Goal: Task Accomplishment & Management: Manage account settings

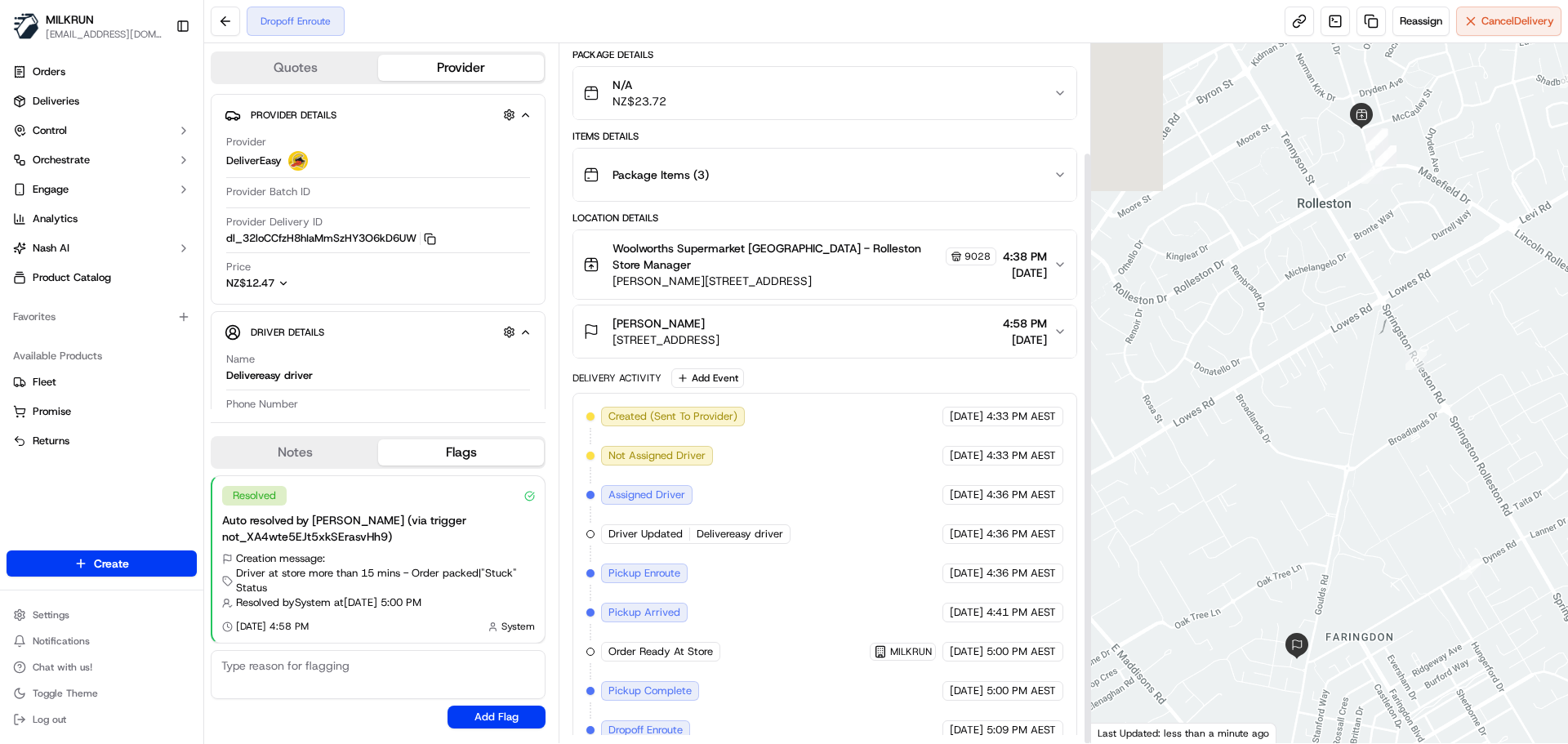
scroll to position [129, 0]
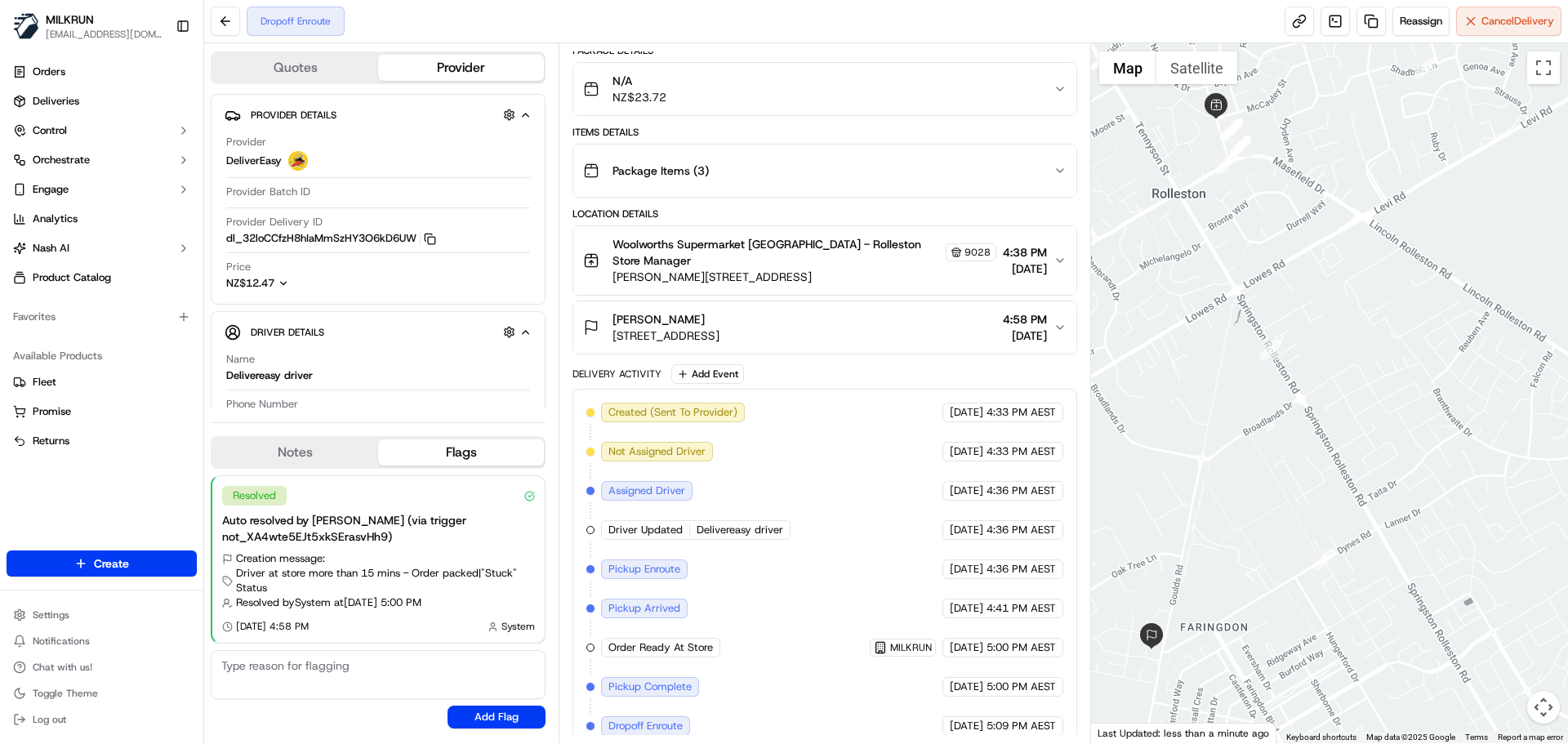
drag, startPoint x: 1307, startPoint y: 424, endPoint x: 1157, endPoint y: 360, distance: 163.1
click at [1157, 360] on div at bounding box center [1330, 393] width 478 height 700
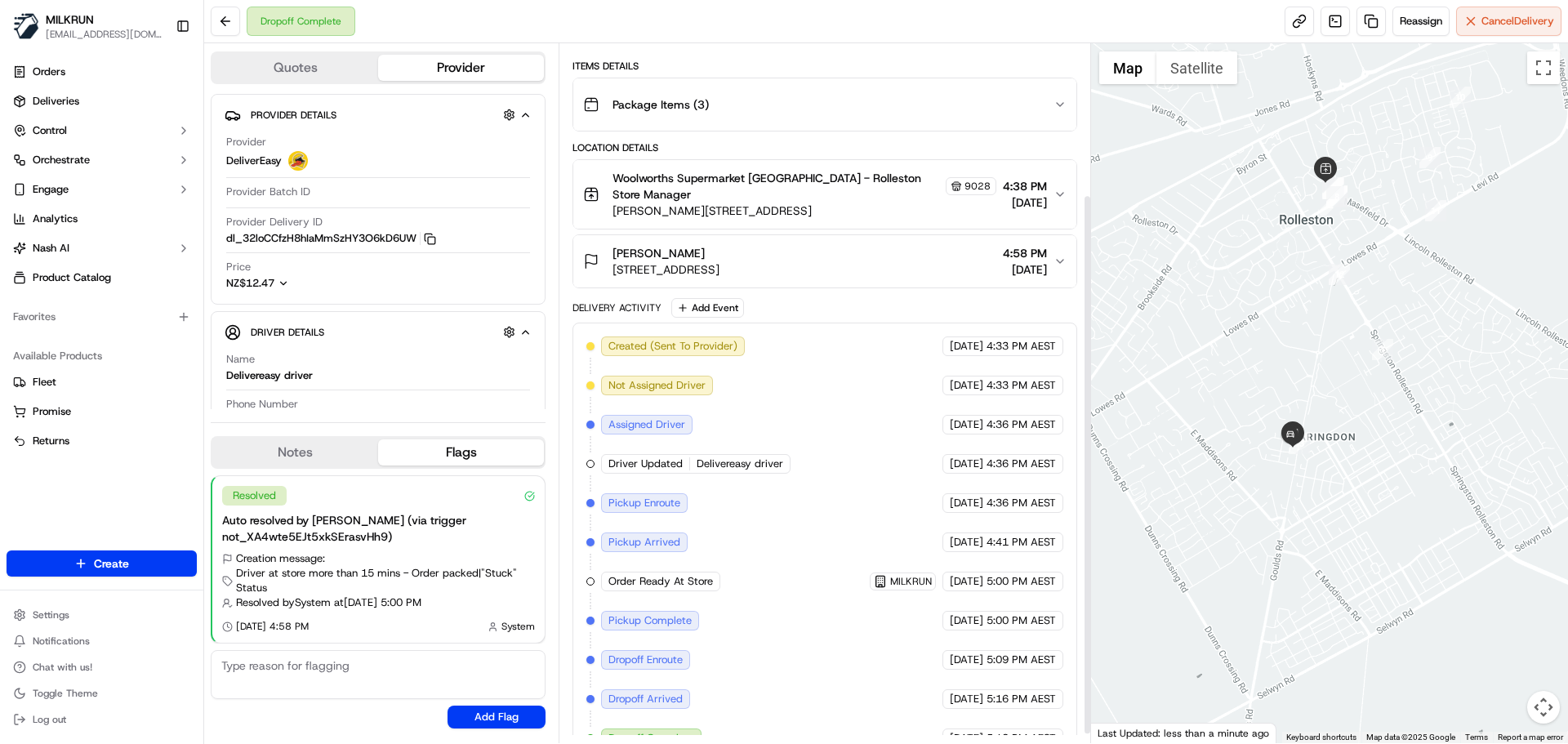
scroll to position [207, 0]
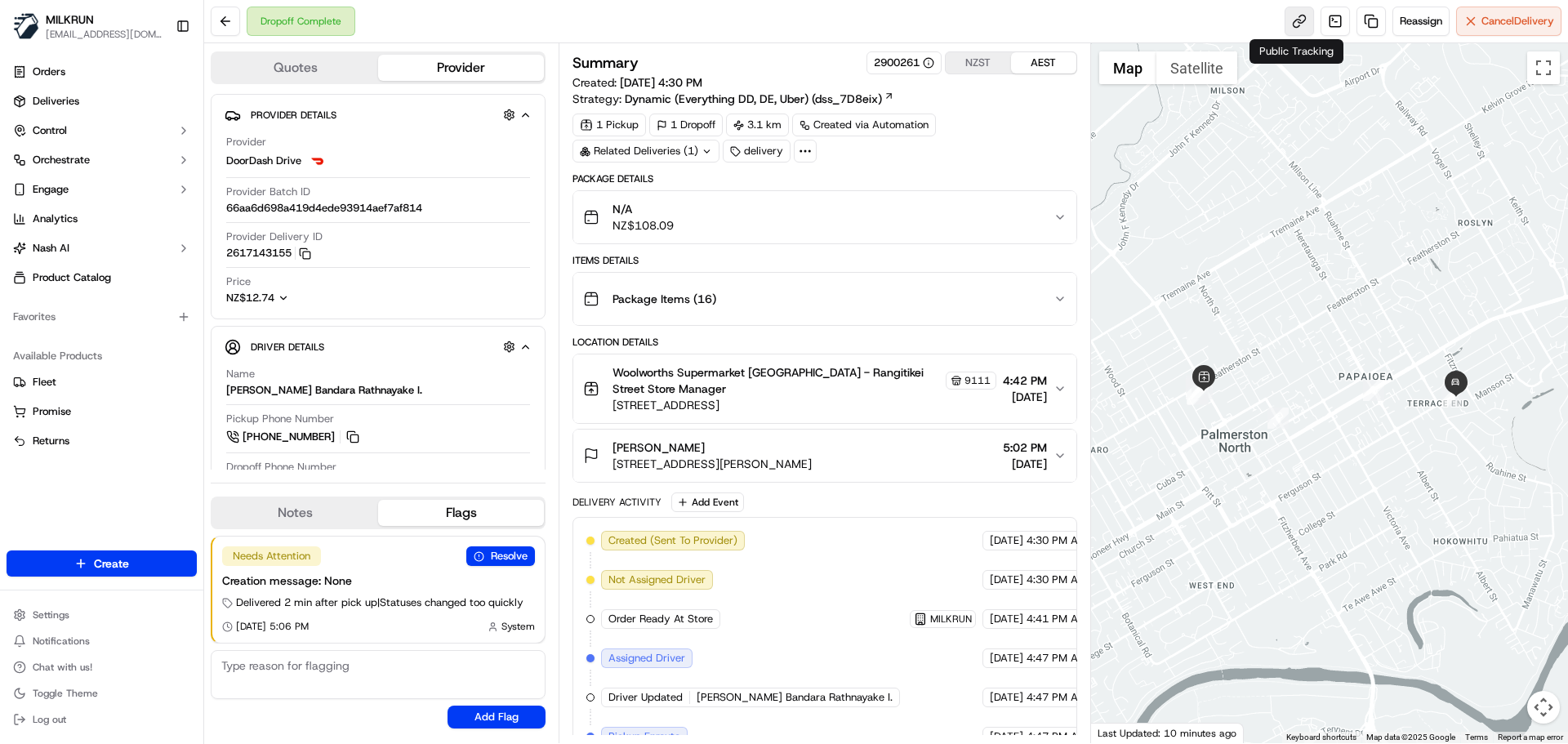
click at [1292, 22] on link at bounding box center [1299, 21] width 29 height 29
click at [1364, 18] on link at bounding box center [1371, 21] width 29 height 29
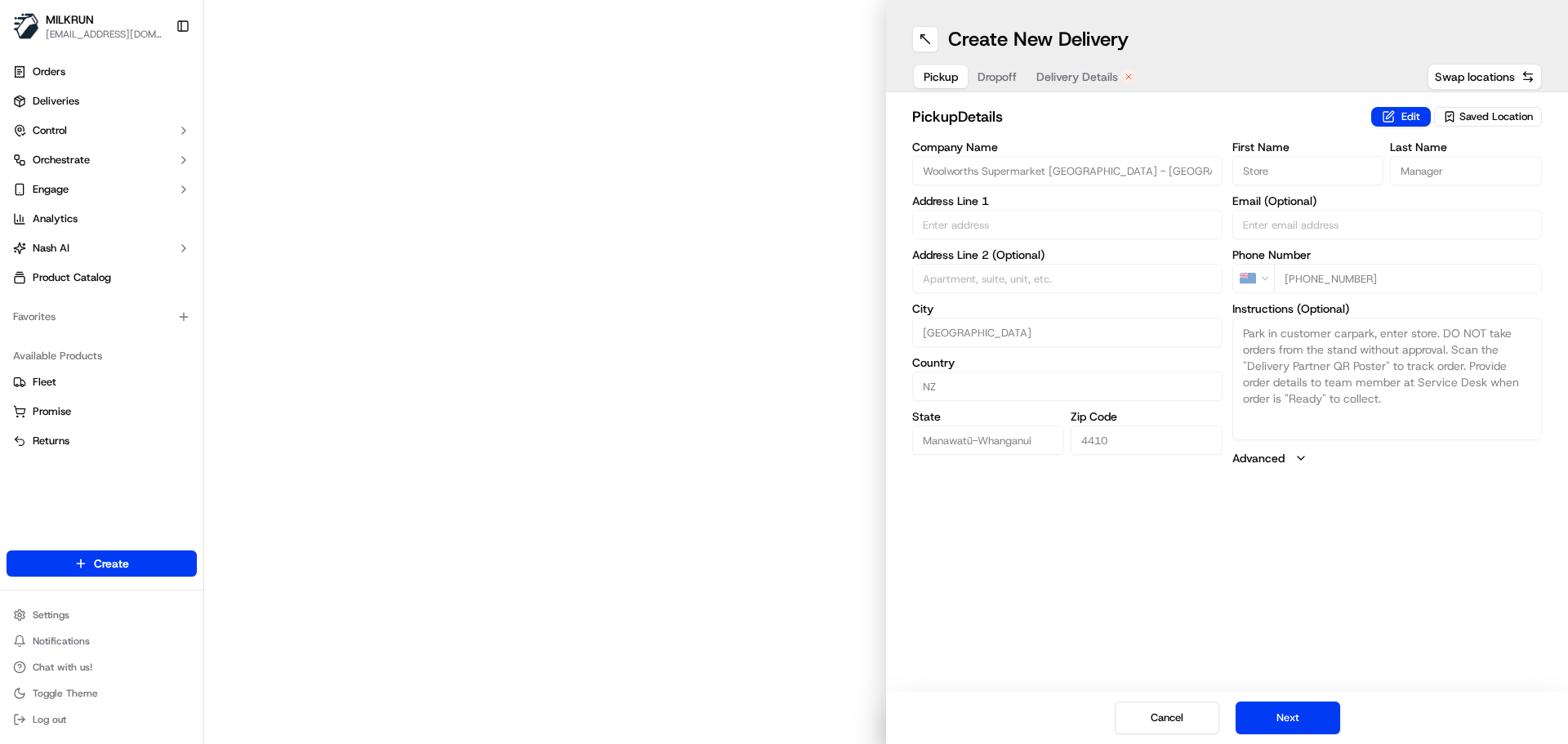
type input "247 Rangitikei St"
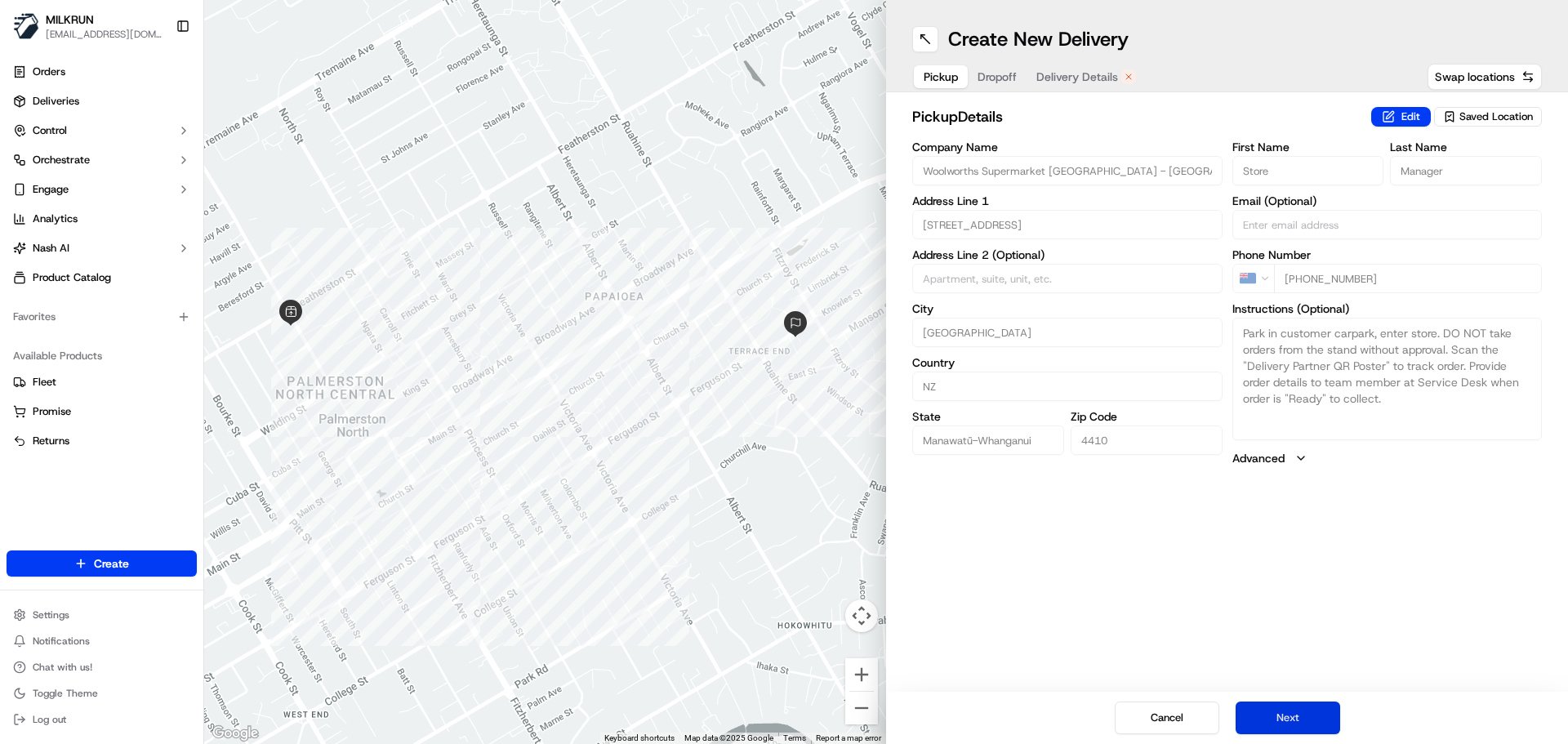
click at [1306, 712] on button "Next" at bounding box center [1287, 718] width 104 height 33
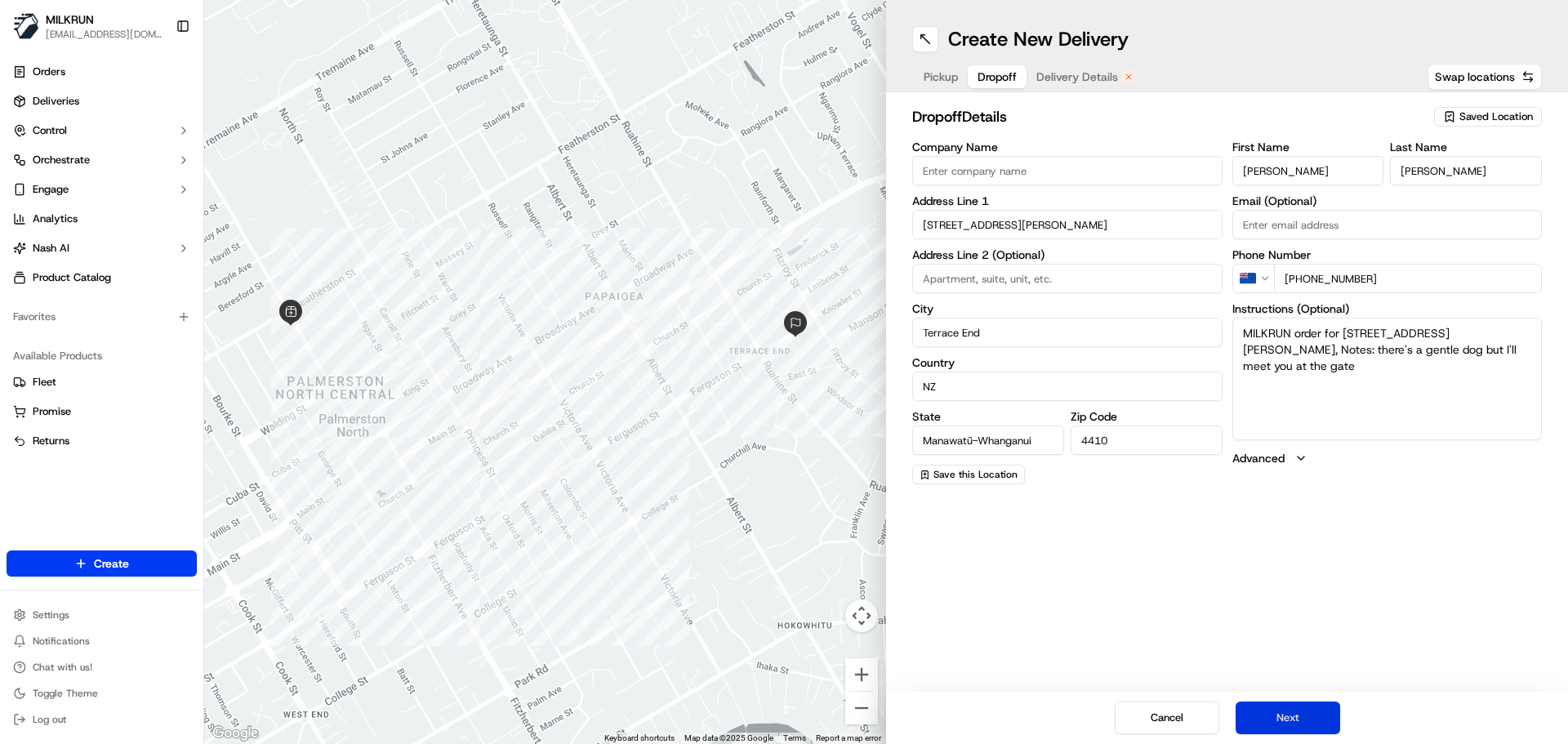
click at [1302, 719] on button "Next" at bounding box center [1287, 718] width 104 height 33
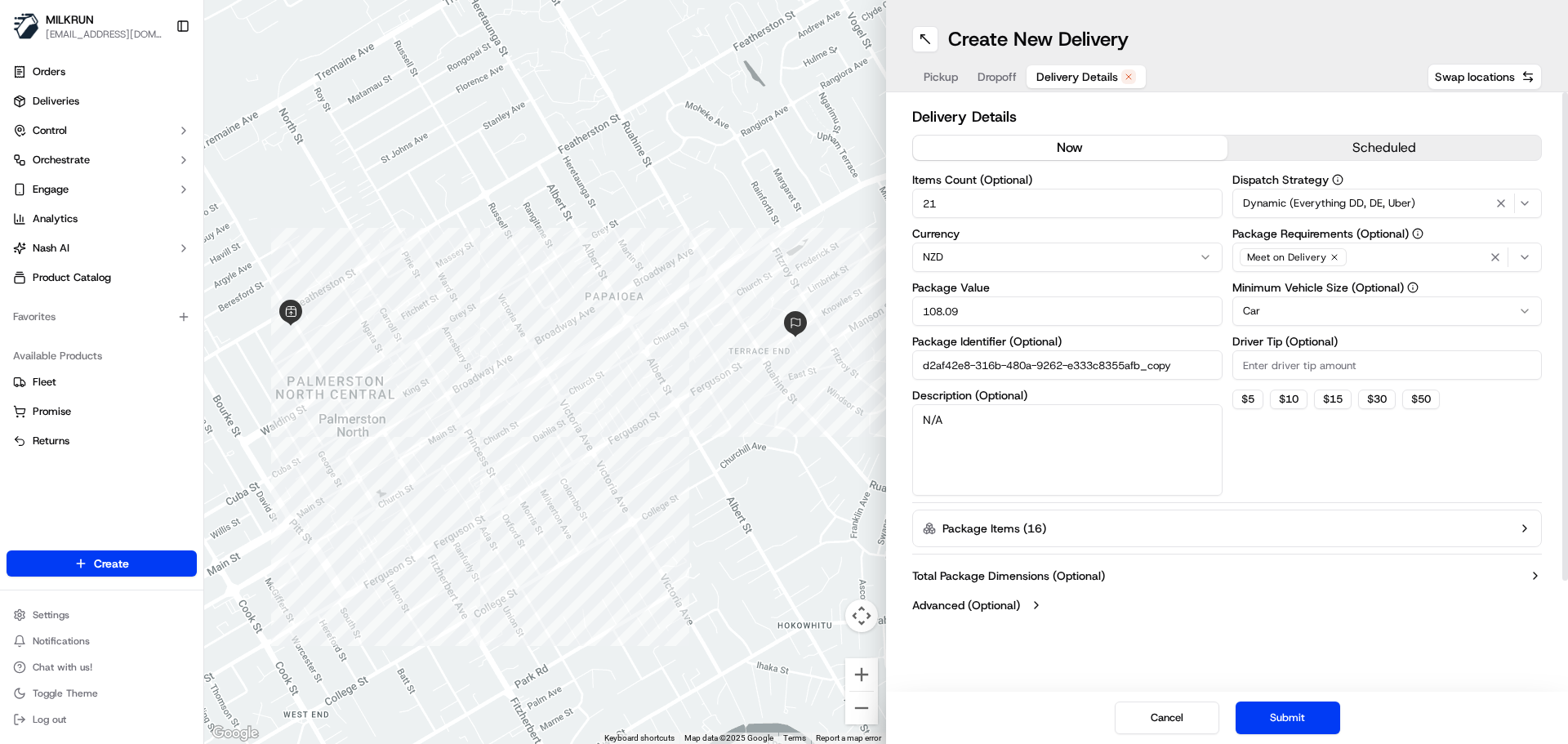
click at [1012, 149] on button "now" at bounding box center [1069, 147] width 315 height 24
drag, startPoint x: 947, startPoint y: 205, endPoint x: 875, endPoint y: 196, distance: 72.6
click at [893, 210] on div "Delivery Details now scheduled Items Count (Optional) 21 Currency NZD Package V…" at bounding box center [1227, 363] width 682 height 541
type input "8"
drag, startPoint x: 768, startPoint y: 322, endPoint x: 759, endPoint y: 311, distance: 14.2
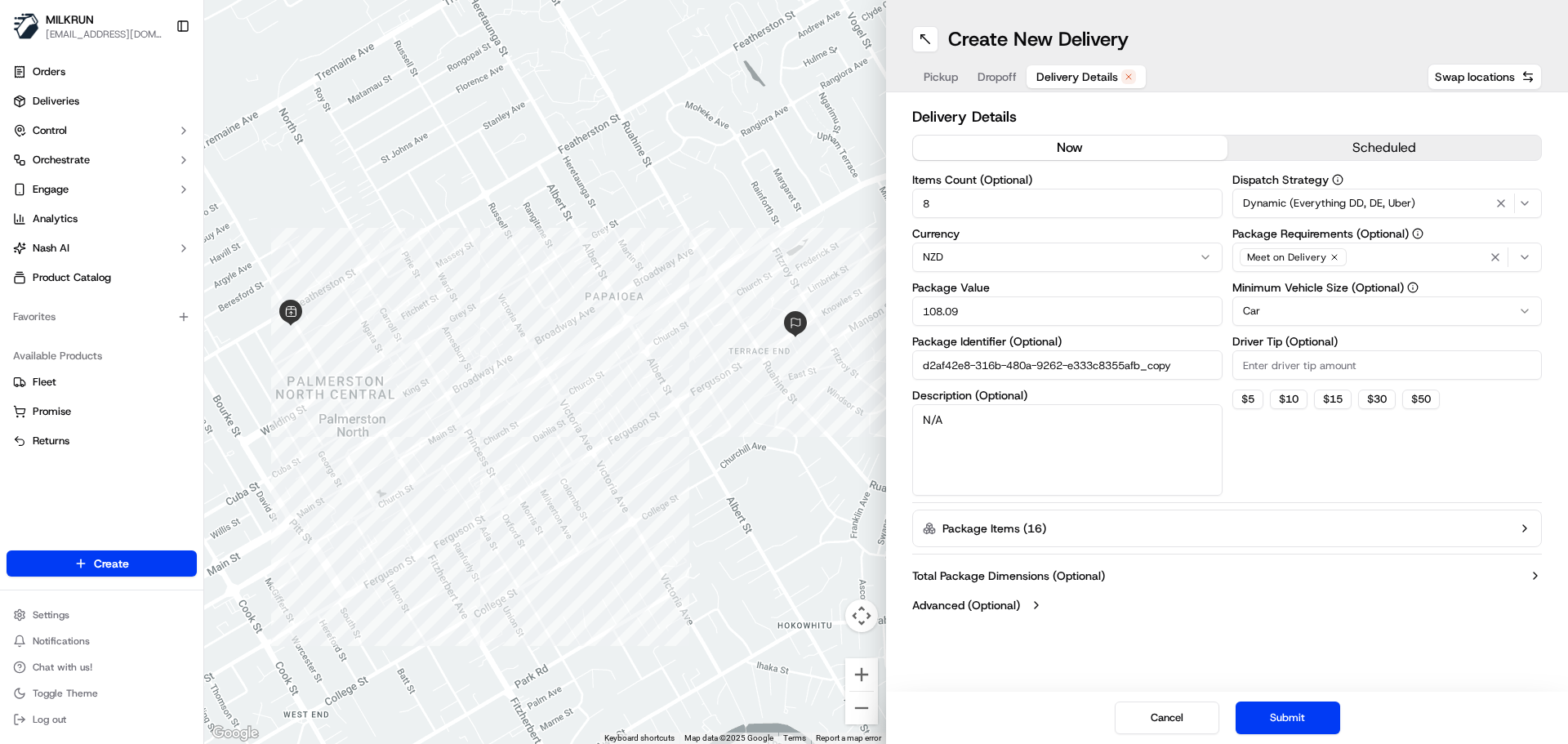
click at [768, 319] on div "← Move left → Move right ↑ Move up ↓ Move down + Zoom in - Zoom out Home Jump l…" at bounding box center [885, 372] width 1364 height 744
type input "45"
click at [1298, 709] on button "Submit" at bounding box center [1287, 718] width 104 height 33
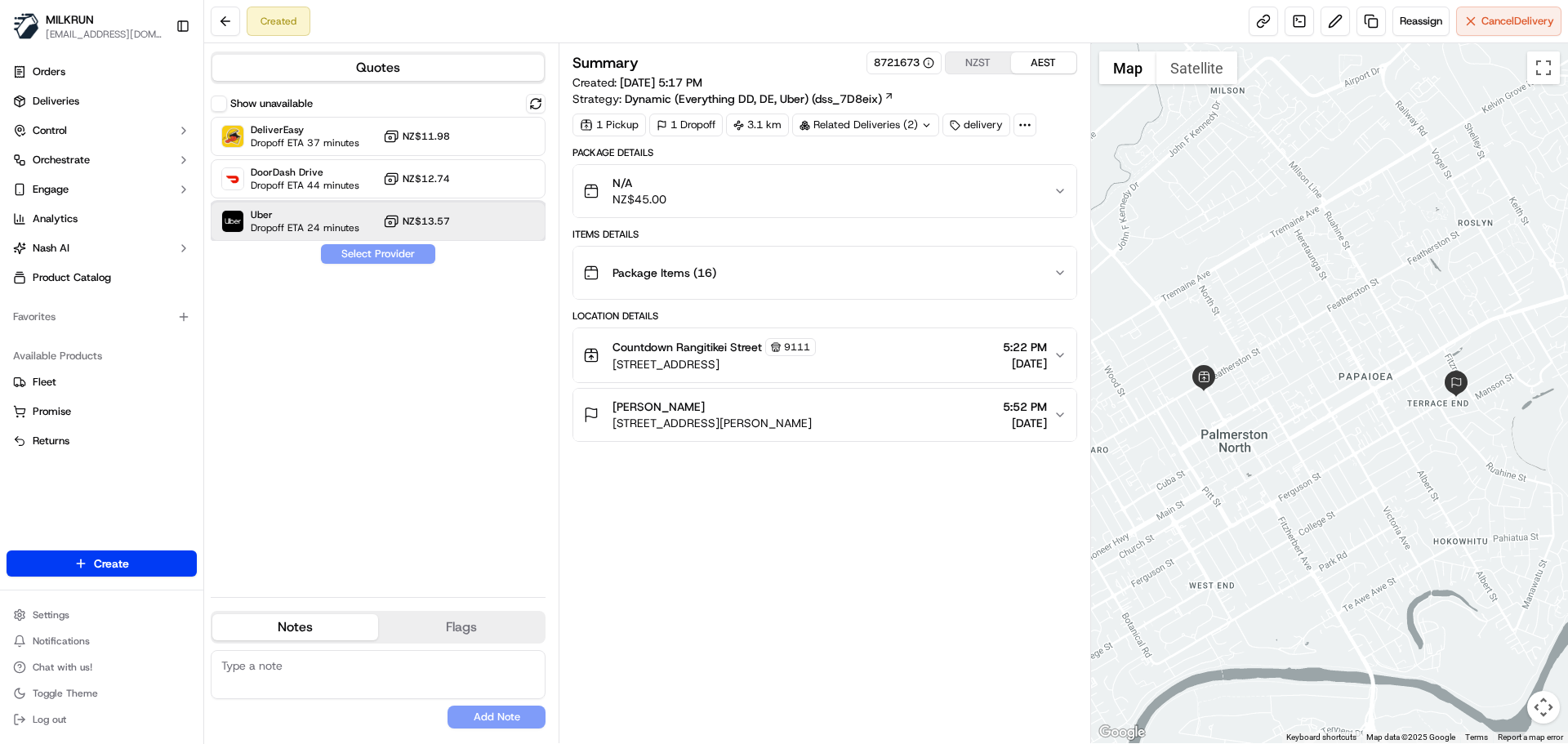
click at [324, 214] on span "Uber" at bounding box center [305, 215] width 109 height 13
click at [361, 253] on button "Assign Provider" at bounding box center [378, 254] width 116 height 20
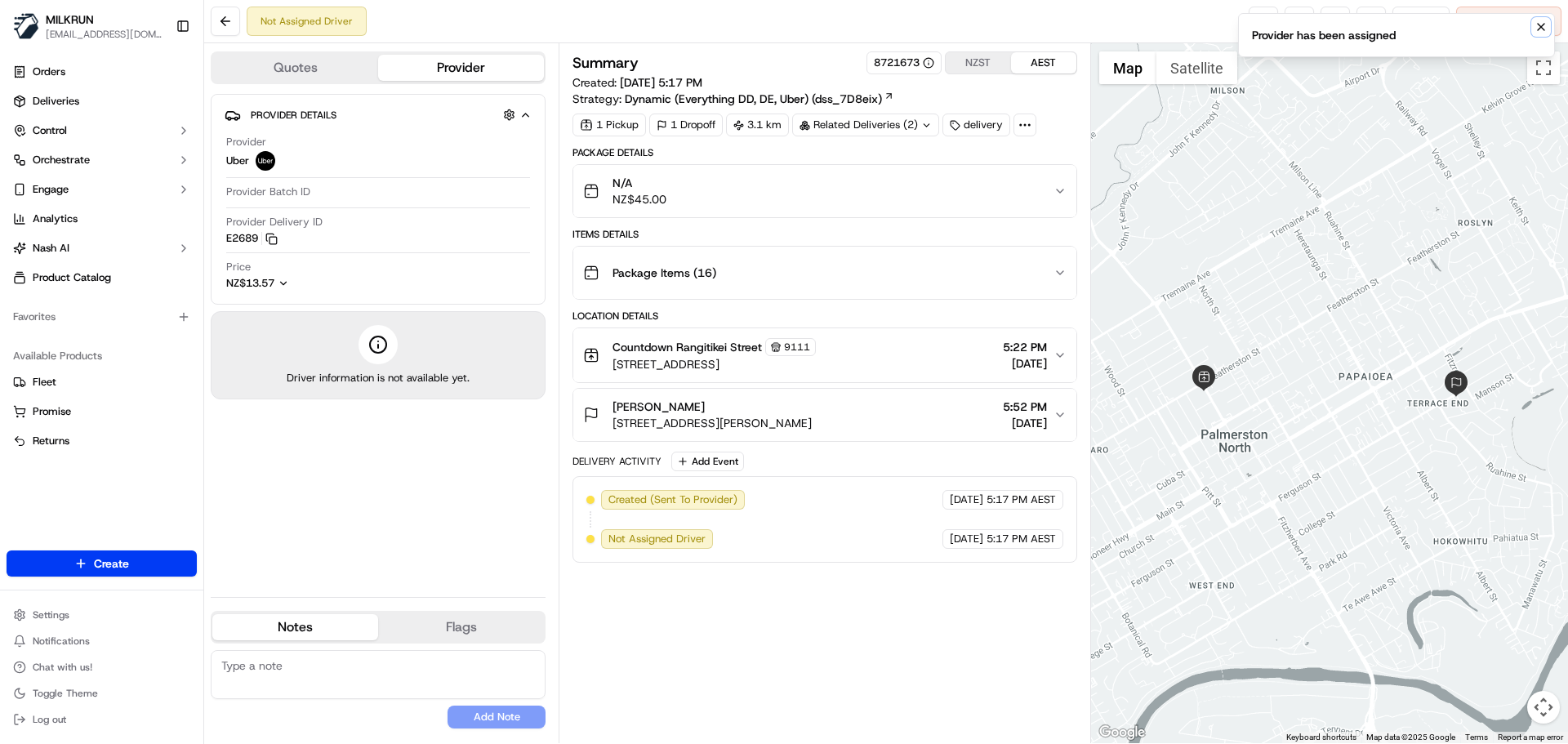
click at [1536, 28] on icon "Notifications (F8)" at bounding box center [1541, 27] width 13 height 13
click at [1252, 15] on link at bounding box center [1263, 21] width 29 height 29
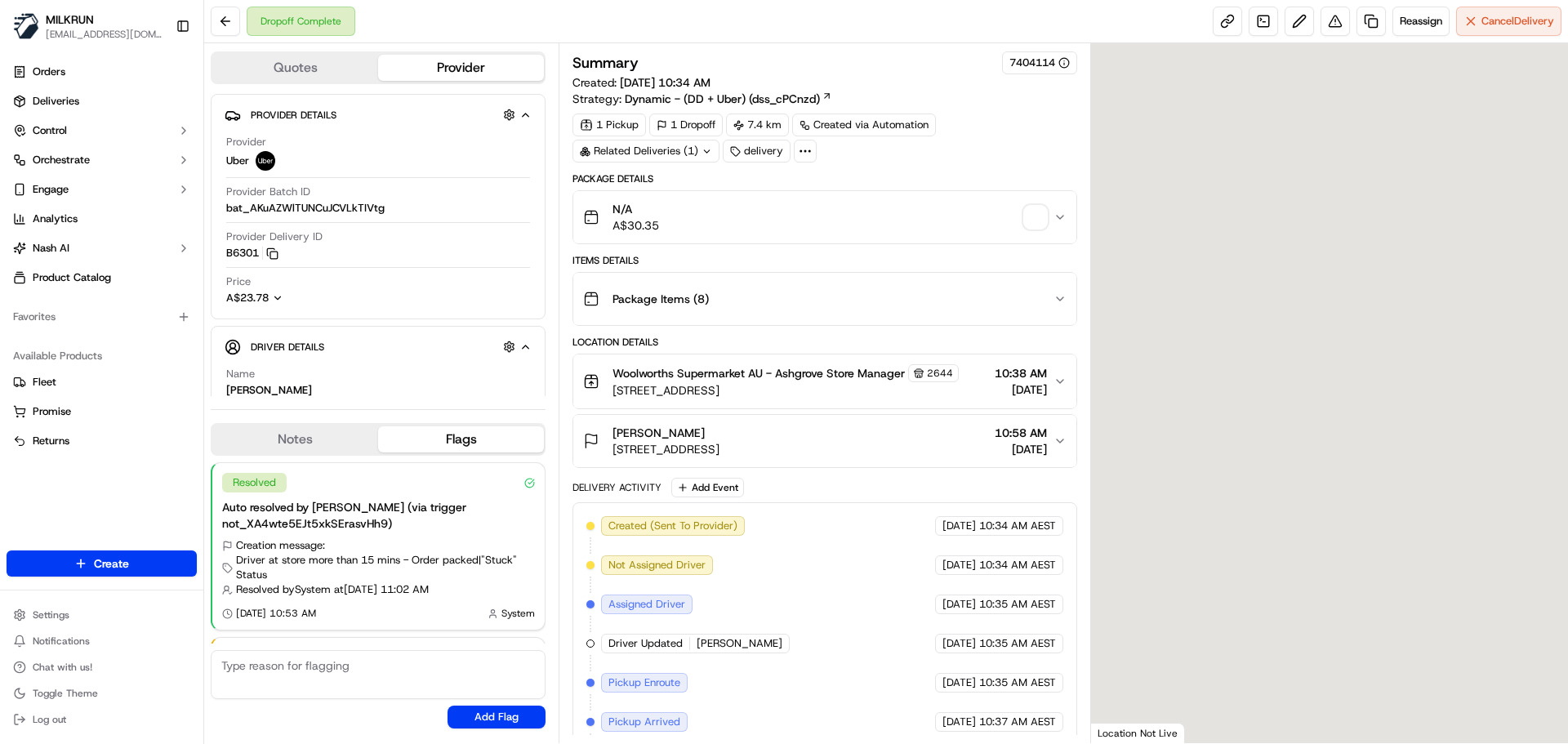
scroll to position [101, 0]
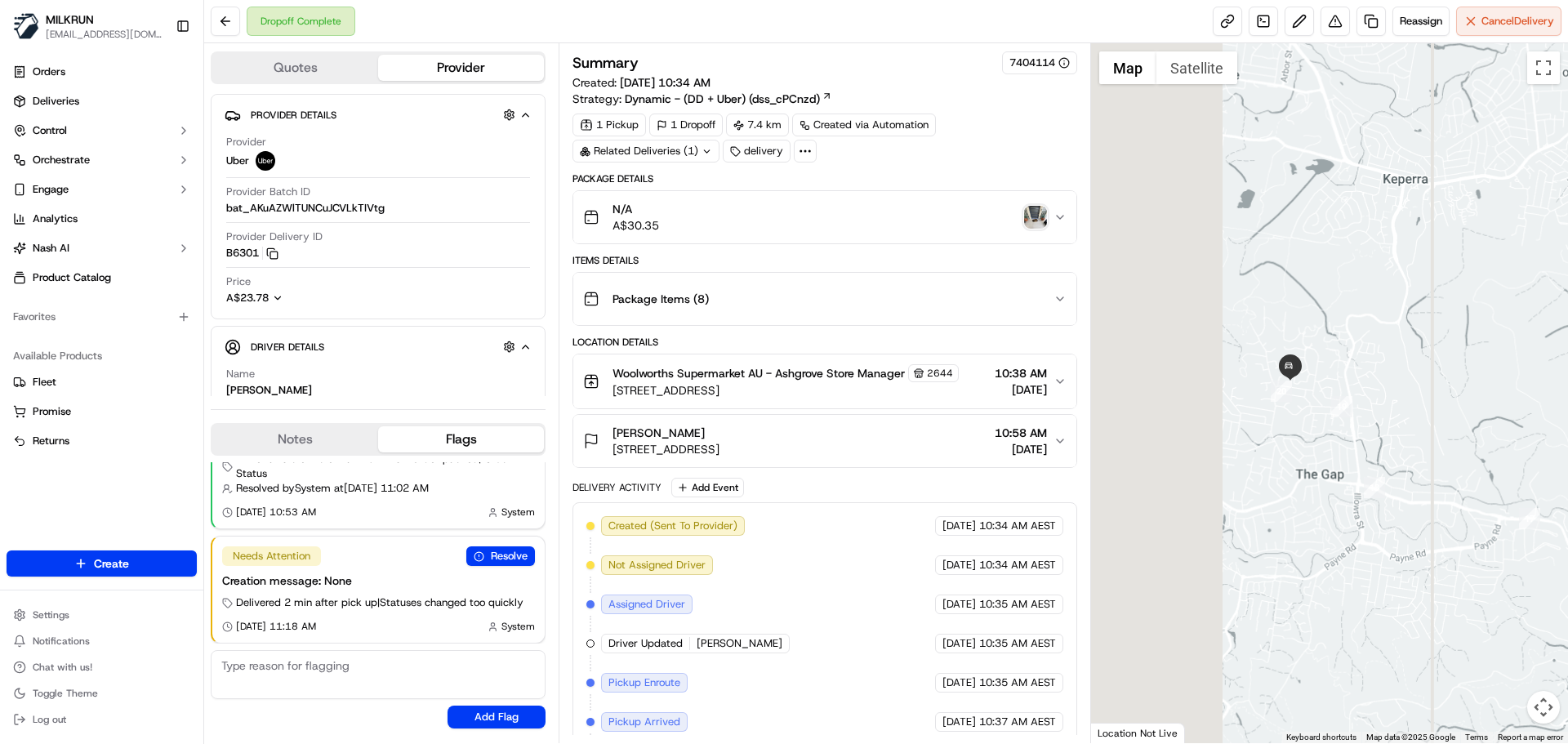
drag, startPoint x: 1247, startPoint y: 305, endPoint x: 1539, endPoint y: 325, distance: 292.7
click at [1539, 325] on div at bounding box center [1330, 393] width 478 height 700
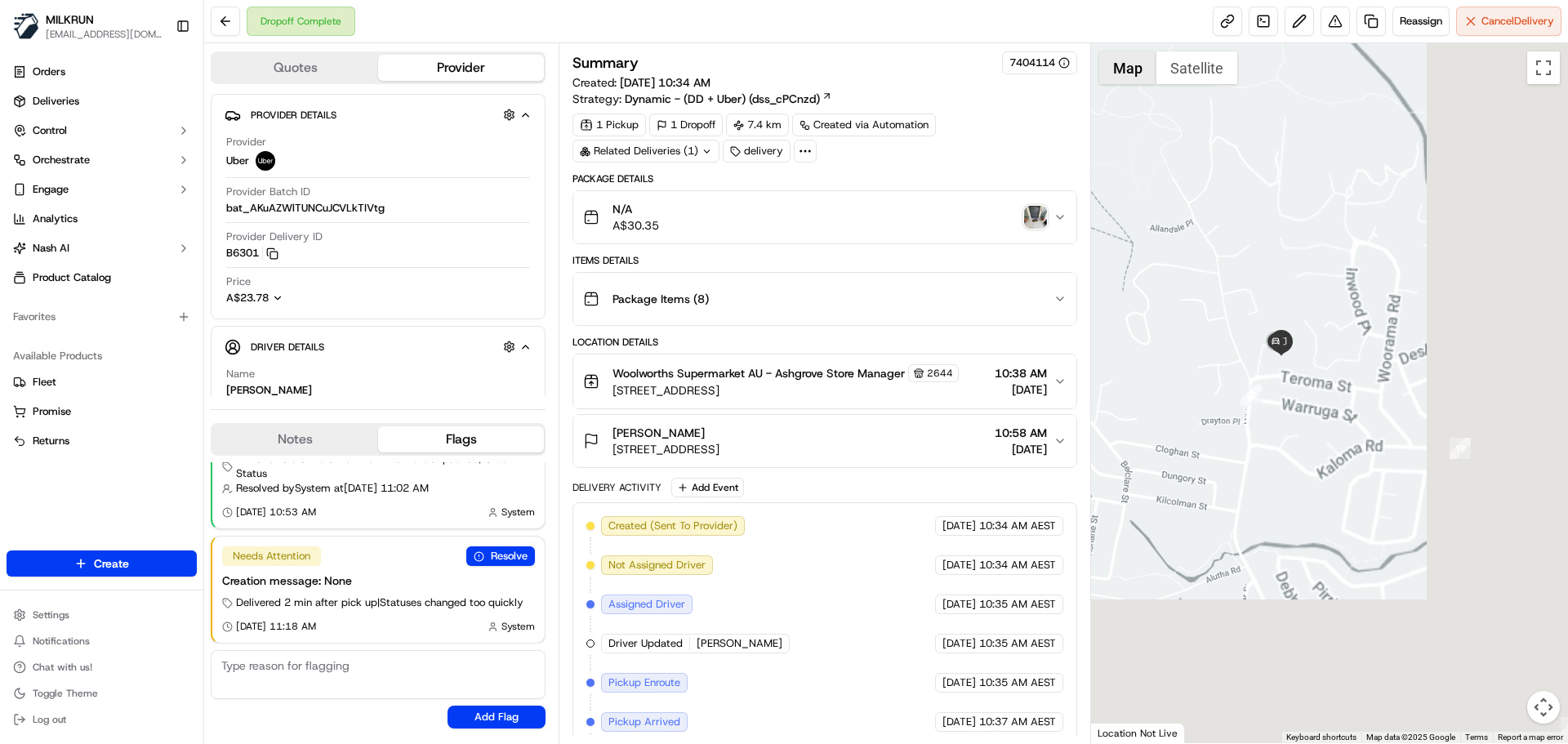
drag, startPoint x: 1443, startPoint y: 314, endPoint x: 1308, endPoint y: 402, distance: 161.1
click at [1096, 55] on div at bounding box center [1330, 393] width 478 height 700
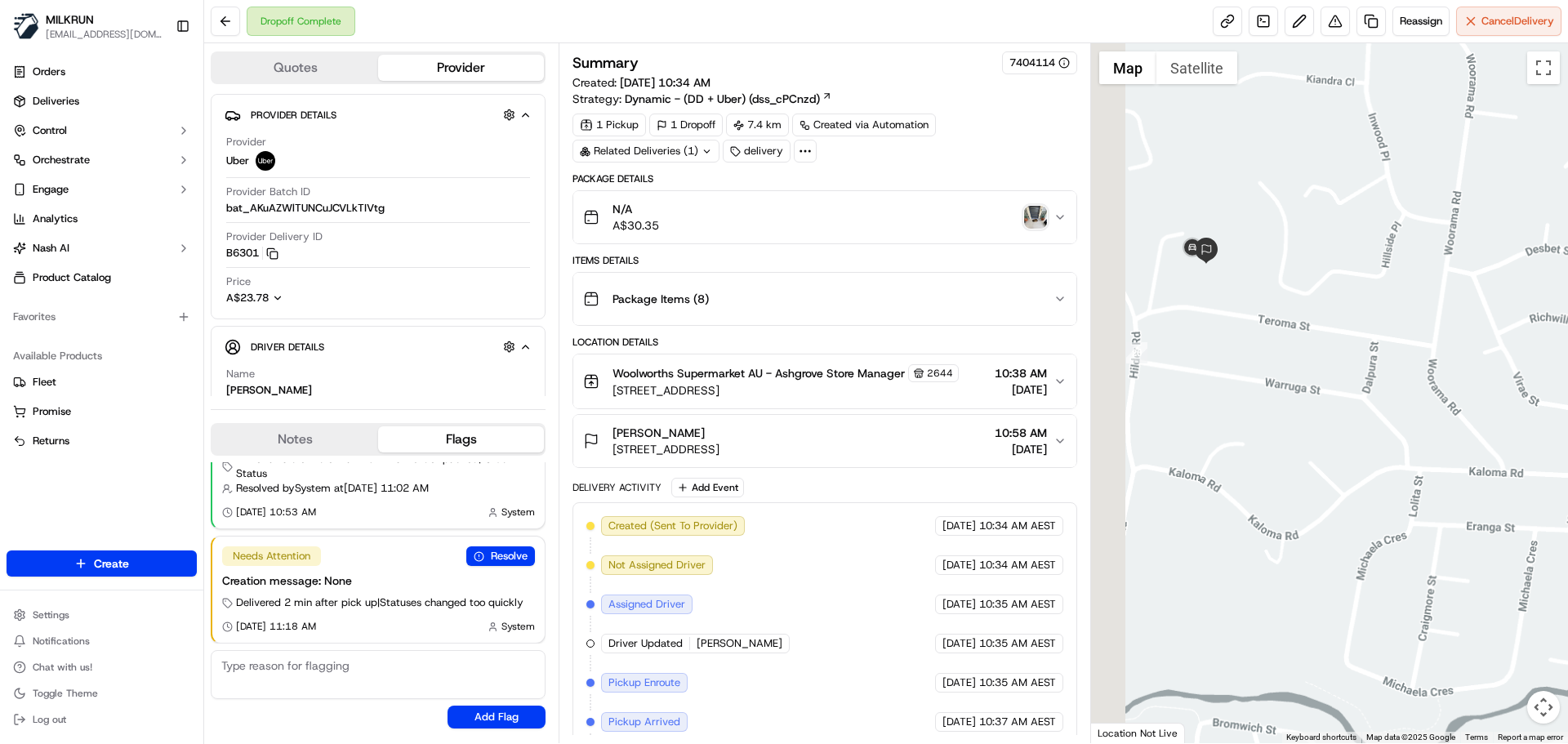
drag, startPoint x: 1354, startPoint y: 355, endPoint x: 1422, endPoint y: 431, distance: 102.0
click at [1422, 431] on div at bounding box center [1330, 393] width 478 height 700
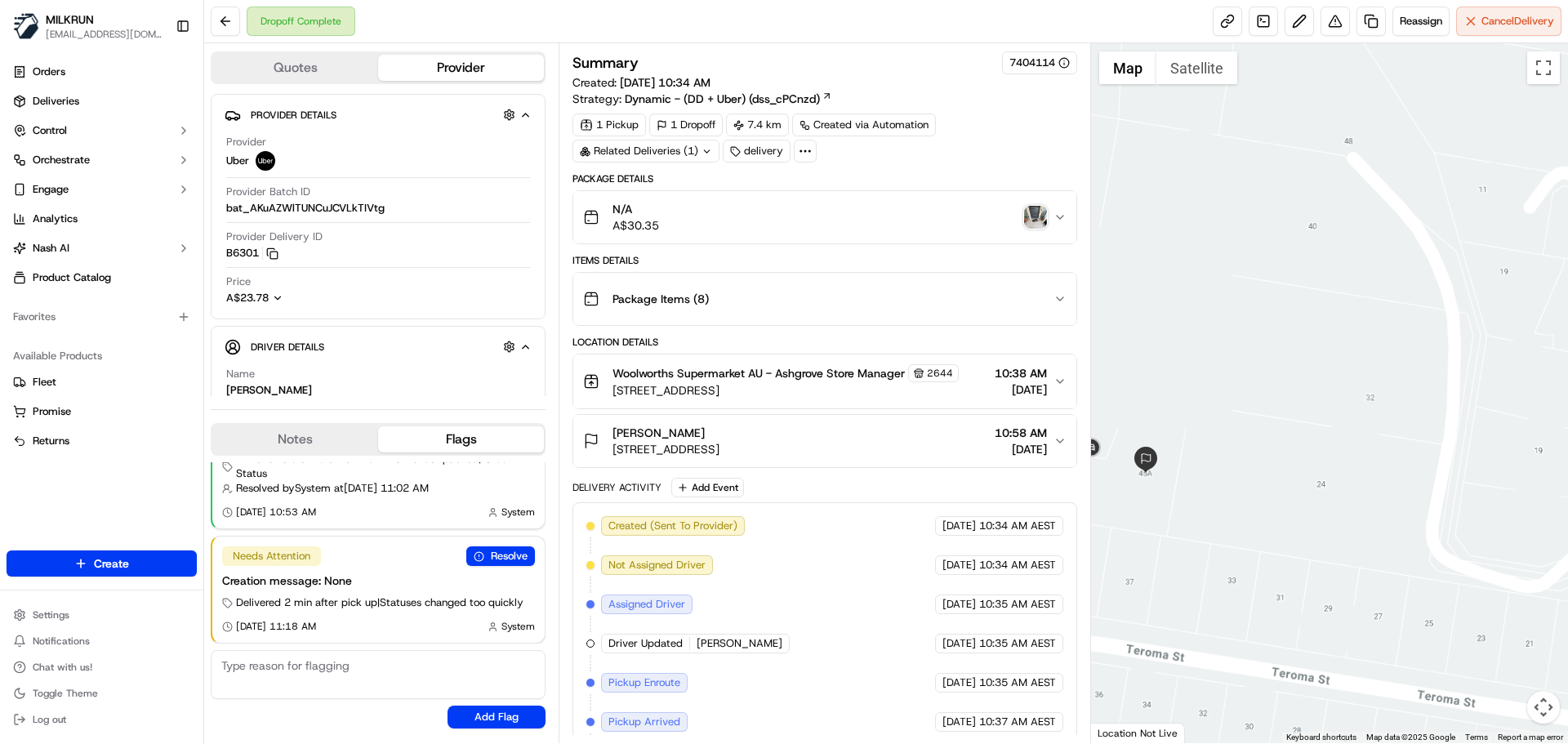
drag, startPoint x: 1313, startPoint y: 266, endPoint x: 1376, endPoint y: 264, distance: 63.0
click at [1376, 264] on div at bounding box center [1330, 393] width 478 height 700
drag, startPoint x: 1266, startPoint y: 333, endPoint x: 1441, endPoint y: 192, distance: 224.7
click at [1441, 192] on div at bounding box center [1330, 393] width 478 height 700
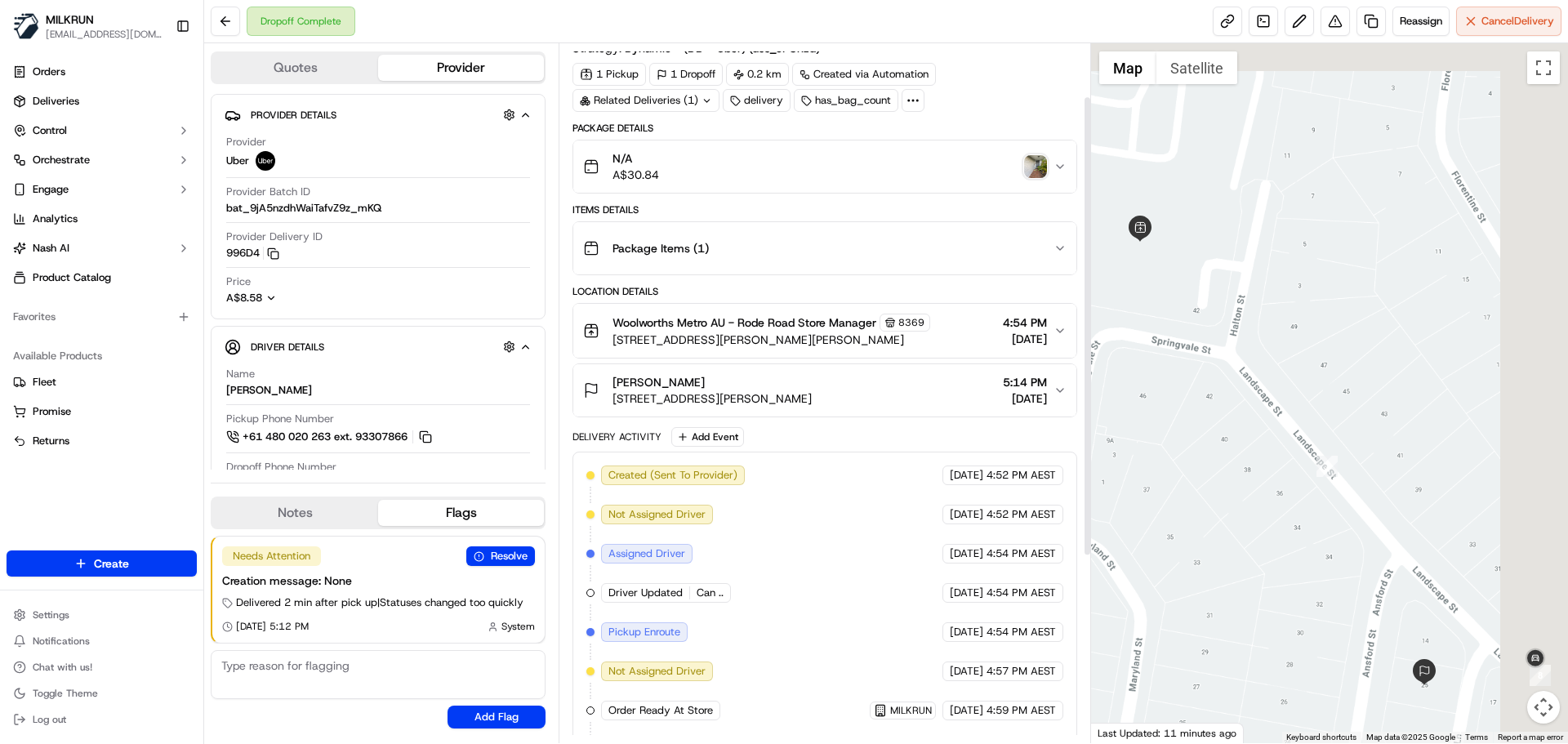
scroll to position [82, 0]
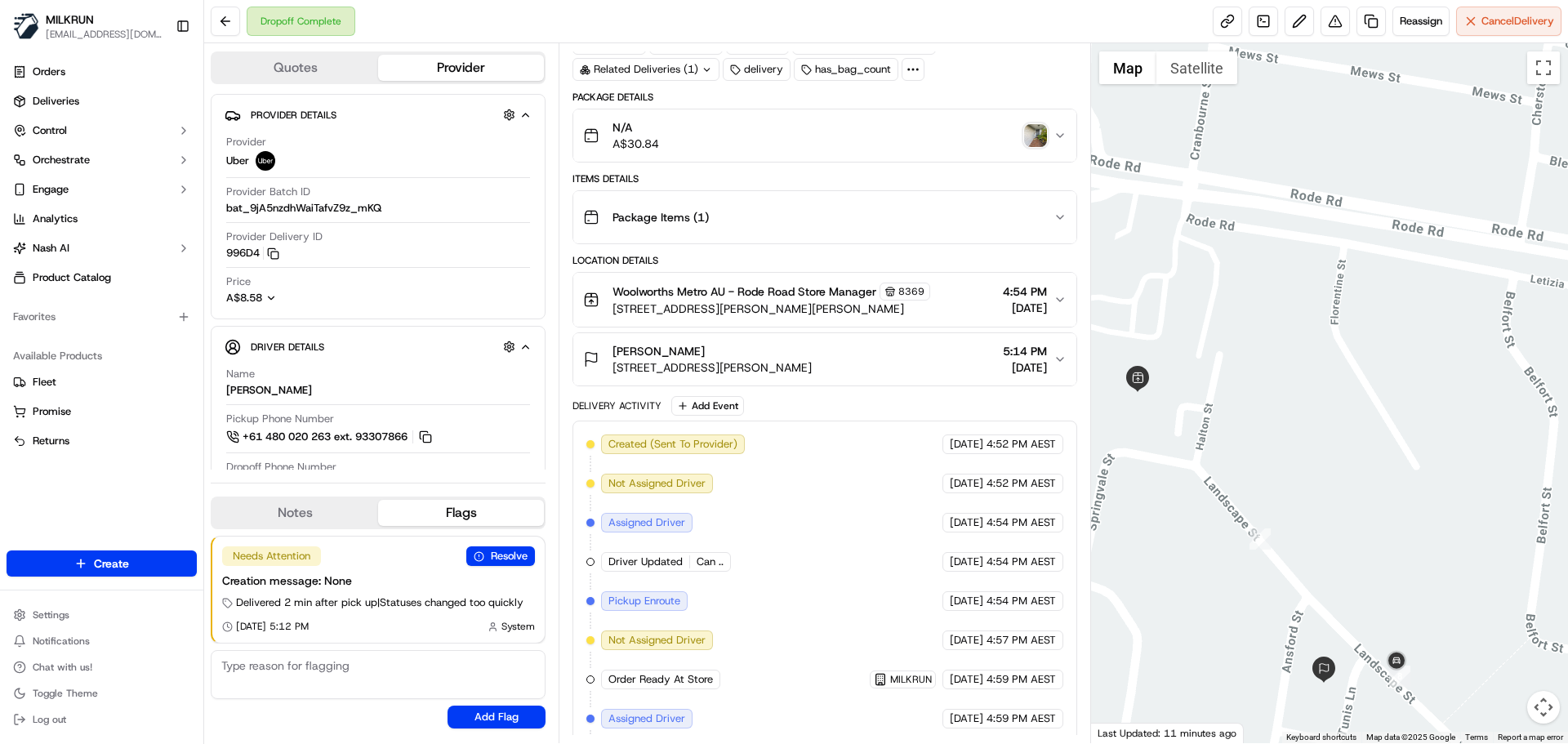
drag, startPoint x: 1296, startPoint y: 464, endPoint x: 1308, endPoint y: 364, distance: 100.7
click at [1309, 364] on div at bounding box center [1330, 393] width 478 height 700
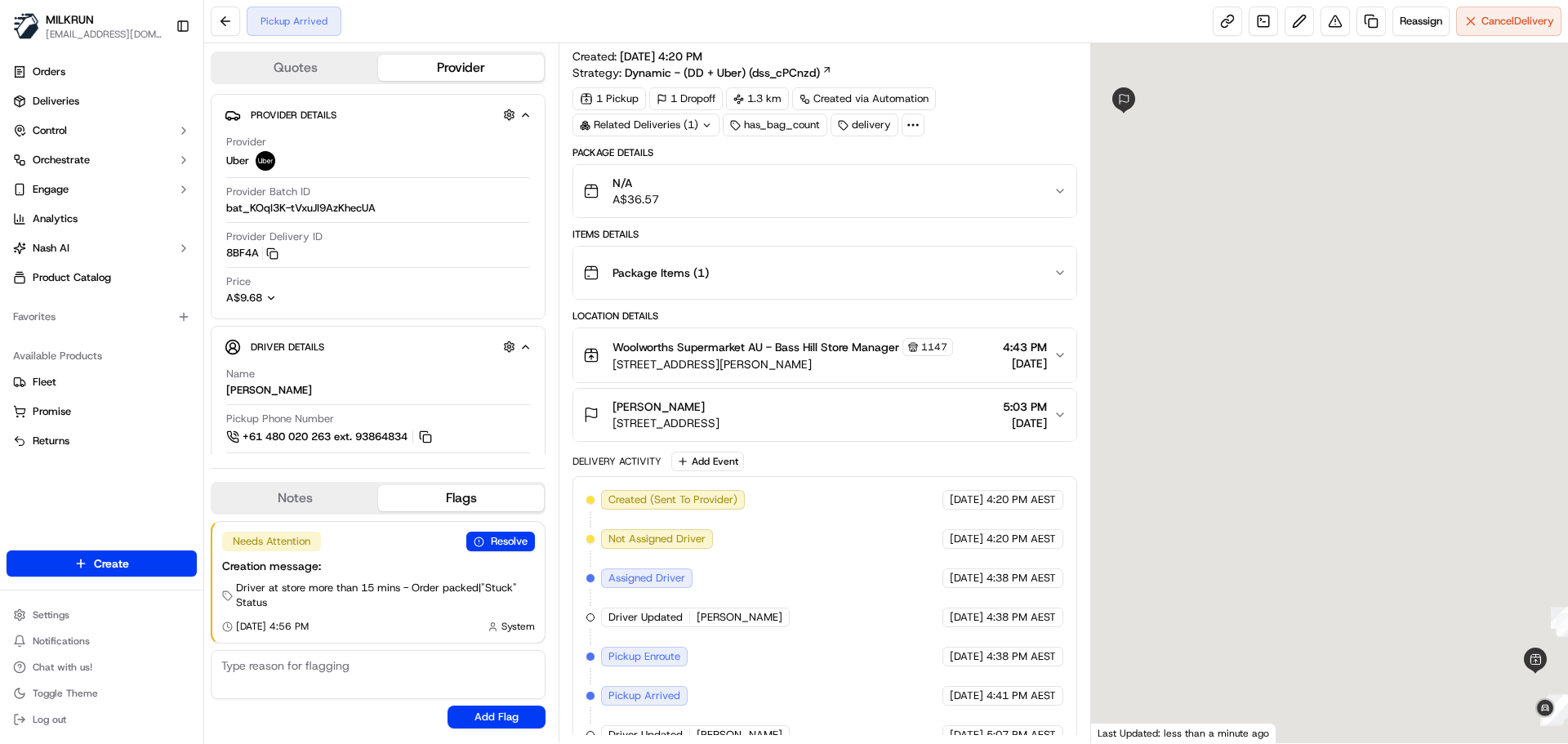
scroll to position [50, 0]
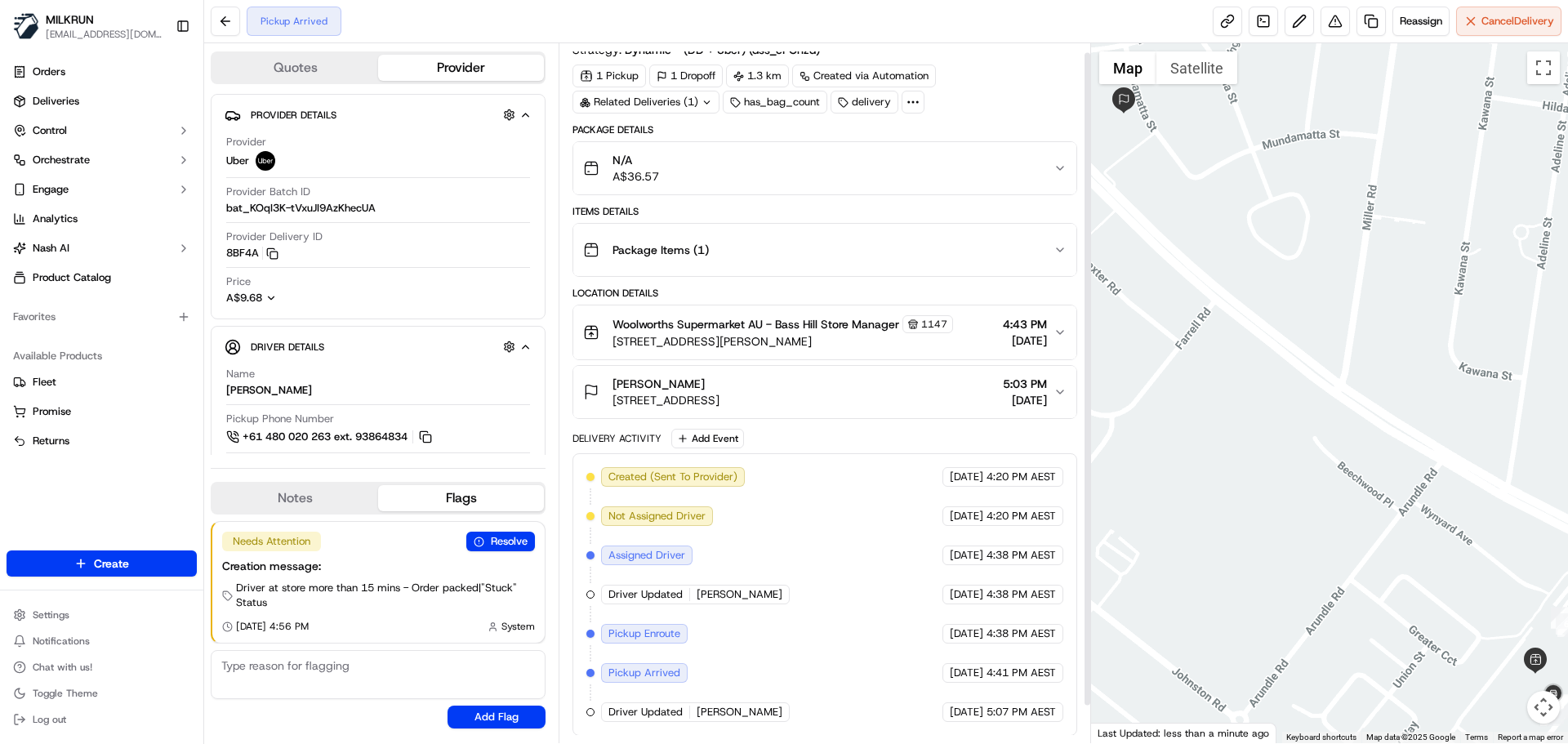
scroll to position [50, 0]
click at [1216, 14] on link at bounding box center [1227, 21] width 29 height 29
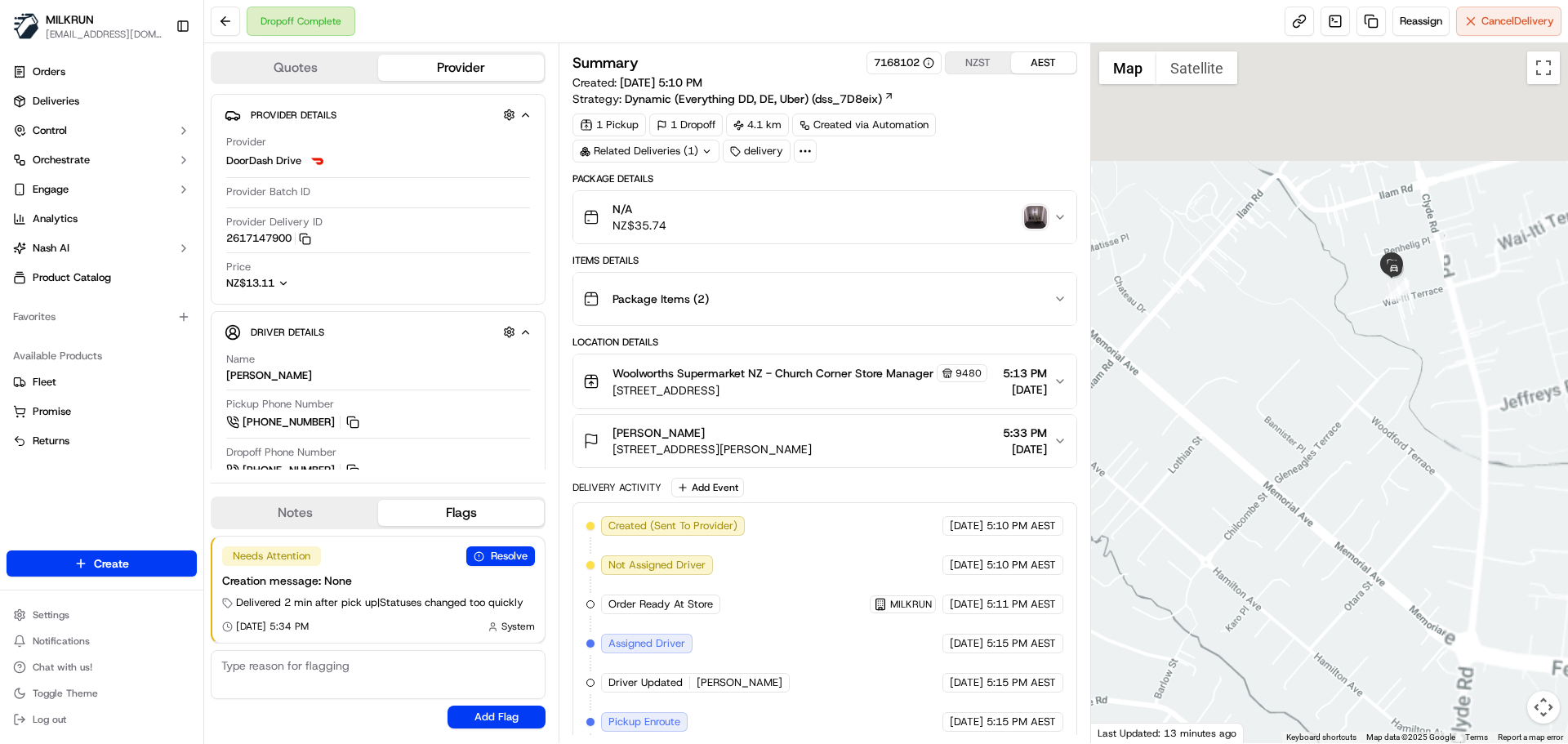
drag, startPoint x: 1414, startPoint y: 191, endPoint x: 1278, endPoint y: 514, distance: 350.5
click at [1278, 507] on div at bounding box center [1330, 393] width 478 height 700
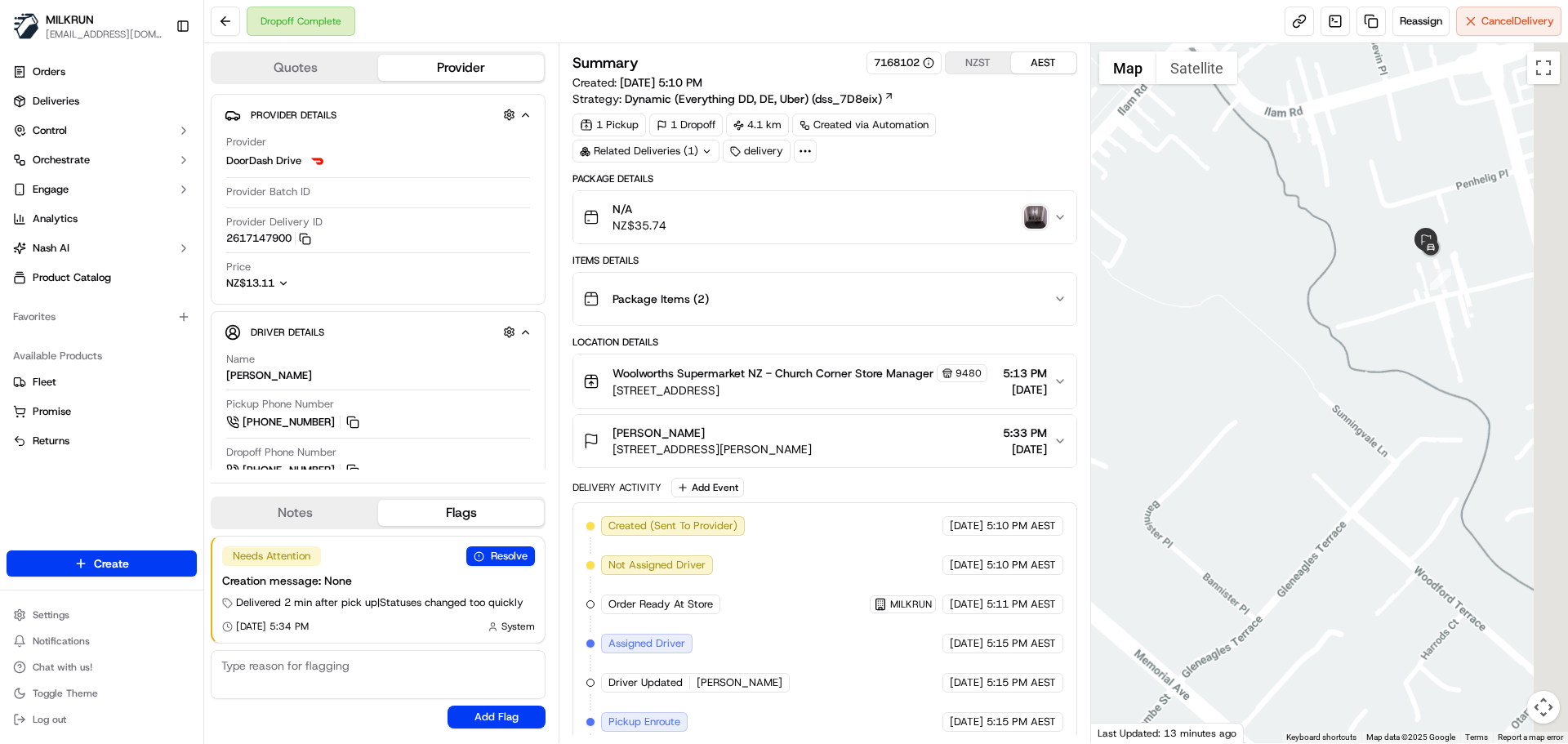
drag, startPoint x: 1397, startPoint y: 329, endPoint x: 1382, endPoint y: 438, distance: 110.0
click at [1382, 438] on div at bounding box center [1330, 393] width 478 height 700
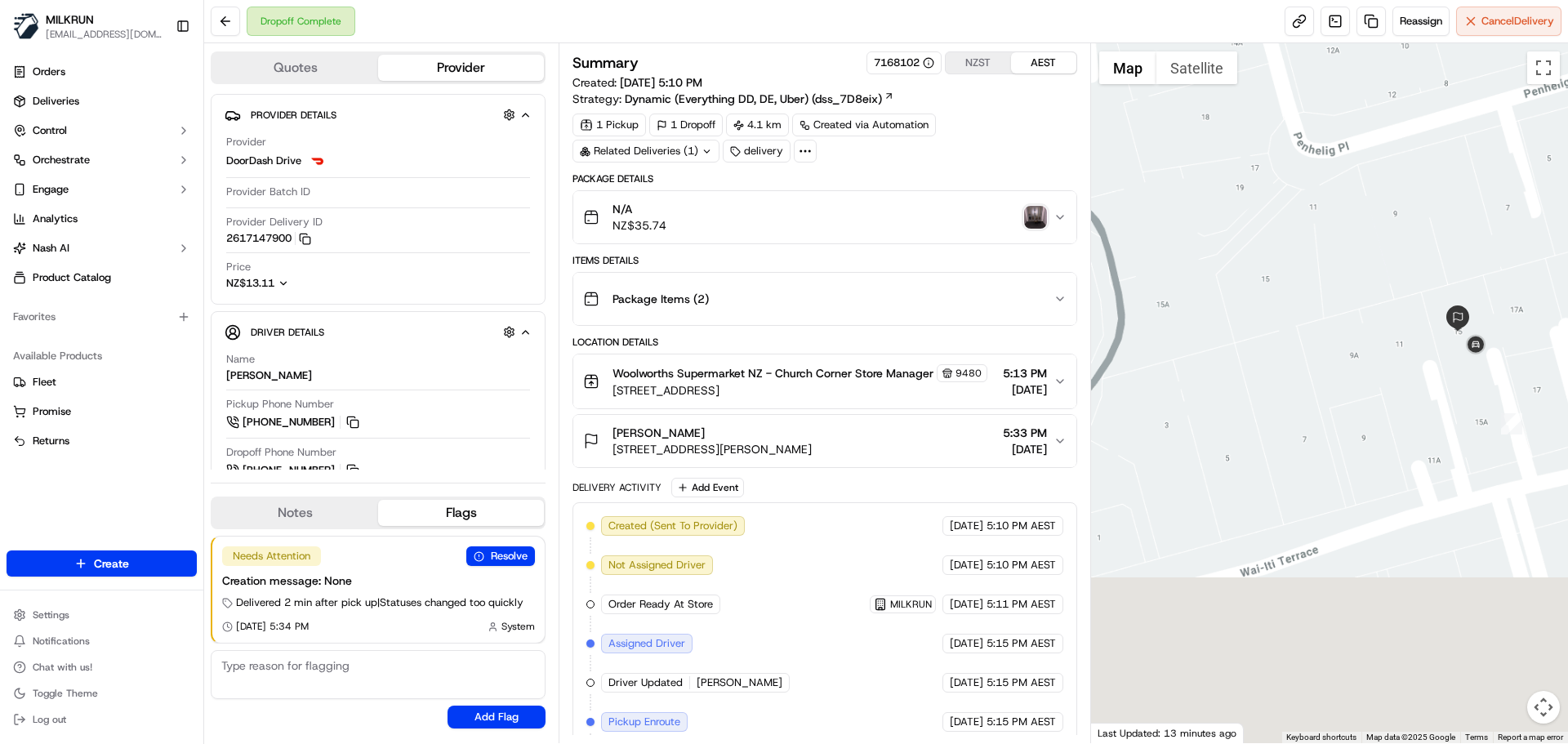
drag, startPoint x: 1367, startPoint y: 138, endPoint x: 1321, endPoint y: 163, distance: 52.4
click at [1353, 125] on div at bounding box center [1330, 393] width 478 height 700
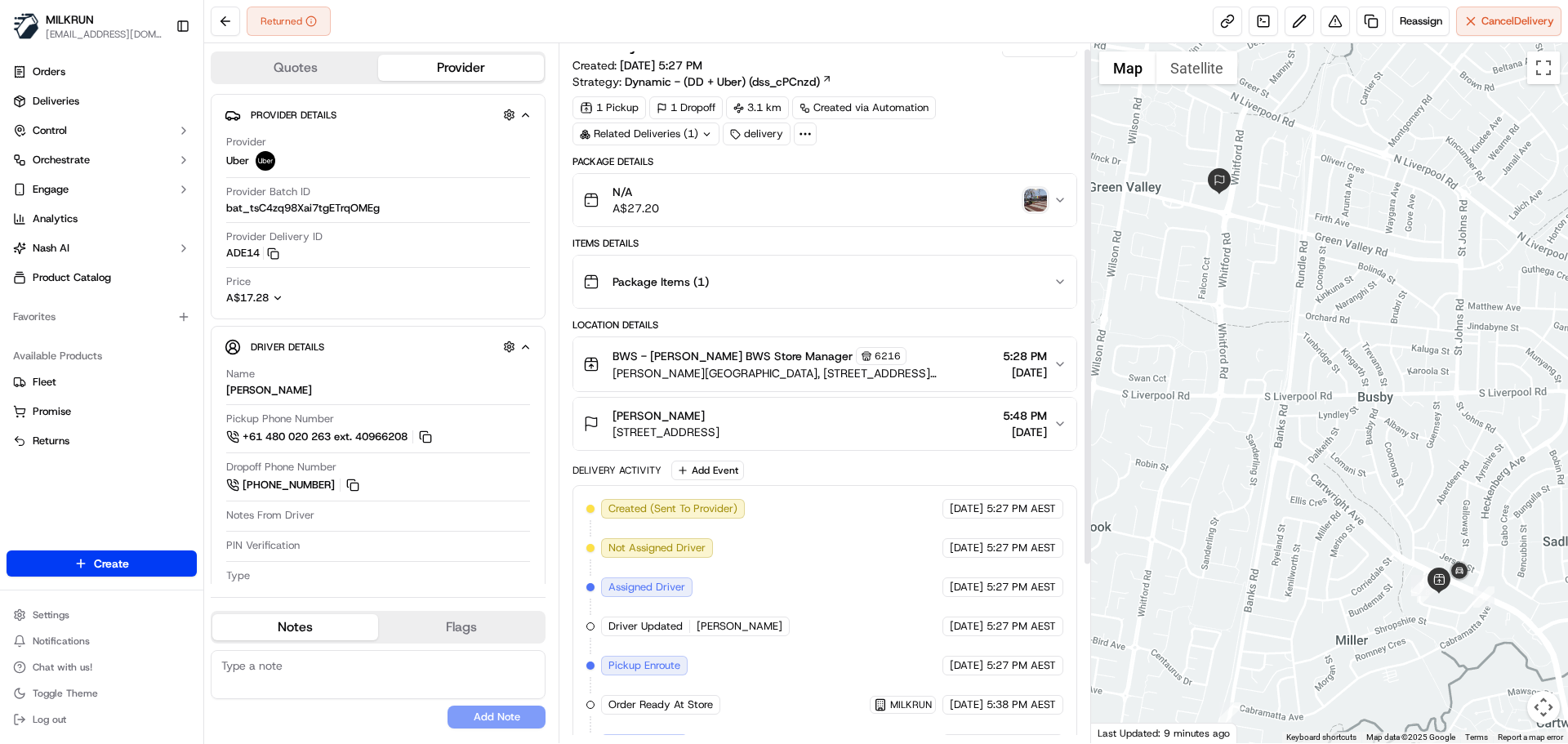
scroll to position [1, 0]
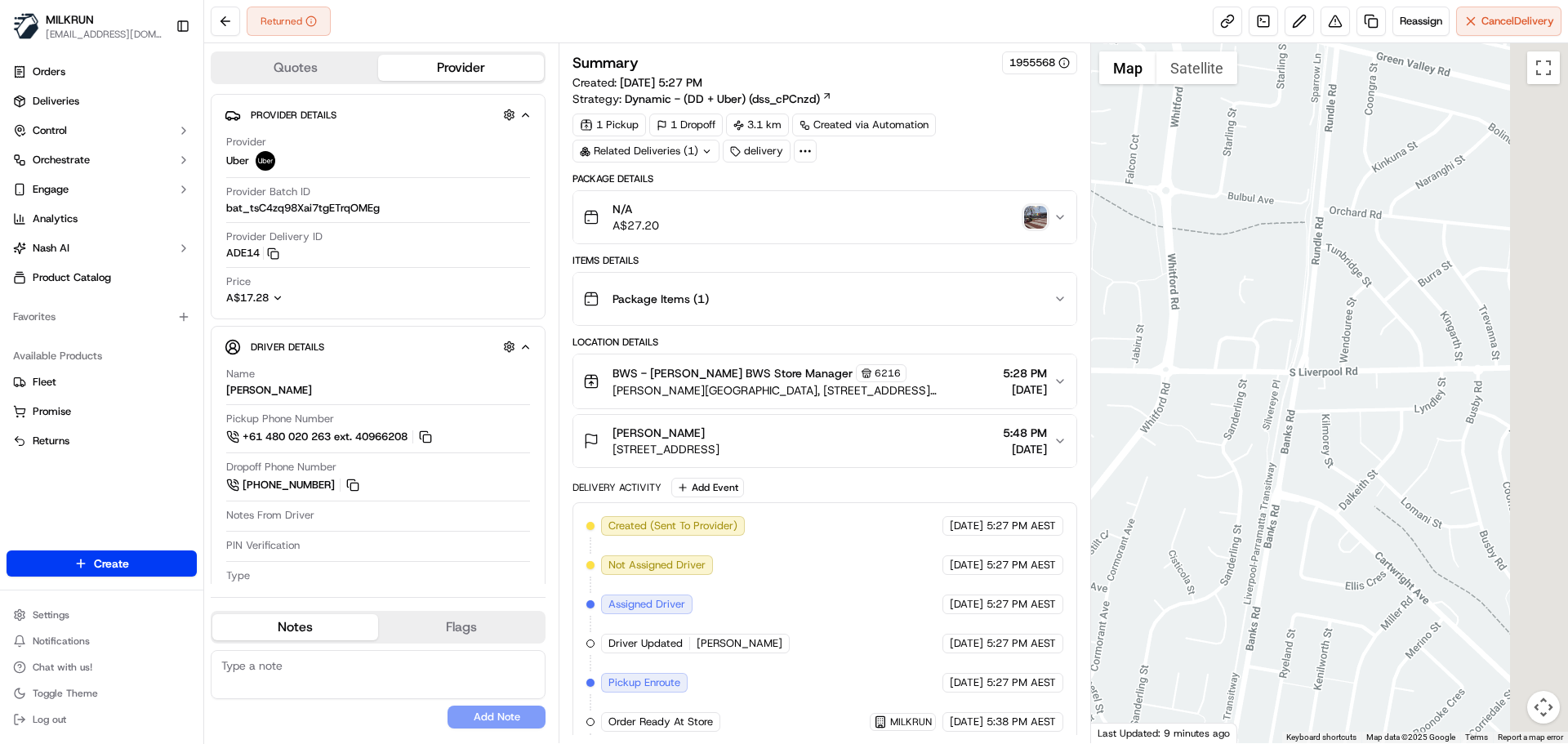
drag, startPoint x: 1314, startPoint y: 470, endPoint x: 1221, endPoint y: 388, distance: 124.0
click at [1087, 235] on div "Quotes Provider Provider Details Hidden ( 4 ) Provider Uber Provider Batch ID b…" at bounding box center [885, 393] width 1364 height 700
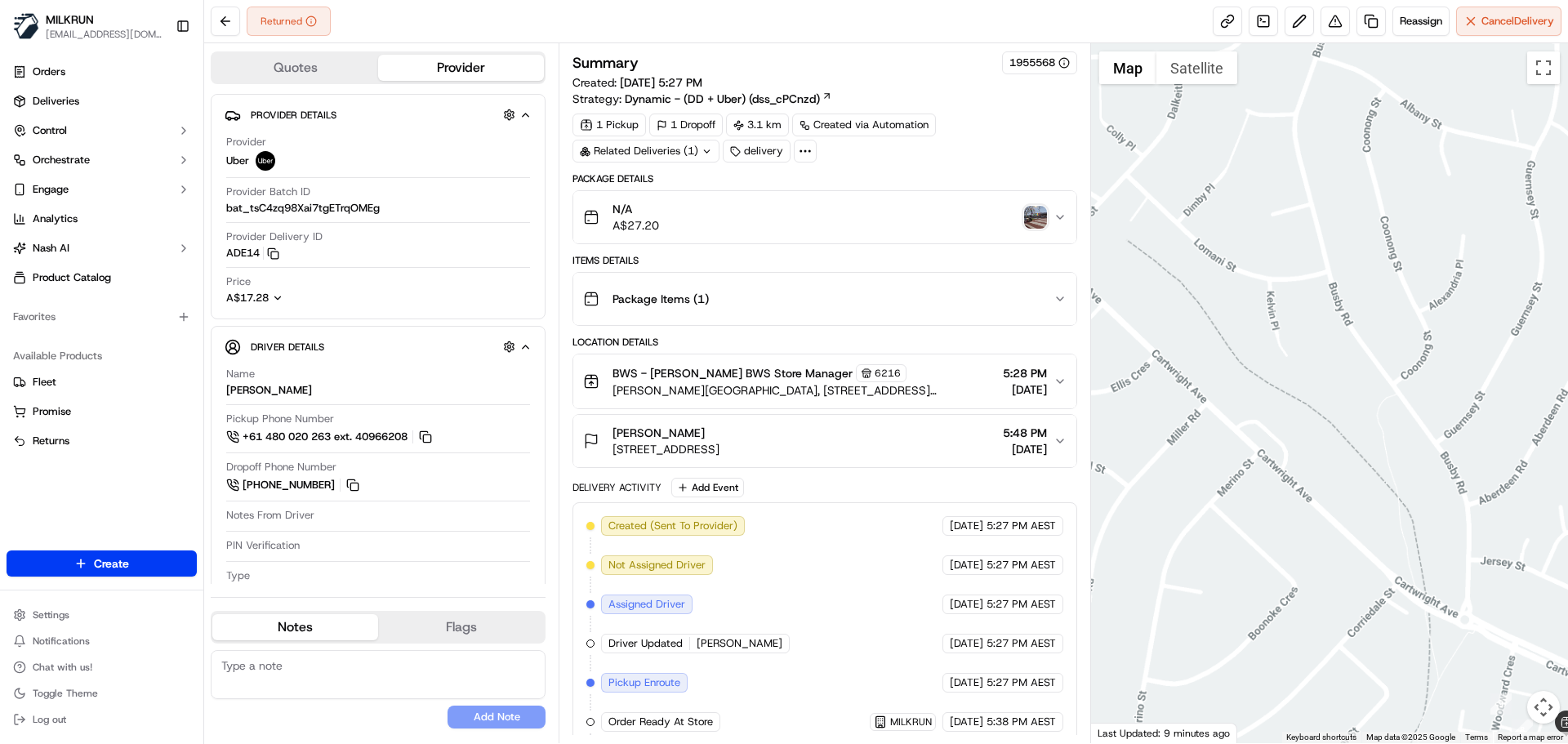
drag, startPoint x: 1364, startPoint y: 499, endPoint x: 1258, endPoint y: 315, distance: 212.3
click at [1274, 299] on div at bounding box center [1330, 393] width 478 height 700
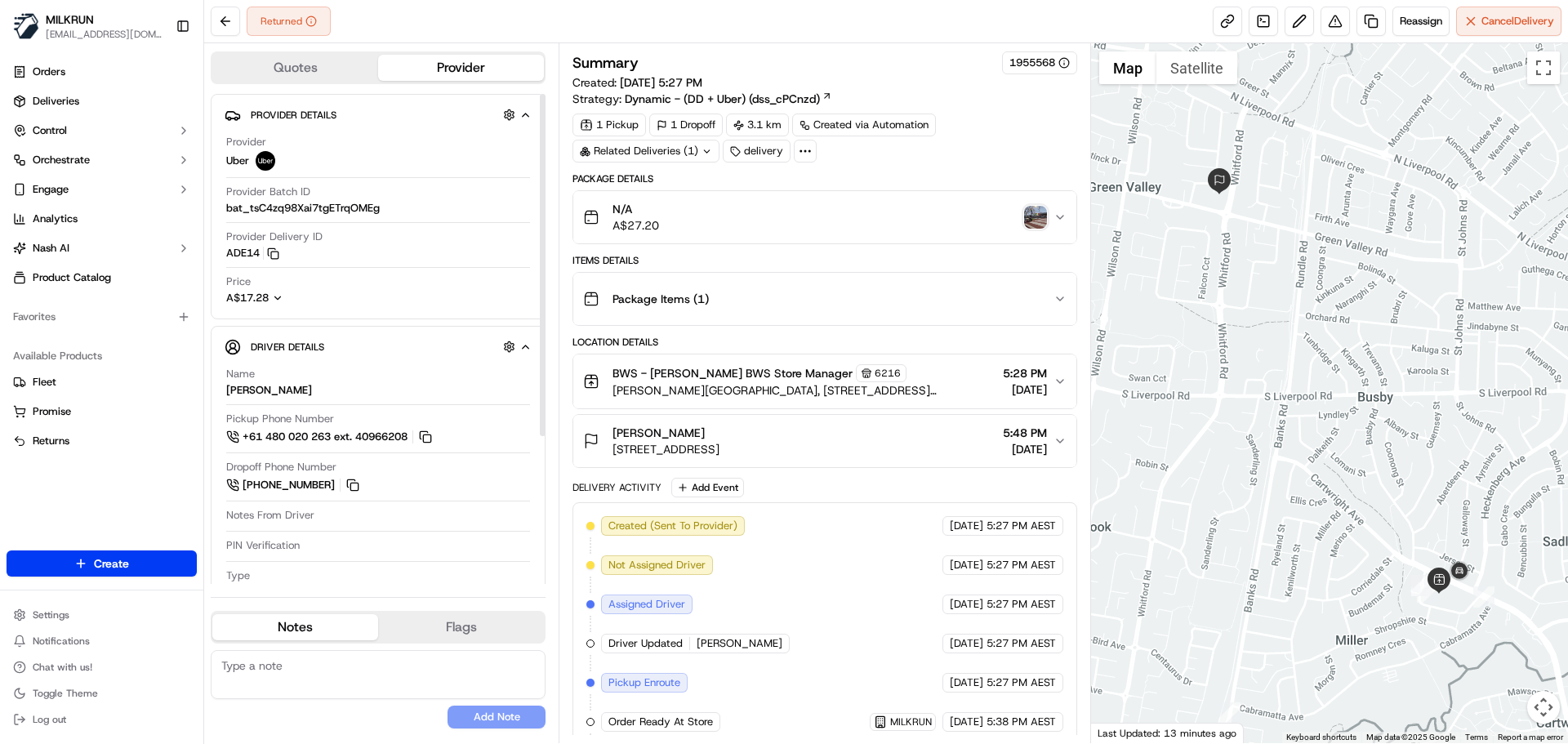
scroll to position [246, 0]
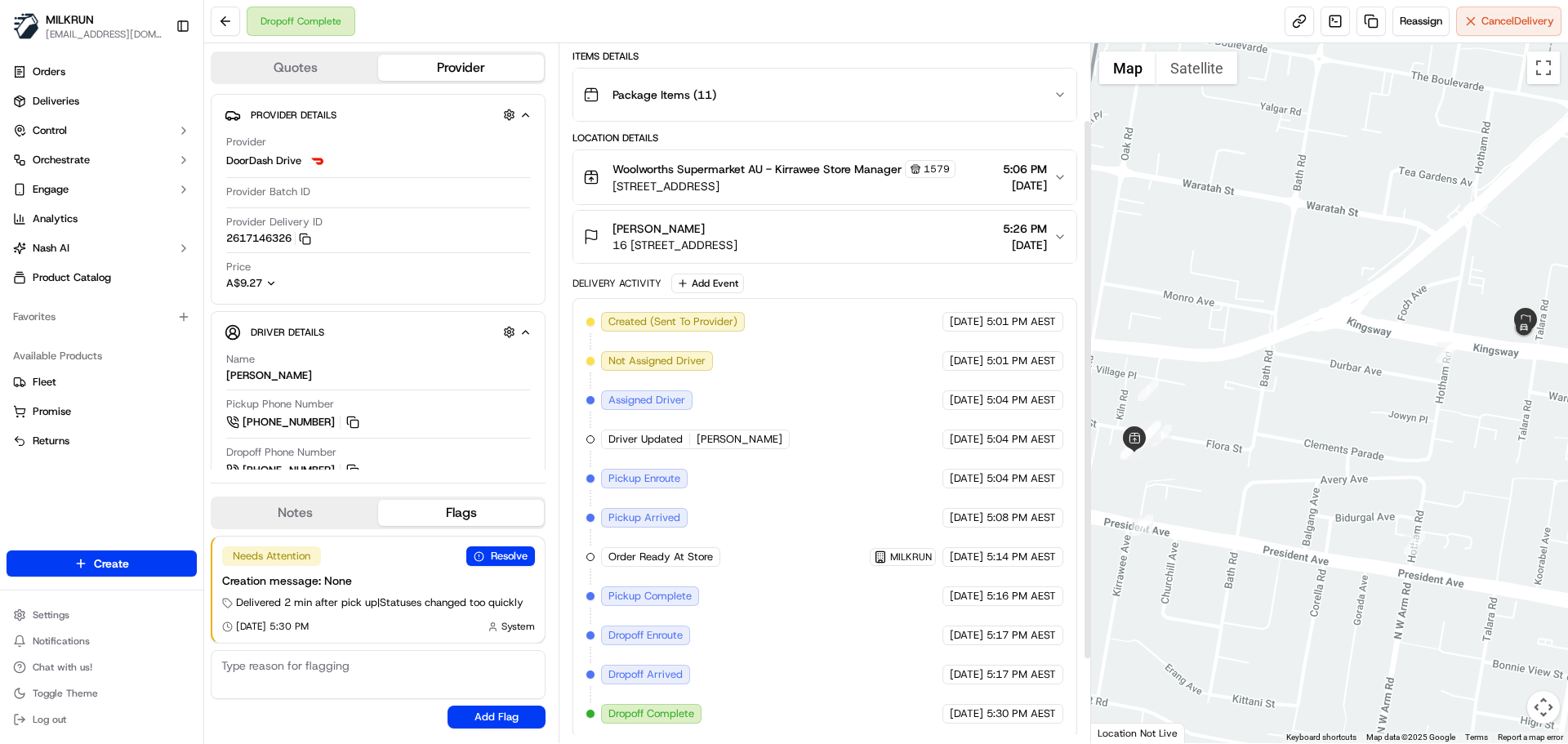
scroll to position [207, 0]
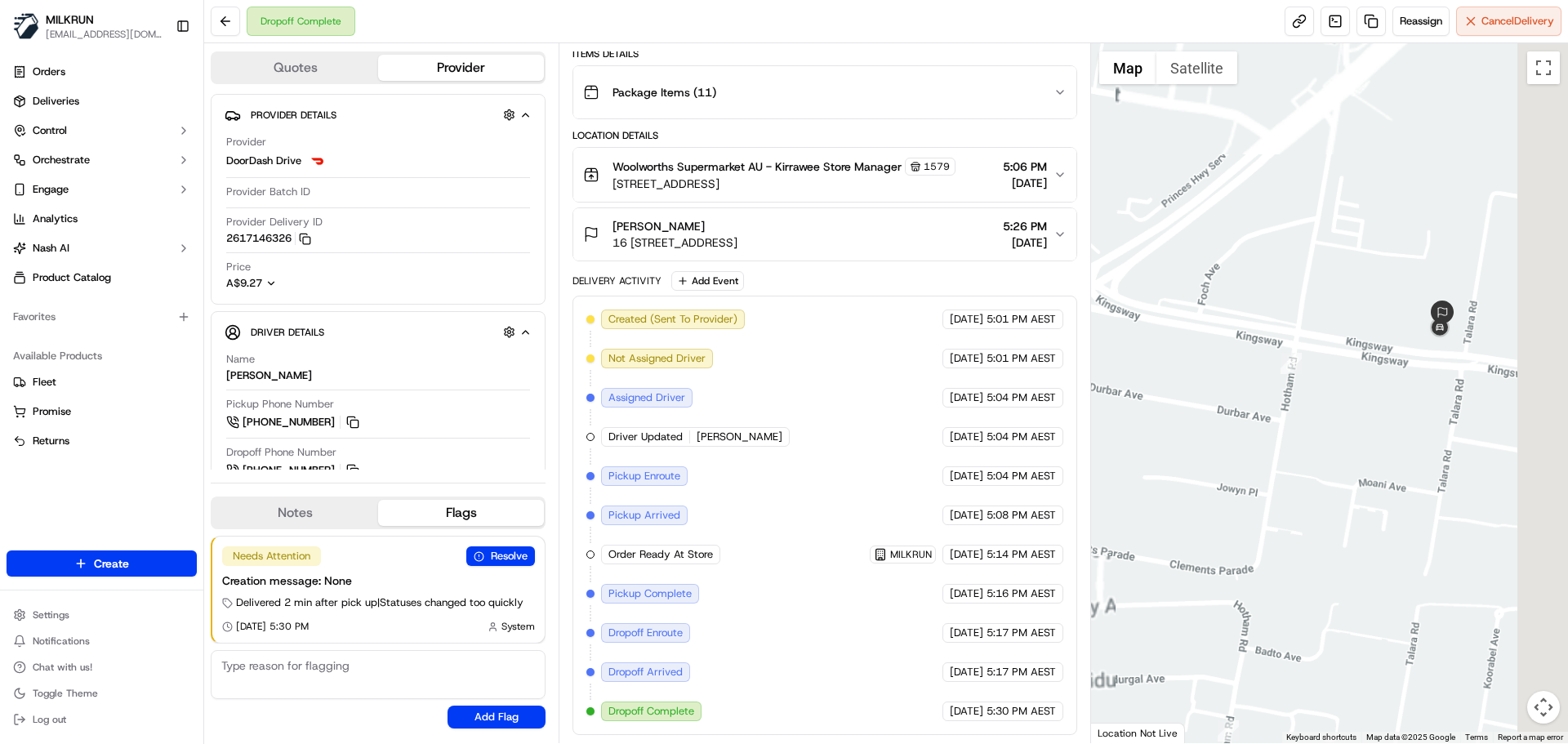
drag, startPoint x: 1345, startPoint y: 349, endPoint x: 1202, endPoint y: 436, distance: 167.4
click at [1202, 435] on div at bounding box center [1330, 393] width 478 height 700
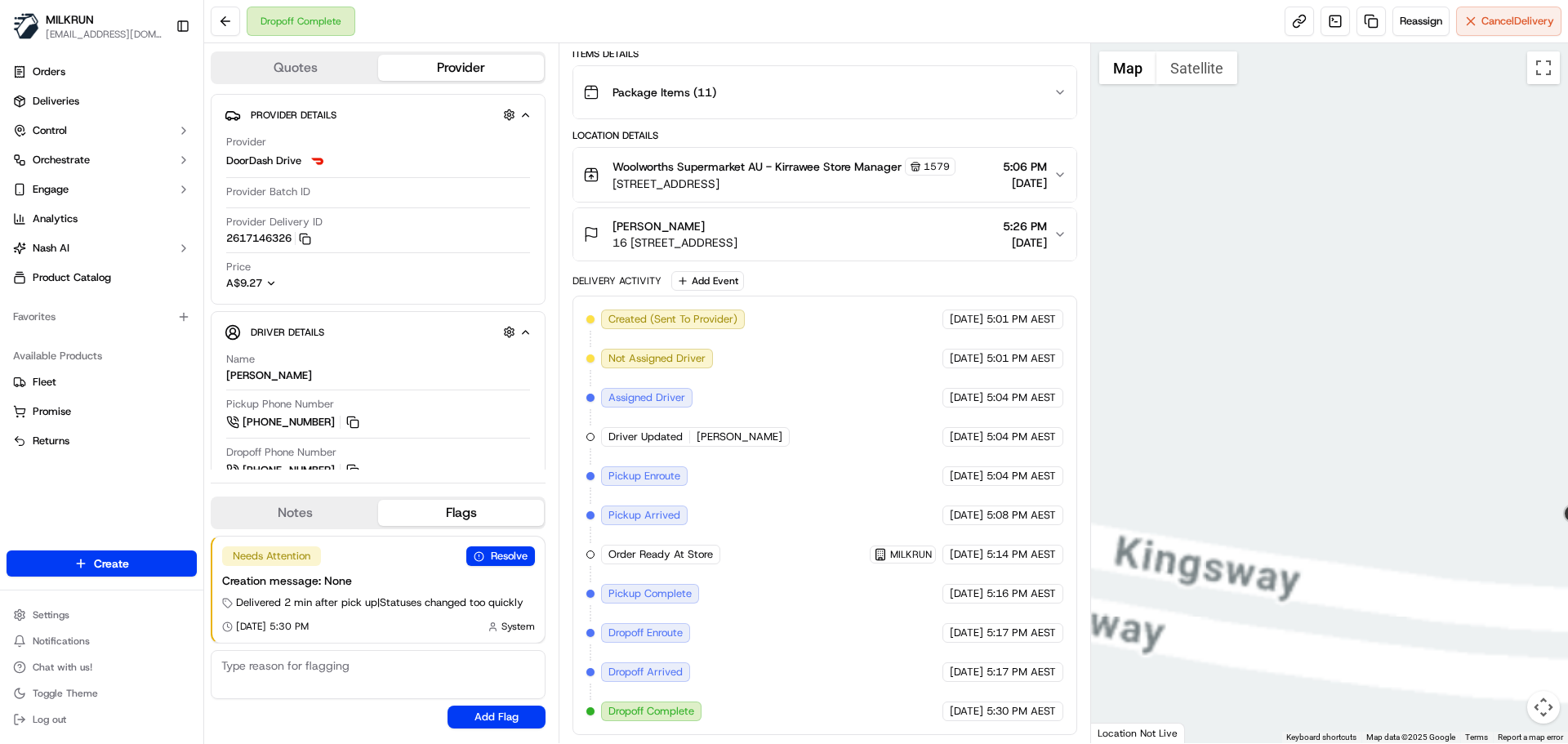
drag, startPoint x: 1344, startPoint y: 344, endPoint x: 1193, endPoint y: 274, distance: 166.4
click at [1193, 274] on div at bounding box center [1330, 393] width 478 height 700
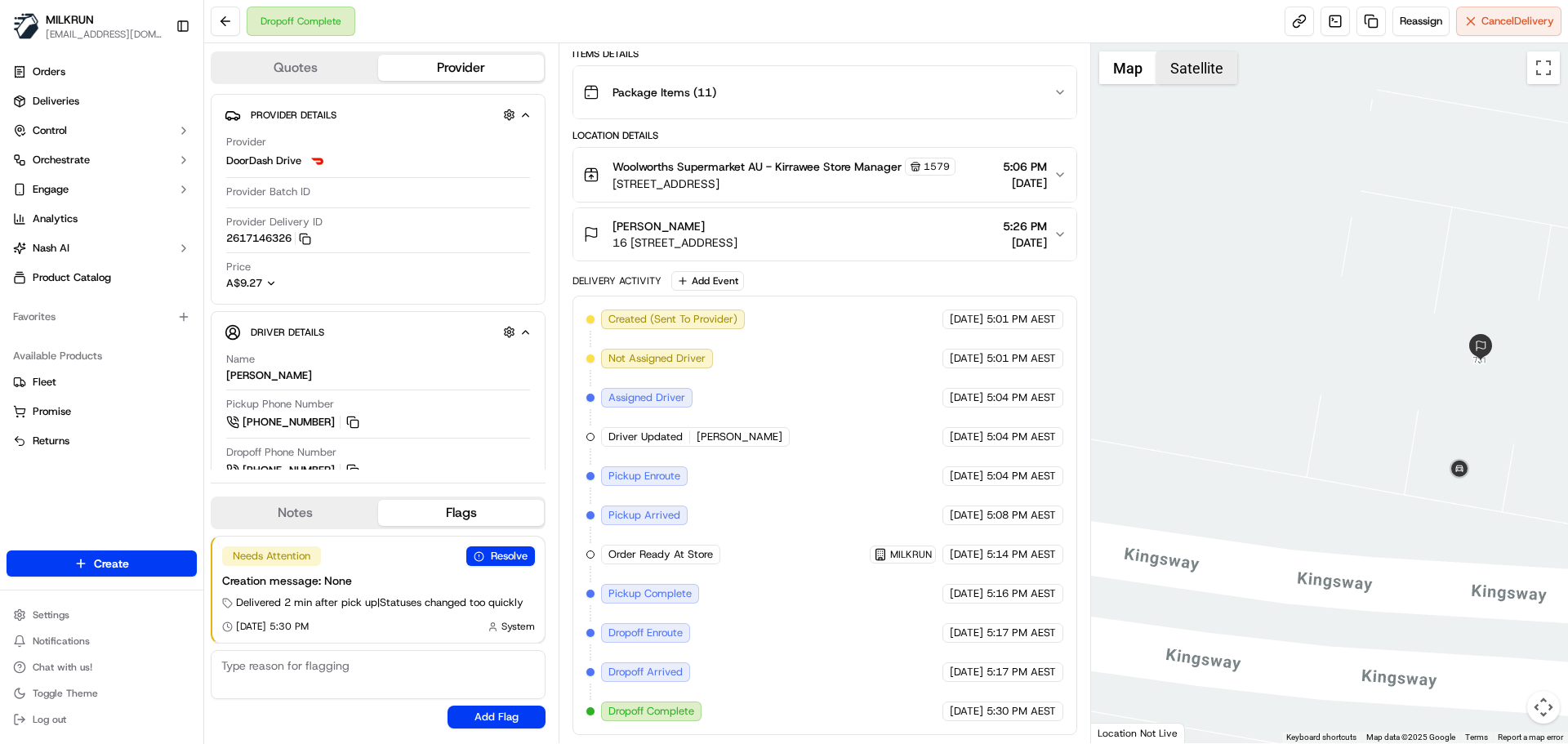
click at [1205, 71] on button "Satellite" at bounding box center [1197, 68] width 81 height 33
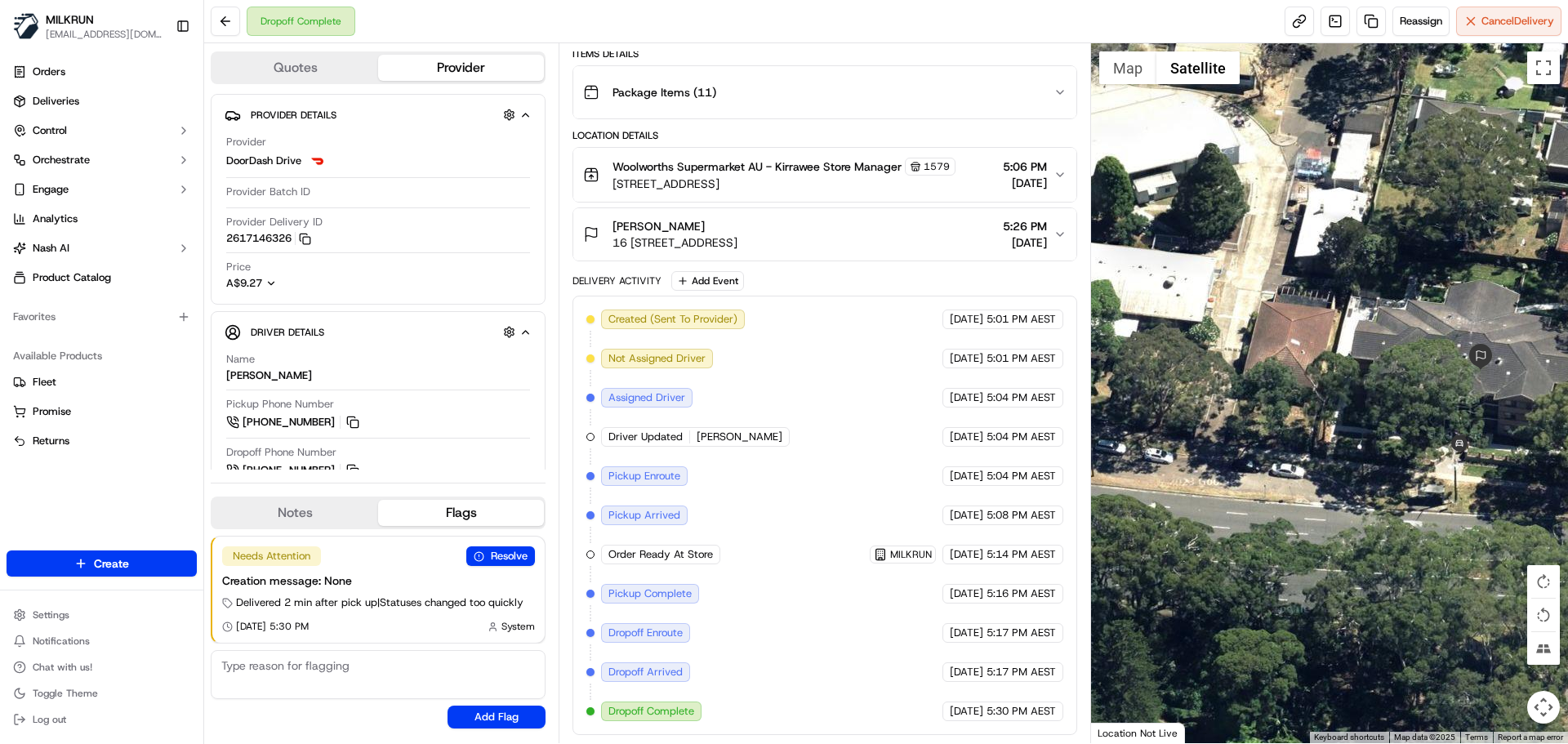
click at [1067, 230] on button "ellen voukidis 16 731/735 Kingsway, Gymea, NSW 2227, AU 5:26 PM 16/09/2025" at bounding box center [824, 235] width 502 height 53
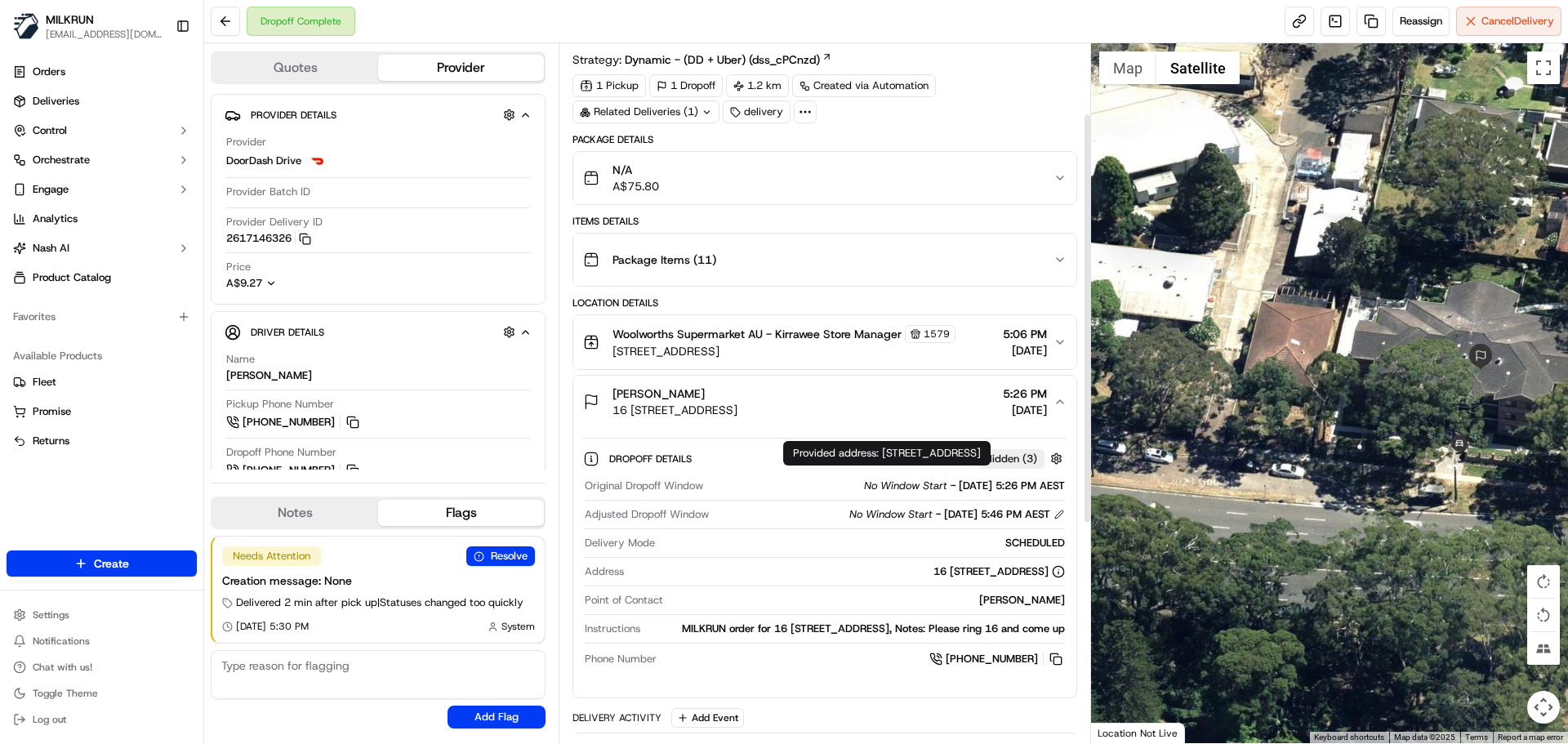
scroll to position [163, 0]
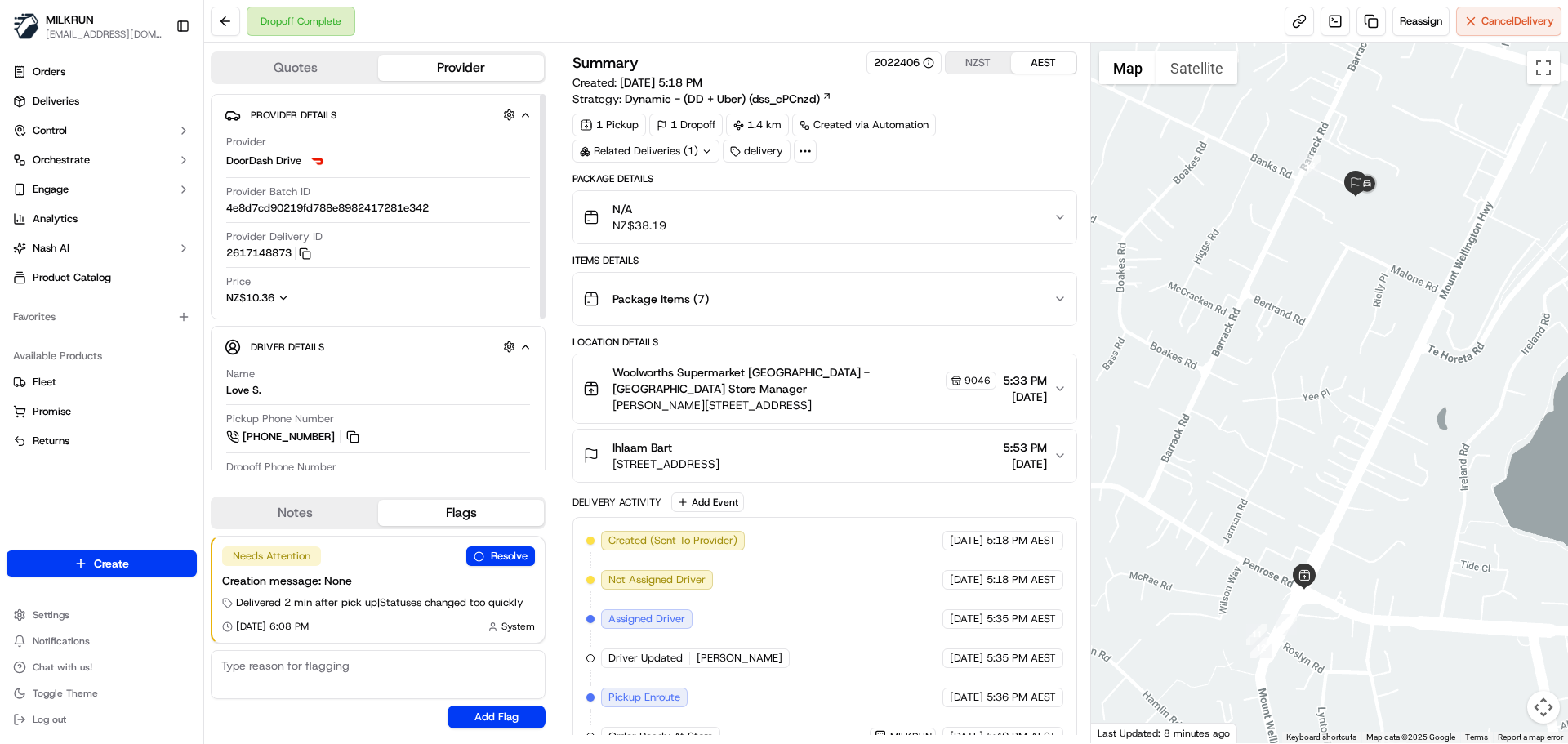
scroll to position [339, 0]
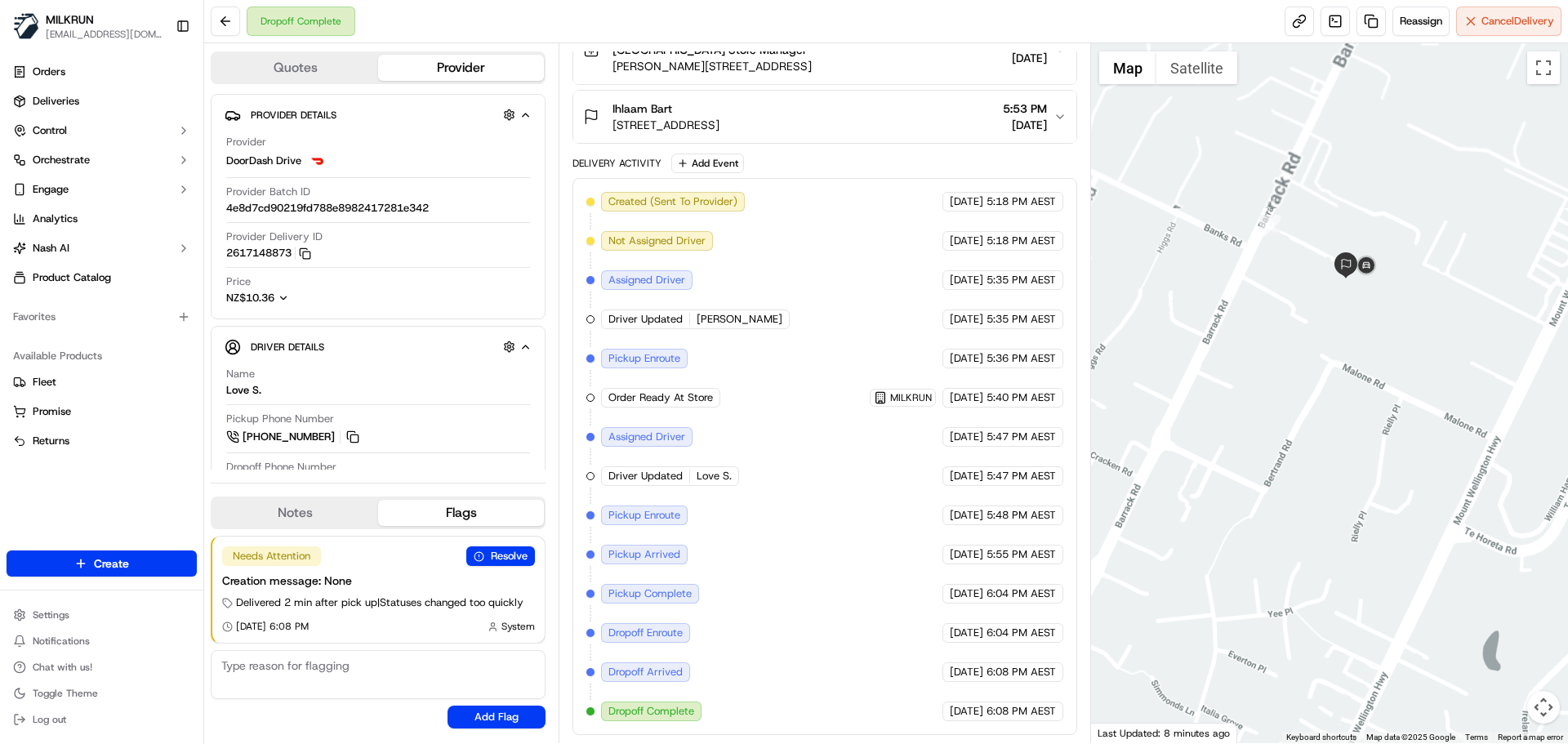
drag, startPoint x: 1272, startPoint y: 305, endPoint x: 1366, endPoint y: 450, distance: 172.8
click at [1221, 514] on div at bounding box center [1330, 393] width 478 height 700
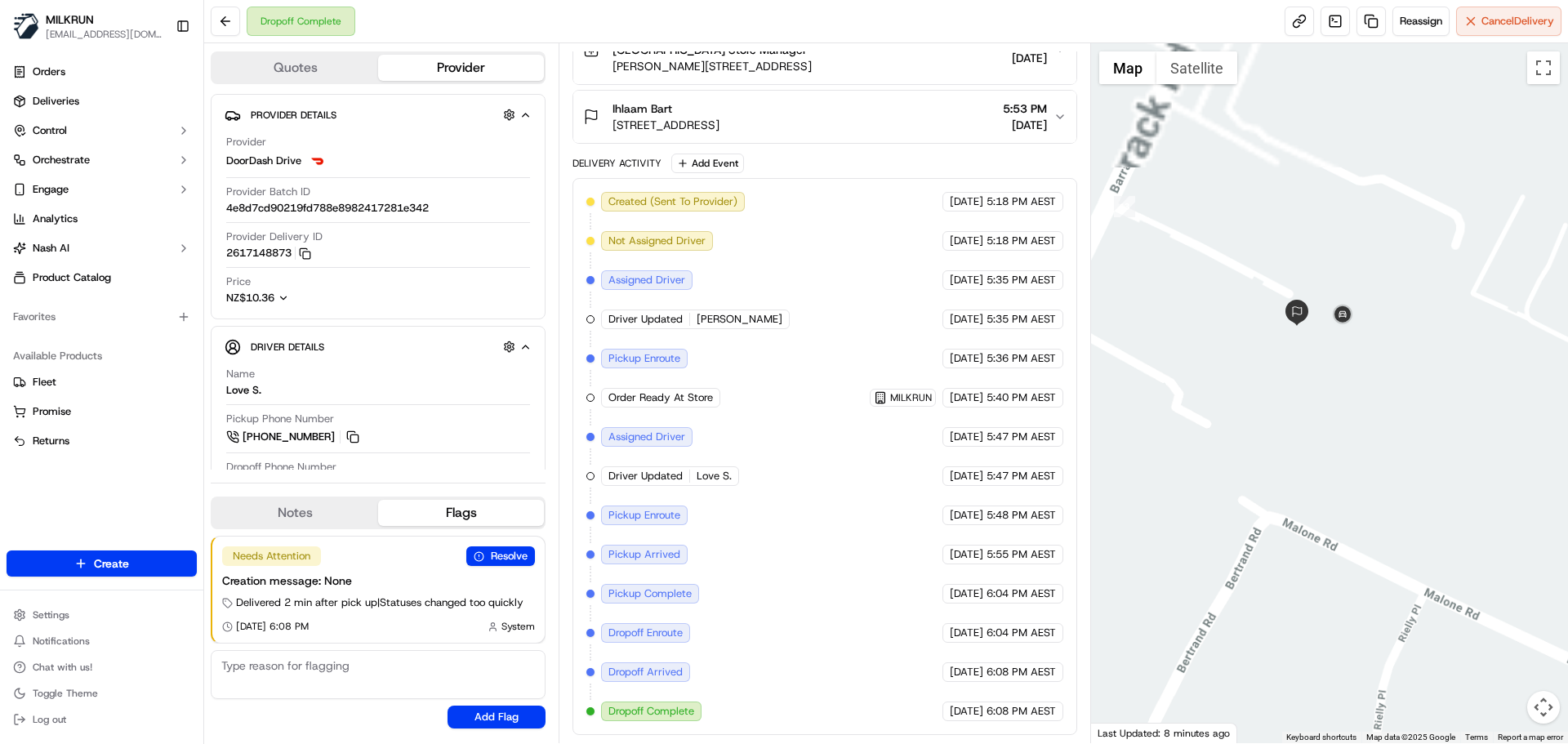
drag, startPoint x: 1366, startPoint y: 286, endPoint x: 1358, endPoint y: 472, distance: 186.2
click at [1358, 472] on div at bounding box center [1330, 393] width 478 height 700
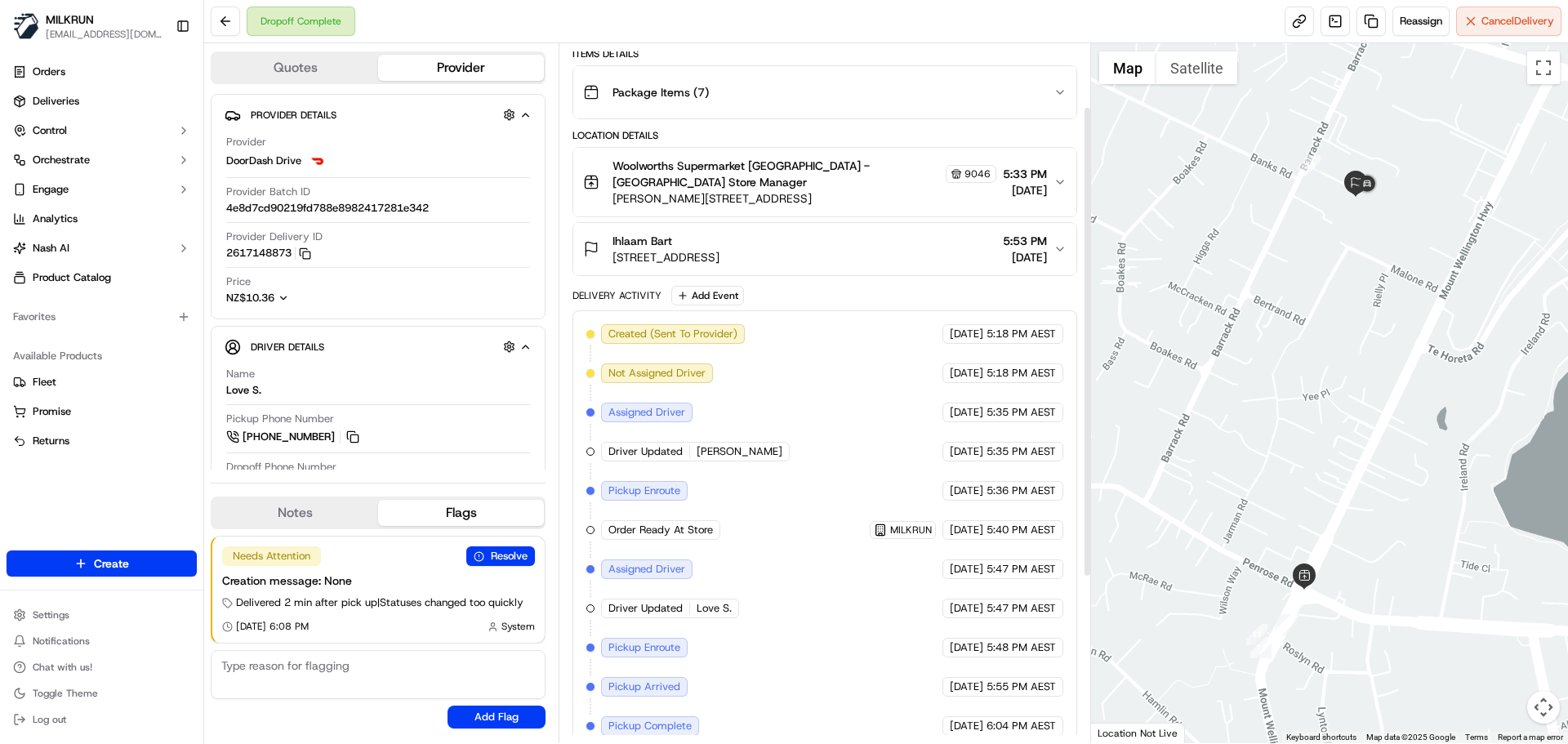
scroll to position [339, 0]
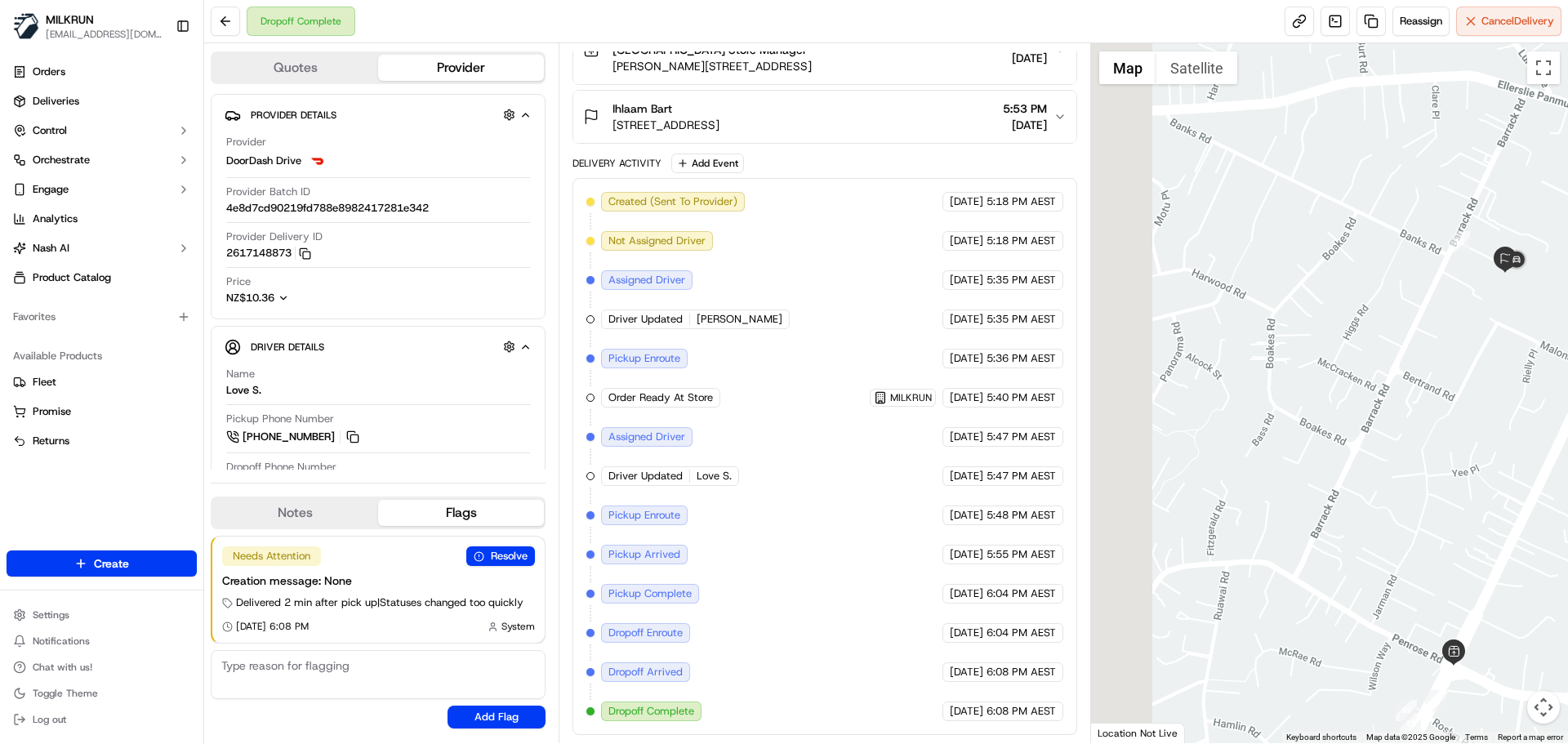
drag, startPoint x: 1693, startPoint y: 396, endPoint x: 1665, endPoint y: 395, distance: 28.0
click at [1567, 395] on html "MILKRUN aoman@woolworths.com.au Toggle Sidebar Orders Deliveries Control Orches…" at bounding box center [784, 372] width 1568 height 744
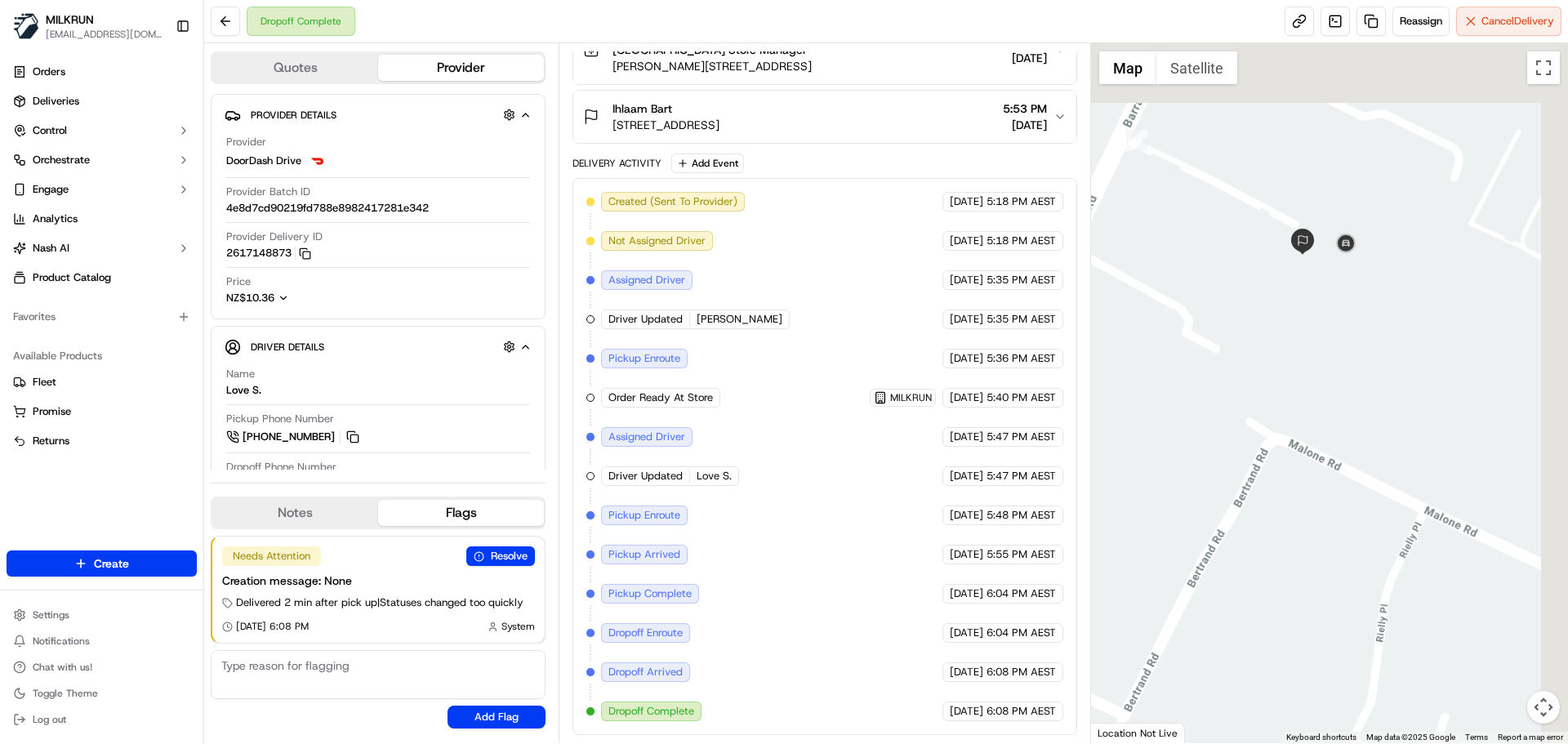
drag, startPoint x: 1478, startPoint y: 216, endPoint x: 1330, endPoint y: 509, distance: 328.3
click at [1315, 620] on div at bounding box center [1330, 393] width 478 height 700
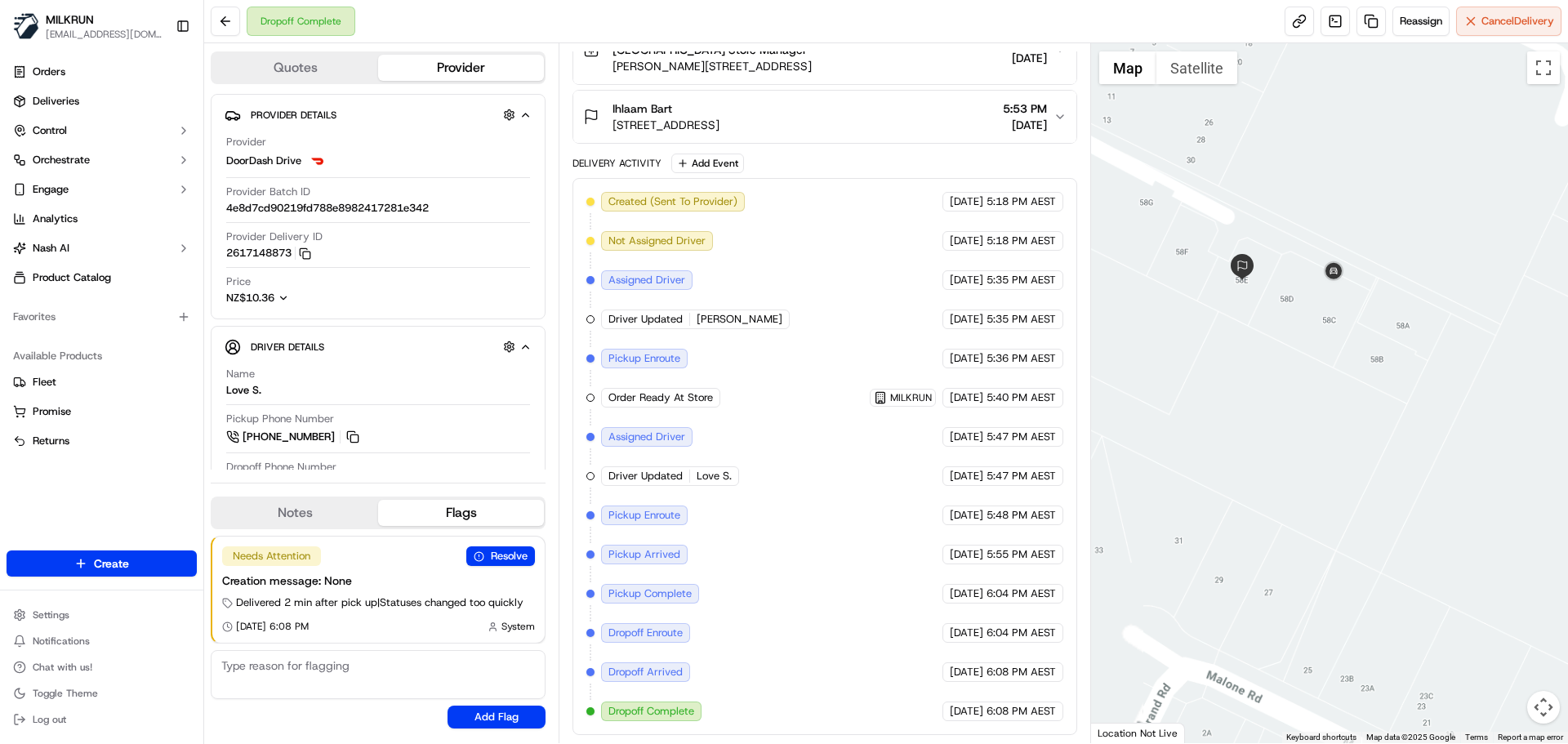
drag, startPoint x: 1323, startPoint y: 403, endPoint x: 1403, endPoint y: 409, distance: 80.2
click at [1409, 403] on div at bounding box center [1330, 393] width 478 height 700
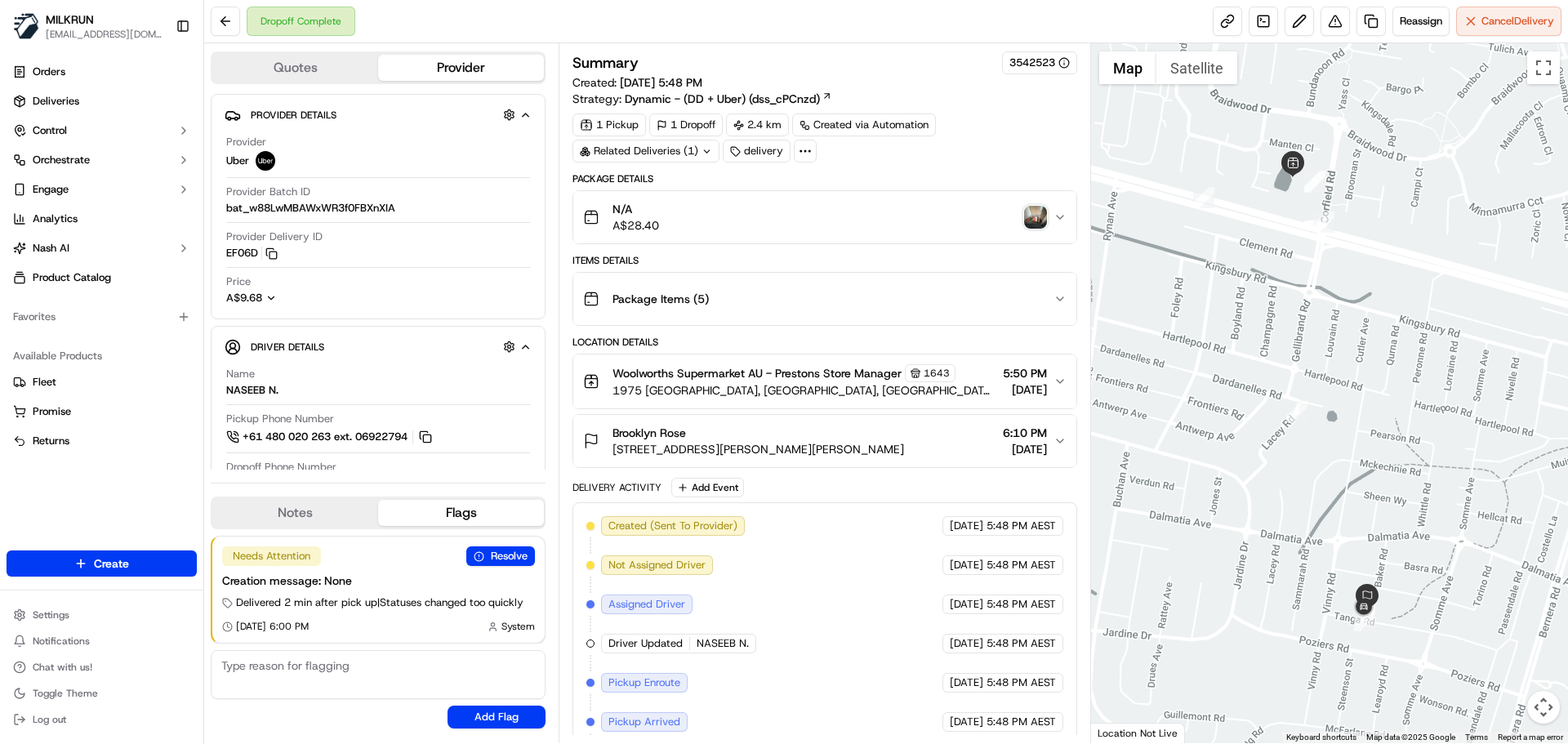
click at [695, 147] on div "Related Deliveries (1)" at bounding box center [646, 151] width 147 height 23
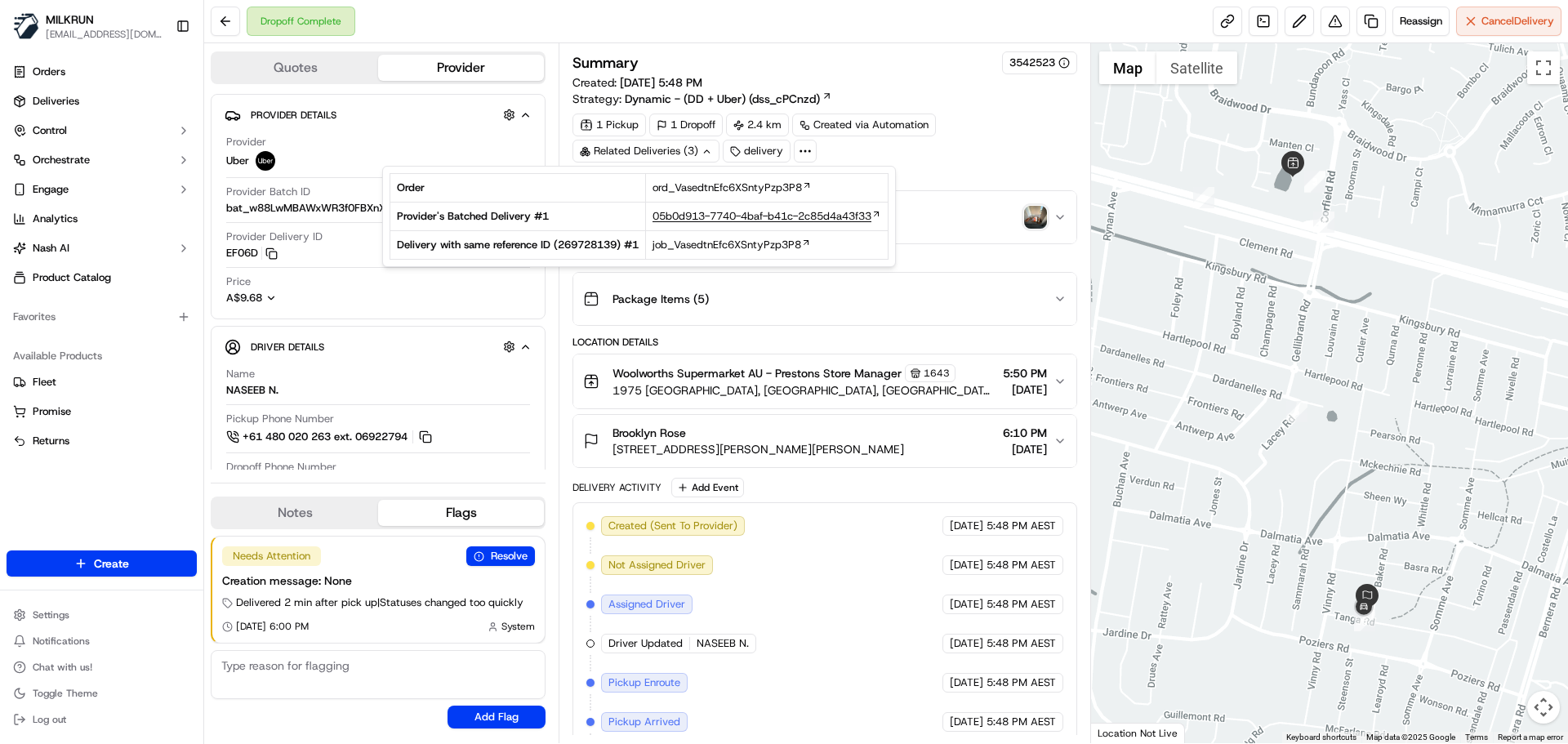
click at [697, 214] on span "05b0d913-7740-4baf-b41c-2c85d4a43f33" at bounding box center [761, 217] width 219 height 15
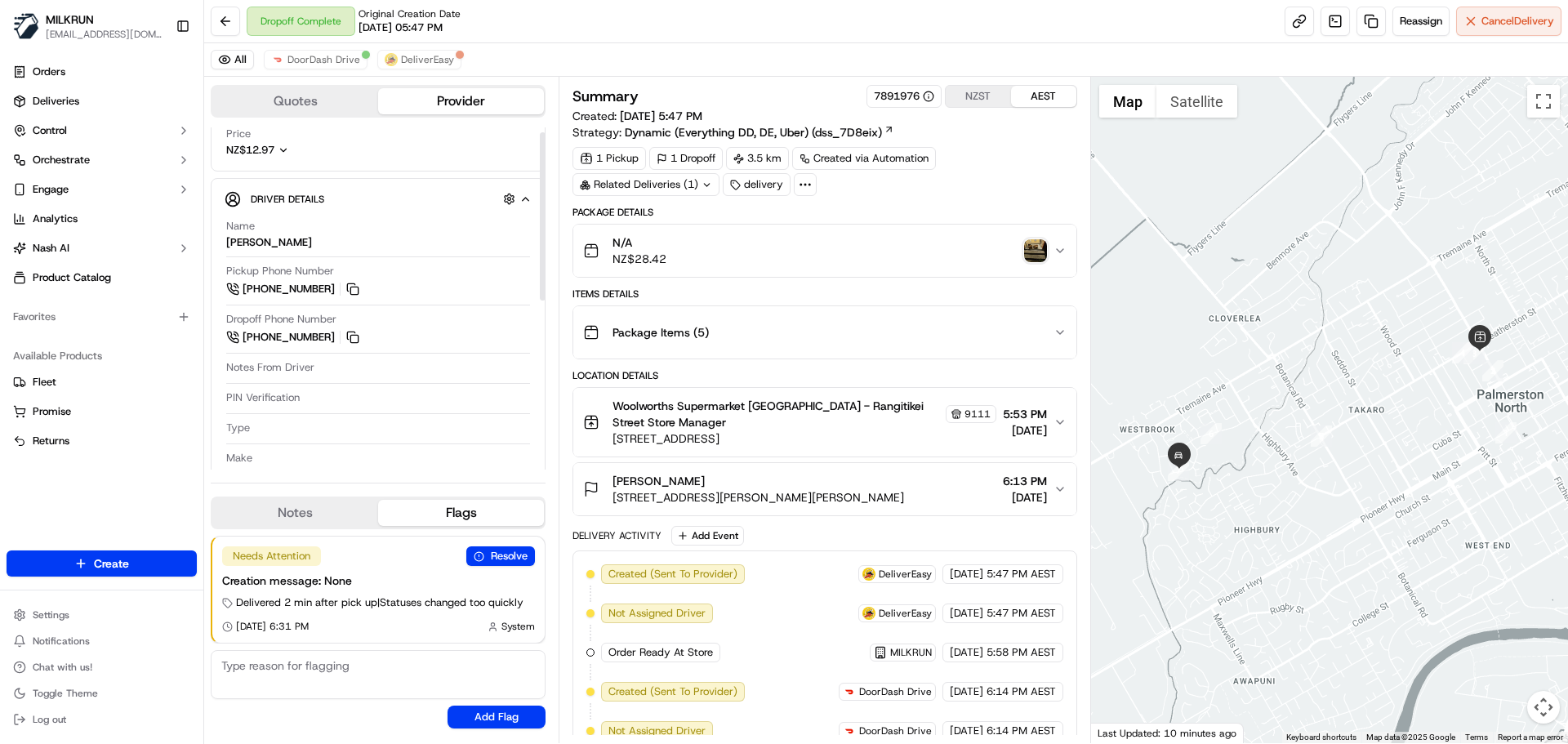
scroll to position [245, 0]
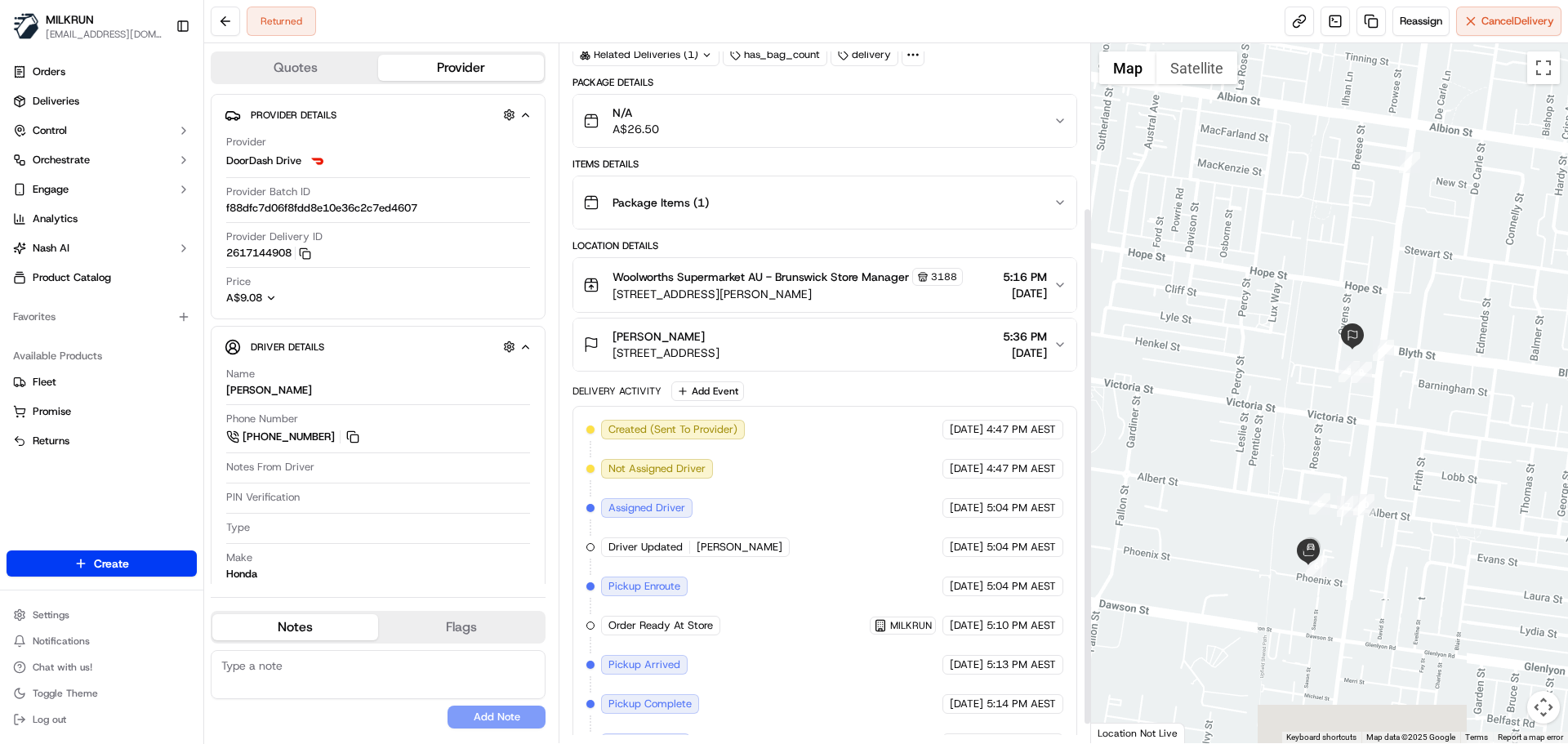
scroll to position [246, 0]
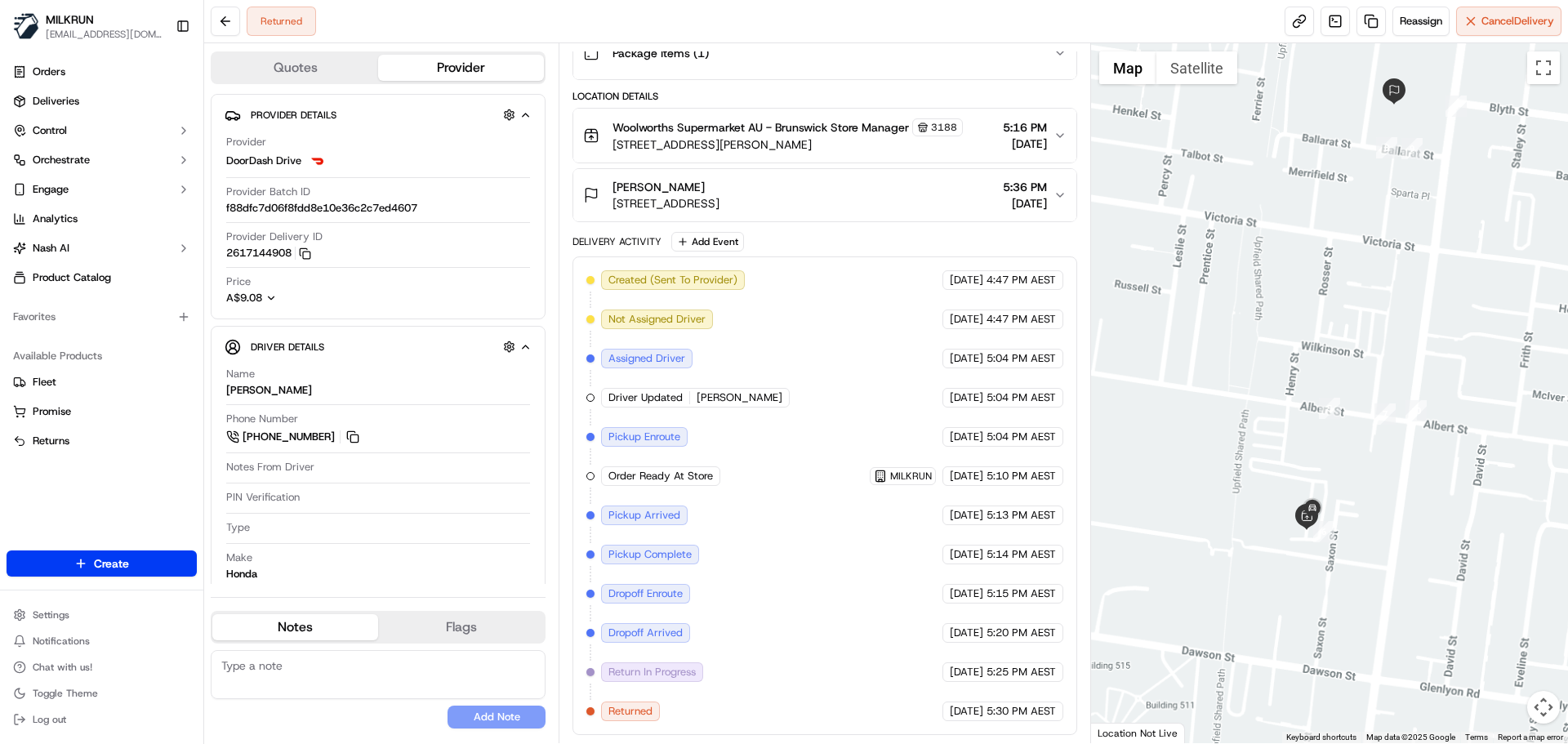
drag, startPoint x: 1279, startPoint y: 377, endPoint x: 1227, endPoint y: 146, distance: 236.8
click at [1228, 122] on div at bounding box center [1330, 393] width 478 height 700
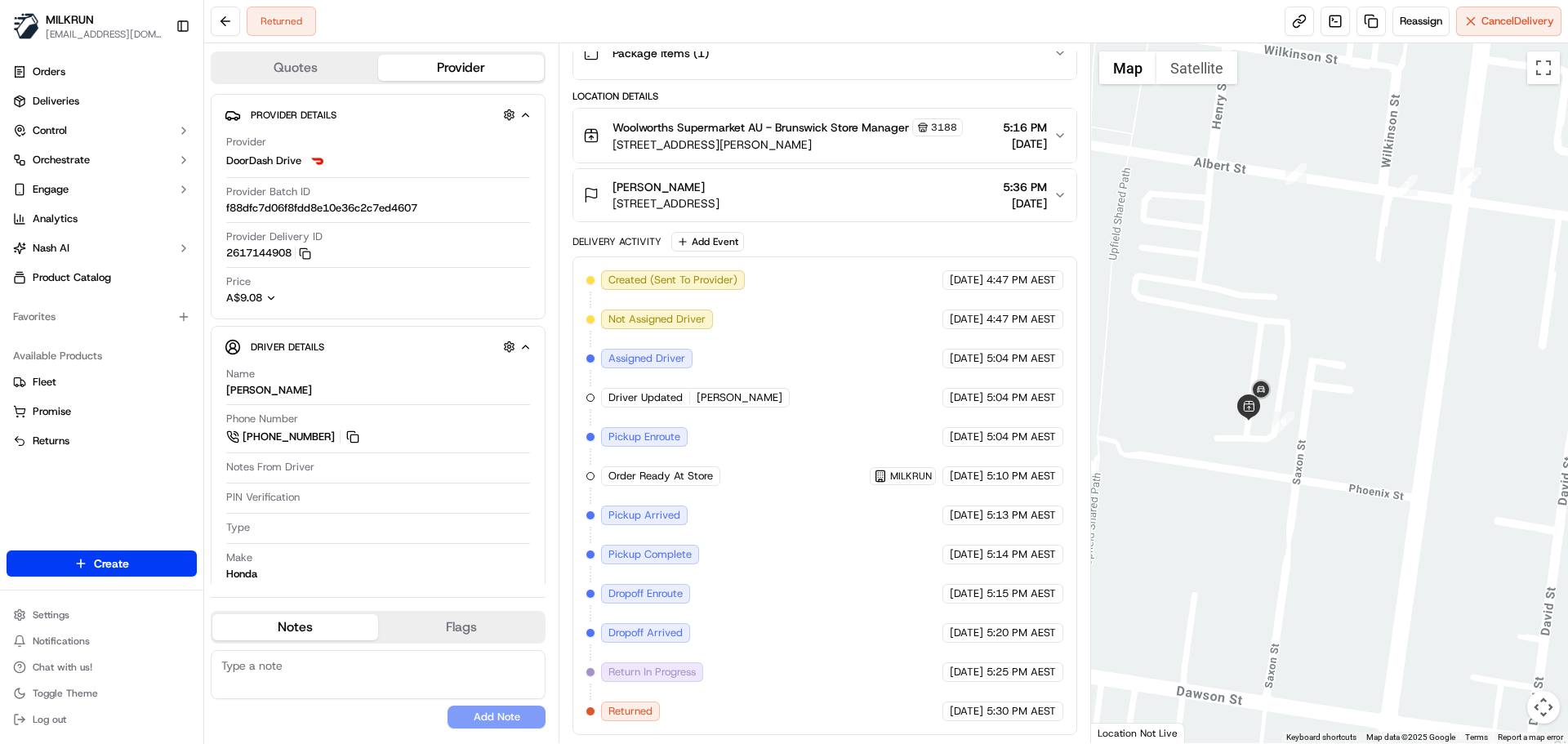
drag, startPoint x: 1284, startPoint y: 279, endPoint x: 1308, endPoint y: 196, distance: 86.4
click at [1308, 196] on div at bounding box center [1330, 393] width 478 height 700
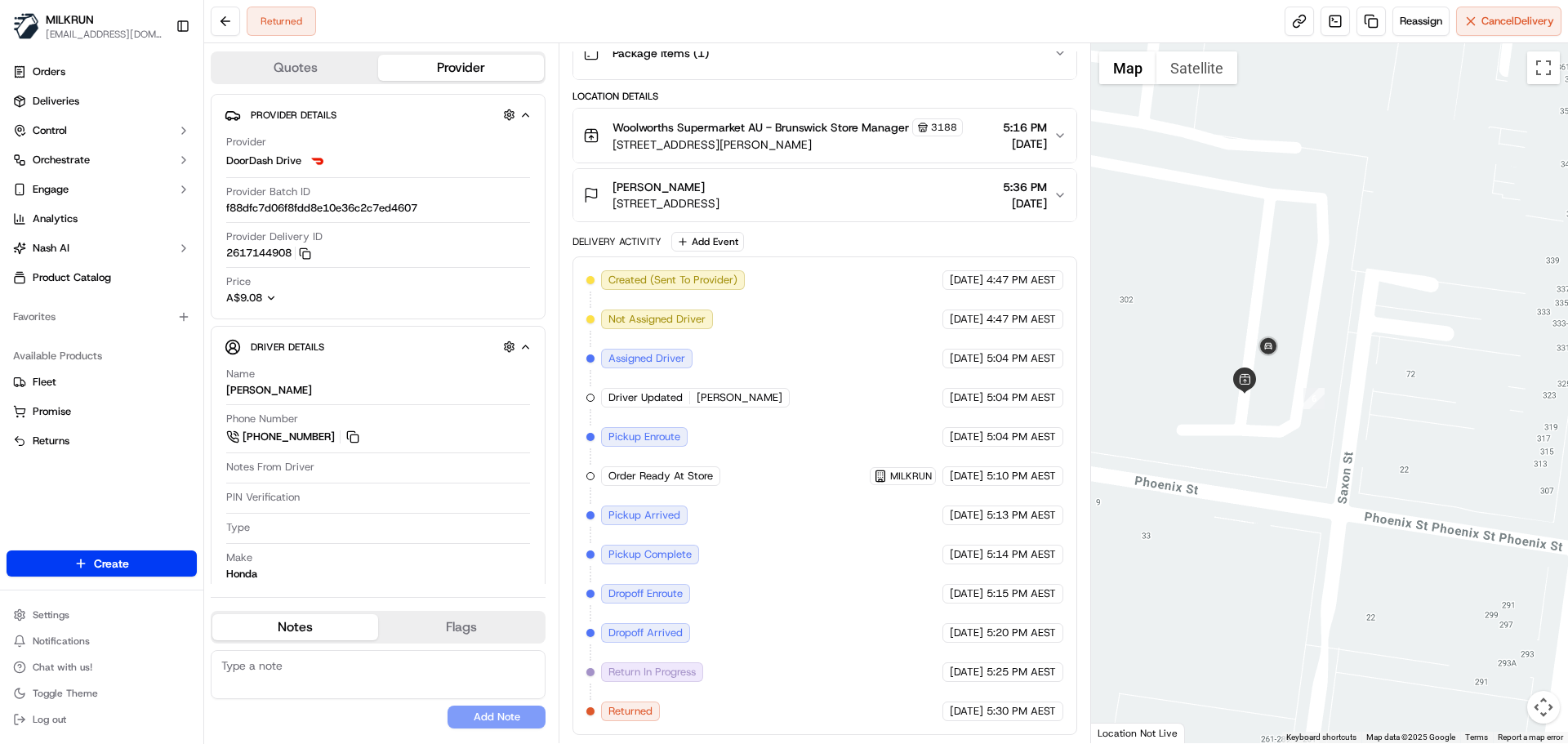
drag, startPoint x: 1297, startPoint y: 292, endPoint x: 1312, endPoint y: 266, distance: 30.0
click at [1313, 266] on div at bounding box center [1330, 393] width 478 height 700
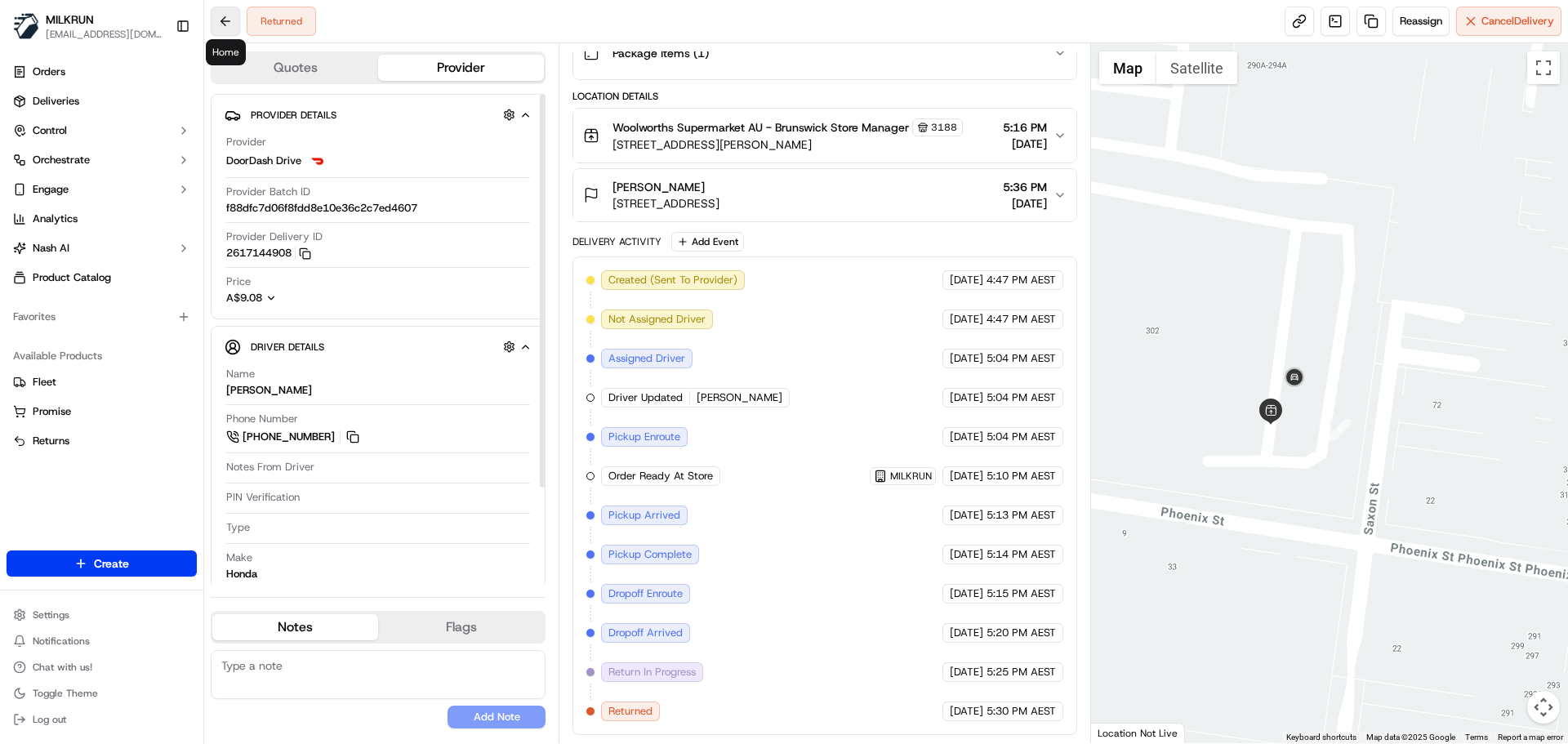
click at [223, 16] on button at bounding box center [224, 21] width 29 height 29
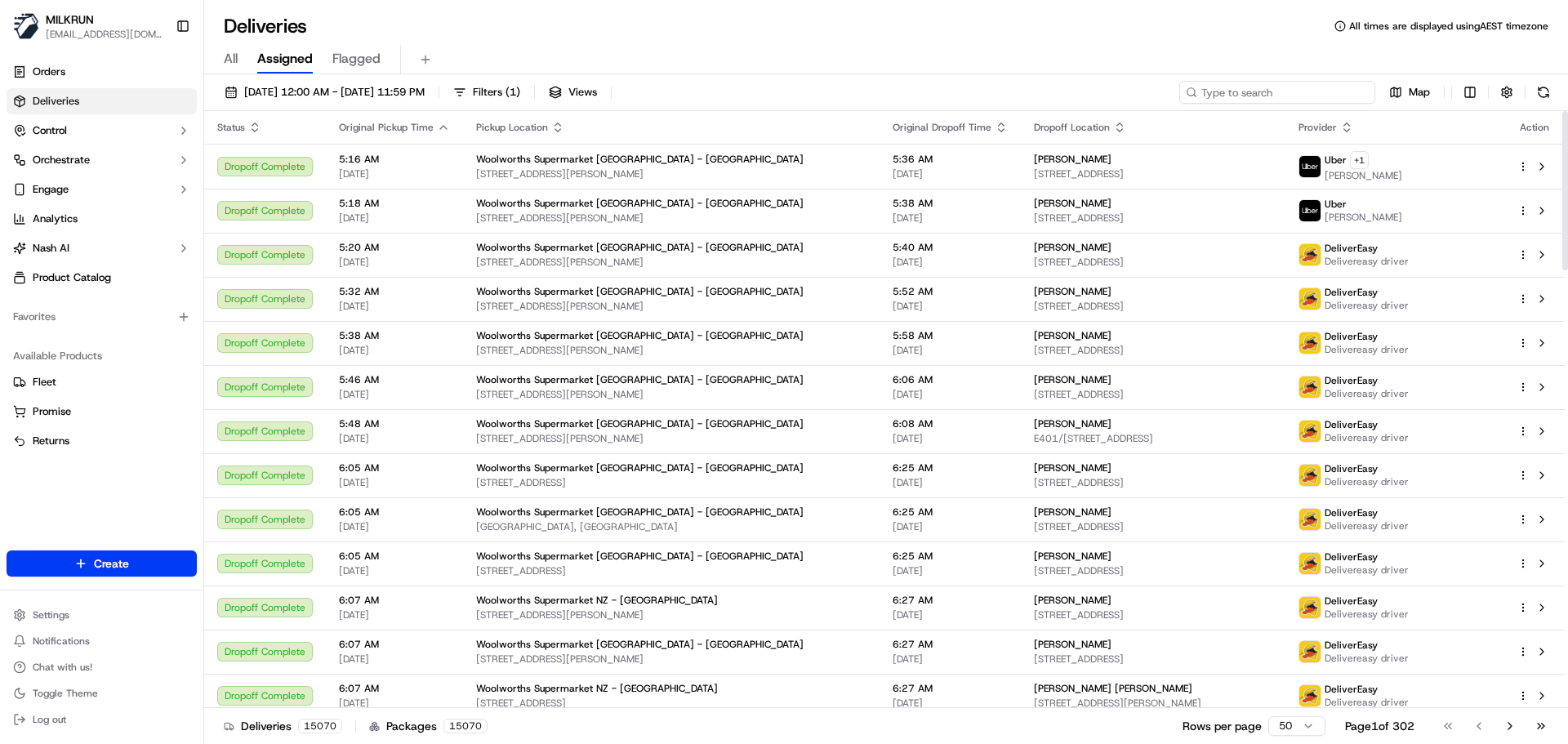
click at [1259, 91] on input at bounding box center [1277, 92] width 196 height 23
paste input "[PERSON_NAME]"
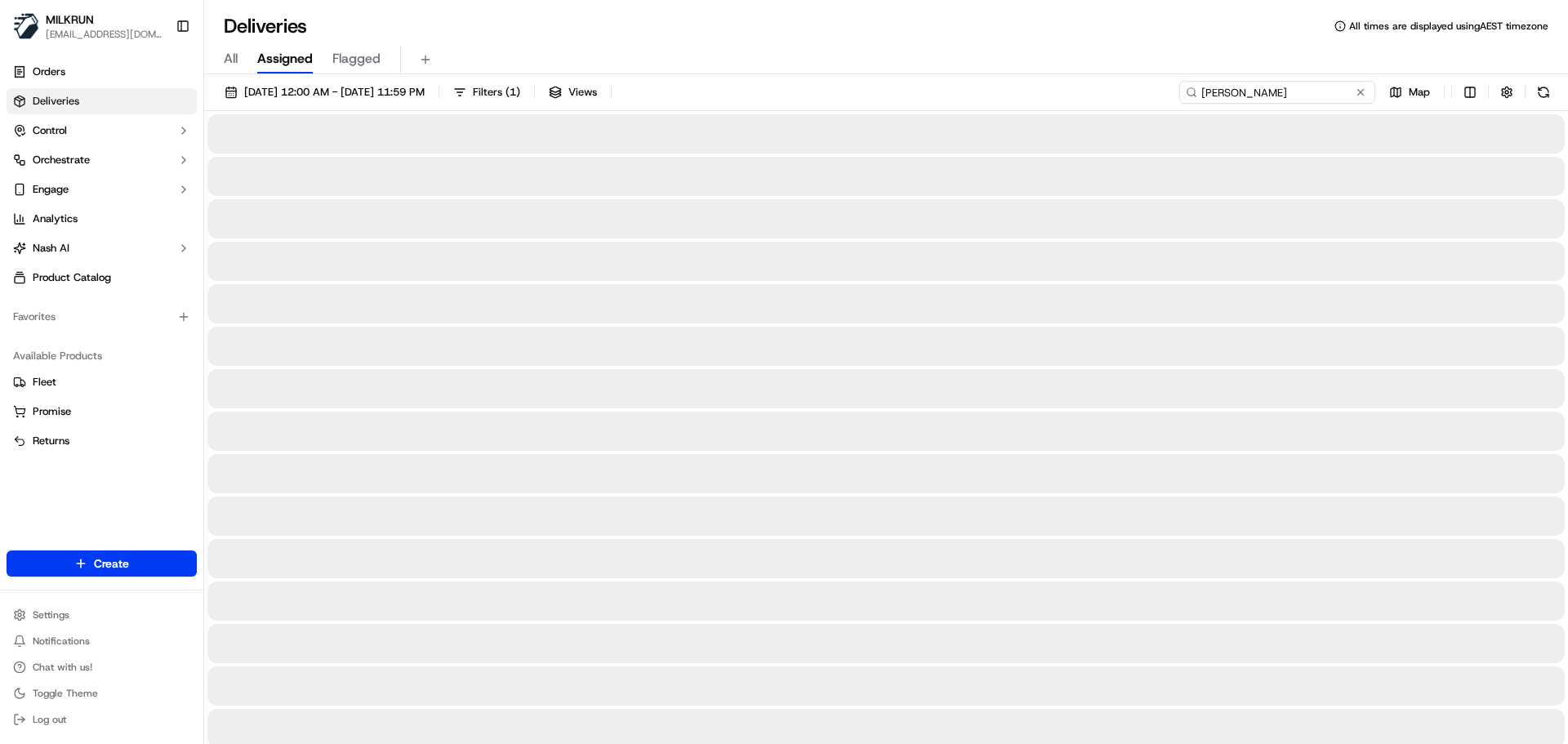
click at [1207, 92] on input "[PERSON_NAME]" at bounding box center [1277, 92] width 196 height 23
click at [1280, 96] on input "[PERSON_NAME]" at bounding box center [1277, 92] width 196 height 23
type input "[PERSON_NAME]"
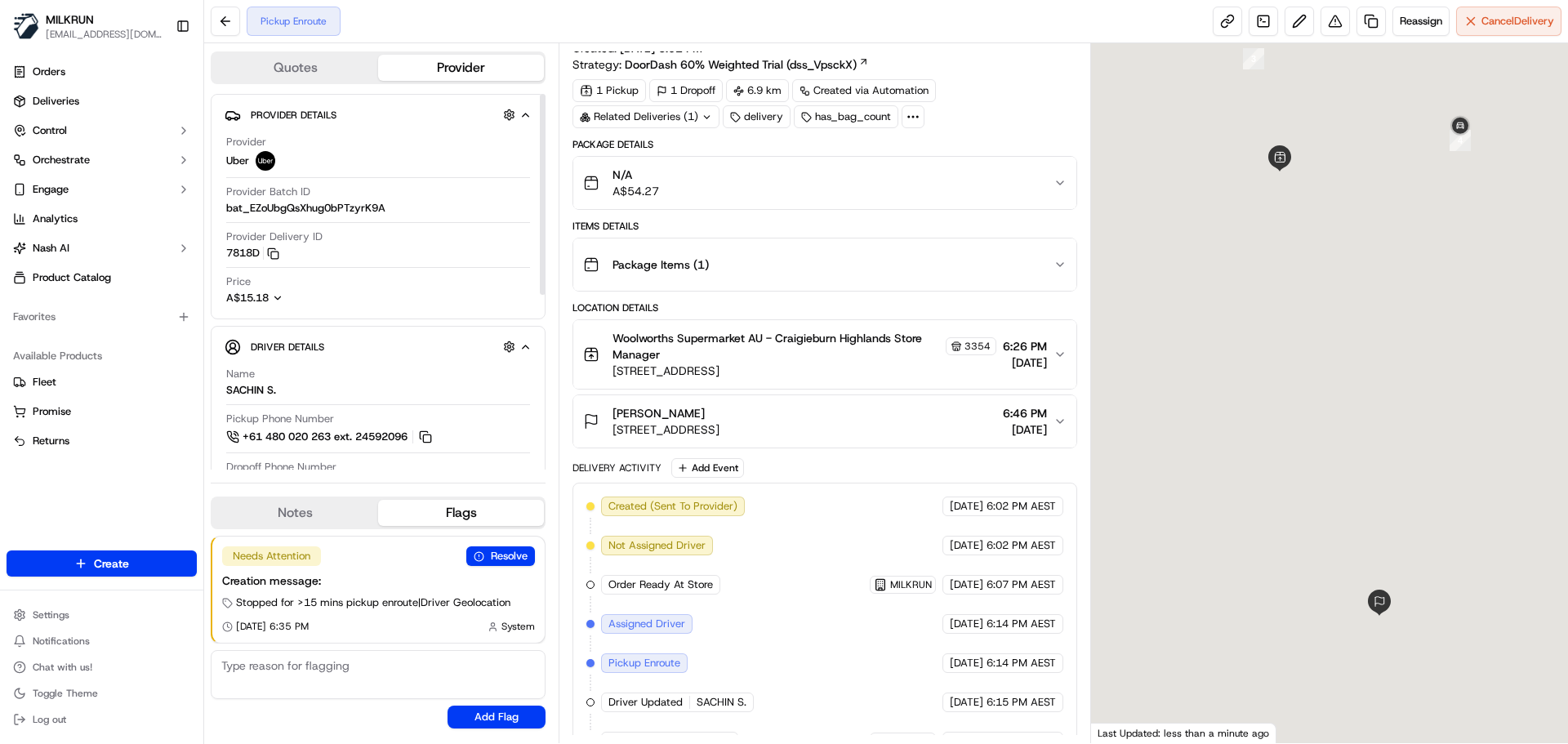
scroll to position [65, 0]
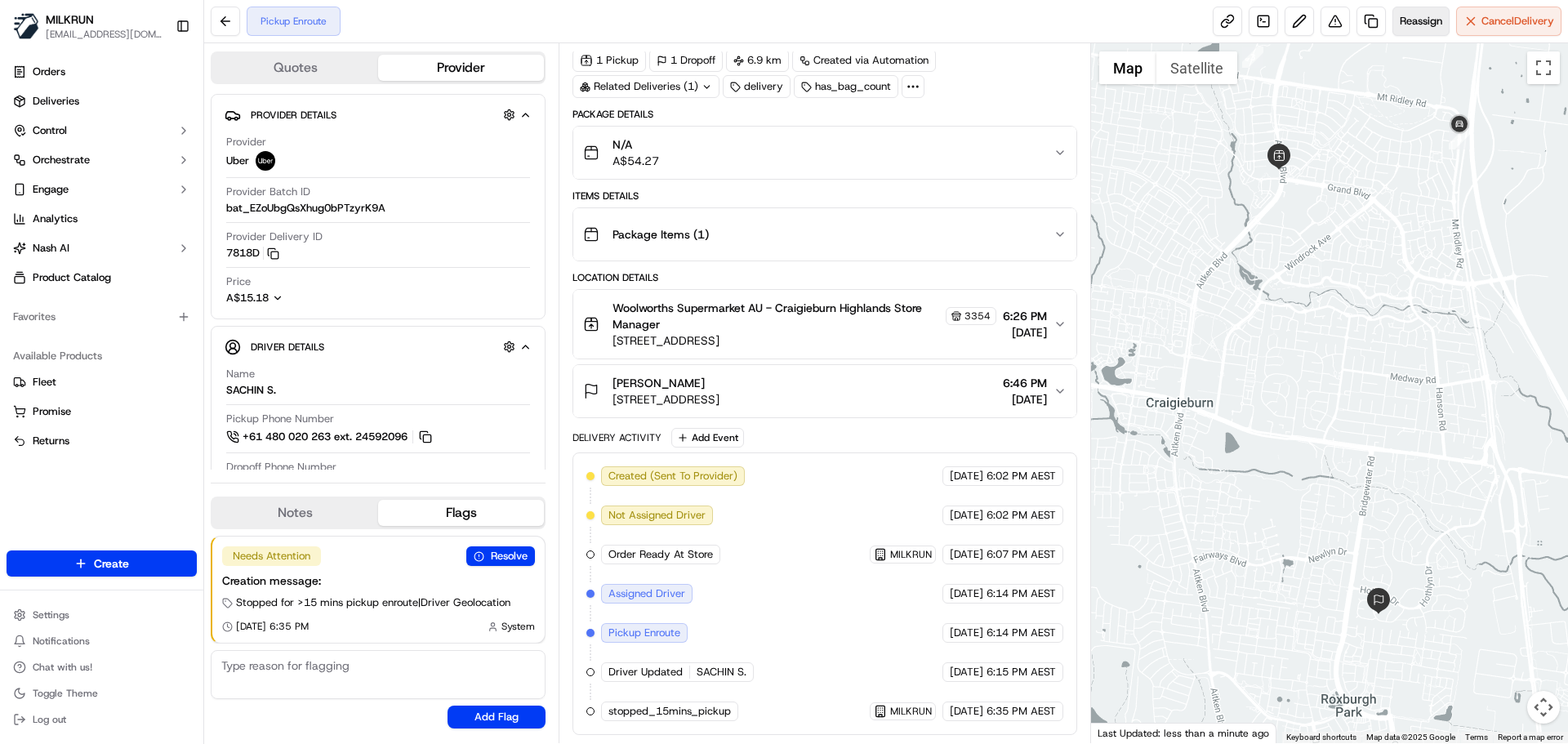
click at [1416, 8] on div "Pickup Enroute Reassign Cancel Delivery" at bounding box center [885, 22] width 1364 height 43
click at [1419, 14] on span "Reassign" at bounding box center [1421, 22] width 42 height 15
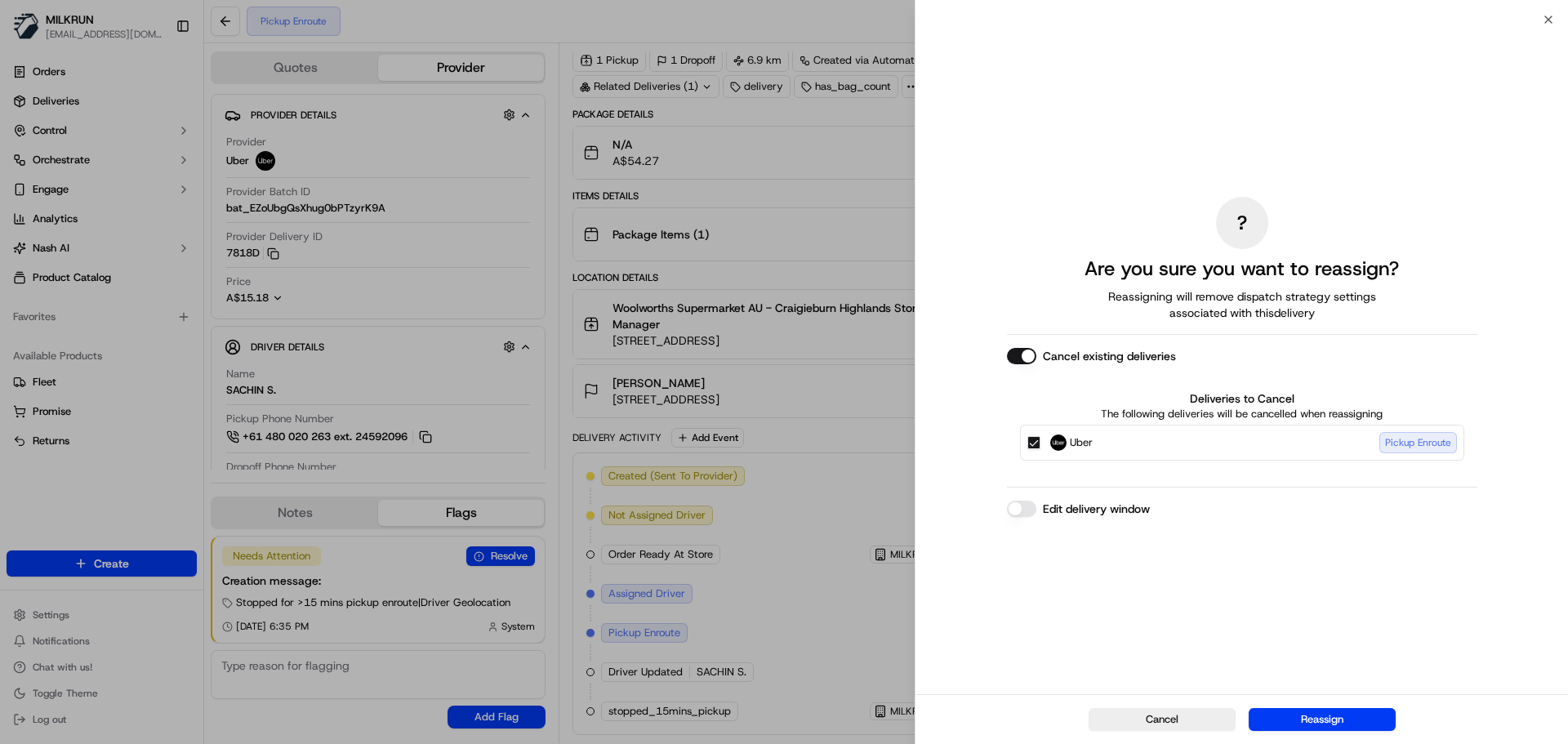
drag, startPoint x: 1036, startPoint y: 442, endPoint x: 1084, endPoint y: 525, distance: 95.9
click at [1038, 442] on button "Uber Pickup Enroute" at bounding box center [1034, 442] width 13 height 13
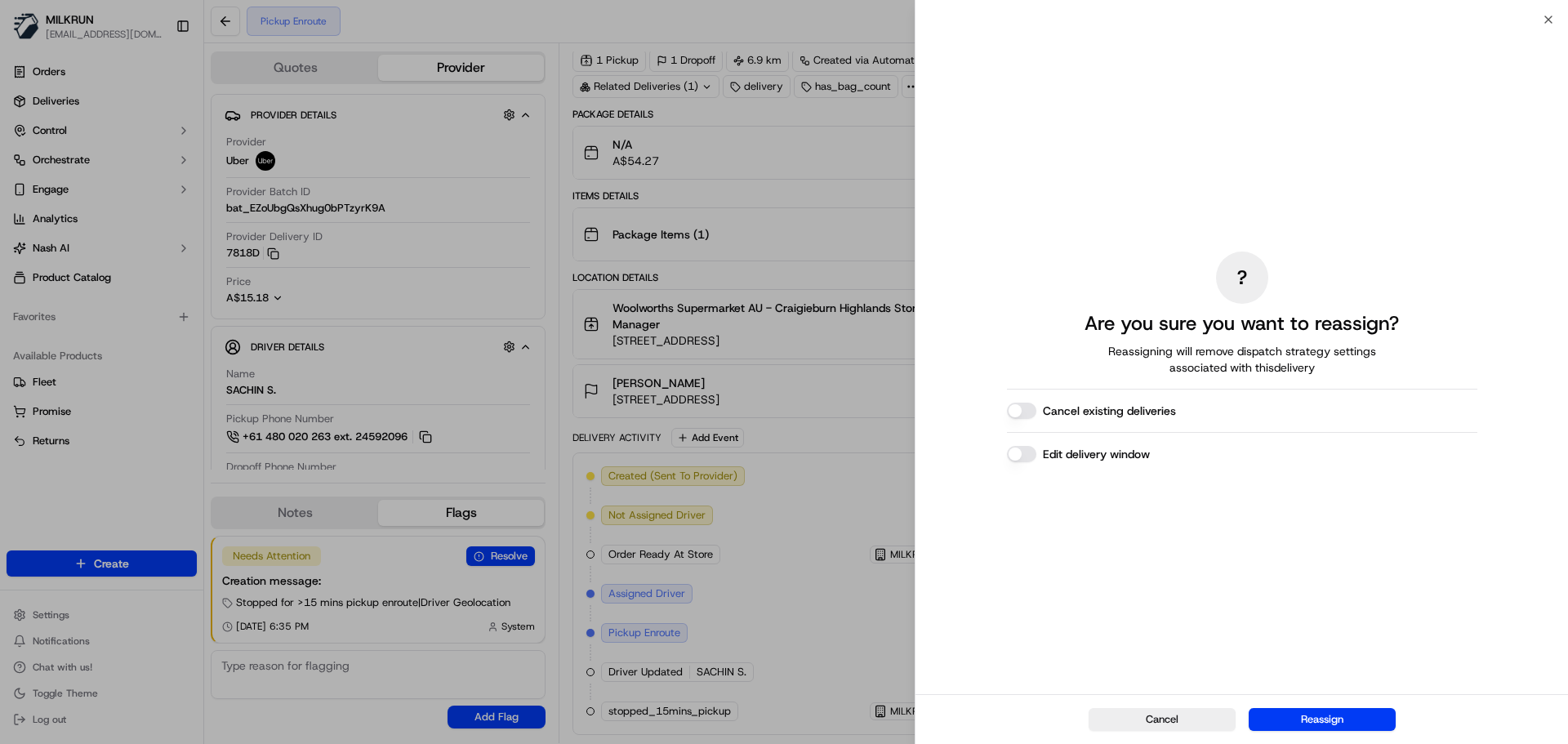
click at [1297, 721] on button "Reassign" at bounding box center [1322, 720] width 147 height 23
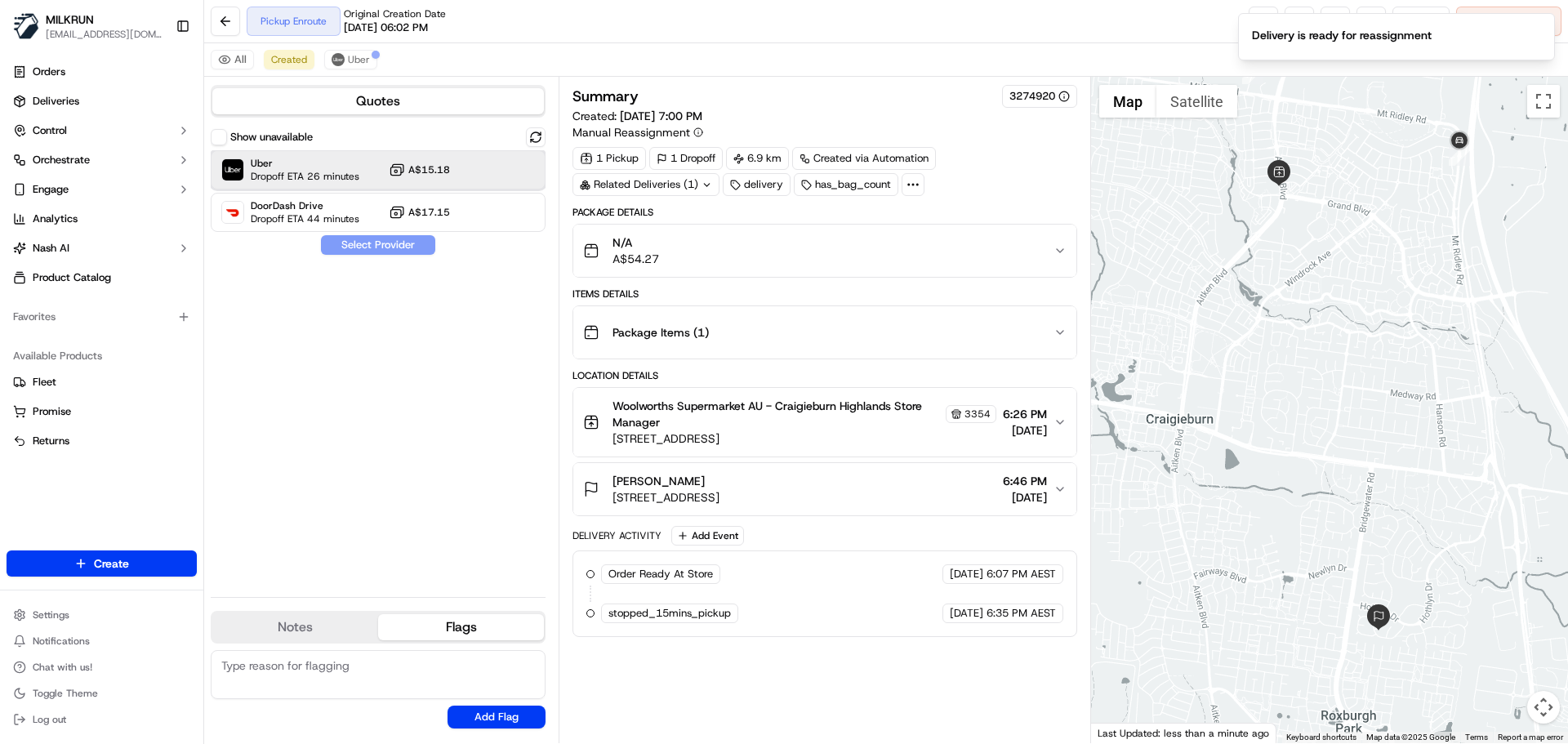
drag, startPoint x: 315, startPoint y: 163, endPoint x: 340, endPoint y: 232, distance: 73.4
click at [315, 163] on span "Uber" at bounding box center [305, 163] width 109 height 13
drag, startPoint x: 353, startPoint y: 248, endPoint x: 602, endPoint y: 174, distance: 259.8
click at [353, 248] on button "Assign Provider" at bounding box center [378, 245] width 116 height 20
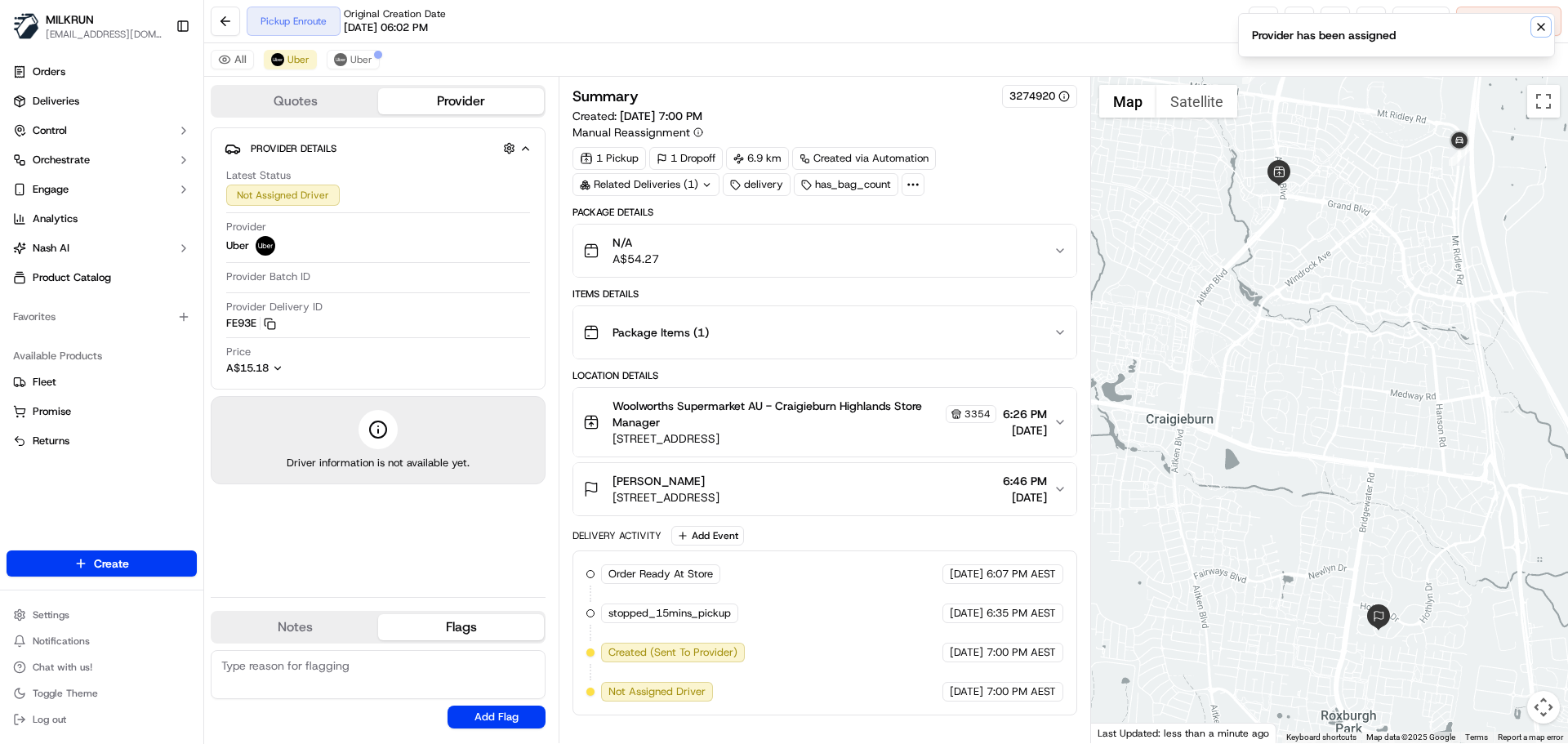
click at [1539, 22] on icon "Notifications (F8)" at bounding box center [1541, 27] width 13 height 13
click at [1333, 16] on button at bounding box center [1335, 21] width 29 height 29
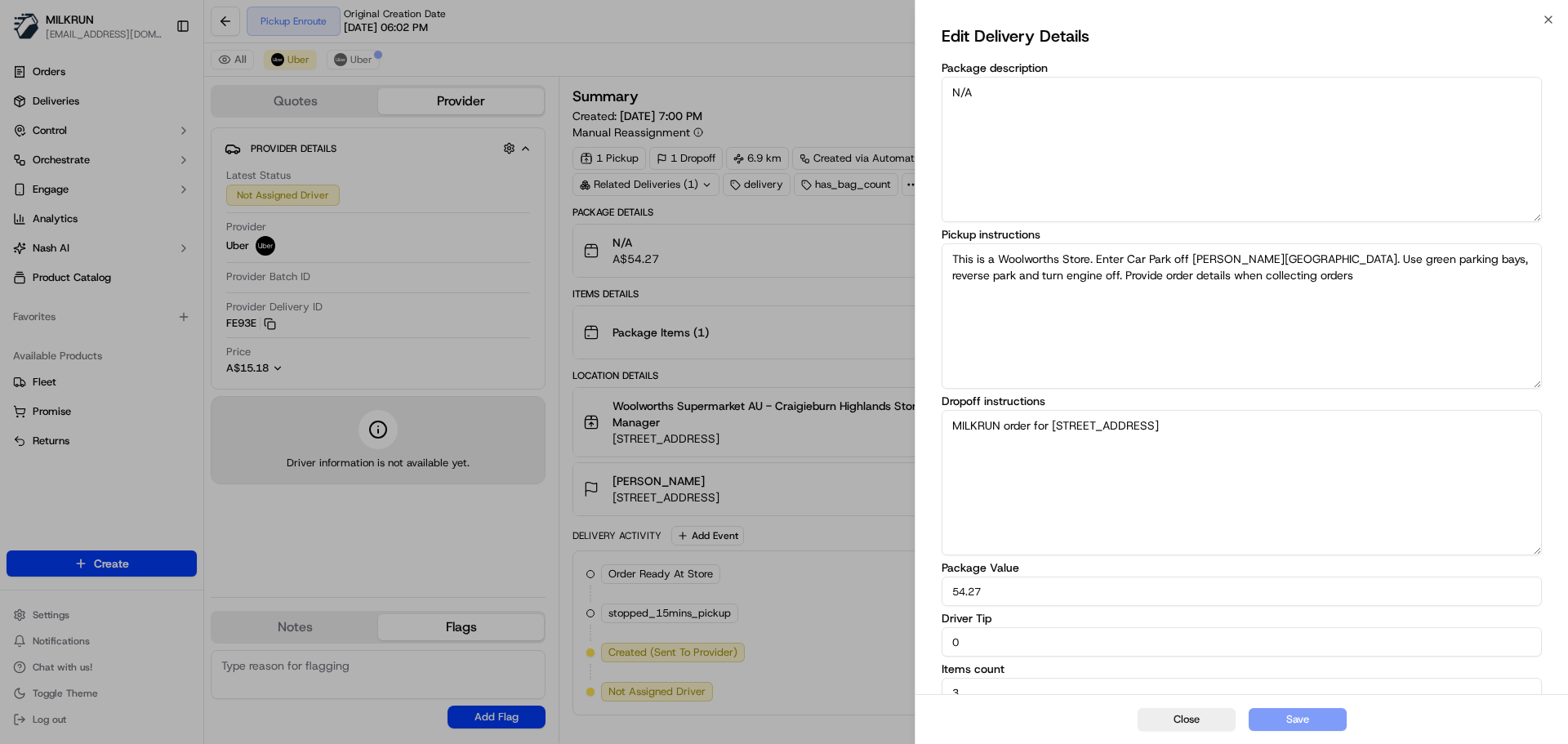
click at [963, 645] on input "0" at bounding box center [1241, 642] width 600 height 29
click at [945, 650] on input "0" at bounding box center [1241, 642] width 600 height 29
type input "10"
click at [1298, 717] on button "Save" at bounding box center [1298, 720] width 98 height 23
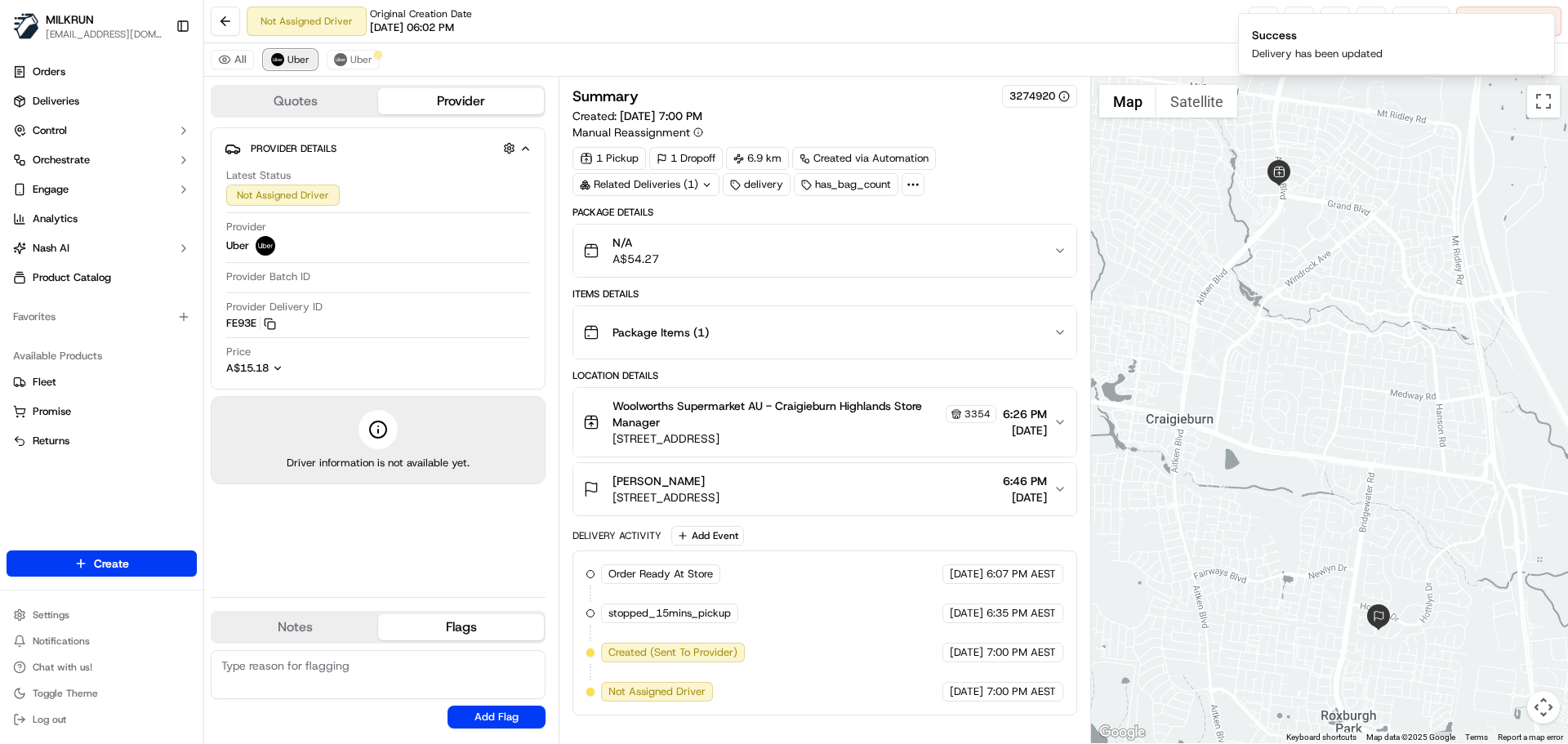
click at [288, 54] on span "Uber" at bounding box center [298, 60] width 22 height 13
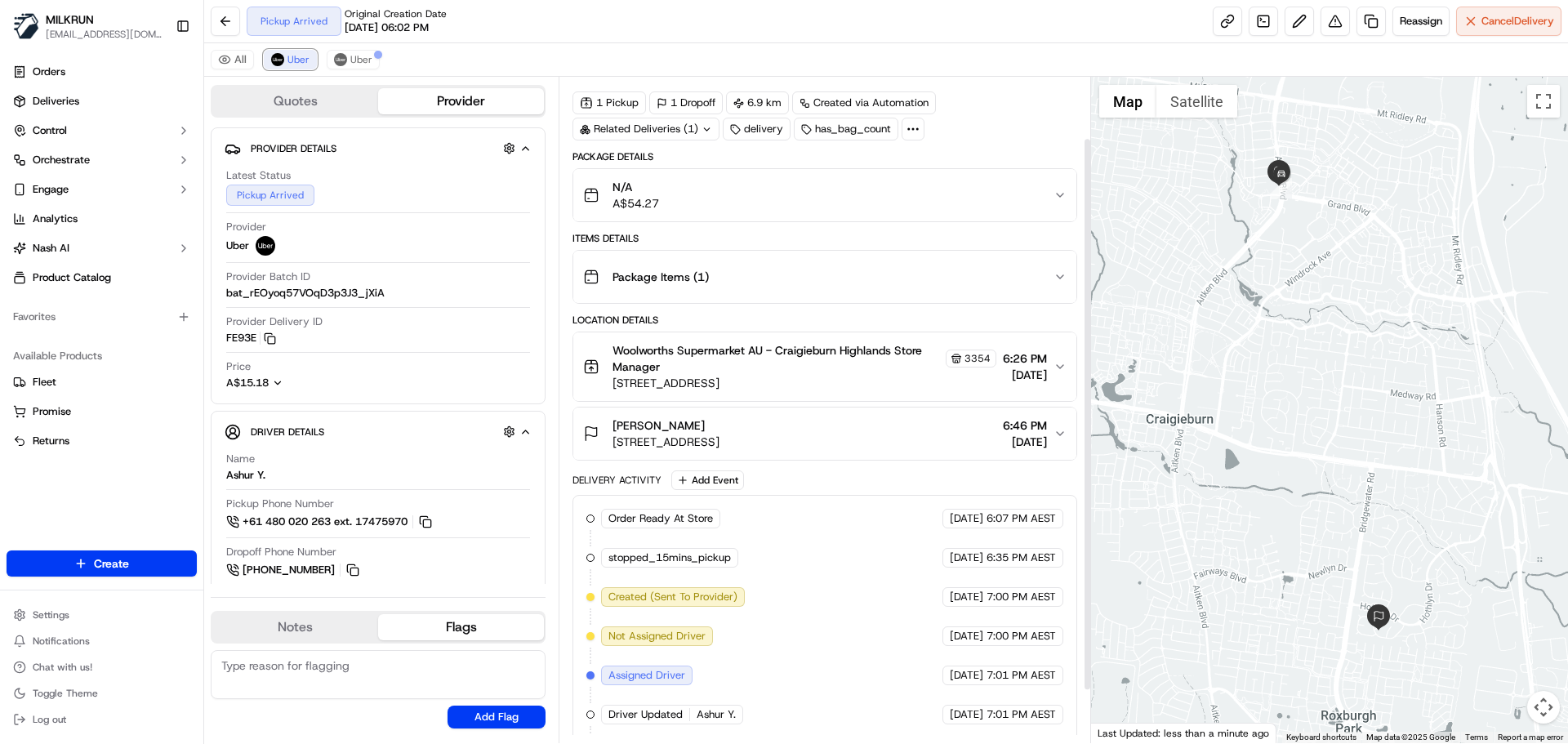
scroll to position [137, 0]
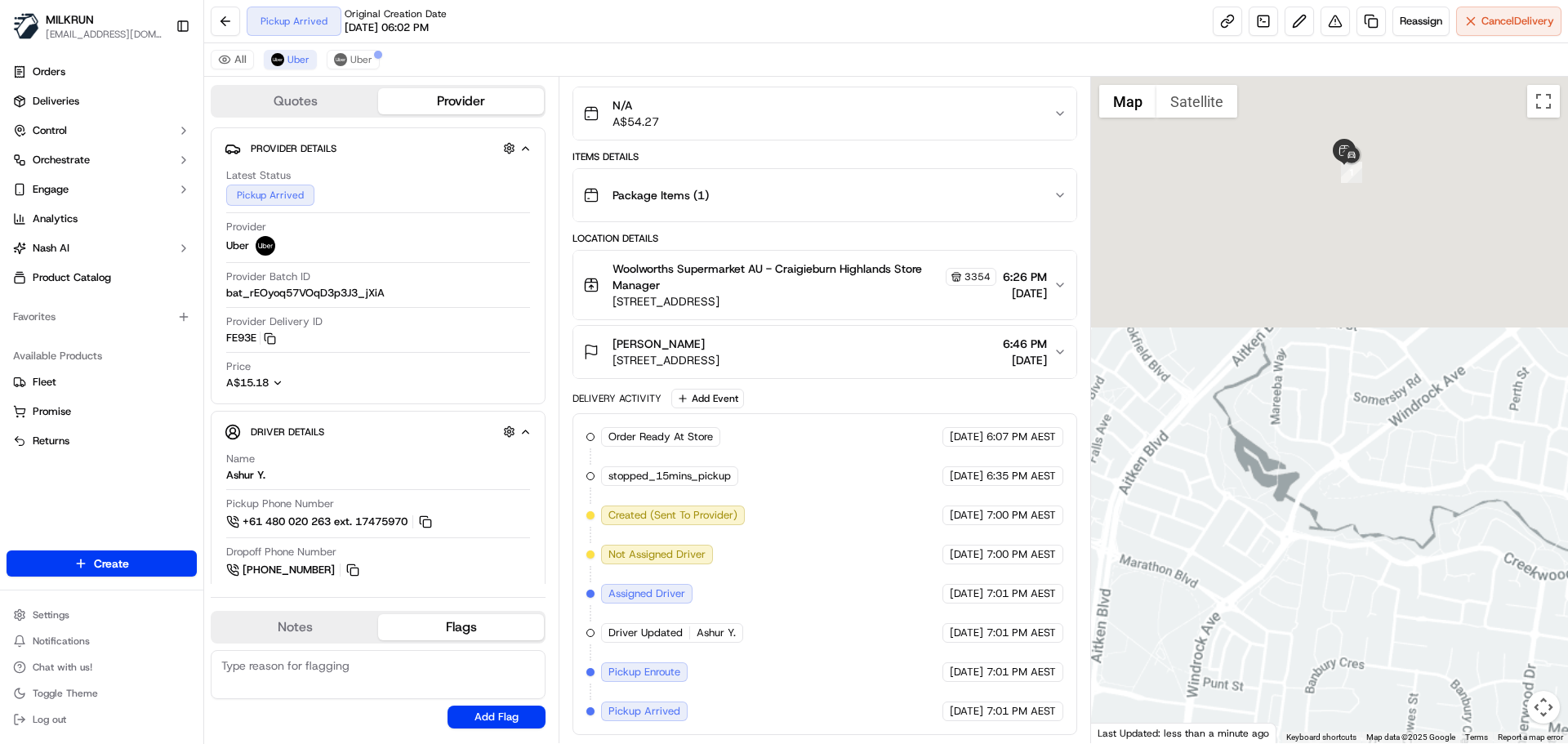
drag, startPoint x: 1329, startPoint y: 353, endPoint x: 1536, endPoint y: 705, distance: 408.4
click at [1536, 705] on div "1 Map Satellite Keyboard shortcuts Map Data Map data ©2025 Google Map data ©202…" at bounding box center [1330, 411] width 478 height 667
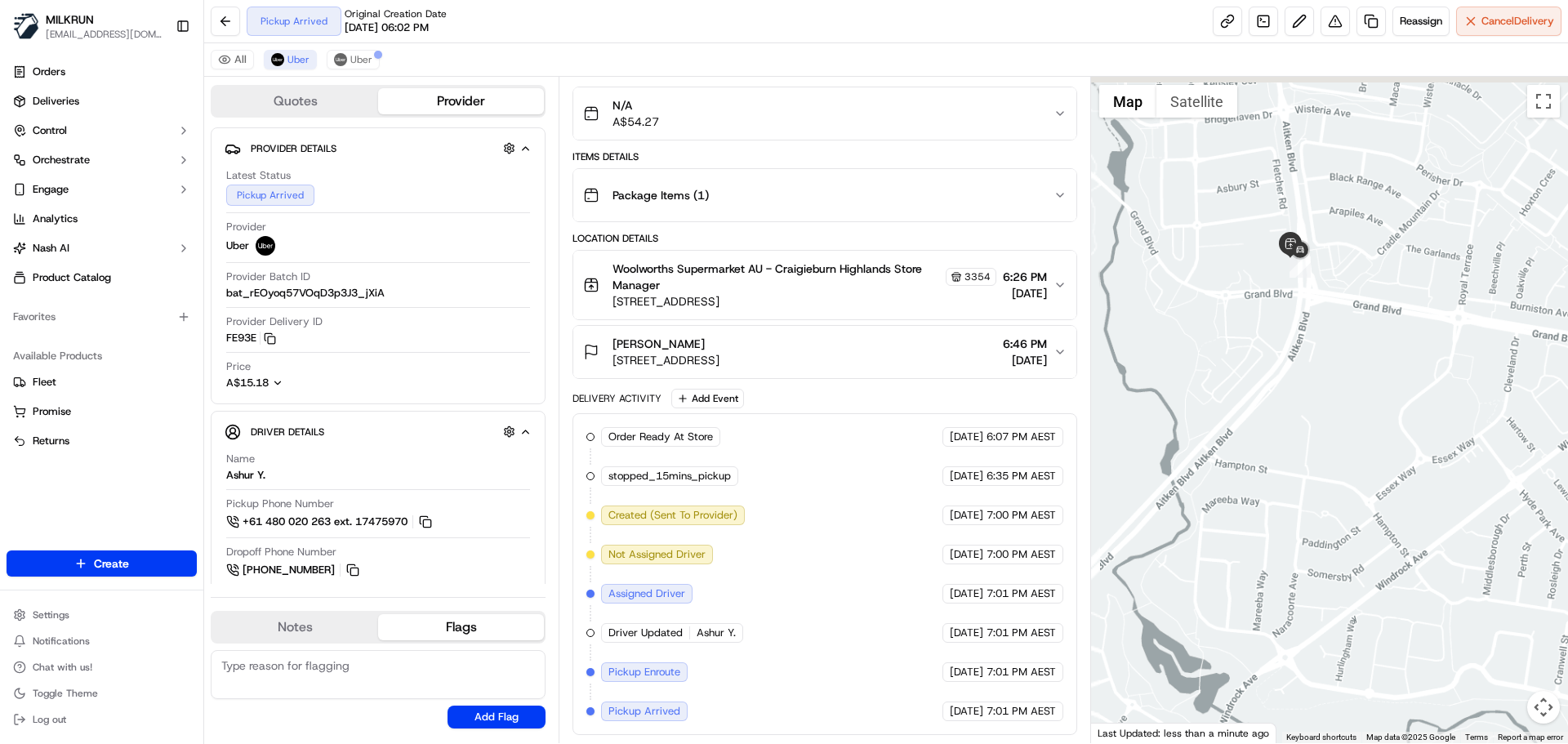
drag, startPoint x: 1401, startPoint y: 286, endPoint x: 1415, endPoint y: 385, distance: 100.0
click at [1415, 385] on div at bounding box center [1330, 411] width 478 height 667
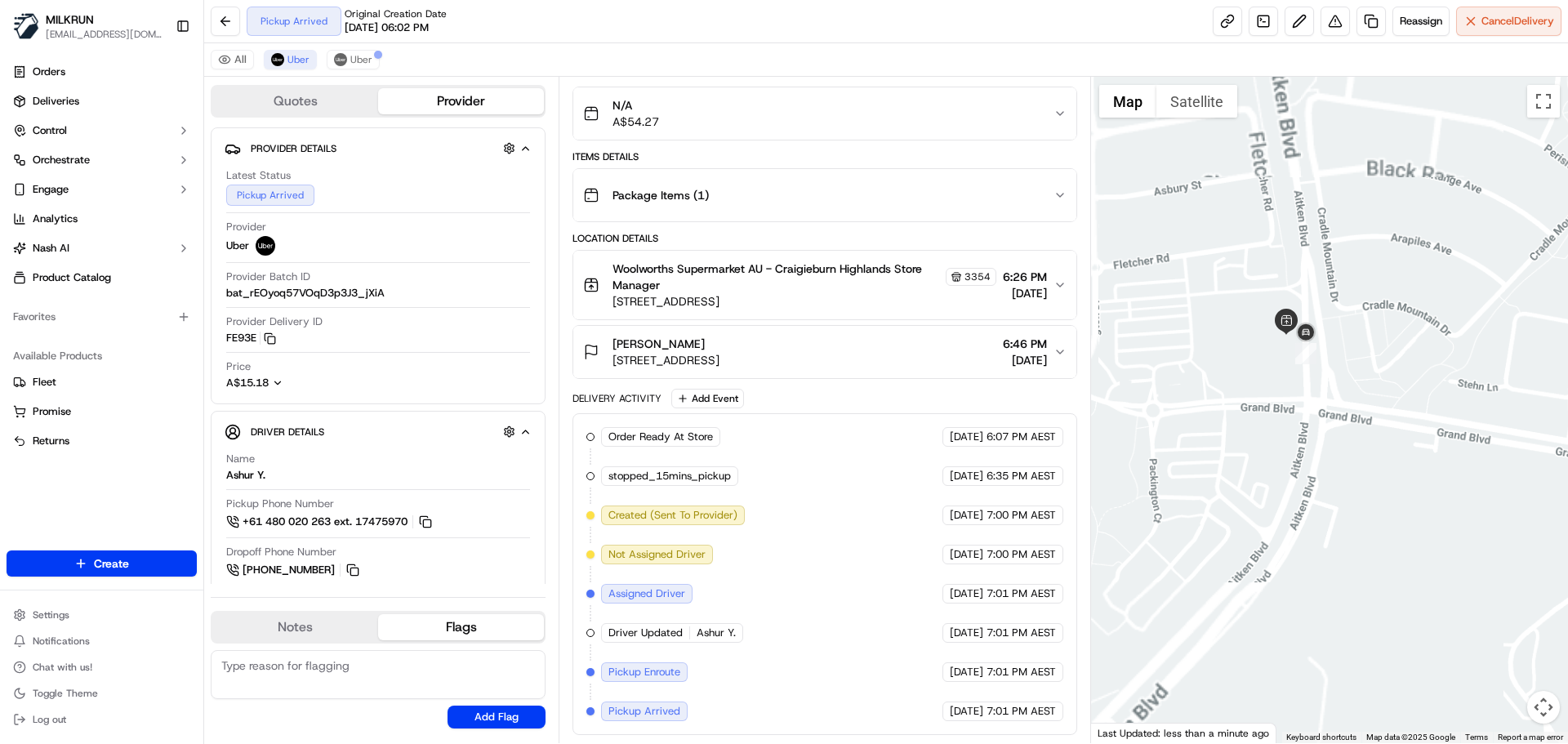
click at [1322, 250] on div at bounding box center [1330, 411] width 478 height 667
click at [1483, 11] on button "Cancel Delivery" at bounding box center [1509, 21] width 105 height 29
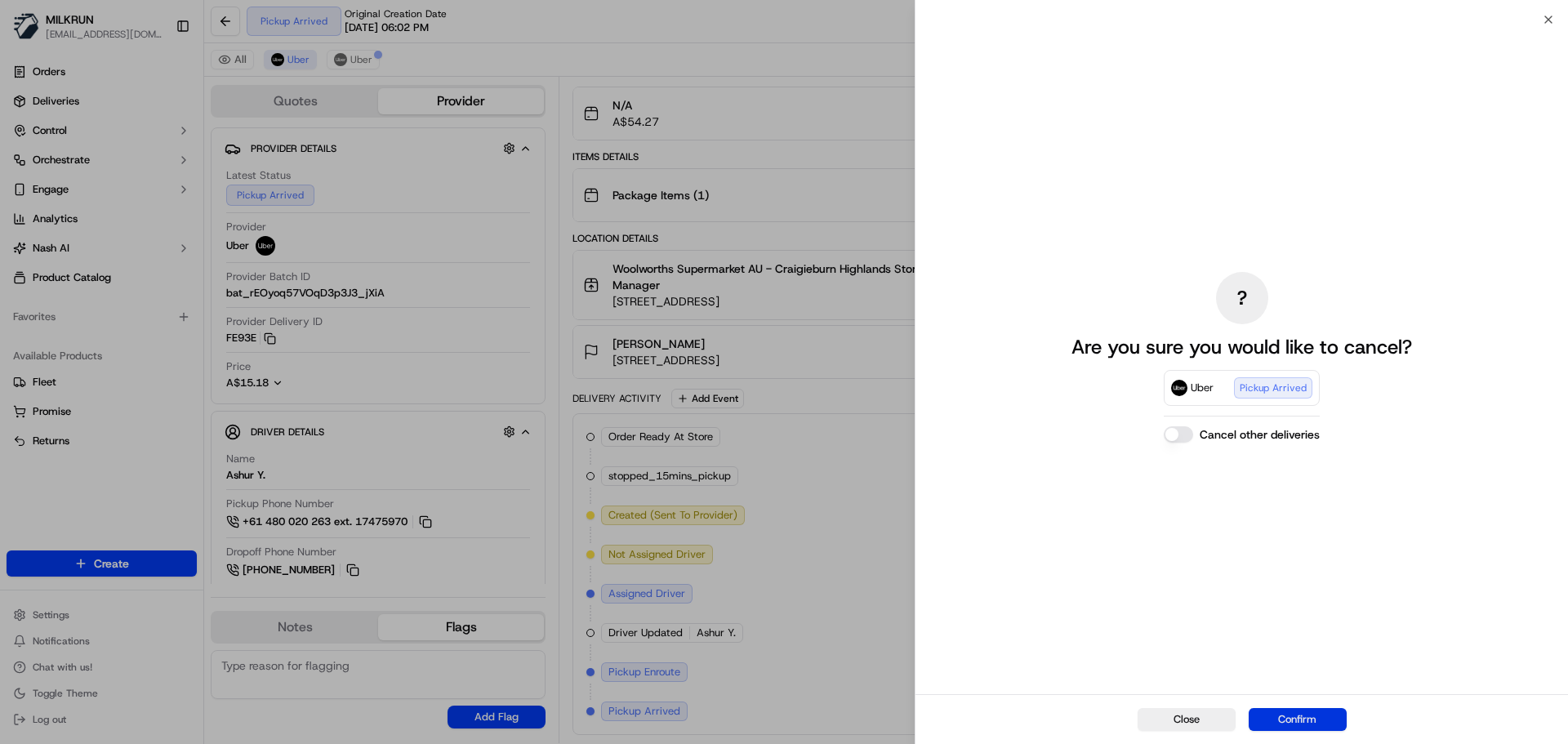
click at [1296, 714] on button "Confirm" at bounding box center [1298, 720] width 98 height 23
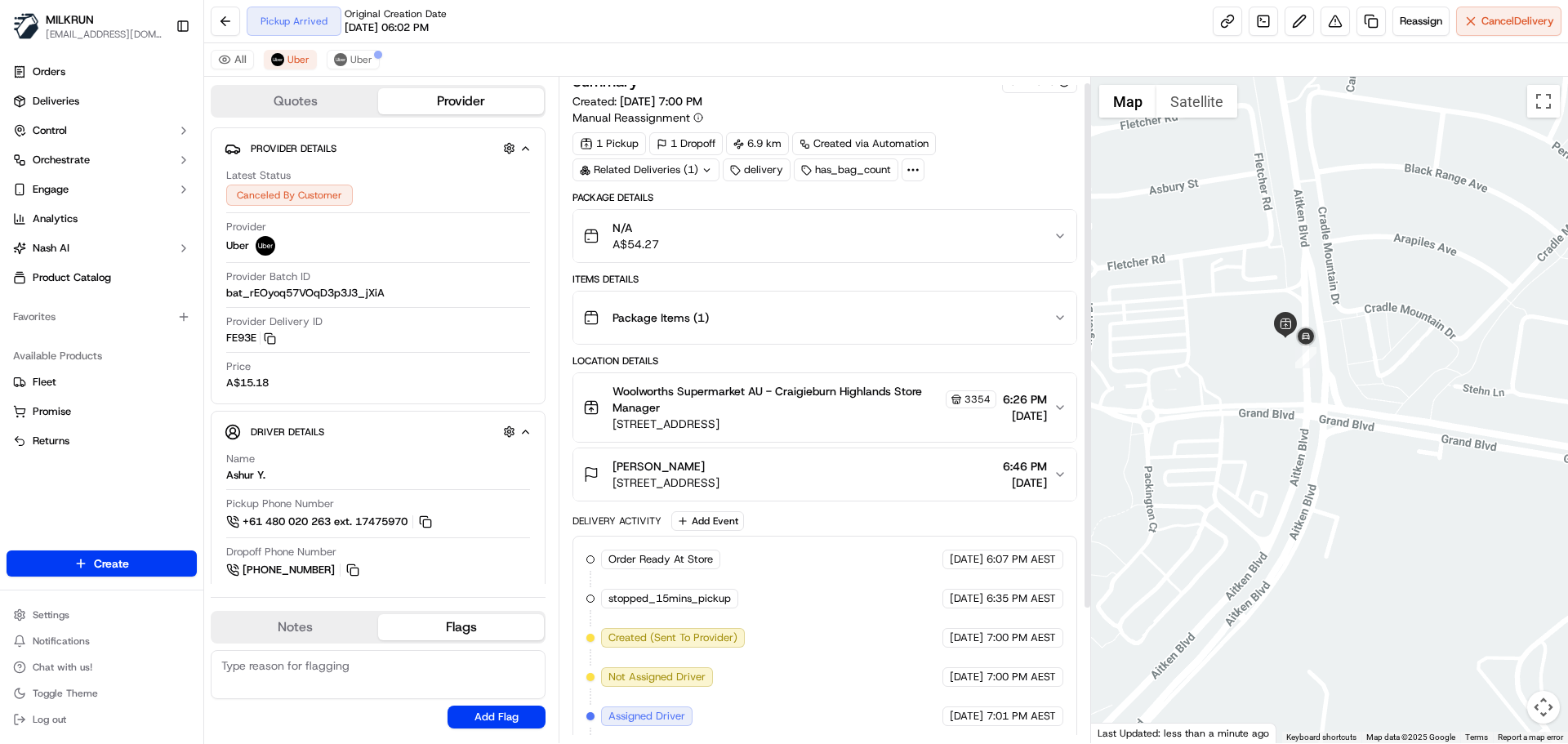
scroll to position [0, 0]
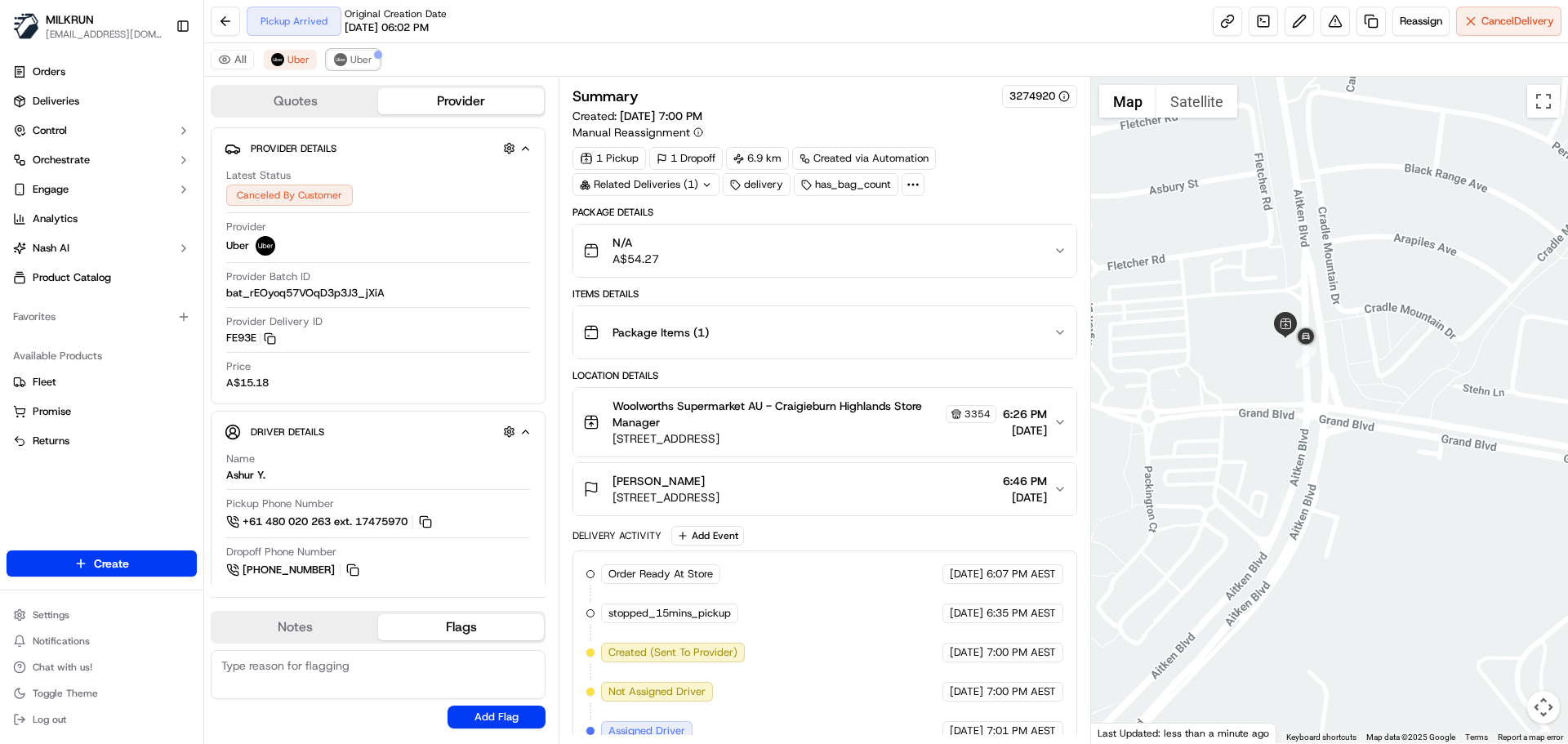
drag, startPoint x: 363, startPoint y: 57, endPoint x: 551, endPoint y: 260, distance: 276.7
click at [367, 59] on span "Uber" at bounding box center [361, 60] width 22 height 13
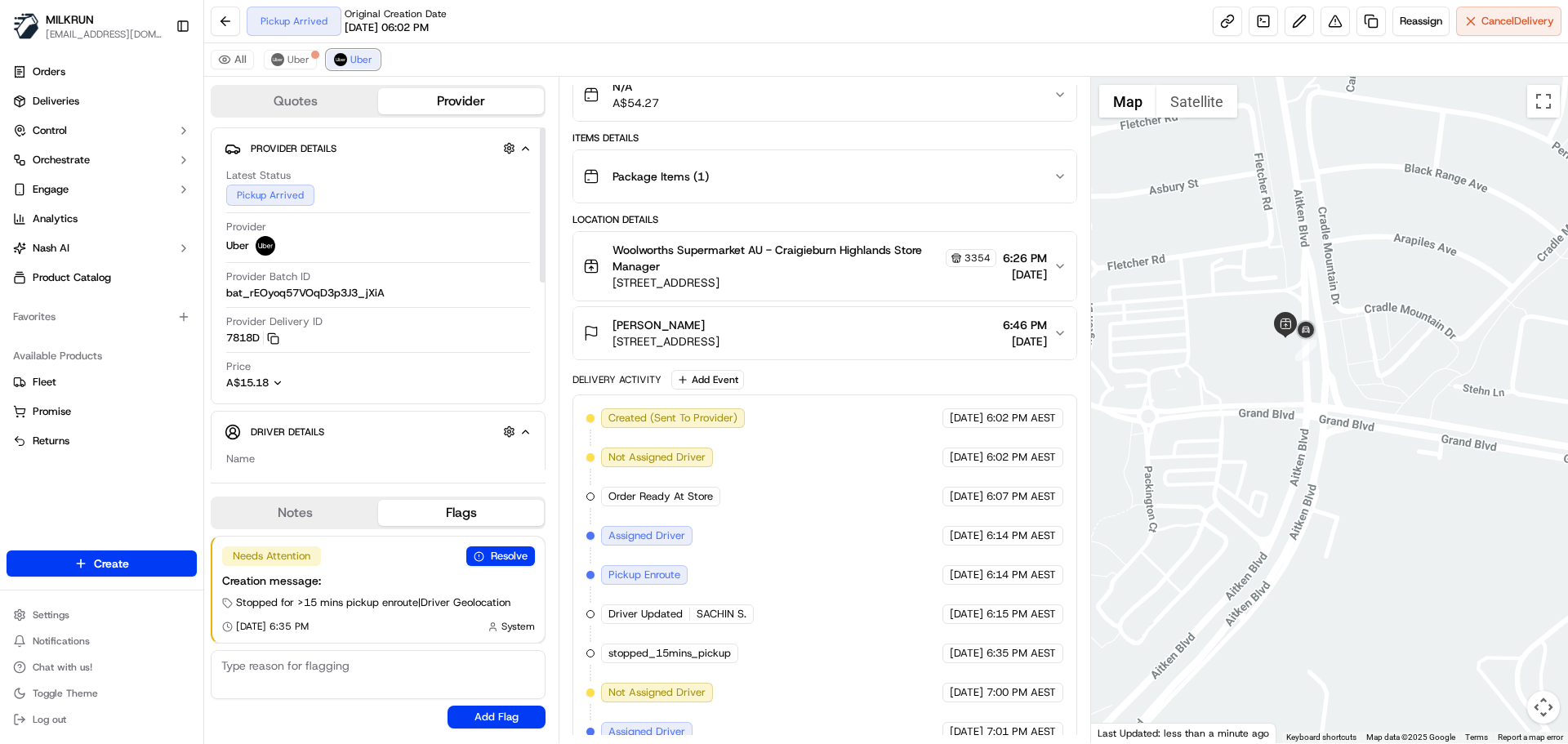
scroll to position [294, 0]
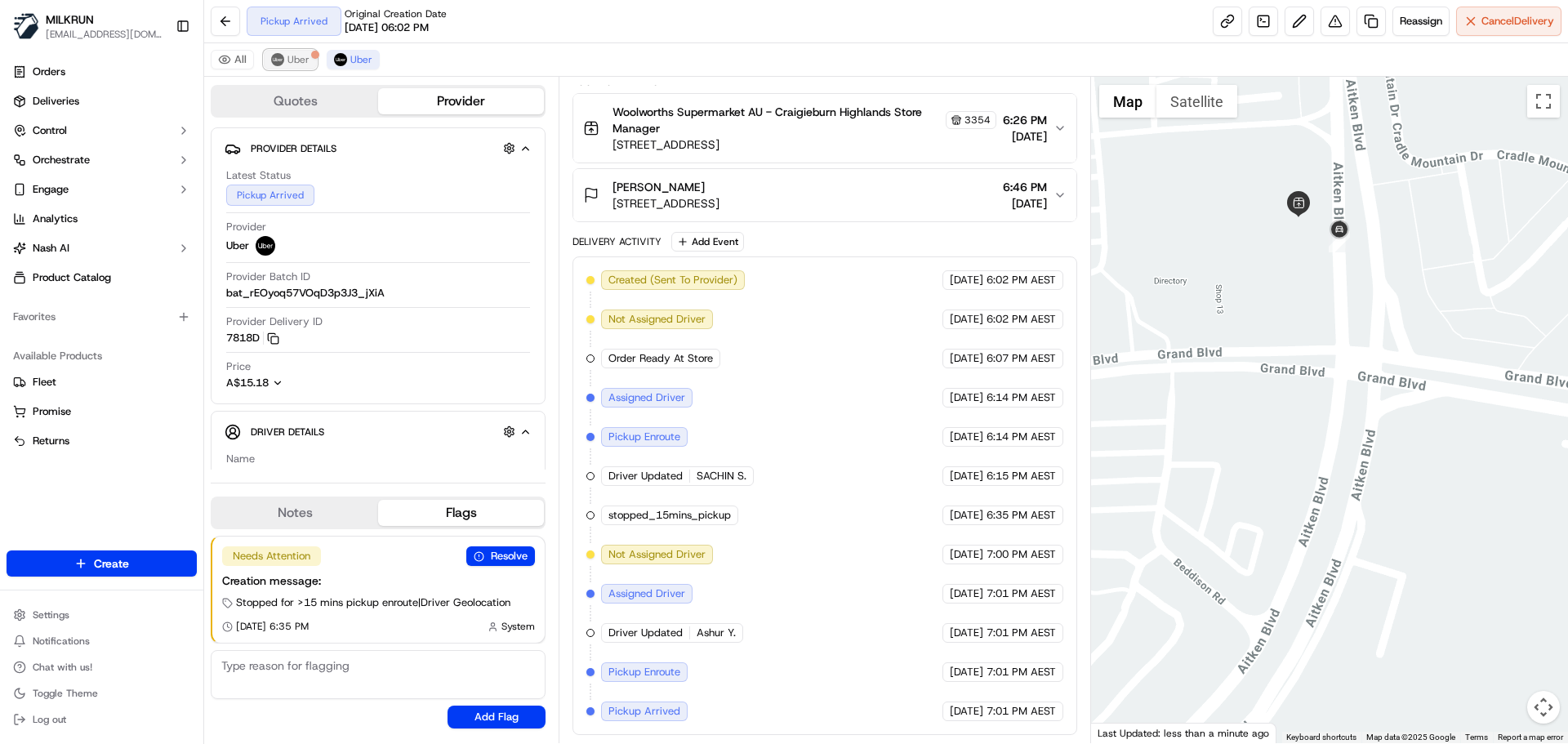
click at [285, 60] on button "Uber" at bounding box center [290, 59] width 54 height 20
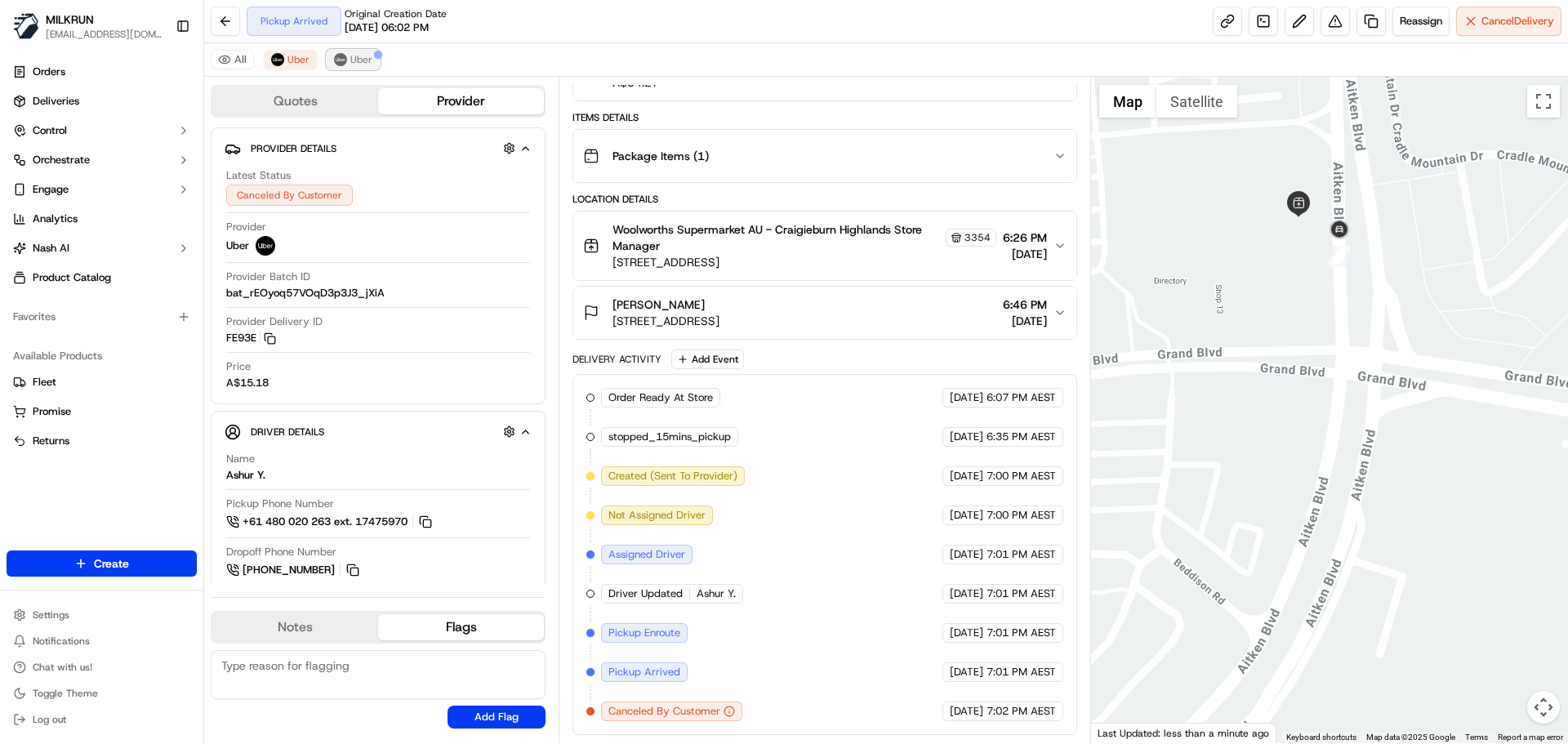
click at [361, 54] on span "Uber" at bounding box center [361, 60] width 22 height 13
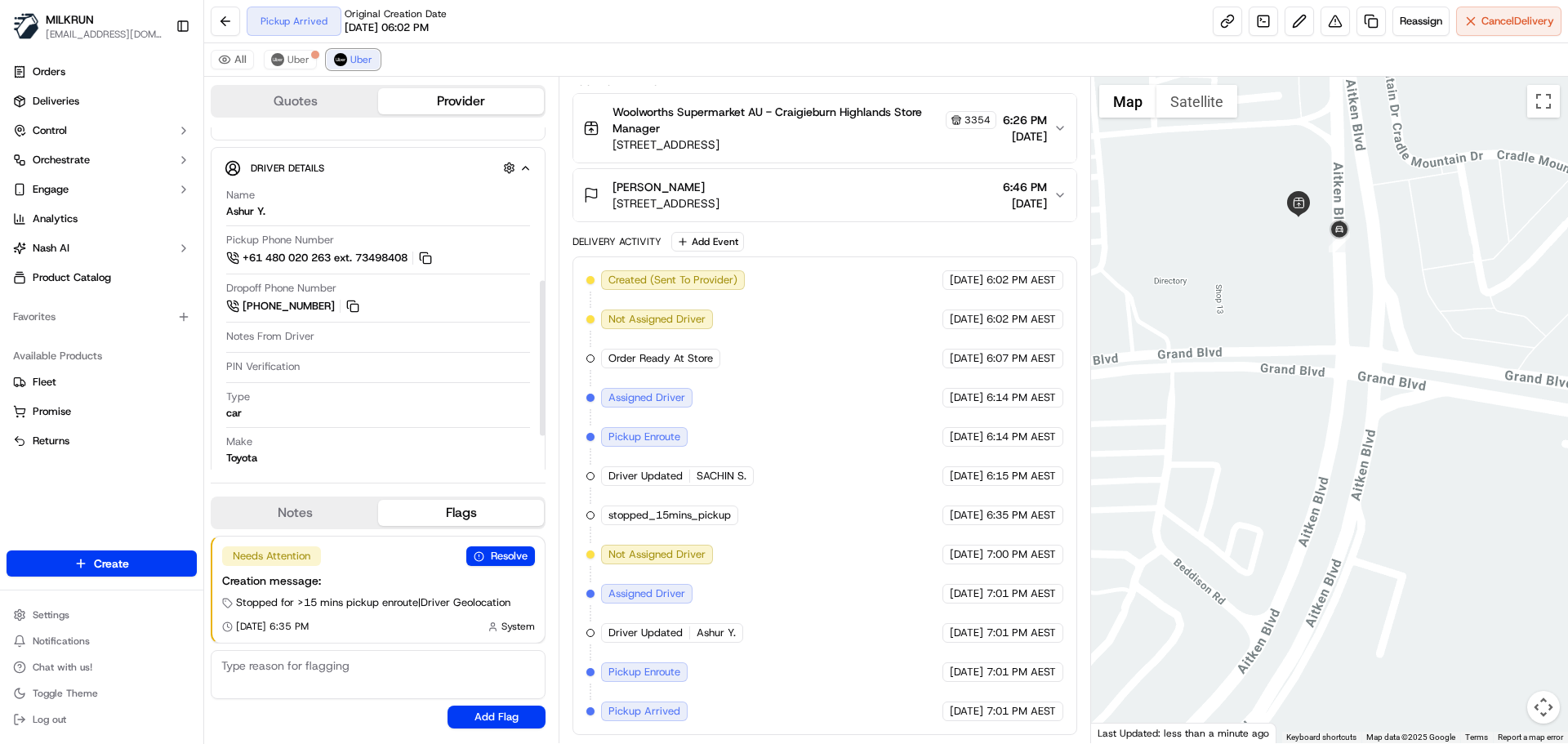
scroll to position [248, 0]
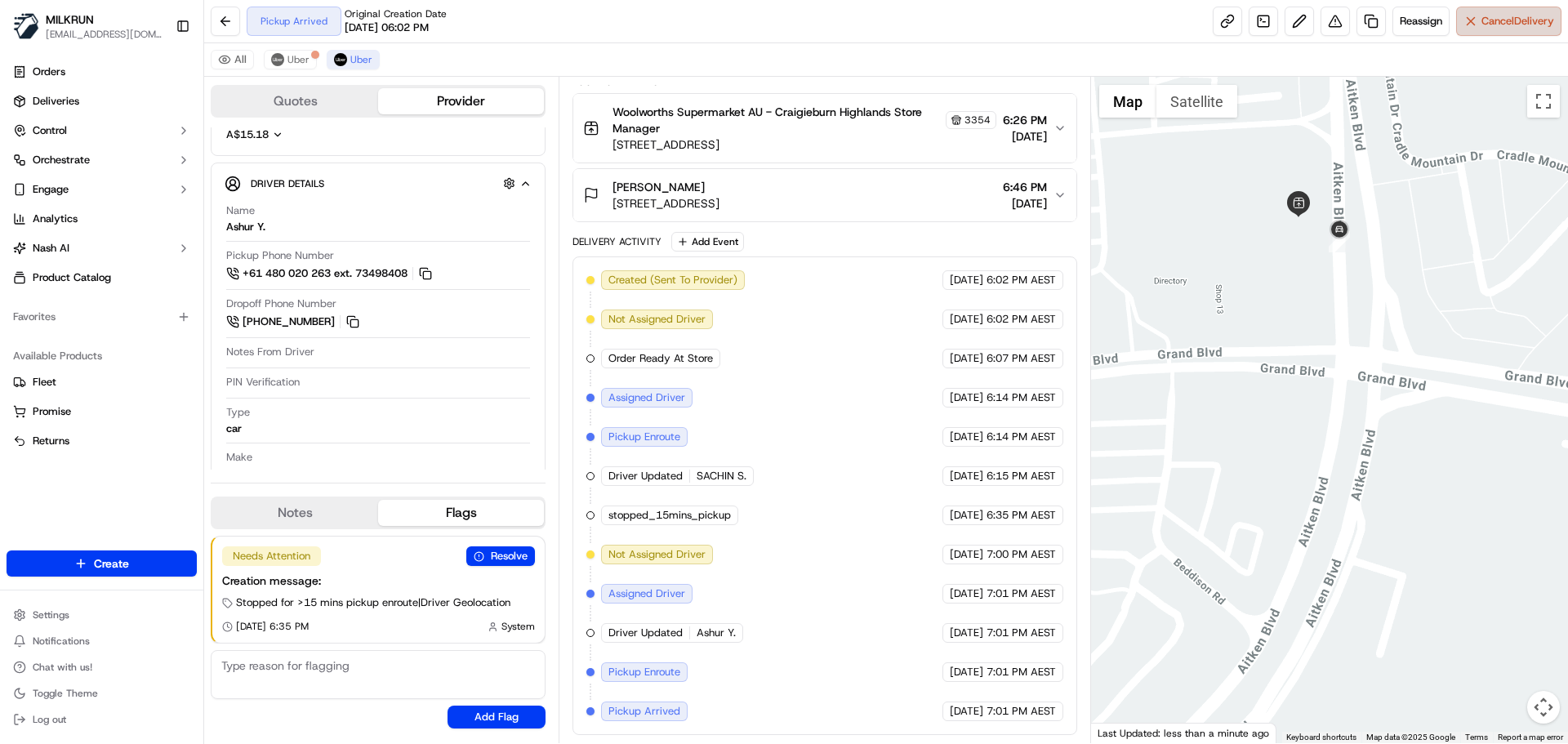
click at [1467, 16] on button "Cancel Delivery" at bounding box center [1509, 21] width 105 height 29
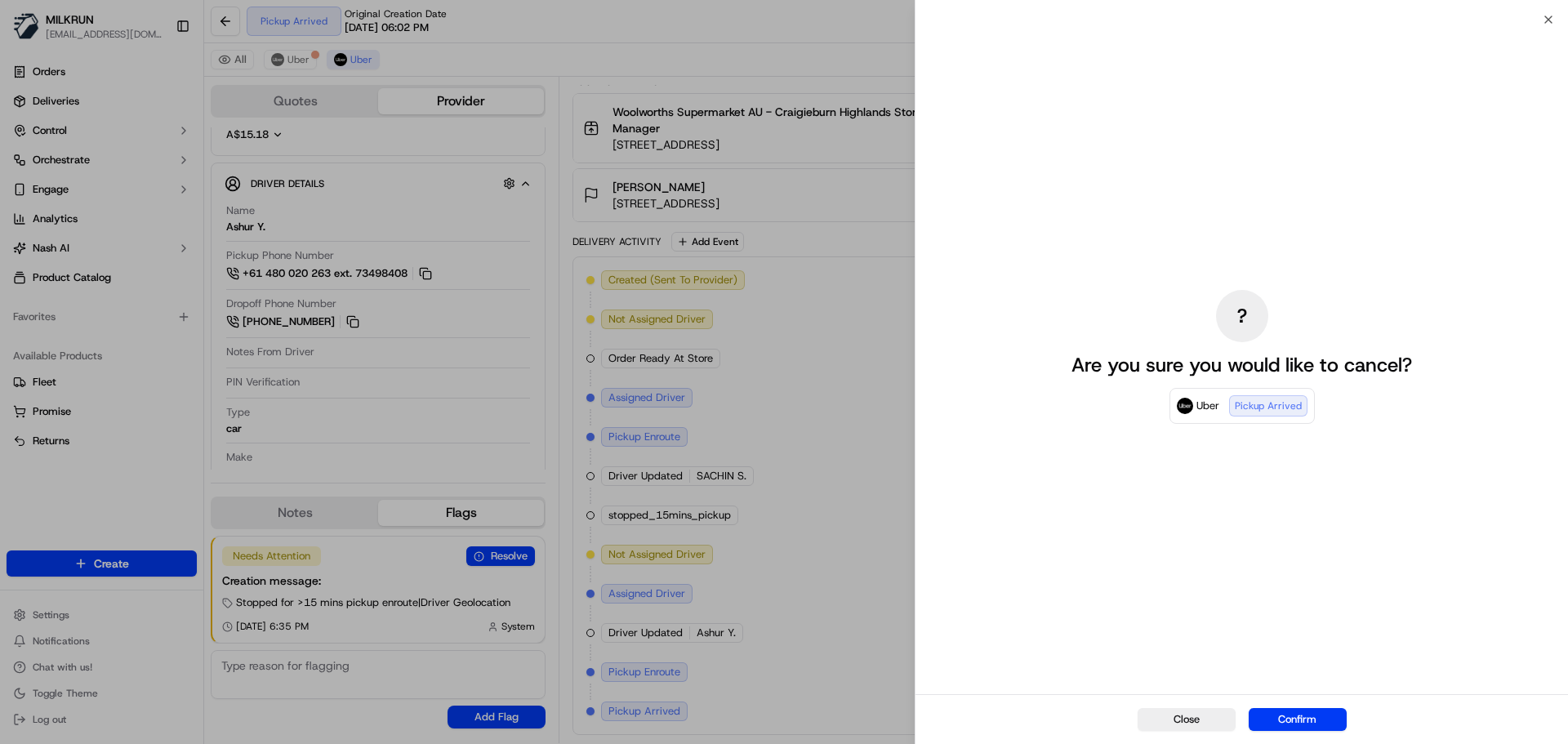
click at [1313, 712] on button "Confirm" at bounding box center [1298, 720] width 98 height 23
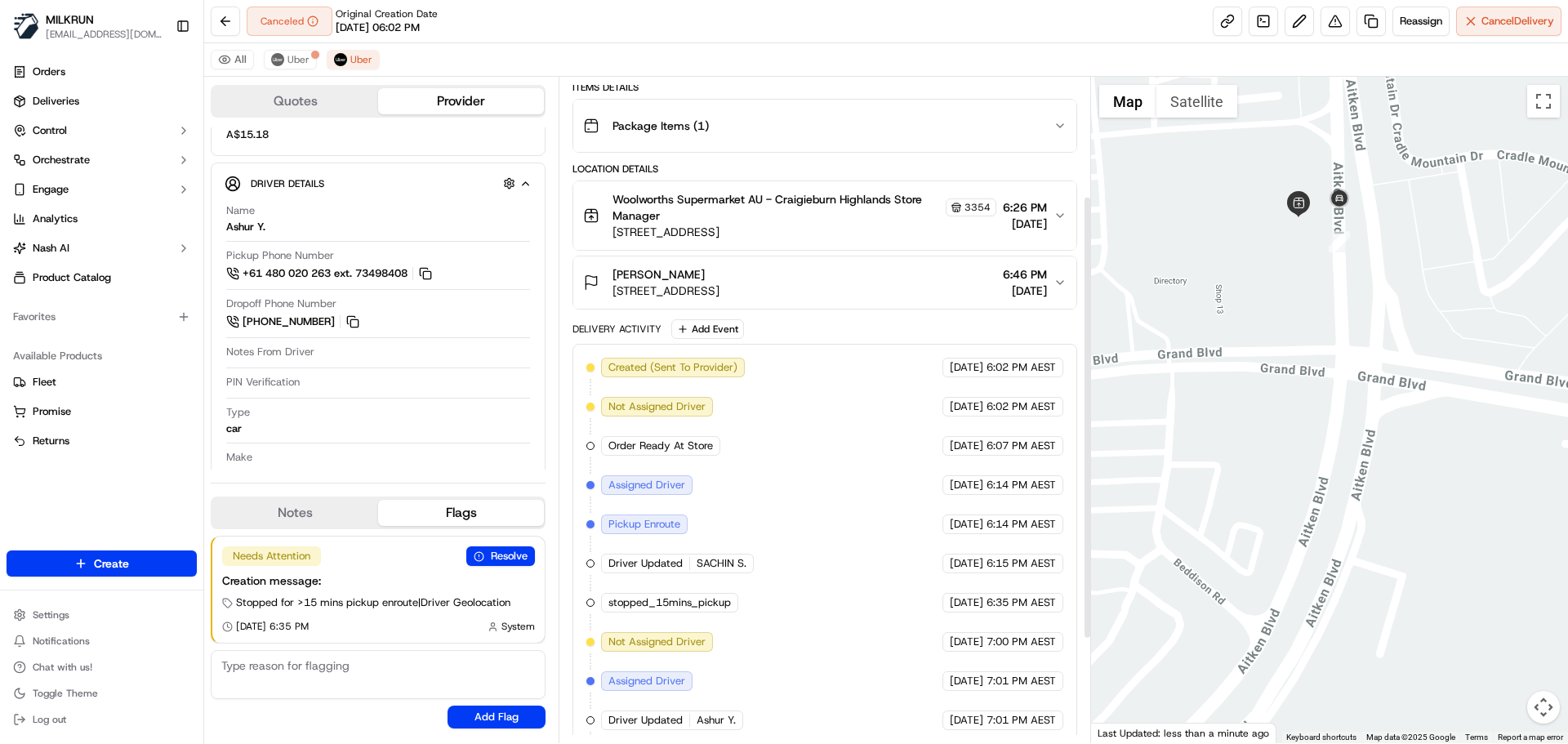
scroll to position [170, 0]
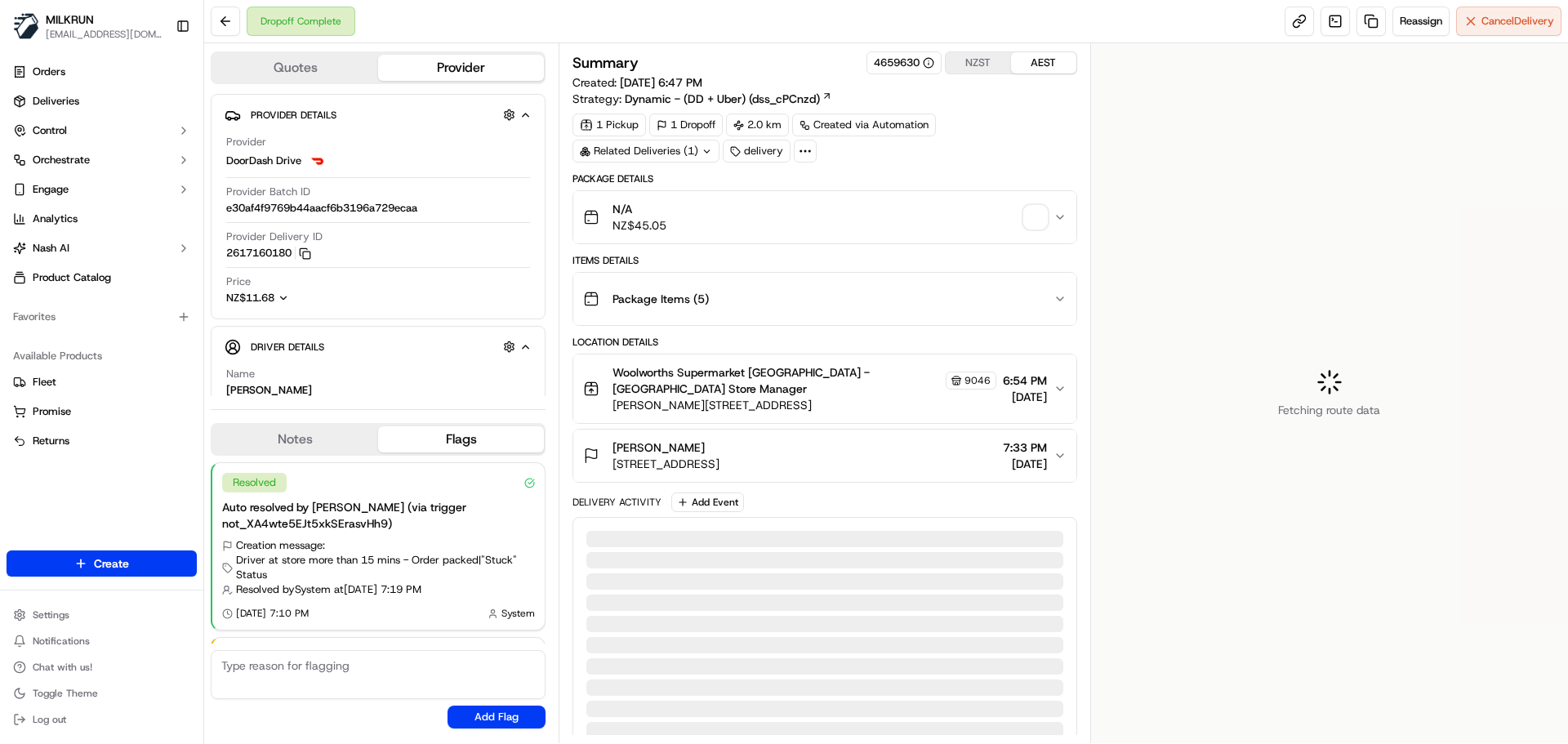
scroll to position [101, 0]
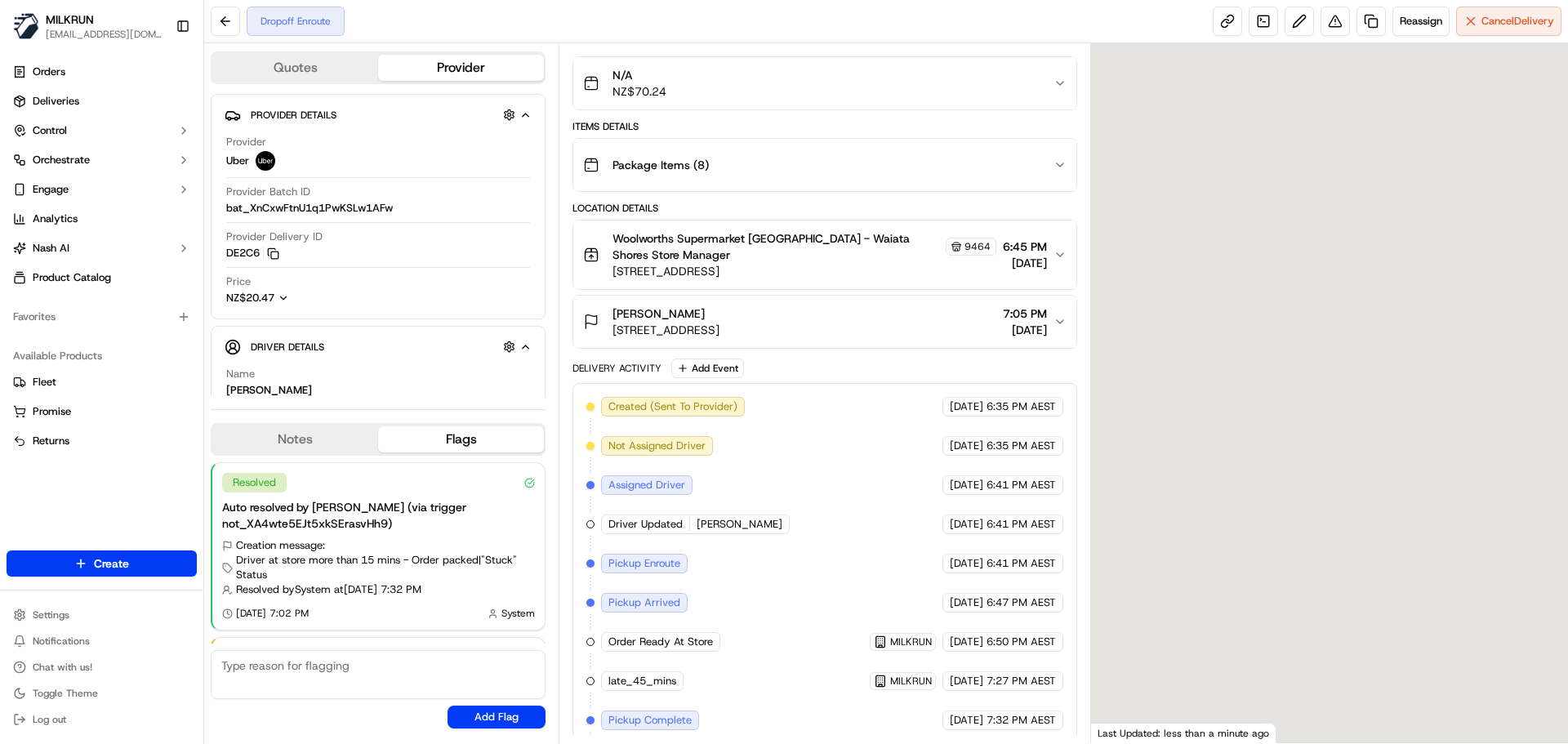
scroll to position [182, 0]
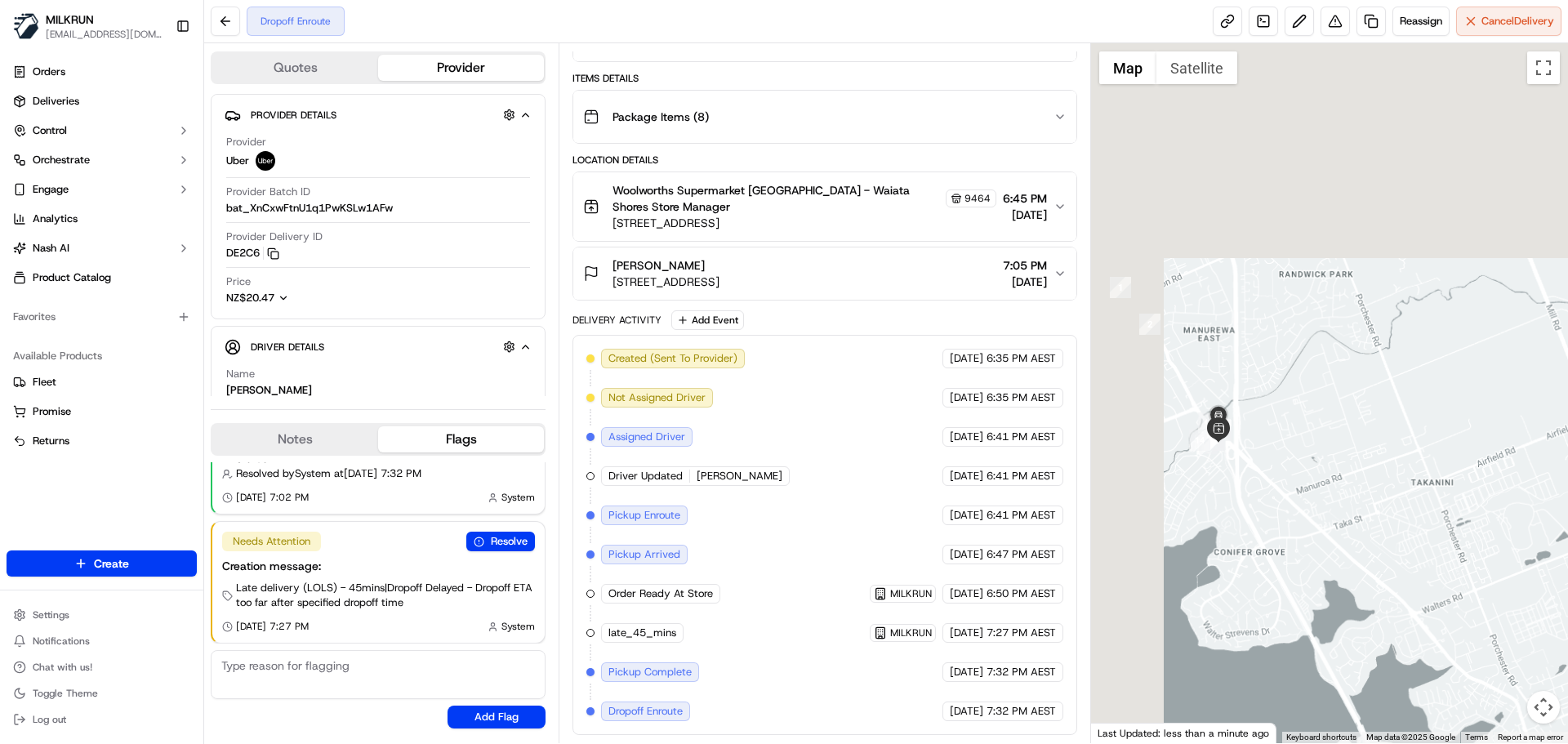
drag, startPoint x: 1255, startPoint y: 218, endPoint x: 1371, endPoint y: 478, distance: 284.7
click at [1371, 478] on div at bounding box center [1330, 393] width 478 height 700
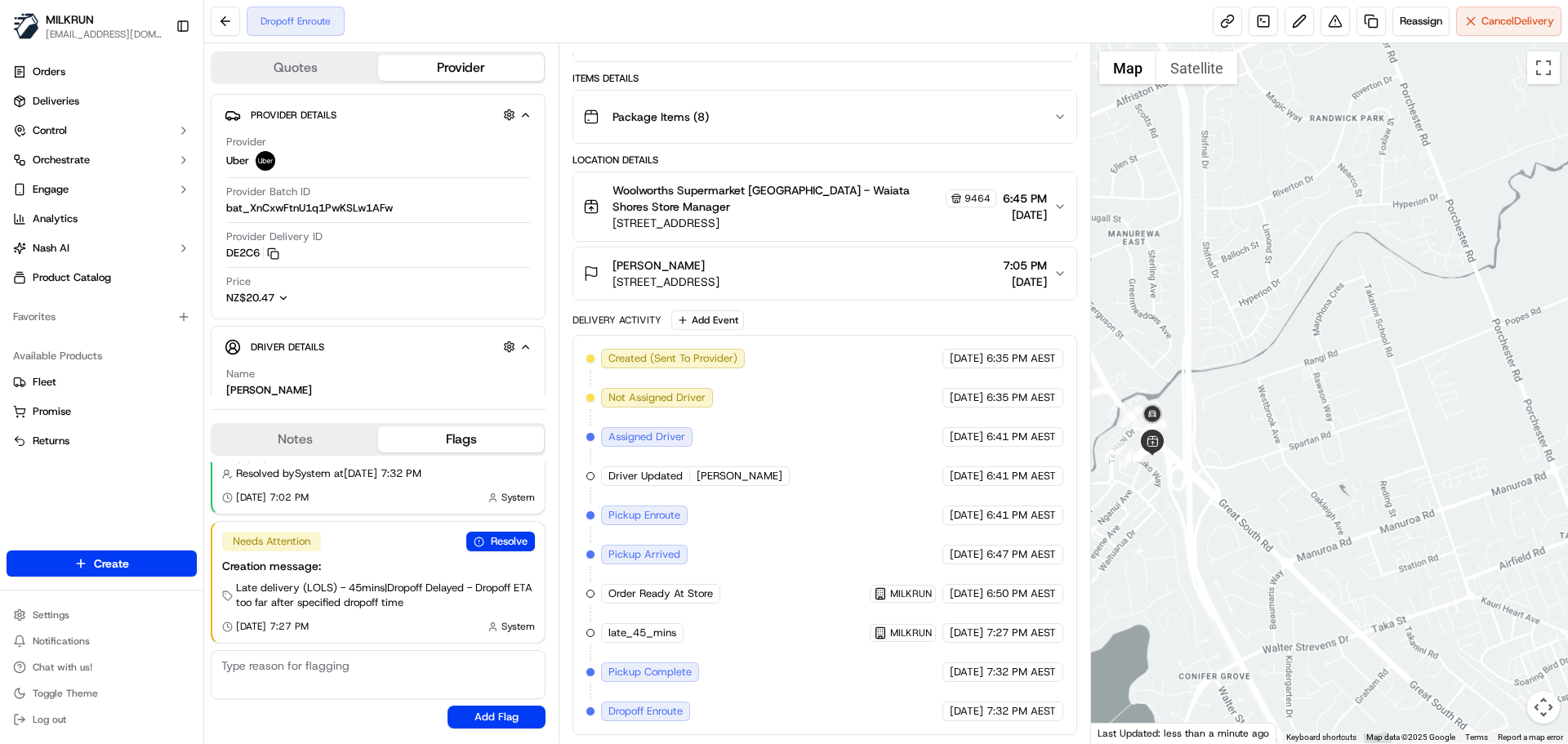
drag, startPoint x: 1323, startPoint y: 353, endPoint x: 1375, endPoint y: 358, distance: 52.2
click at [1375, 358] on div at bounding box center [1330, 393] width 478 height 700
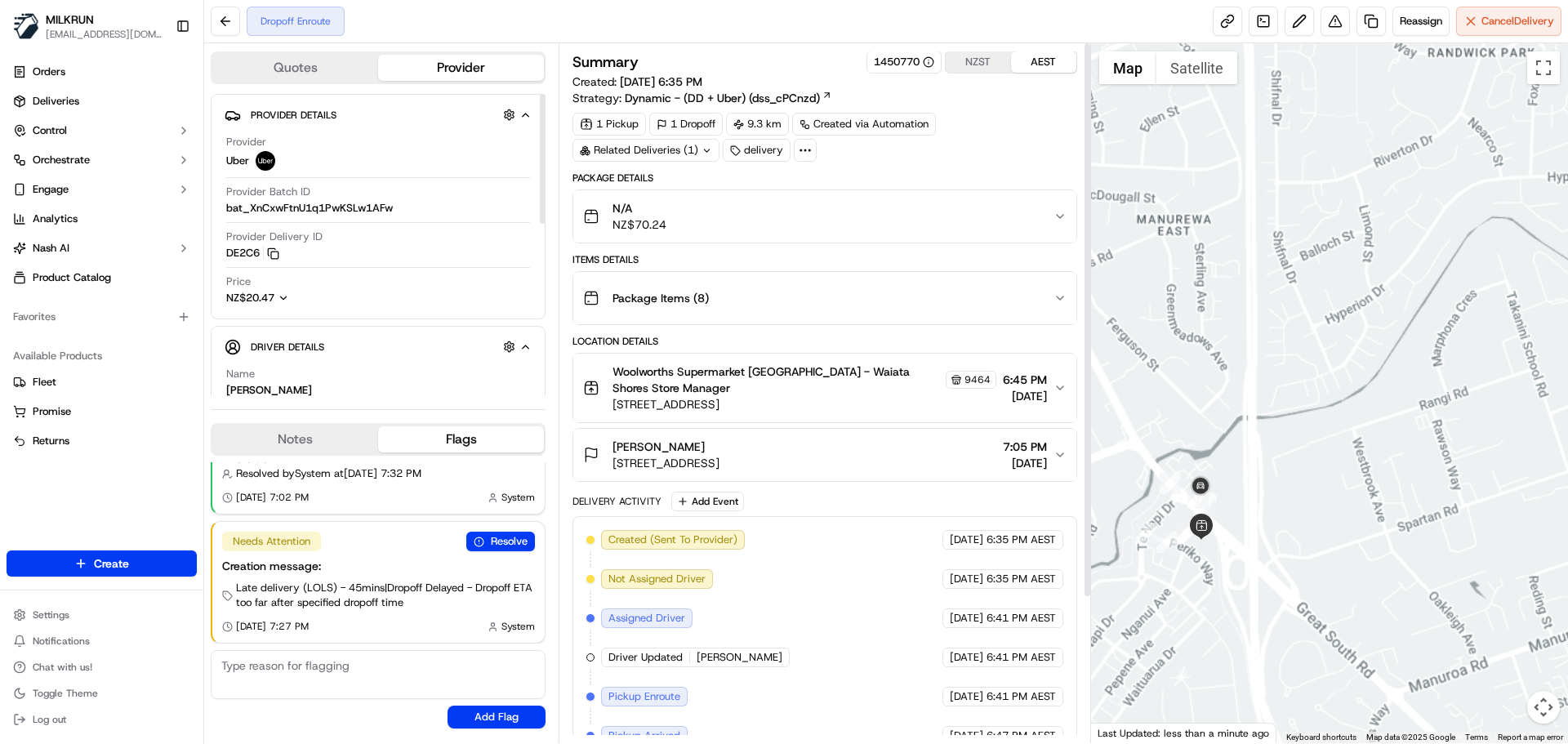
scroll to position [0, 0]
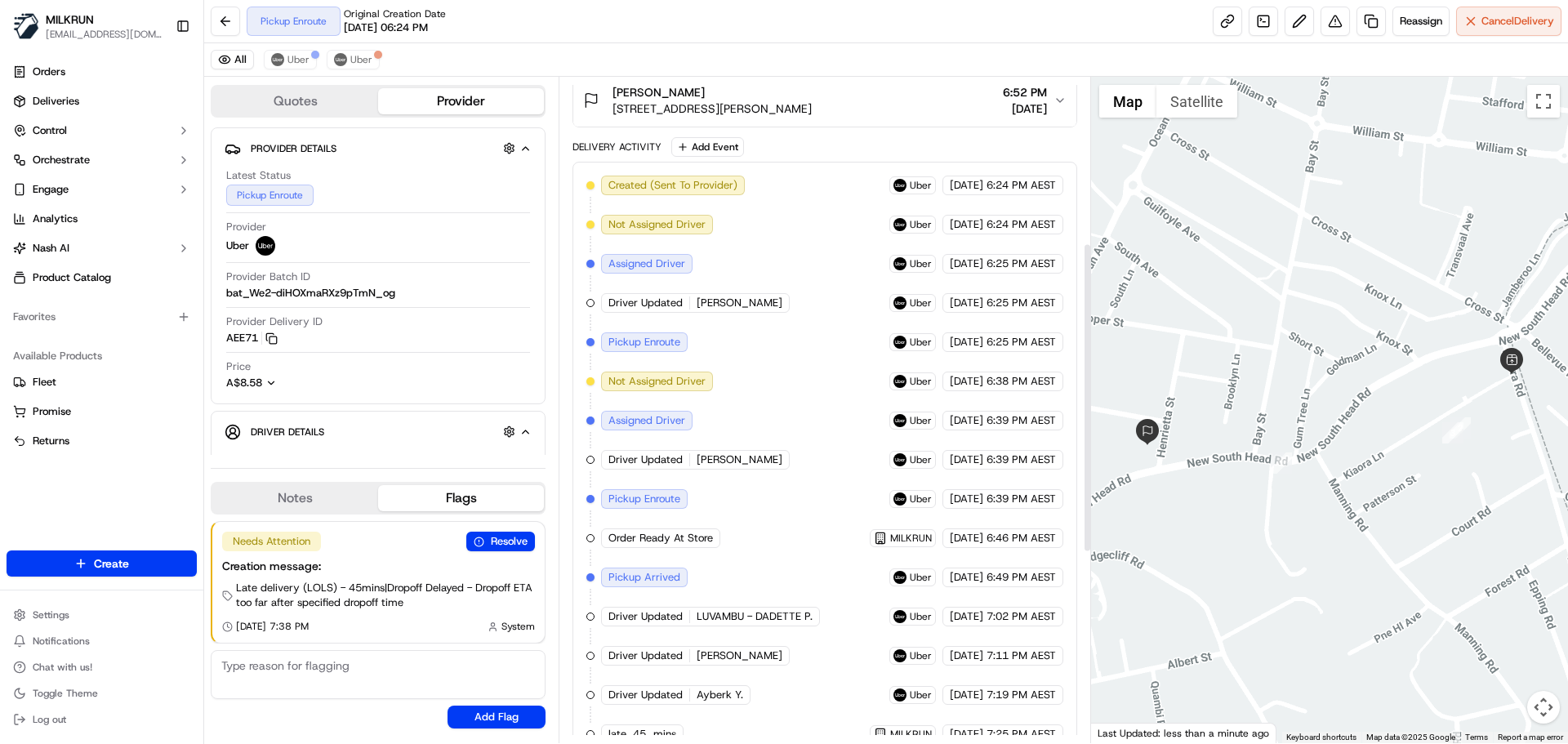
scroll to position [356, 0]
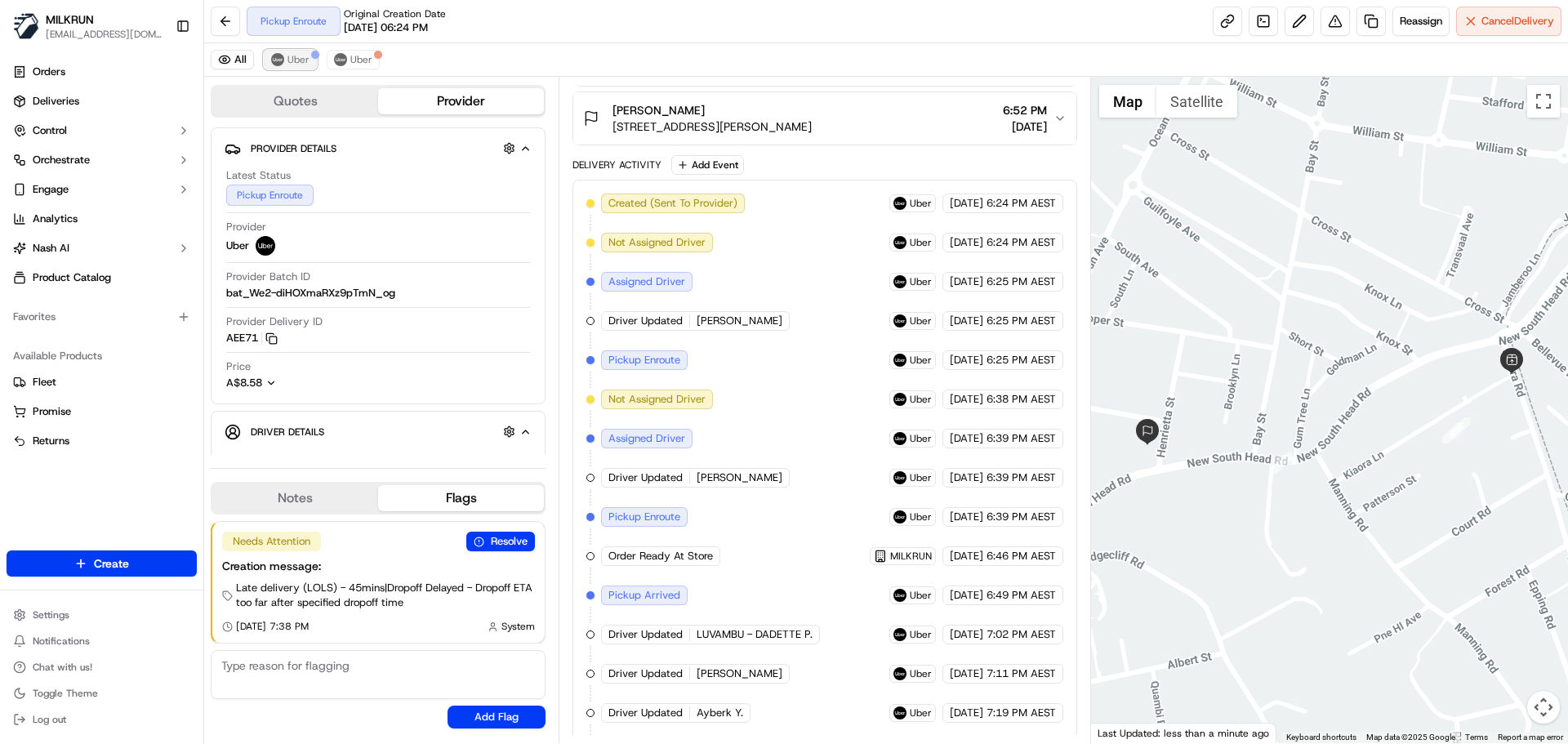
click at [298, 55] on span "Uber" at bounding box center [298, 60] width 22 height 13
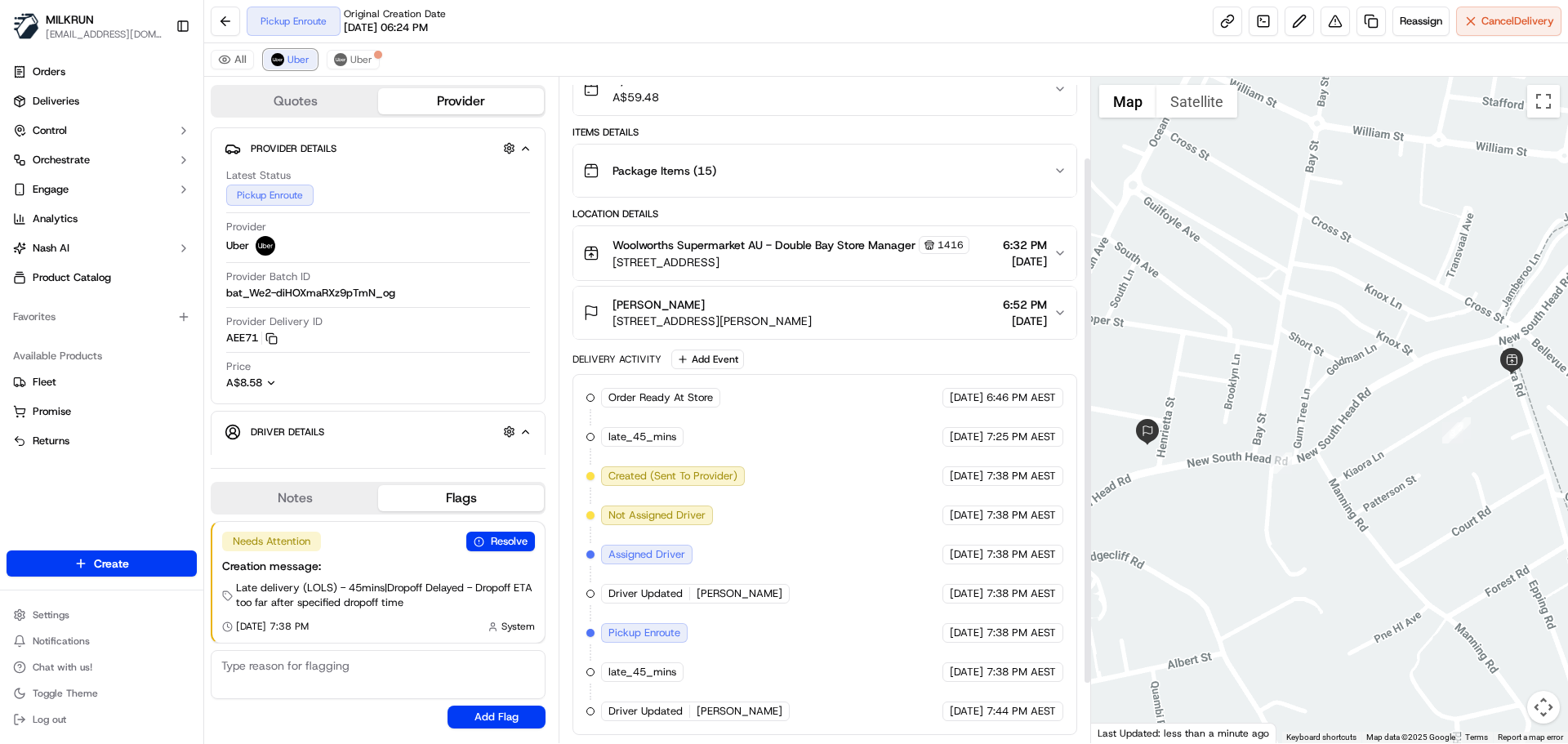
scroll to position [177, 0]
click at [301, 59] on span "Uber" at bounding box center [298, 60] width 22 height 13
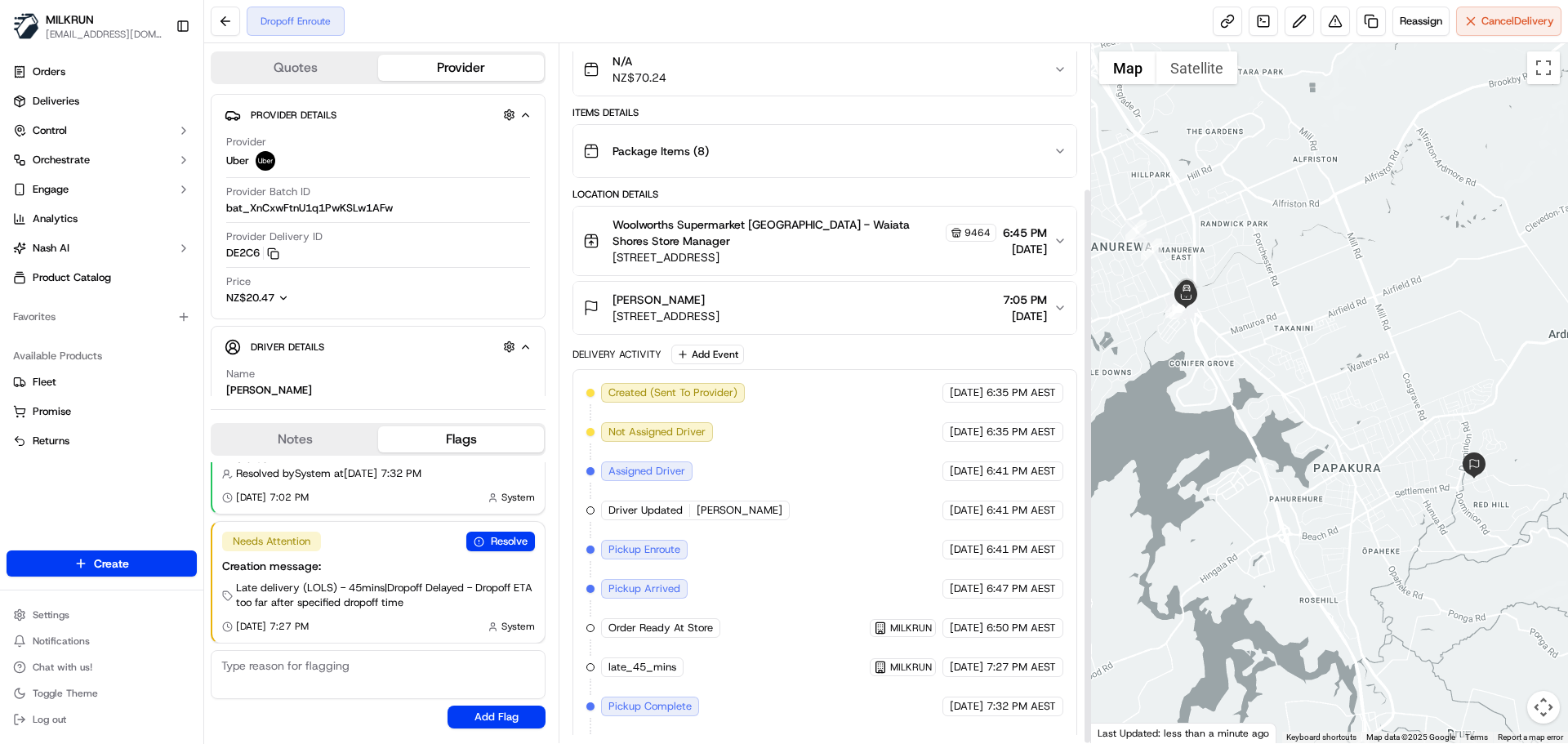
scroll to position [182, 0]
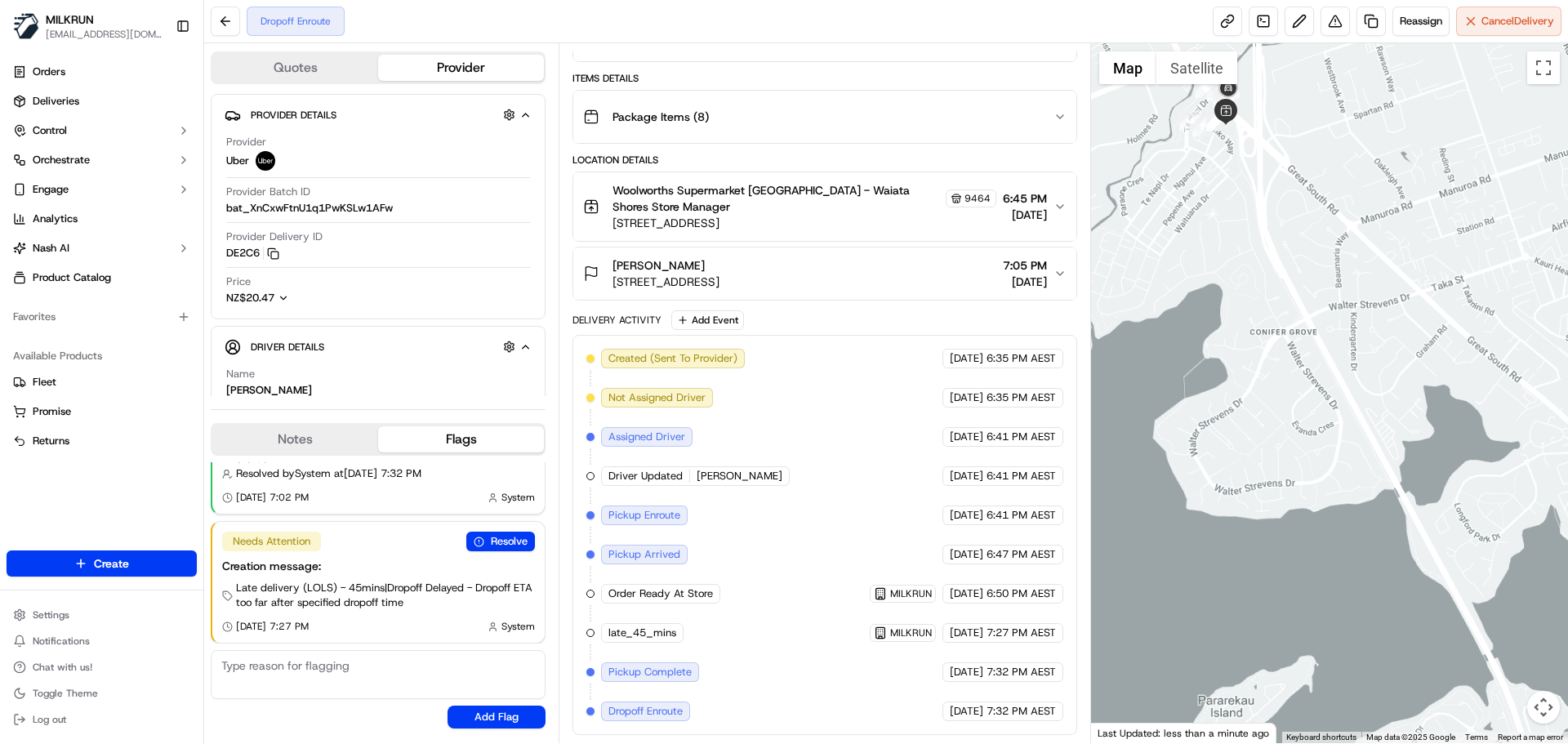
drag, startPoint x: 1250, startPoint y: 196, endPoint x: 1278, endPoint y: 449, distance: 254.5
click at [1278, 449] on div at bounding box center [1330, 393] width 478 height 700
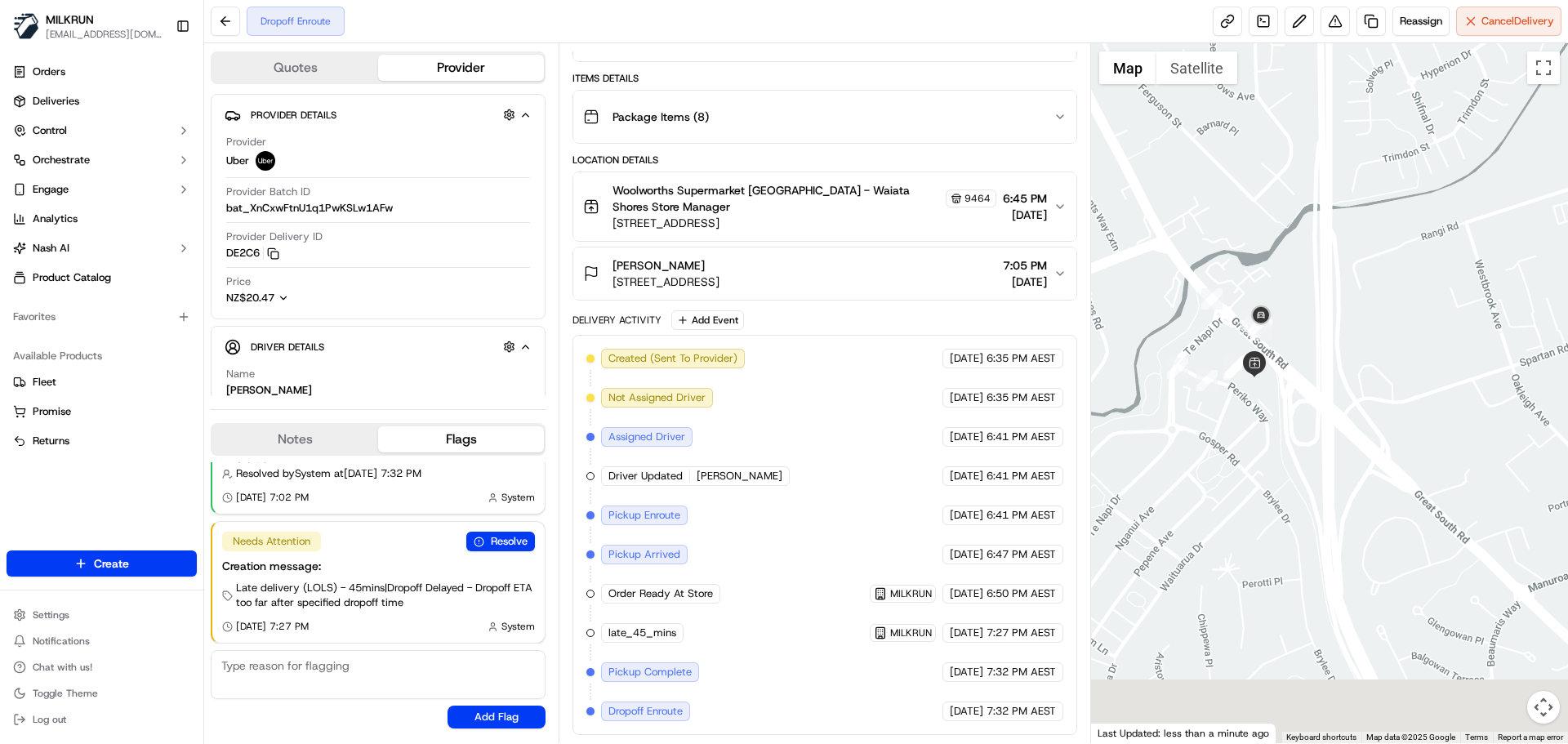
drag, startPoint x: 1291, startPoint y: 369, endPoint x: 1309, endPoint y: 211, distance: 159.0
click at [1325, 173] on div at bounding box center [1330, 393] width 478 height 700
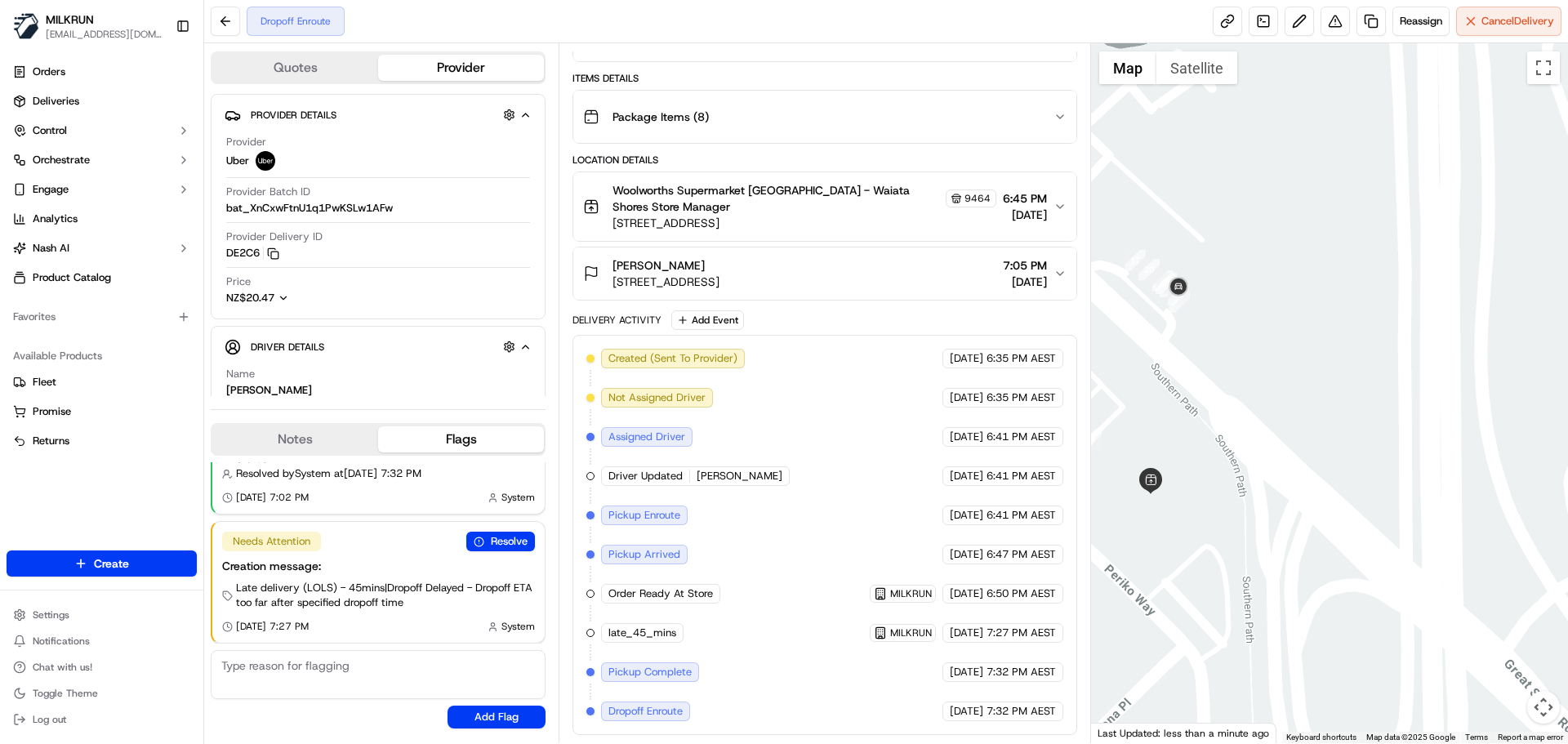
drag, startPoint x: 1266, startPoint y: 342, endPoint x: 1359, endPoint y: 355, distance: 93.9
click at [1360, 354] on div at bounding box center [1330, 393] width 478 height 700
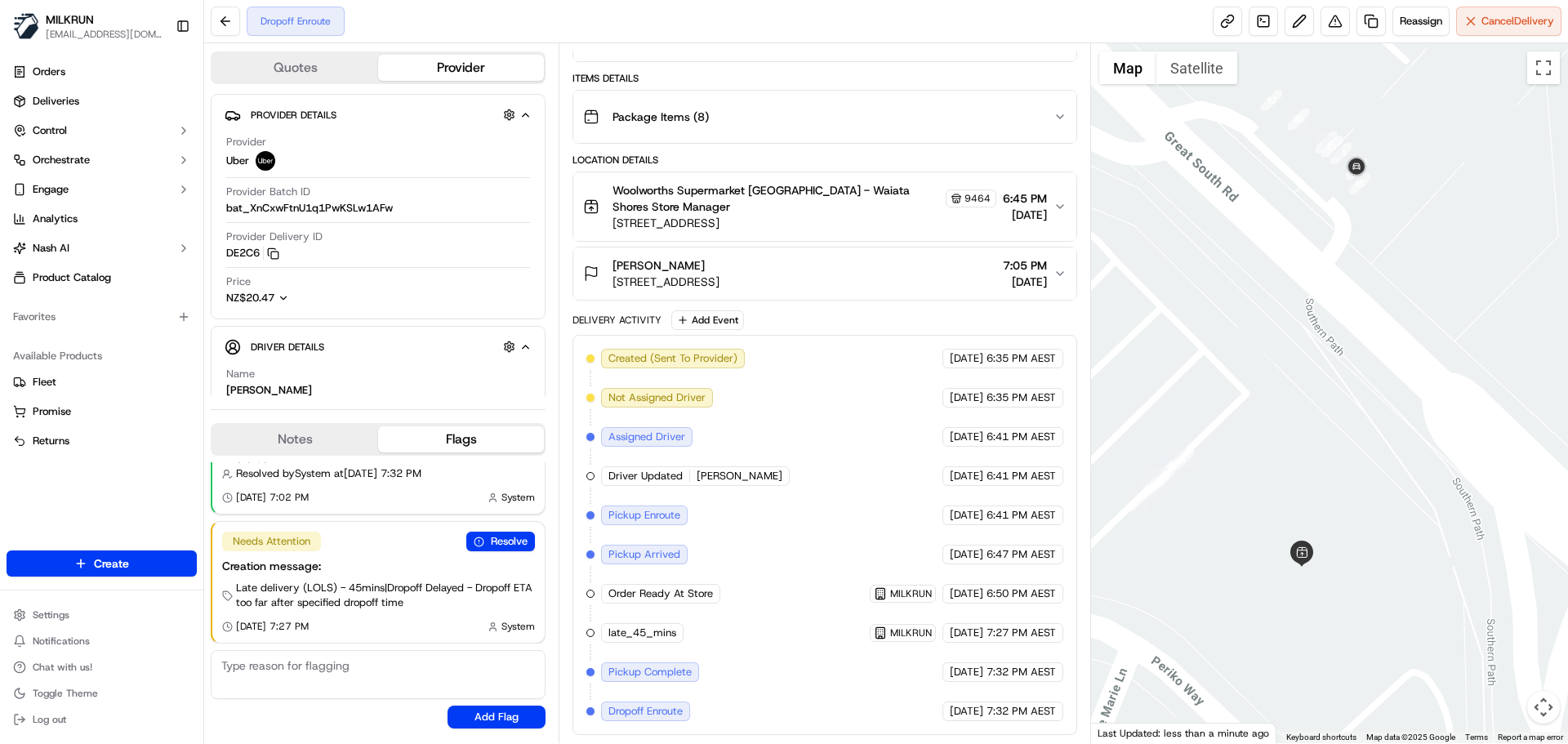
click at [1309, 390] on div at bounding box center [1330, 393] width 478 height 700
click at [1216, 75] on button "Satellite" at bounding box center [1197, 68] width 81 height 33
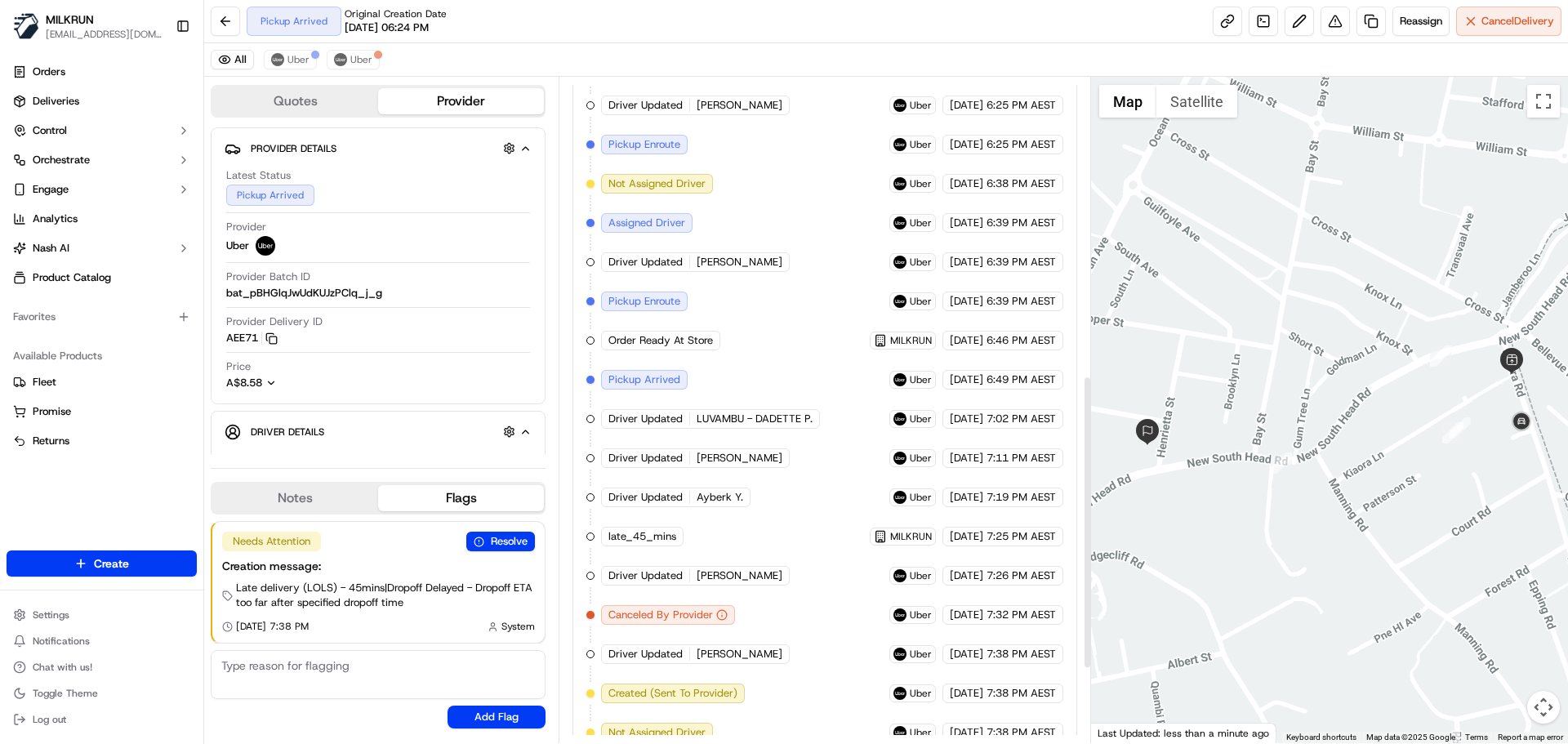
scroll to position [844, 0]
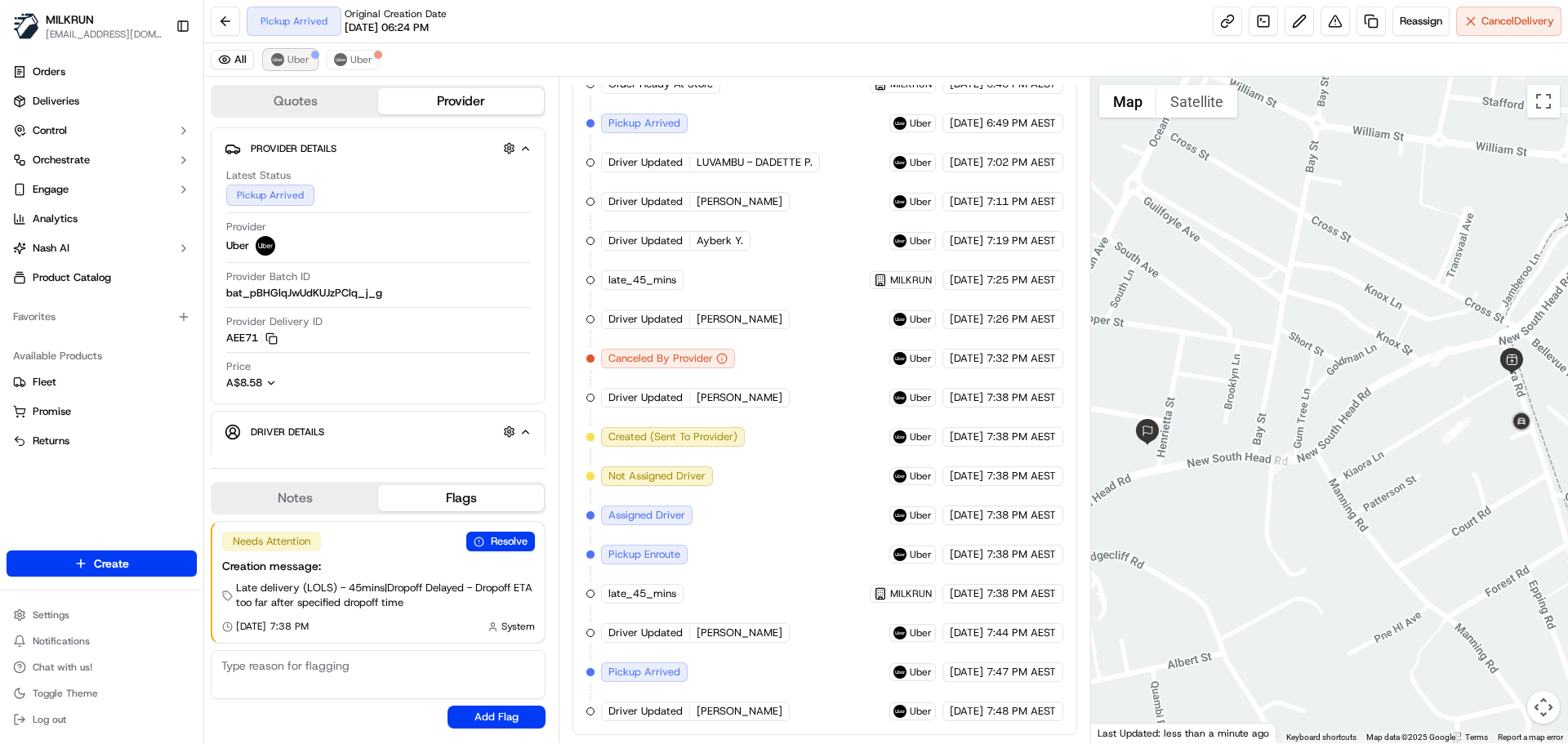
drag, startPoint x: 288, startPoint y: 60, endPoint x: 283, endPoint y: 48, distance: 13.0
click at [287, 60] on span "Uber" at bounding box center [298, 60] width 22 height 13
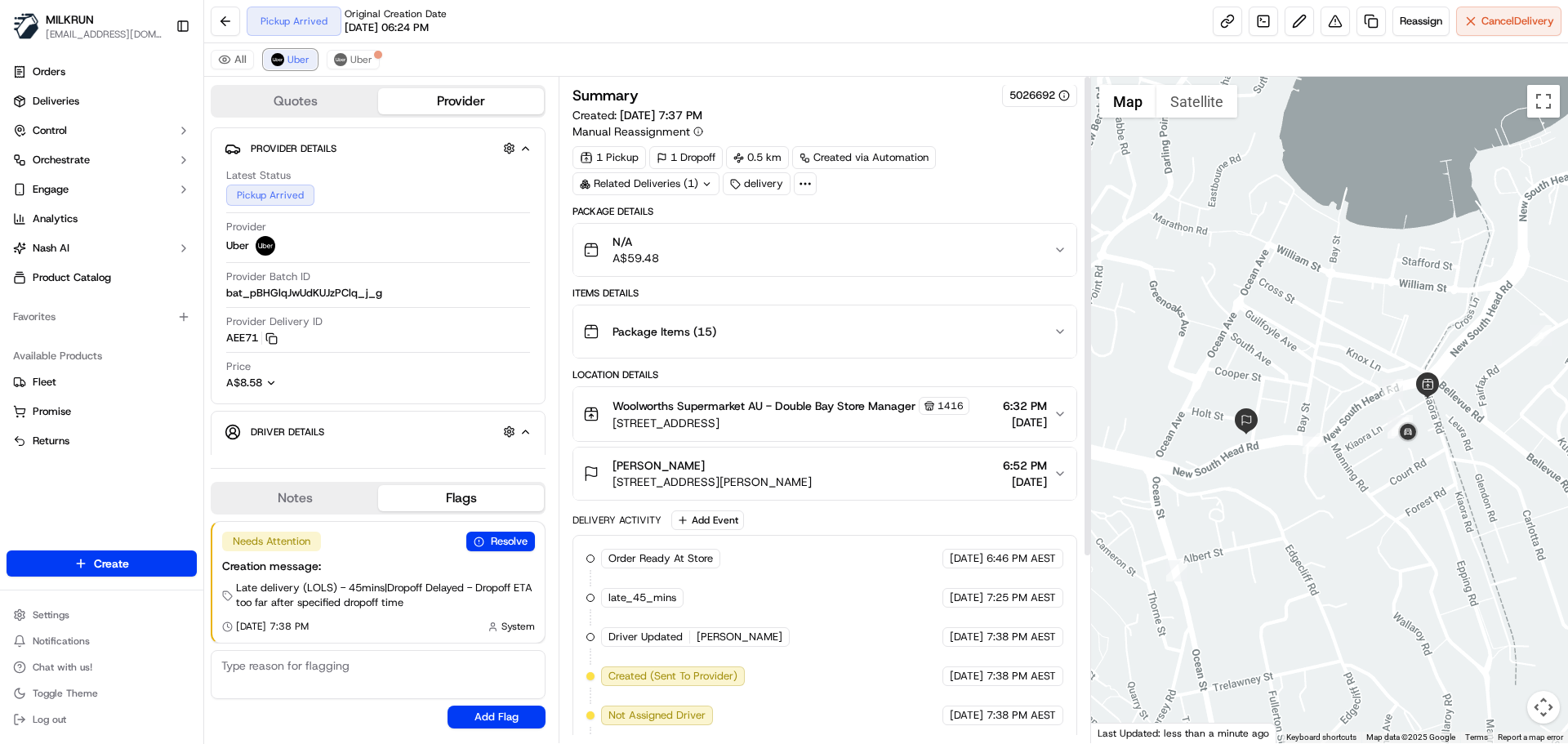
scroll to position [0, 0]
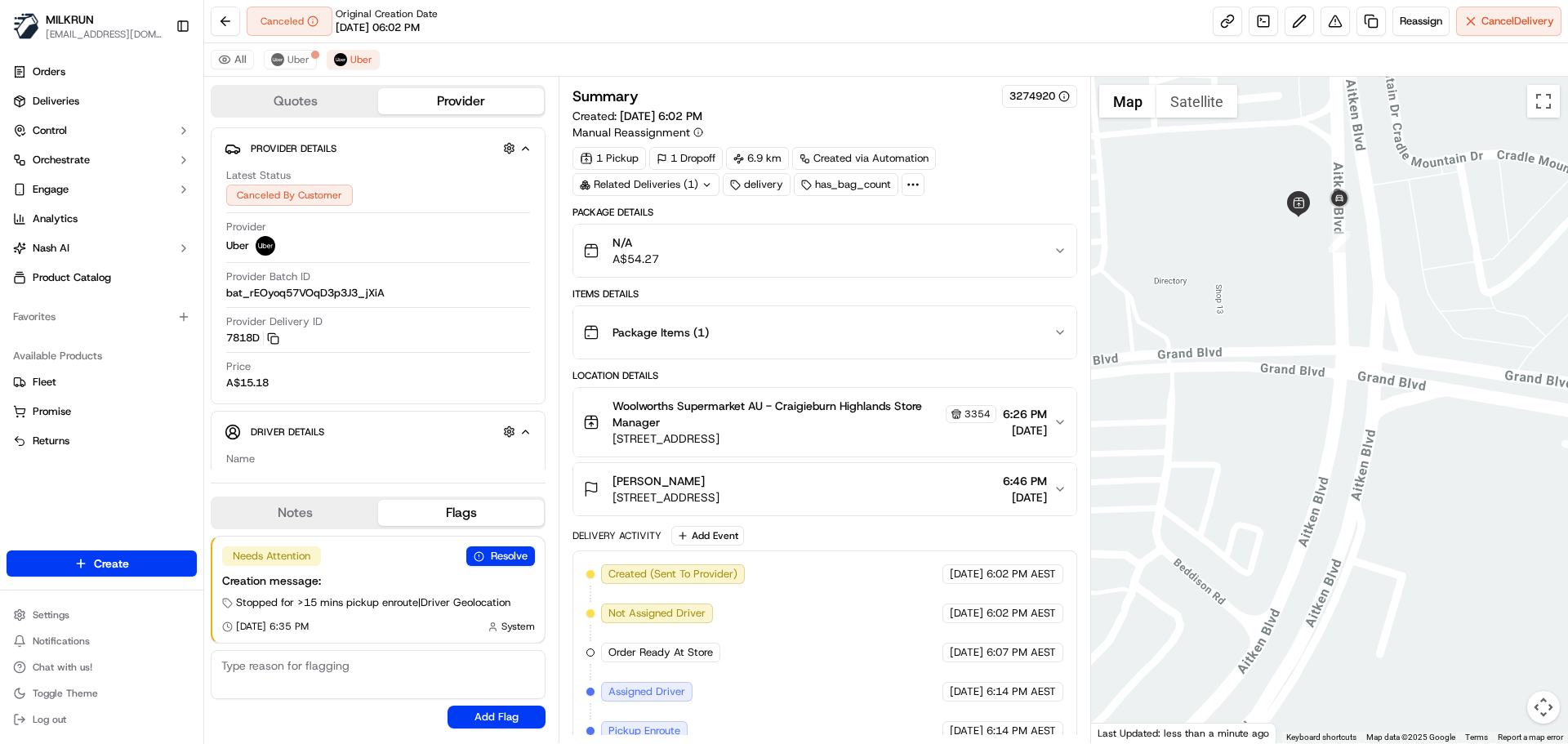
scroll to position [170, 0]
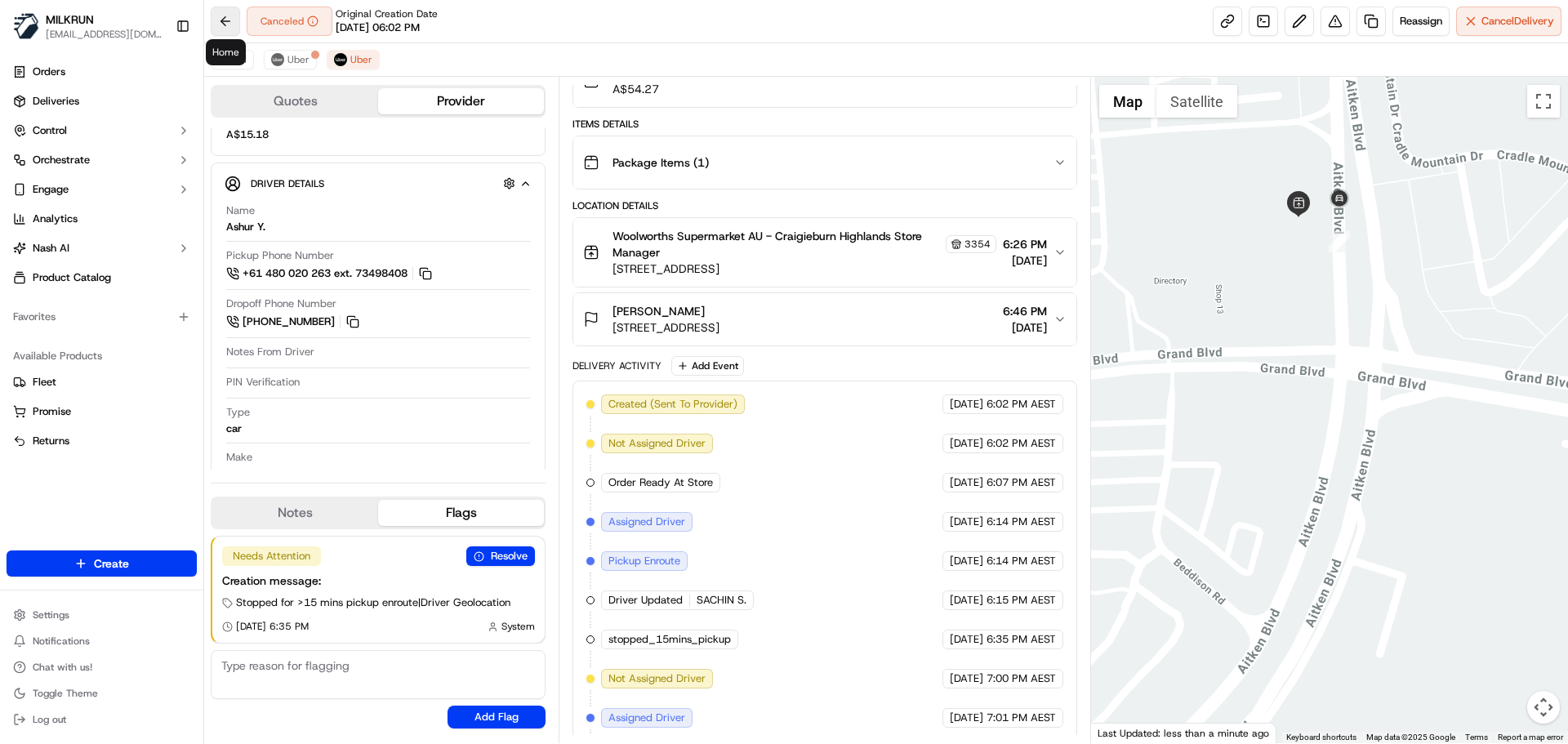
click at [230, 18] on button at bounding box center [224, 21] width 29 height 29
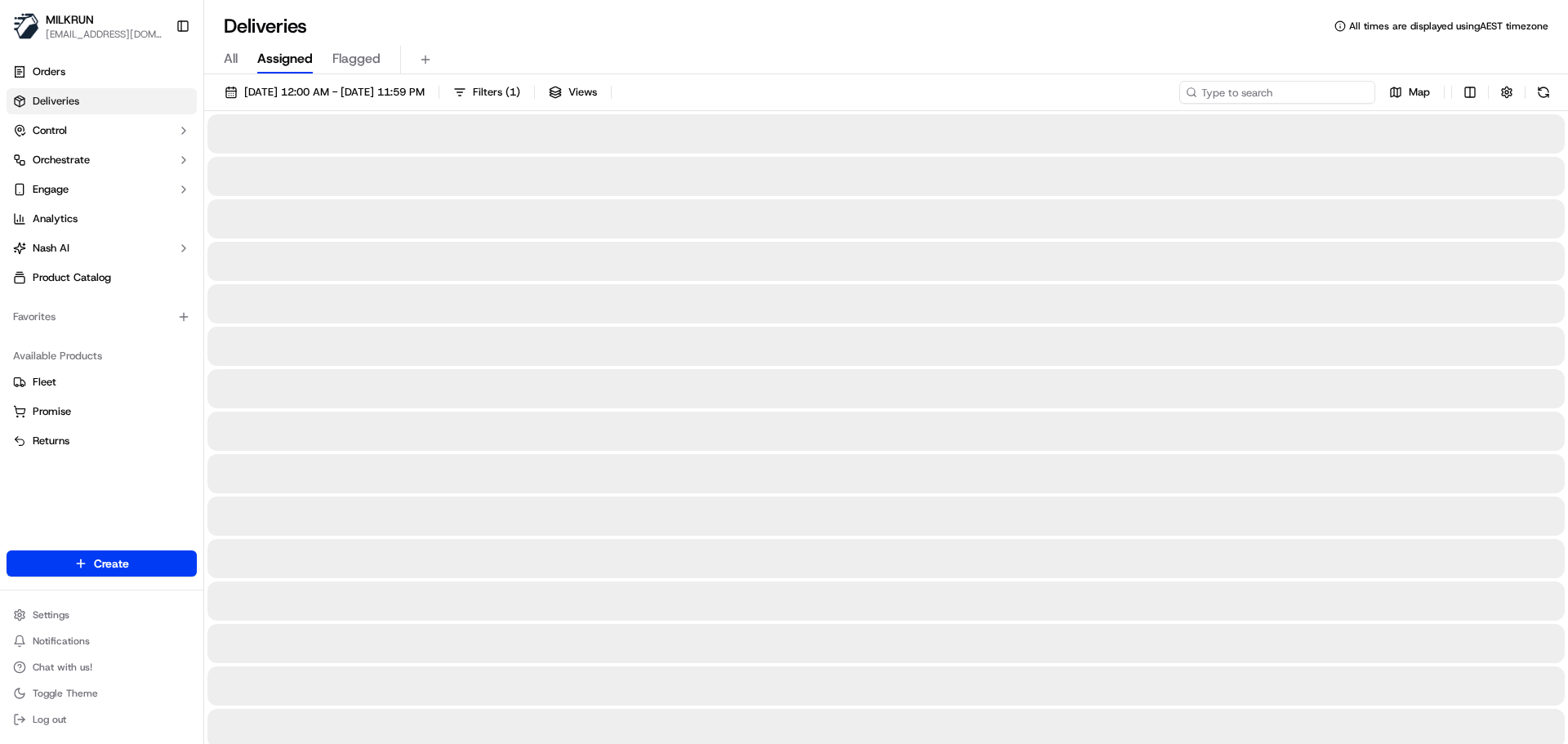
click at [1253, 90] on input at bounding box center [1277, 92] width 196 height 23
paste input "Vanessa Villa"
type input "Vanessa Villa"
drag, startPoint x: 1202, startPoint y: 87, endPoint x: 1214, endPoint y: 119, distance: 34.2
click at [1202, 88] on input "[PERSON_NAME]" at bounding box center [1277, 92] width 196 height 23
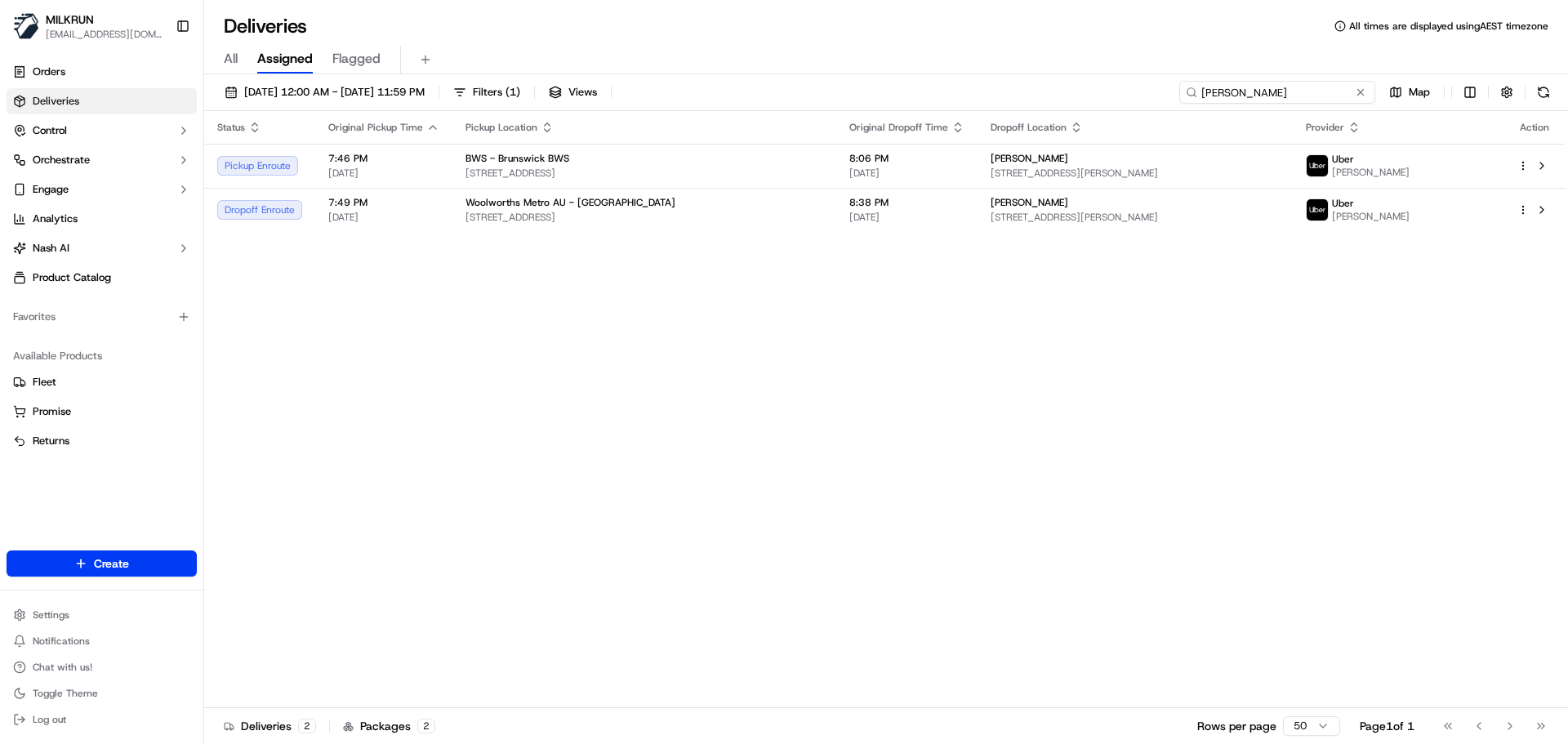
click at [1283, 86] on input "[PERSON_NAME]" at bounding box center [1277, 92] width 196 height 23
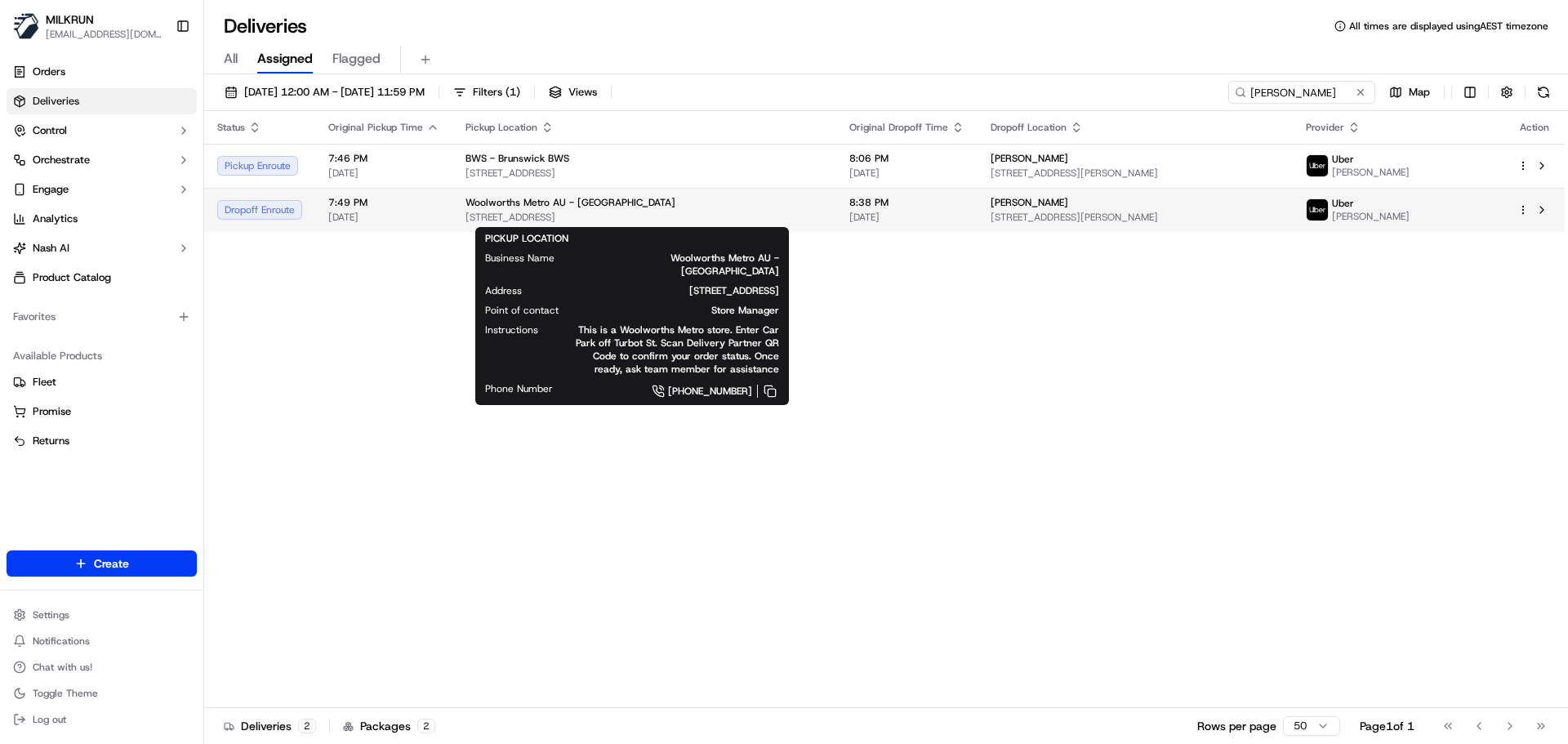
click at [687, 217] on span "[STREET_ADDRESS]" at bounding box center [644, 217] width 358 height 13
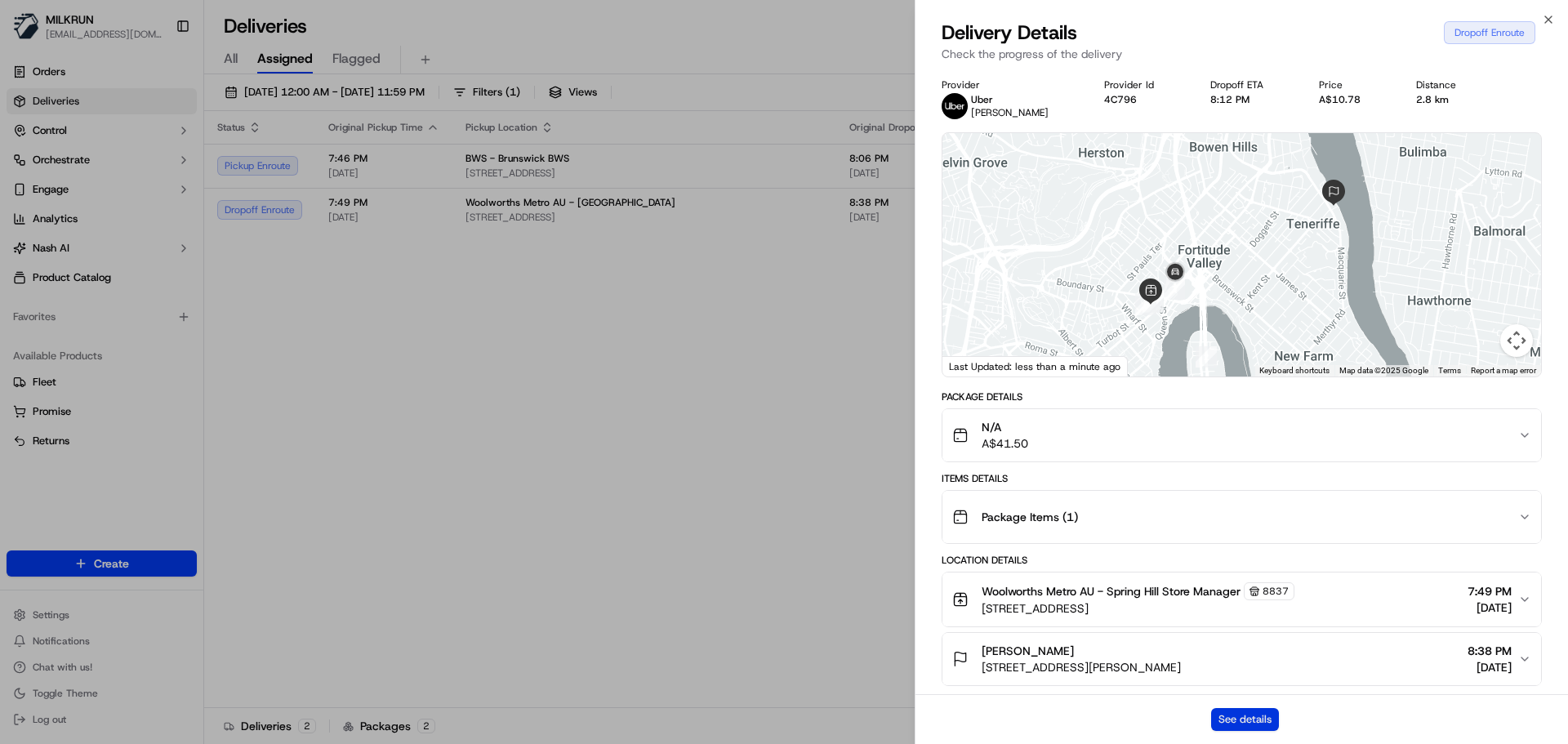
click at [1246, 719] on button "See details" at bounding box center [1245, 720] width 68 height 23
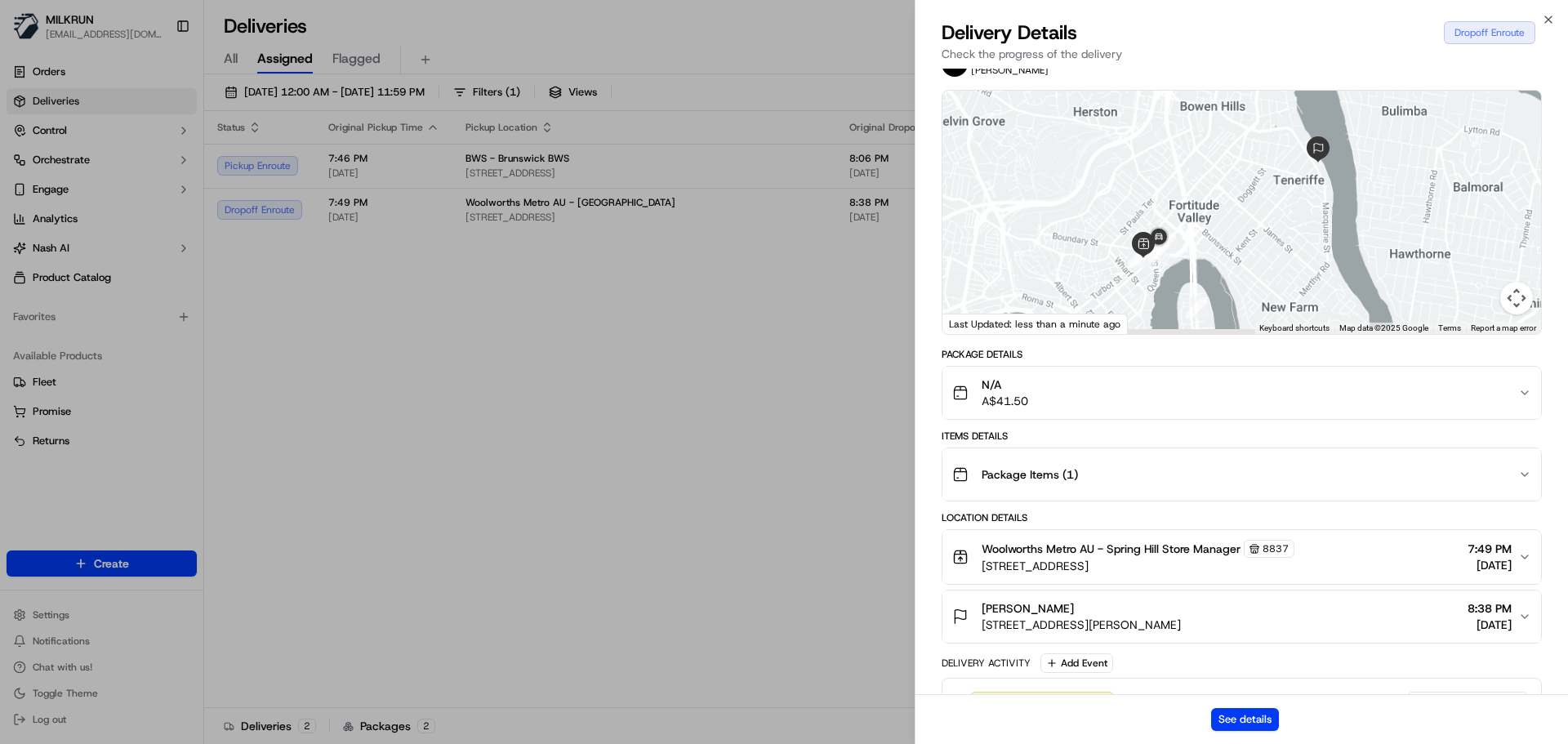
scroll to position [82, 0]
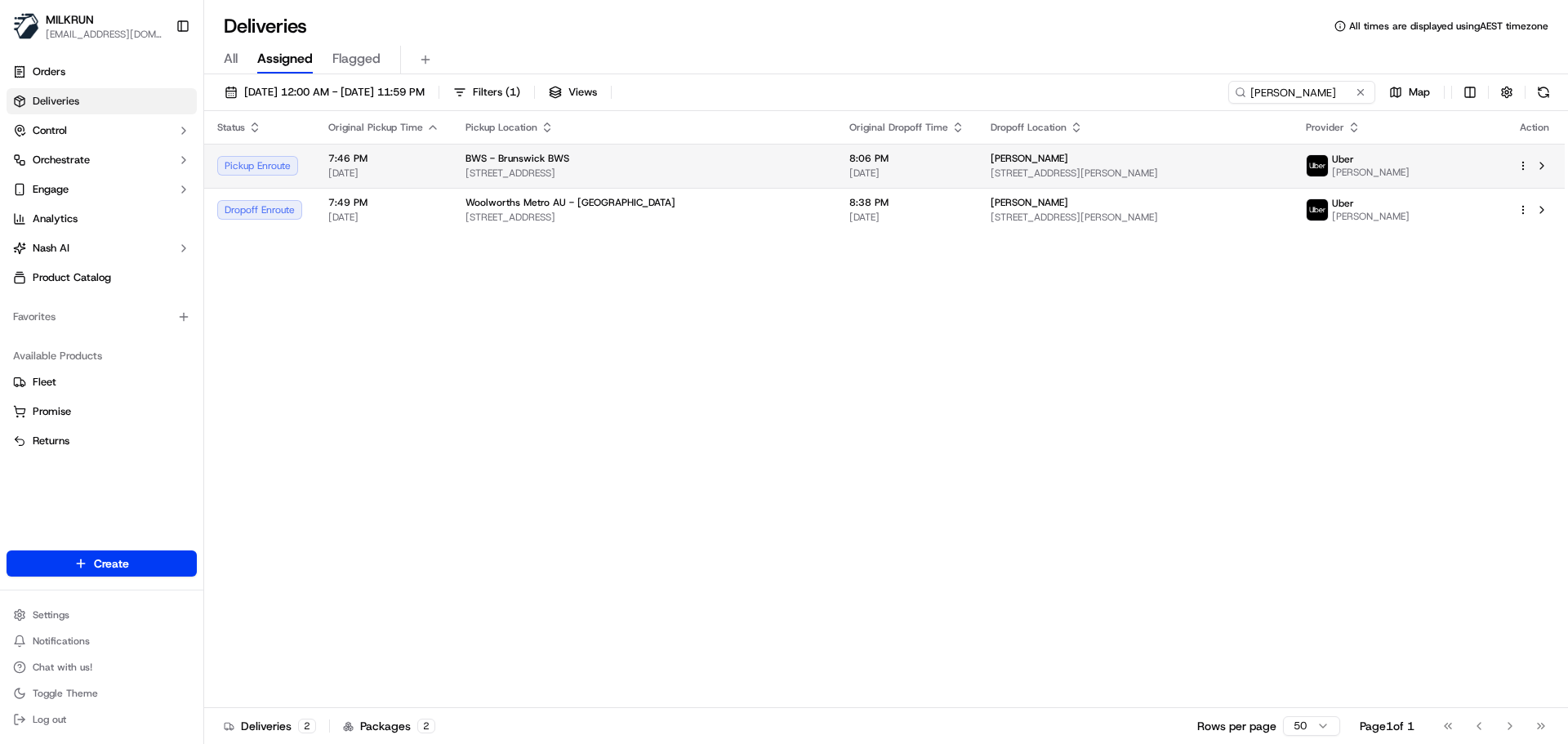
click at [690, 161] on div "BWS - Brunswick BWS" at bounding box center [644, 159] width 358 height 13
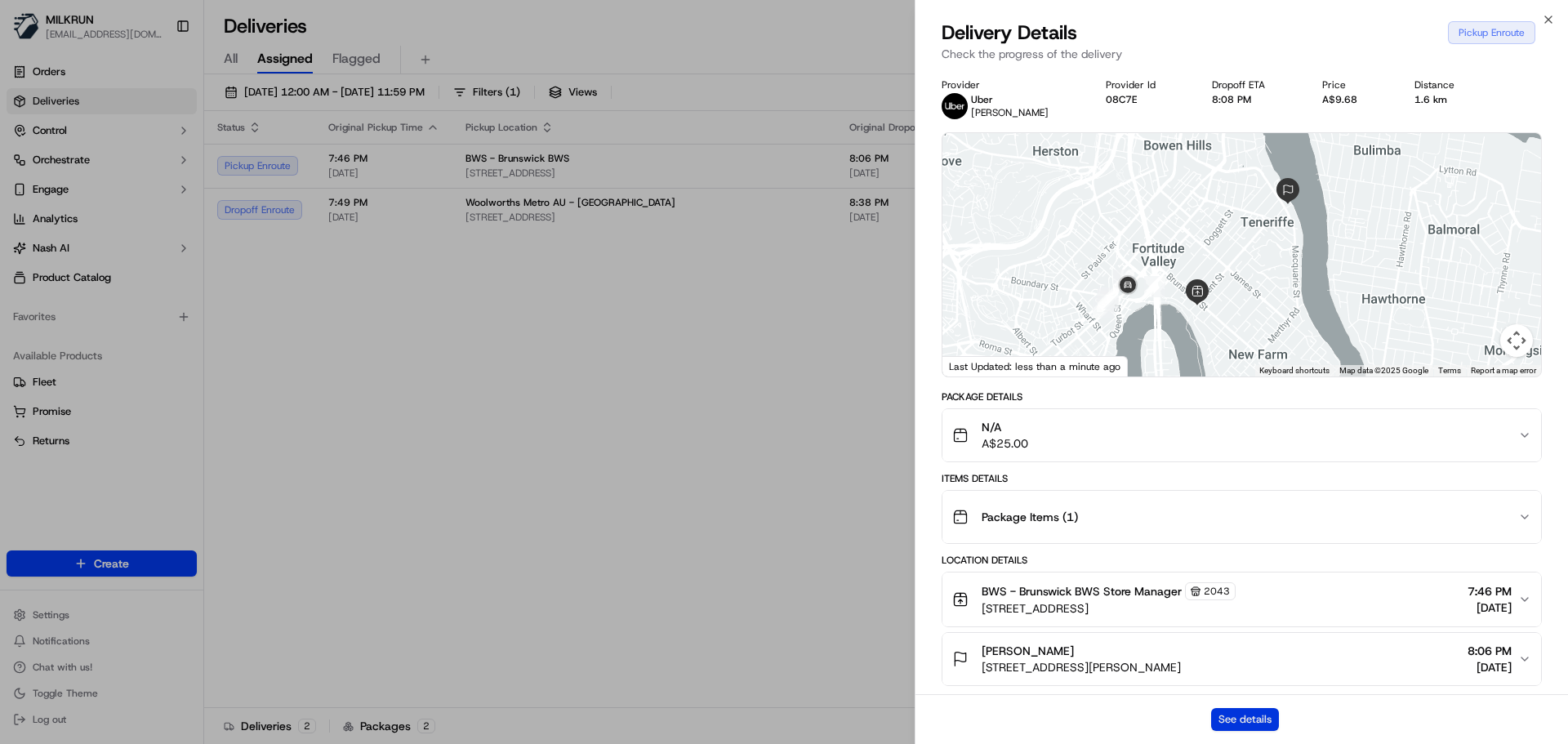
click at [1258, 723] on button "See details" at bounding box center [1245, 720] width 68 height 23
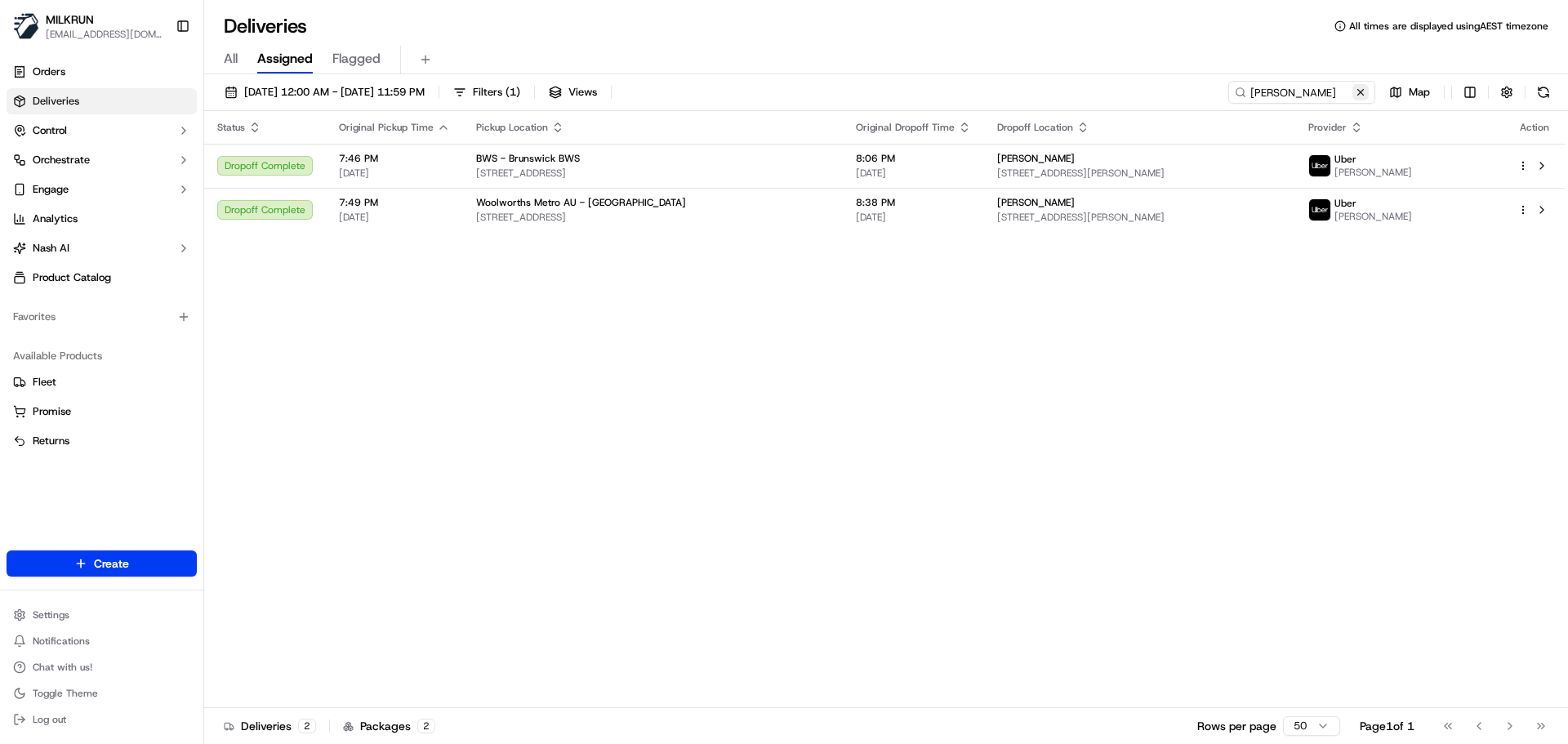
click at [1363, 90] on button at bounding box center [1360, 92] width 16 height 16
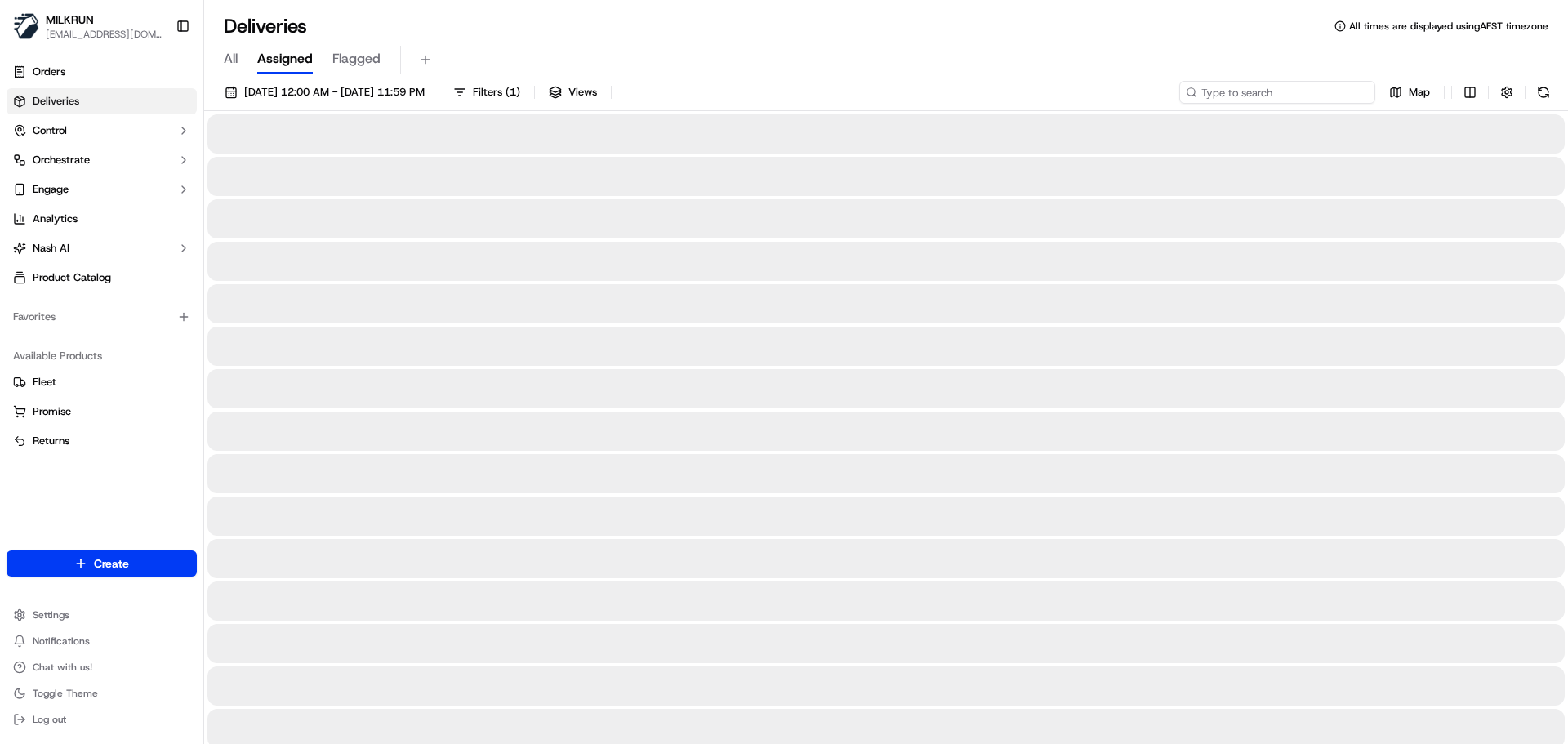
click at [1258, 90] on input at bounding box center [1277, 92] width 196 height 23
paste input "Des Camilleri"
type input "Des Camilleri"
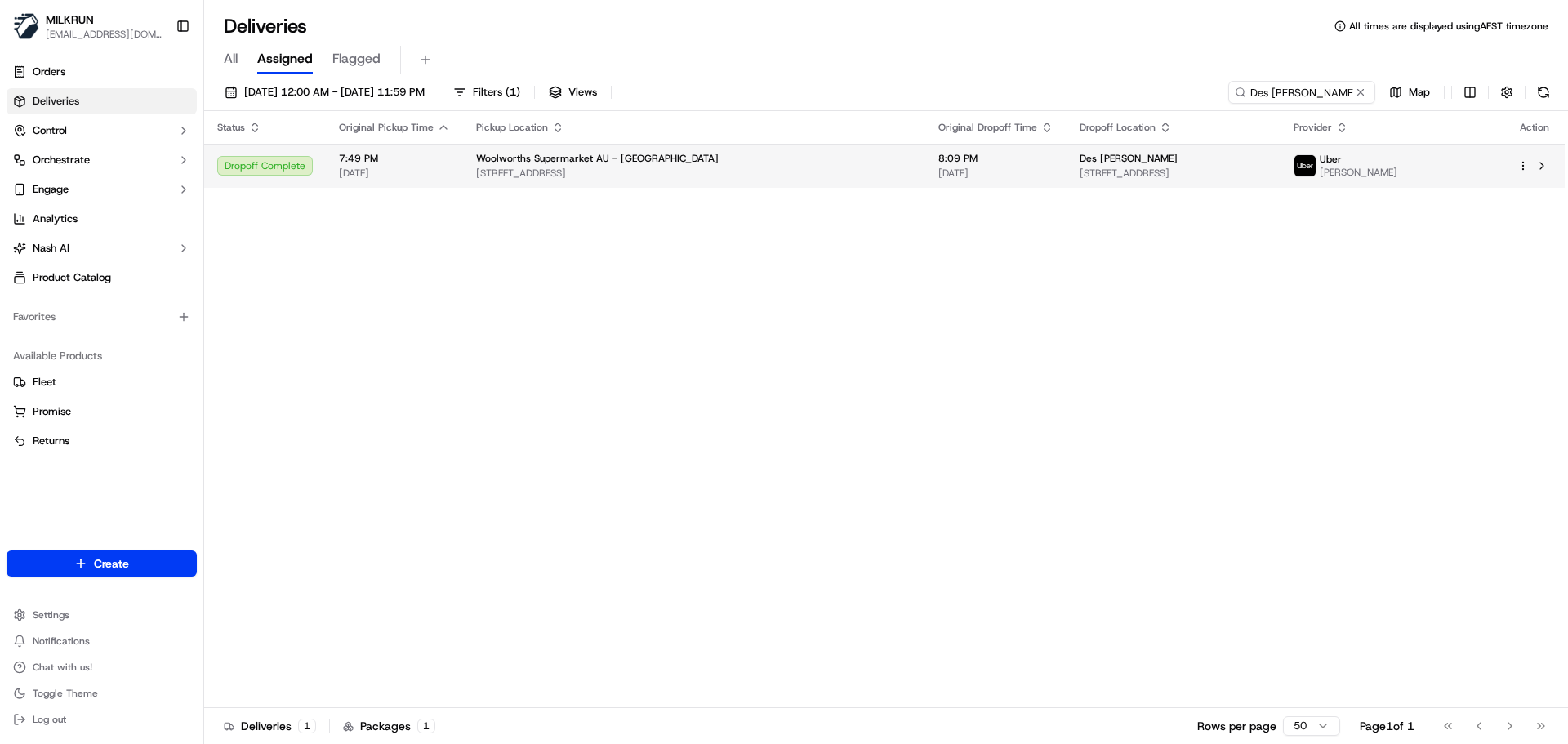
click at [1067, 160] on td "Des Camilleri 22 Aspire Pl, Keysborough, VIC 3173, AU" at bounding box center [1174, 165] width 214 height 44
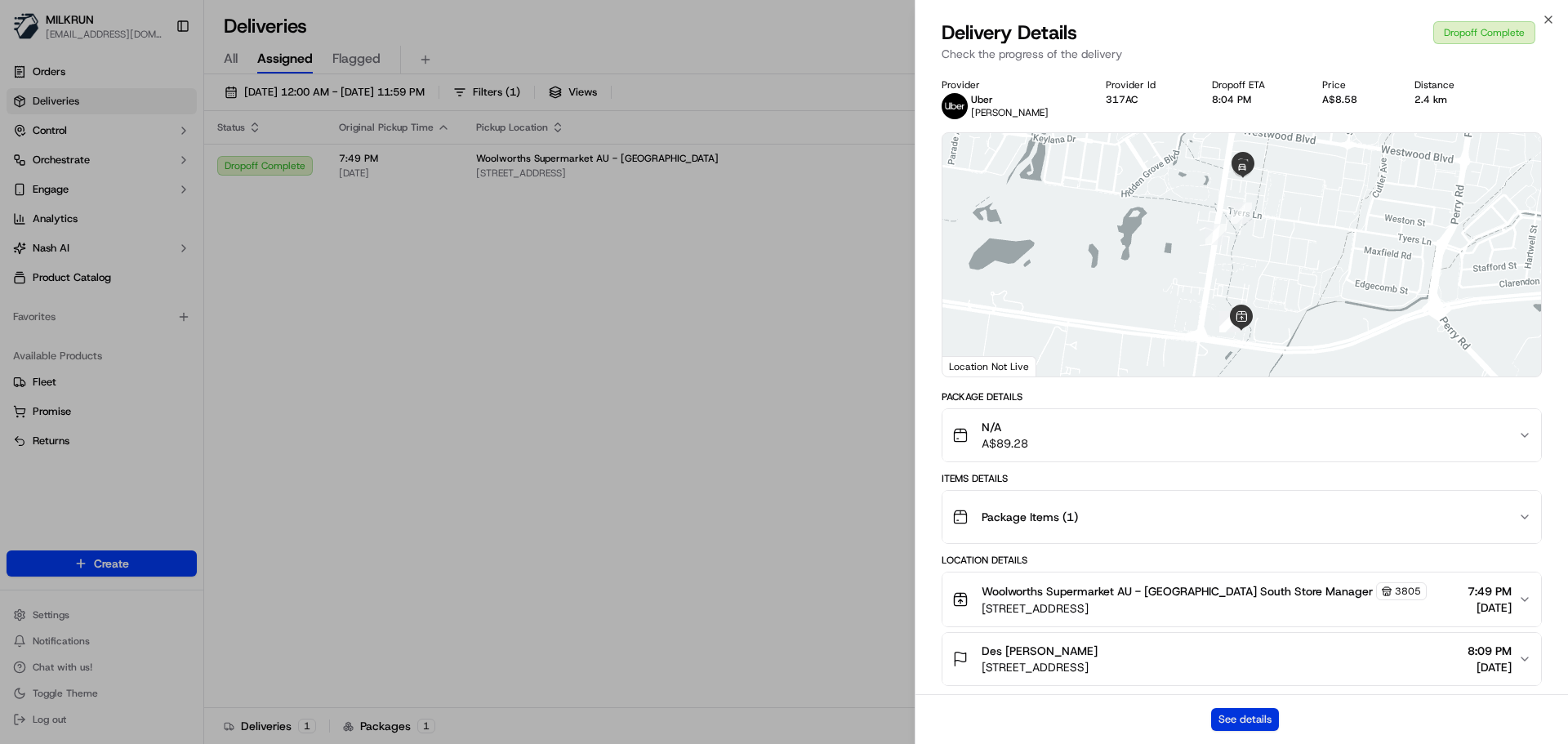
click at [1256, 713] on button "See details" at bounding box center [1245, 720] width 68 height 23
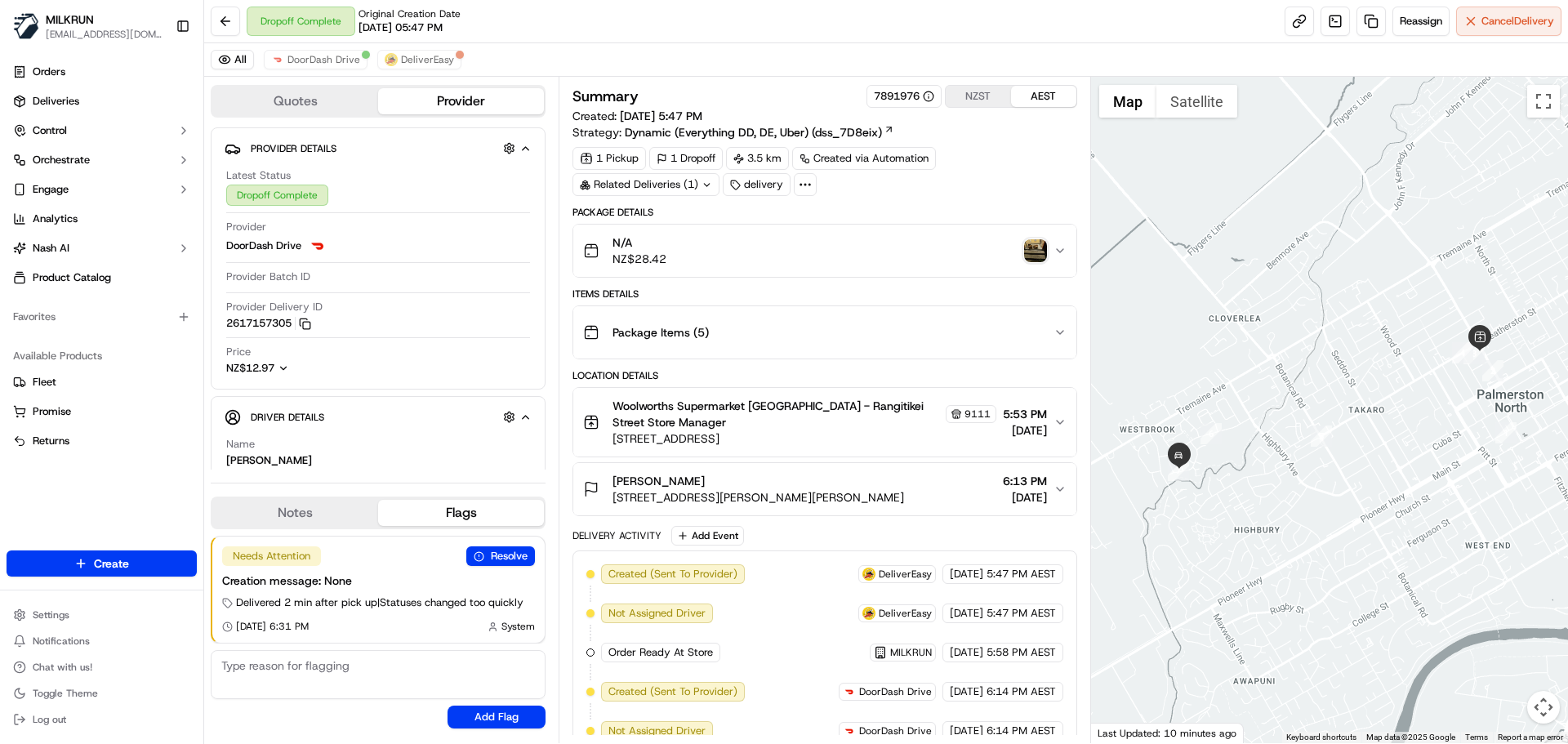
scroll to position [245, 0]
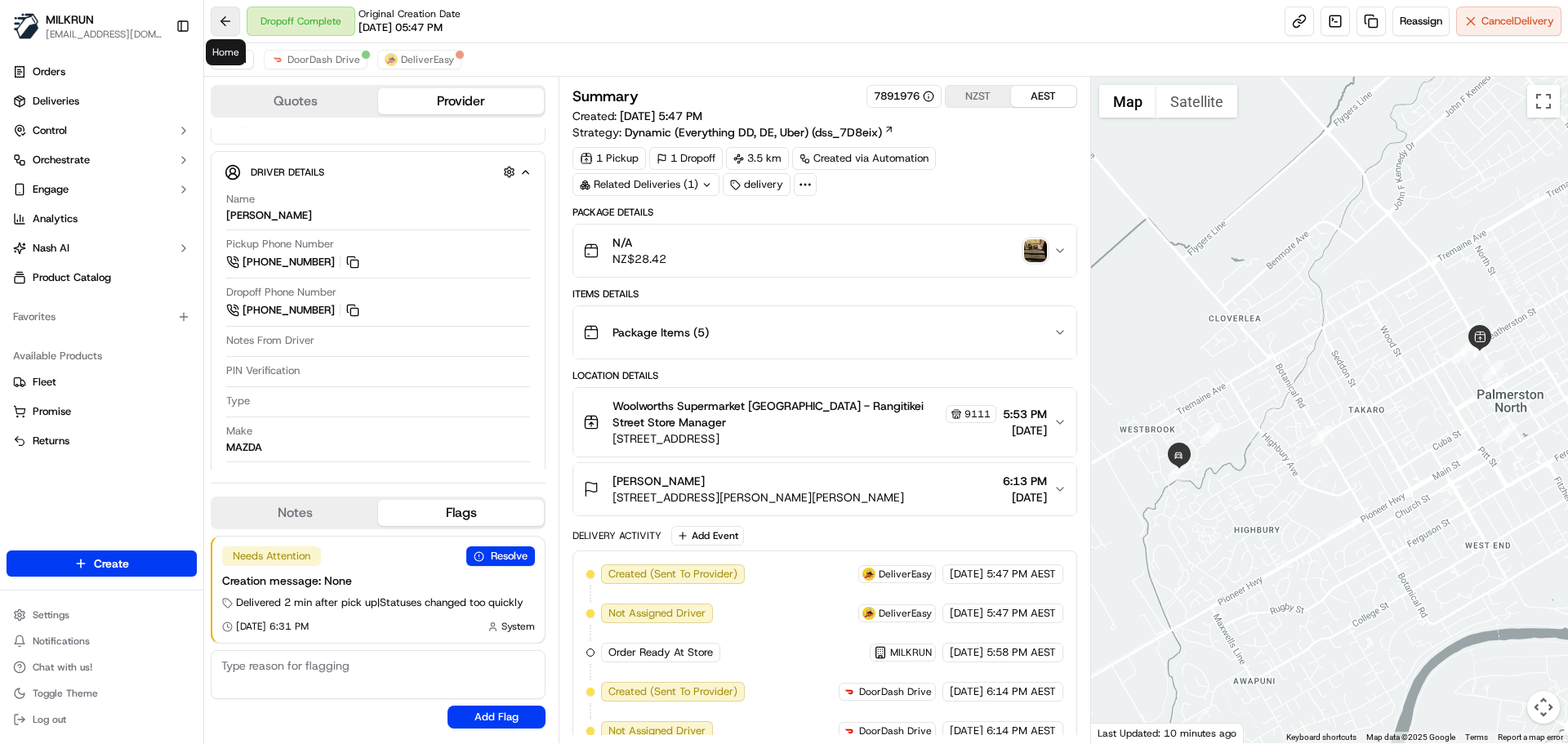
click at [230, 24] on button at bounding box center [224, 21] width 29 height 29
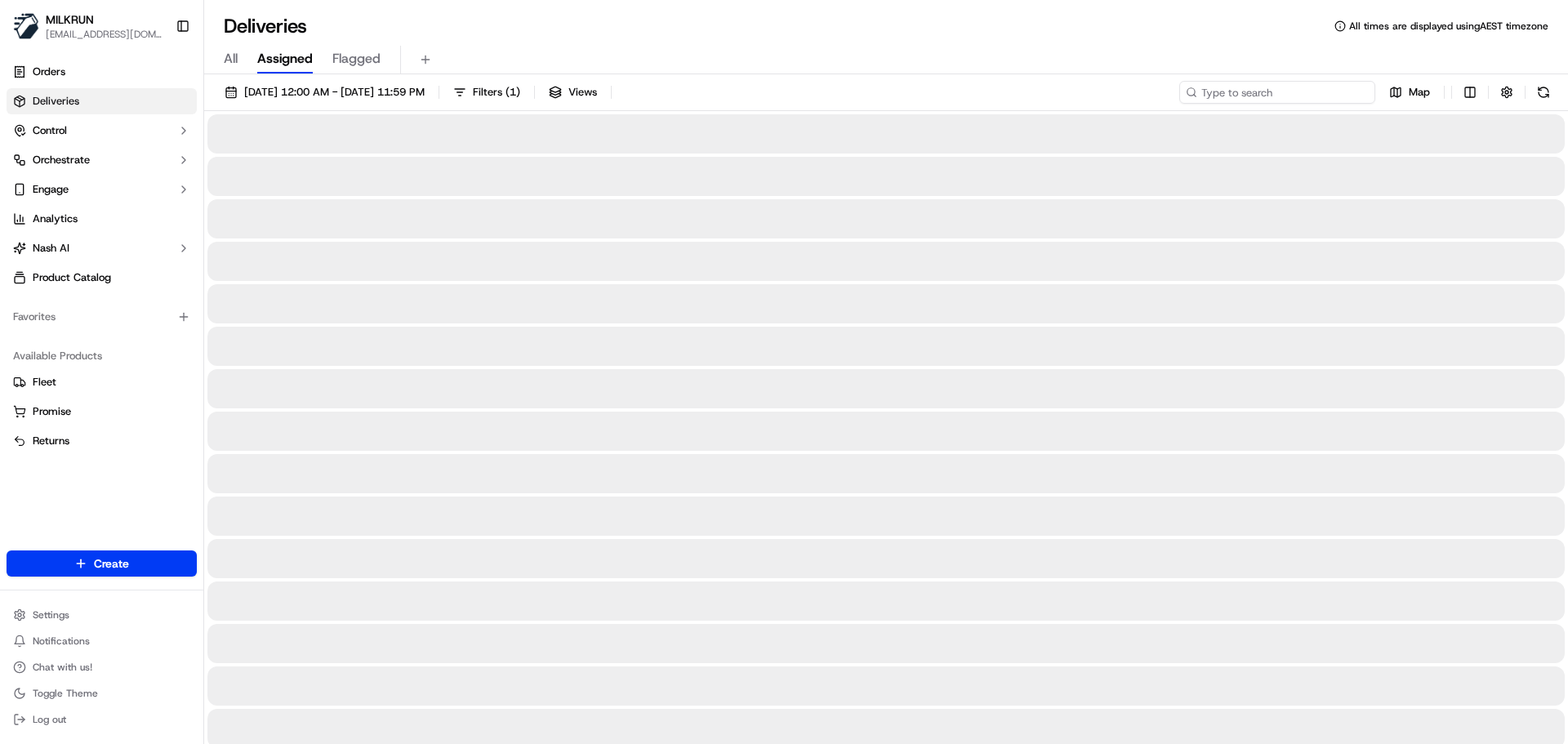
click at [1257, 87] on input at bounding box center [1277, 92] width 196 height 23
paste input "[PERSON_NAME]"
type input "[PERSON_NAME]"
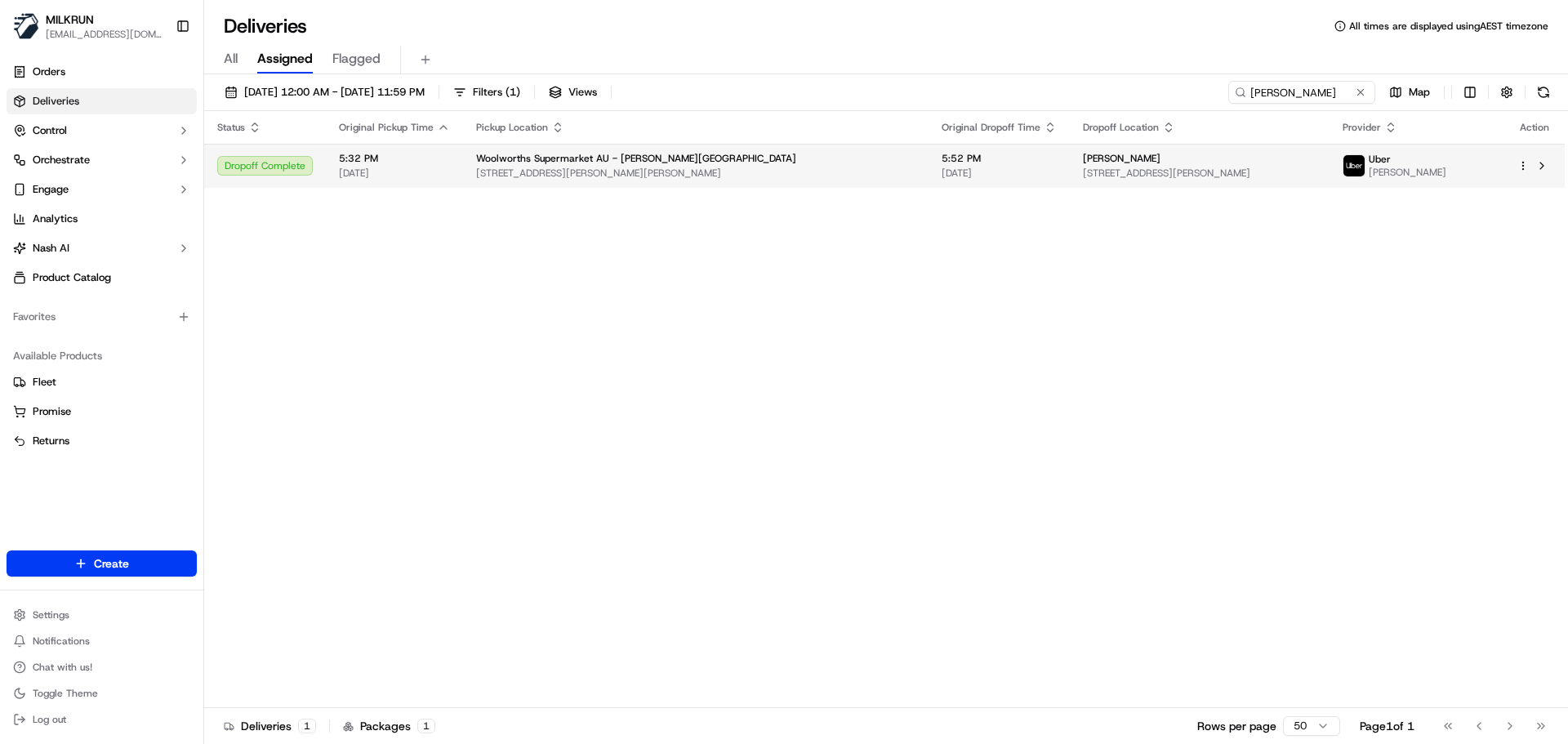
click at [671, 179] on span "[STREET_ADDRESS][PERSON_NAME][PERSON_NAME]" at bounding box center [696, 173] width 439 height 13
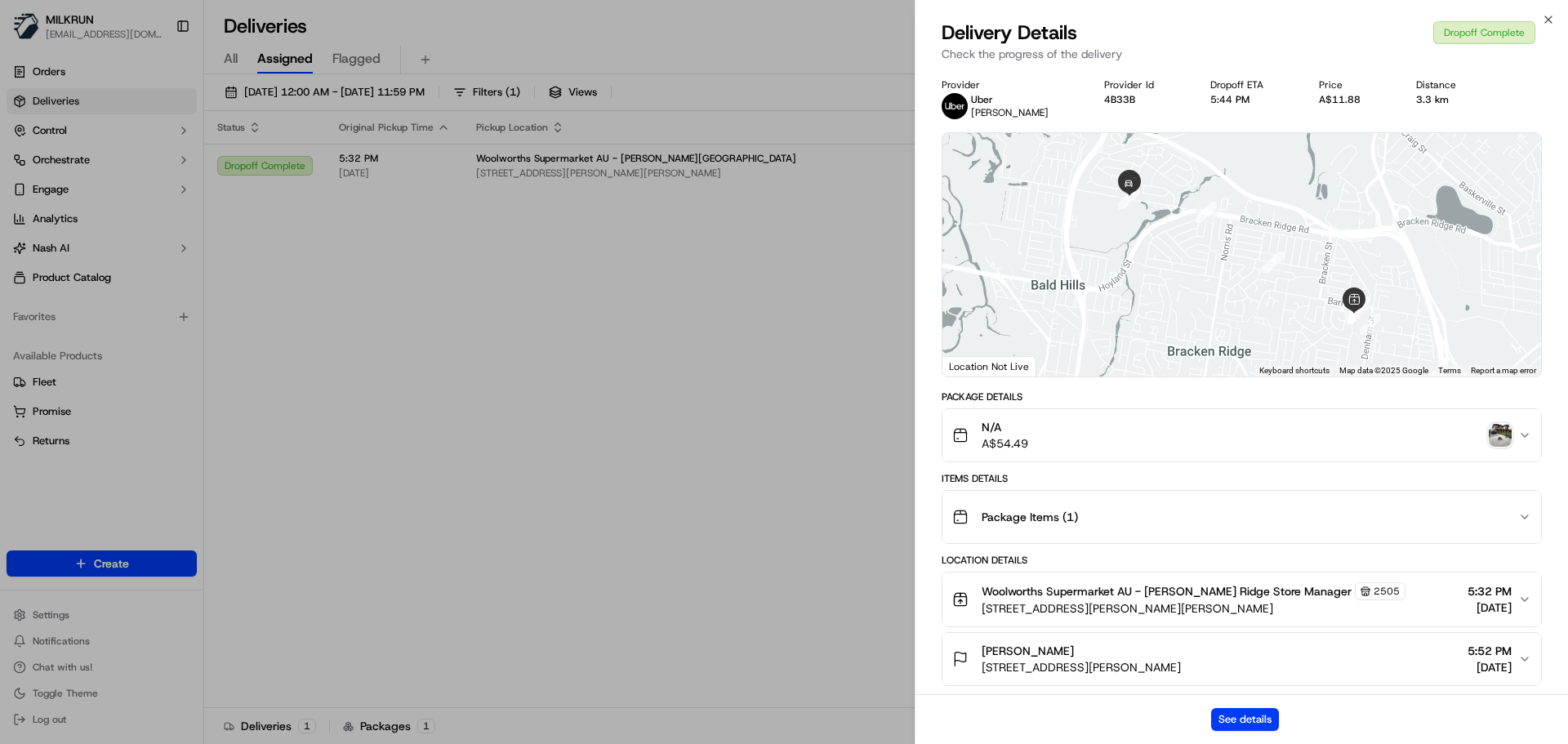
click at [1221, 712] on button "See details" at bounding box center [1245, 720] width 68 height 23
drag, startPoint x: 693, startPoint y: 158, endPoint x: 709, endPoint y: 153, distance: 16.8
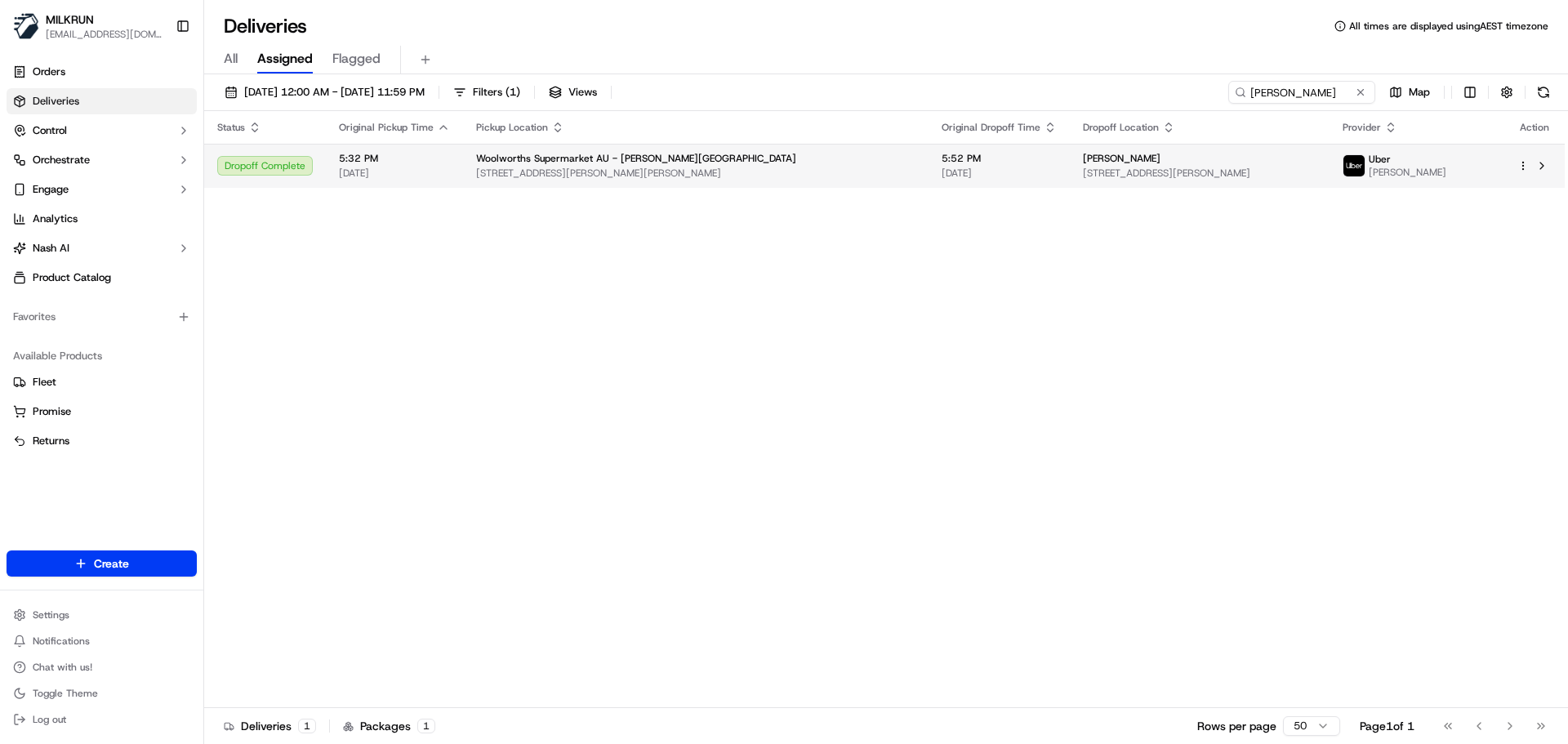
click at [942, 163] on span "5:52 PM" at bounding box center [999, 159] width 115 height 13
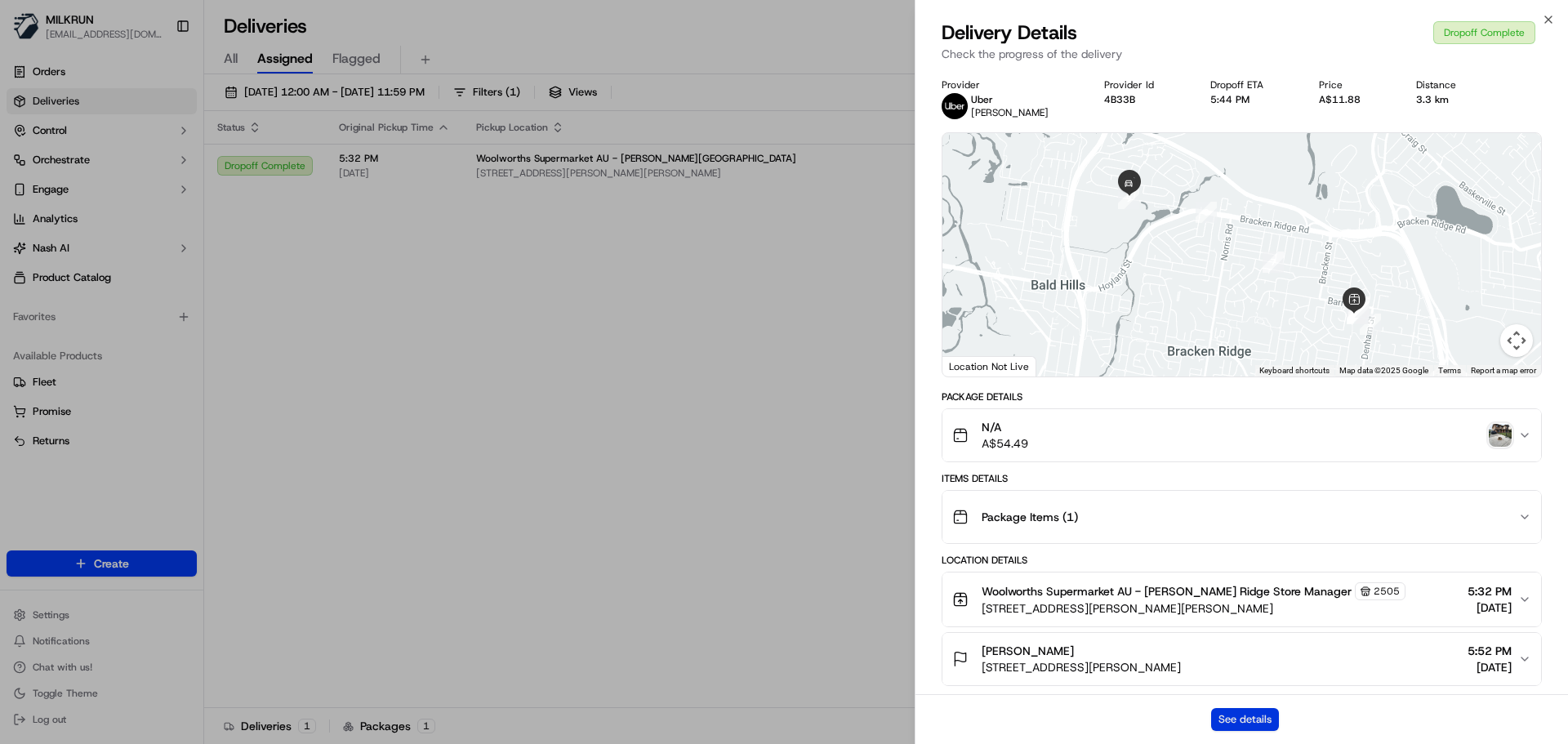
click at [1233, 716] on button "See details" at bounding box center [1245, 720] width 68 height 23
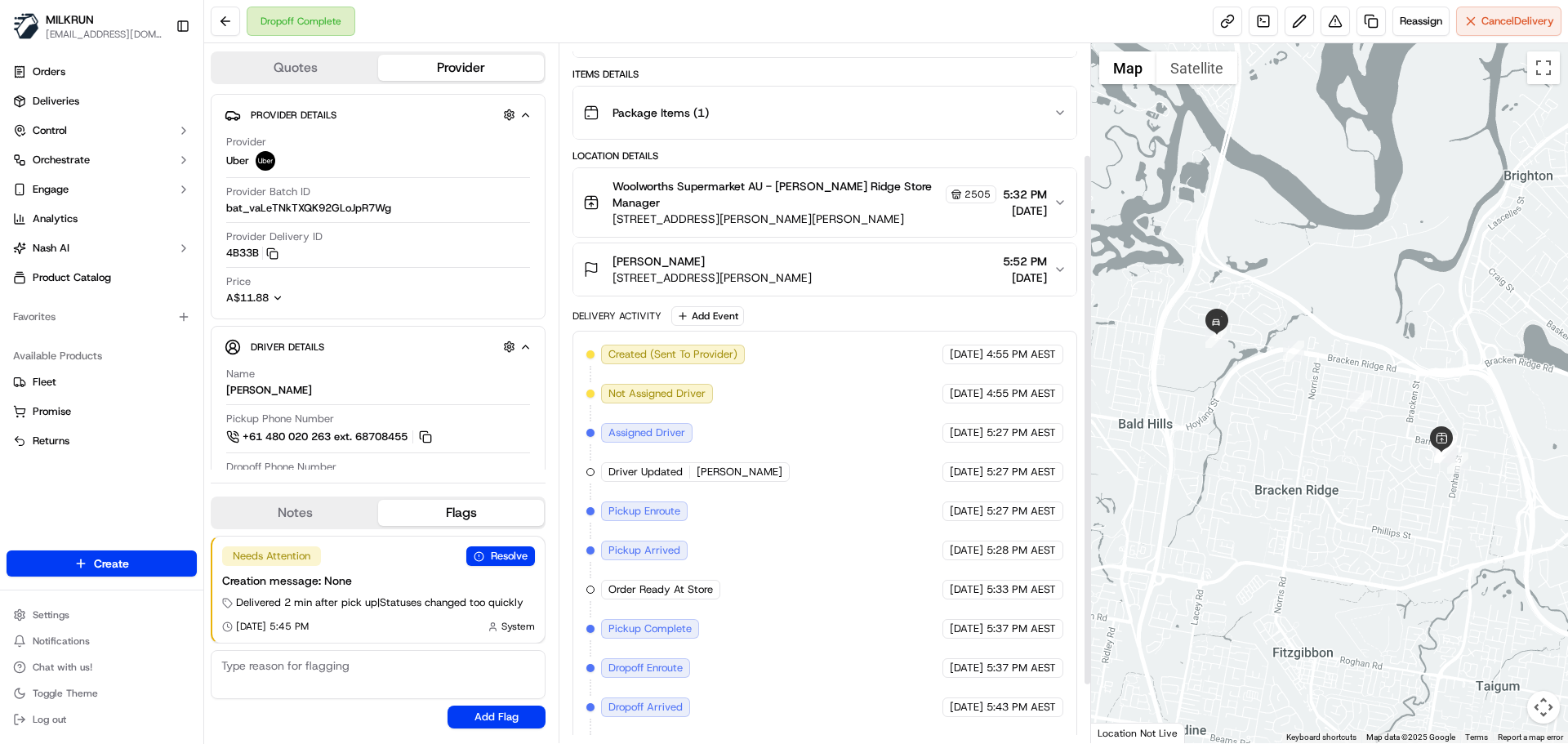
scroll to position [140, 0]
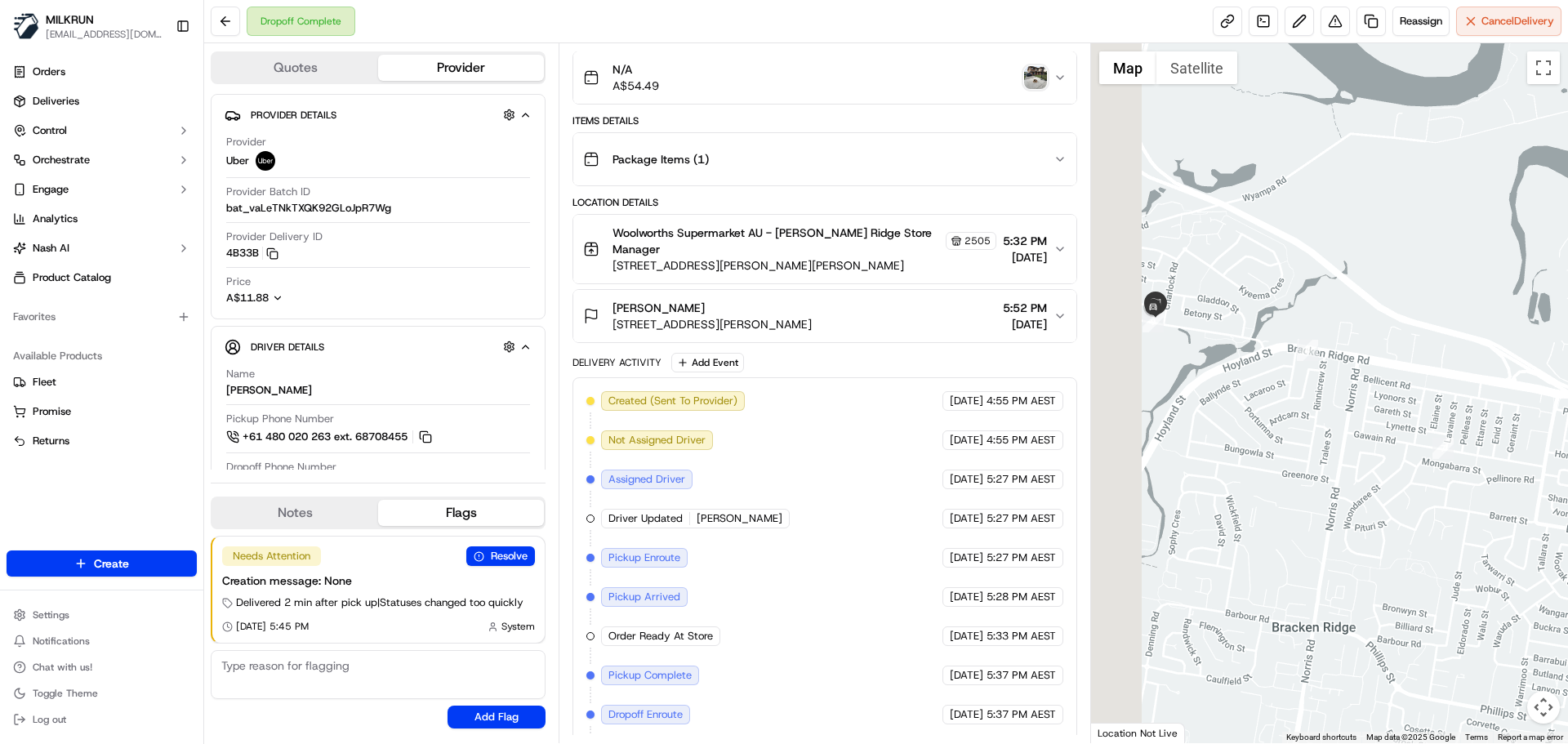
drag, startPoint x: 1314, startPoint y: 362, endPoint x: 1408, endPoint y: 464, distance: 138.7
click at [1408, 464] on div at bounding box center [1330, 393] width 478 height 700
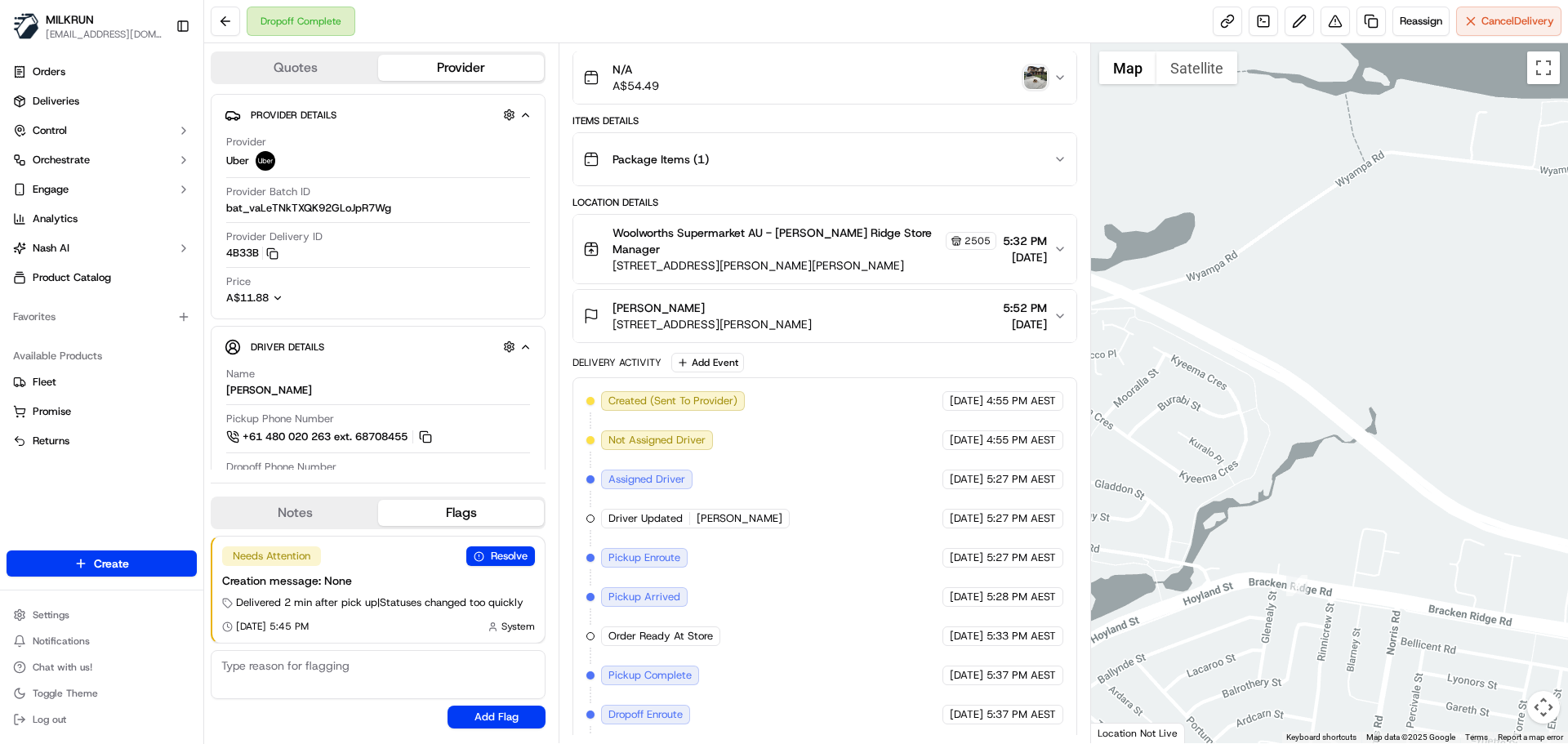
click at [1030, 71] on img "button" at bounding box center [1036, 77] width 23 height 23
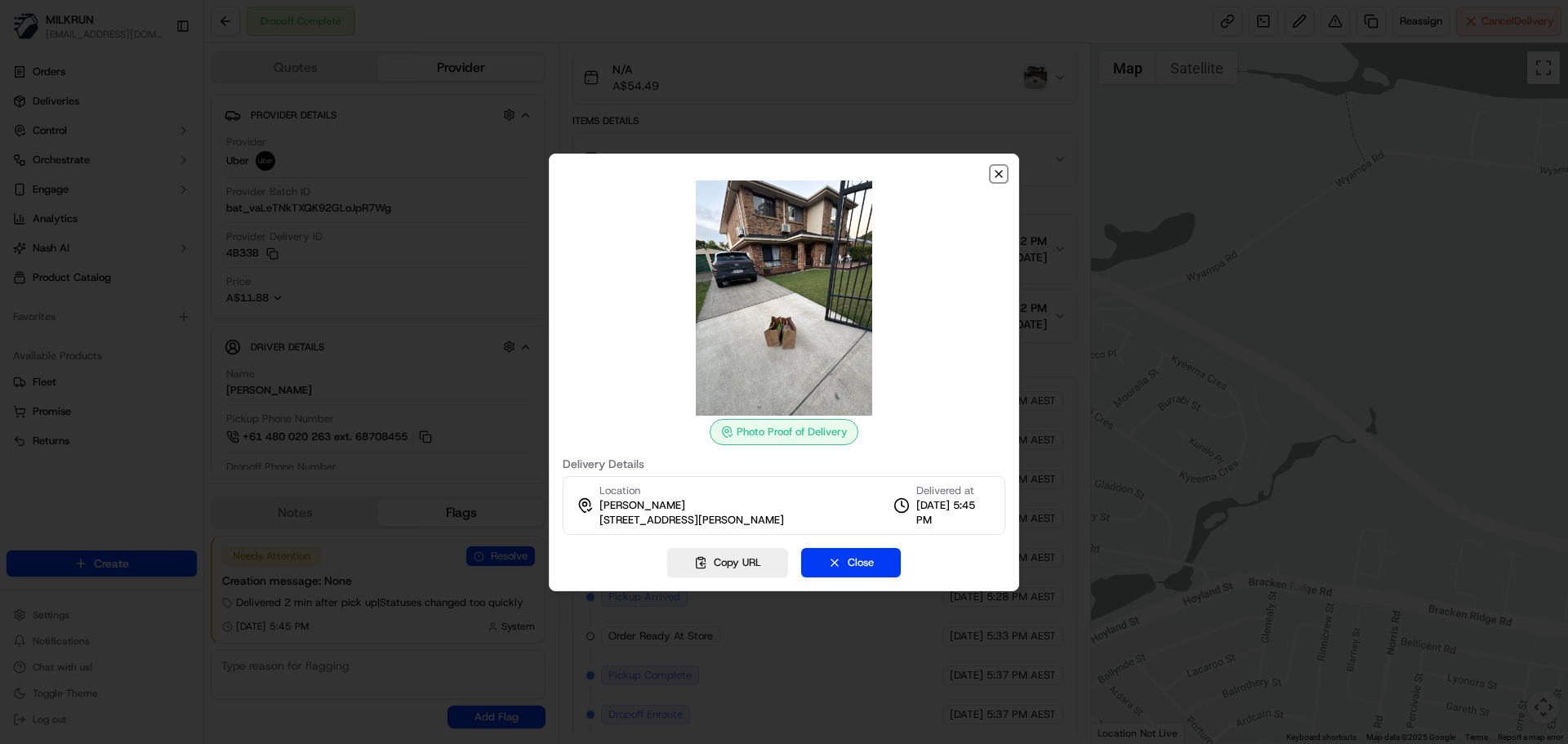
drag, startPoint x: 993, startPoint y: 174, endPoint x: 994, endPoint y: 192, distance: 18.0
click at [994, 174] on icon "button" at bounding box center [999, 174] width 13 height 13
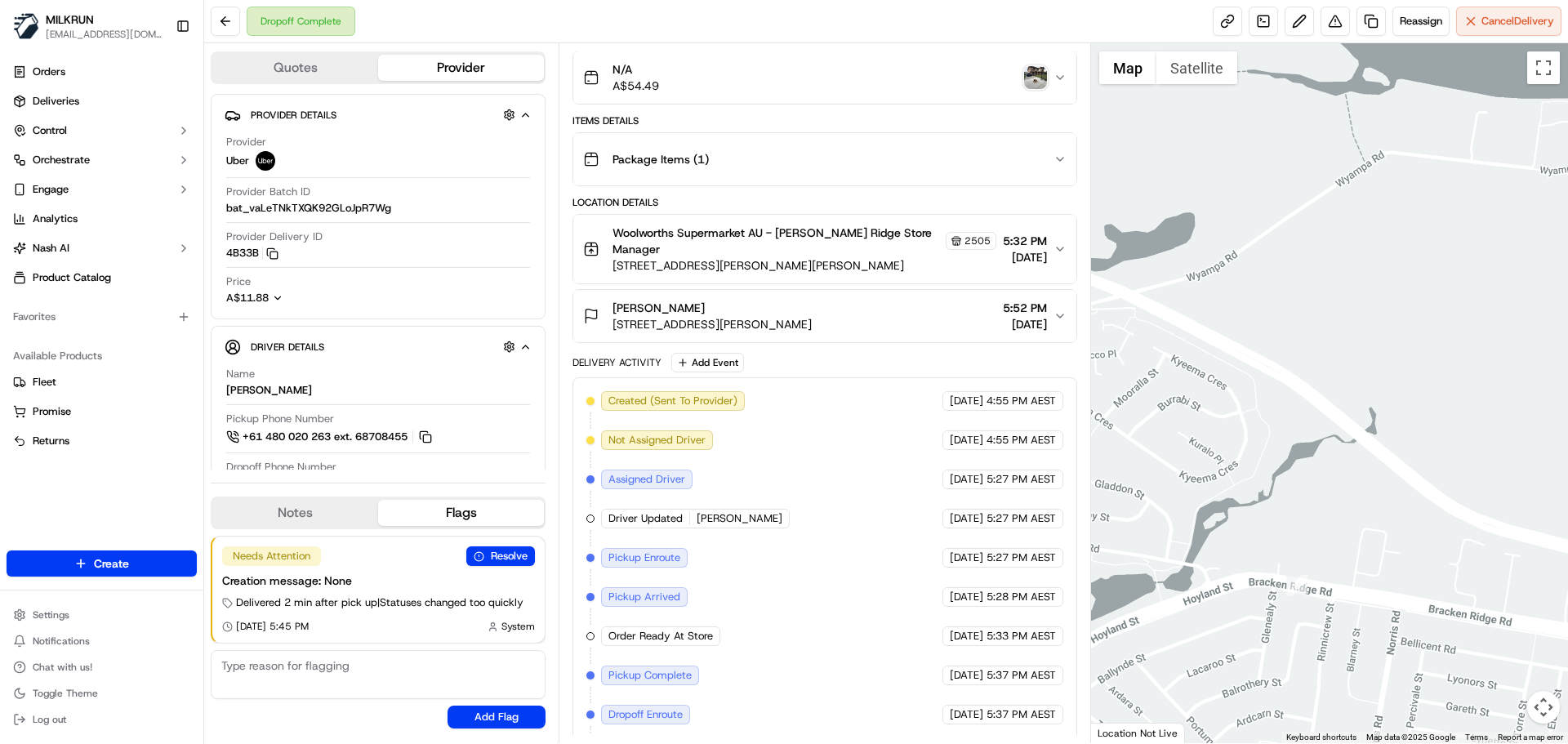
drag, startPoint x: 1057, startPoint y: 313, endPoint x: 1057, endPoint y: 331, distance: 18.0
click at [1058, 313] on icon "button" at bounding box center [1060, 317] width 13 height 13
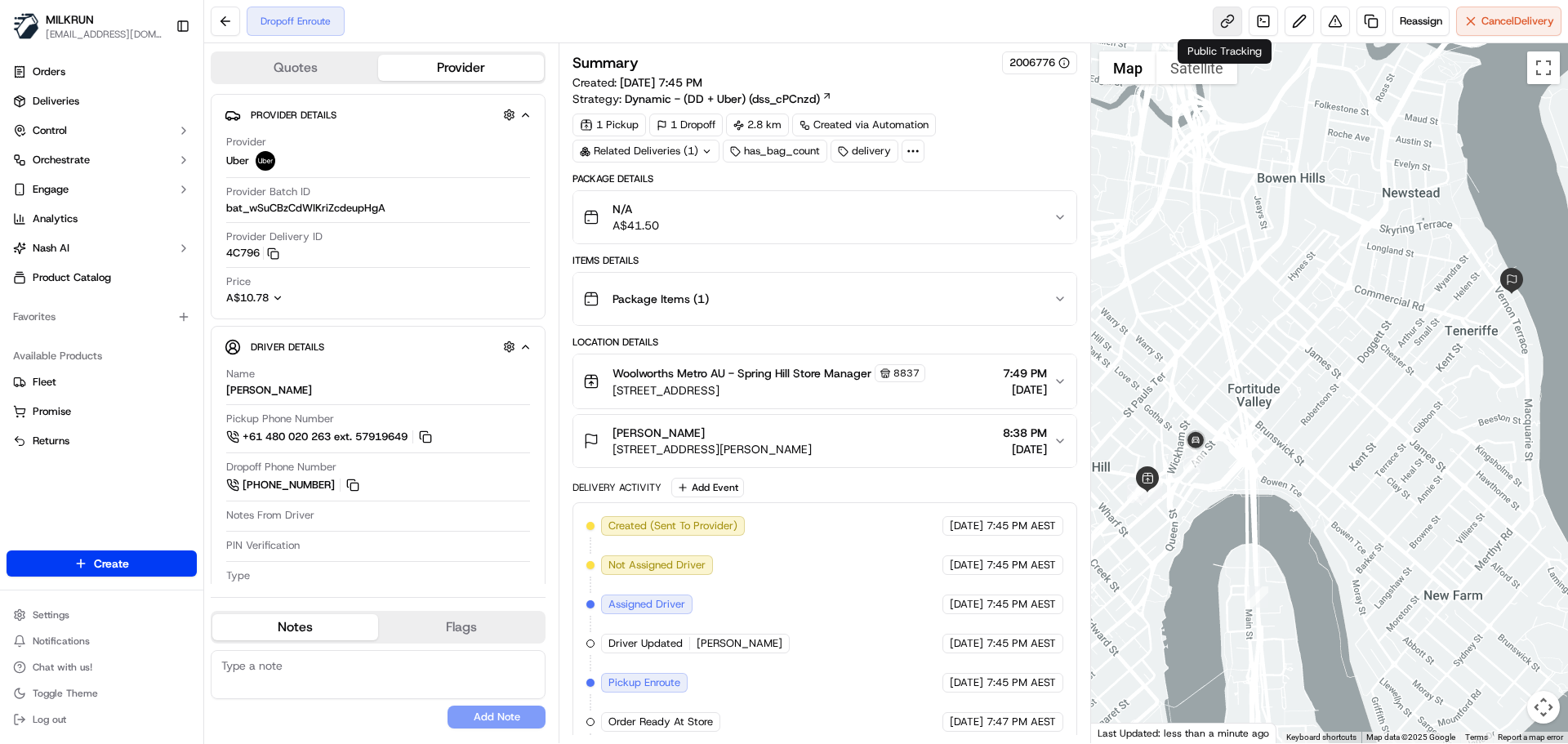
click at [1219, 17] on link at bounding box center [1227, 21] width 29 height 29
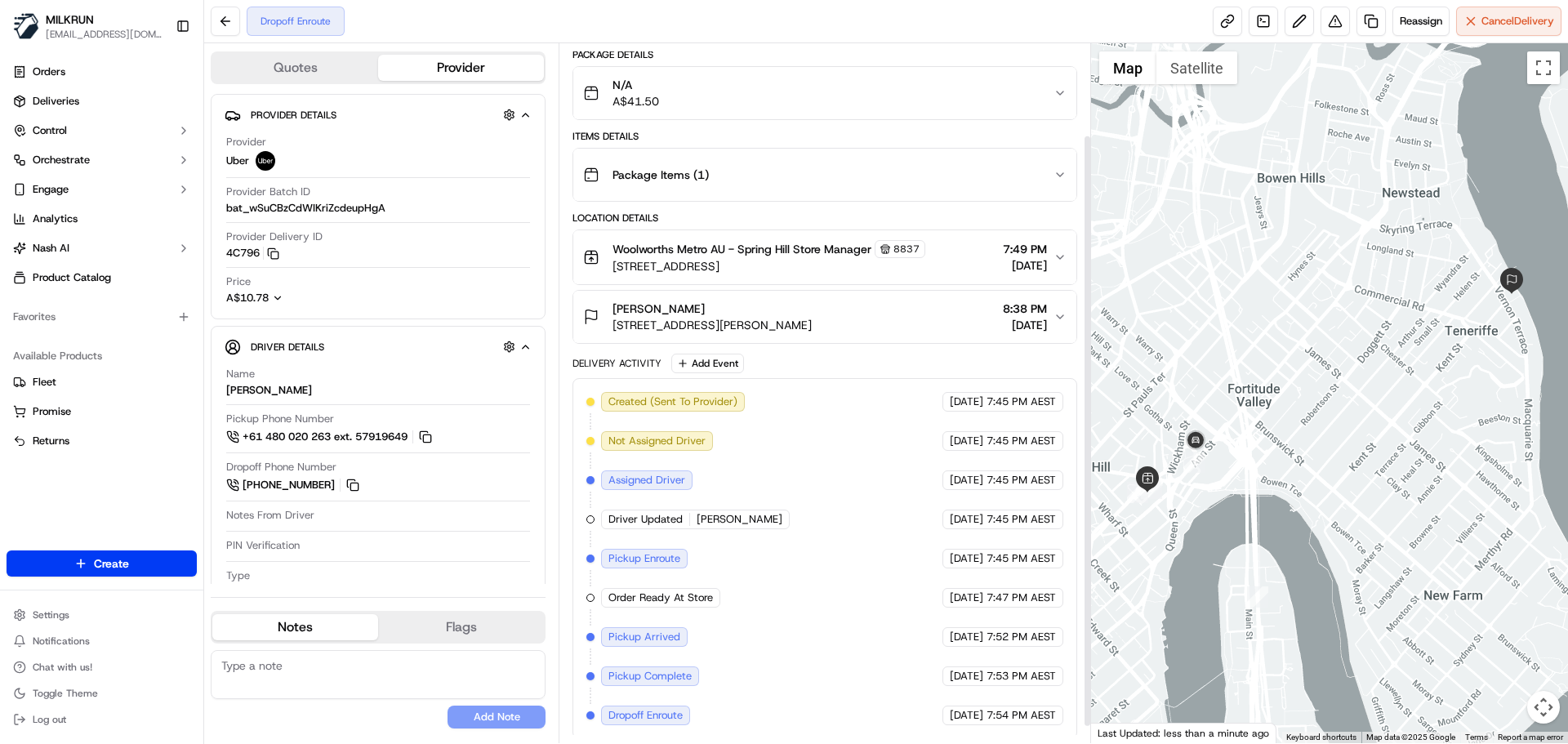
scroll to position [129, 0]
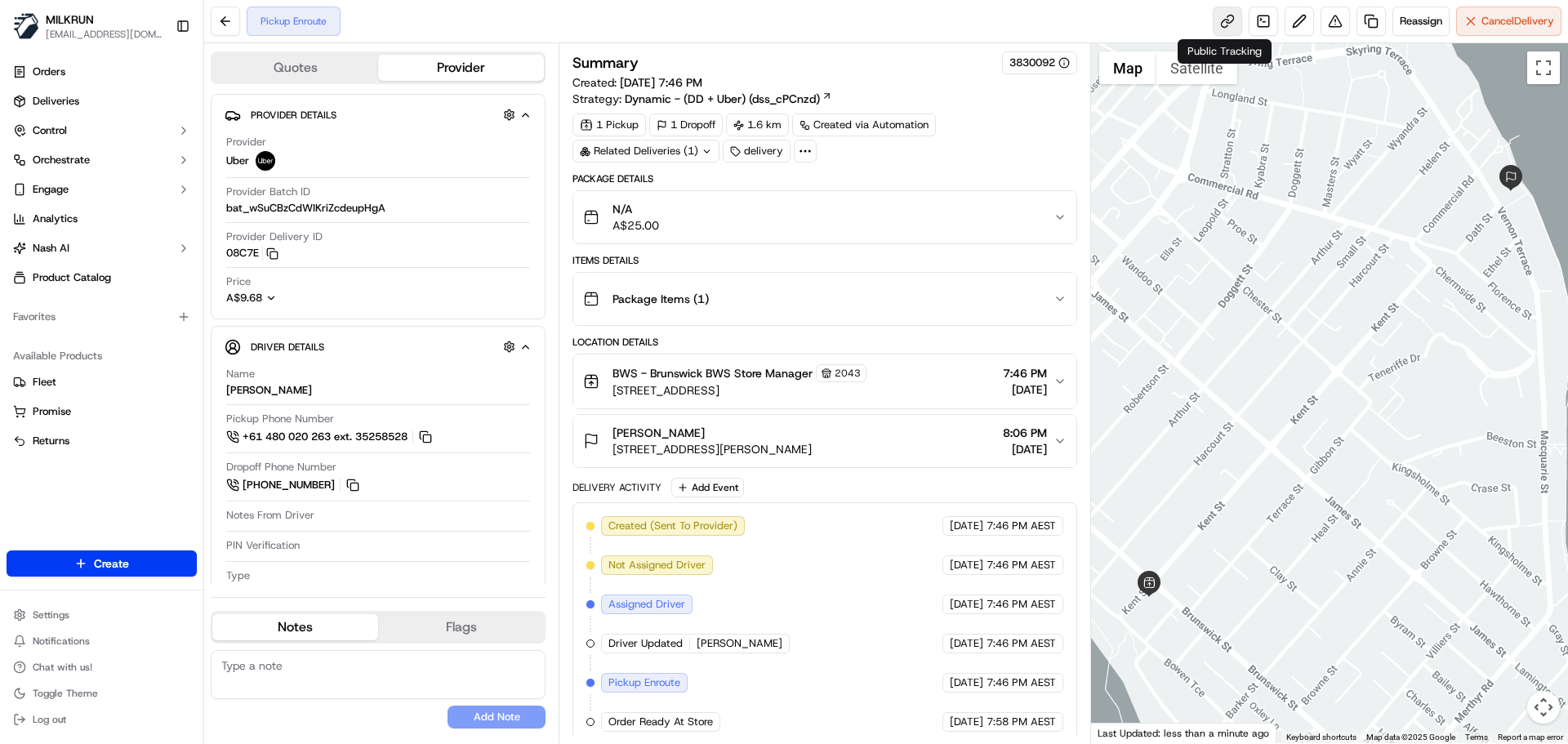
click at [1221, 19] on link at bounding box center [1227, 21] width 29 height 29
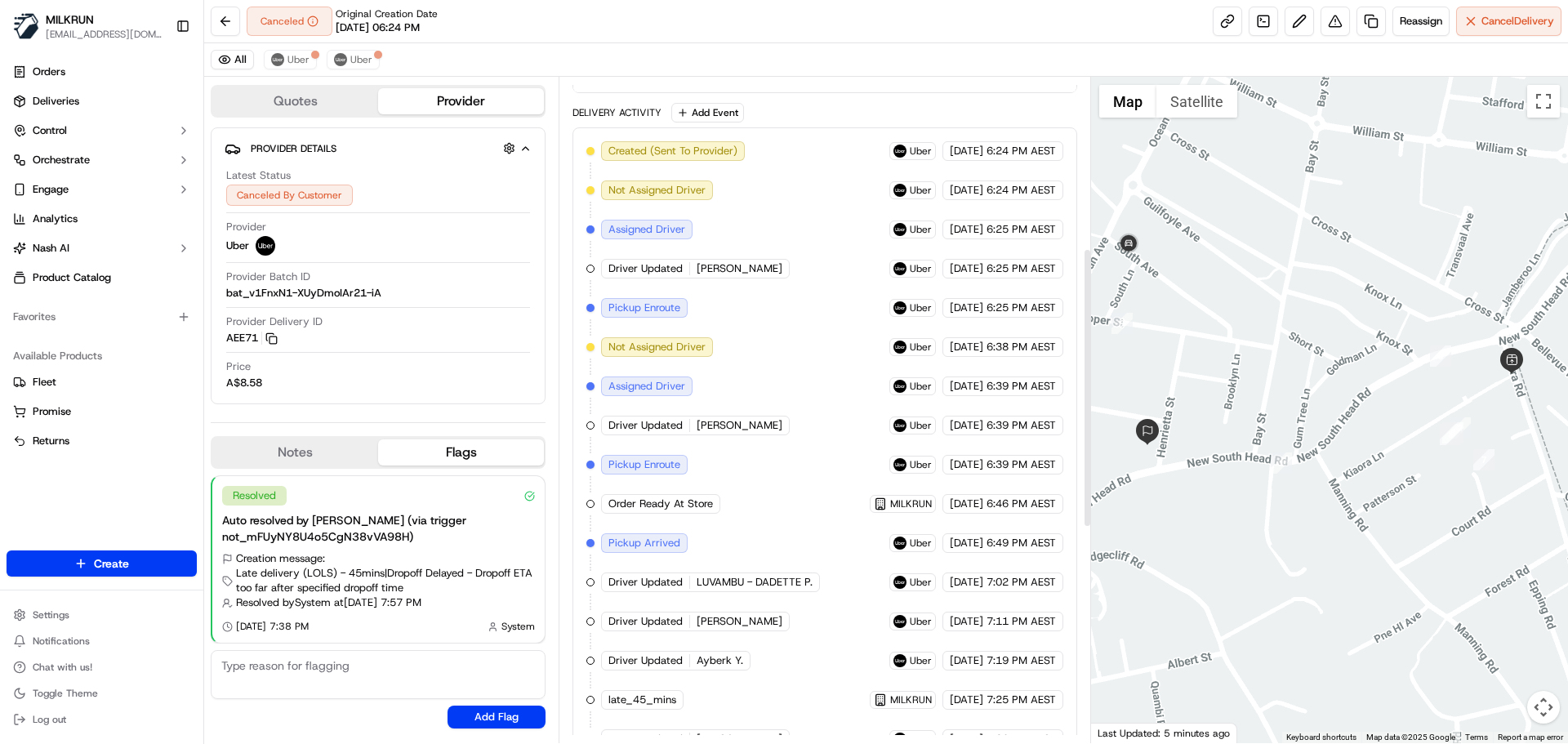
scroll to position [922, 0]
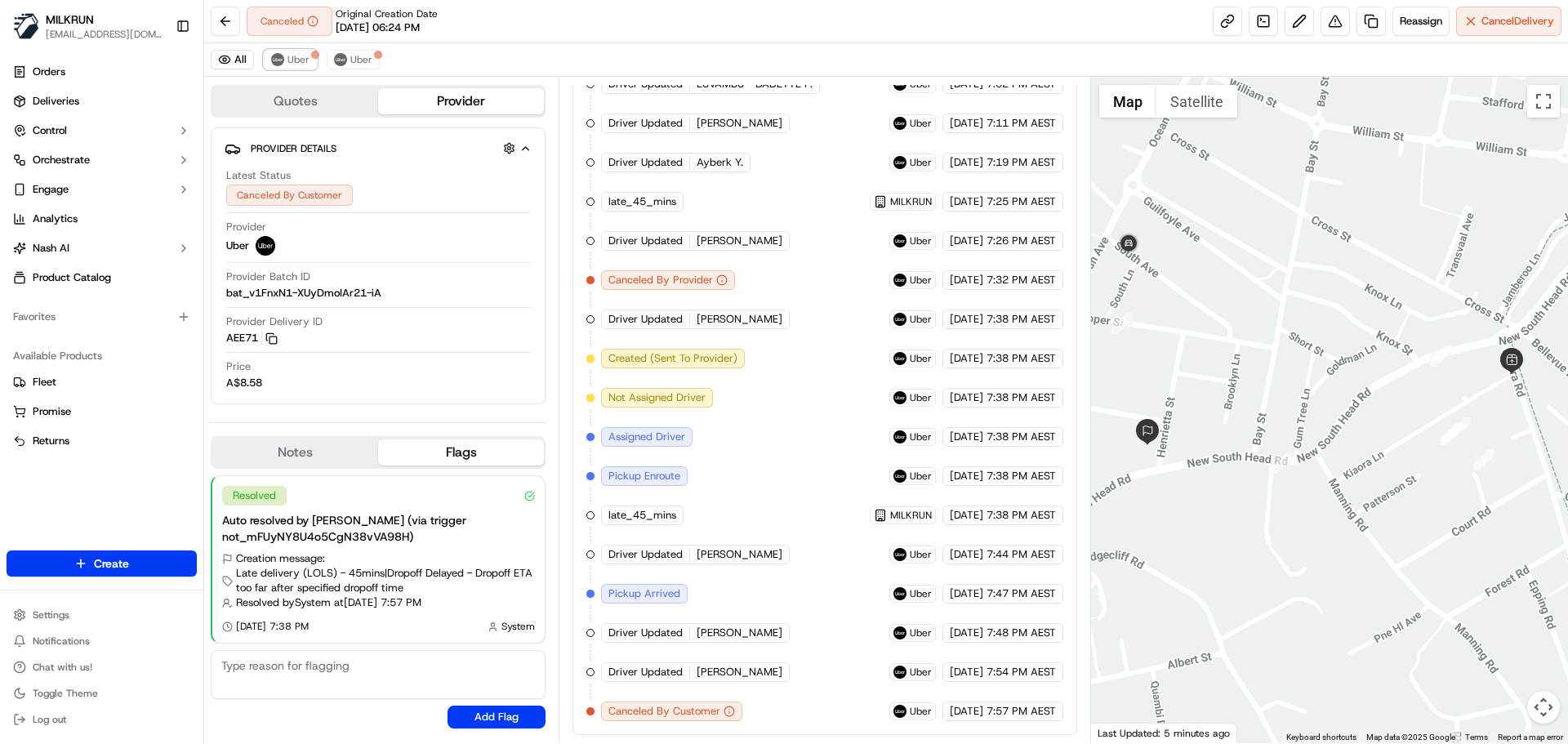
drag, startPoint x: 297, startPoint y: 59, endPoint x: 324, endPoint y: 54, distance: 27.5
click at [301, 57] on span "Uber" at bounding box center [298, 60] width 22 height 13
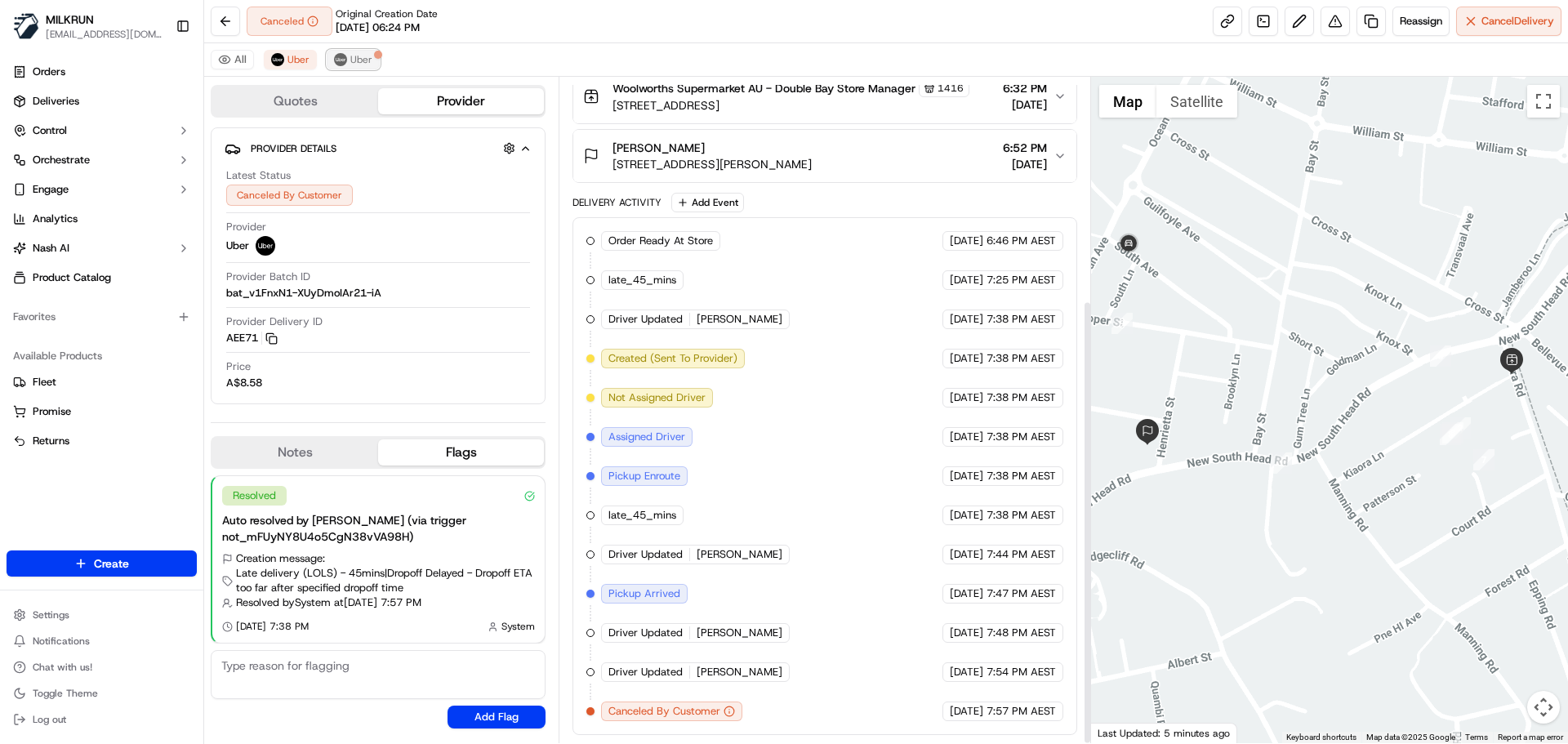
click at [363, 55] on span "Uber" at bounding box center [361, 60] width 22 height 13
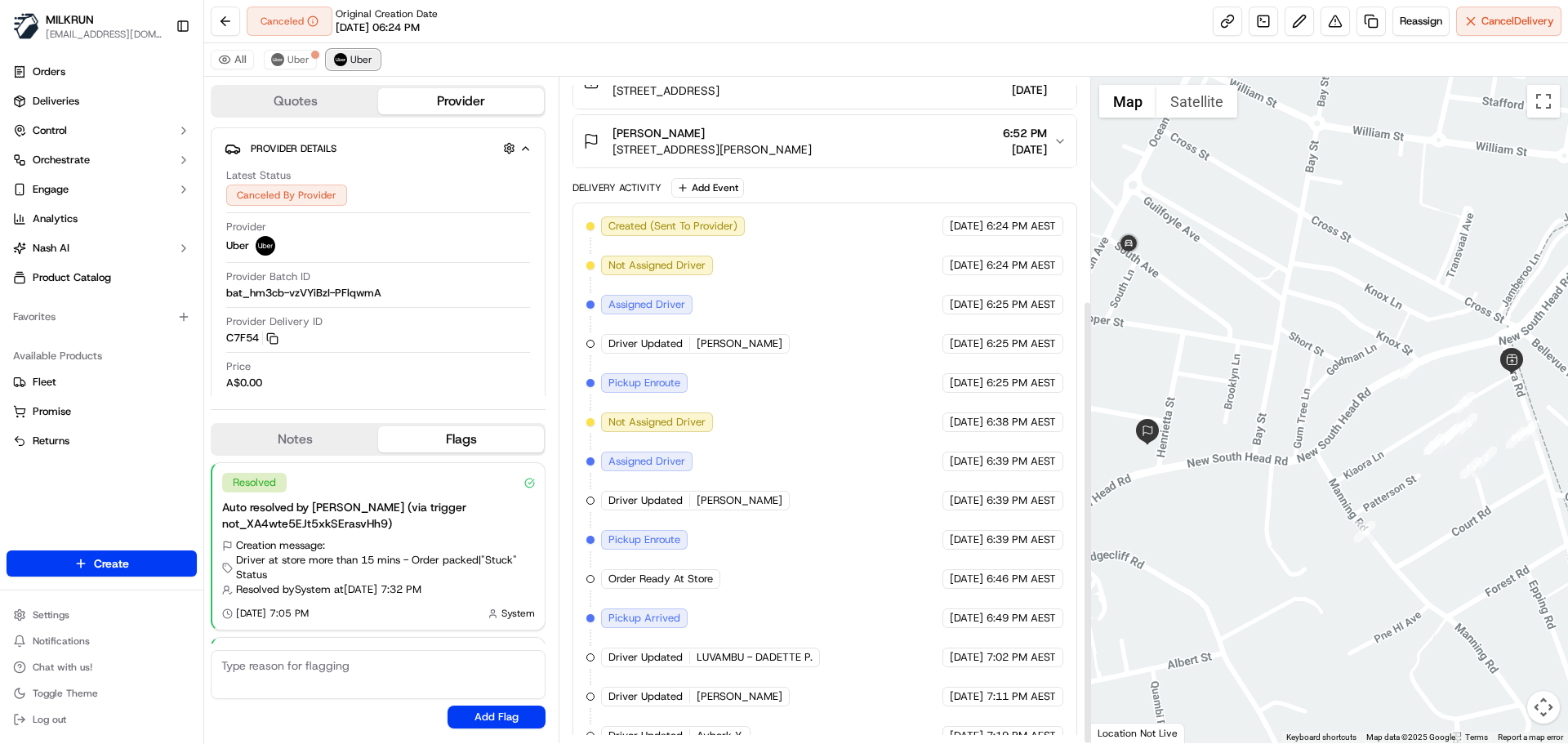
scroll to position [530, 0]
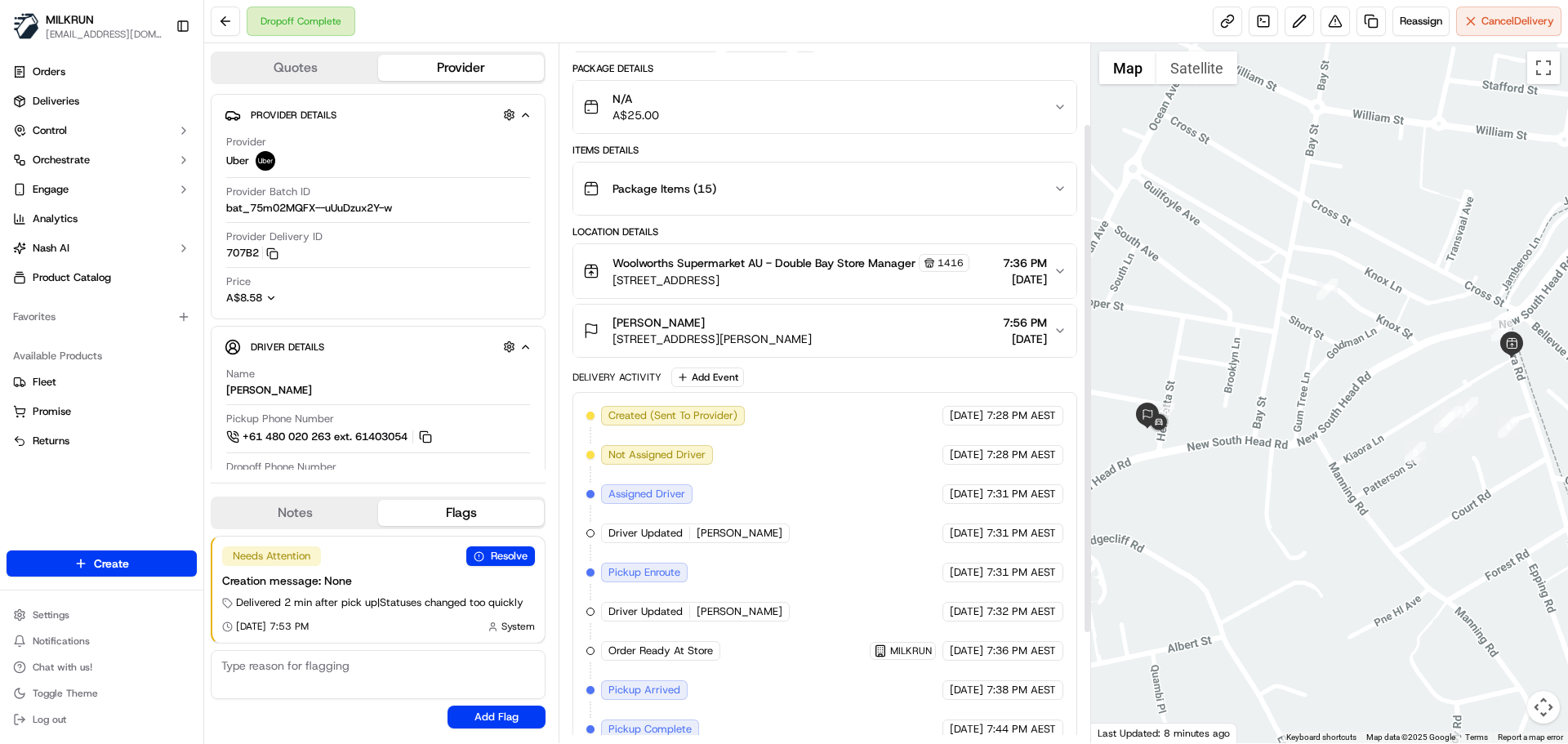
scroll to position [260, 0]
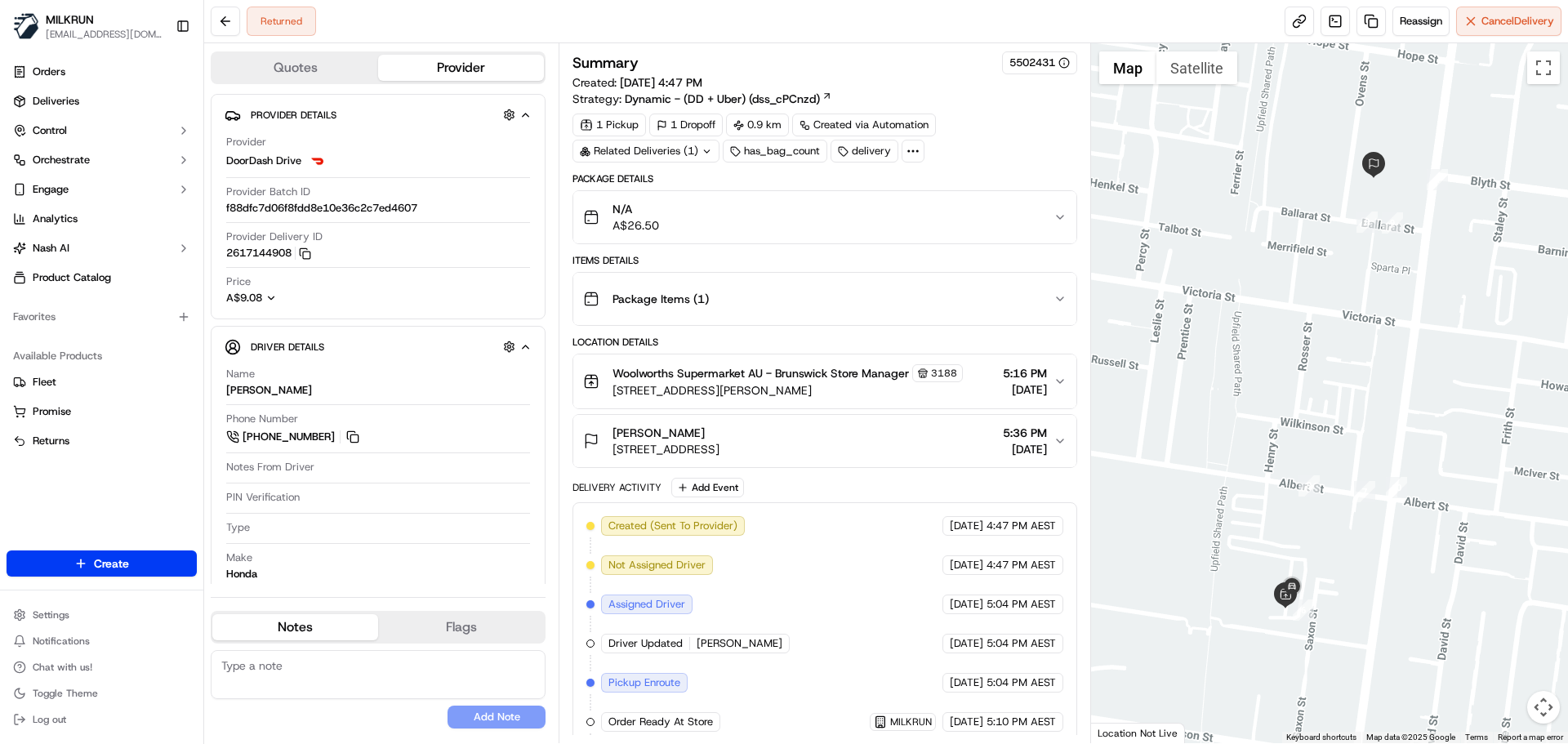
click at [1054, 440] on icon "button" at bounding box center [1060, 442] width 13 height 13
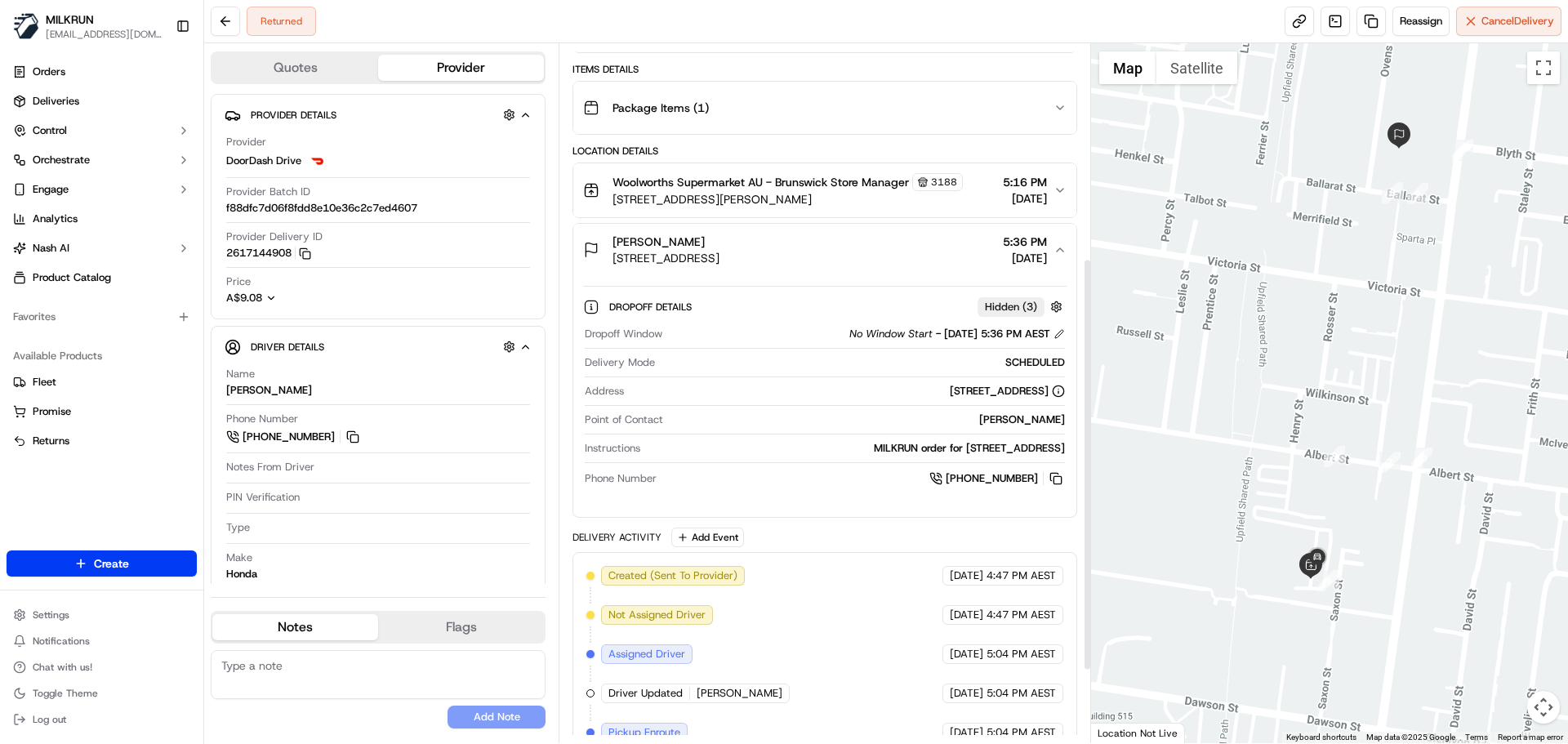
scroll to position [160, 0]
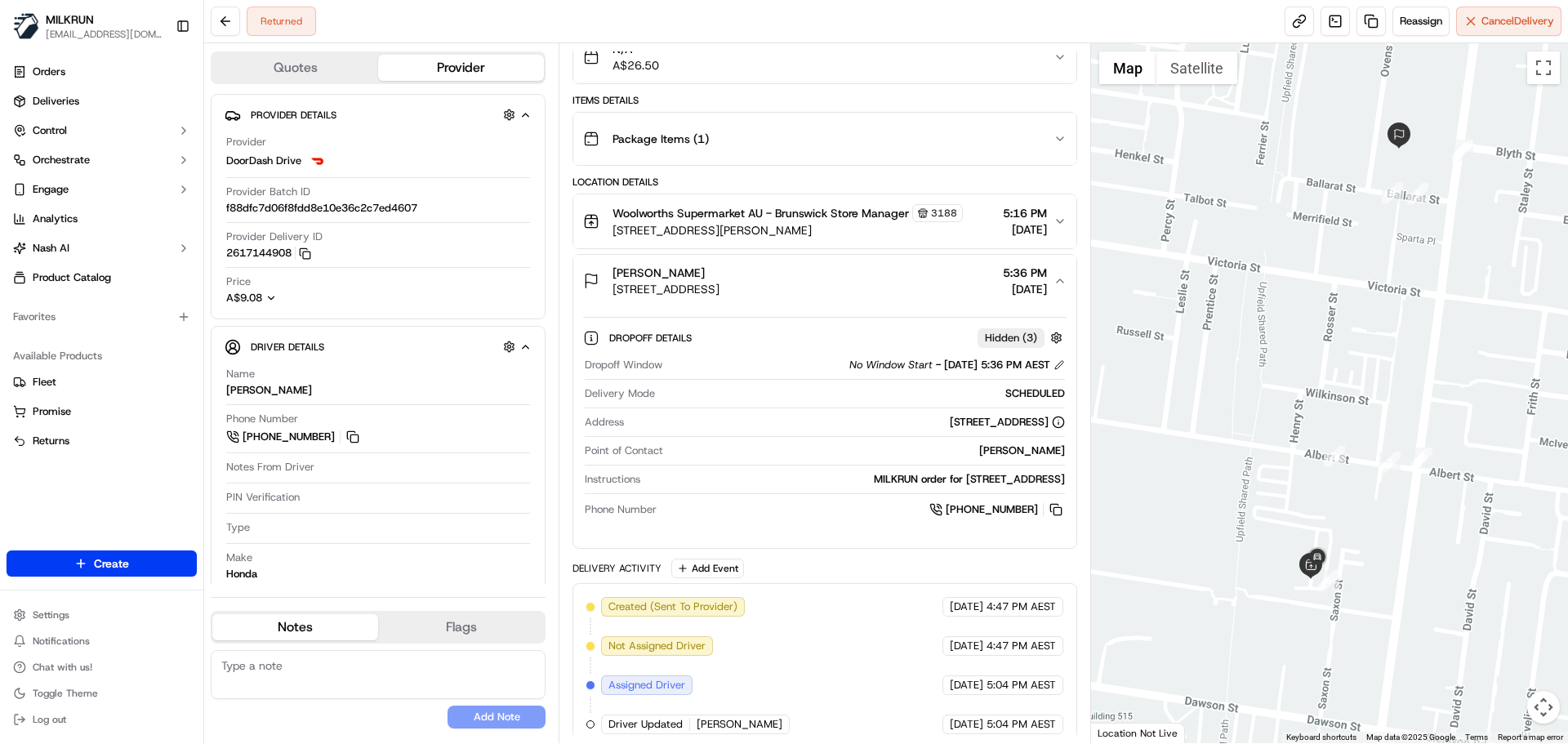
click at [692, 285] on span "4 Ballarat St, Brunswick, VIC 3056, AU" at bounding box center [666, 288] width 107 height 16
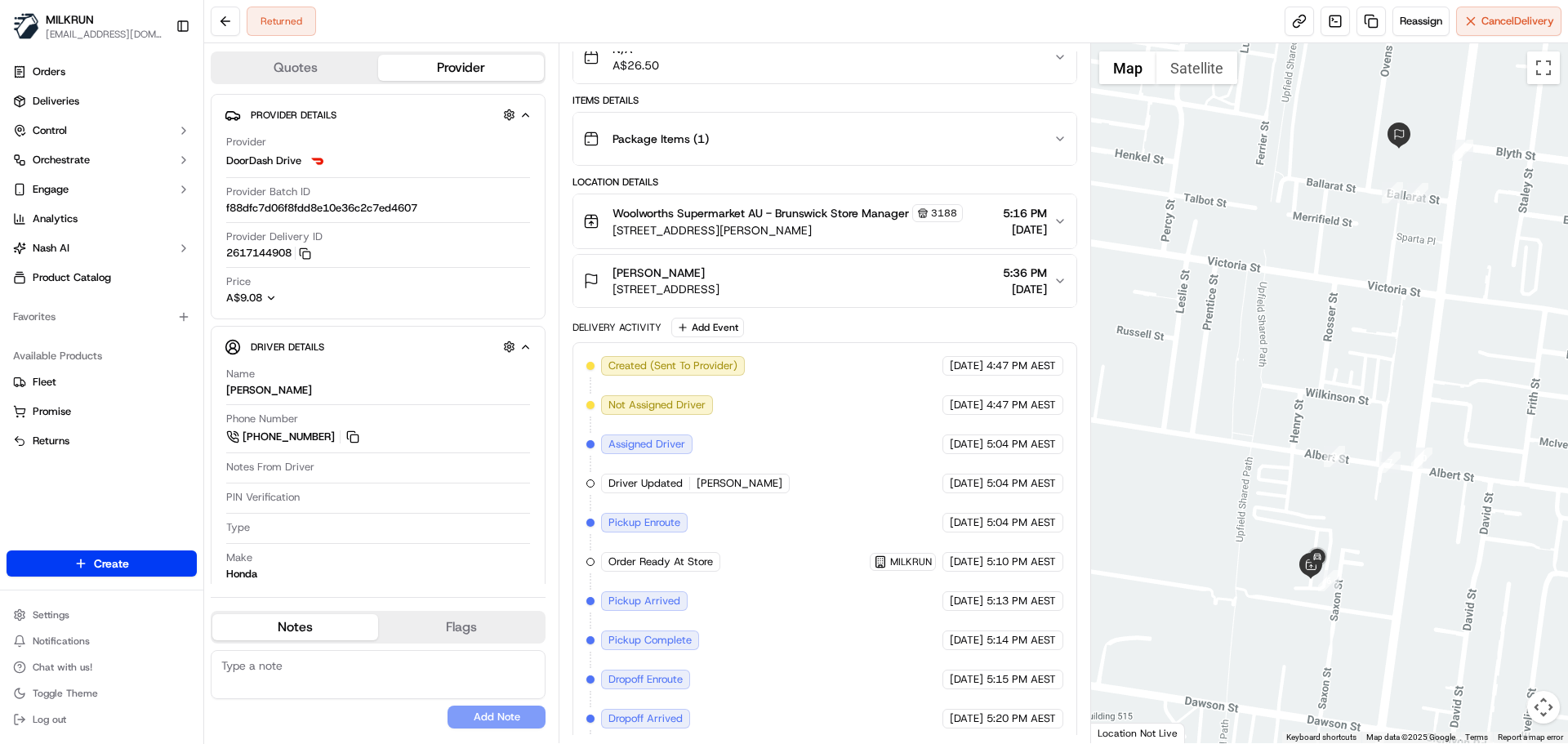
drag, startPoint x: 699, startPoint y: 260, endPoint x: 614, endPoint y: 267, distance: 85.3
click at [614, 267] on button "Oishik Sircar 4 Ballarat St, Brunswick, VIC 3056, AU 5:36 PM 16/09/2025" at bounding box center [824, 281] width 502 height 53
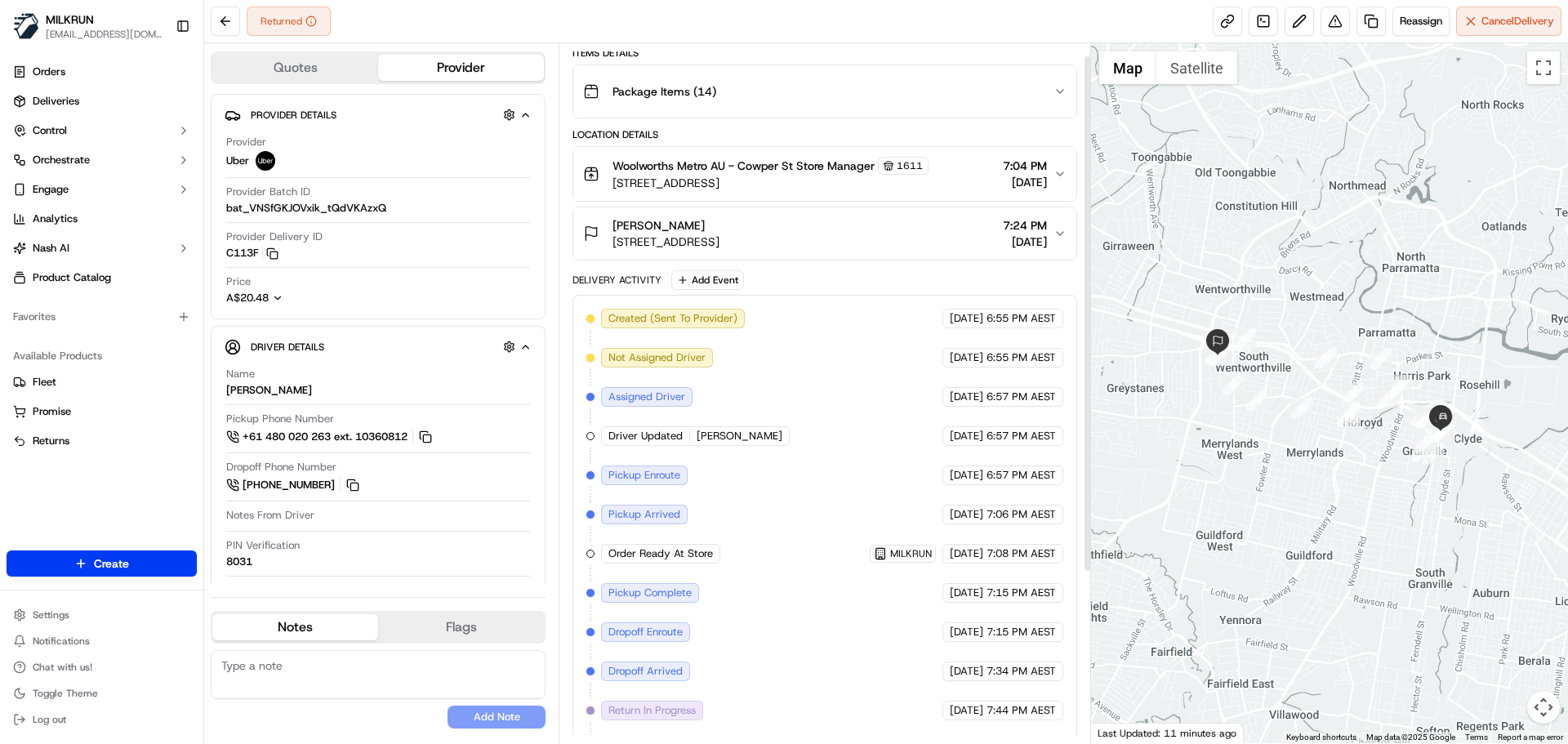
scroll to position [246, 0]
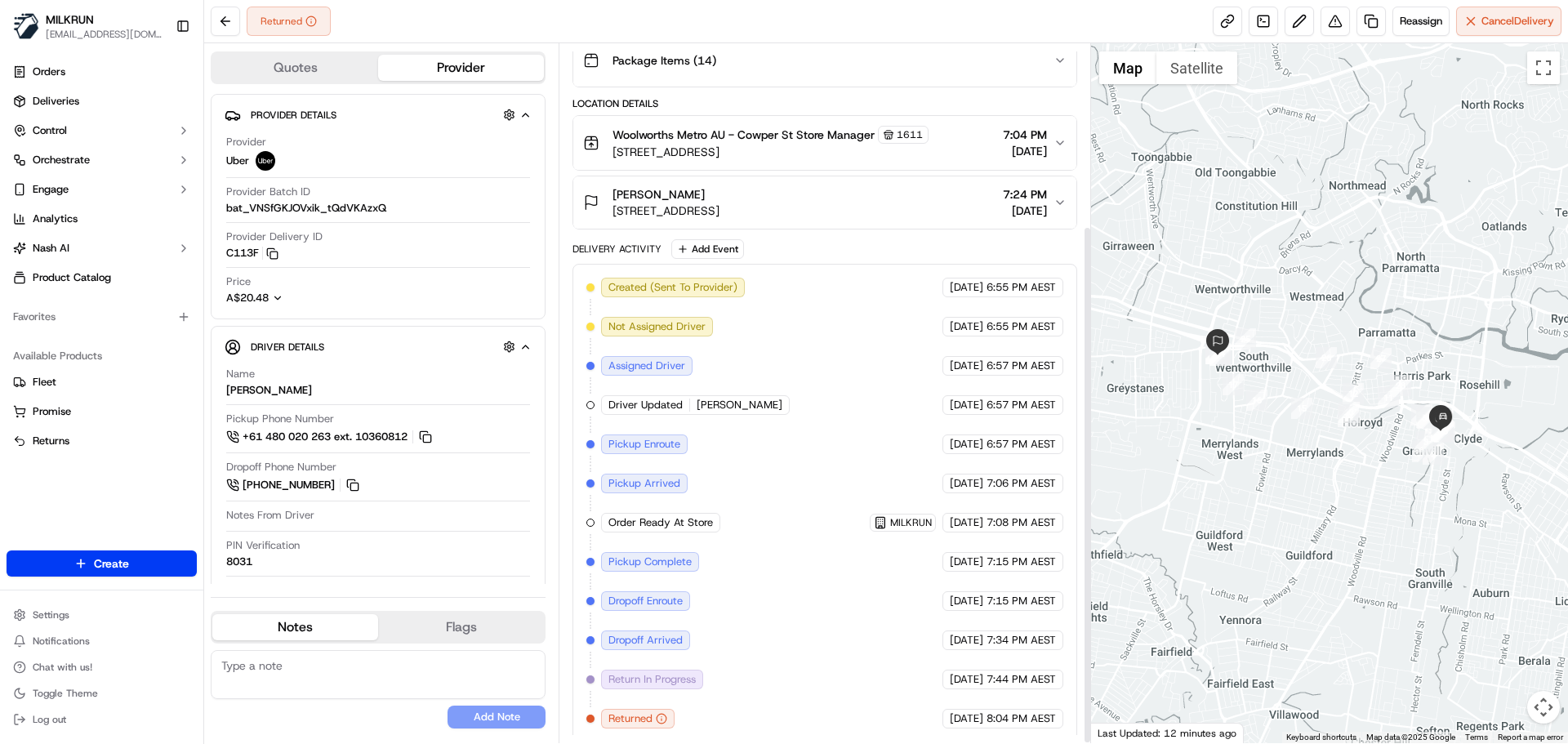
scroll to position [246, 0]
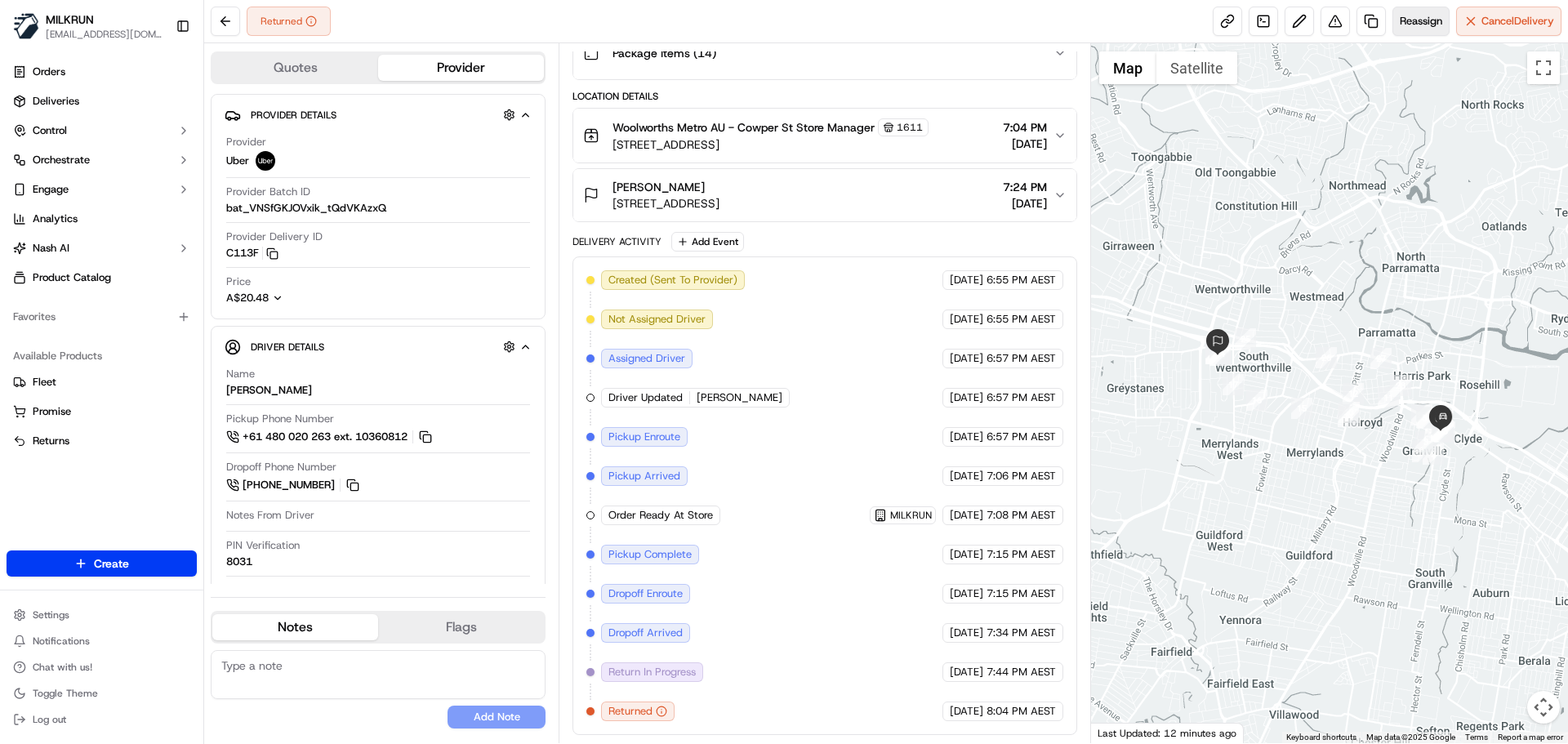
click at [1421, 19] on span "Reassign" at bounding box center [1421, 22] width 42 height 15
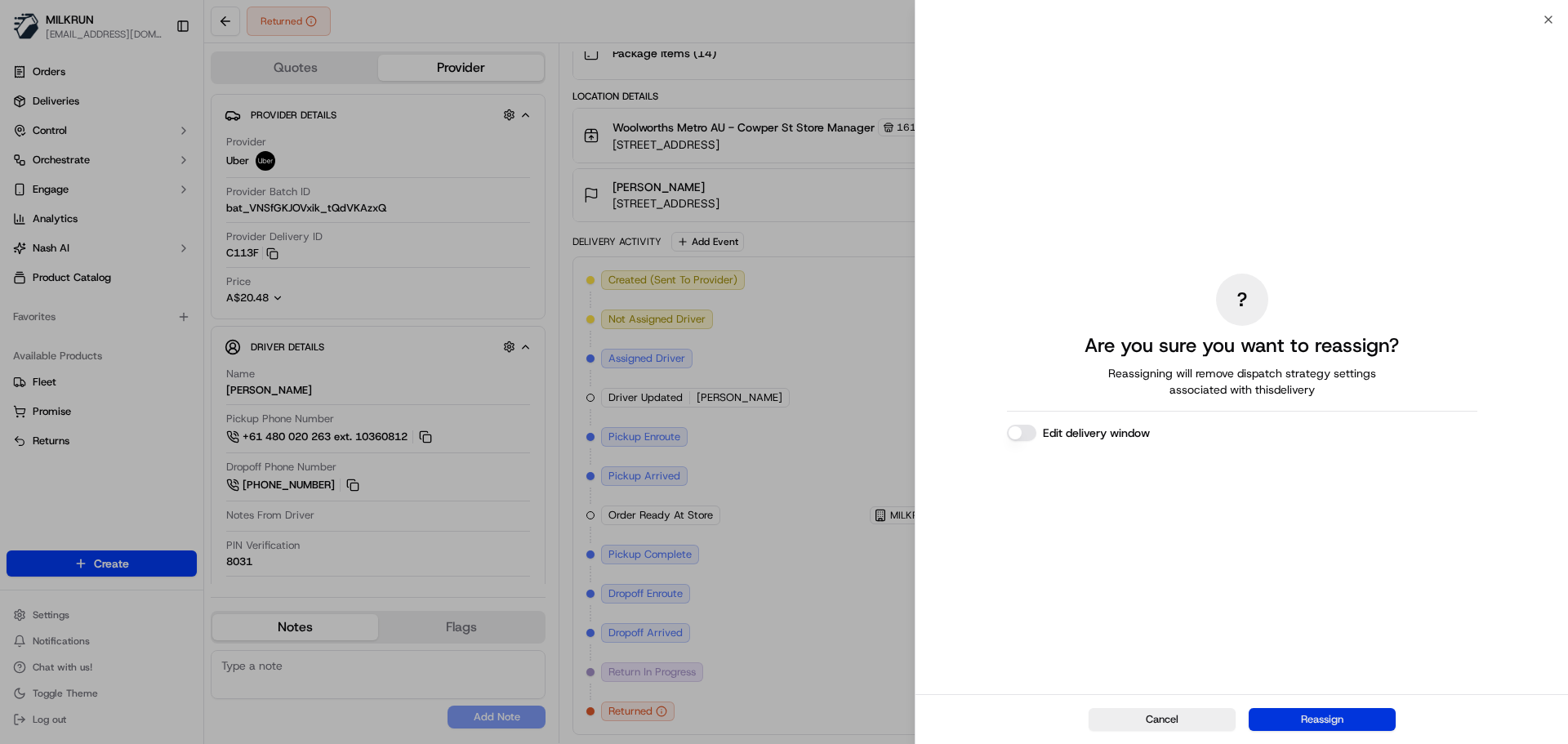
click at [1332, 719] on button "Reassign" at bounding box center [1322, 720] width 147 height 23
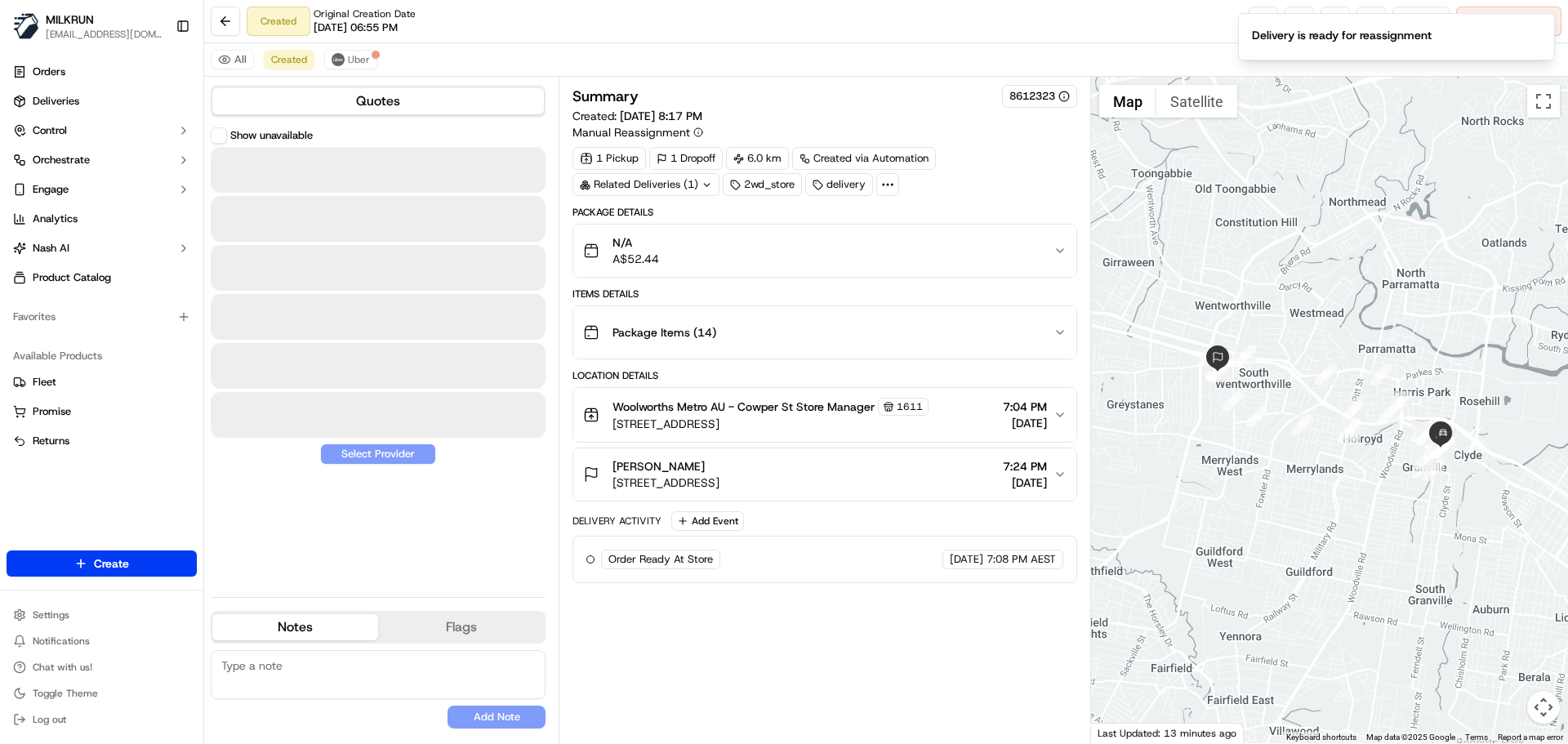
scroll to position [0, 0]
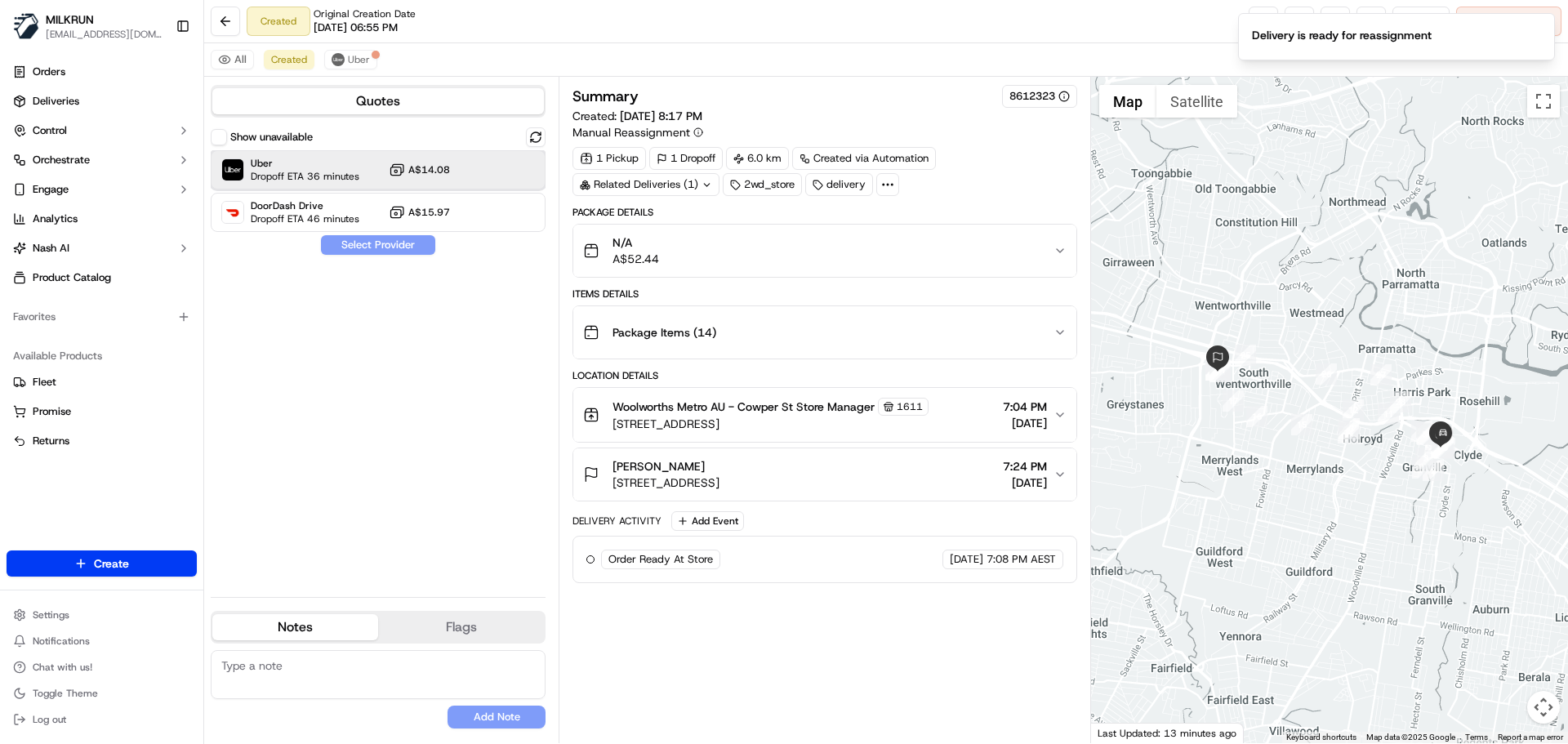
click at [367, 178] on div "Uber Dropoff ETA 36 minutes A$14.08" at bounding box center [377, 170] width 335 height 39
click at [348, 242] on button "Assign Provider" at bounding box center [378, 245] width 116 height 20
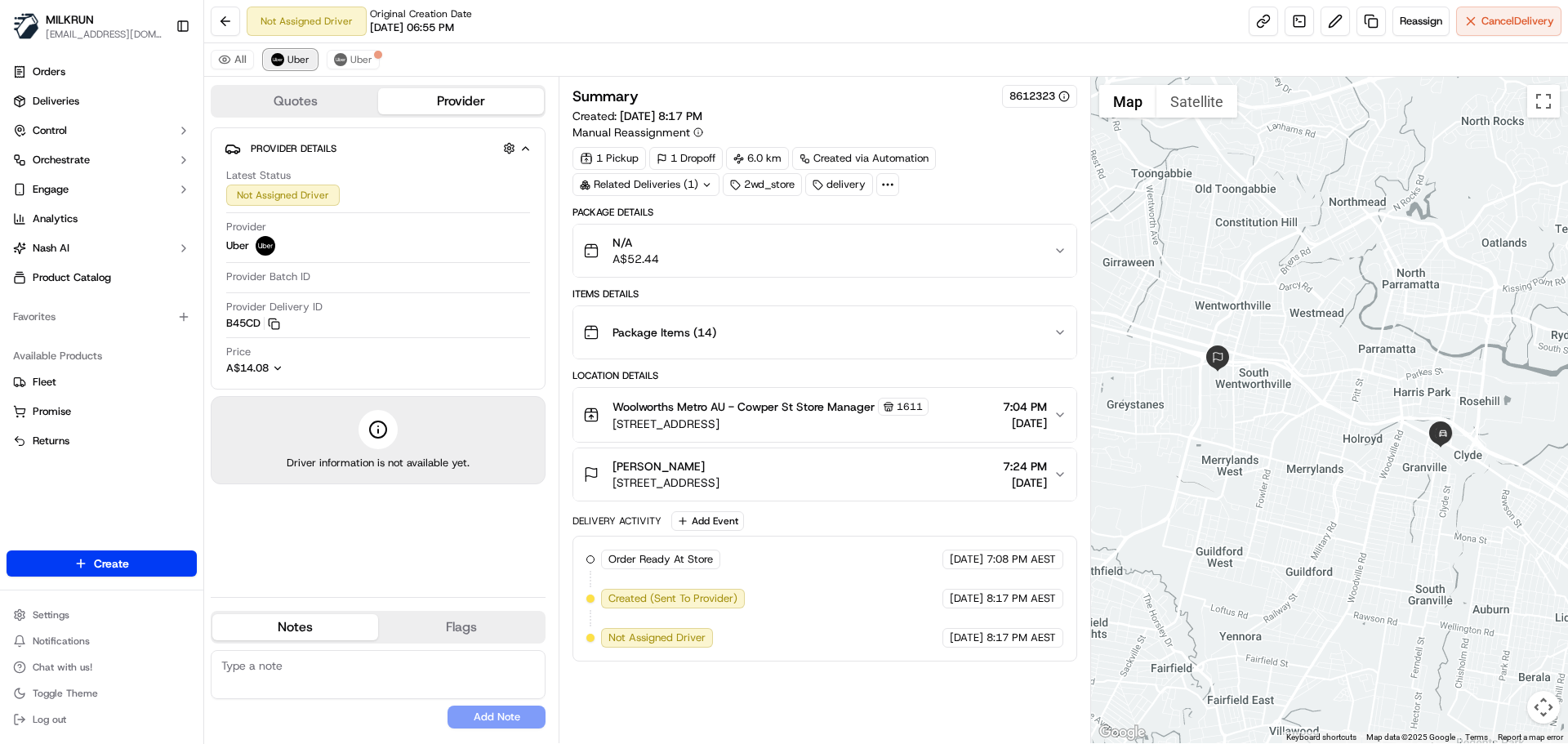
click at [297, 59] on span "Uber" at bounding box center [298, 60] width 22 height 13
click at [1329, 17] on button at bounding box center [1335, 21] width 29 height 29
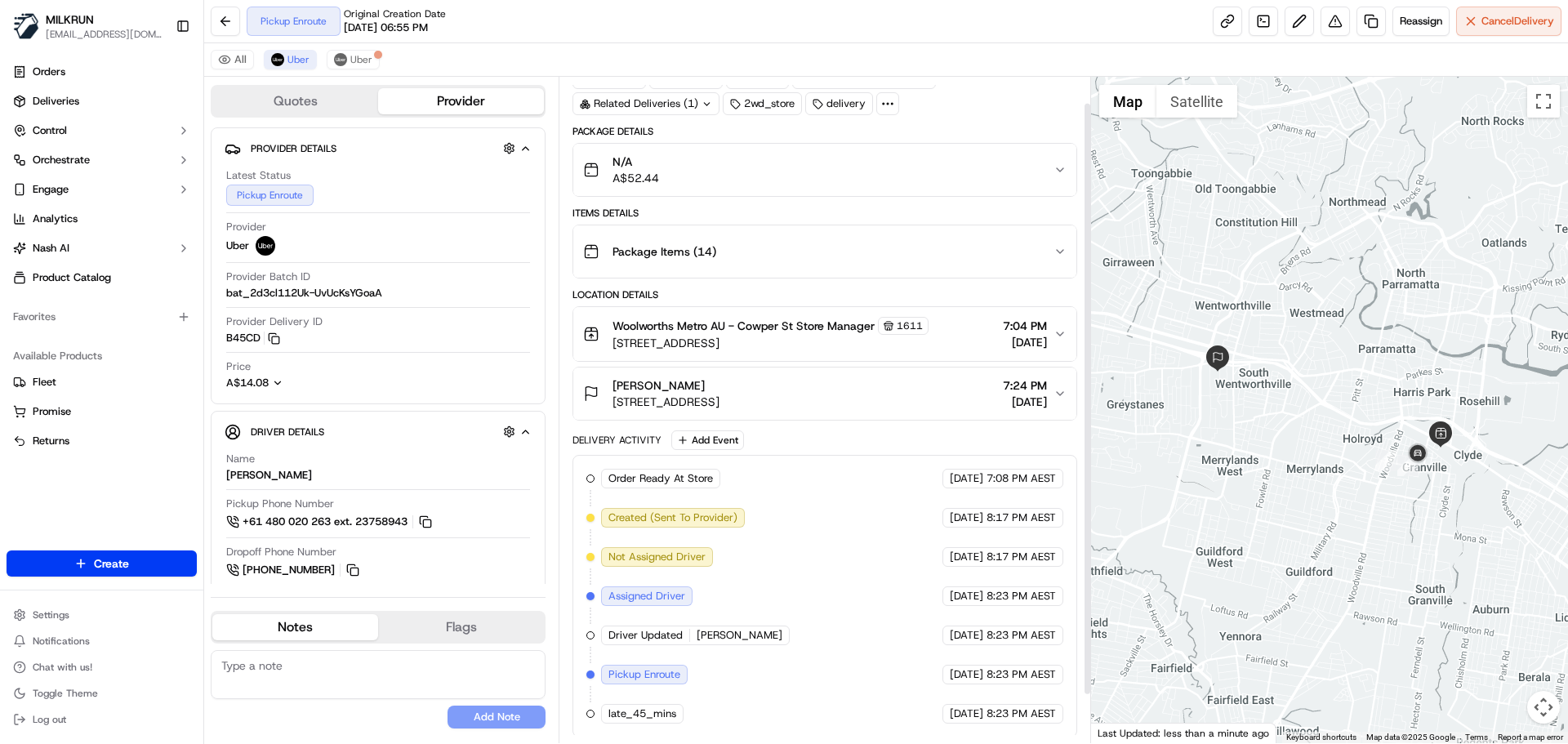
scroll to position [84, 0]
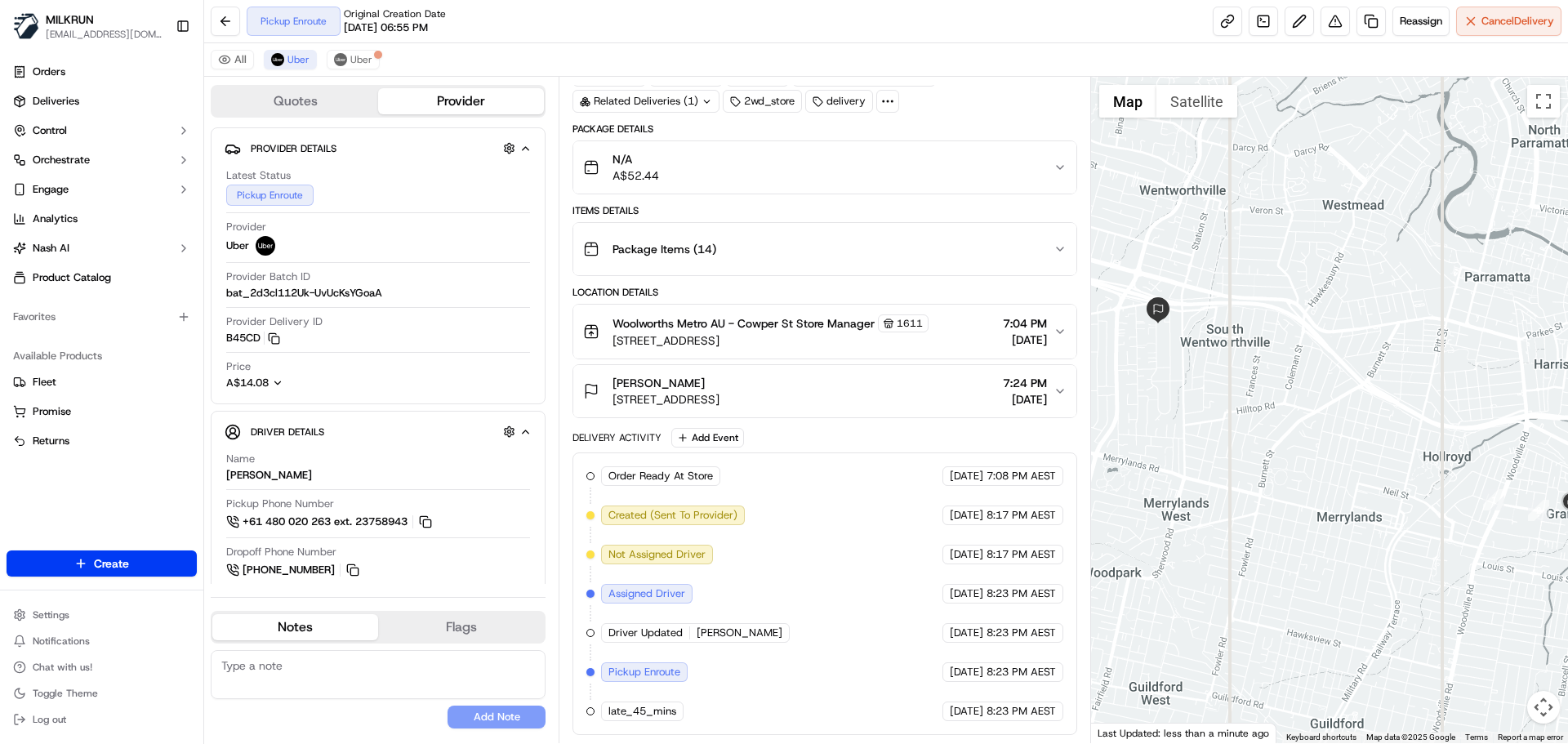
click at [1068, 397] on button "Marie Sanayeh Unit 6/15 Chelmsford Rd, South Wentworthville, NSW 2145, AU 7:24 …" at bounding box center [824, 392] width 502 height 53
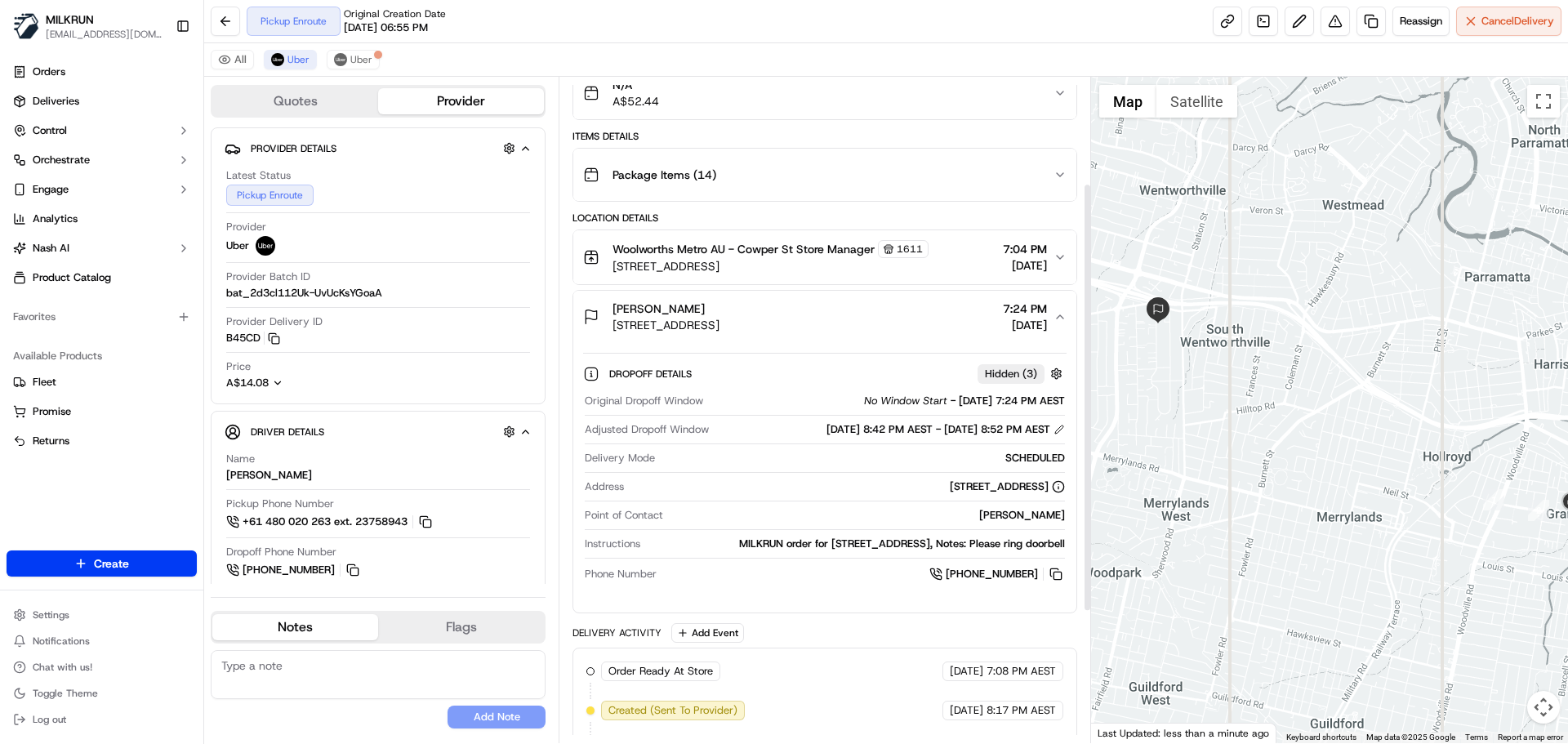
scroll to position [165, 0]
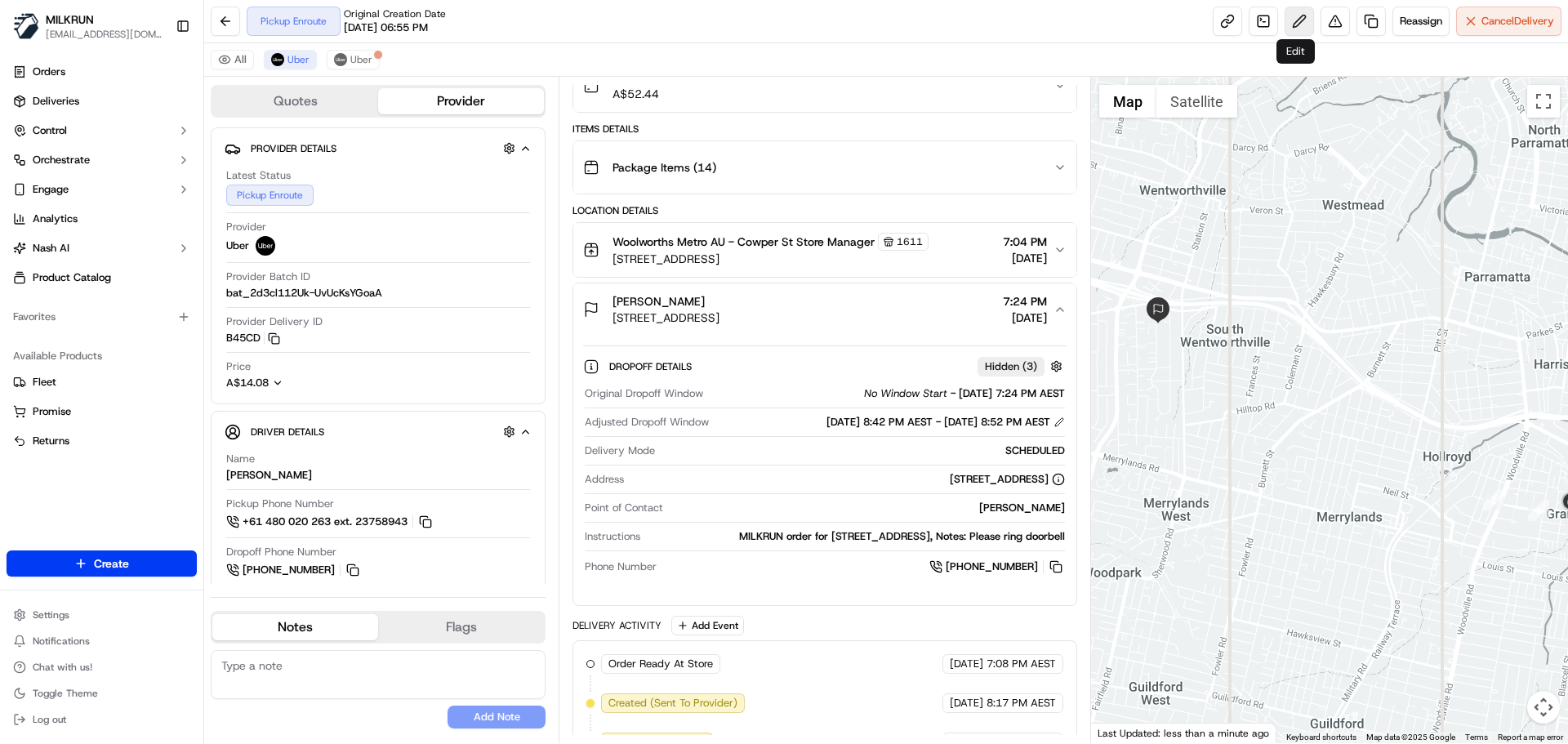
click at [1296, 18] on button at bounding box center [1299, 21] width 29 height 29
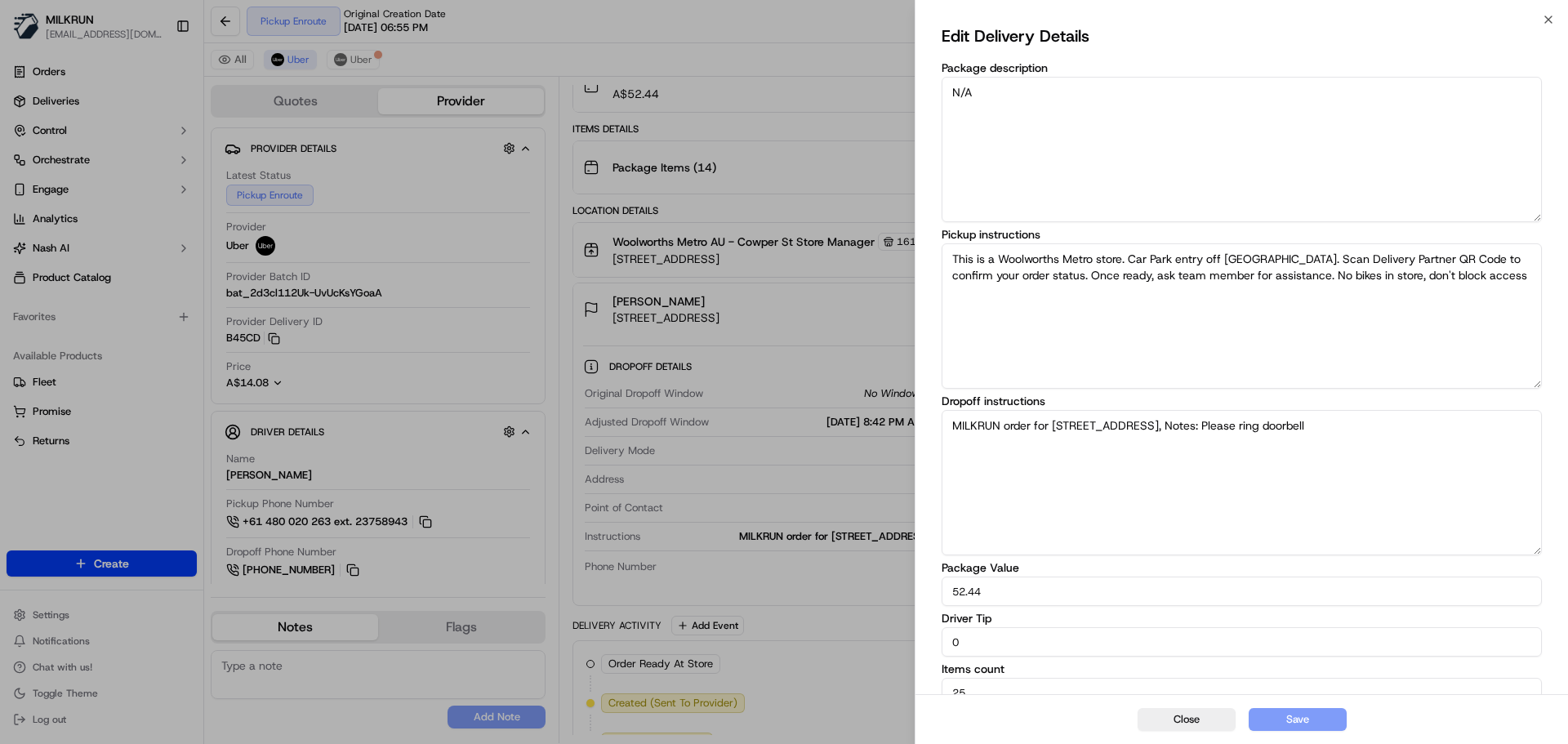
click at [1053, 443] on textarea "MILKRUN order for Unit 6/15 Chelmsford Rd, South Wentworthville, NSW 2145, AU, …" at bounding box center [1241, 483] width 600 height 146
paste textarea "We are the complex directly opposite the church"
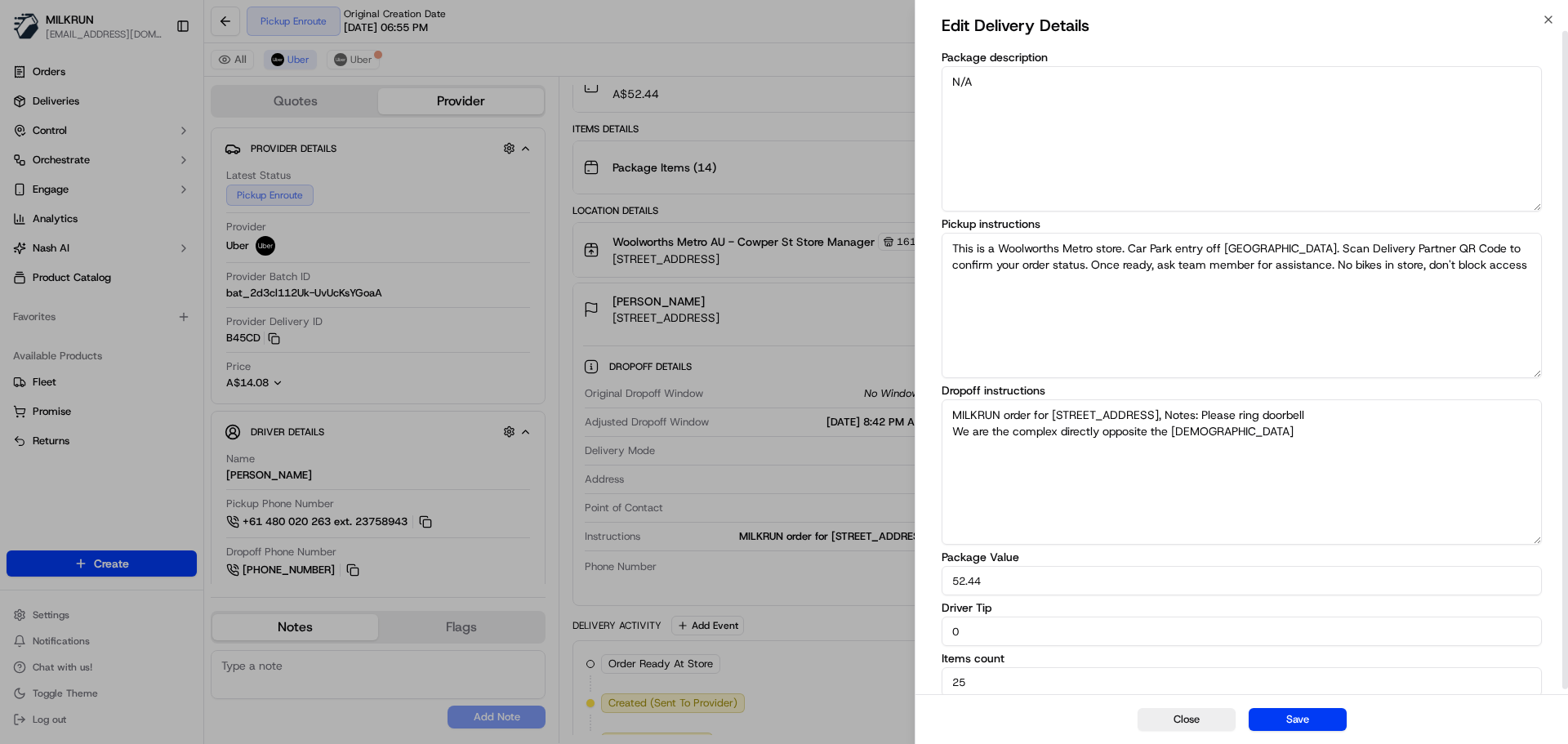
scroll to position [16, 0]
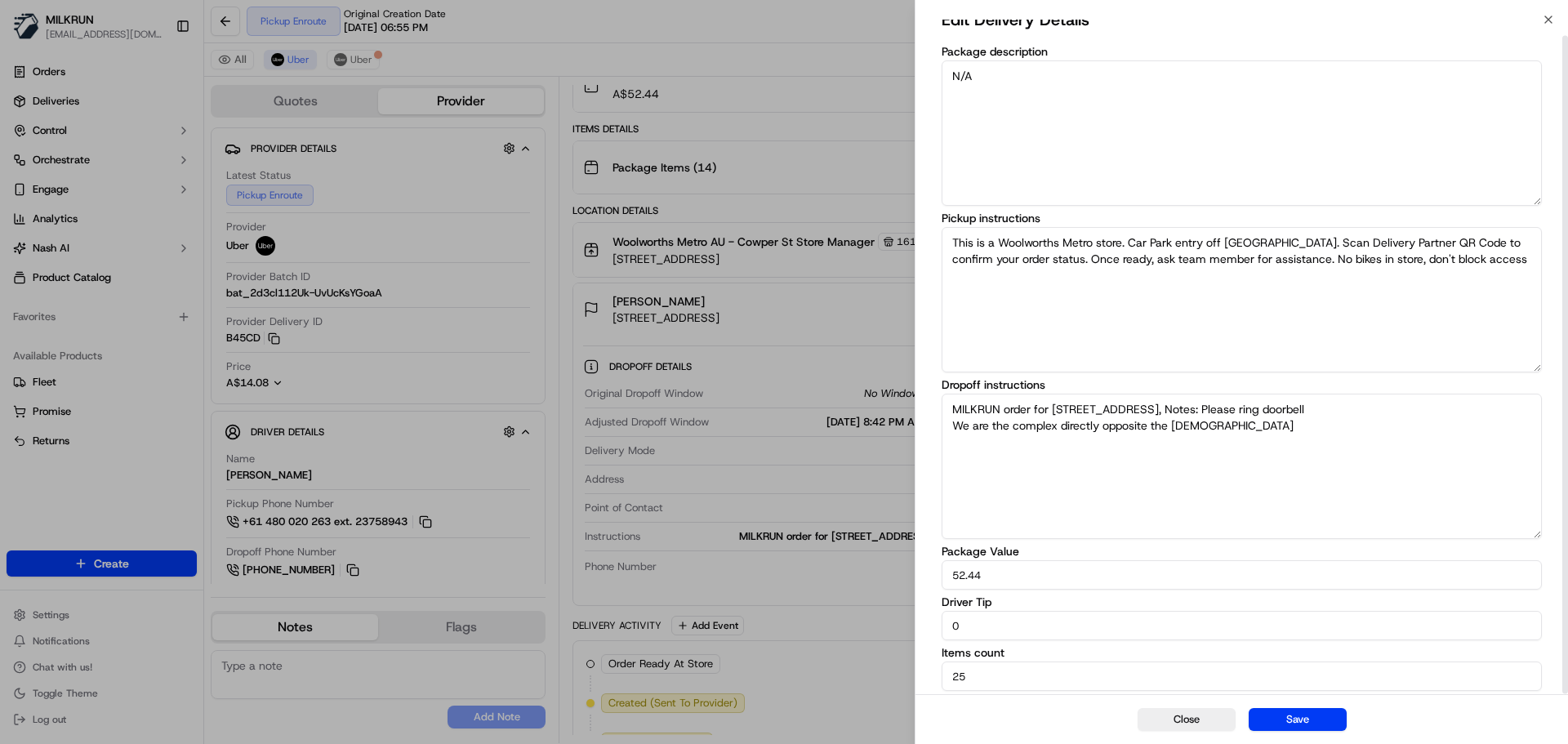
click at [1221, 442] on textarea "MILKRUN order for Unit 6/15 Chelmsford Rd, South Wentworthville, NSW 2145, AU, …" at bounding box center [1241, 466] width 600 height 146
type textarea "MILKRUN order for Unit 6/15 Chelmsford Rd, South Wentworthville, NSW 2145, AU, …"
click at [1288, 726] on button "Save" at bounding box center [1298, 720] width 98 height 23
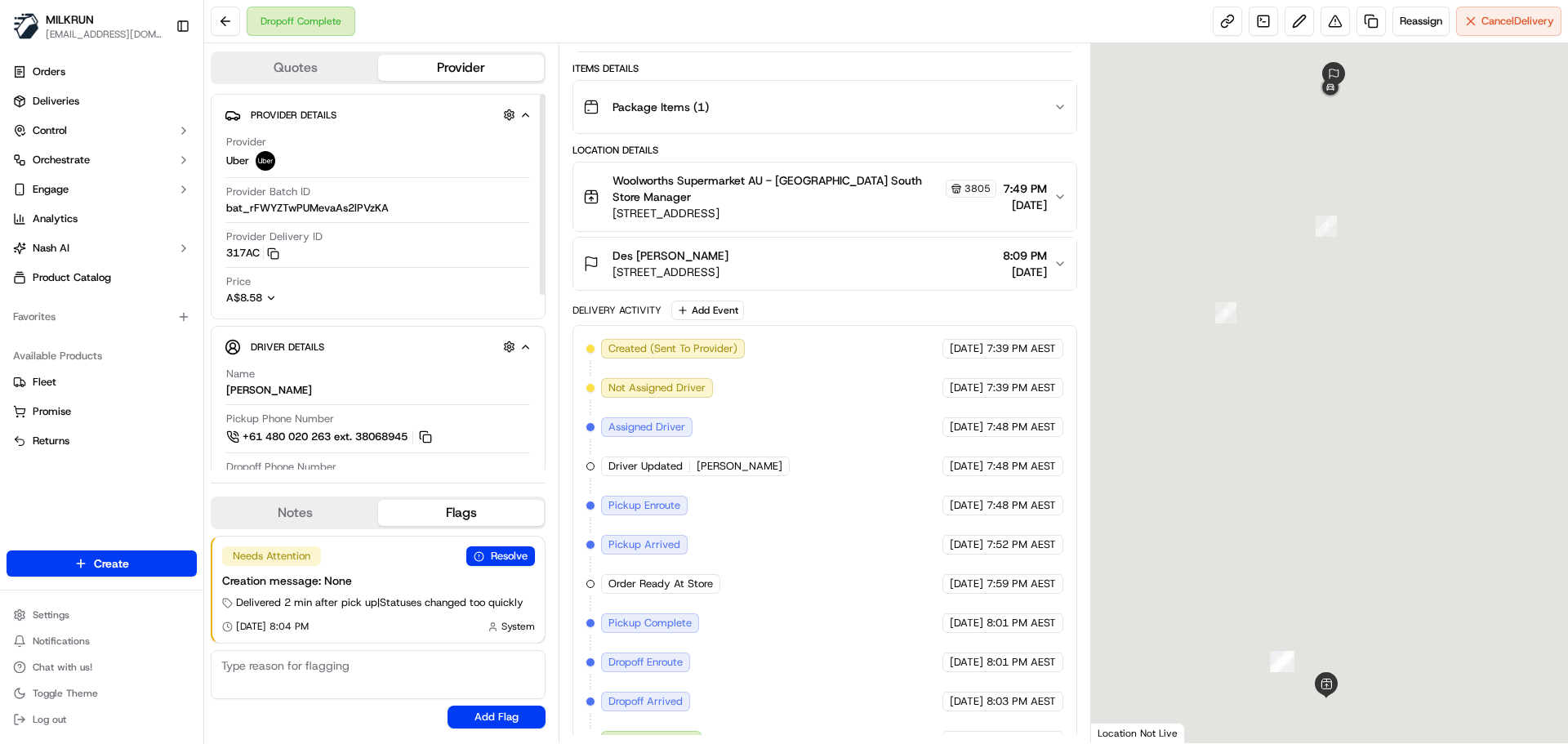
scroll to position [260, 0]
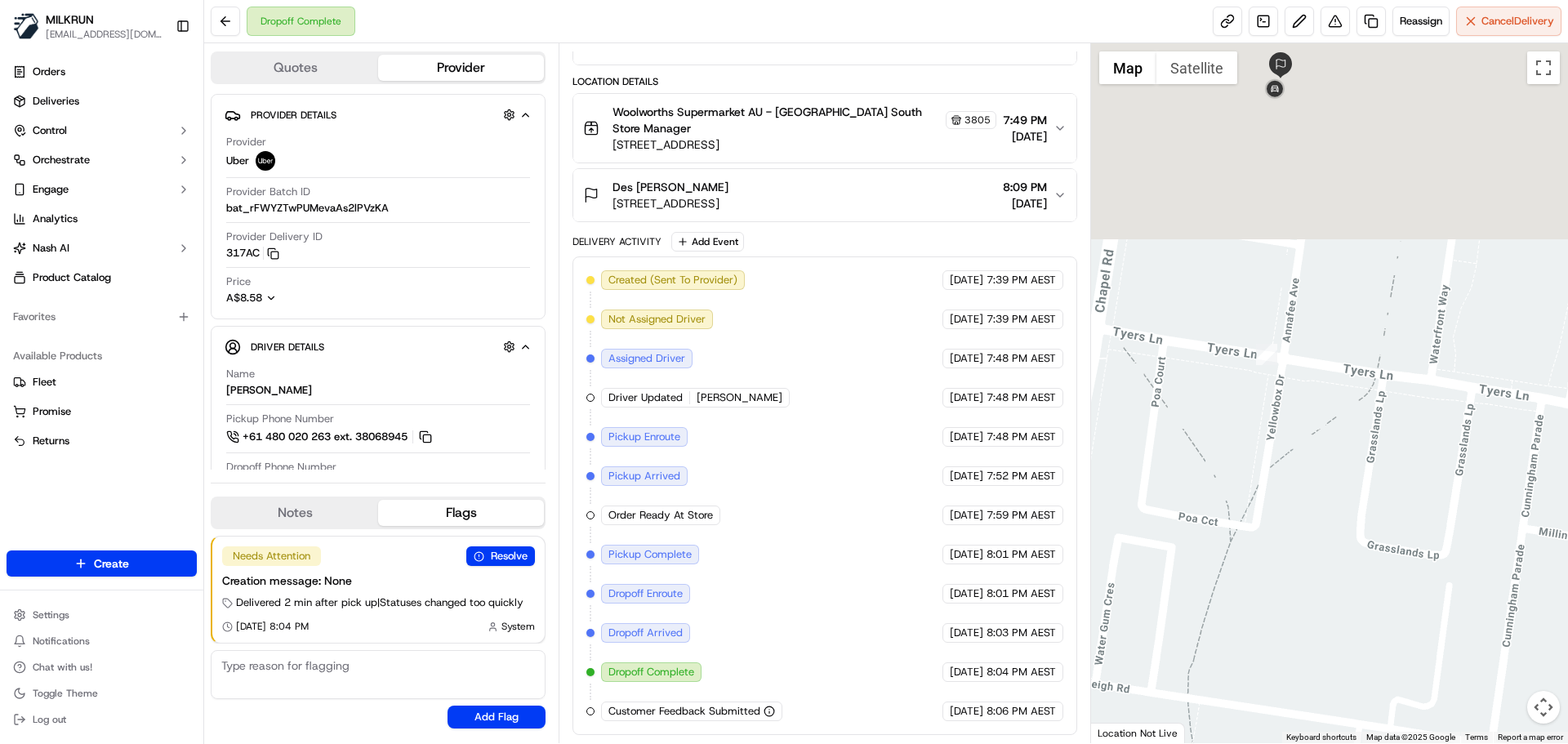
drag, startPoint x: 1437, startPoint y: 401, endPoint x: 1483, endPoint y: 328, distance: 86.3
click at [1501, 744] on html "MILKRUN aoman@woolworths.com.au Toggle Sidebar Orders Deliveries Control Orches…" at bounding box center [784, 372] width 1568 height 744
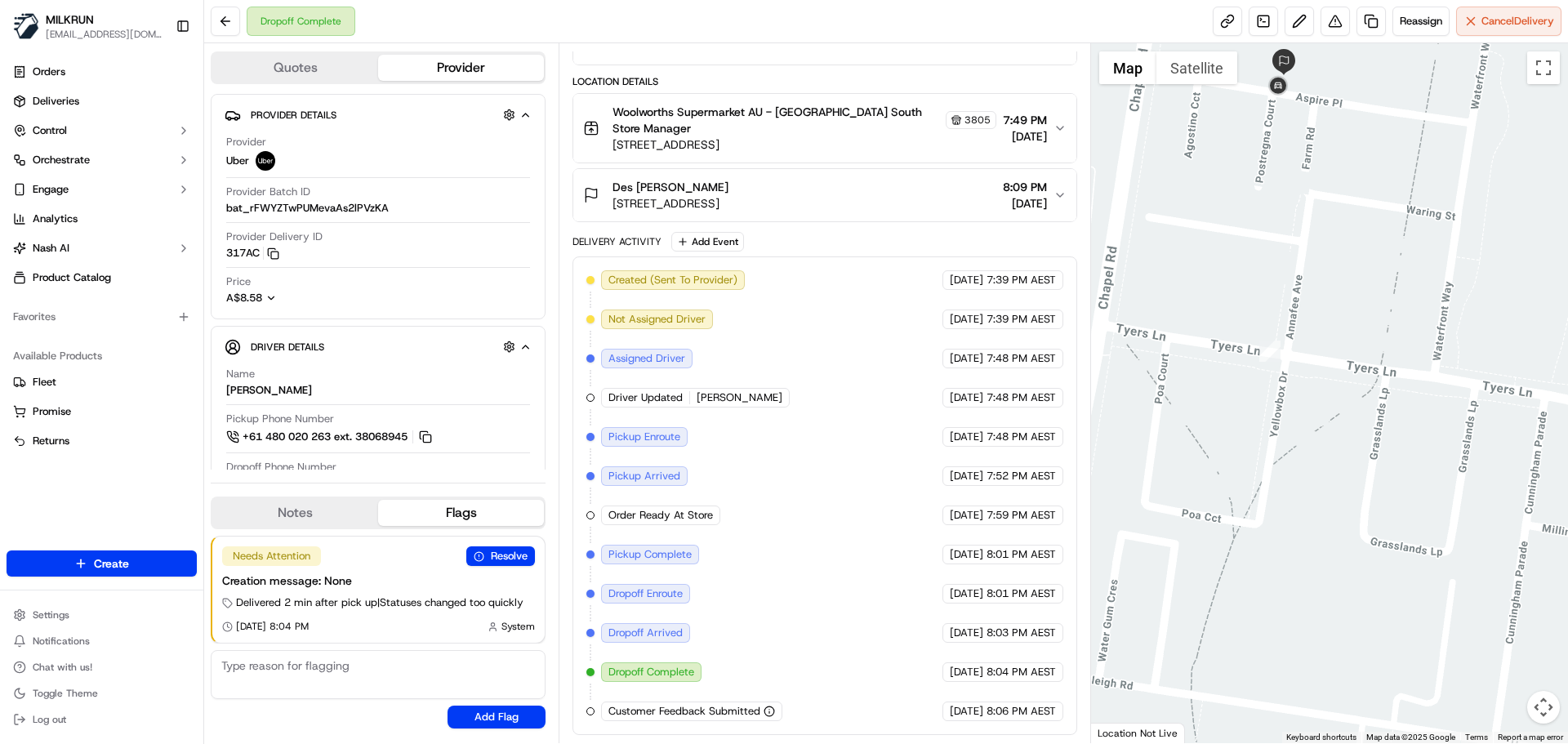
drag, startPoint x: 1468, startPoint y: 187, endPoint x: 1465, endPoint y: 339, distance: 152.0
click at [1467, 336] on div at bounding box center [1330, 393] width 478 height 700
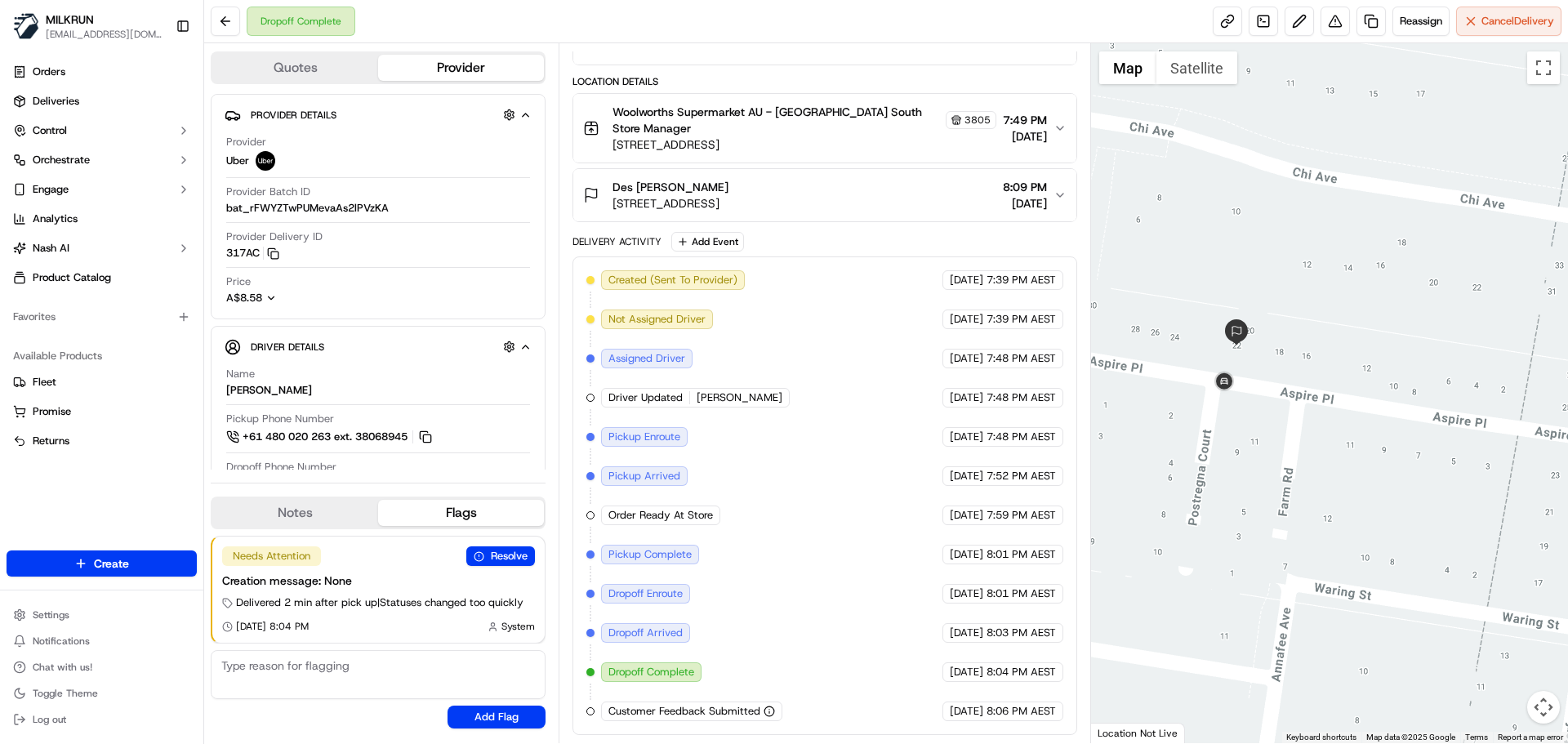
drag, startPoint x: 1223, startPoint y: 361, endPoint x: 1227, endPoint y: 197, distance: 164.0
click at [1307, 351] on div at bounding box center [1330, 393] width 478 height 700
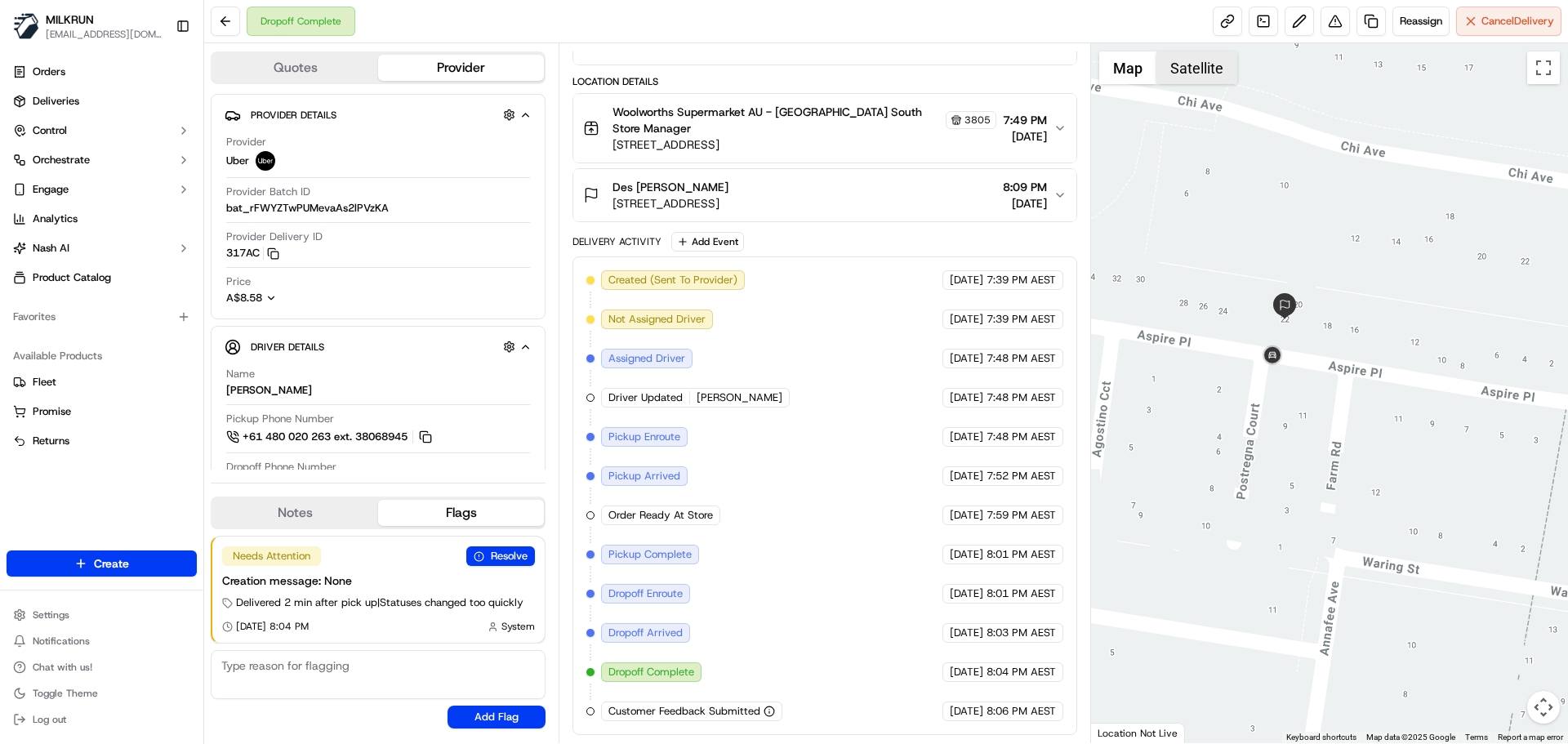
click at [1200, 72] on button "Satellite" at bounding box center [1197, 68] width 81 height 33
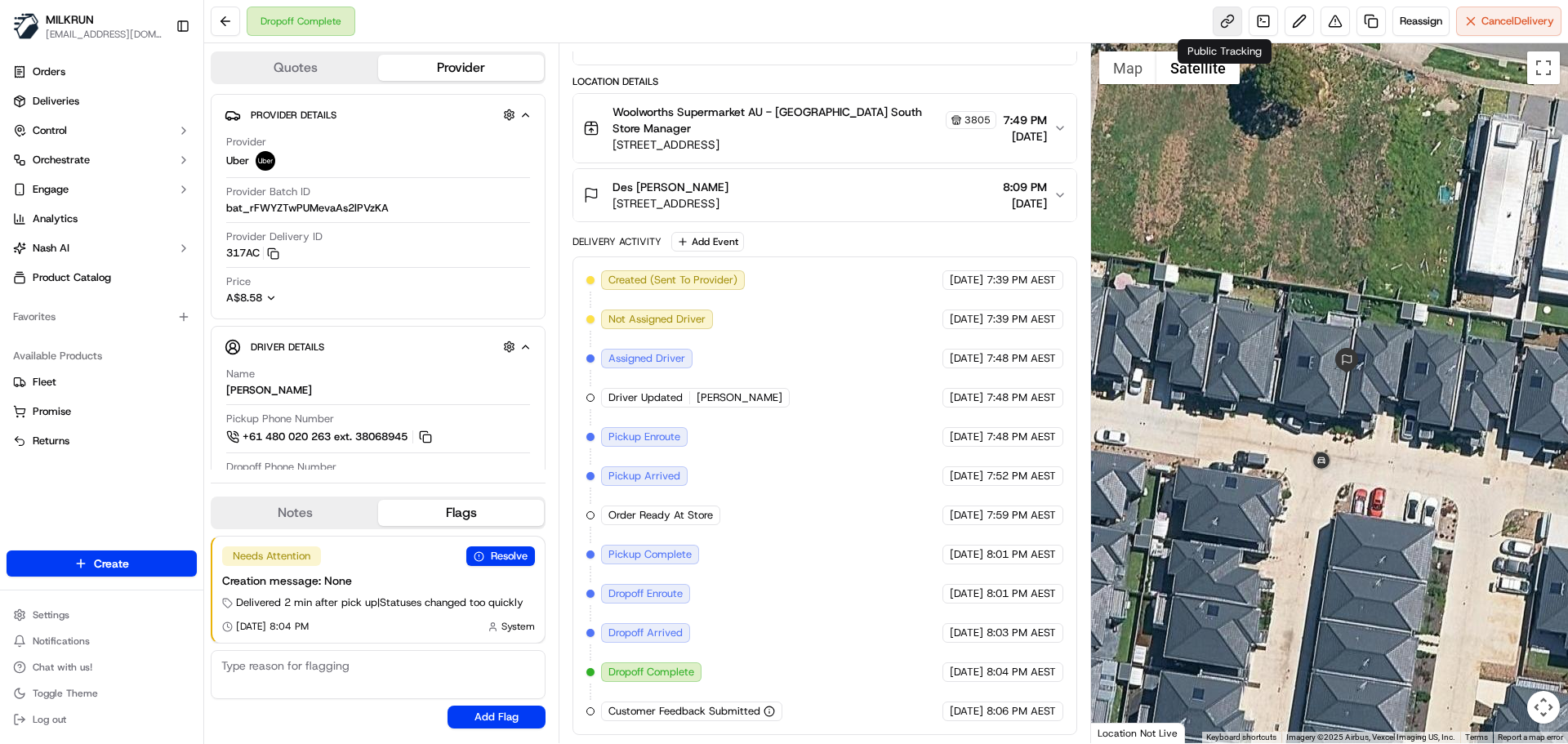
click at [1217, 19] on link at bounding box center [1227, 21] width 29 height 29
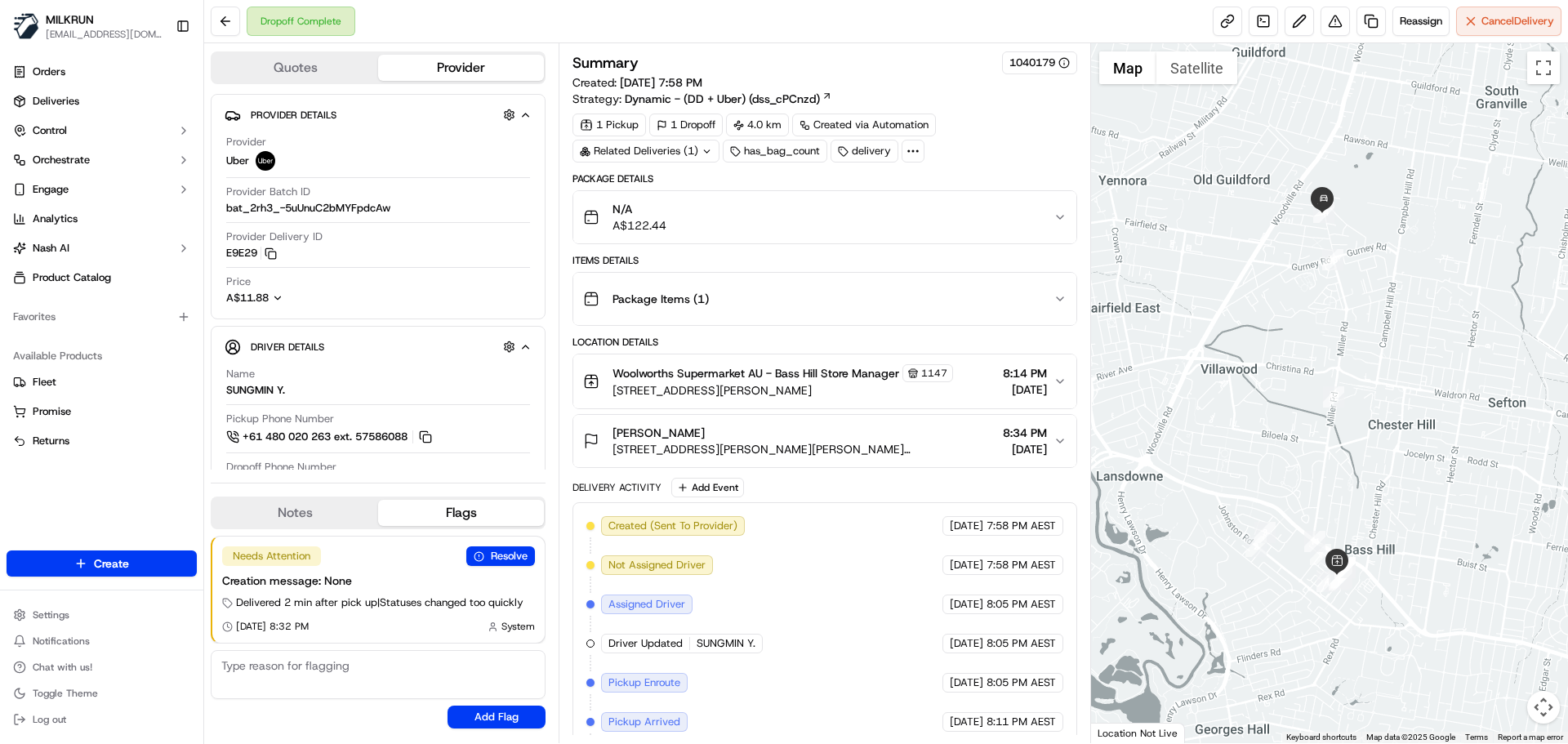
click at [674, 154] on div "Related Deliveries (1)" at bounding box center [646, 151] width 147 height 23
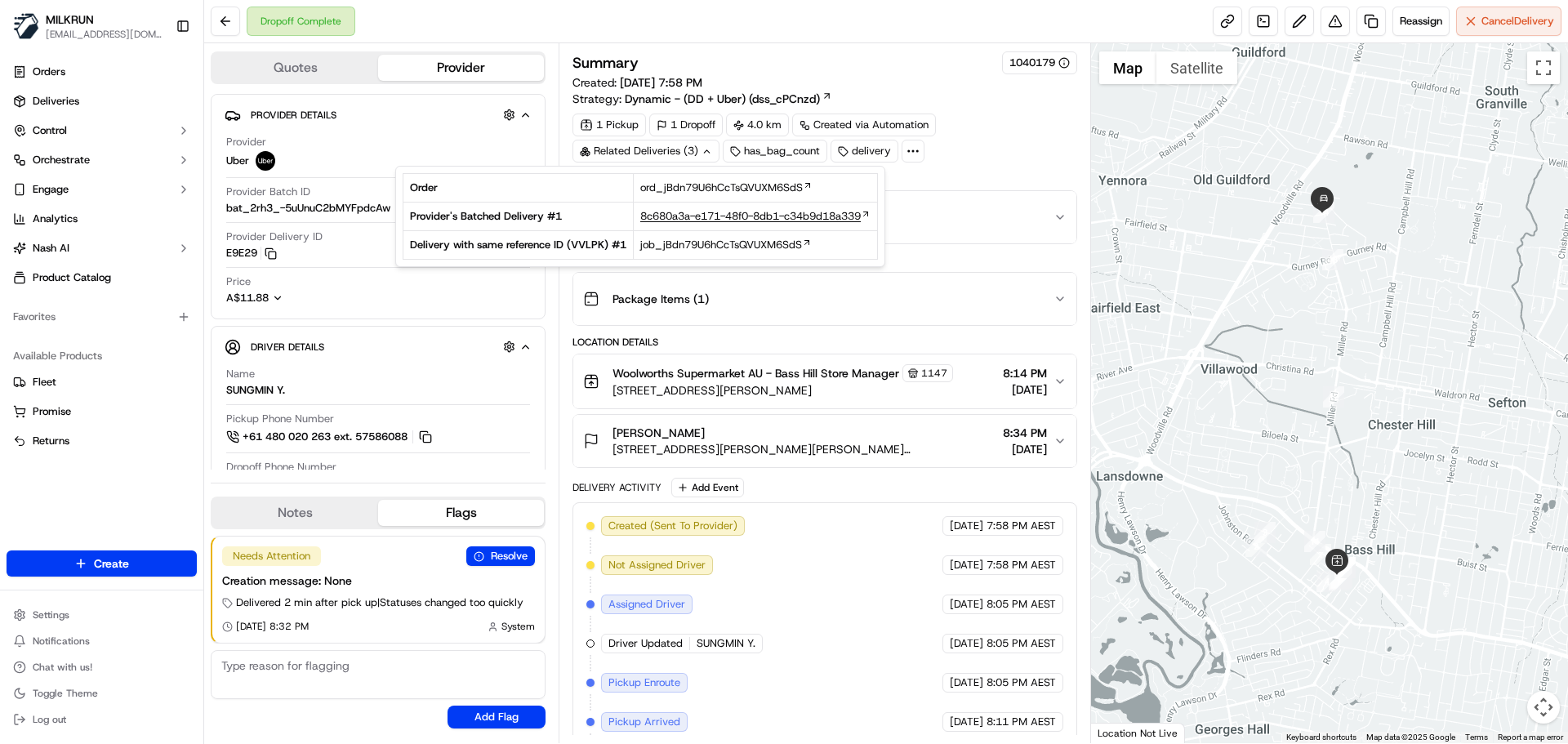
click at [674, 217] on span "8c680a3a-e171-48f0-8db1-c34b9d18a339" at bounding box center [750, 217] width 221 height 15
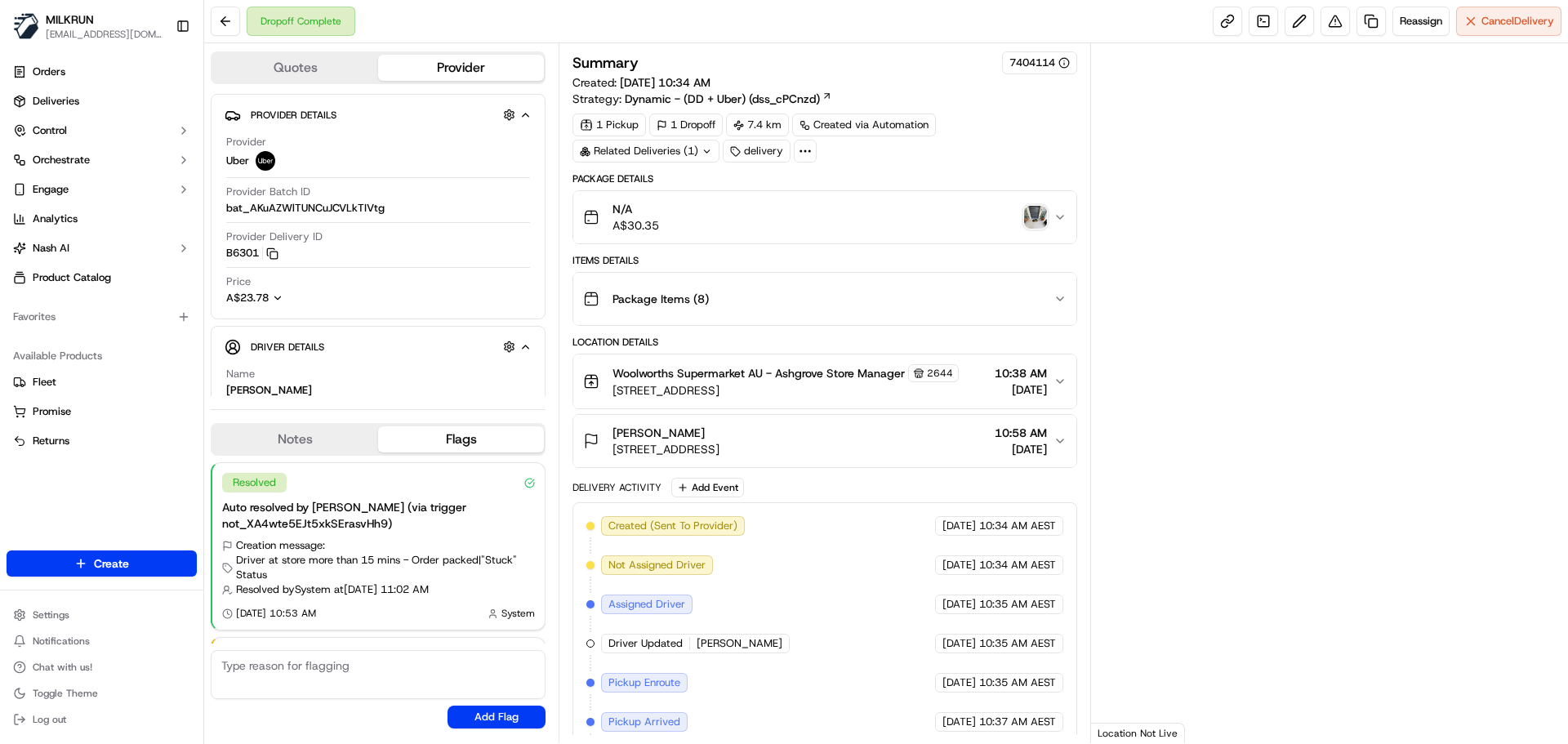
scroll to position [101, 0]
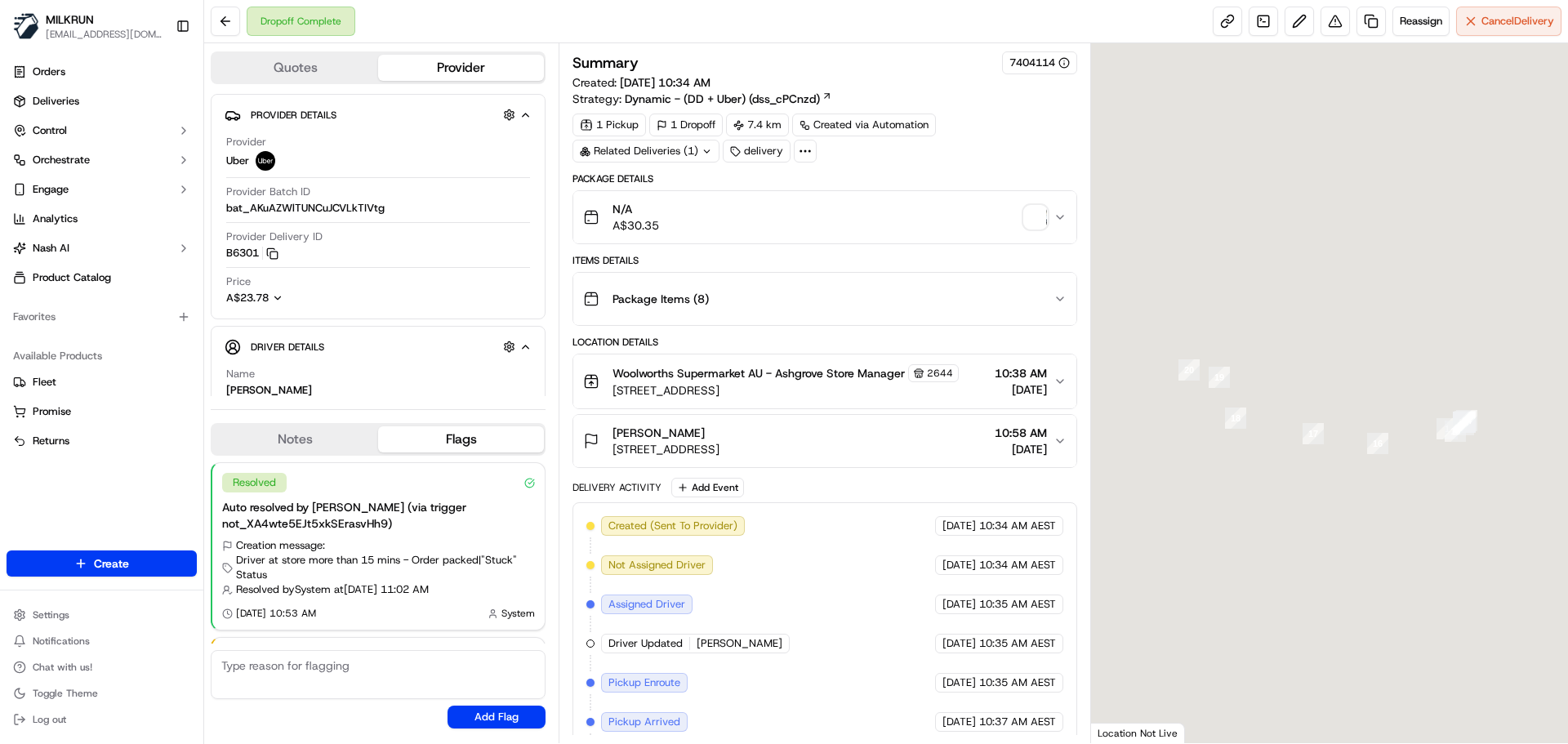
scroll to position [101, 0]
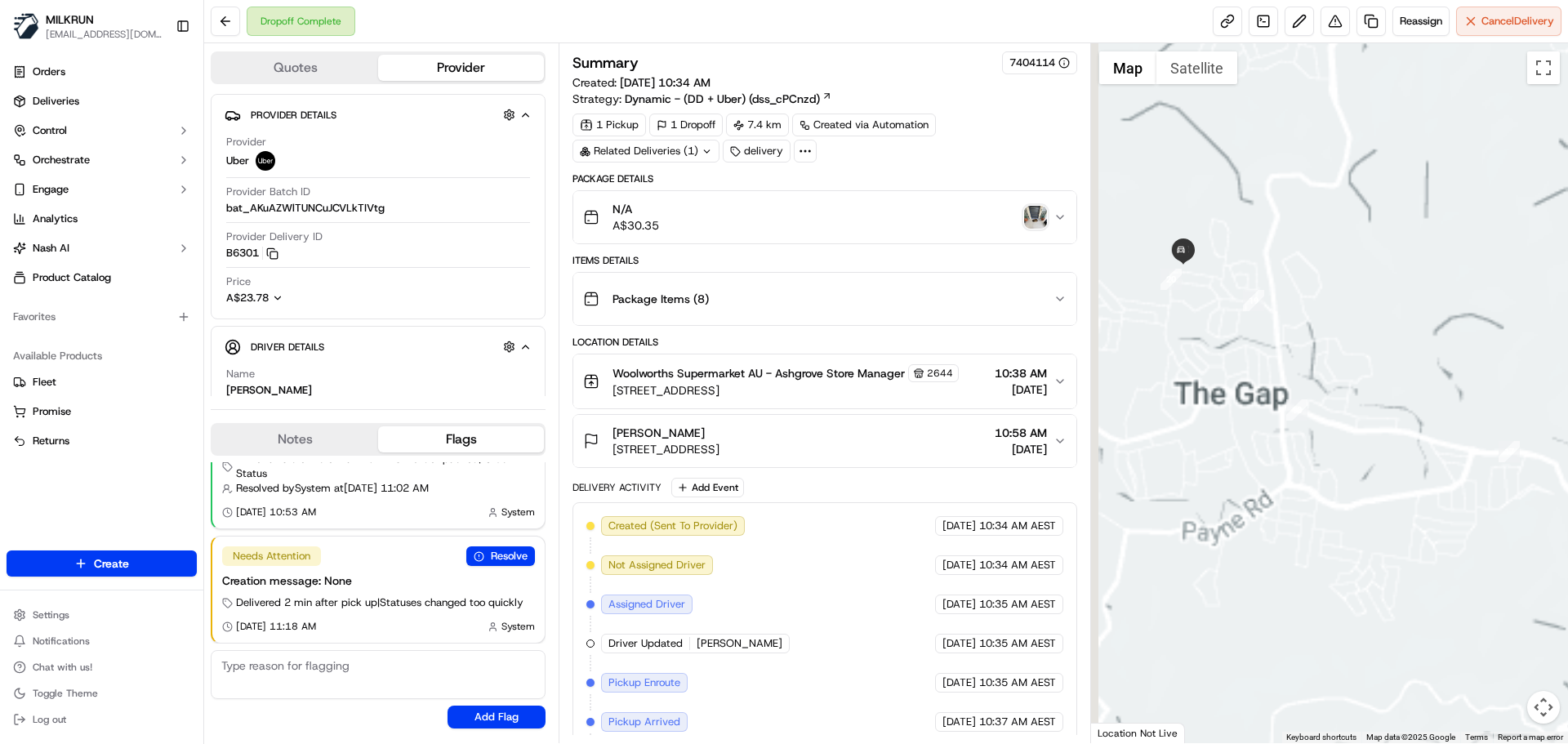
drag, startPoint x: 1378, startPoint y: 336, endPoint x: 1826, endPoint y: 304, distance: 449.1
click at [1567, 304] on html "MILKRUN aoman@woolworths.com.au Toggle Sidebar Orders Deliveries Control Orches…" at bounding box center [784, 372] width 1568 height 744
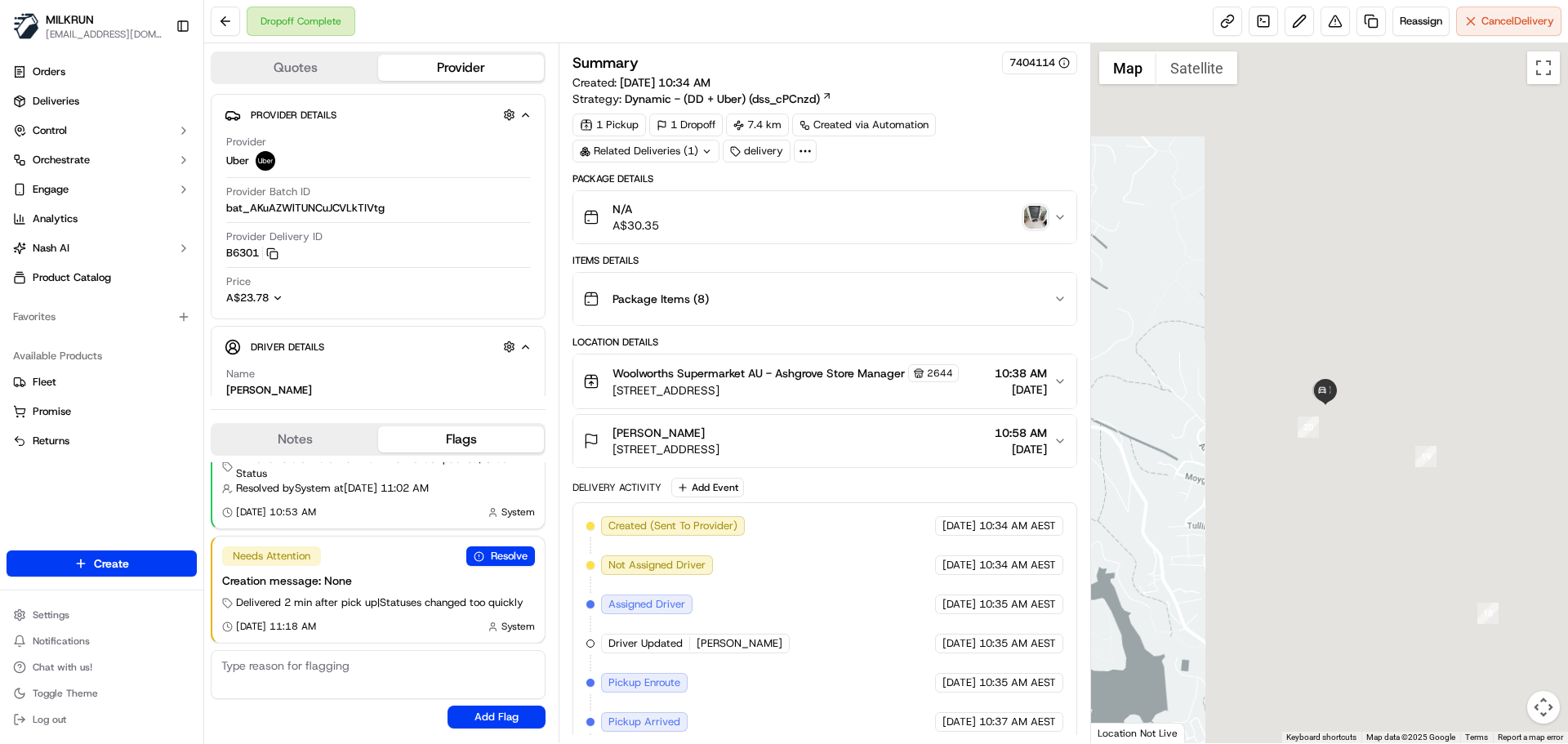
drag, startPoint x: 1508, startPoint y: 269, endPoint x: 1145, endPoint y: 430, distance: 397.1
click at [1128, 430] on div at bounding box center [1330, 393] width 478 height 700
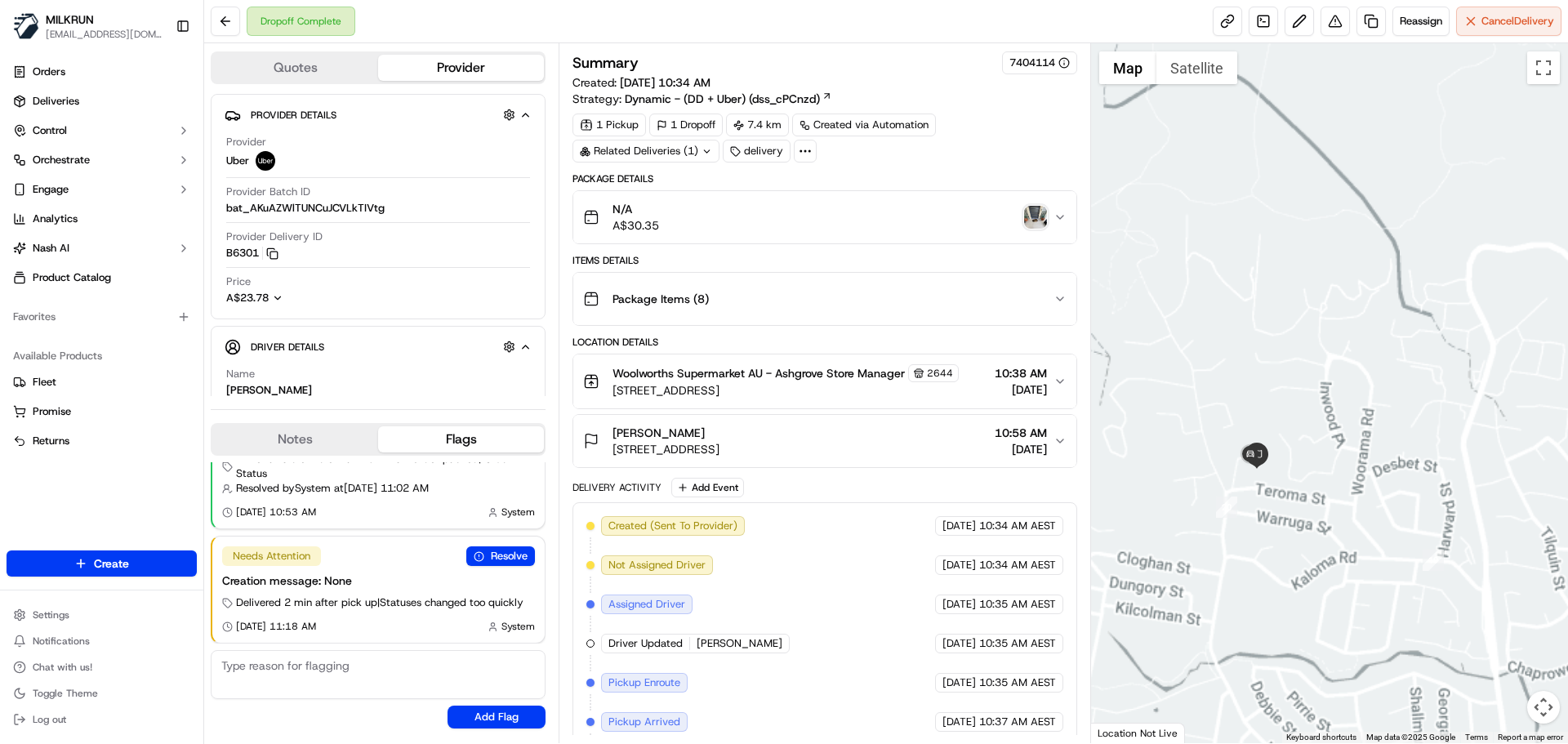
click at [1335, 342] on div at bounding box center [1330, 393] width 478 height 700
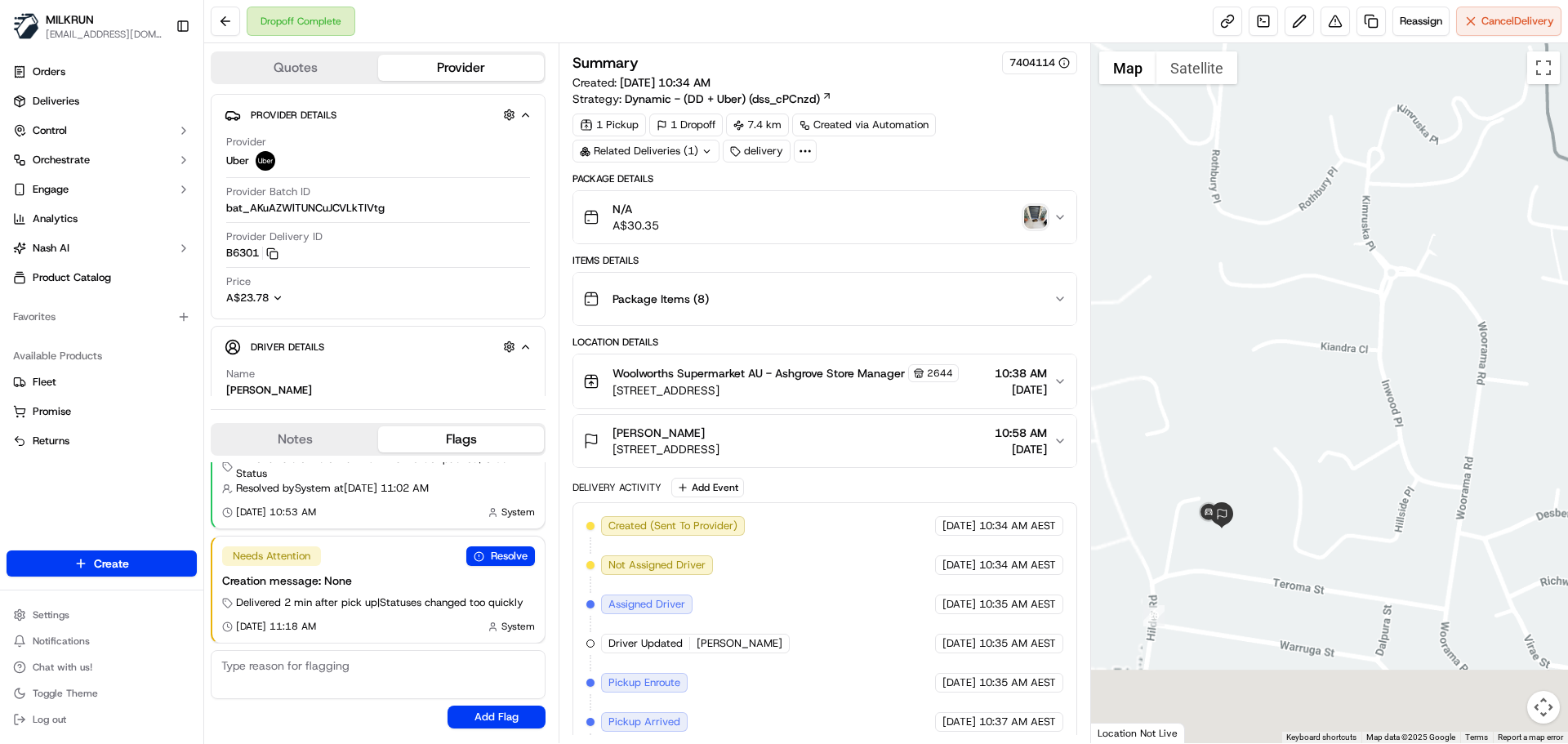
drag, startPoint x: 1336, startPoint y: 321, endPoint x: 1342, endPoint y: 280, distance: 41.4
click at [1453, 148] on div at bounding box center [1330, 393] width 478 height 700
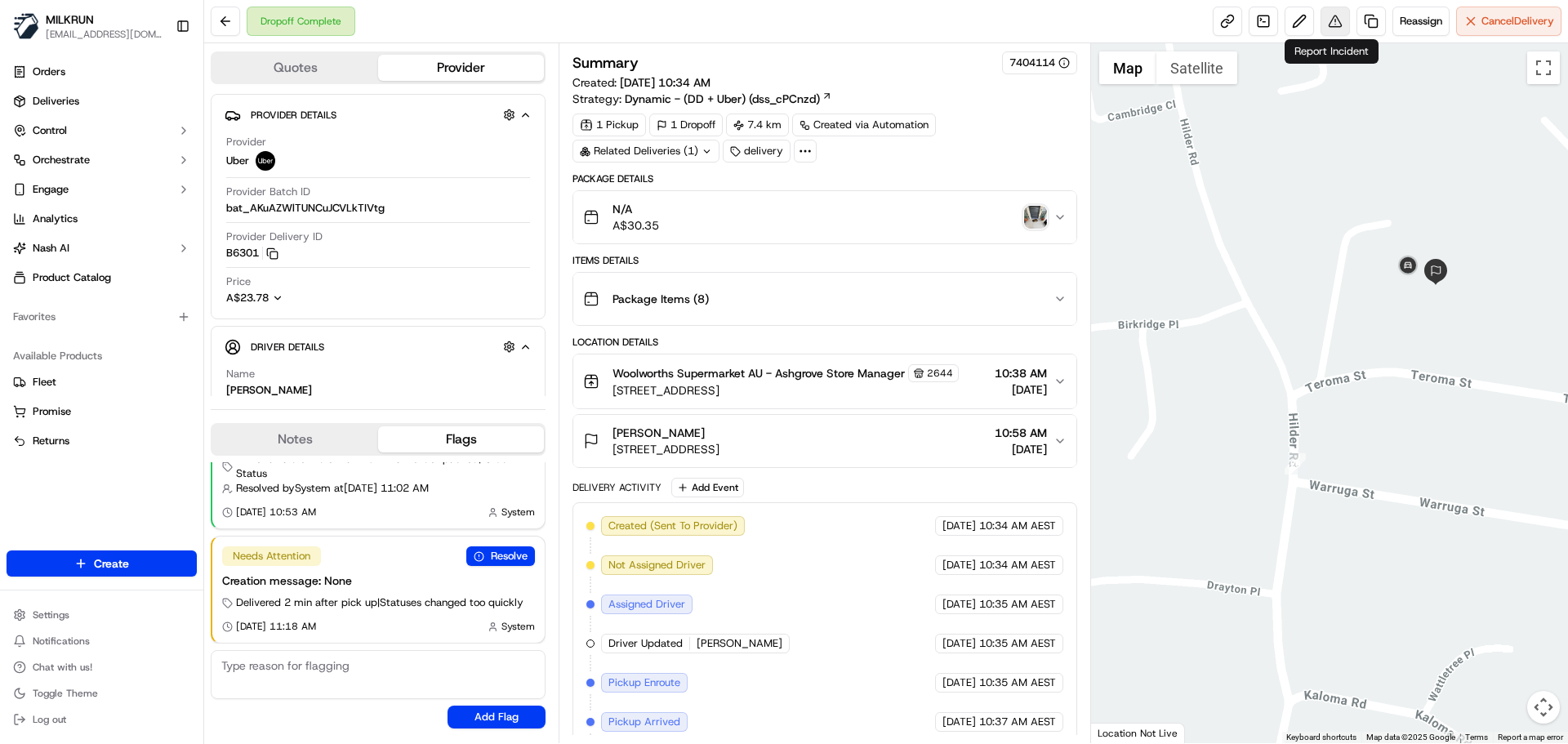
click at [1329, 20] on button at bounding box center [1335, 21] width 29 height 29
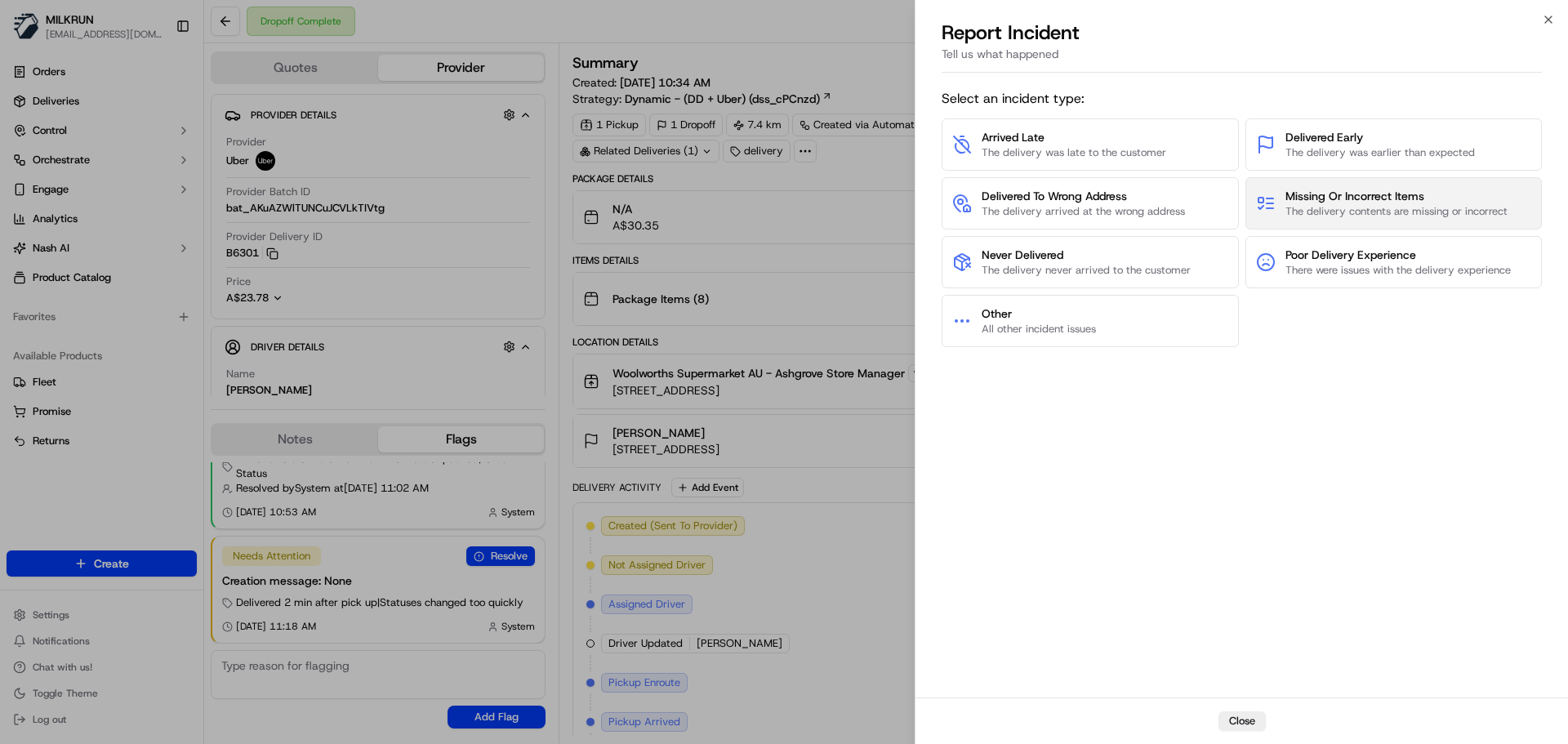
click at [1347, 192] on span "Missing Or Incorrect Items" at bounding box center [1396, 195] width 223 height 16
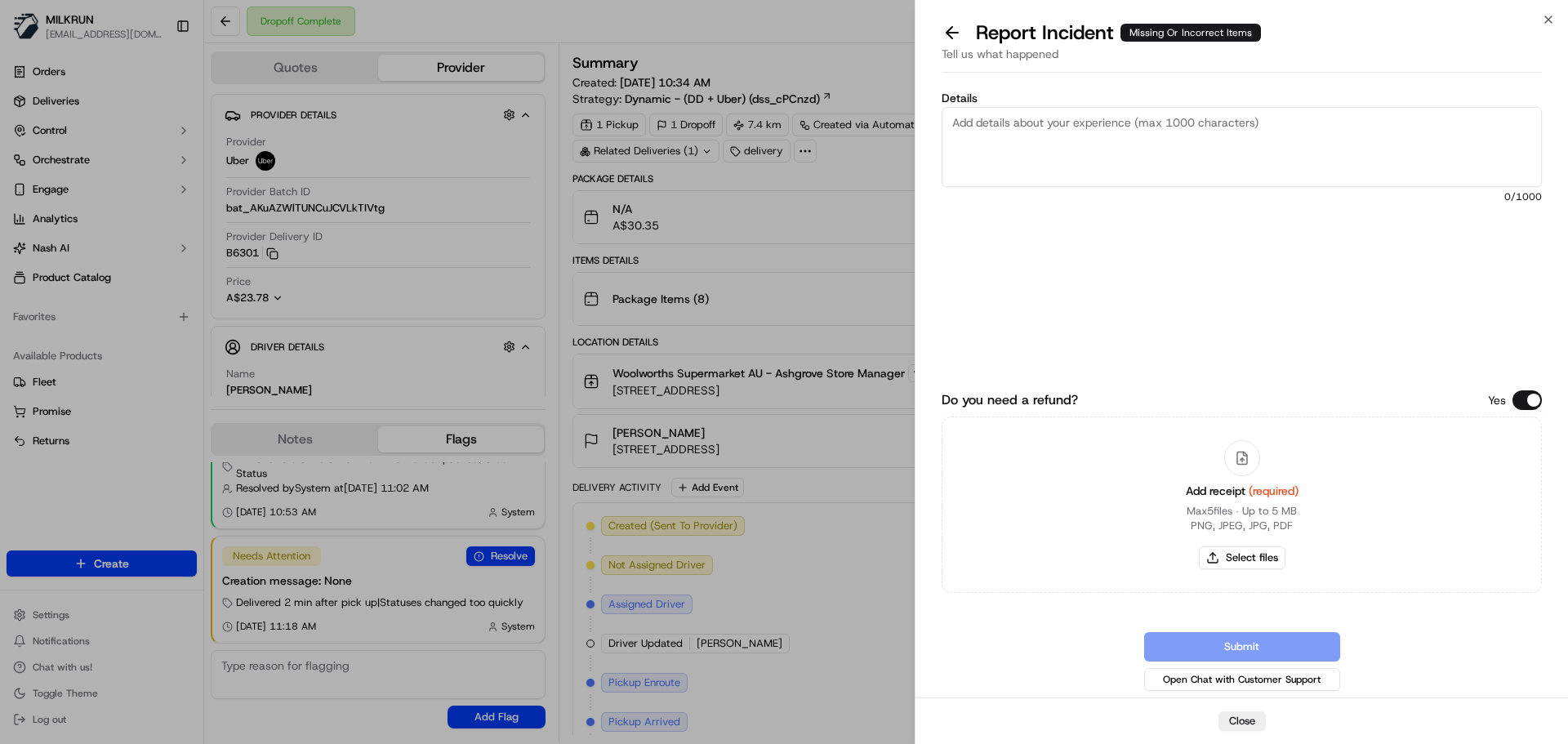
click at [946, 34] on button at bounding box center [952, 33] width 35 height 23
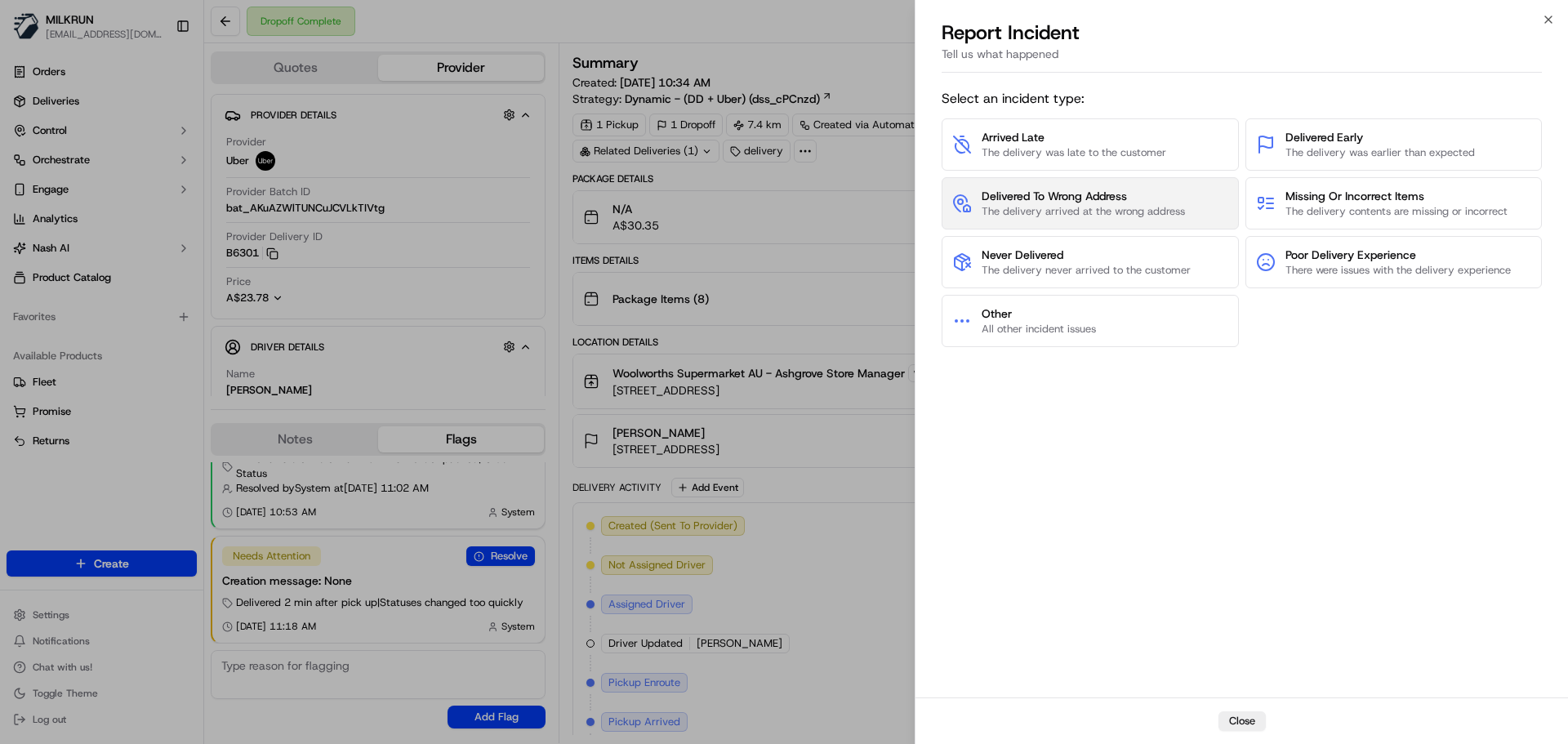
click at [1040, 217] on span "The delivery arrived at the wrong address" at bounding box center [1084, 211] width 204 height 15
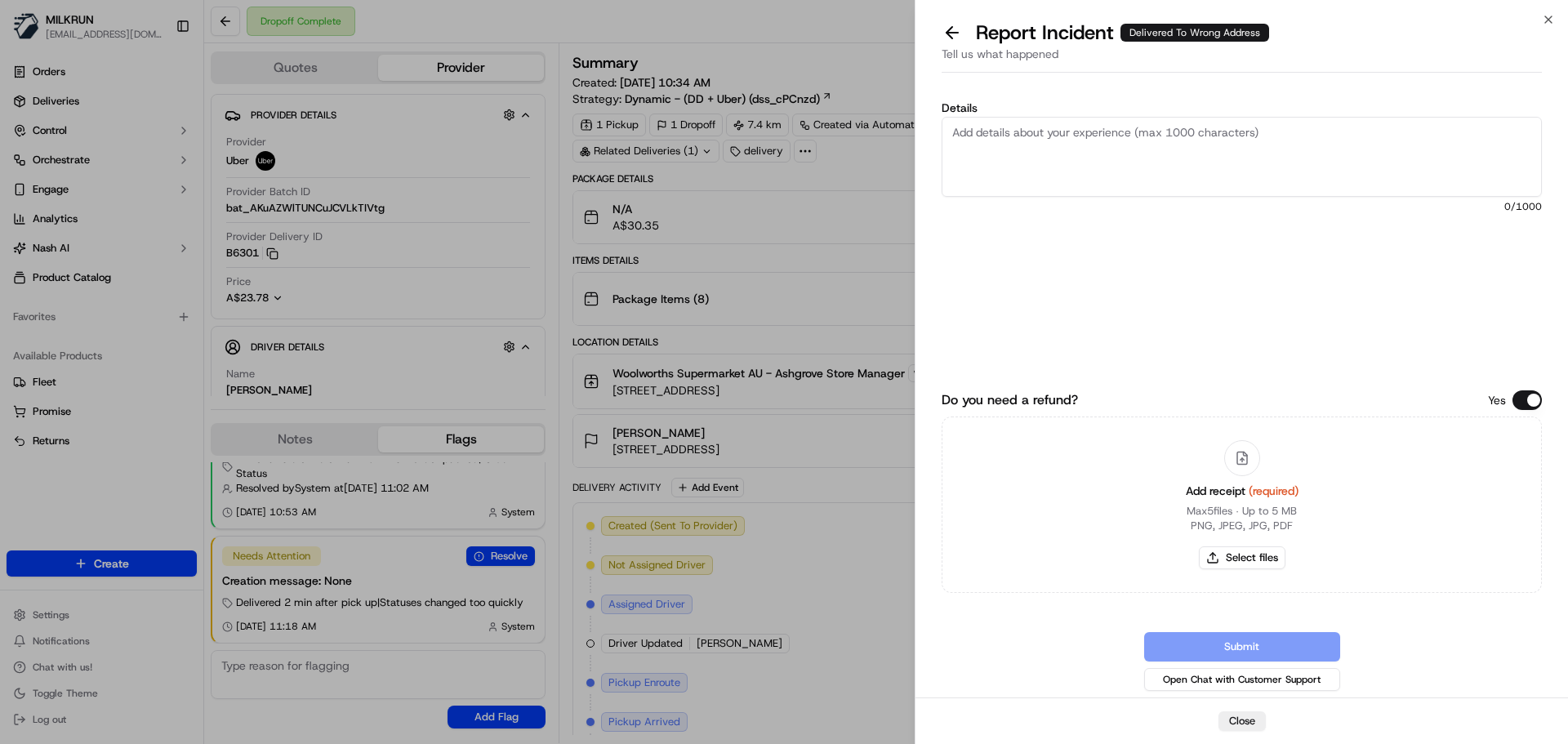
click at [1114, 147] on textarea "Details" at bounding box center [1241, 156] width 600 height 80
click at [1031, 150] on textarea "Customer could not locate their order and upon checking POD is not at customers…" at bounding box center [1241, 156] width 600 height 80
click at [1471, 136] on textarea "Customer could not locate their order and upon checking POD is not at customers…" at bounding box center [1241, 156] width 600 height 80
type textarea "Customer could not locate their order and upon checking POD is not at customers…"
click at [1239, 555] on button "Select files" at bounding box center [1242, 558] width 86 height 23
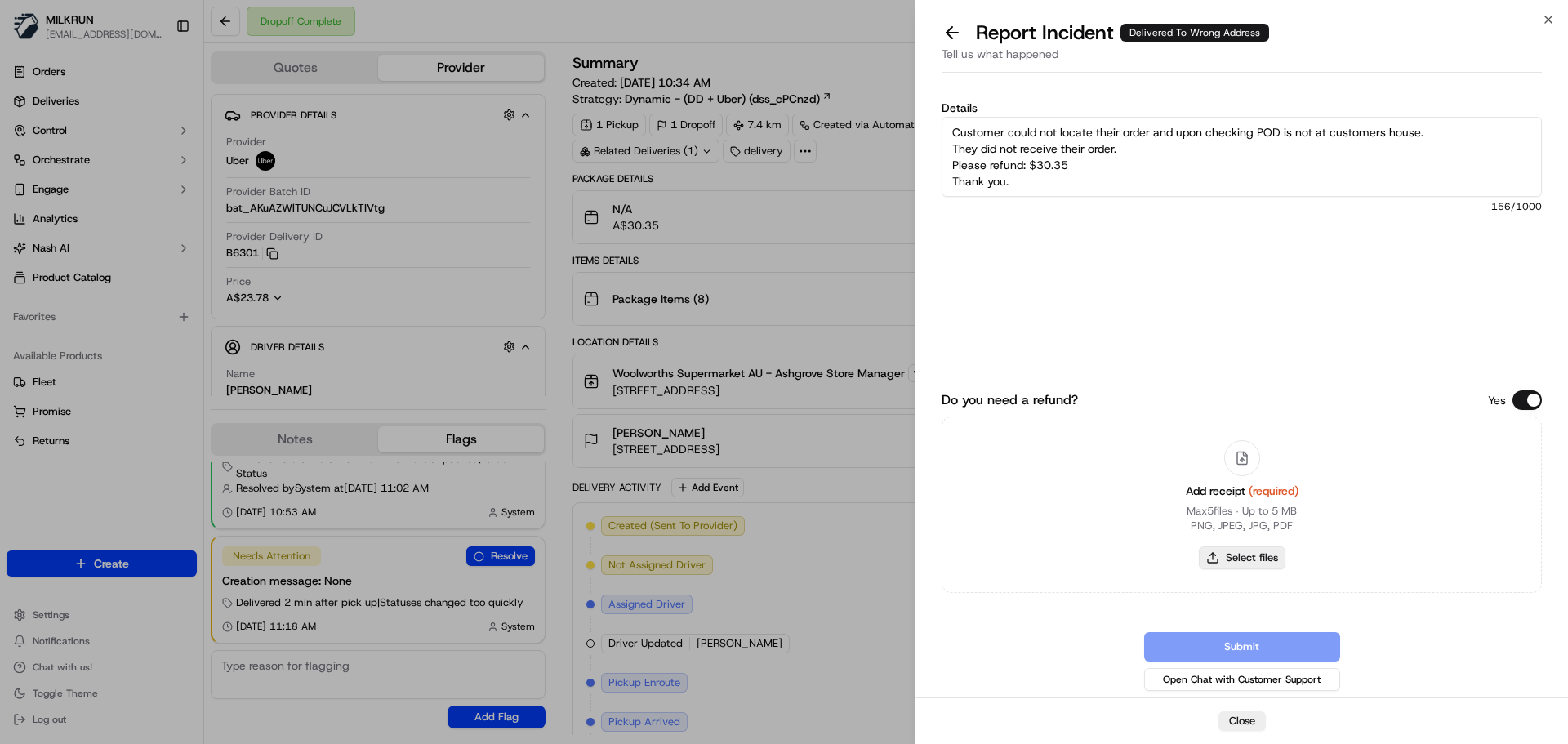
type input "C:\fakepath\Em H invoice.png"
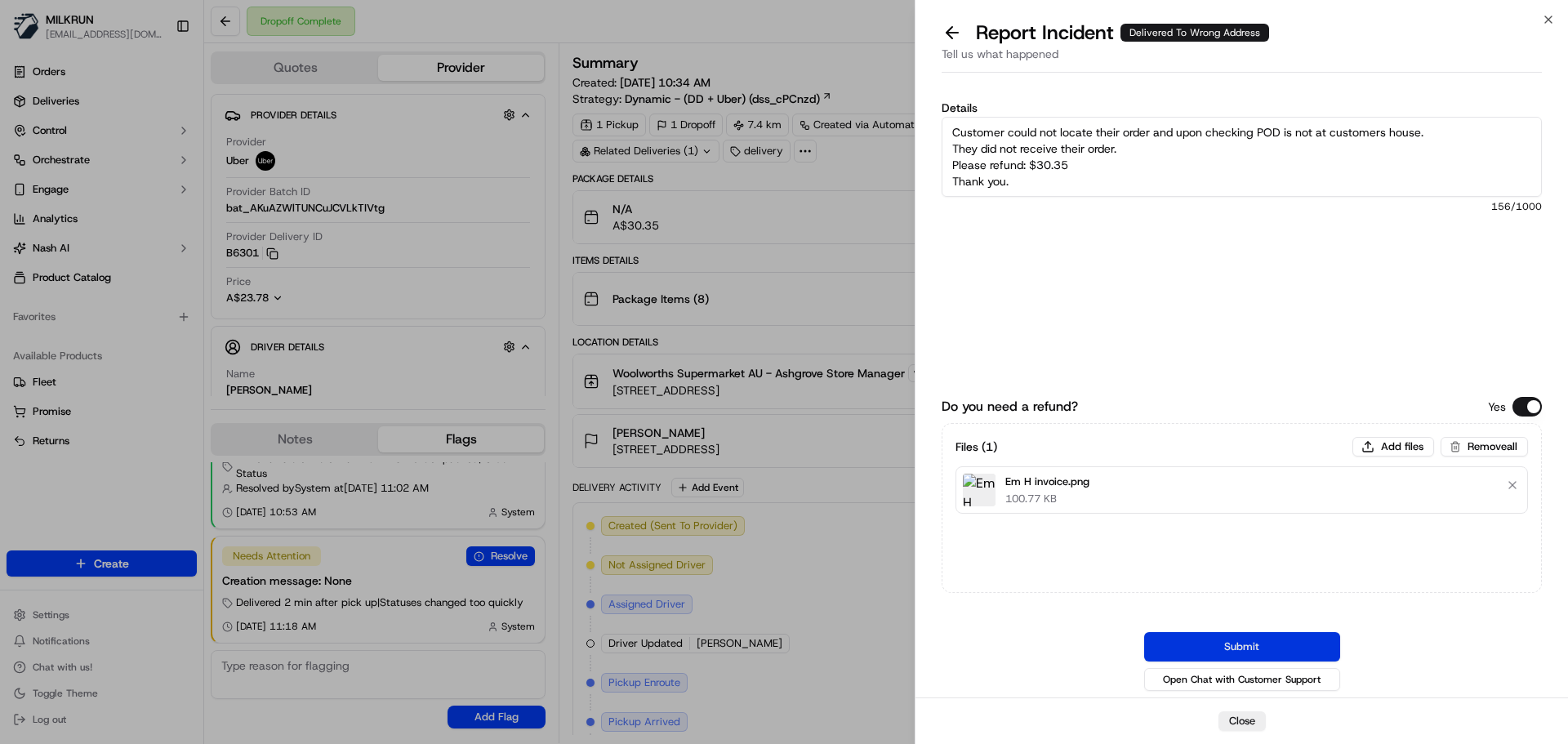
click at [1243, 648] on button "Submit" at bounding box center [1242, 646] width 196 height 29
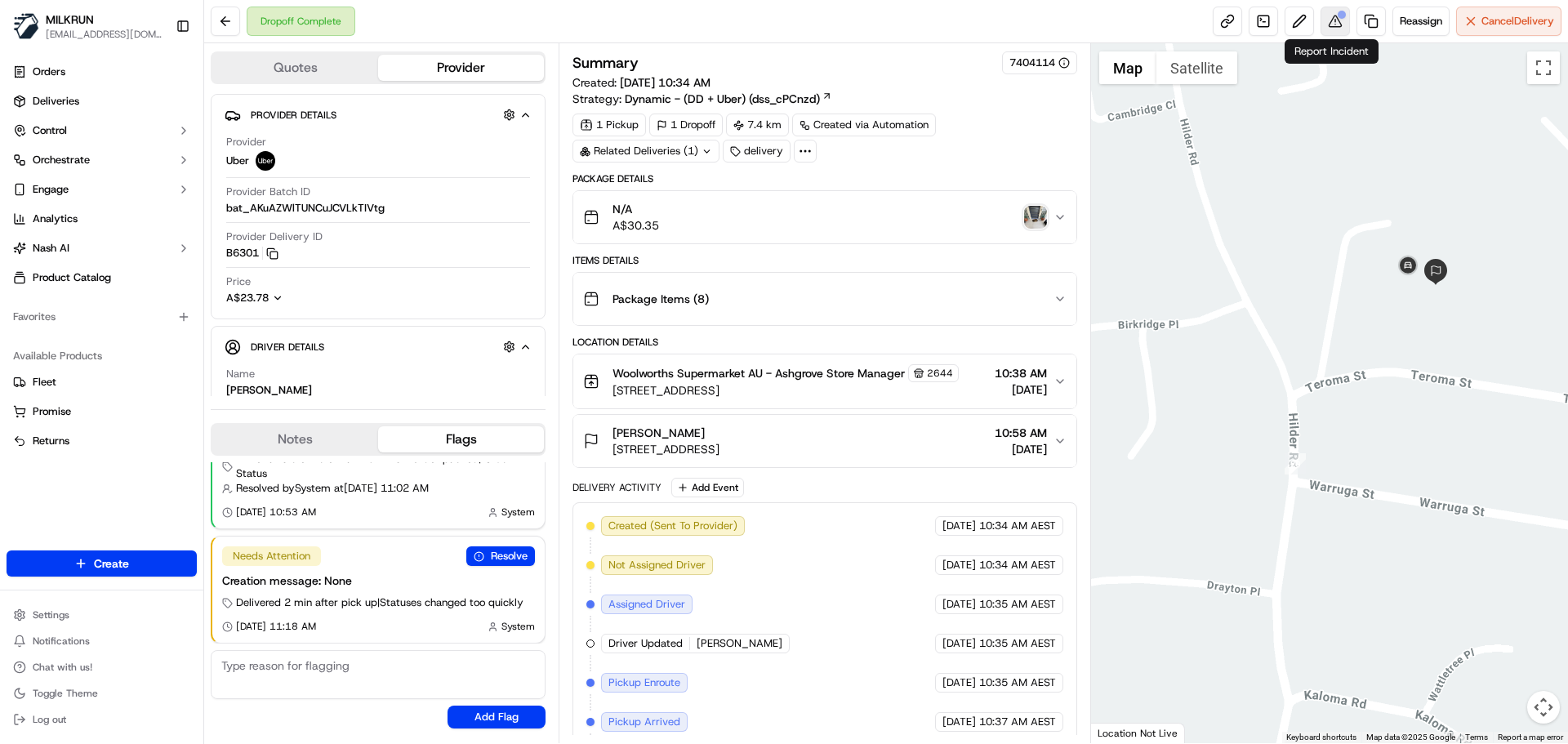
click at [1330, 22] on button at bounding box center [1335, 21] width 29 height 29
click at [231, 19] on button at bounding box center [224, 21] width 29 height 29
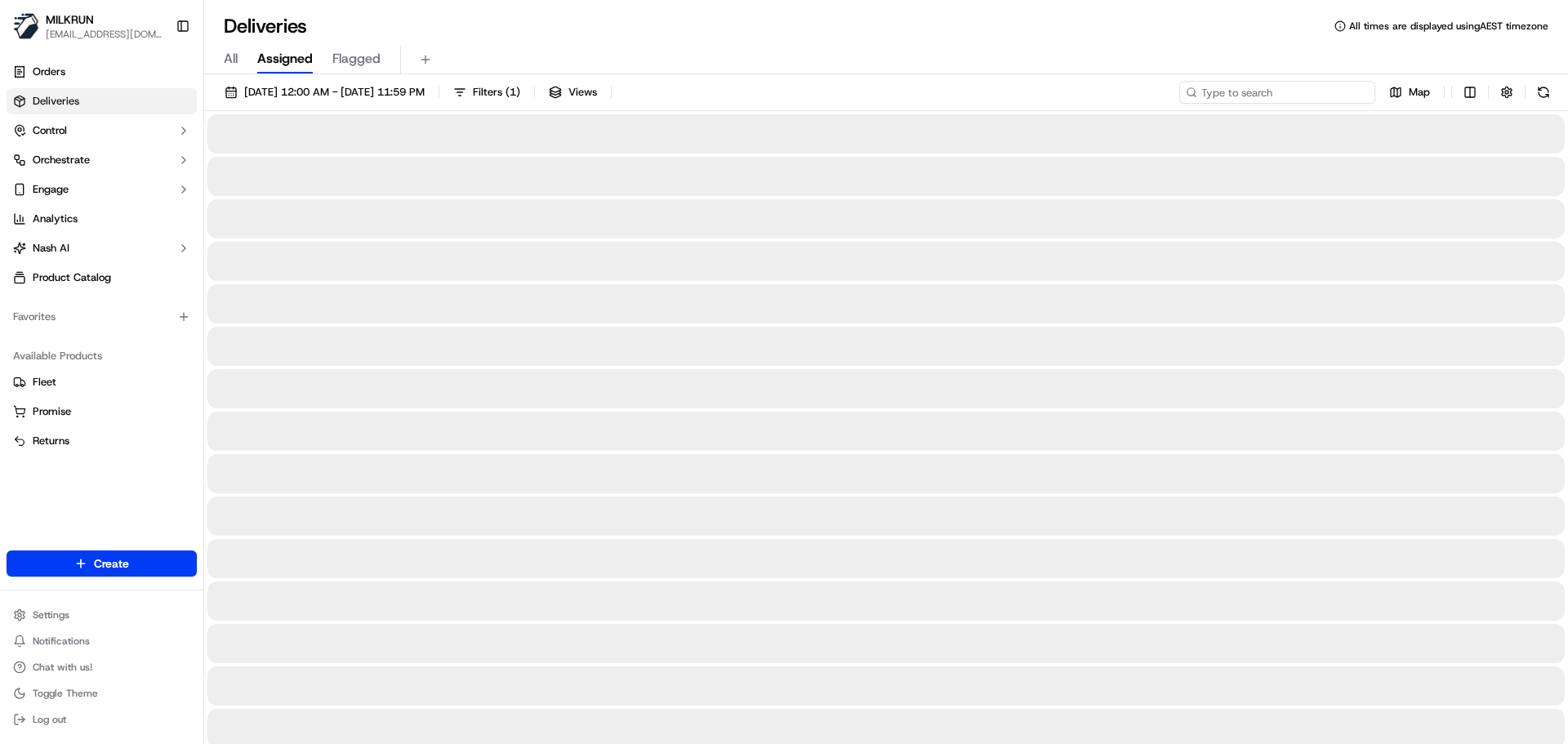
click at [1253, 92] on input at bounding box center [1277, 92] width 196 height 23
paste input "Simone Wates"
click at [1207, 92] on input "Simone Wates" at bounding box center [1277, 92] width 196 height 23
type input "Simone Wates"
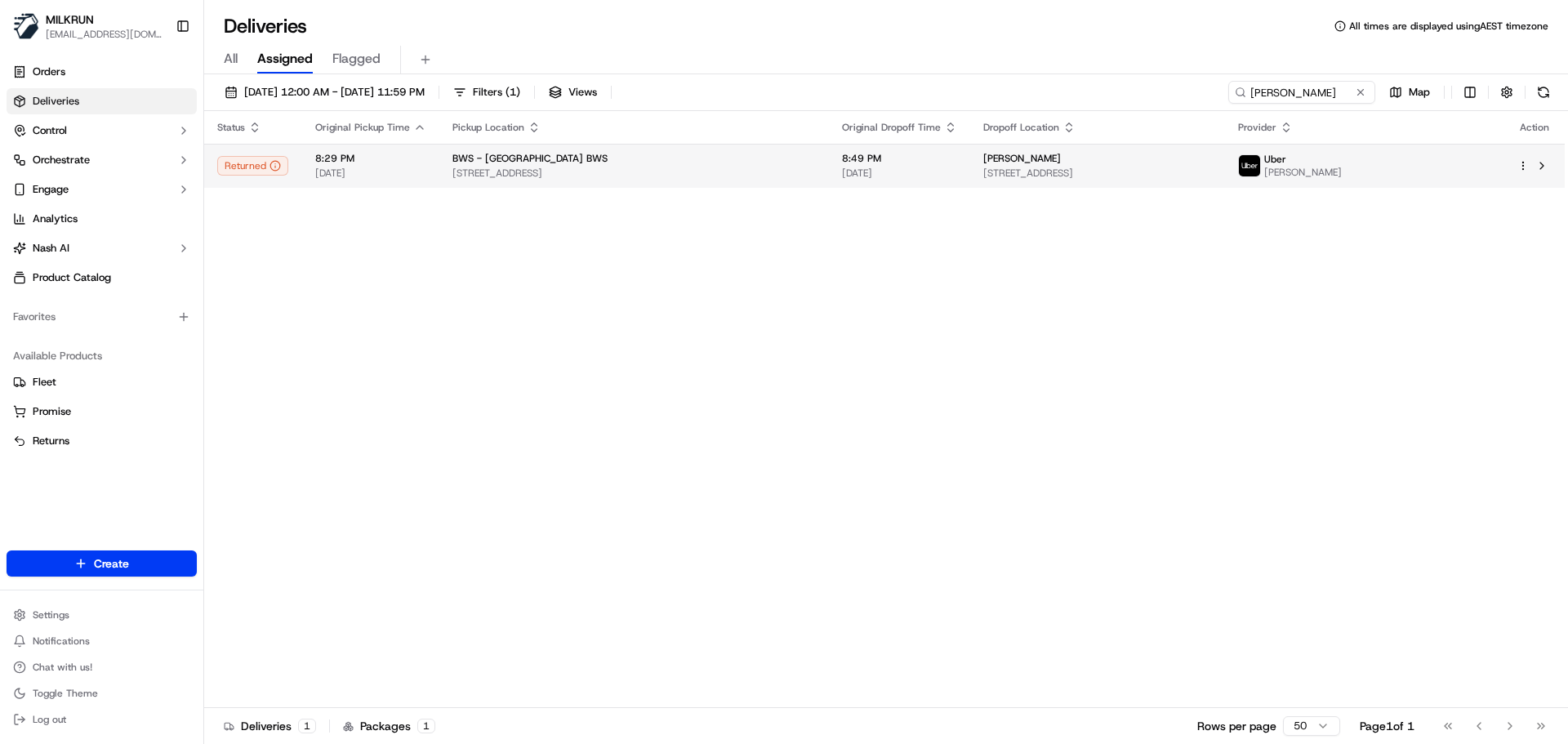
click at [744, 166] on span "[STREET_ADDRESS]" at bounding box center [634, 173] width 363 height 13
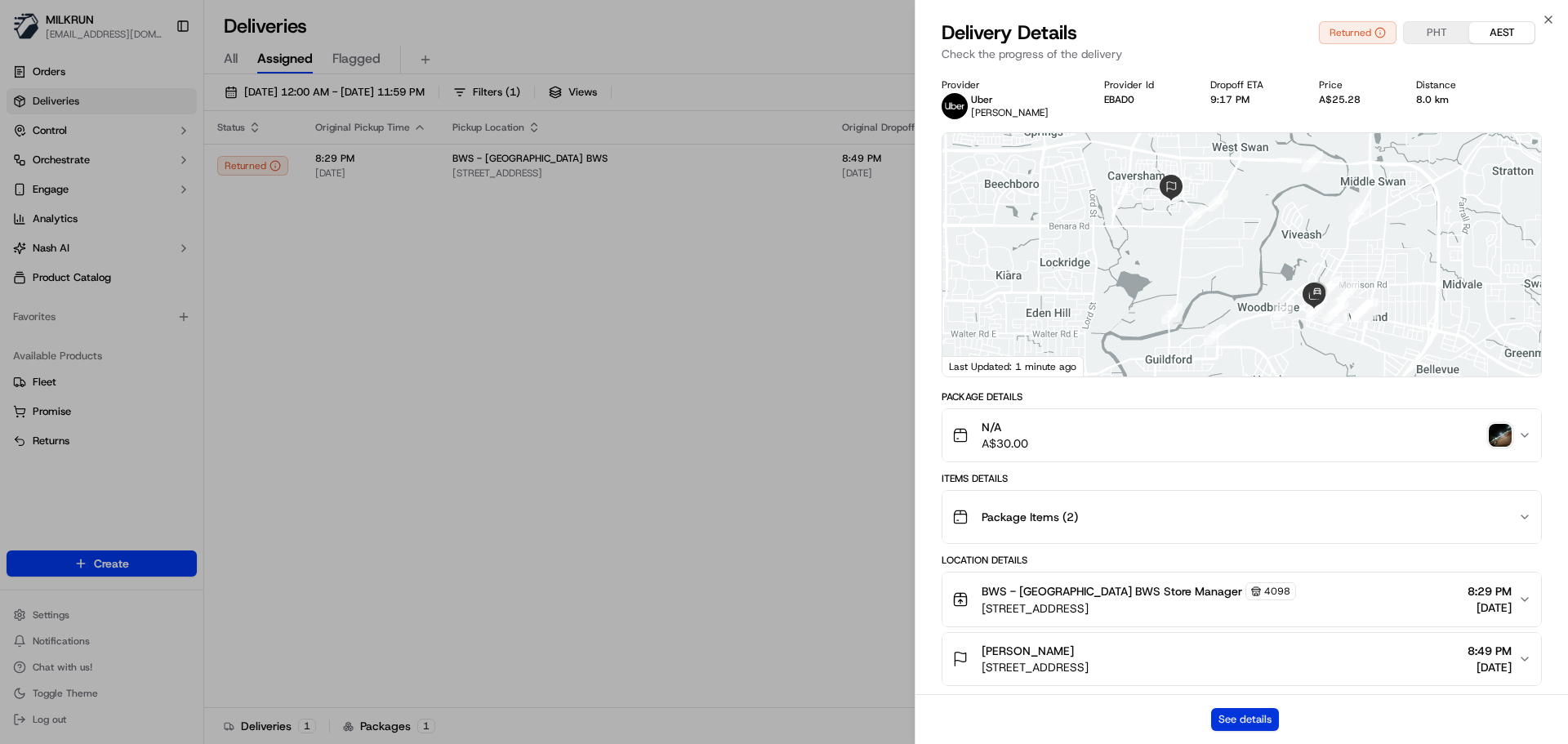
click at [1273, 725] on button "See details" at bounding box center [1245, 720] width 68 height 23
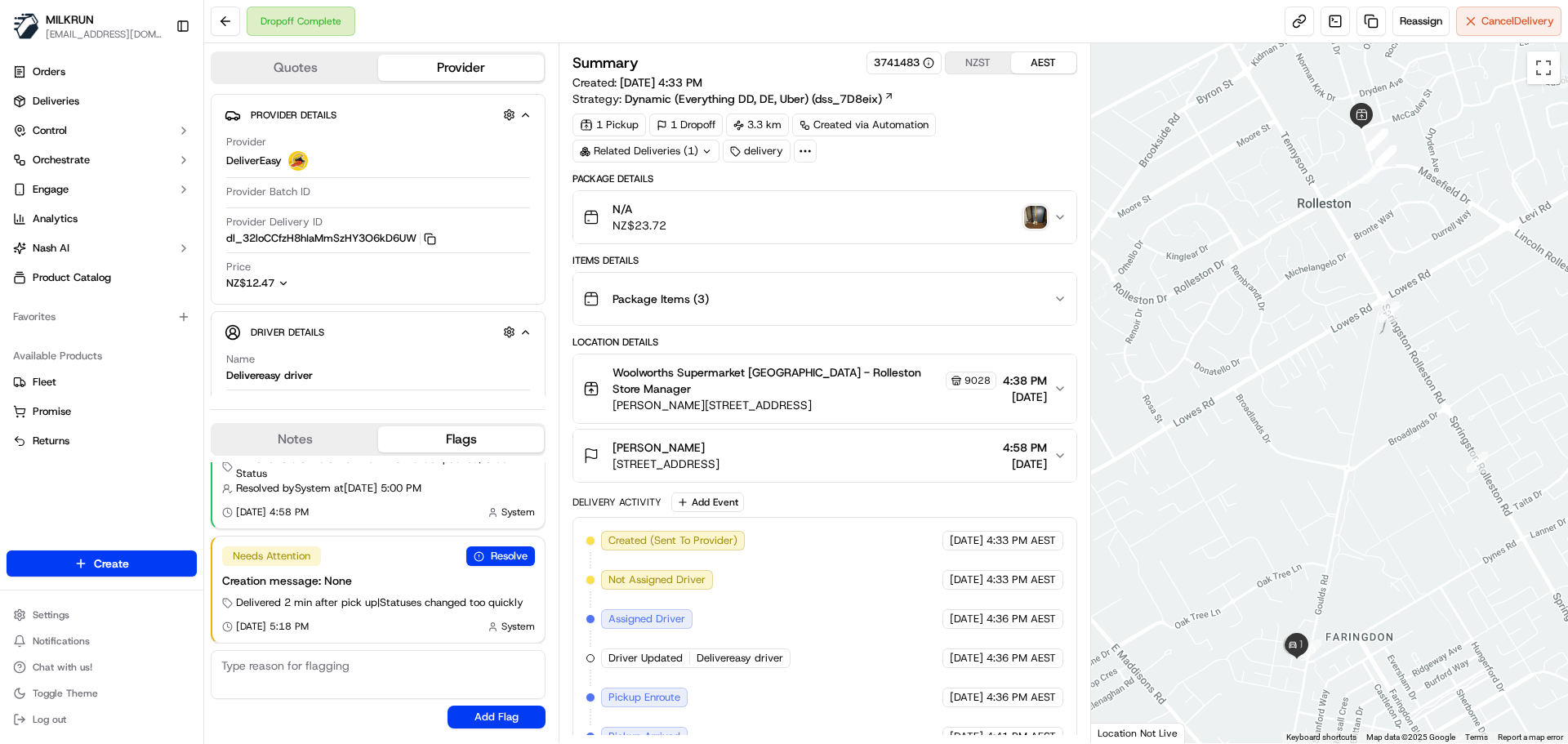
scroll to position [207, 0]
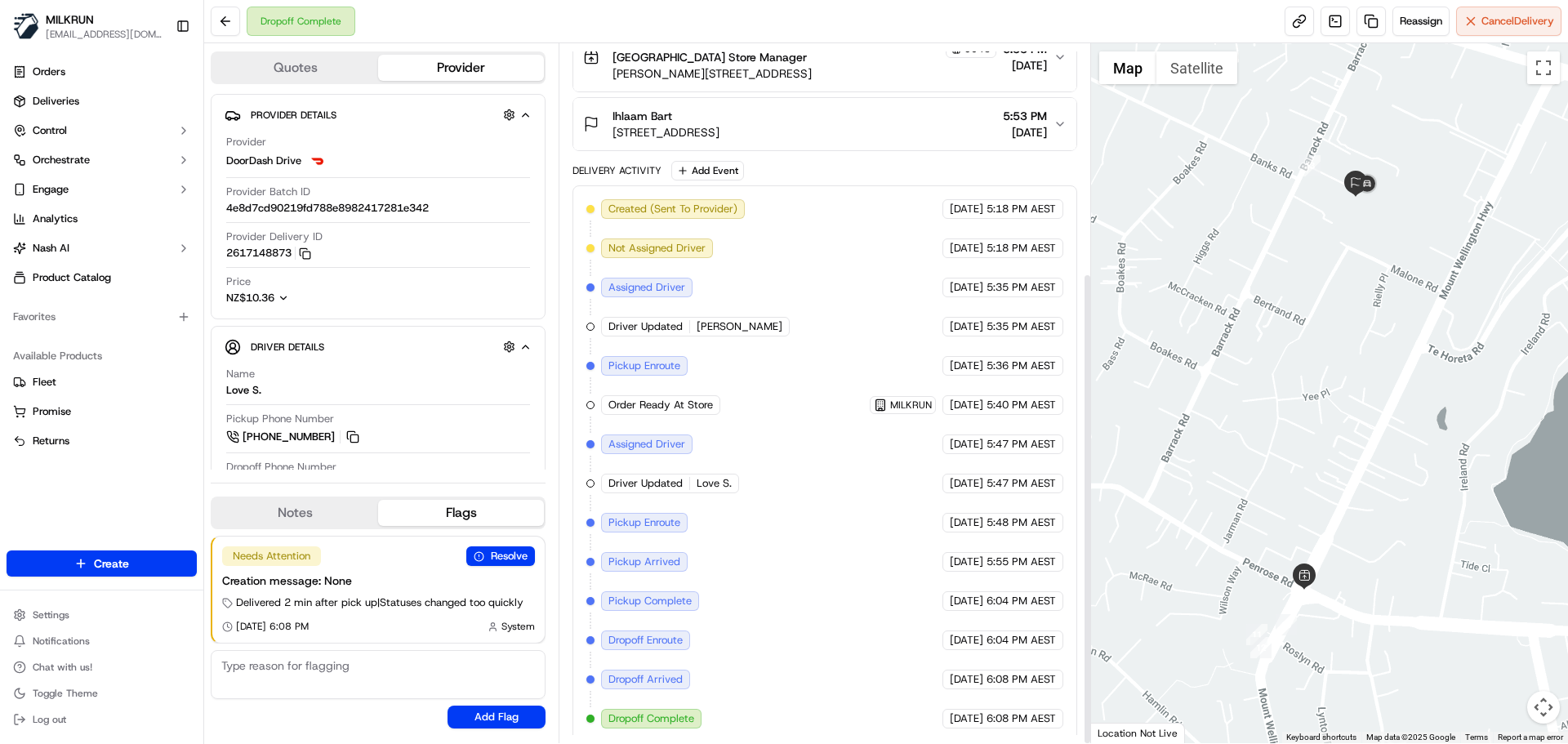
scroll to position [339, 0]
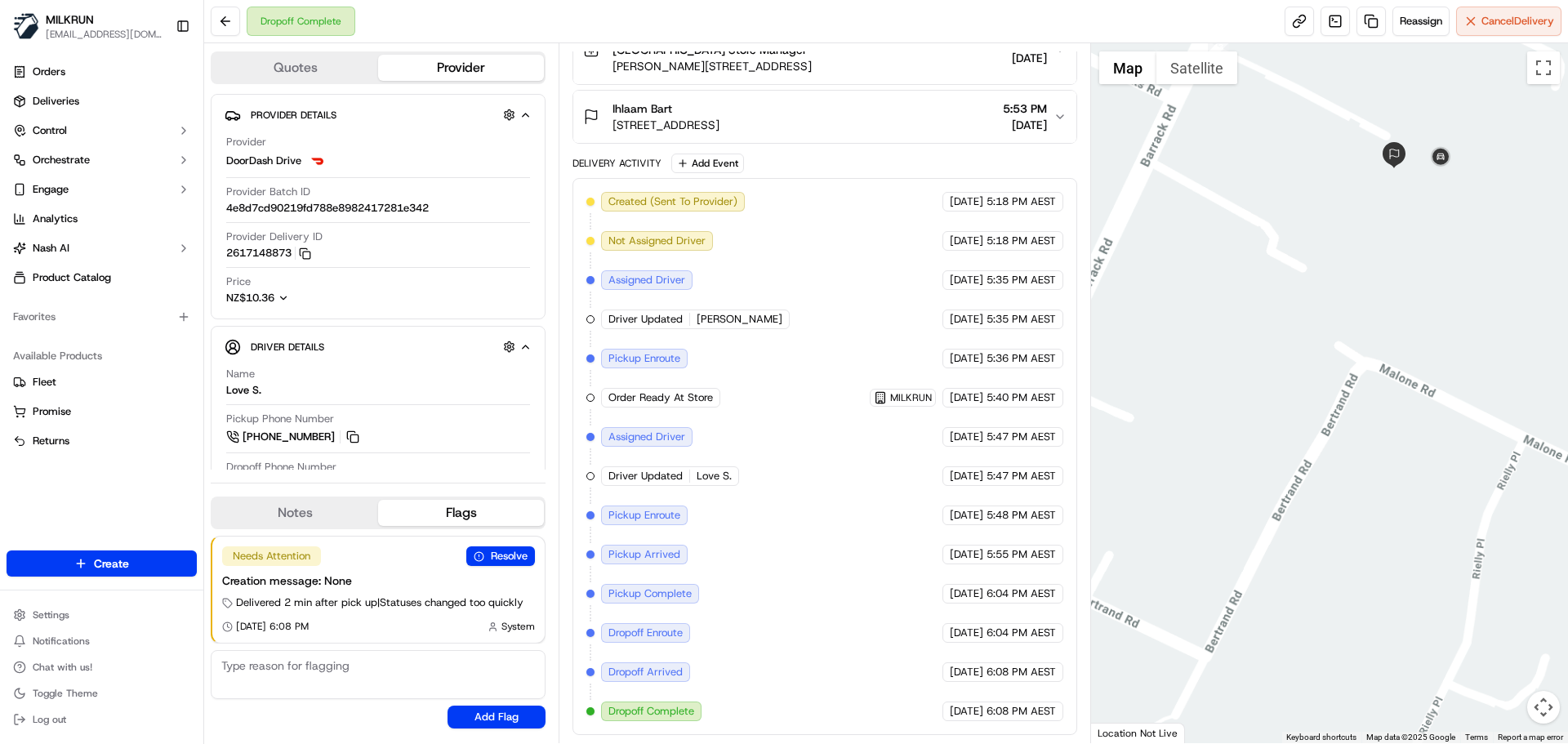
drag, startPoint x: 1360, startPoint y: 257, endPoint x: 1435, endPoint y: 440, distance: 197.8
click at [1441, 468] on div at bounding box center [1330, 393] width 478 height 700
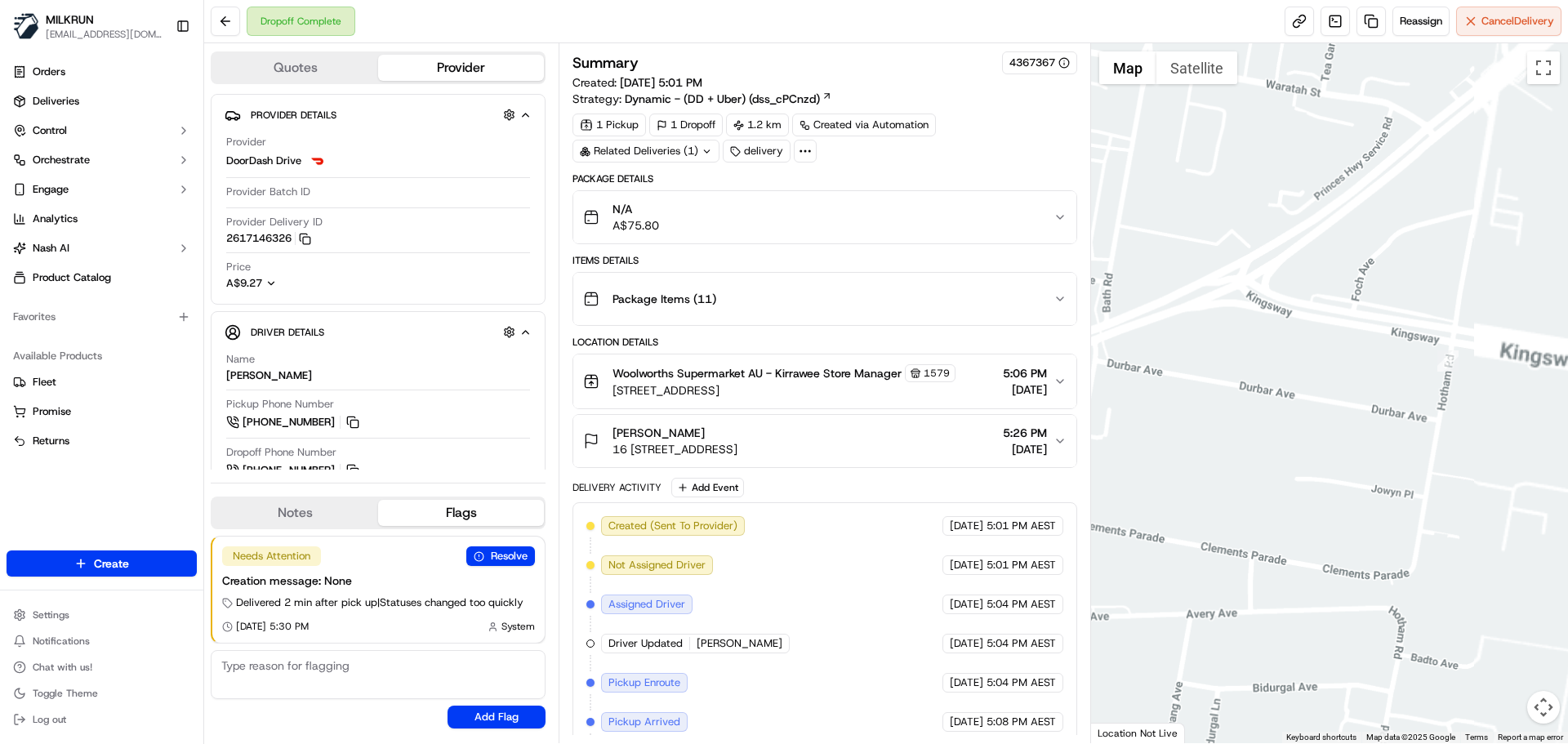
drag, startPoint x: 1391, startPoint y: 384, endPoint x: 1117, endPoint y: 472, distance: 287.8
click at [1101, 472] on div at bounding box center [1330, 393] width 478 height 700
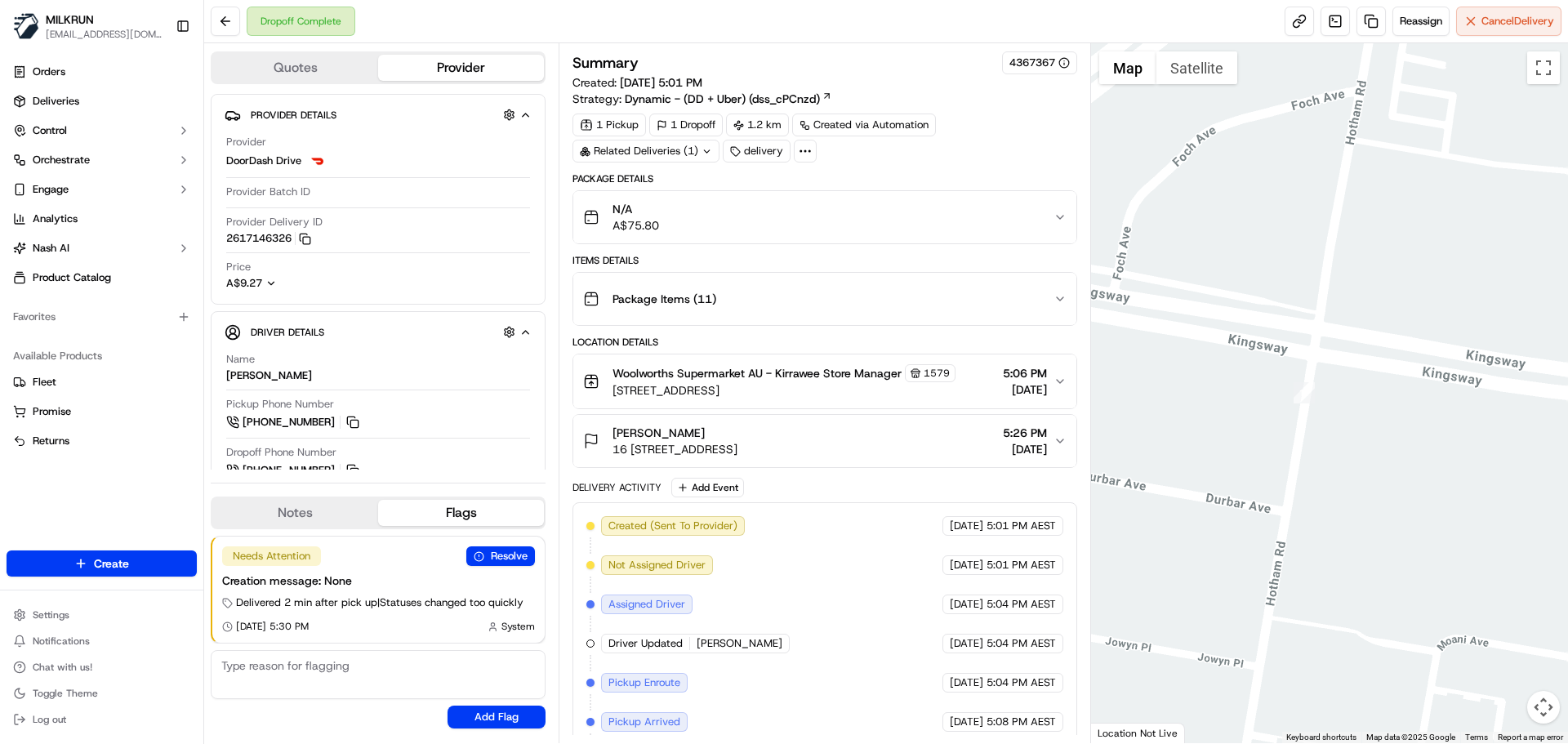
drag, startPoint x: 1293, startPoint y: 323, endPoint x: 905, endPoint y: 495, distance: 424.4
click at [1218, 359] on div at bounding box center [1330, 393] width 478 height 700
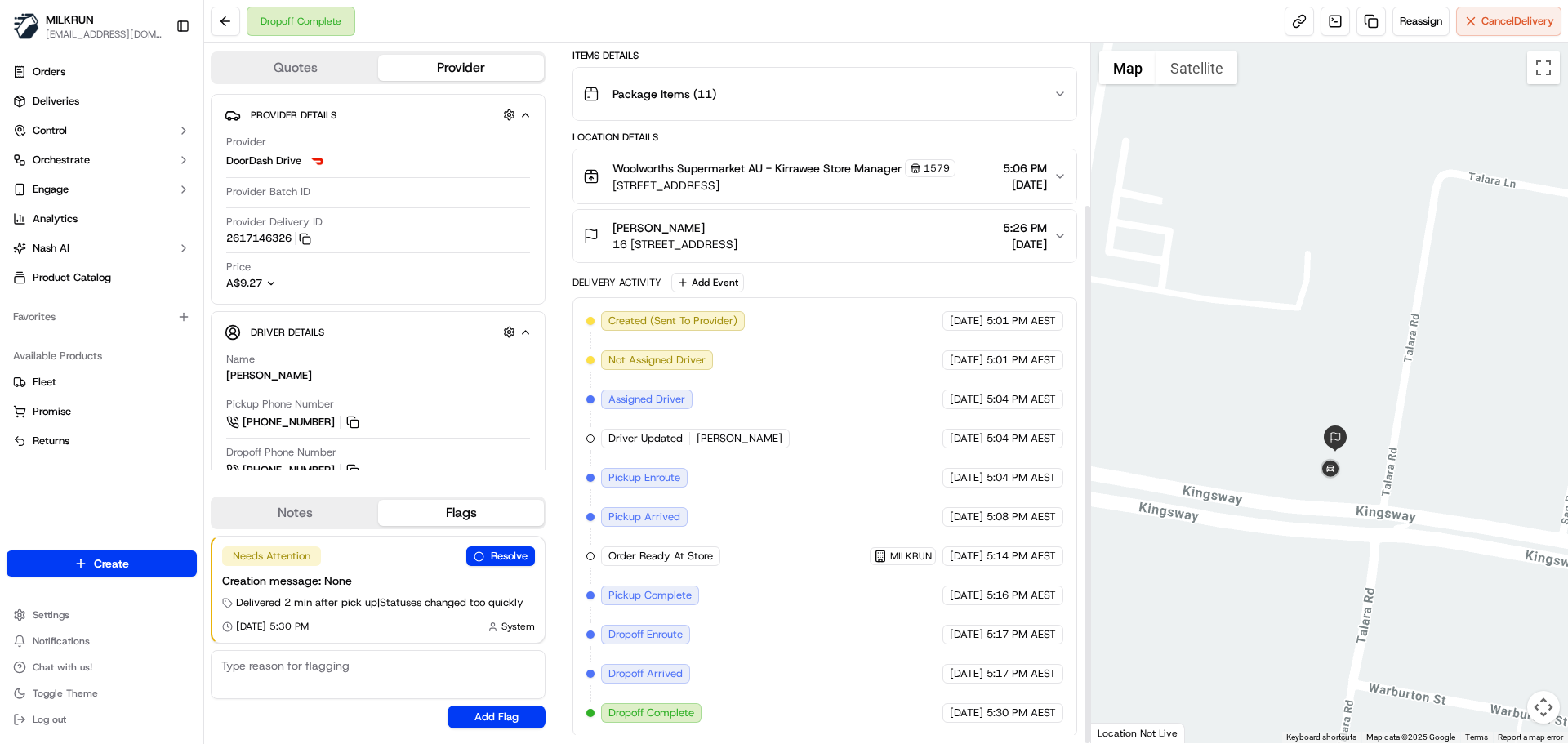
scroll to position [207, 0]
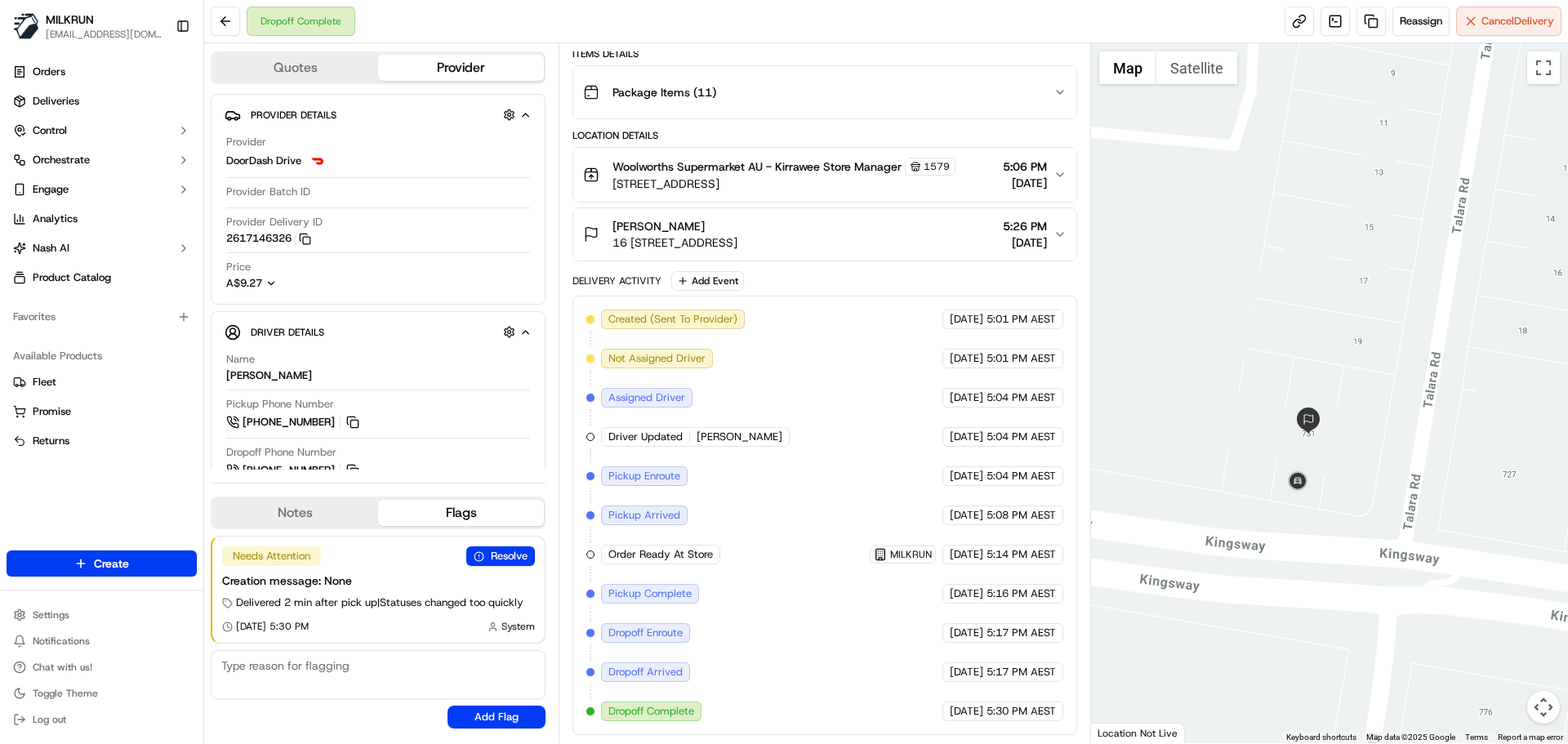
drag, startPoint x: 1376, startPoint y: 451, endPoint x: 1486, endPoint y: 476, distance: 112.8
click at [1486, 476] on div at bounding box center [1330, 393] width 478 height 700
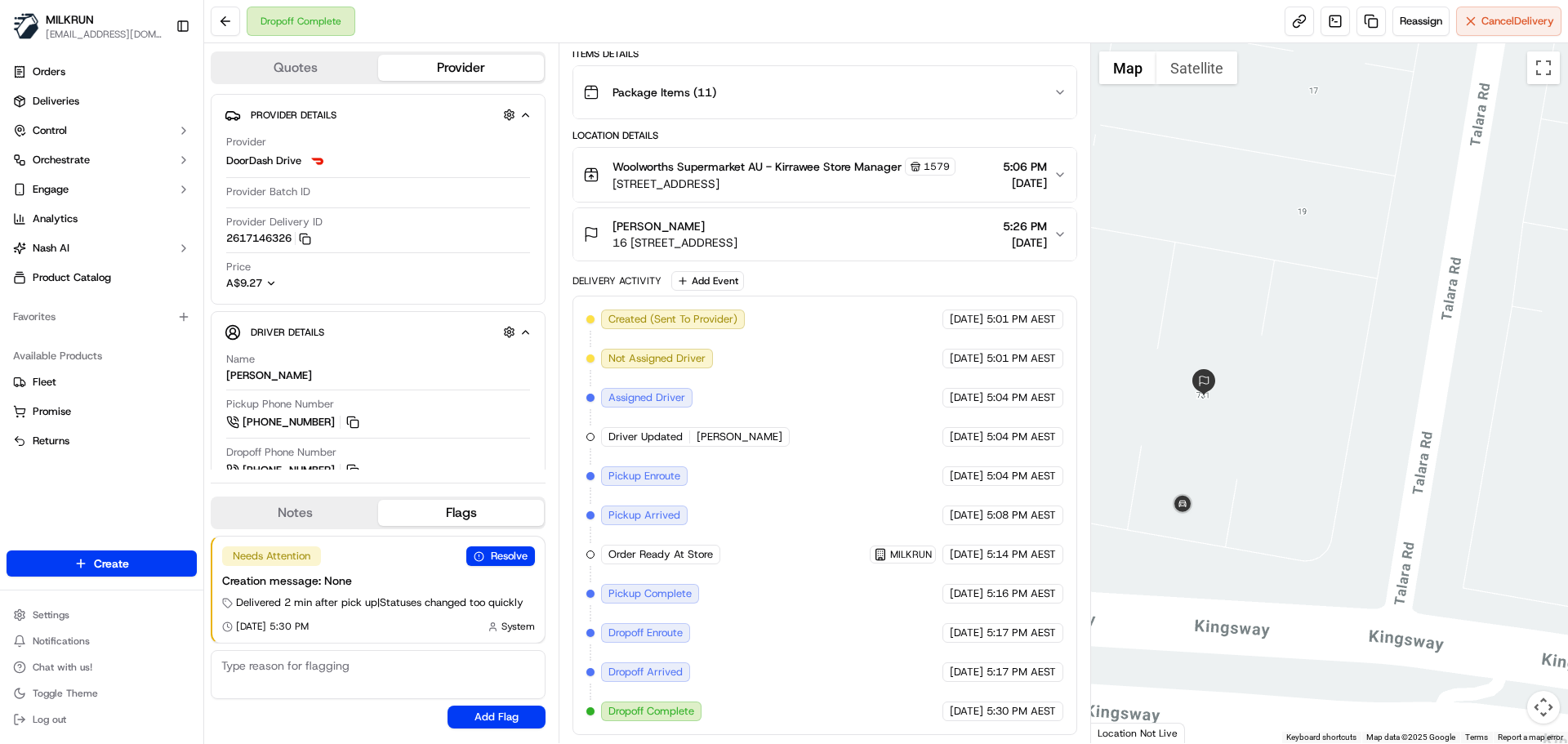
click at [1063, 231] on icon "button" at bounding box center [1060, 235] width 13 height 13
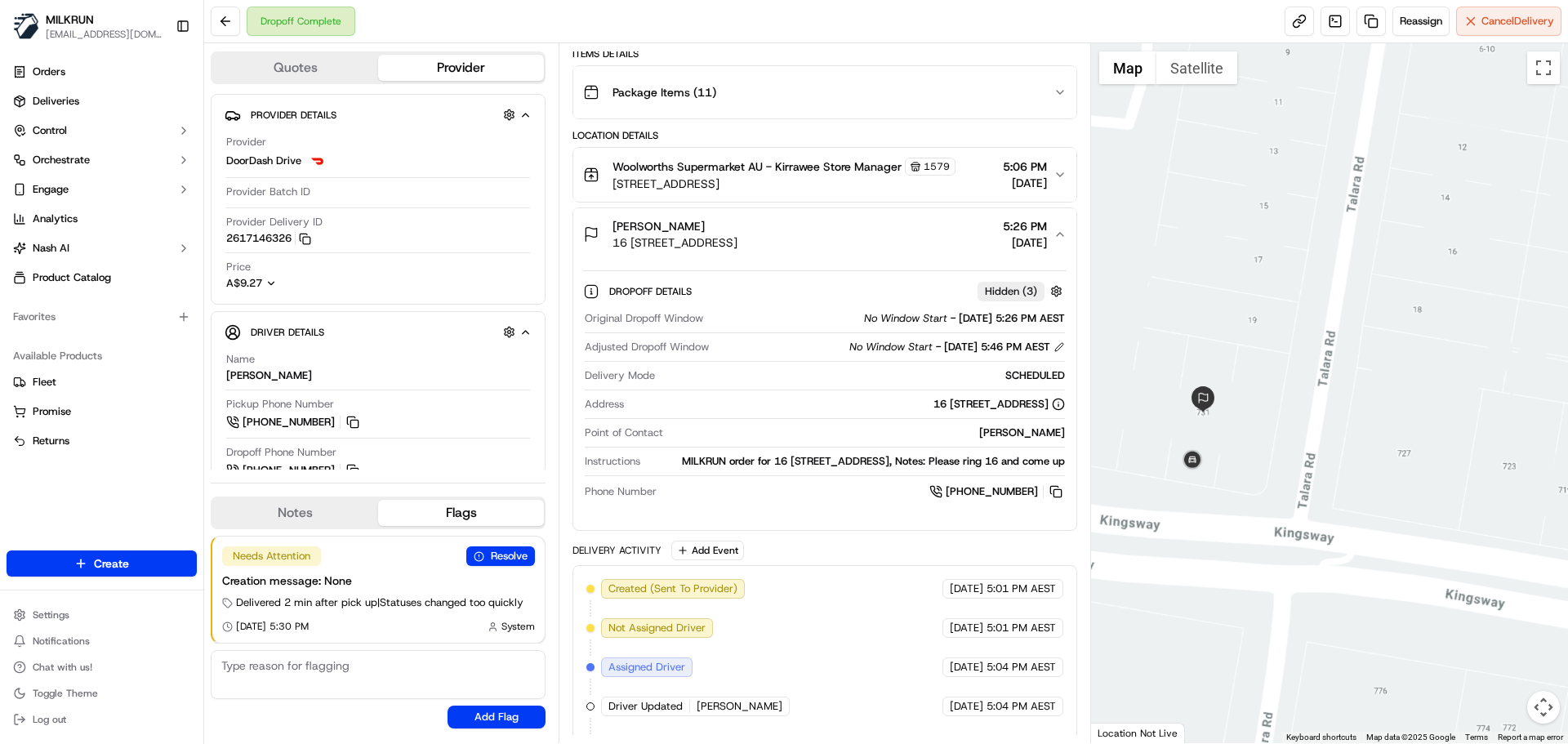
click at [1193, 79] on button "Satellite" at bounding box center [1197, 68] width 81 height 33
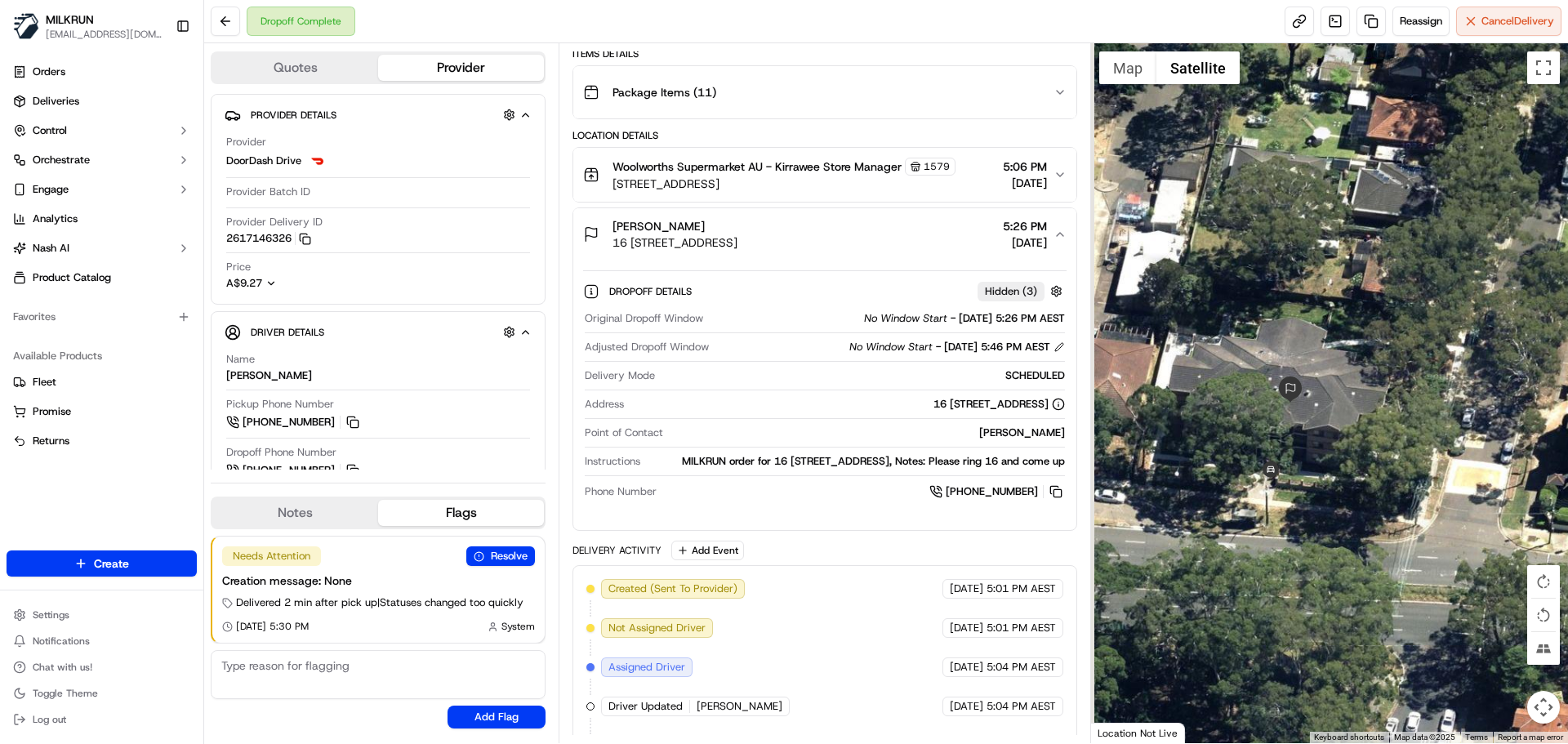
drag, startPoint x: 1285, startPoint y: 388, endPoint x: 1457, endPoint y: 374, distance: 172.6
click at [1457, 374] on div at bounding box center [1330, 393] width 478 height 700
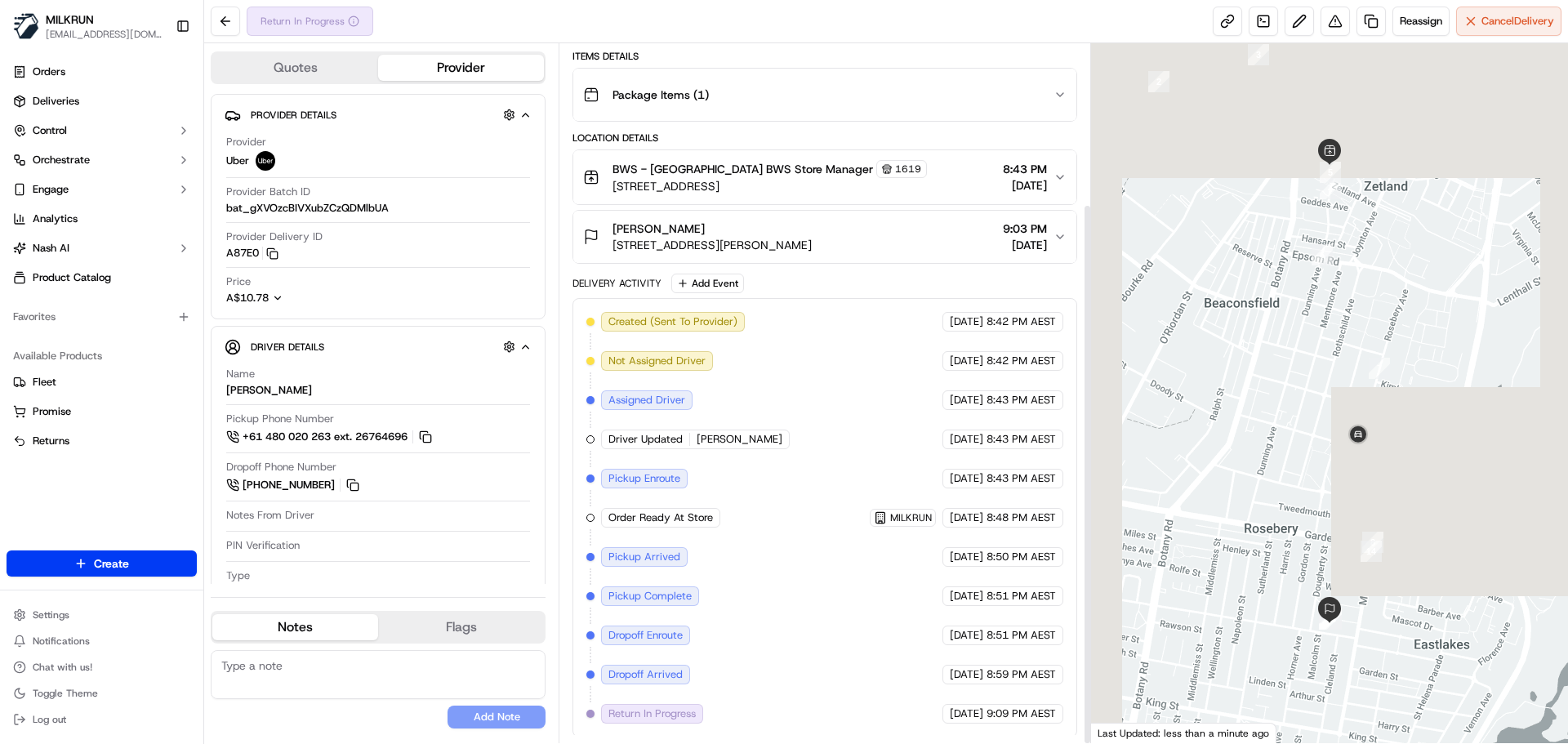
scroll to position [207, 0]
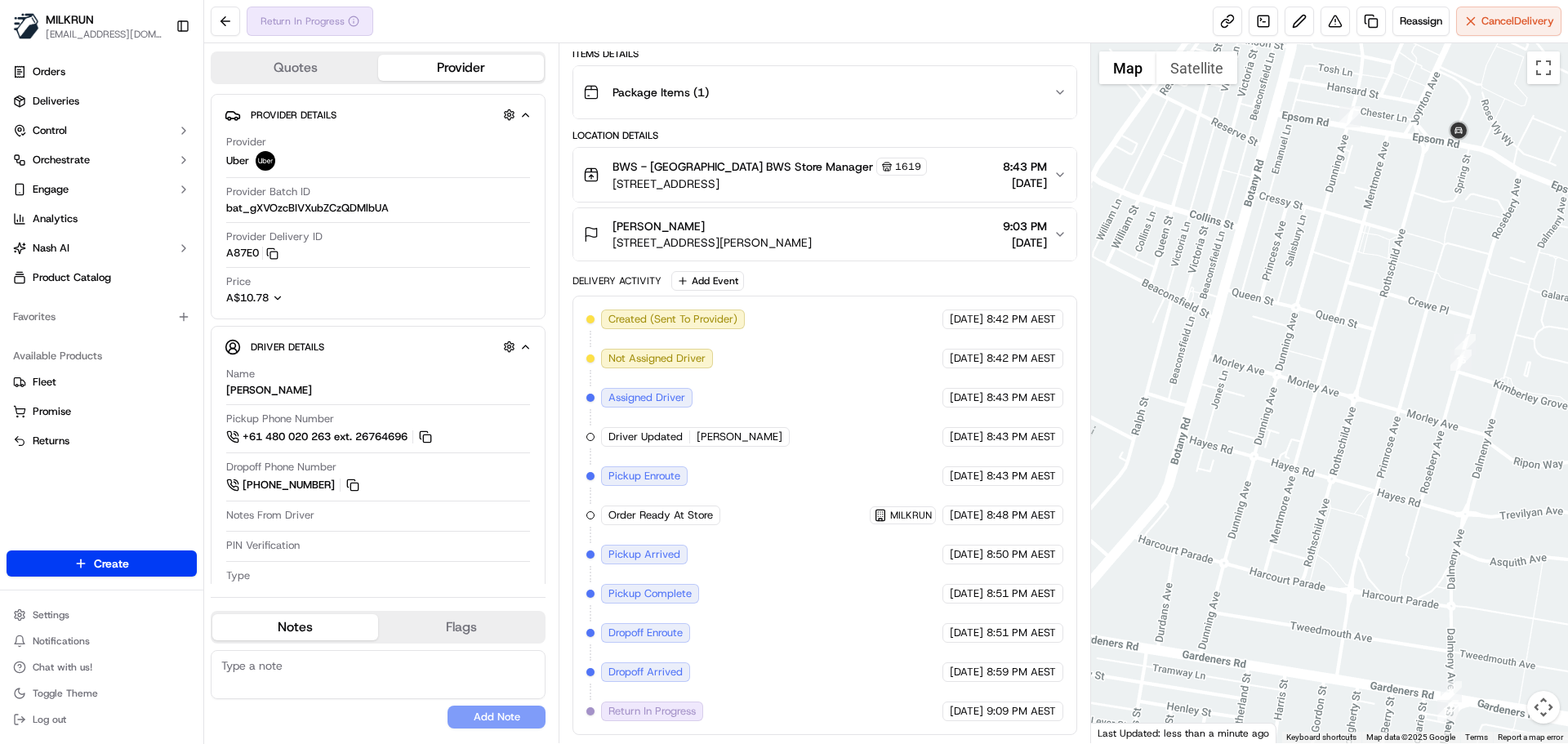
drag, startPoint x: 1306, startPoint y: 308, endPoint x: 1202, endPoint y: 317, distance: 104.4
click at [1199, 318] on div at bounding box center [1330, 393] width 478 height 700
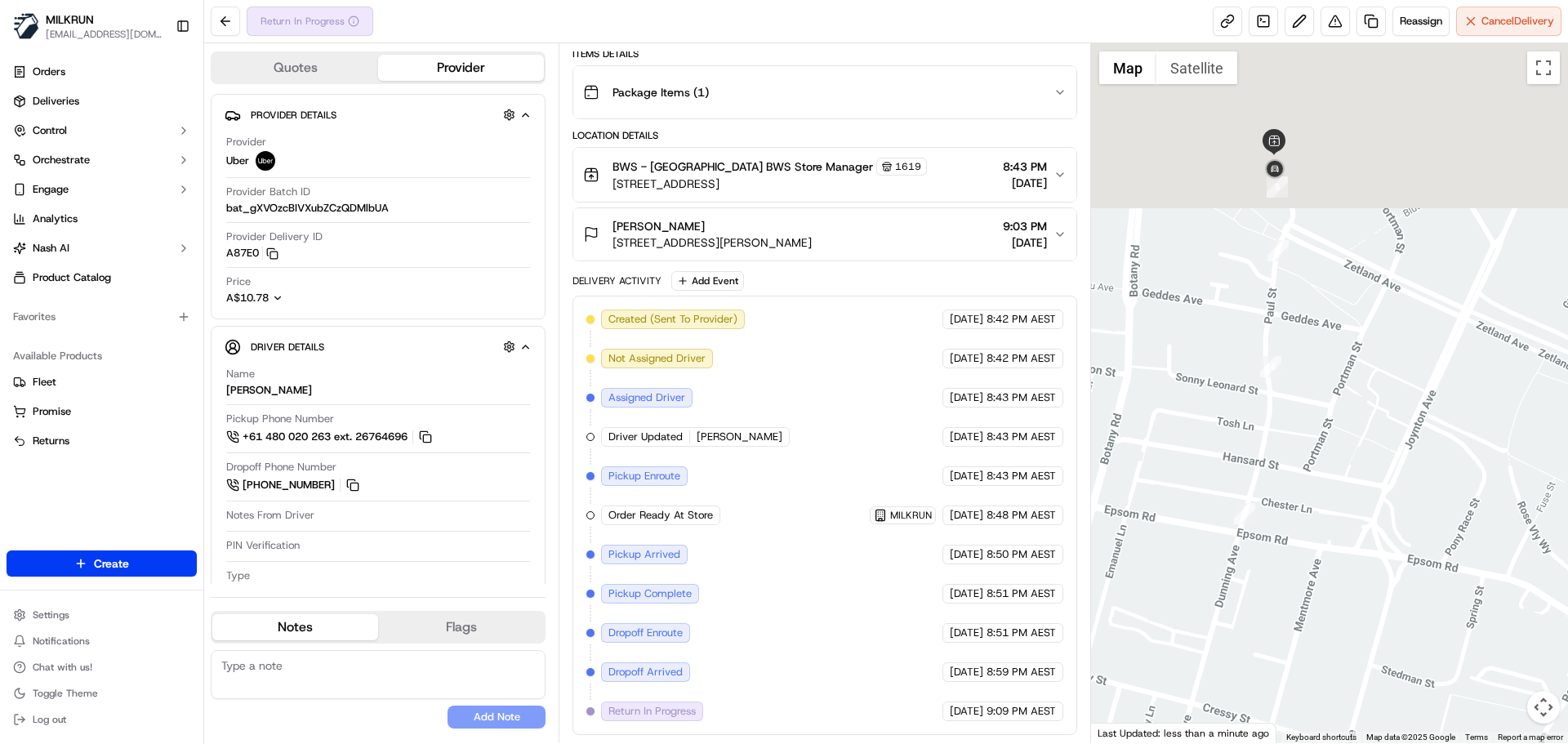
drag, startPoint x: 1289, startPoint y: 272, endPoint x: 1367, endPoint y: 481, distance: 223.1
click at [1362, 481] on div at bounding box center [1330, 393] width 478 height 700
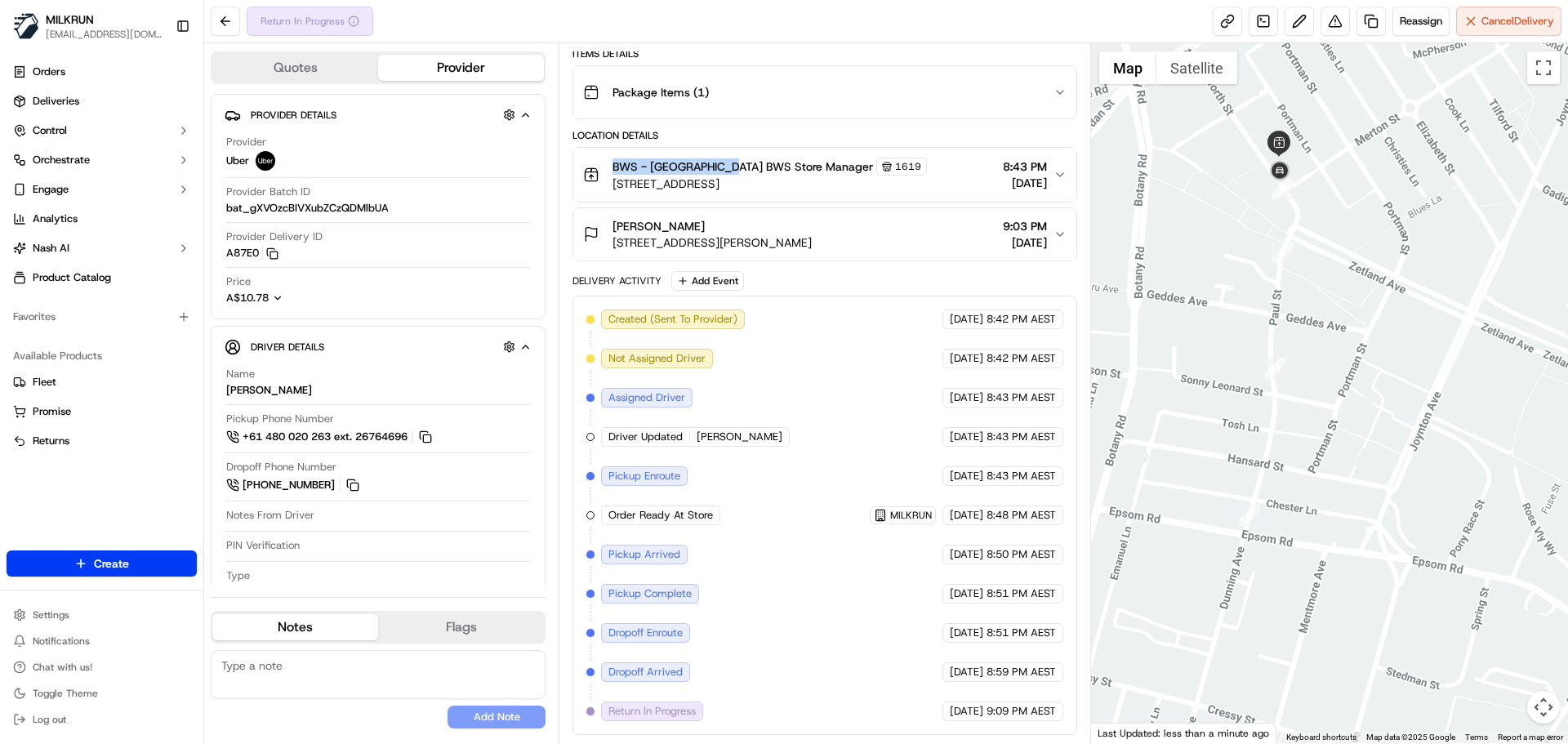
drag, startPoint x: 606, startPoint y: 163, endPoint x: 725, endPoint y: 166, distance: 119.0
click at [725, 166] on div "BWS - Green Square BWS Store Manager 1619 20-26 Ebsworth Street, Zetland, NSW 2…" at bounding box center [755, 175] width 344 height 35
copy span "BWS - Green Square"
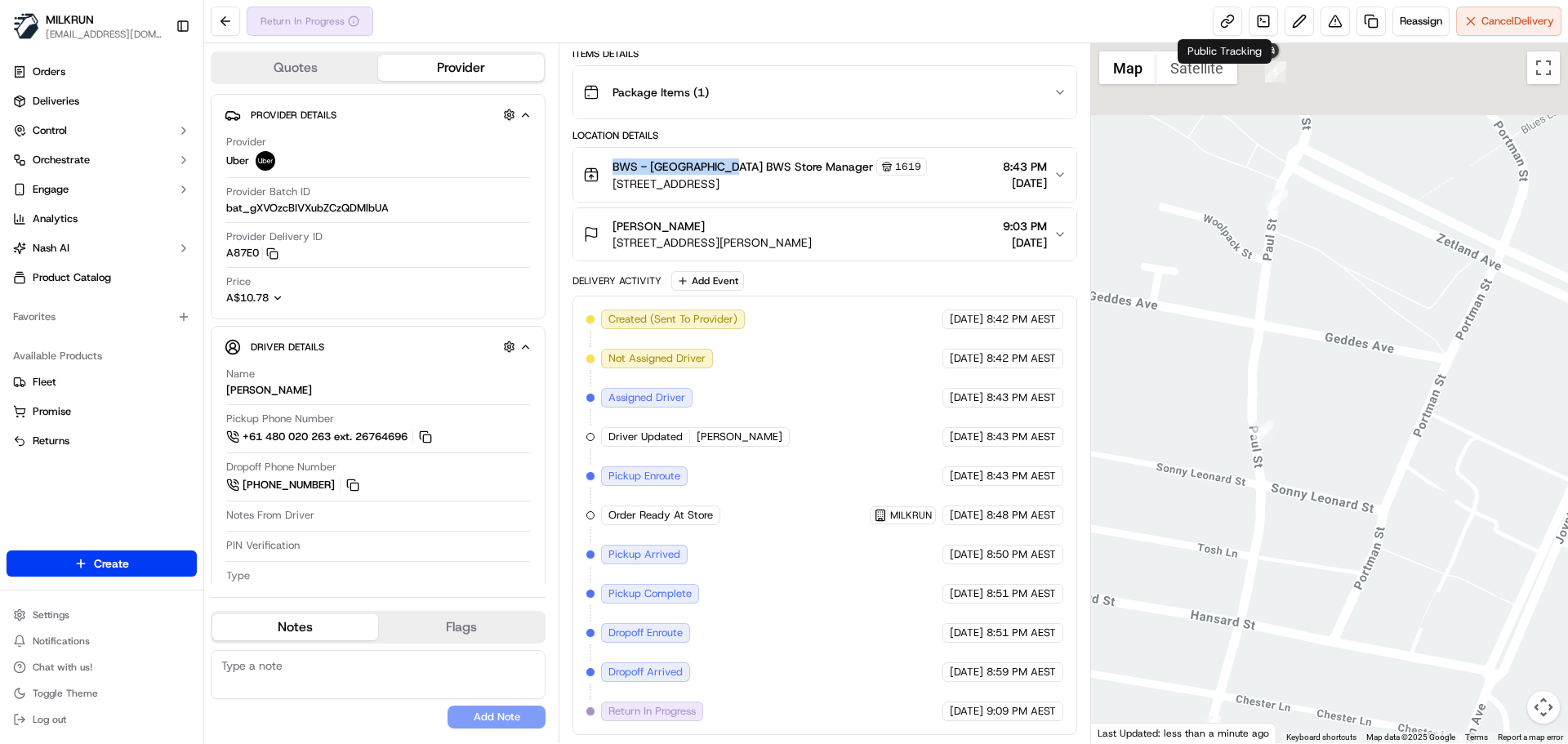
drag, startPoint x: 1256, startPoint y: 193, endPoint x: 1299, endPoint y: 371, distance: 183.1
click at [1299, 371] on div at bounding box center [1330, 393] width 478 height 700
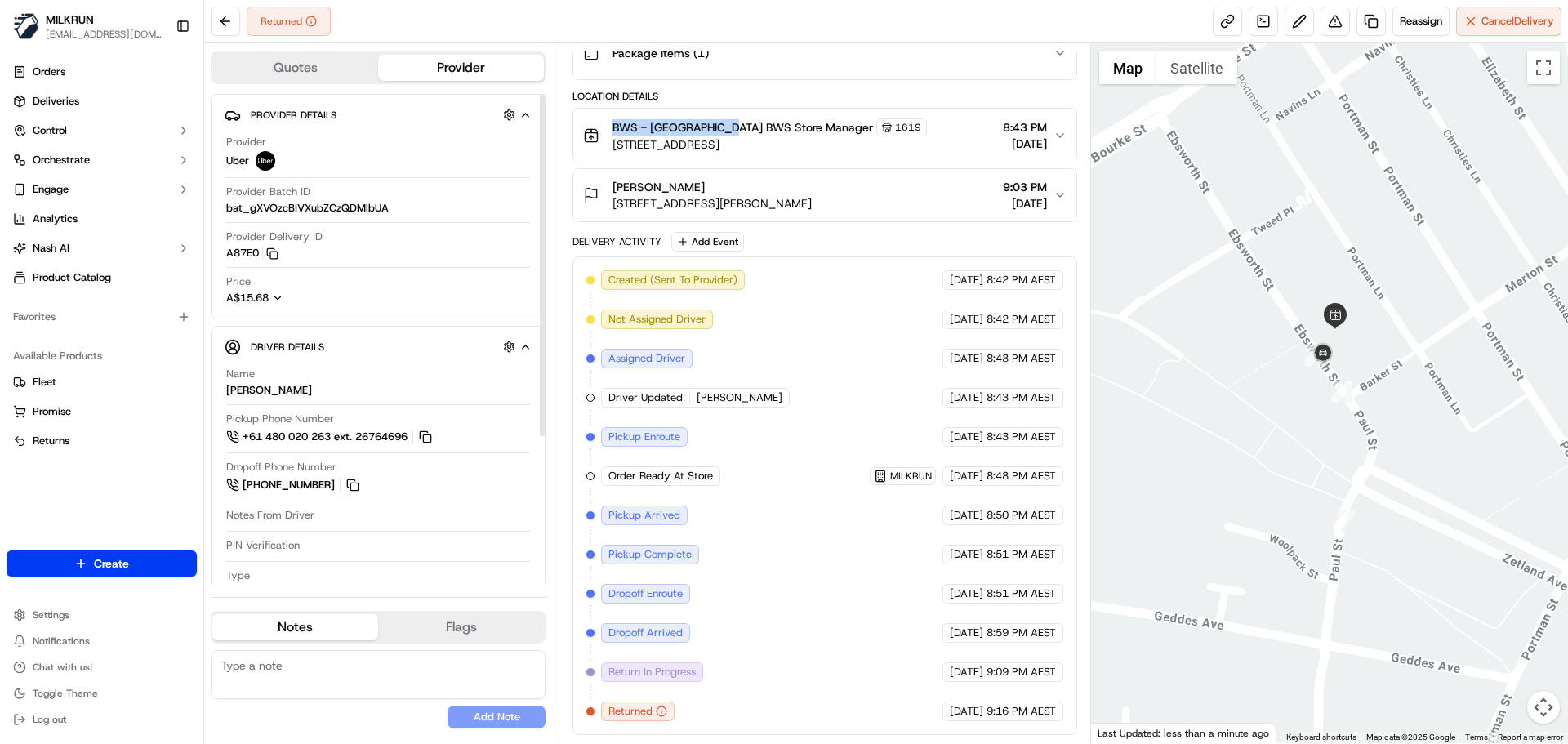
scroll to position [0, 0]
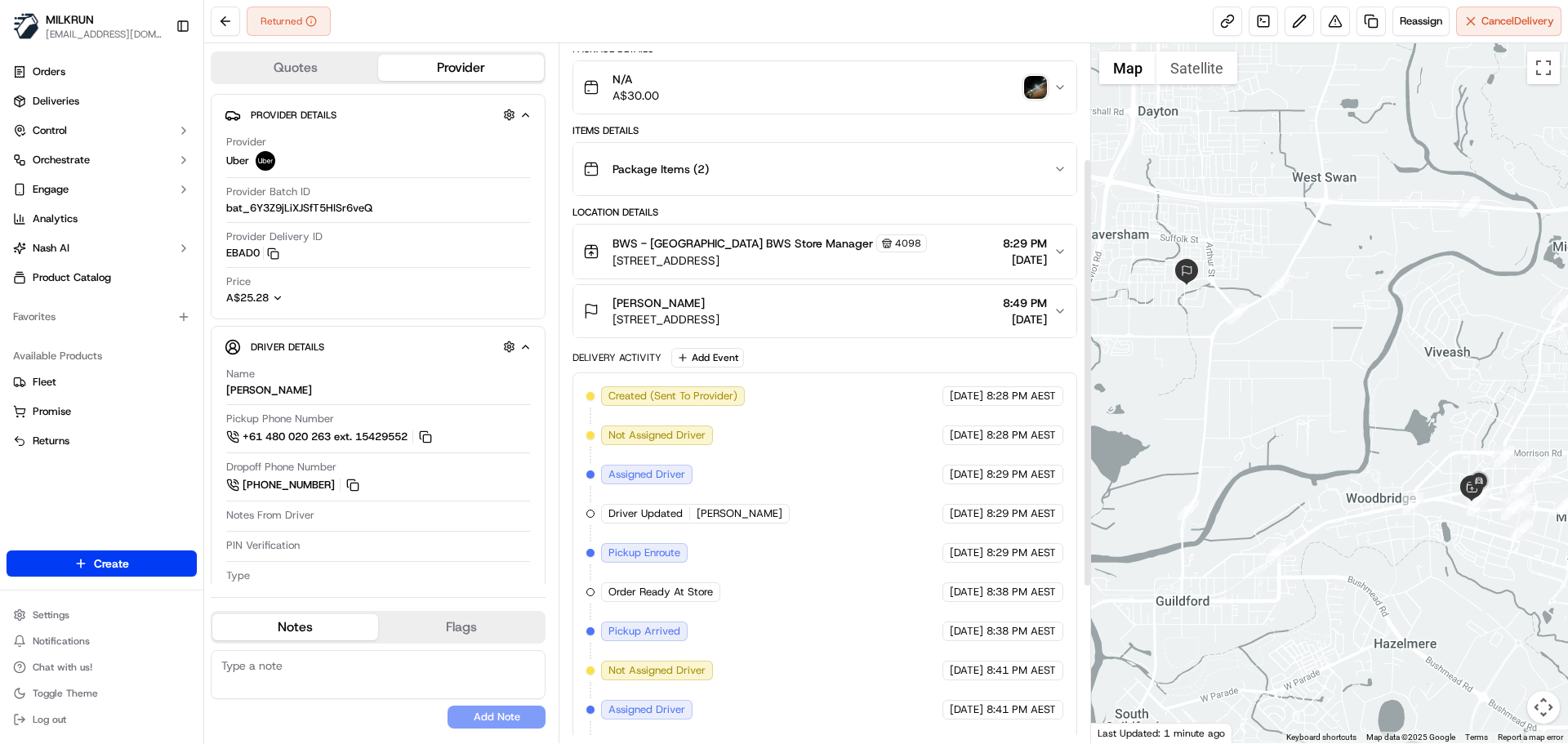
scroll to position [116, 0]
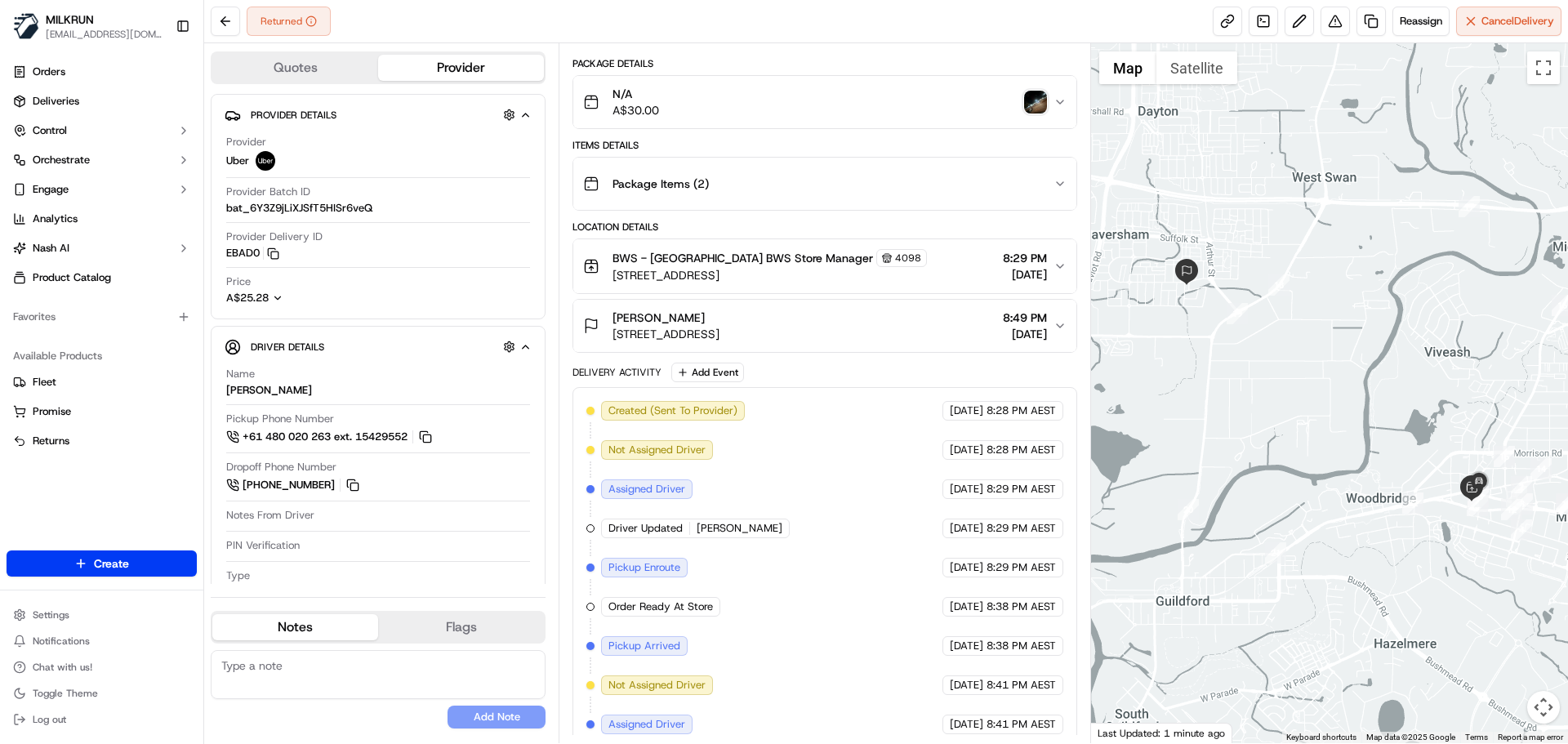
click at [1042, 95] on img "button" at bounding box center [1036, 102] width 23 height 23
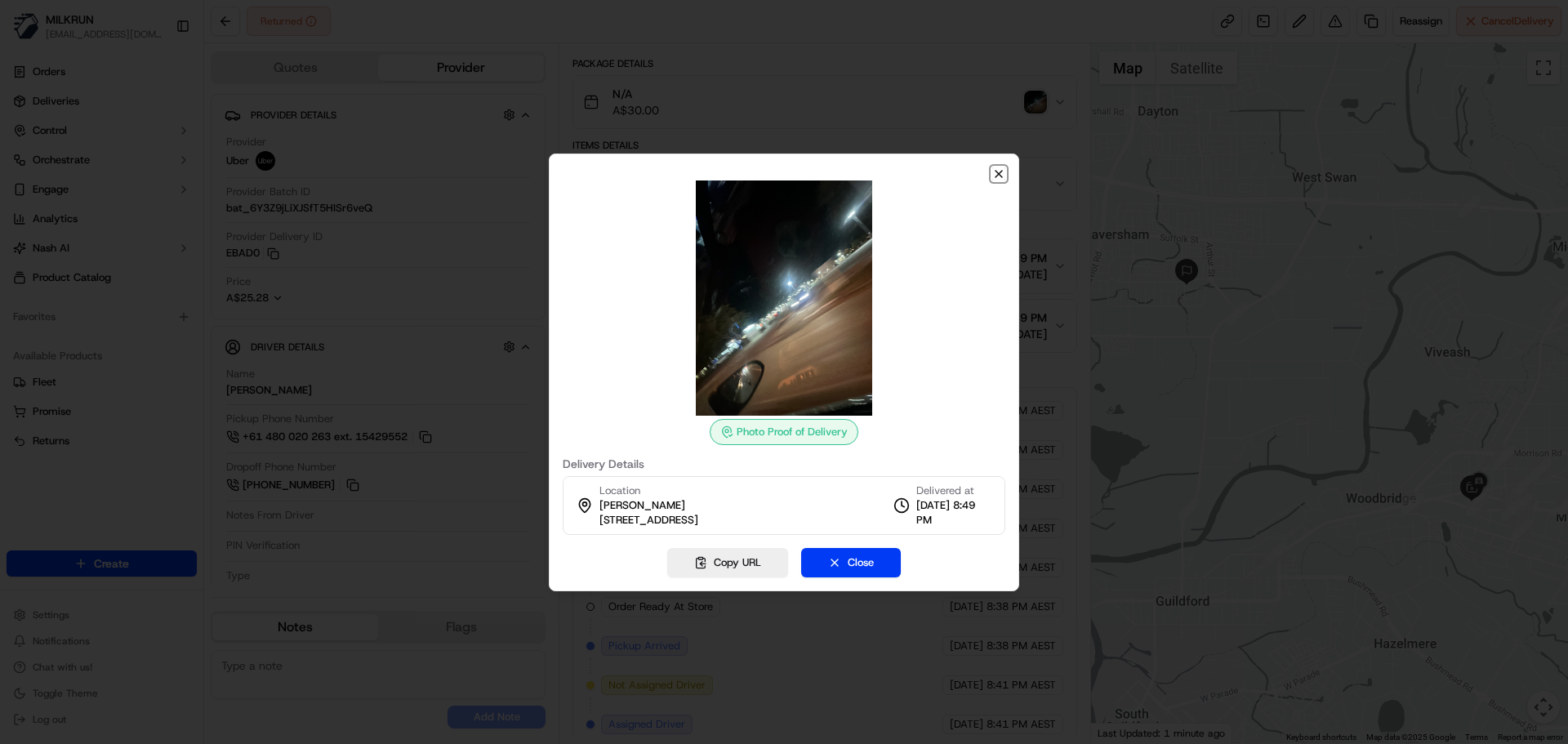
click at [1001, 170] on icon "button" at bounding box center [999, 174] width 13 height 13
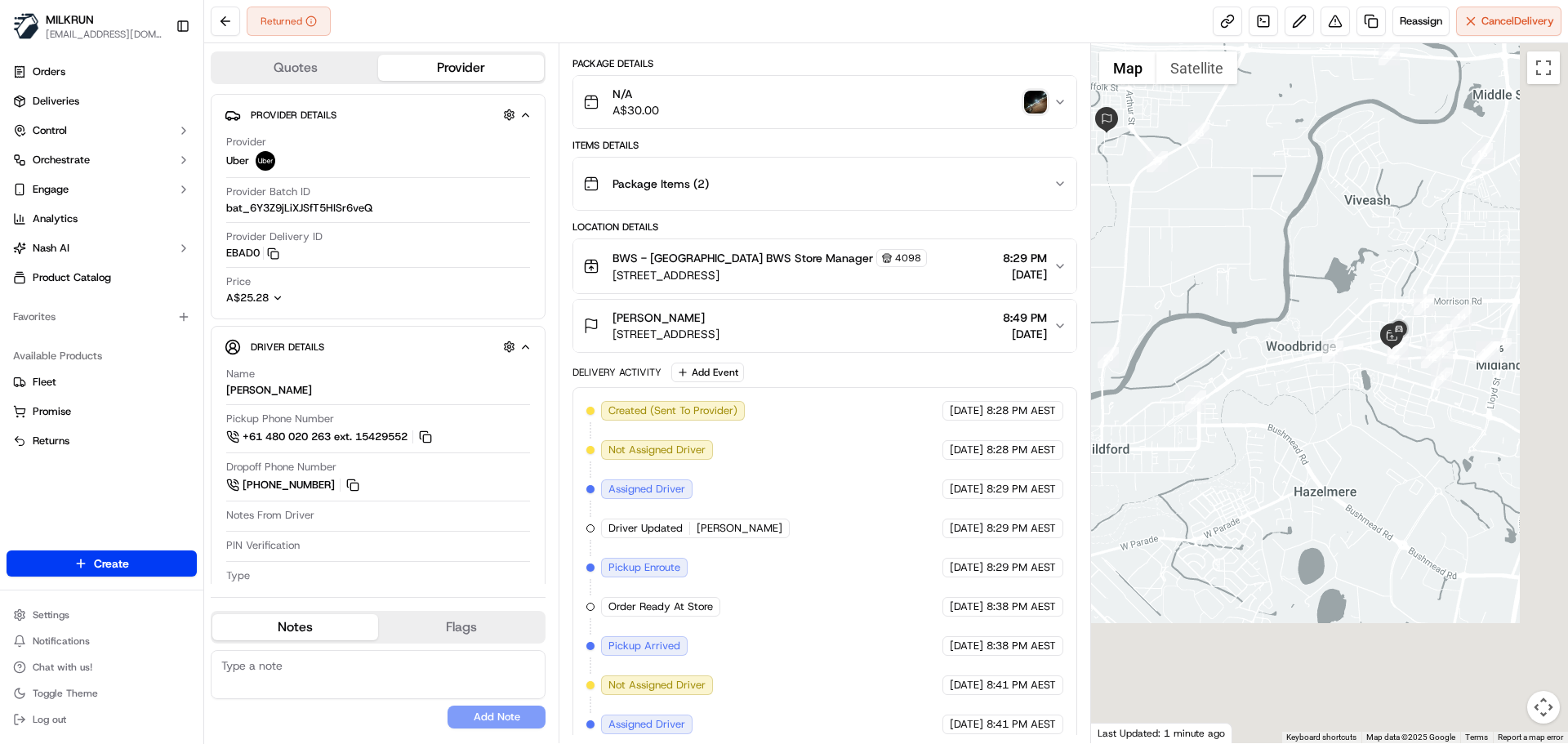
drag, startPoint x: 1379, startPoint y: 393, endPoint x: 1061, endPoint y: 467, distance: 326.5
click at [1286, 259] on div at bounding box center [1330, 393] width 478 height 700
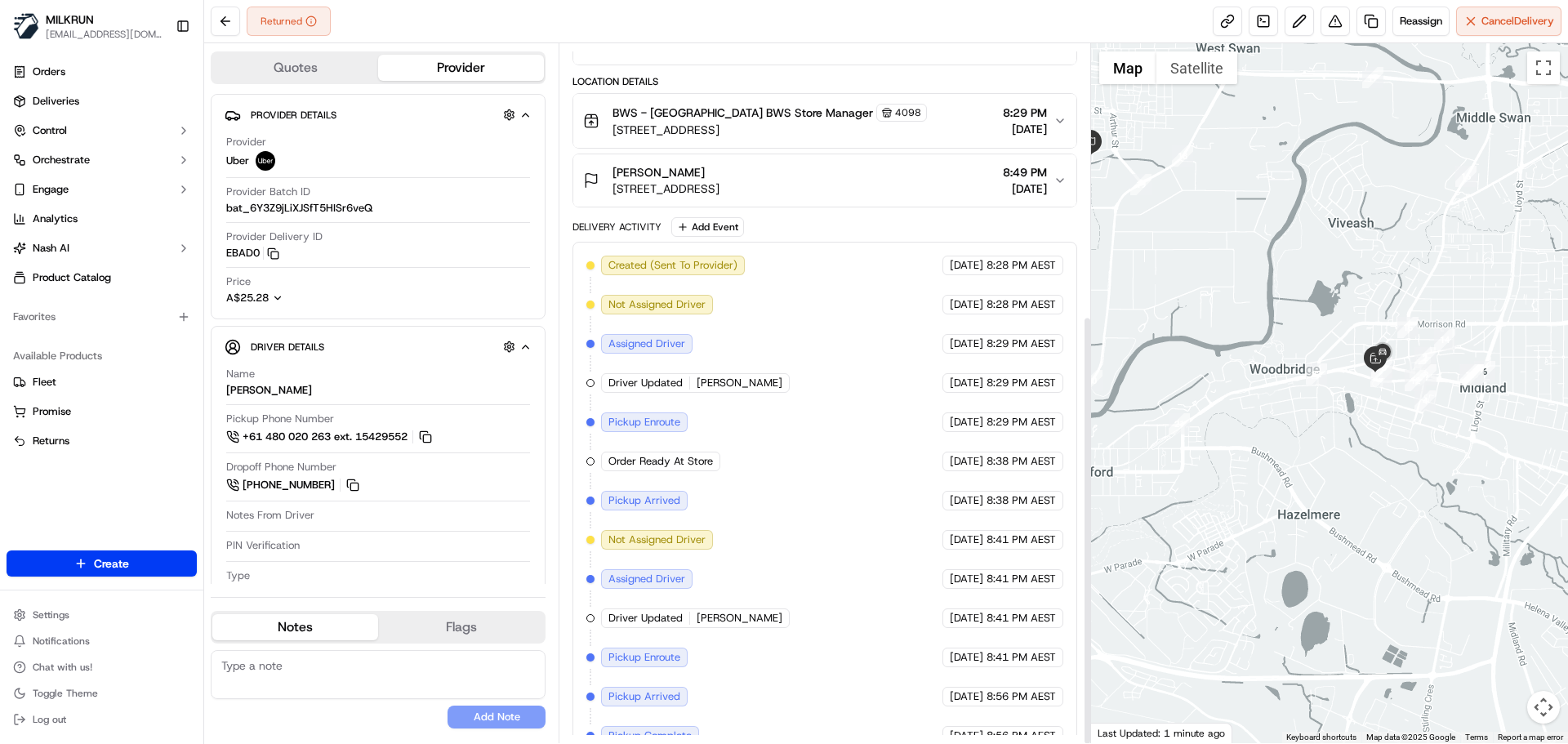
scroll to position [442, 0]
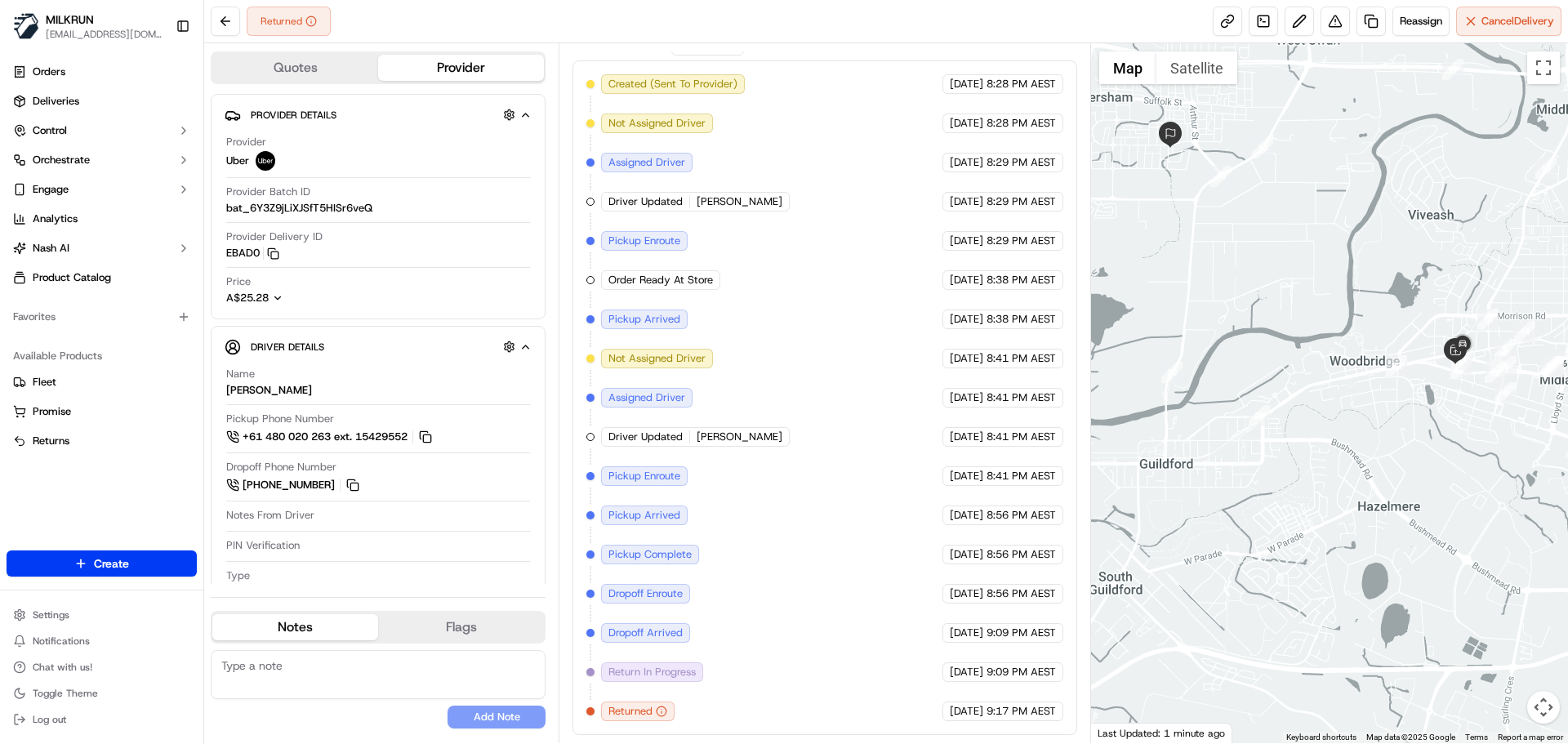
click at [1387, 432] on div at bounding box center [1330, 393] width 478 height 700
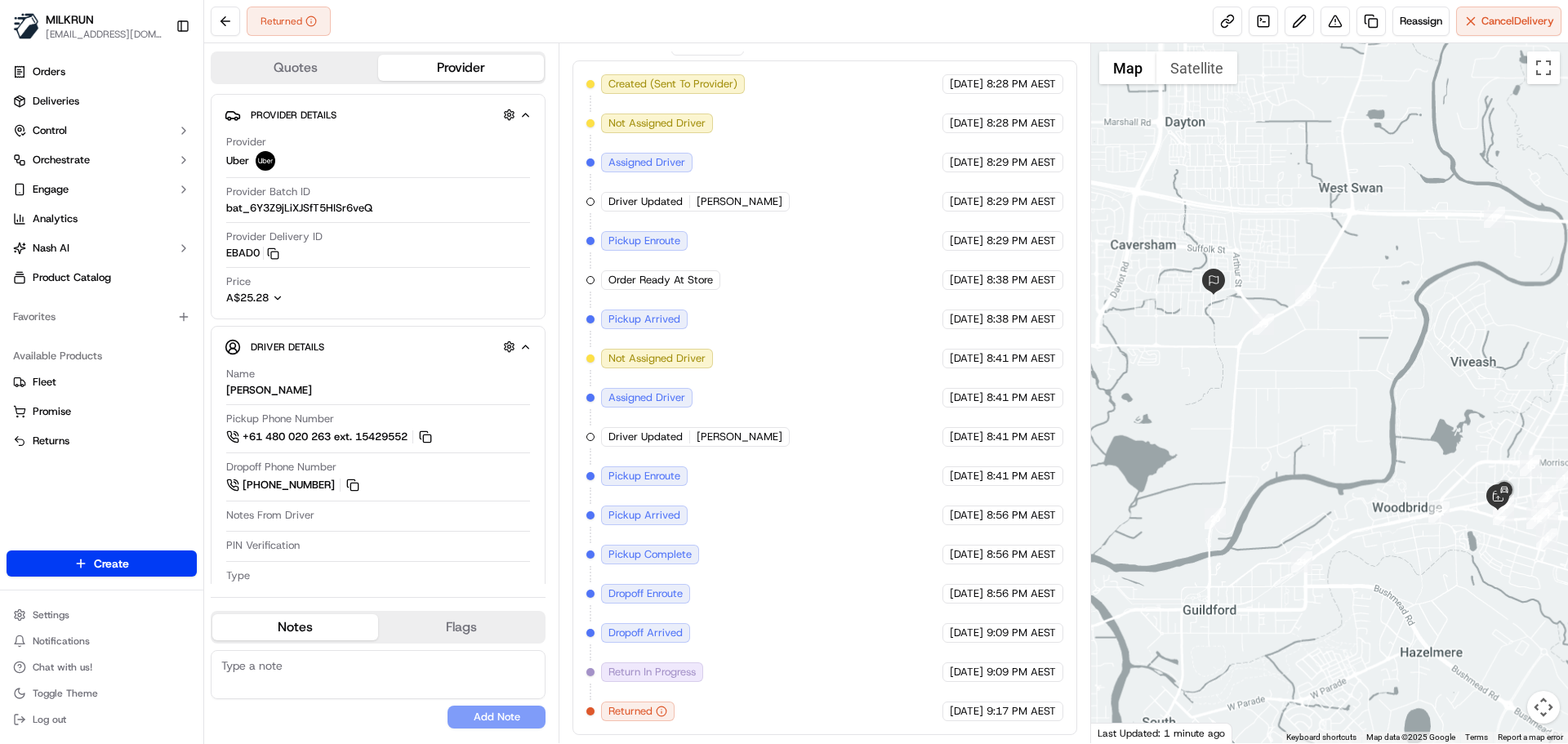
drag, startPoint x: 1273, startPoint y: 369, endPoint x: 1518, endPoint y: 342, distance: 246.5
click at [1518, 342] on div at bounding box center [1330, 393] width 478 height 700
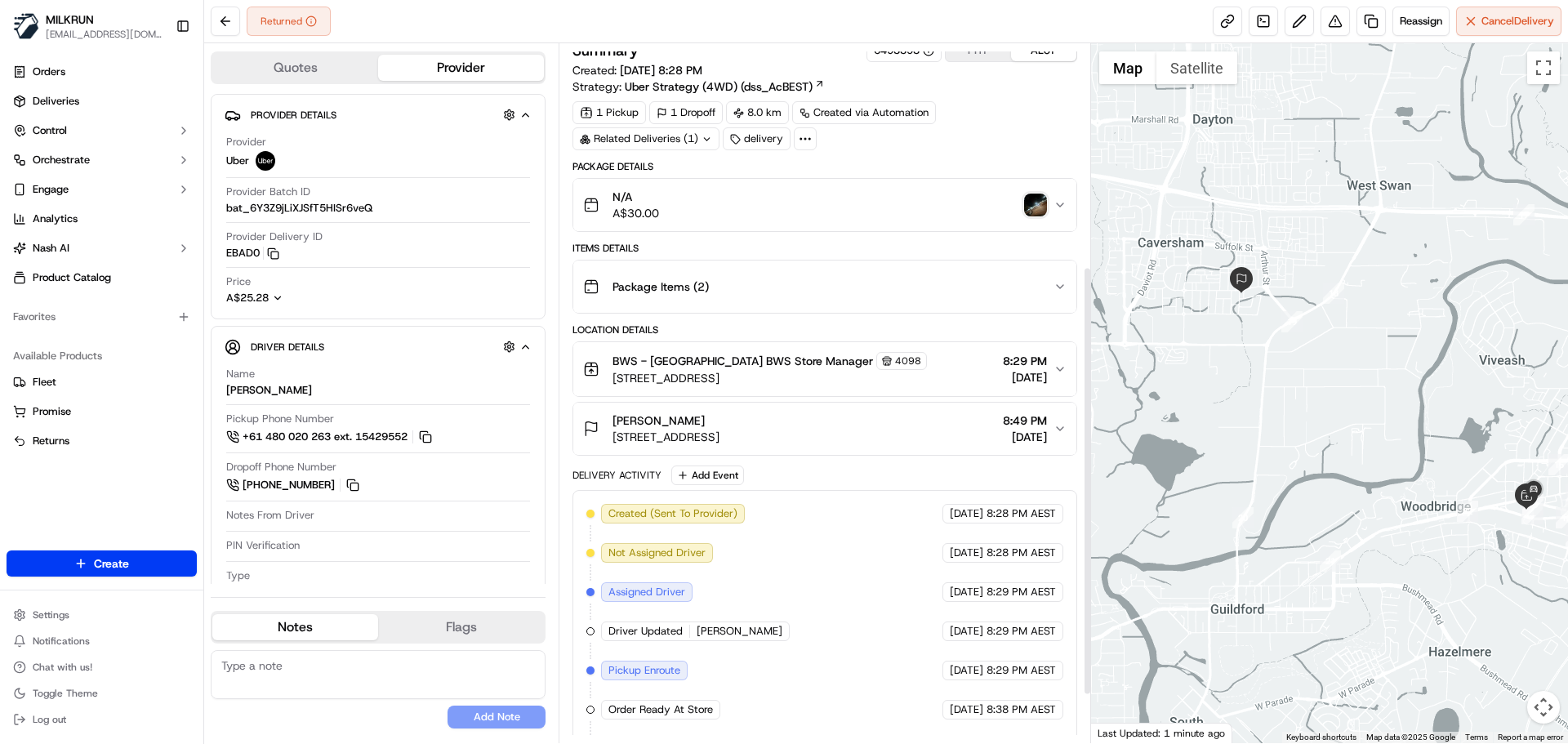
scroll to position [0, 0]
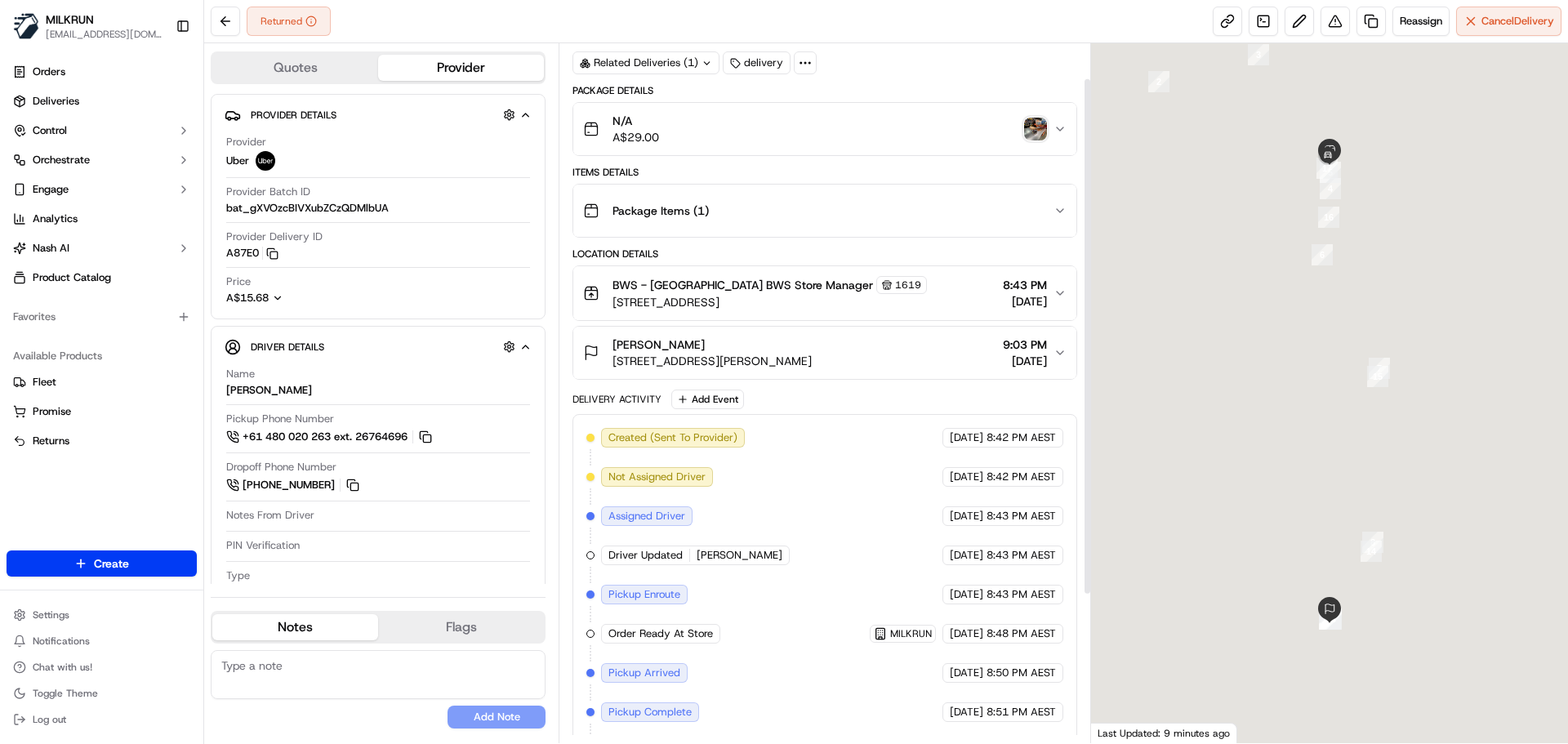
scroll to position [246, 0]
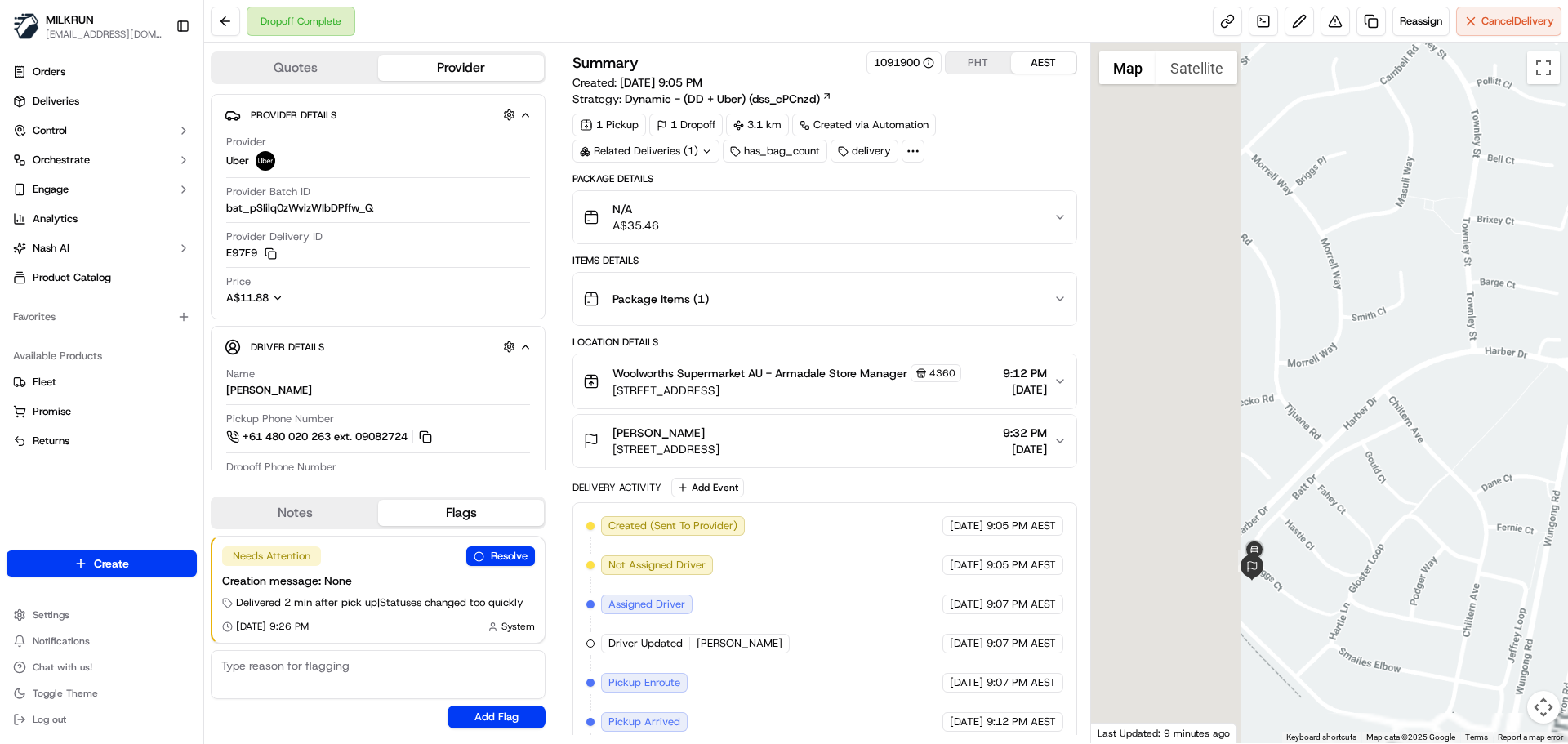
drag, startPoint x: 1318, startPoint y: 576, endPoint x: 1341, endPoint y: 588, distance: 25.9
click at [1540, 562] on div at bounding box center [1330, 393] width 478 height 700
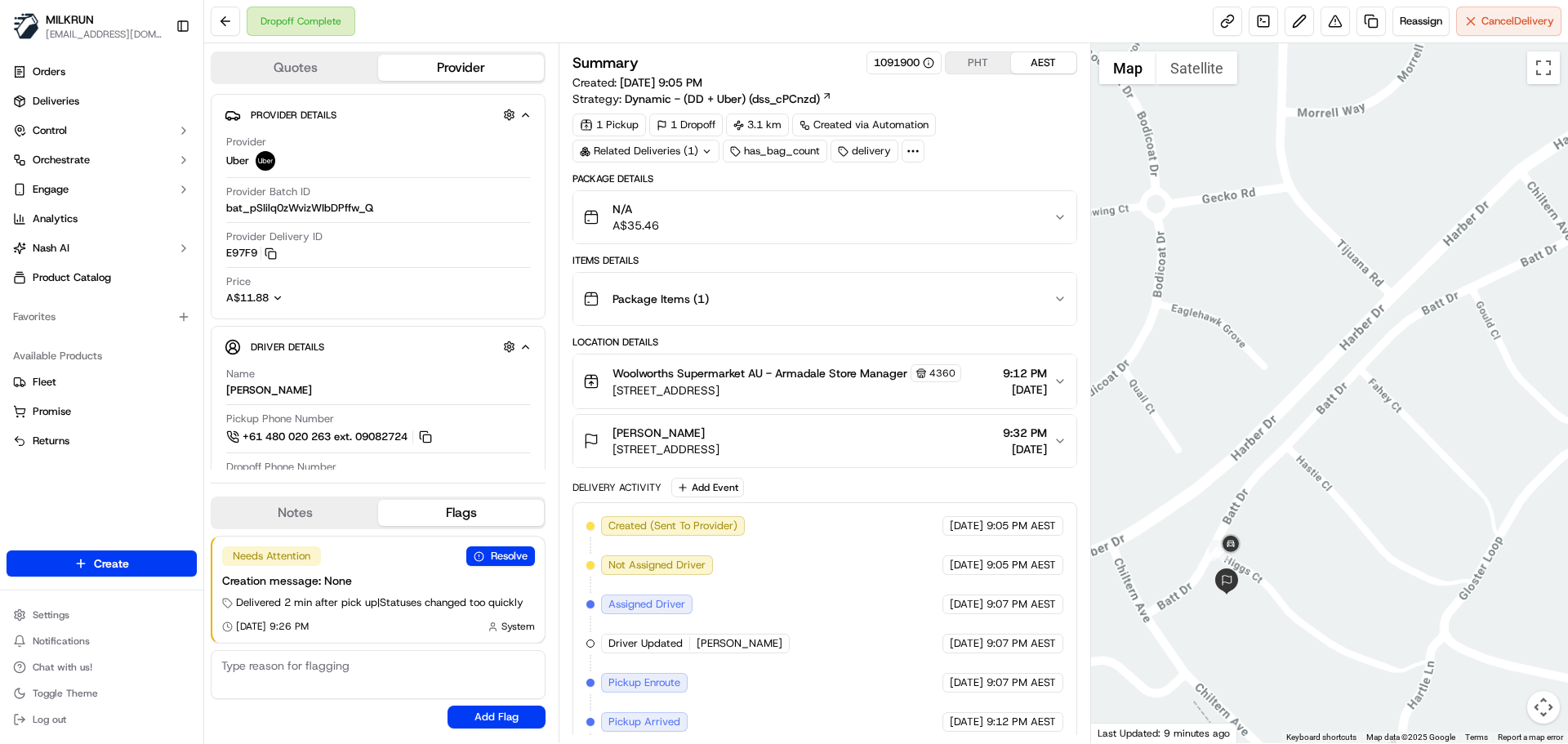
click at [1422, 518] on div at bounding box center [1330, 393] width 478 height 700
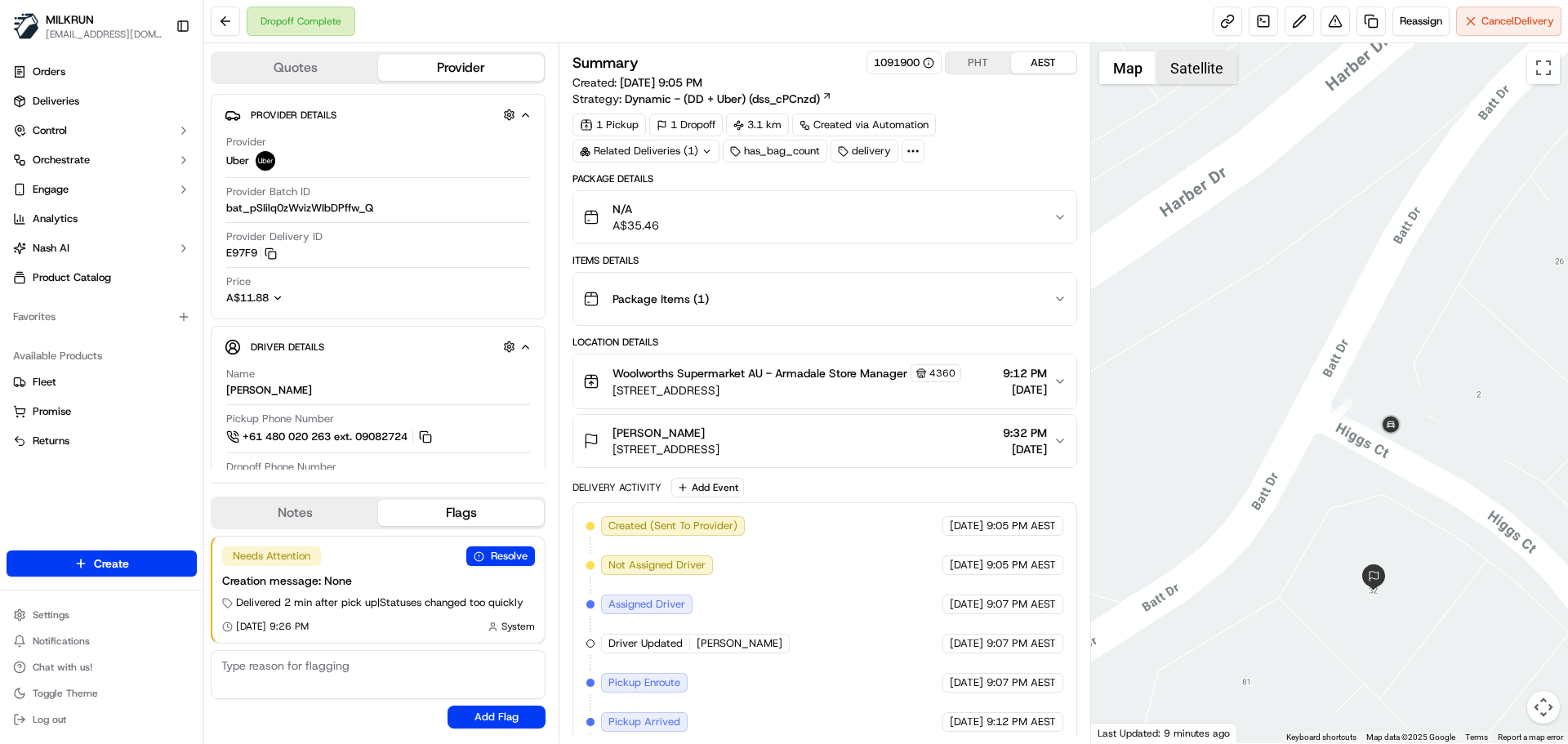
click at [1195, 68] on button "Satellite" at bounding box center [1197, 68] width 81 height 33
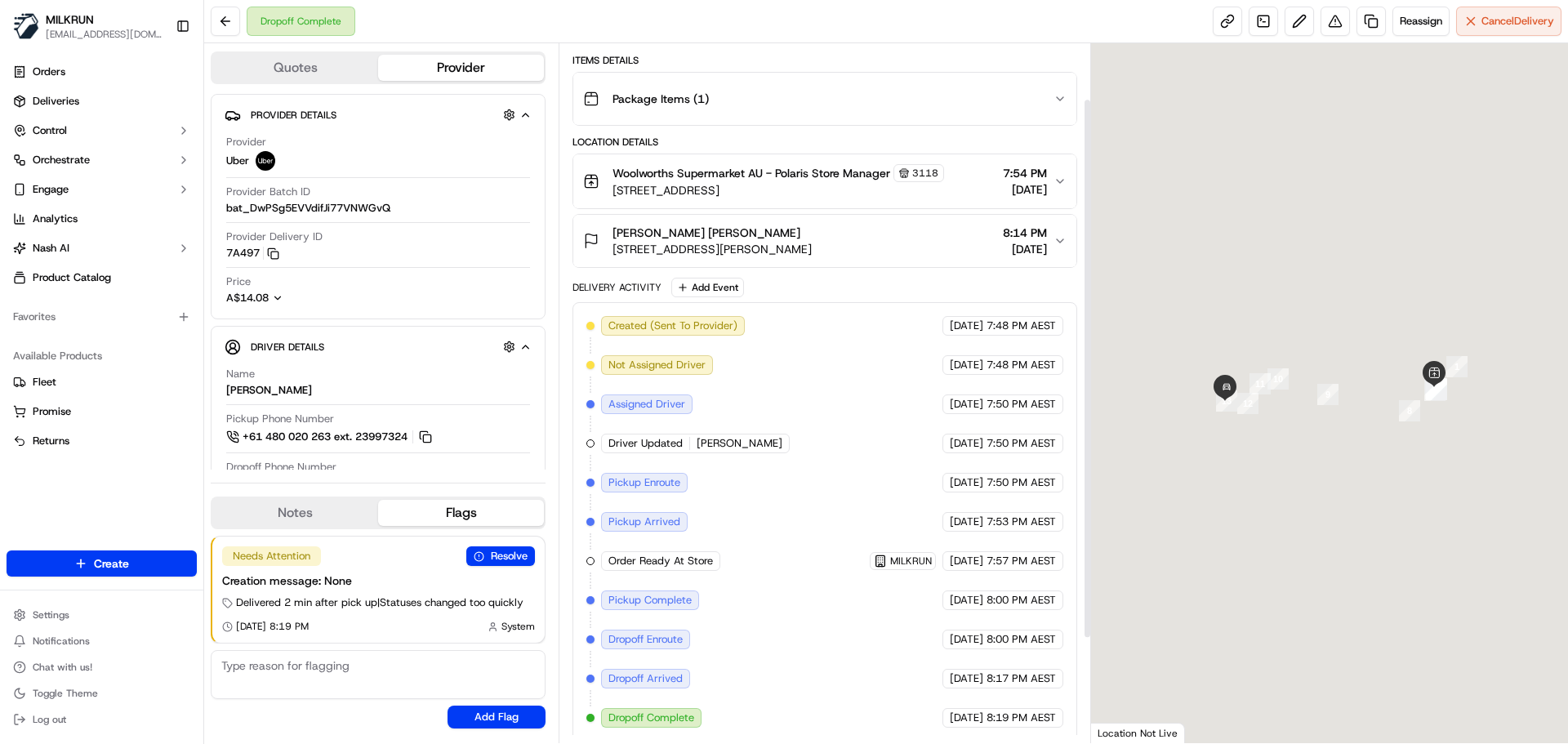
scroll to position [207, 0]
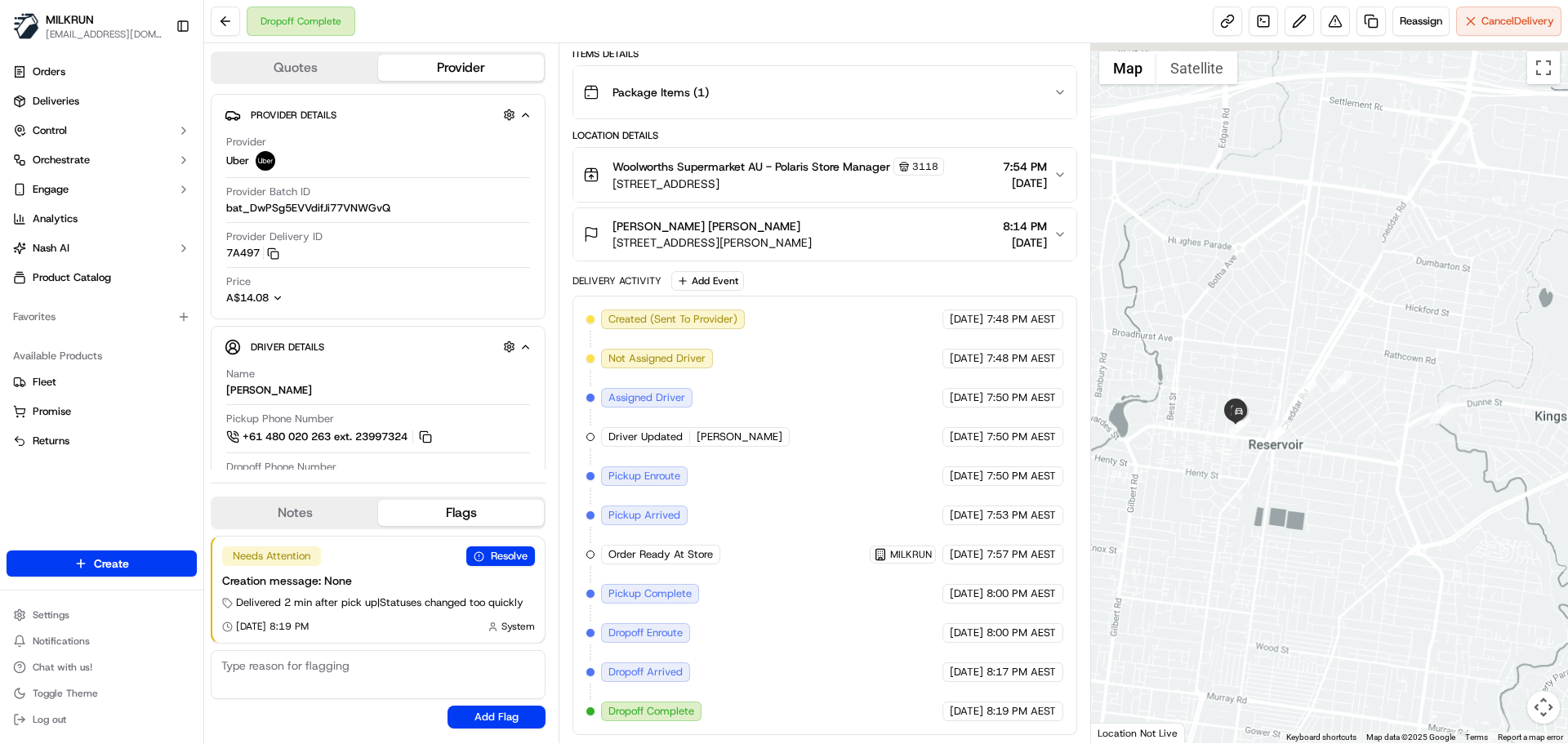
drag, startPoint x: 1240, startPoint y: 384, endPoint x: 1287, endPoint y: 480, distance: 106.9
click at [1295, 515] on div at bounding box center [1330, 393] width 478 height 700
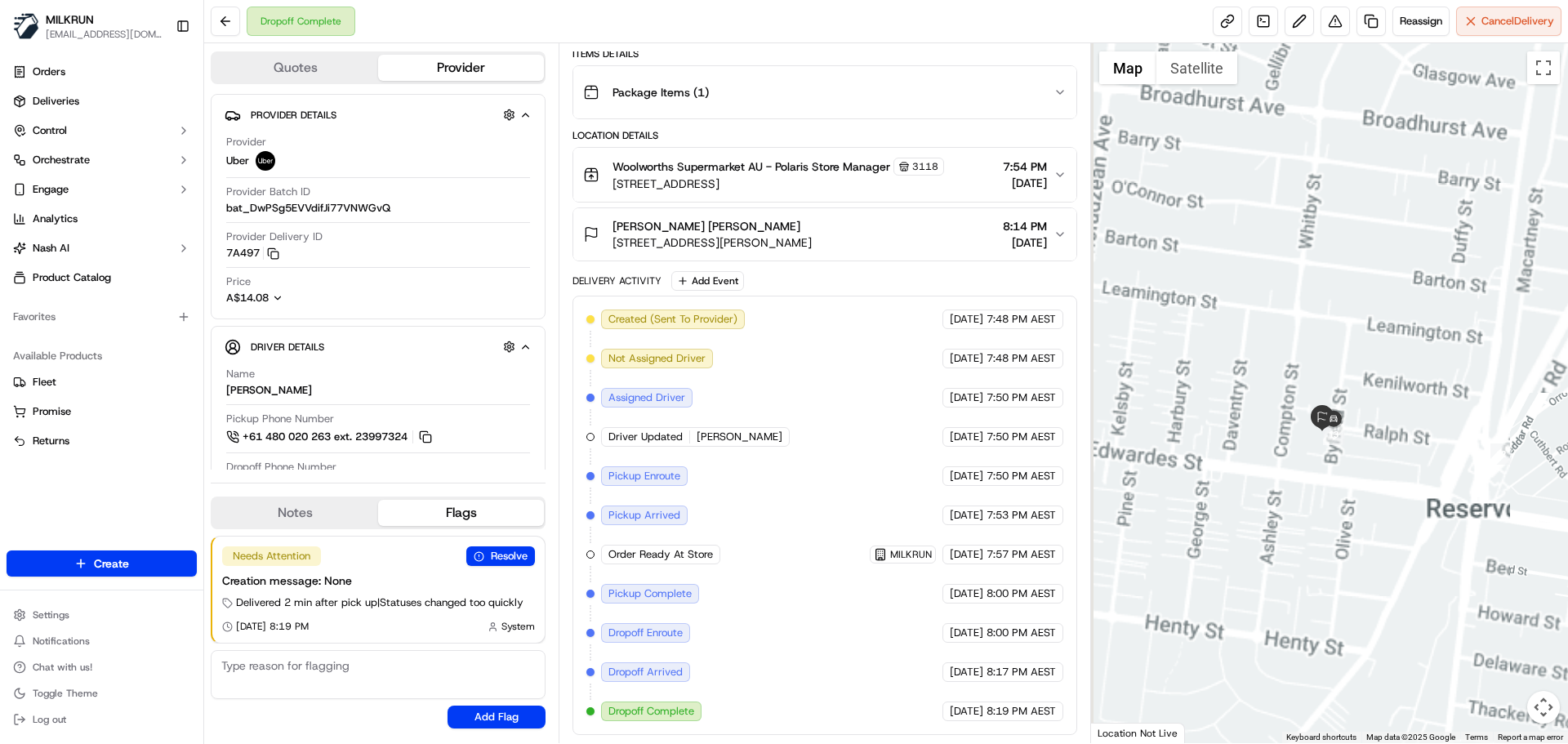
drag, startPoint x: 1276, startPoint y: 347, endPoint x: 1438, endPoint y: 411, distance: 174.2
click at [1467, 405] on div at bounding box center [1330, 393] width 478 height 700
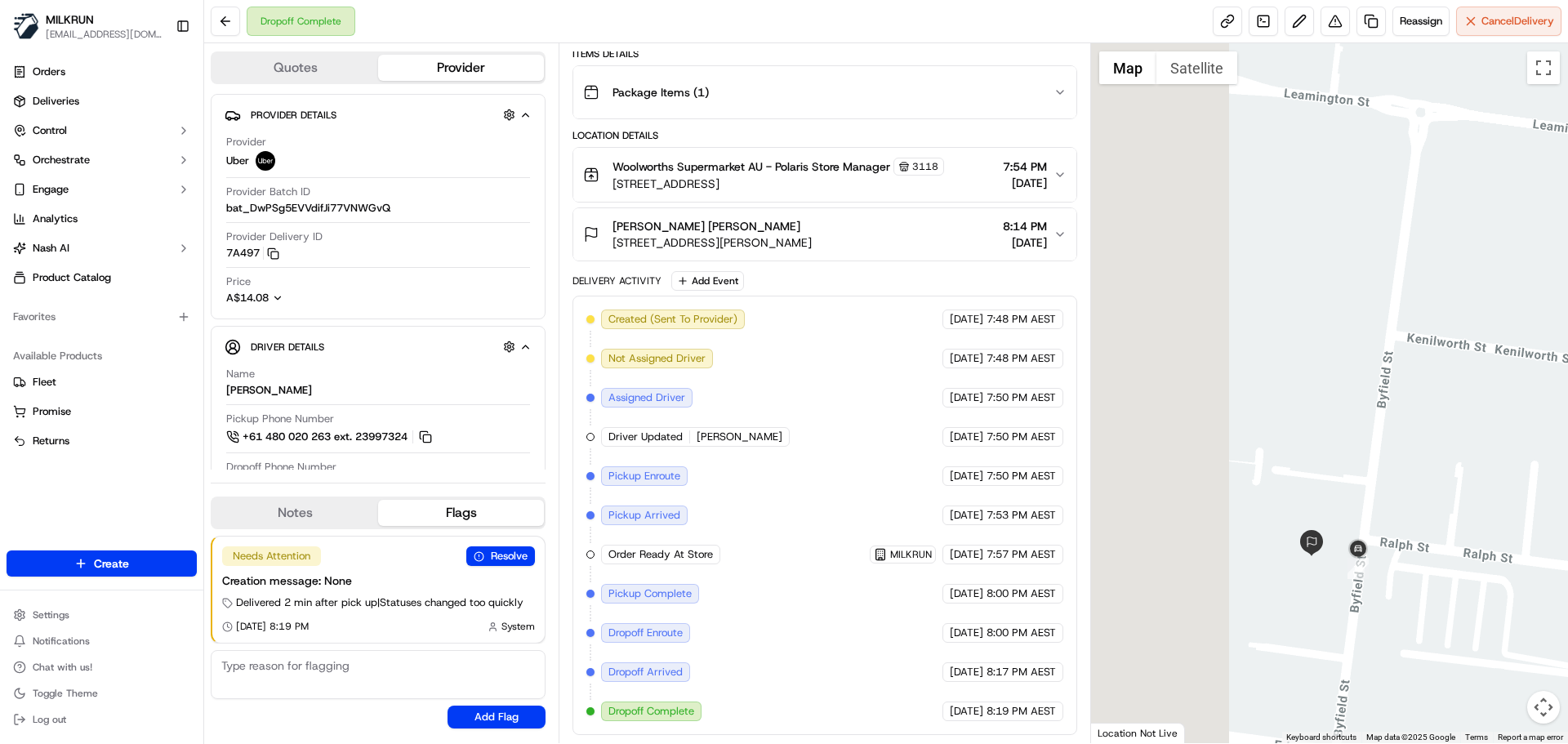
click at [1514, 363] on div at bounding box center [1330, 393] width 478 height 700
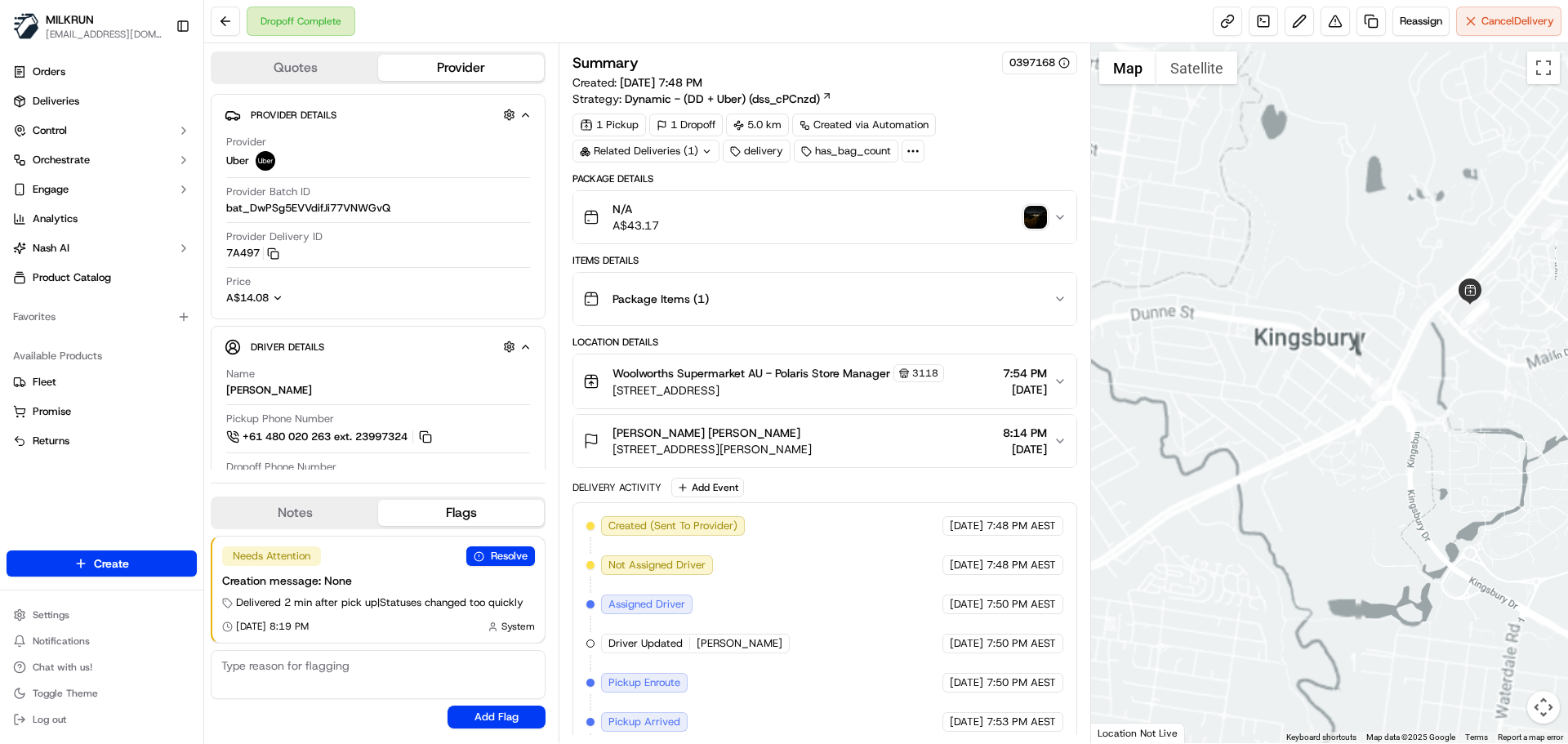
drag, startPoint x: 1309, startPoint y: 459, endPoint x: 1694, endPoint y: 470, distance: 385.2
click at [1567, 470] on html "MILKRUN aoman@woolworths.com.au Toggle Sidebar Orders Deliveries Control Orches…" at bounding box center [784, 372] width 1568 height 744
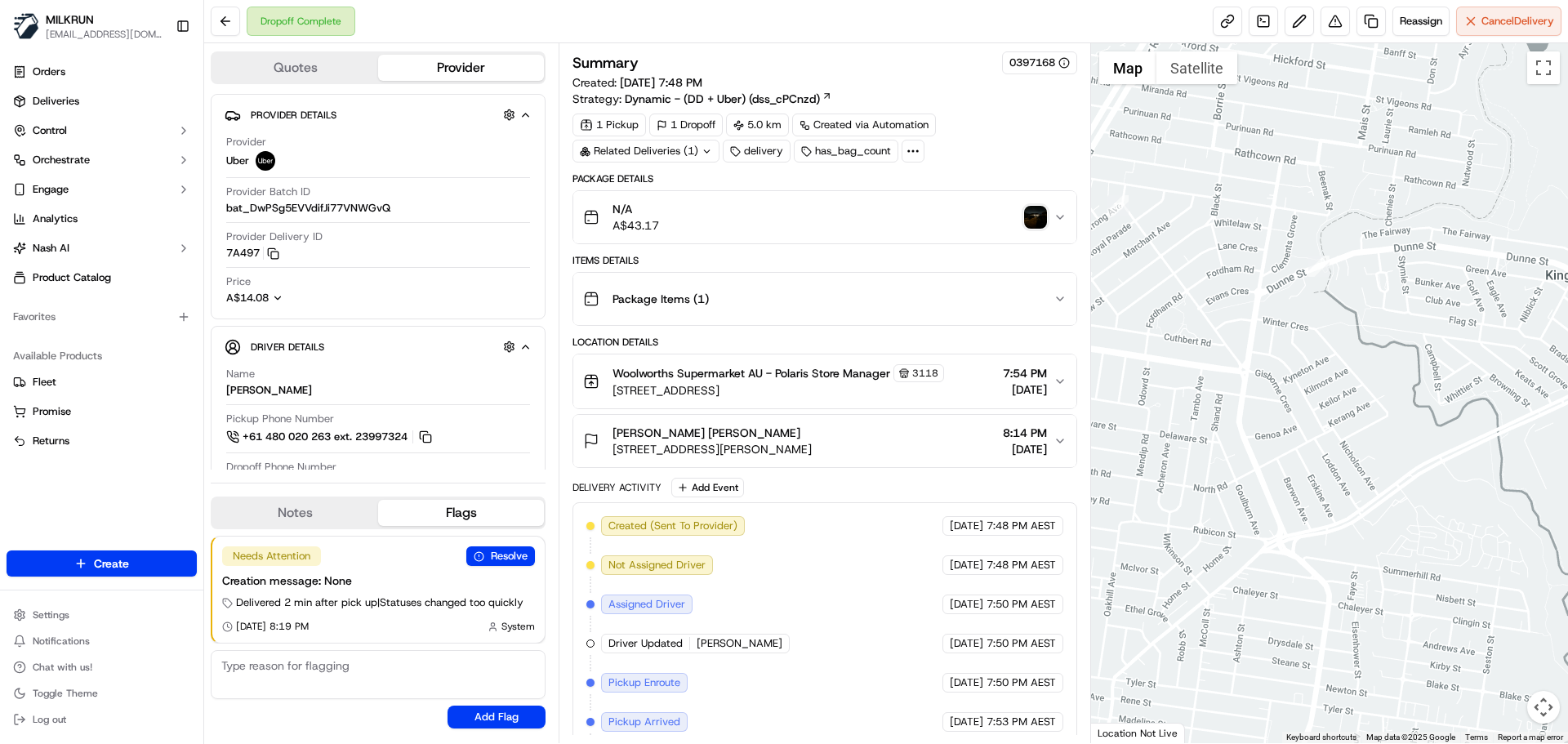
drag, startPoint x: 1408, startPoint y: 358, endPoint x: 1491, endPoint y: 308, distance: 96.9
click at [1487, 311] on div at bounding box center [1330, 393] width 478 height 700
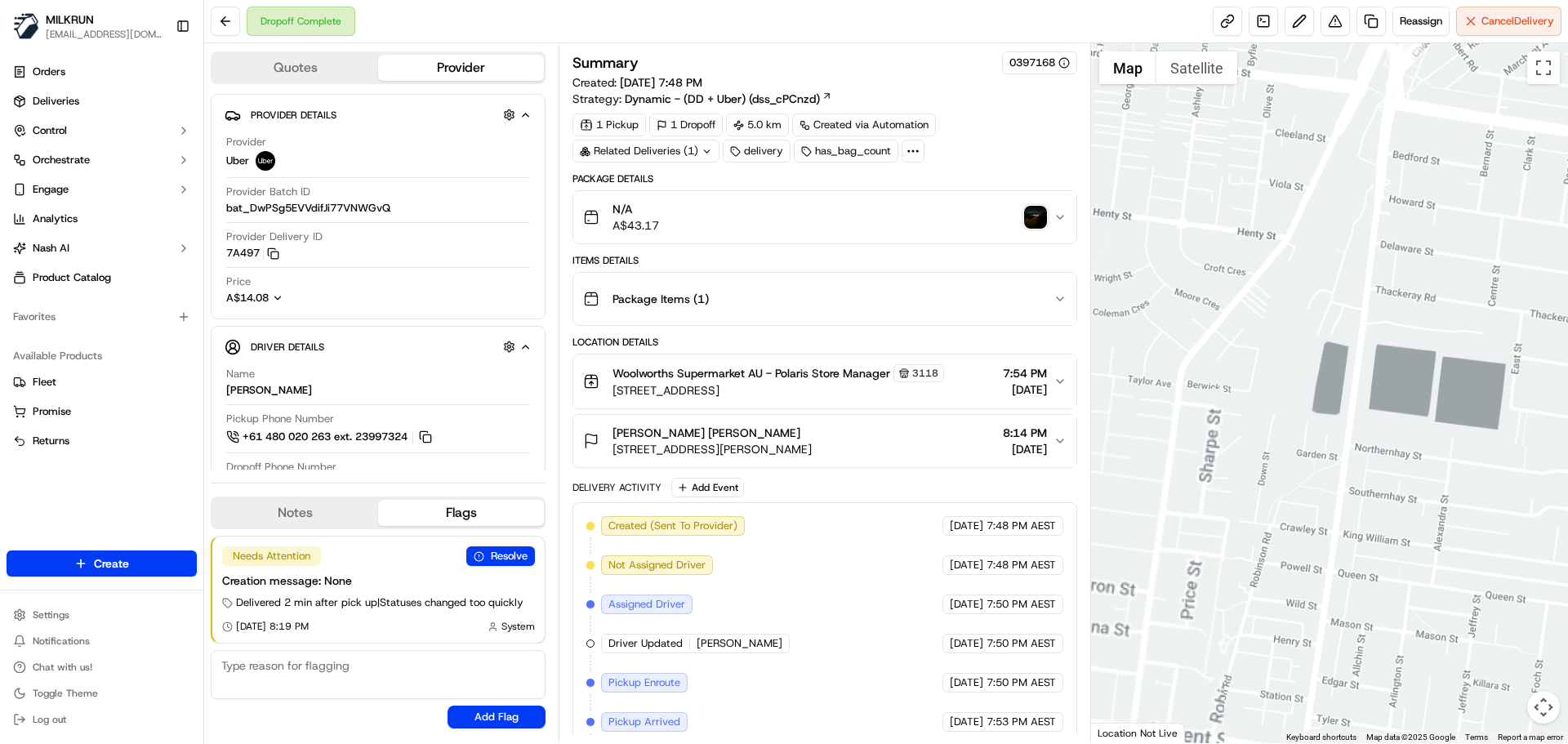
drag, startPoint x: 1243, startPoint y: 304, endPoint x: 1456, endPoint y: 306, distance: 213.0
click at [1567, 234] on html "MILKRUN aoman@woolworths.com.au Toggle Sidebar Orders Deliveries Control Orches…" at bounding box center [784, 372] width 1568 height 744
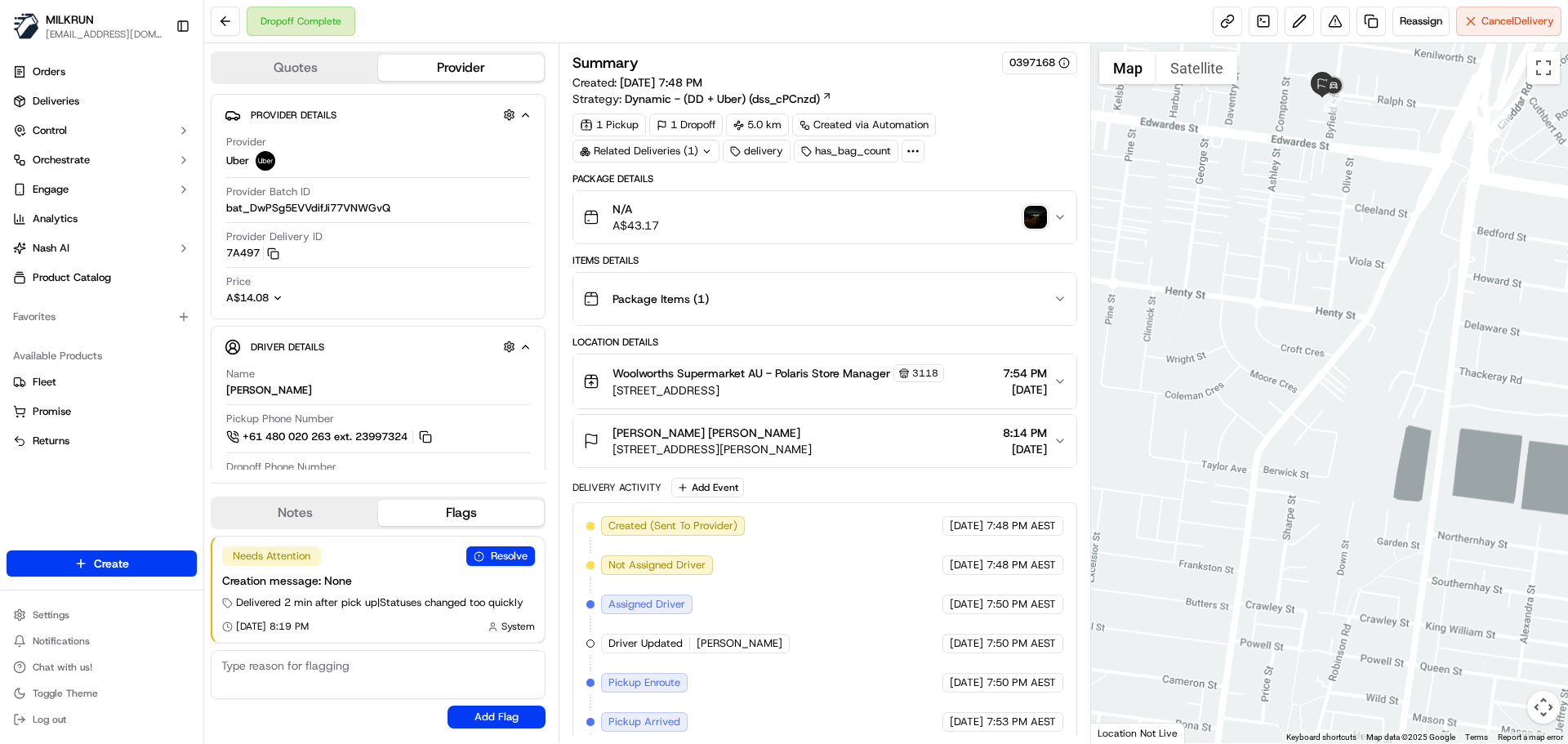
drag, startPoint x: 1262, startPoint y: 336, endPoint x: 1284, endPoint y: 511, distance: 176.4
click at [1284, 510] on div at bounding box center [1330, 393] width 478 height 700
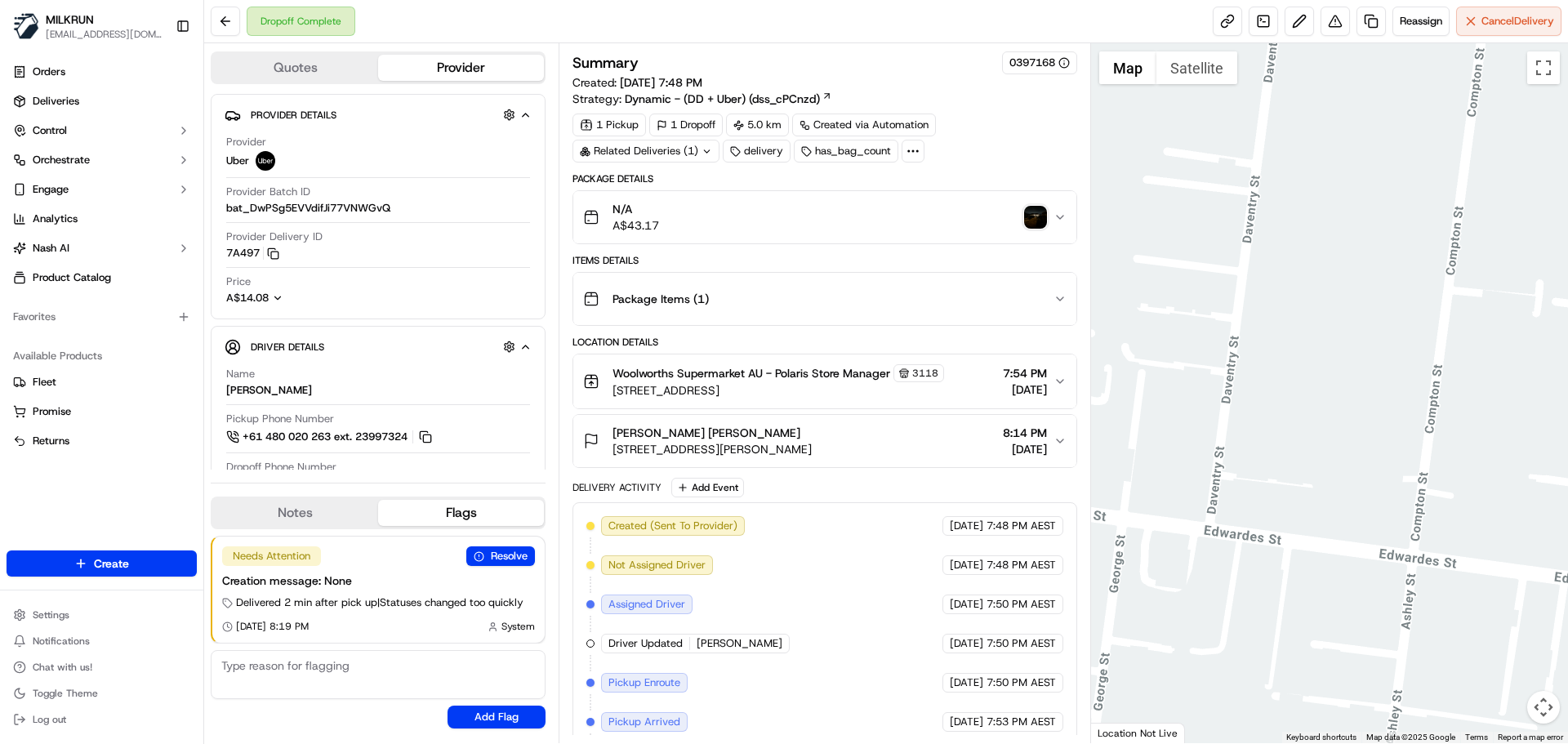
drag, startPoint x: 1407, startPoint y: 328, endPoint x: 991, endPoint y: 337, distance: 416.1
click at [1069, 333] on div "Quotes Provider Provider Details Hidden ( 4 ) Provider Uber Provider Batch ID b…" at bounding box center [885, 393] width 1364 height 700
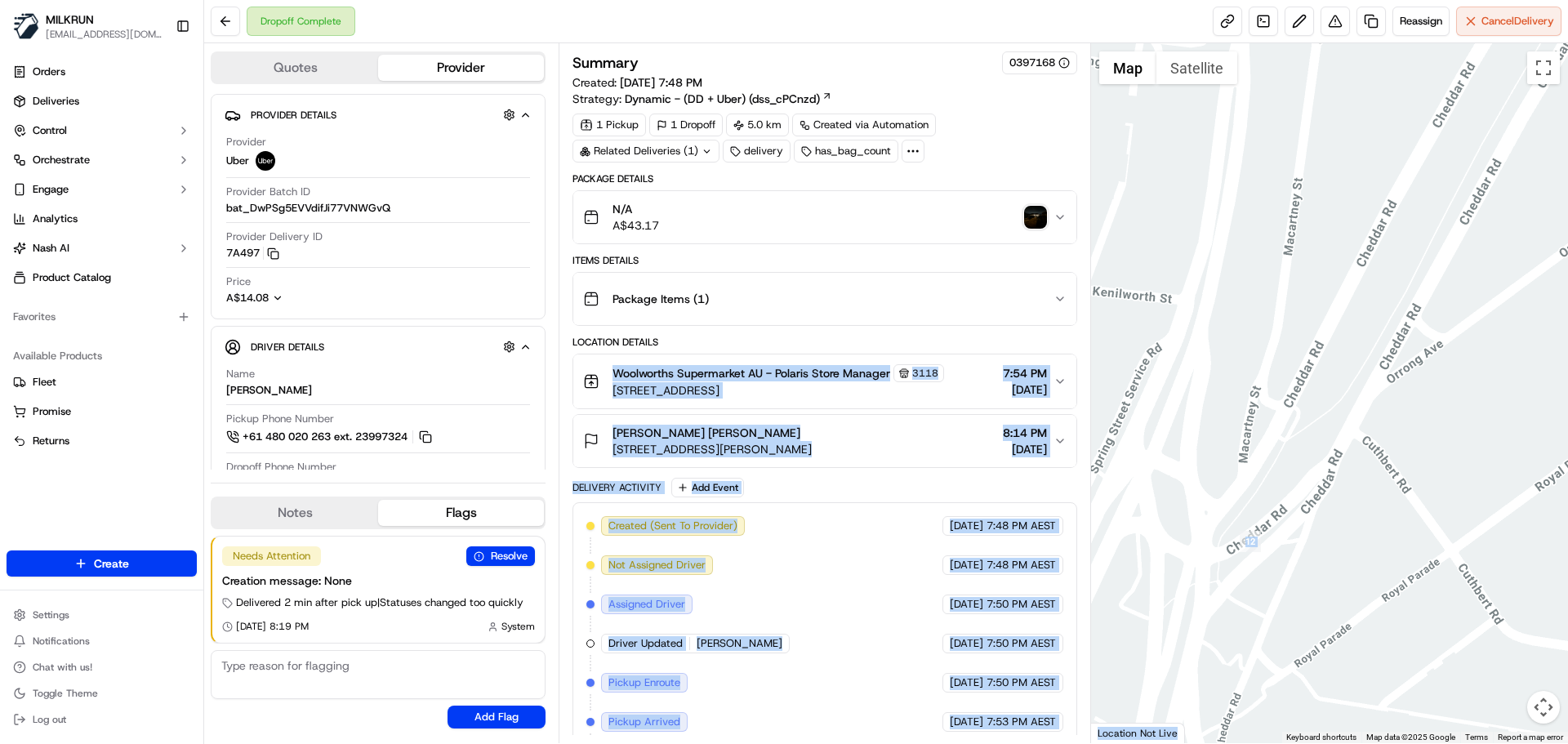
drag, startPoint x: 1068, startPoint y: 346, endPoint x: 1633, endPoint y: 355, distance: 565.1
click at [1567, 355] on html "MILKRUN aoman@woolworths.com.au Toggle Sidebar Orders Deliveries Control Orches…" at bounding box center [784, 372] width 1568 height 744
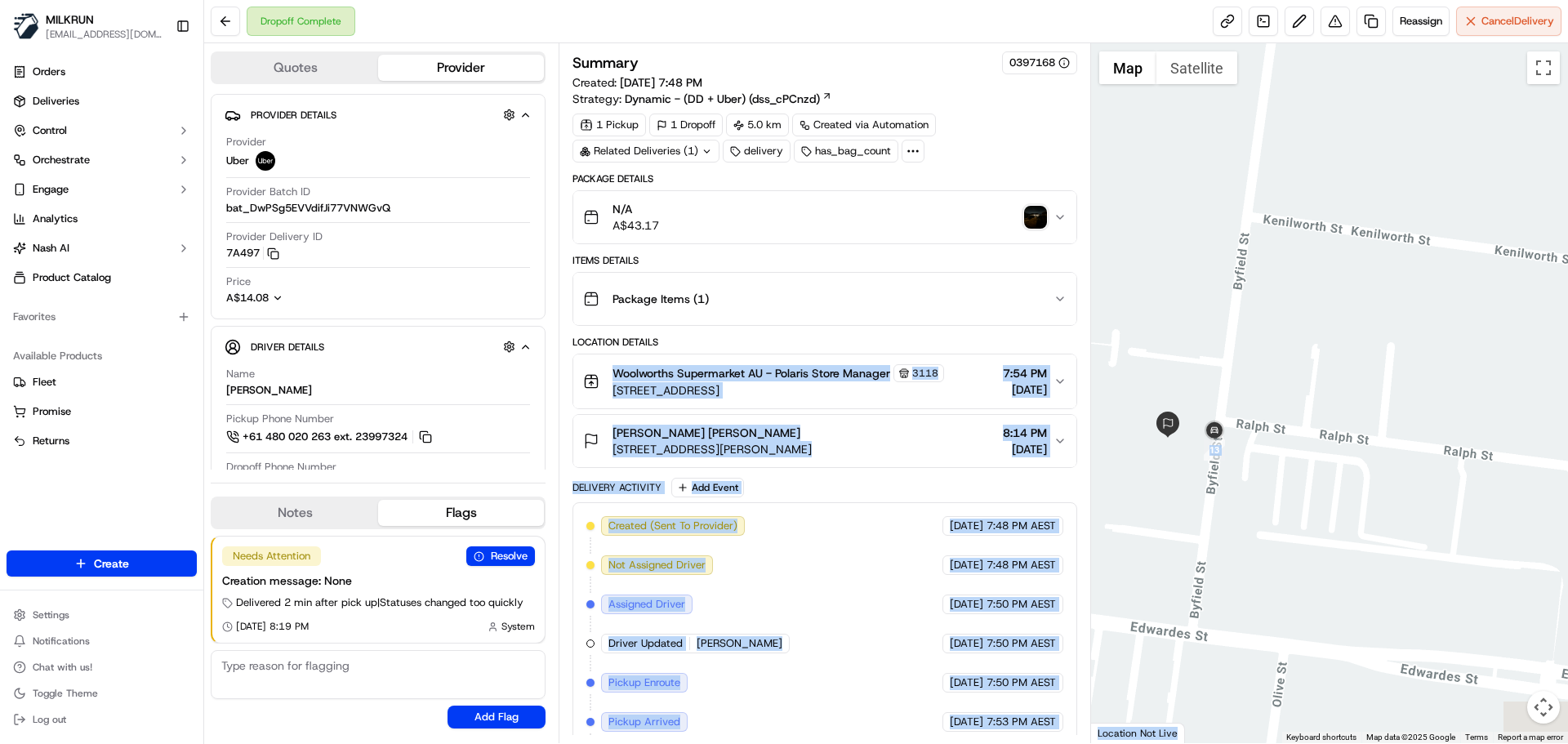
drag, startPoint x: 1534, startPoint y: 401, endPoint x: 1822, endPoint y: 380, distance: 288.8
click at [1567, 380] on html "MILKRUN aoman@woolworths.com.au Toggle Sidebar Orders Deliveries Control Orches…" at bounding box center [784, 372] width 1568 height 744
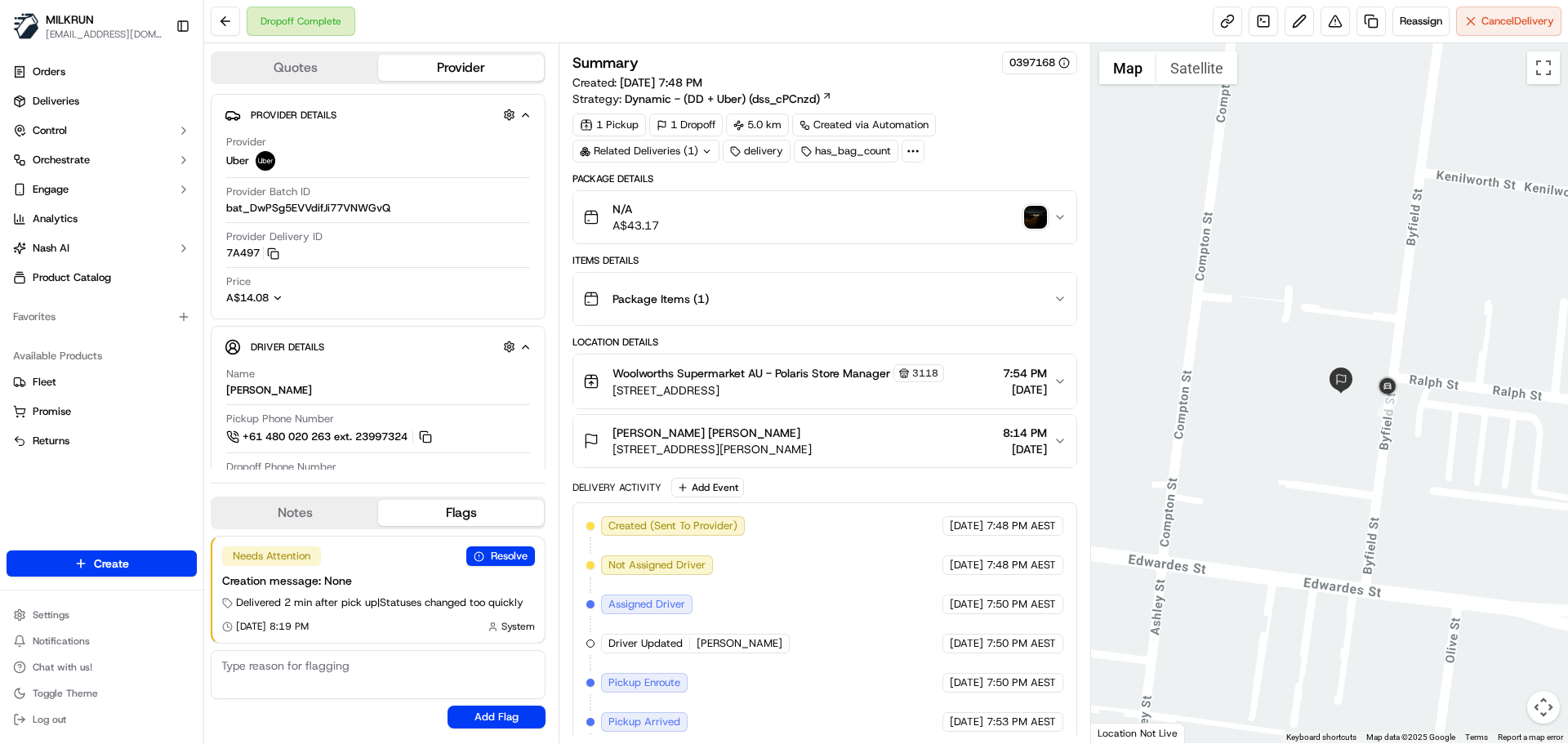
drag, startPoint x: 831, startPoint y: 310, endPoint x: 800, endPoint y: 318, distance: 32.0
click at [827, 311] on div "Package Items ( 1 )" at bounding box center [818, 299] width 469 height 33
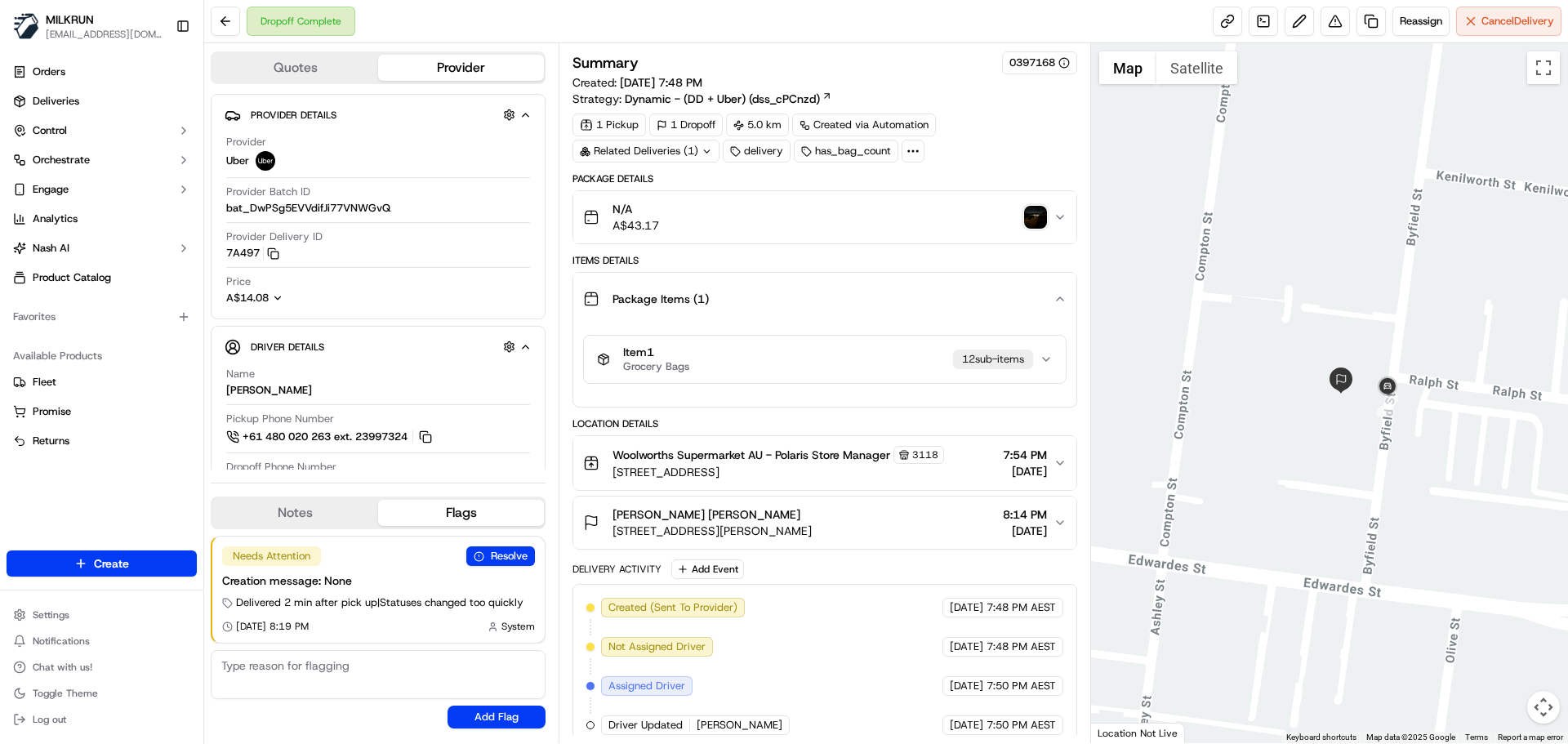
click at [1045, 206] on div "button" at bounding box center [1036, 217] width 23 height 23
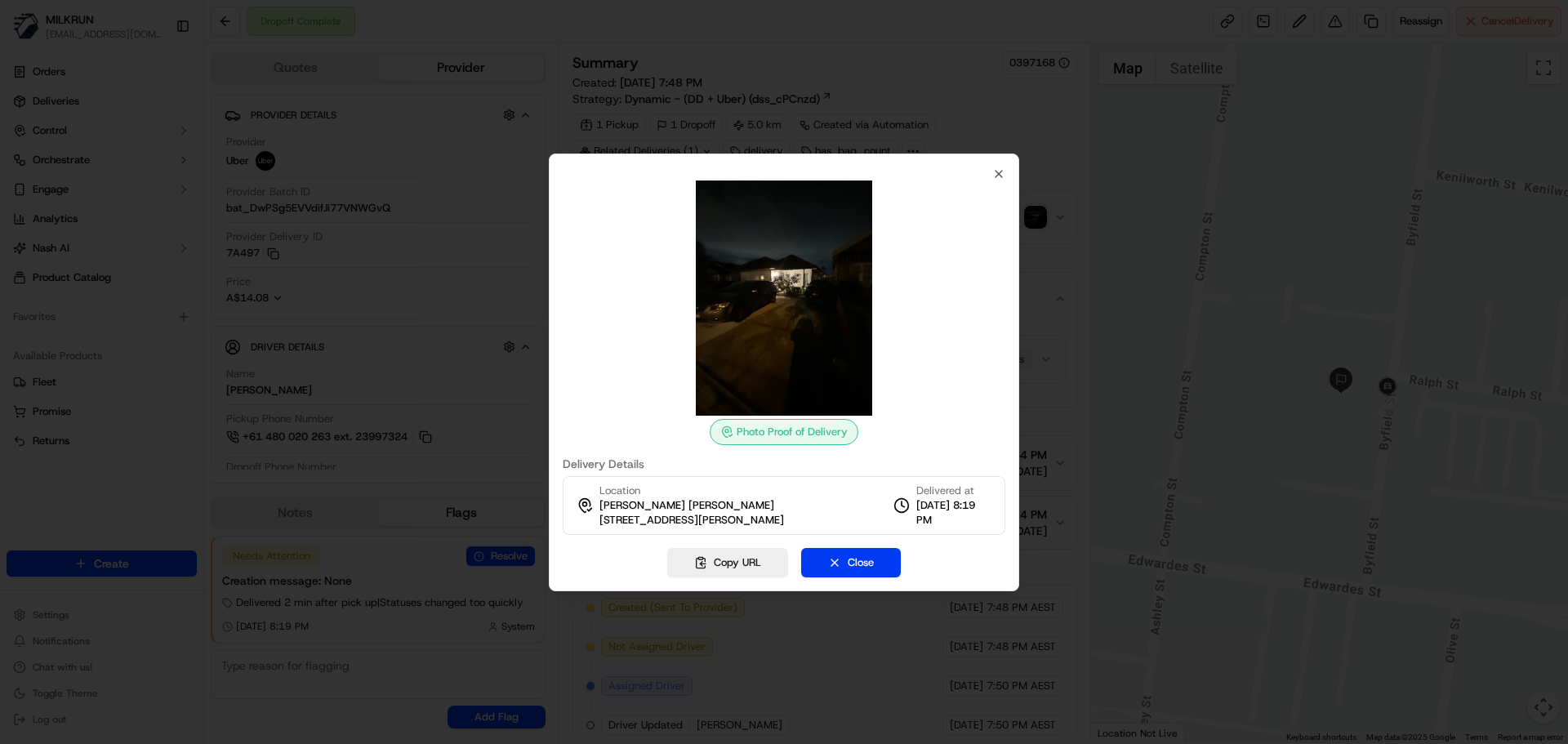
click at [992, 166] on div "Photo Proof of Delivery Delivery Details Location Emma Jane 9 Byfield St, Reser…" at bounding box center [784, 373] width 470 height 438
click at [1020, 176] on div at bounding box center [784, 372] width 1568 height 744
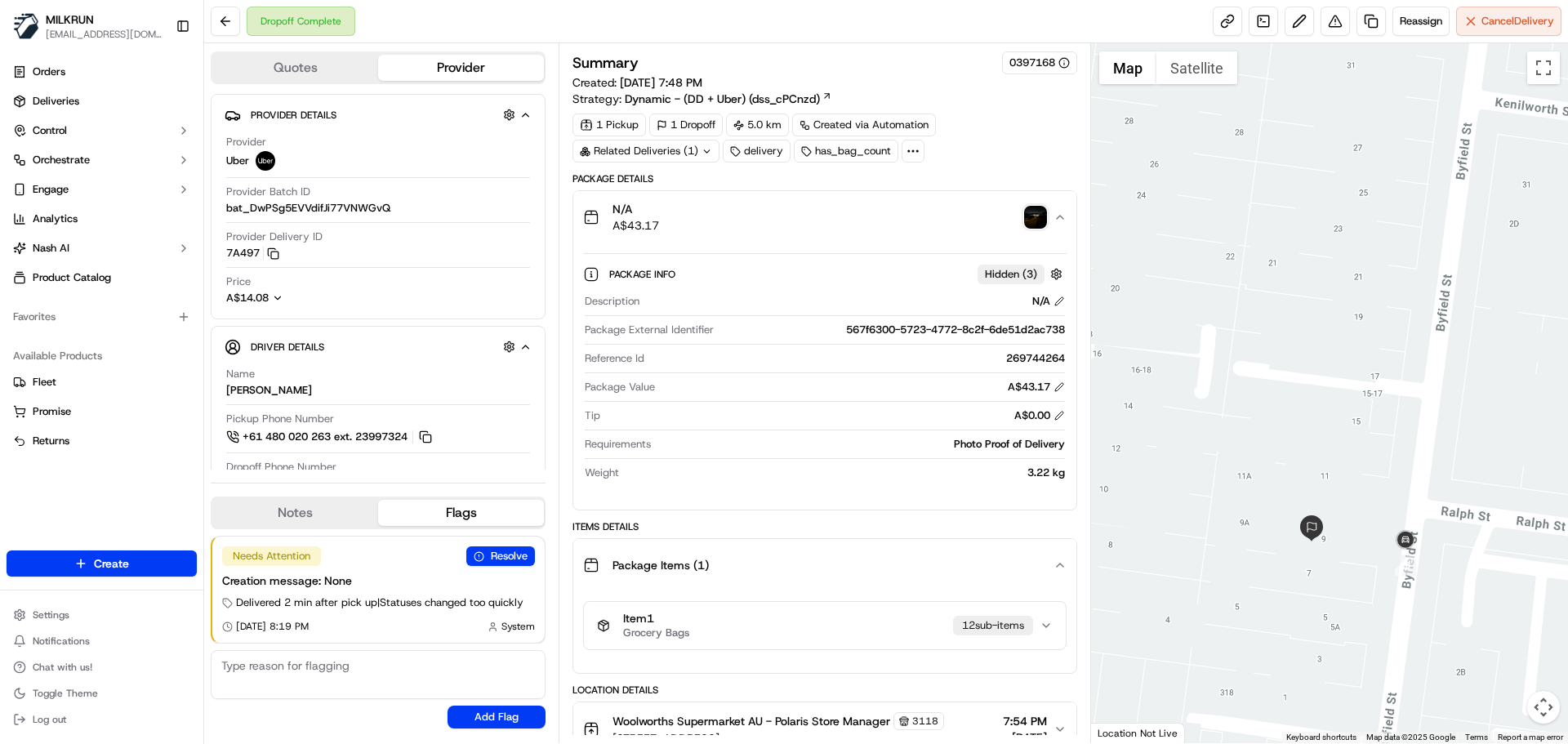
drag, startPoint x: 1372, startPoint y: 380, endPoint x: 1384, endPoint y: 270, distance: 110.7
click at [1393, 260] on div at bounding box center [1330, 393] width 478 height 700
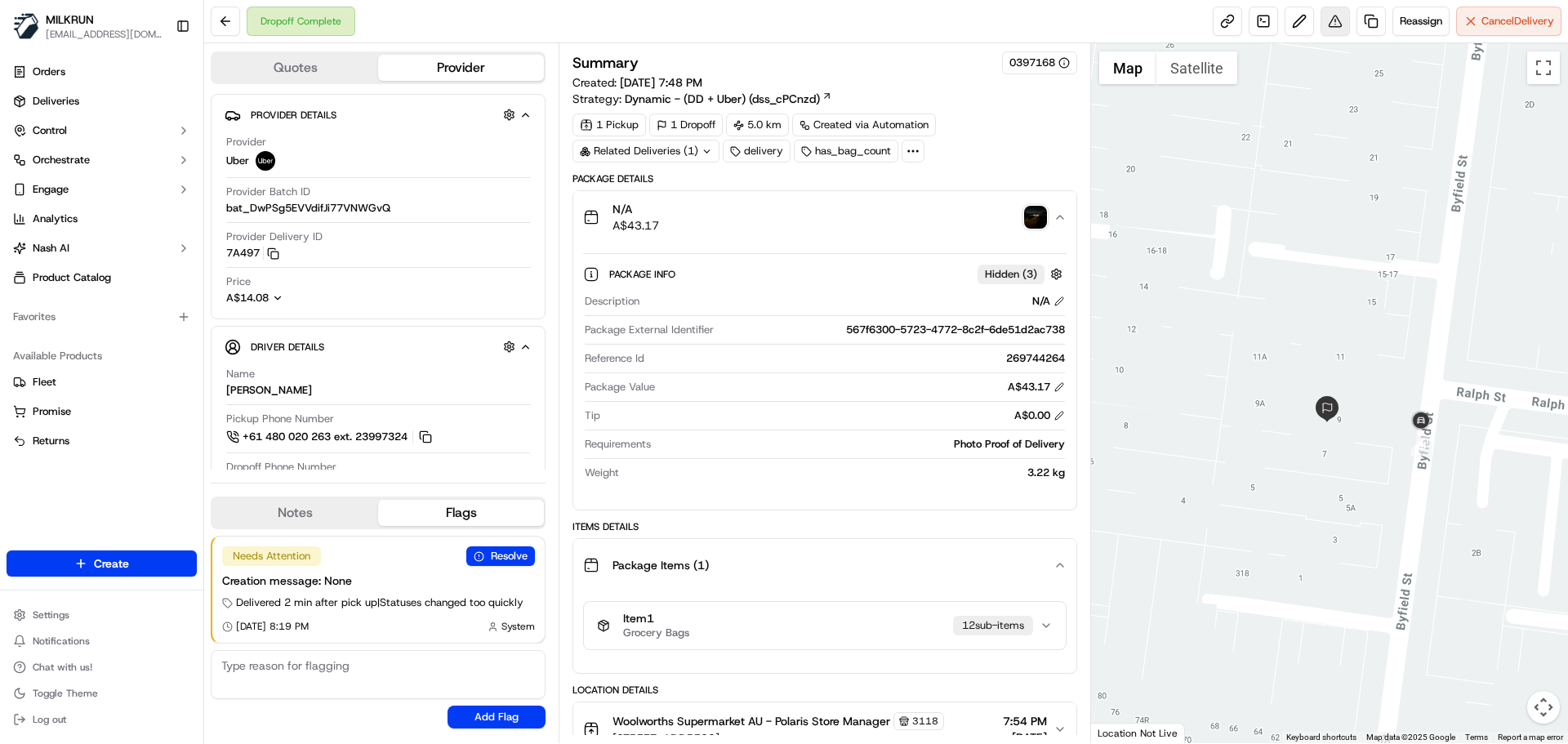
click at [1327, 16] on button at bounding box center [1335, 21] width 29 height 29
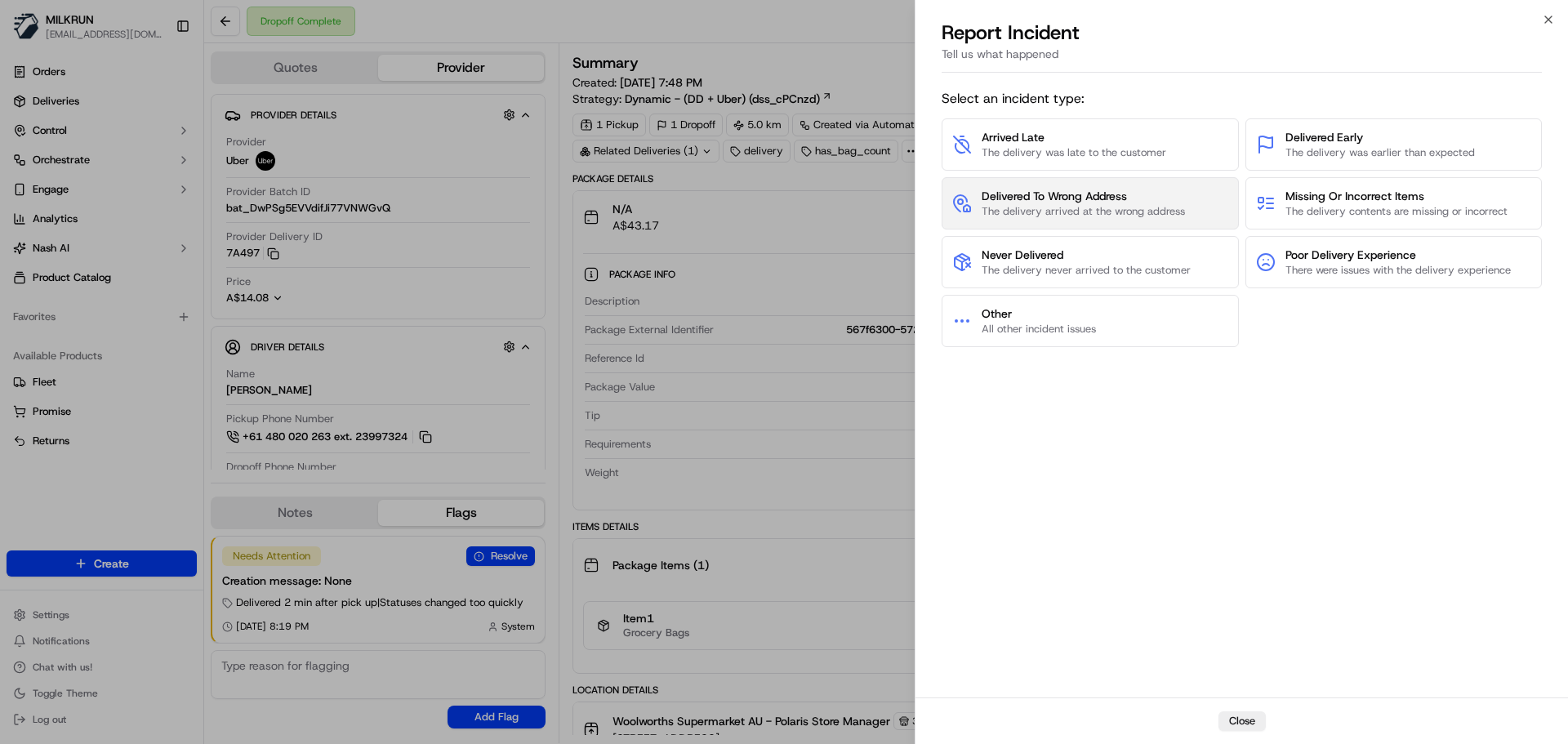
click at [1083, 207] on span "The delivery arrived at the wrong address" at bounding box center [1084, 211] width 204 height 15
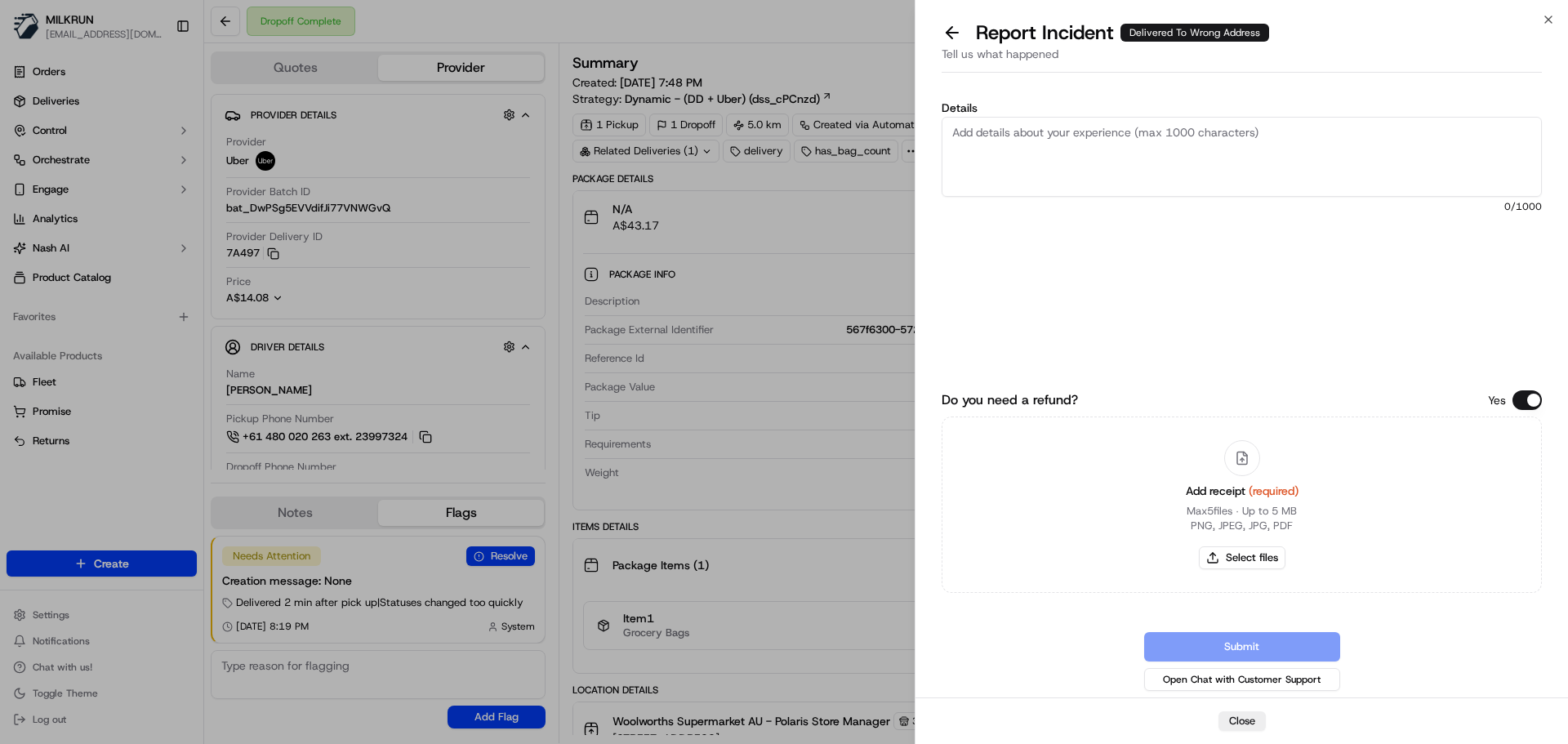
click at [1032, 133] on textarea "Details" at bounding box center [1241, 156] width 600 height 80
type textarea "Customer did not receive their order and could not locate it anywhere. The hous…"
click at [1246, 561] on button "Select files" at bounding box center [1242, 558] width 86 height 23
type input "C:\fakepath\Emma J invoice page 1.png"
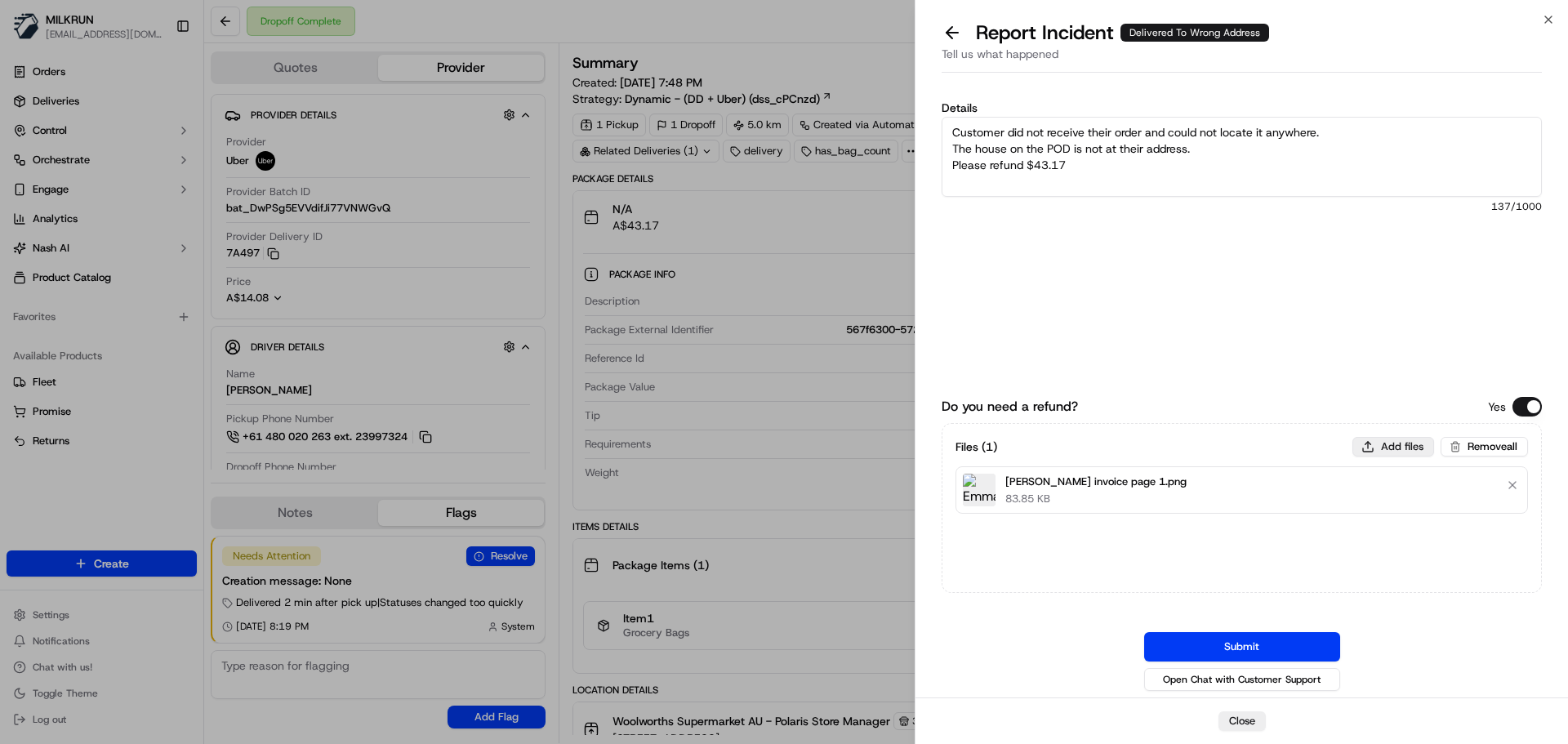
click at [1381, 442] on button "Add files" at bounding box center [1392, 446] width 82 height 20
type input "C:\fakepath\Emma J invoice page 2.png"
click at [1233, 650] on button "Submit" at bounding box center [1242, 646] width 196 height 29
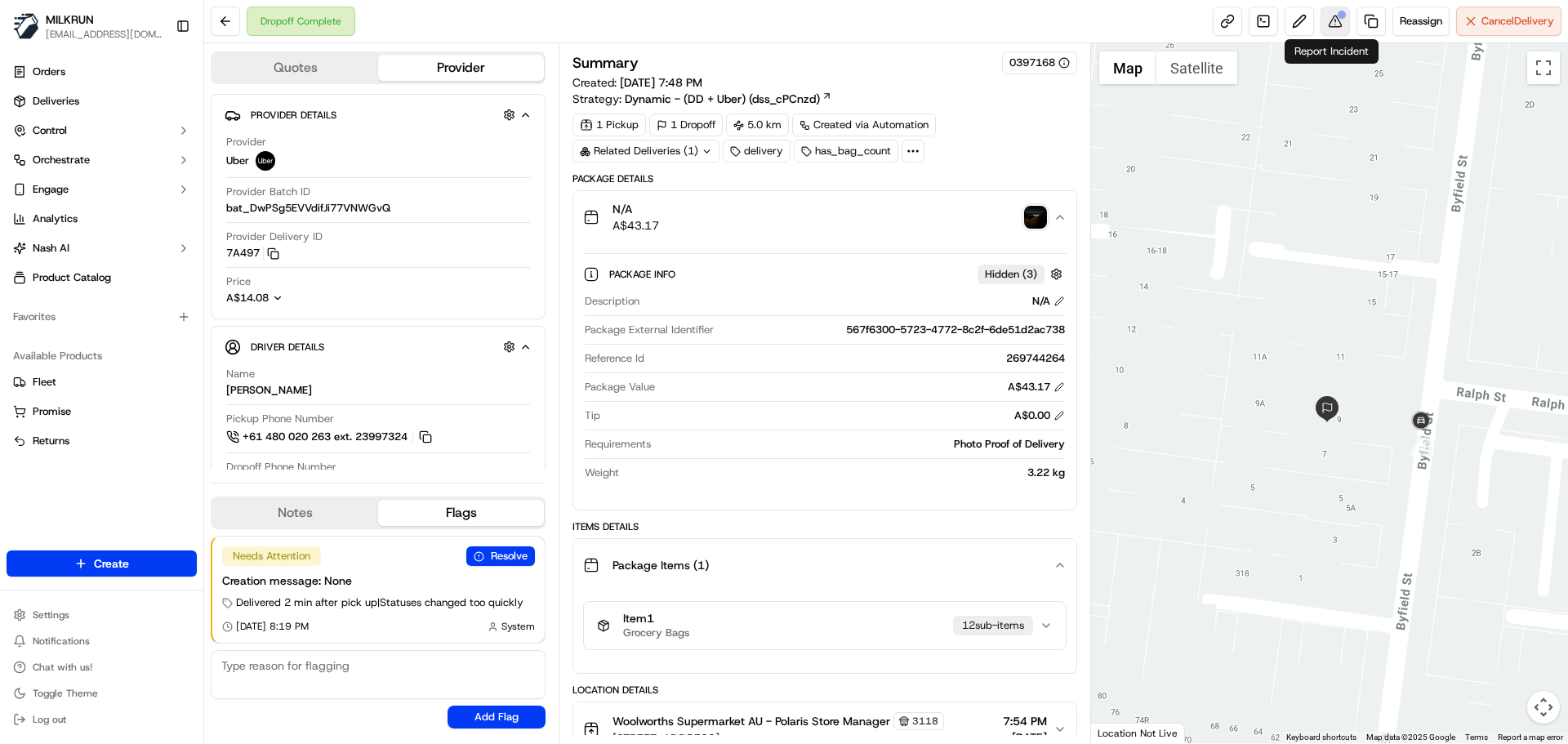
click at [1340, 22] on button at bounding box center [1335, 21] width 29 height 29
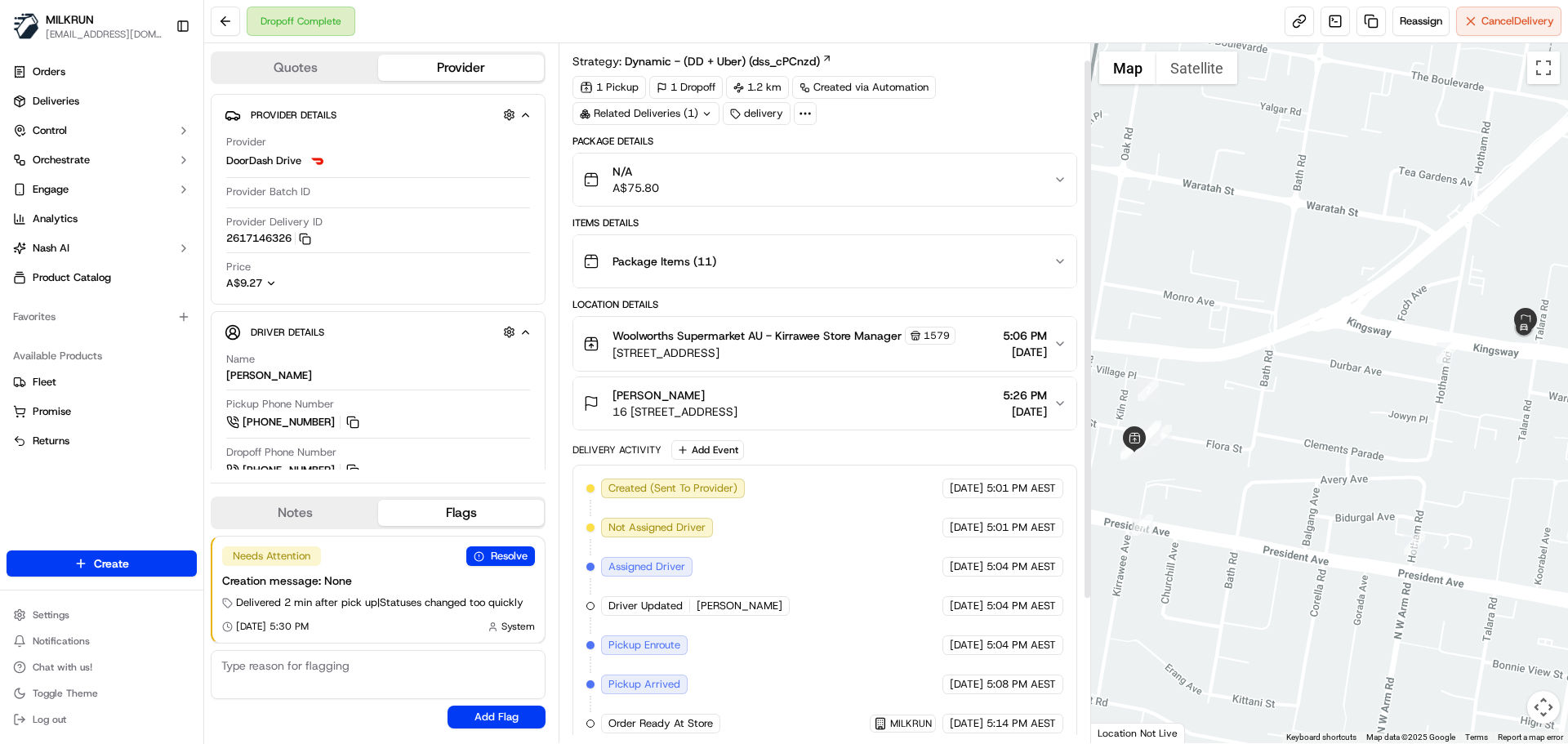
scroll to position [207, 0]
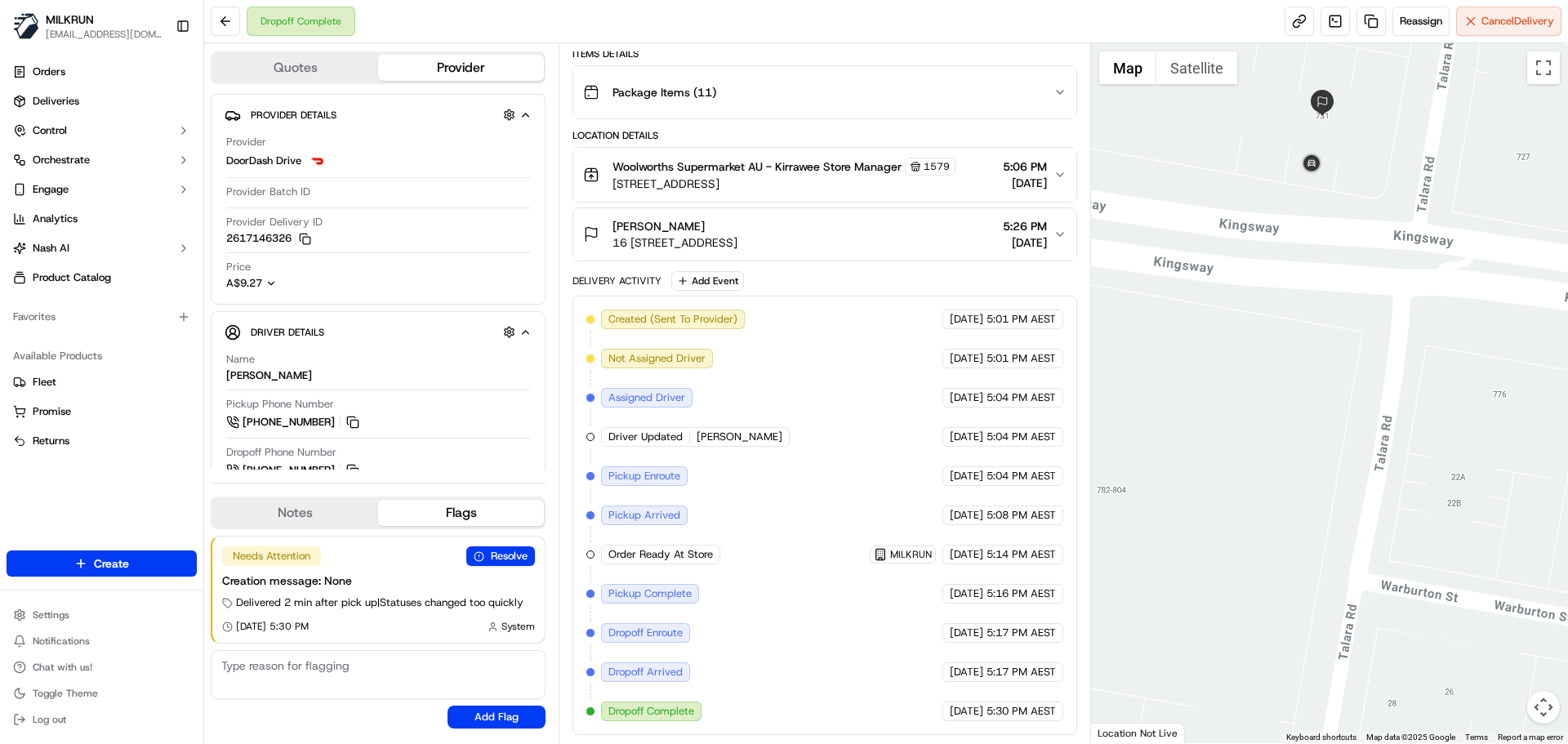
drag, startPoint x: 1351, startPoint y: 367, endPoint x: 1349, endPoint y: 460, distance: 93.0
click at [1349, 460] on div at bounding box center [1330, 393] width 478 height 700
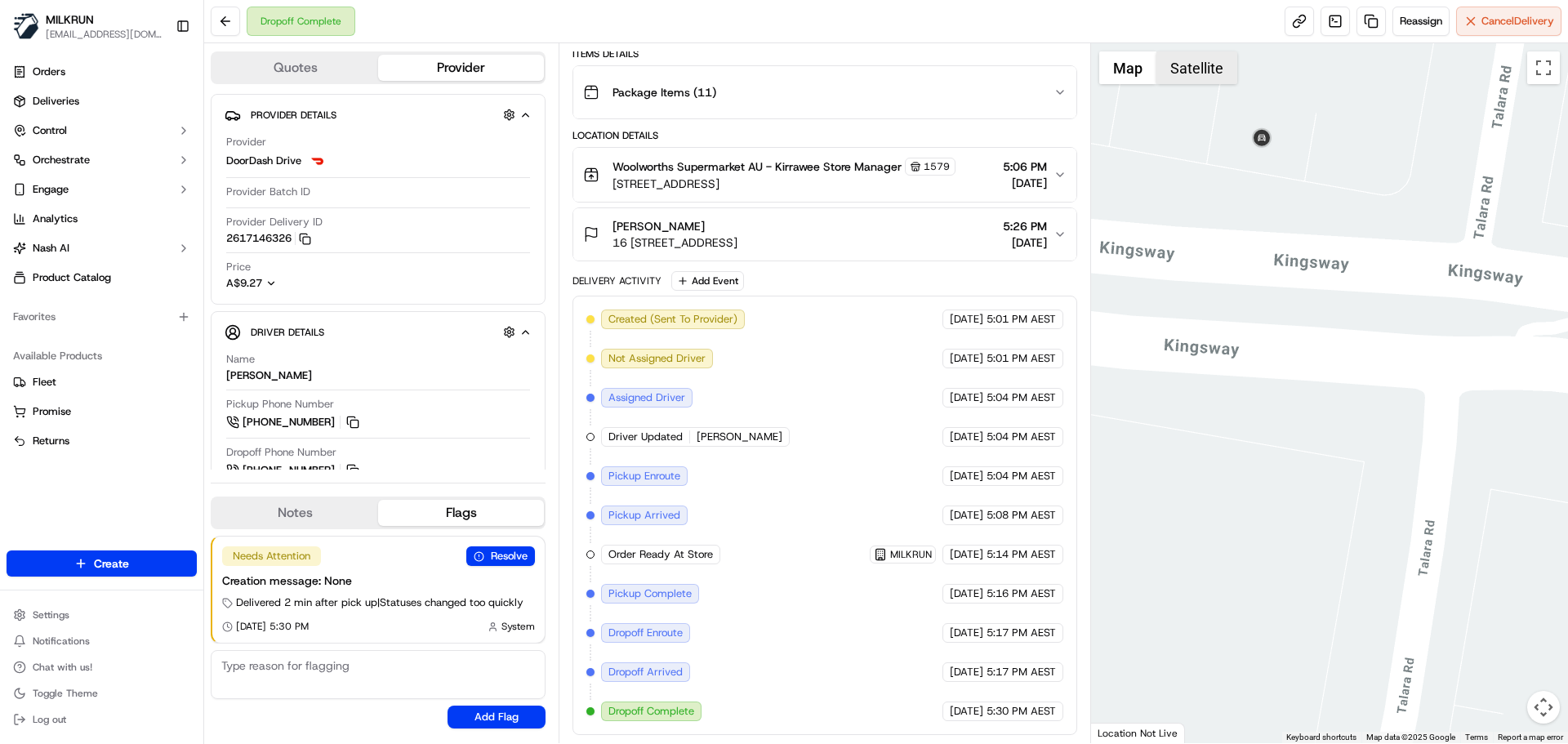
click at [1207, 79] on button "Satellite" at bounding box center [1197, 68] width 81 height 33
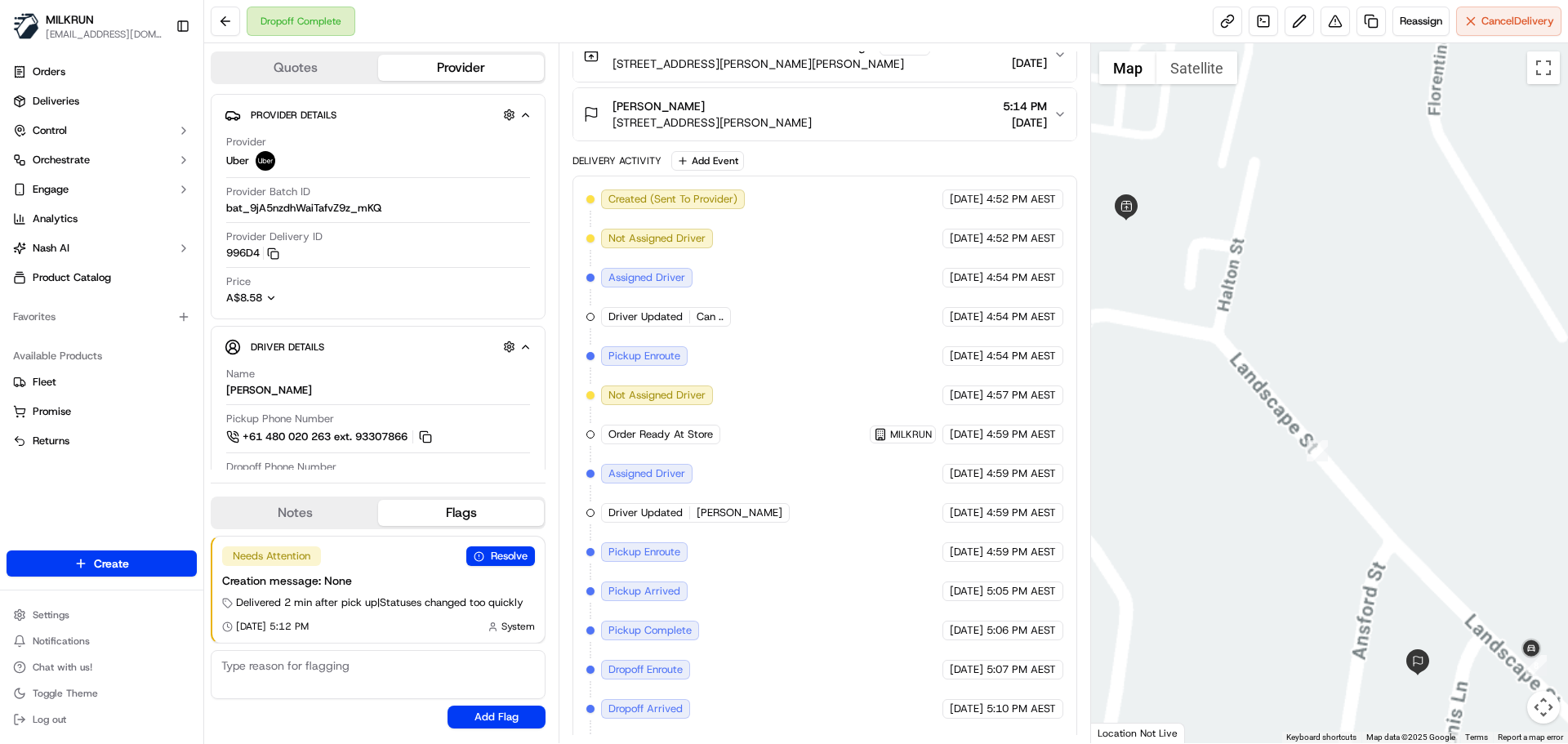
scroll to position [364, 0]
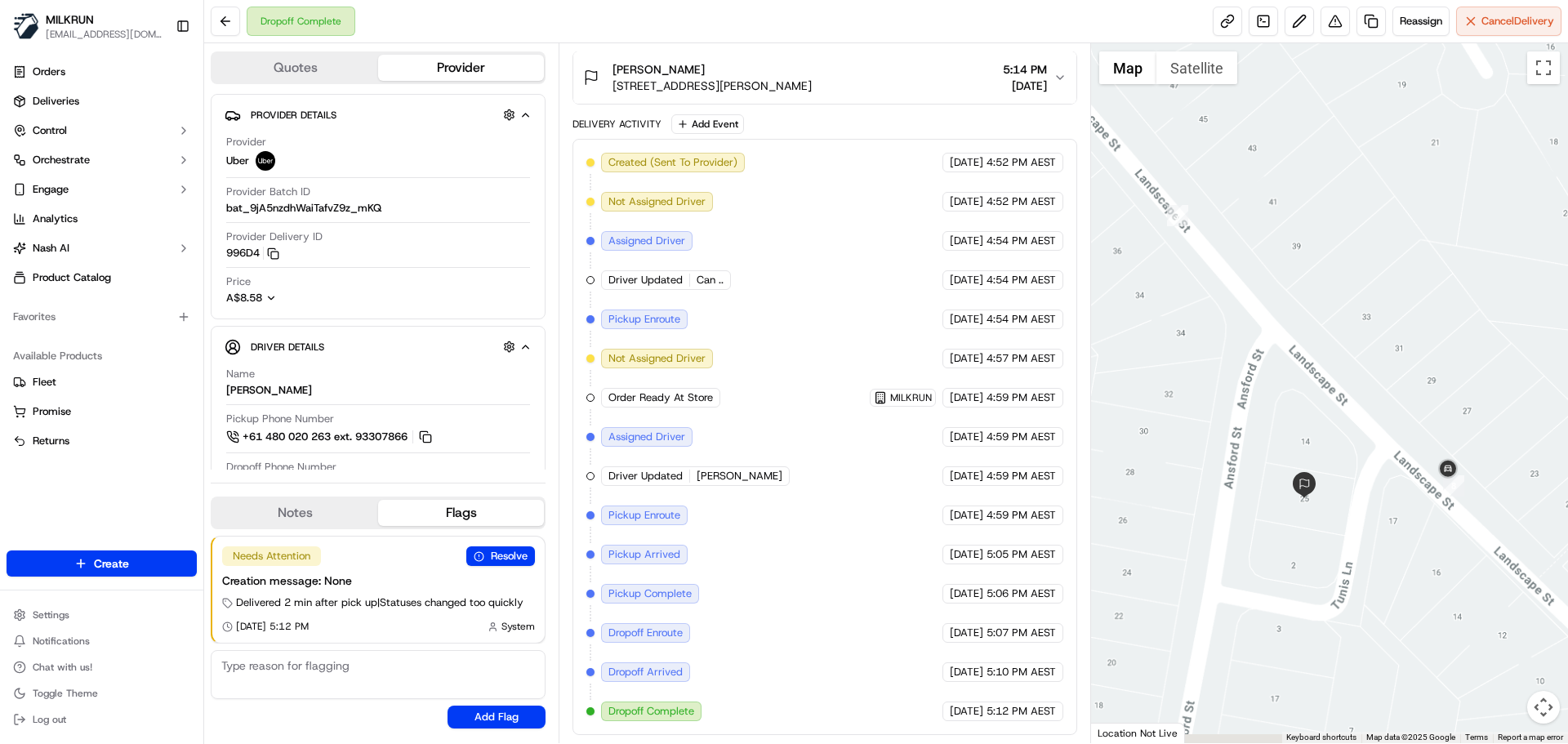
drag, startPoint x: 1339, startPoint y: 445, endPoint x: 1261, endPoint y: 204, distance: 253.3
click at [1347, 183] on div at bounding box center [1330, 393] width 478 height 700
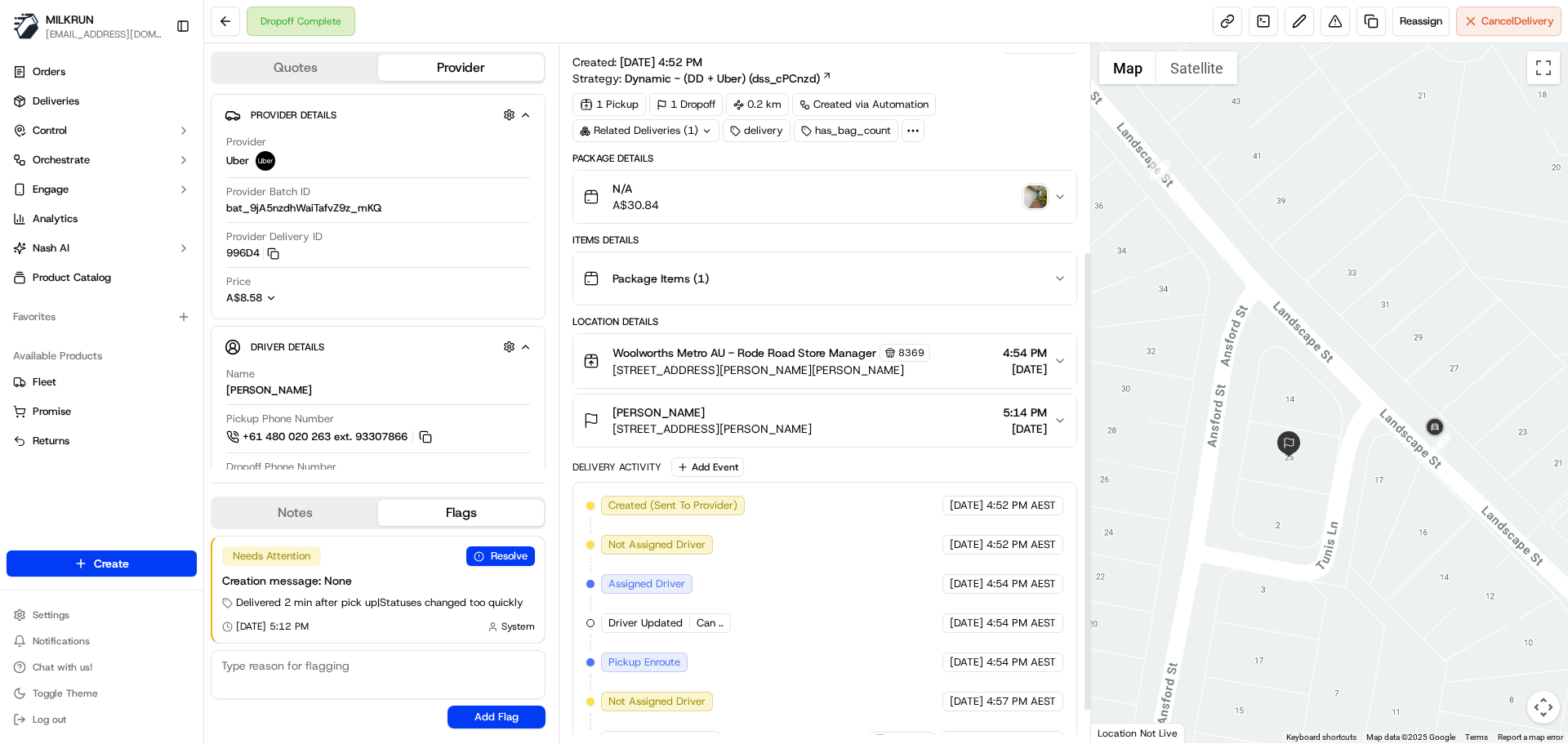
scroll to position [0, 0]
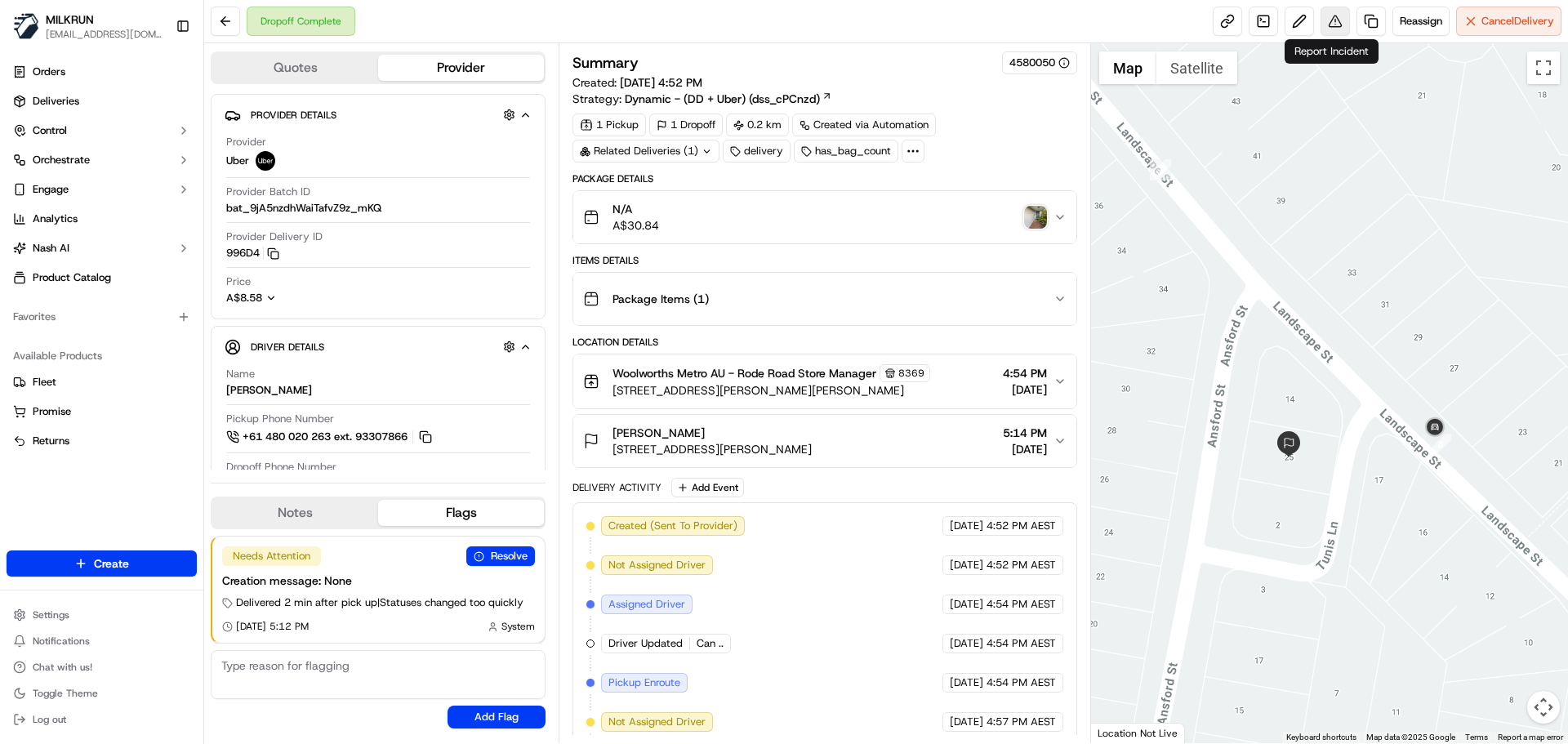
click at [1332, 16] on button at bounding box center [1335, 21] width 29 height 29
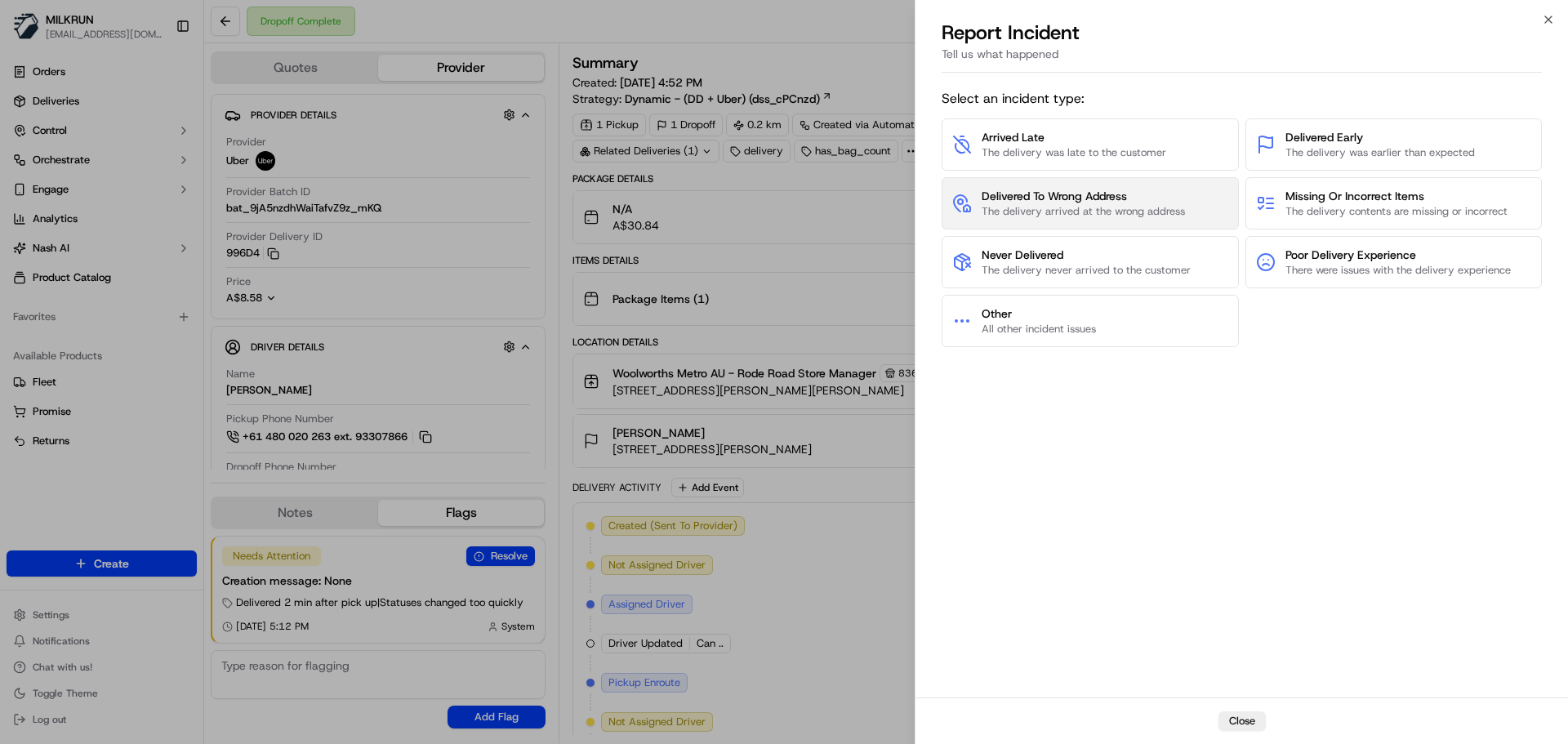
click at [1106, 205] on span "The delivery arrived at the wrong address" at bounding box center [1084, 211] width 204 height 15
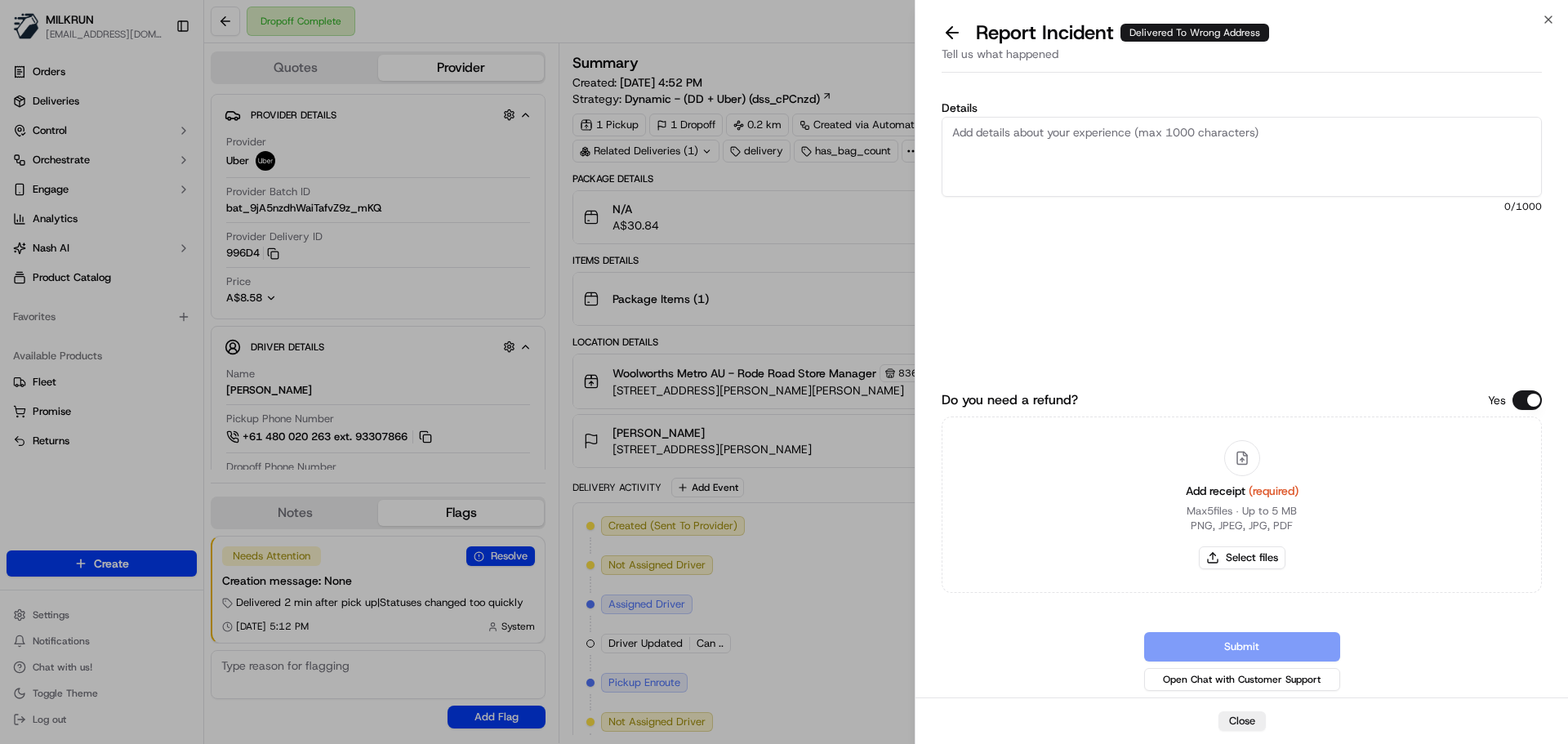
click at [1041, 136] on textarea "Details" at bounding box center [1241, 156] width 600 height 80
type textarea "Customer did not receive their order and POD is not at their address."
click at [1222, 555] on button "Select files" at bounding box center [1242, 558] width 86 height 23
type input "C:\fakepath\Gabrielle C invoice.png"
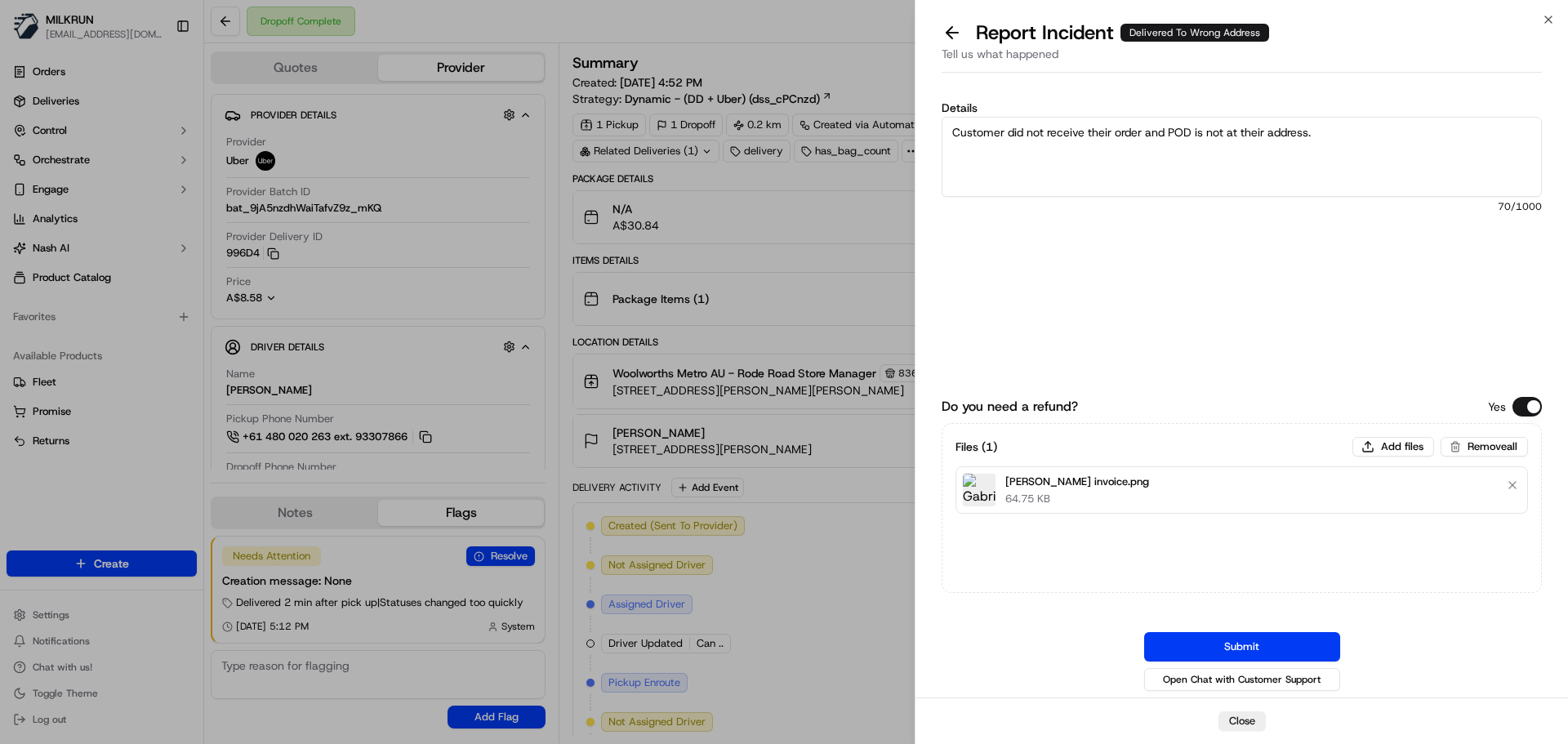
click at [986, 154] on textarea "Customer did not receive their order and POD is not at their address." at bounding box center [1241, 156] width 600 height 80
type textarea "Customer did not receive their order and POD is not at their address. Please re…"
click at [1266, 641] on button "Submit" at bounding box center [1242, 646] width 196 height 29
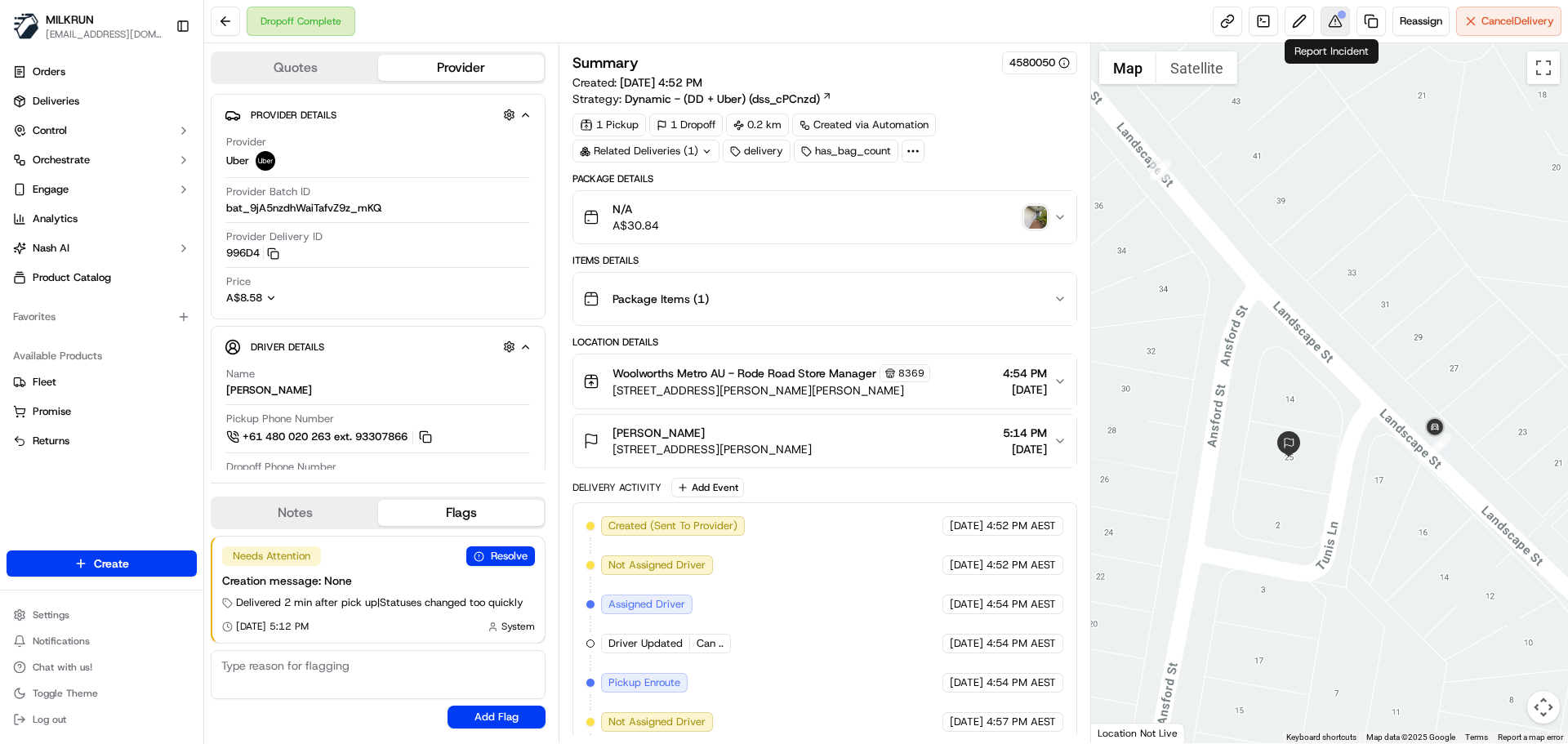
click at [1333, 23] on button at bounding box center [1335, 21] width 29 height 29
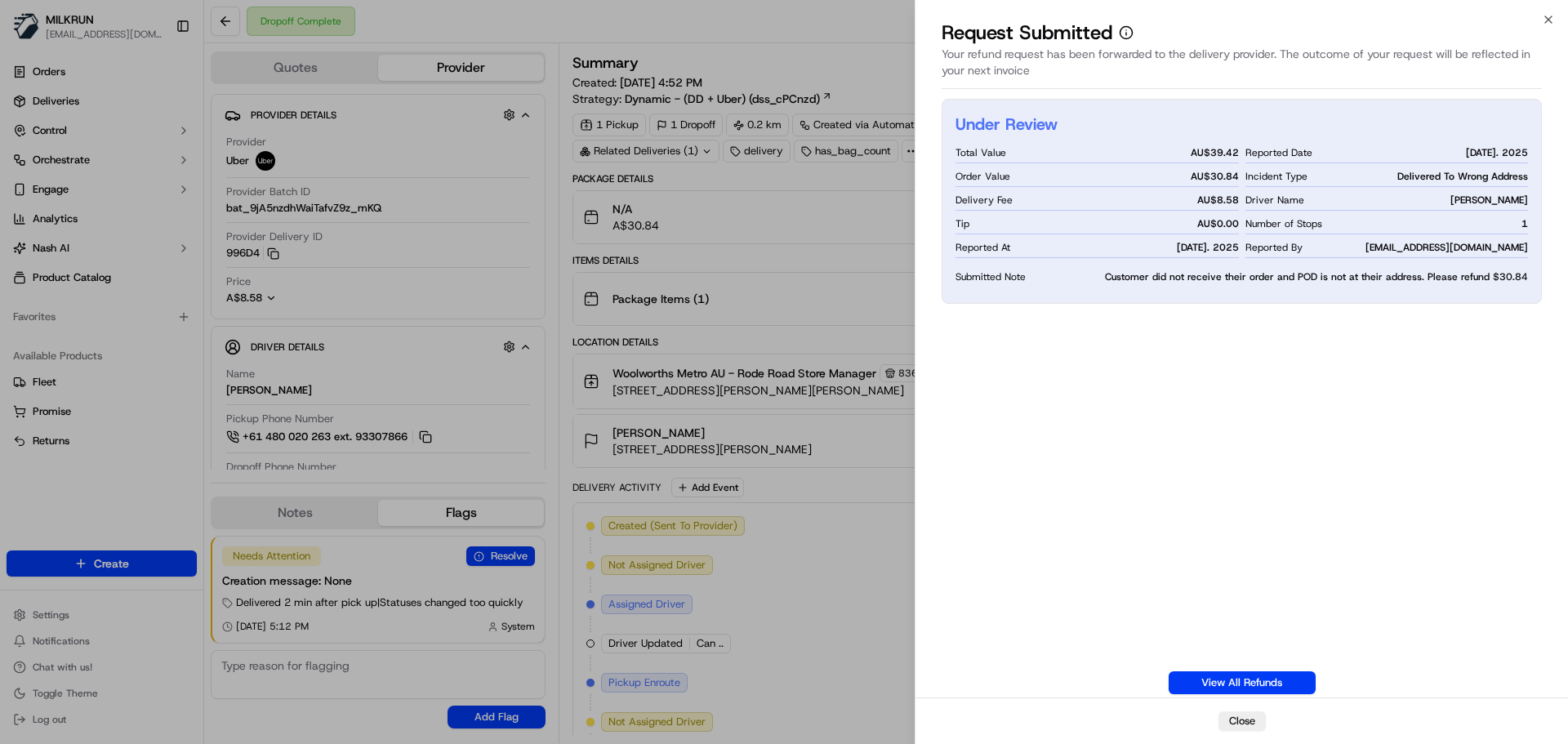
drag, startPoint x: 617, startPoint y: 209, endPoint x: 634, endPoint y: 197, distance: 20.8
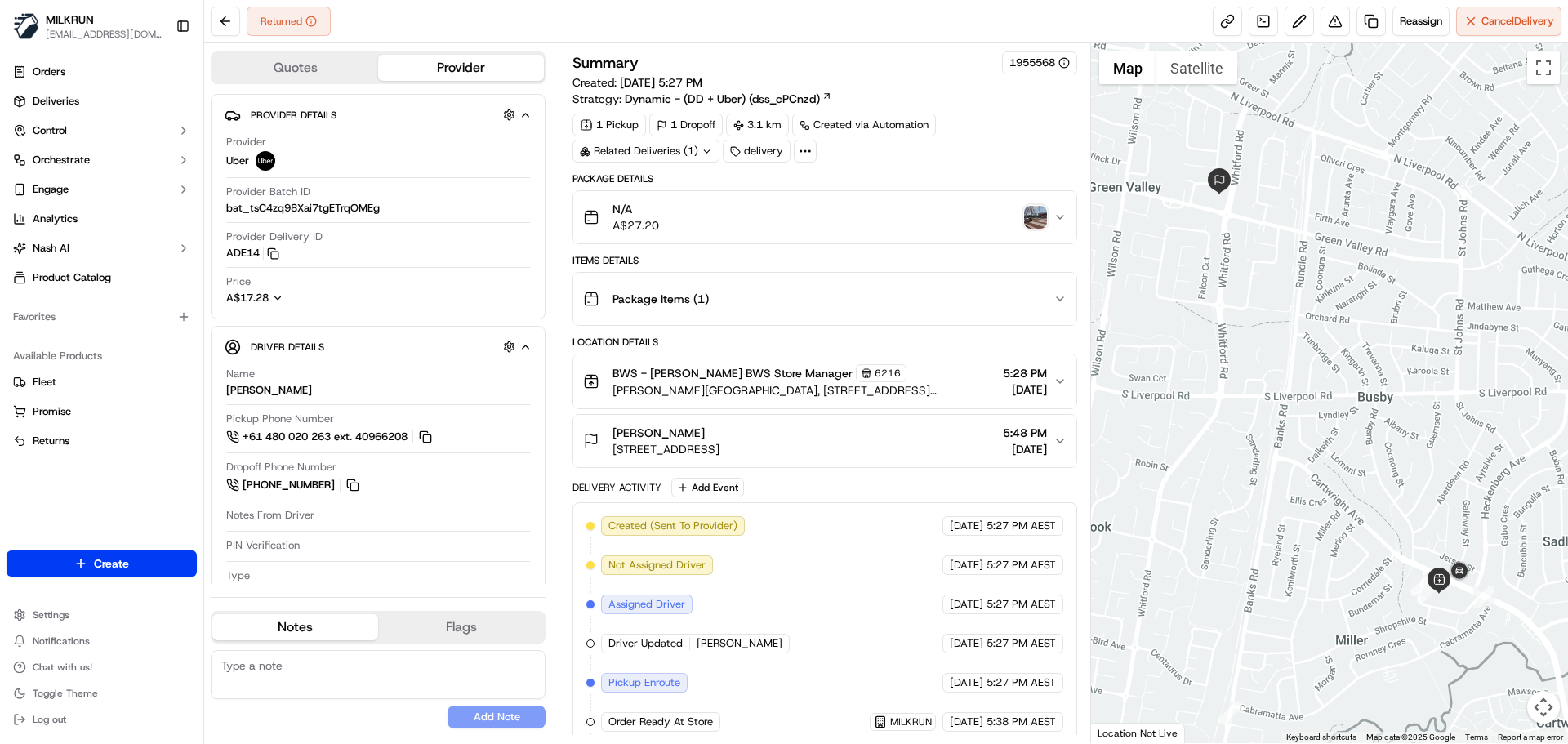
click at [1042, 217] on img "button" at bounding box center [1036, 217] width 23 height 23
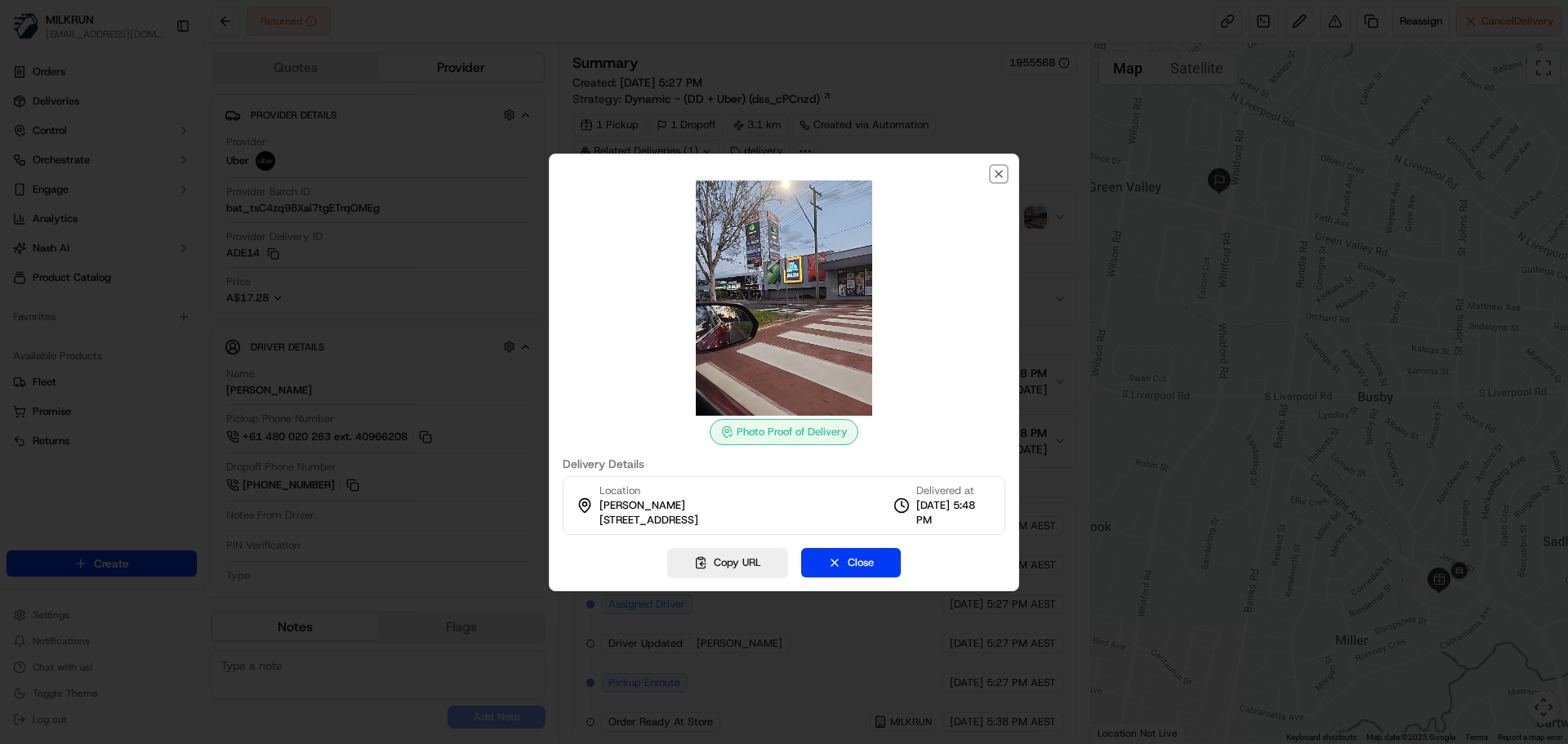
drag, startPoint x: 997, startPoint y: 174, endPoint x: 798, endPoint y: 94, distance: 214.5
click at [997, 173] on icon "button" at bounding box center [999, 174] width 13 height 13
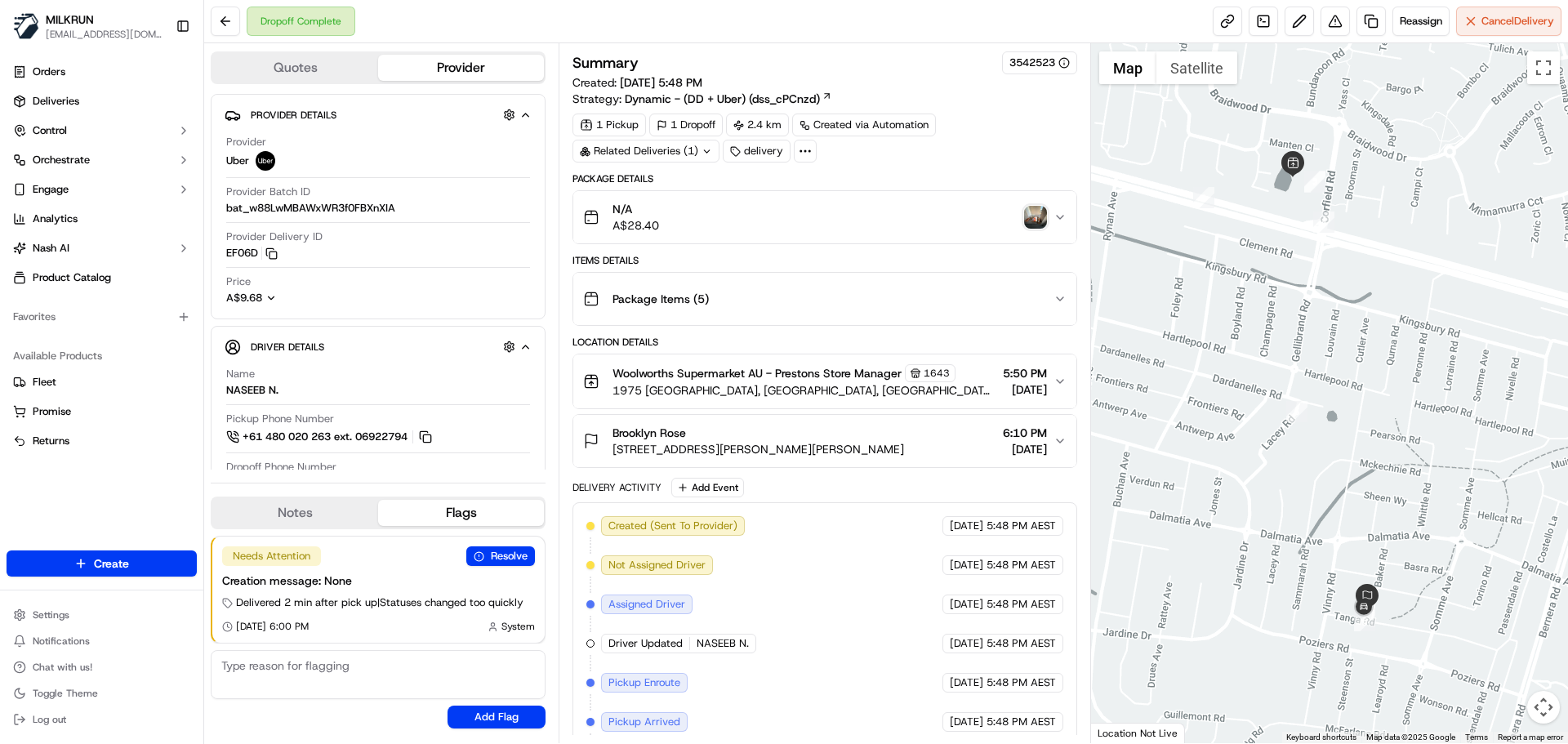
drag, startPoint x: 673, startPoint y: 141, endPoint x: 696, endPoint y: 162, distance: 31.1
click at [673, 141] on div "Related Deliveries (1)" at bounding box center [646, 151] width 147 height 23
click at [1328, 20] on button at bounding box center [1335, 21] width 29 height 29
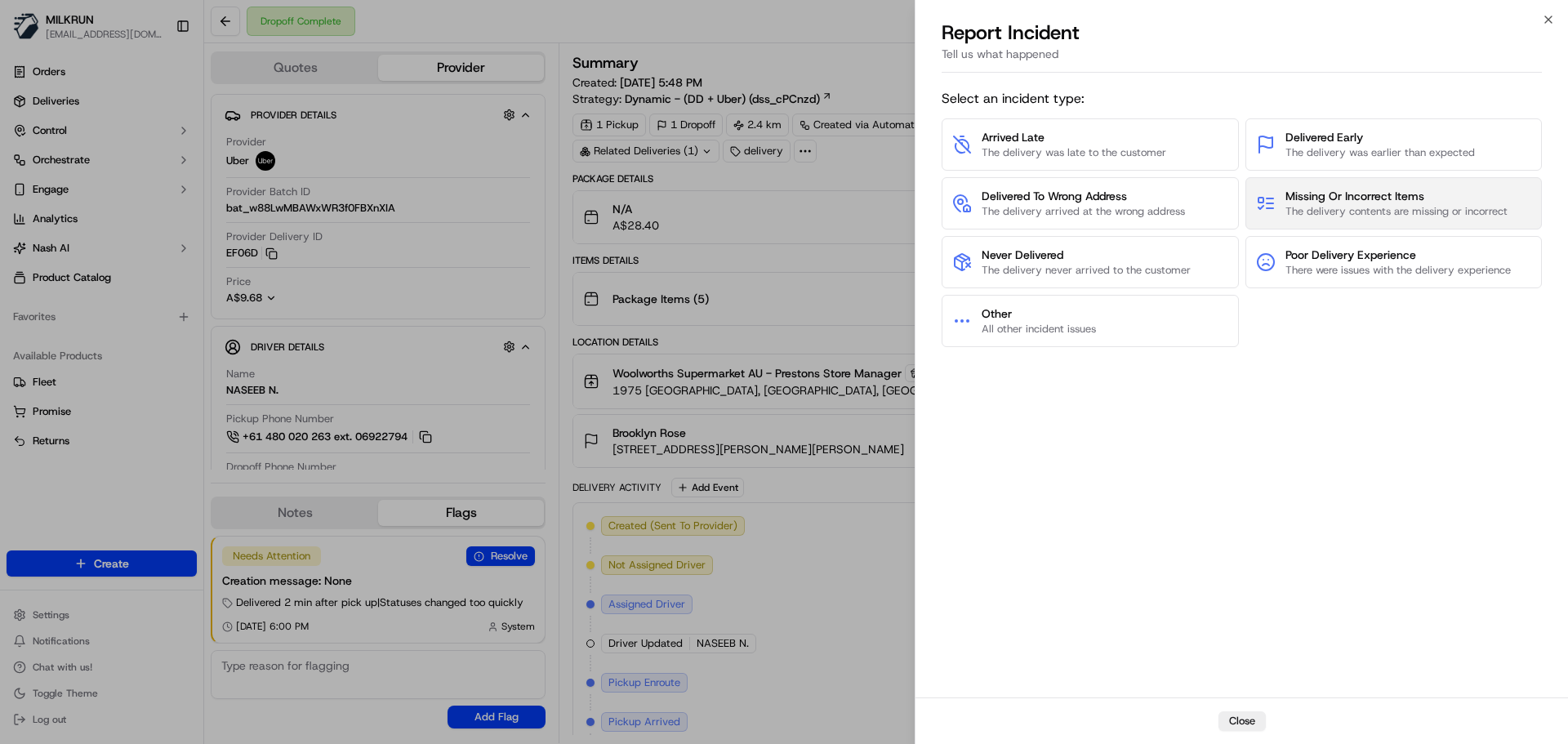
click at [1378, 210] on span "The delivery contents are missing or incorrect" at bounding box center [1396, 211] width 223 height 15
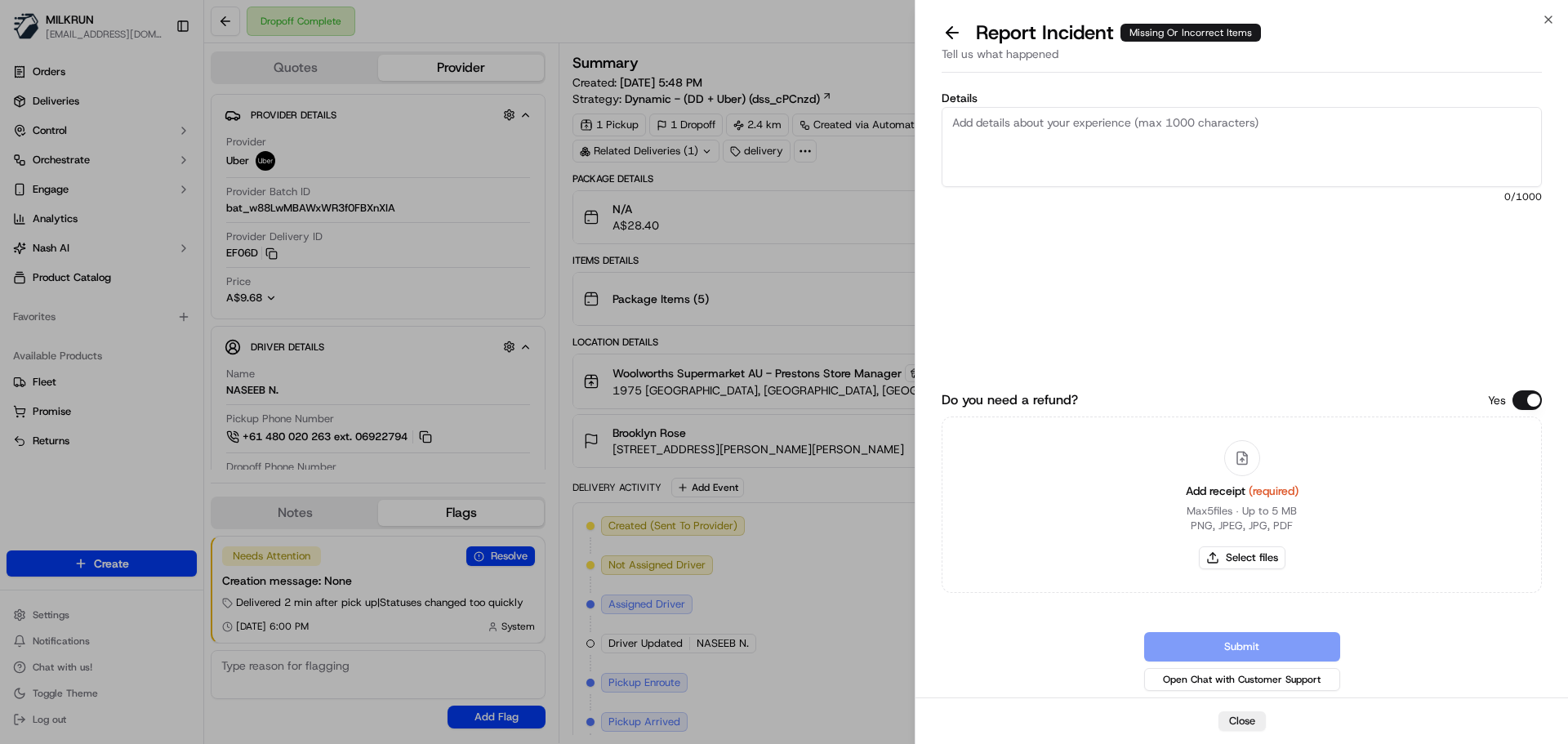
click at [1076, 152] on textarea "Details" at bounding box center [1241, 147] width 600 height 80
drag, startPoint x: 1176, startPoint y: 122, endPoint x: 1195, endPoint y: 147, distance: 31.4
click at [1190, 128] on textarea "Customer received wrong order for a" at bounding box center [1241, 147] width 600 height 80
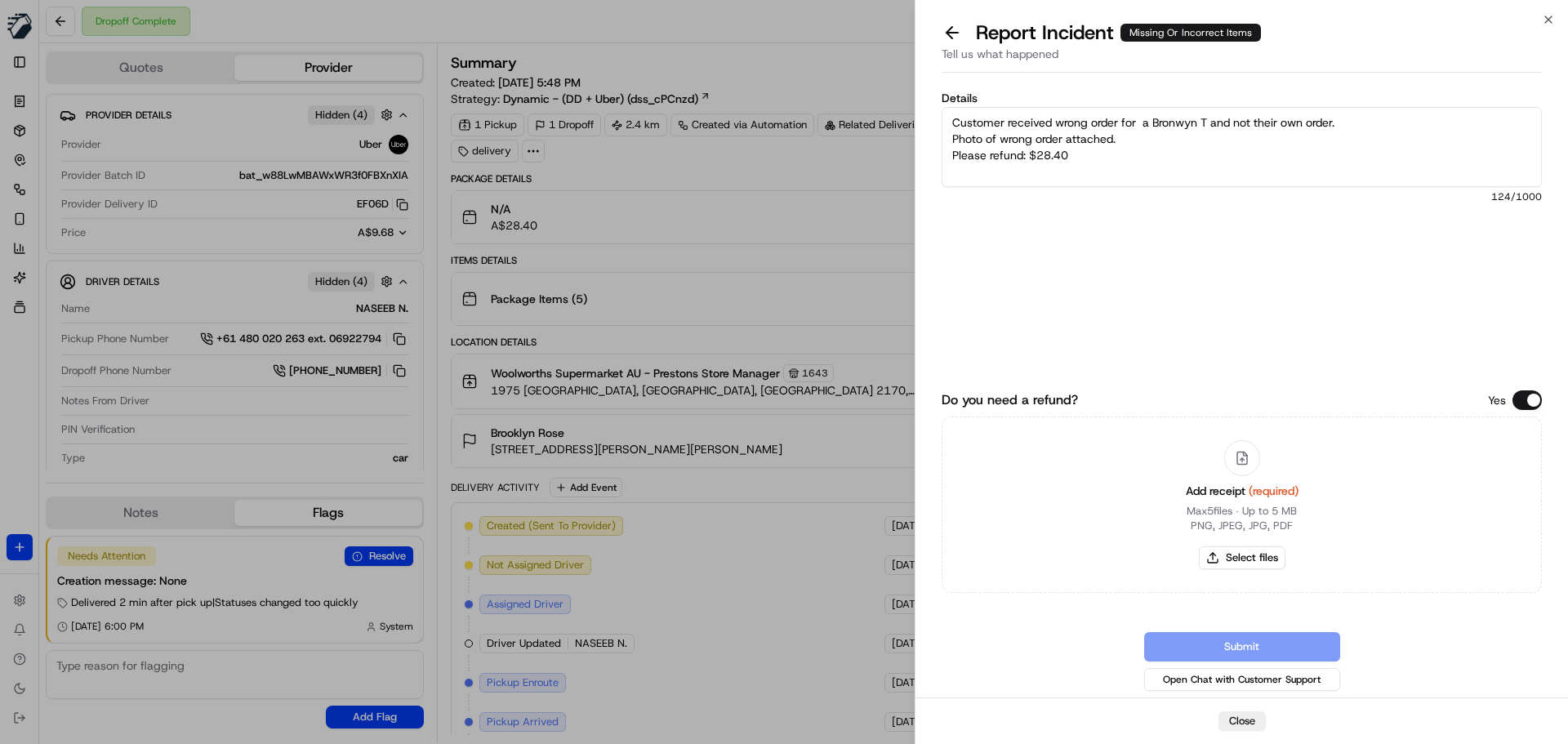
click at [1130, 138] on textarea "Customer received wrong order for a Bronwyn T and not their own order. Photo of…" at bounding box center [1241, 147] width 600 height 80
type textarea "Customer received wrong order for a Bronwyn T and not their own order. Photo of…"
click at [1238, 550] on button "Select files" at bounding box center [1242, 558] width 86 height 23
type input "C:\fakepath\Brooklyn_R with wrong order for [PERSON_NAME]png"
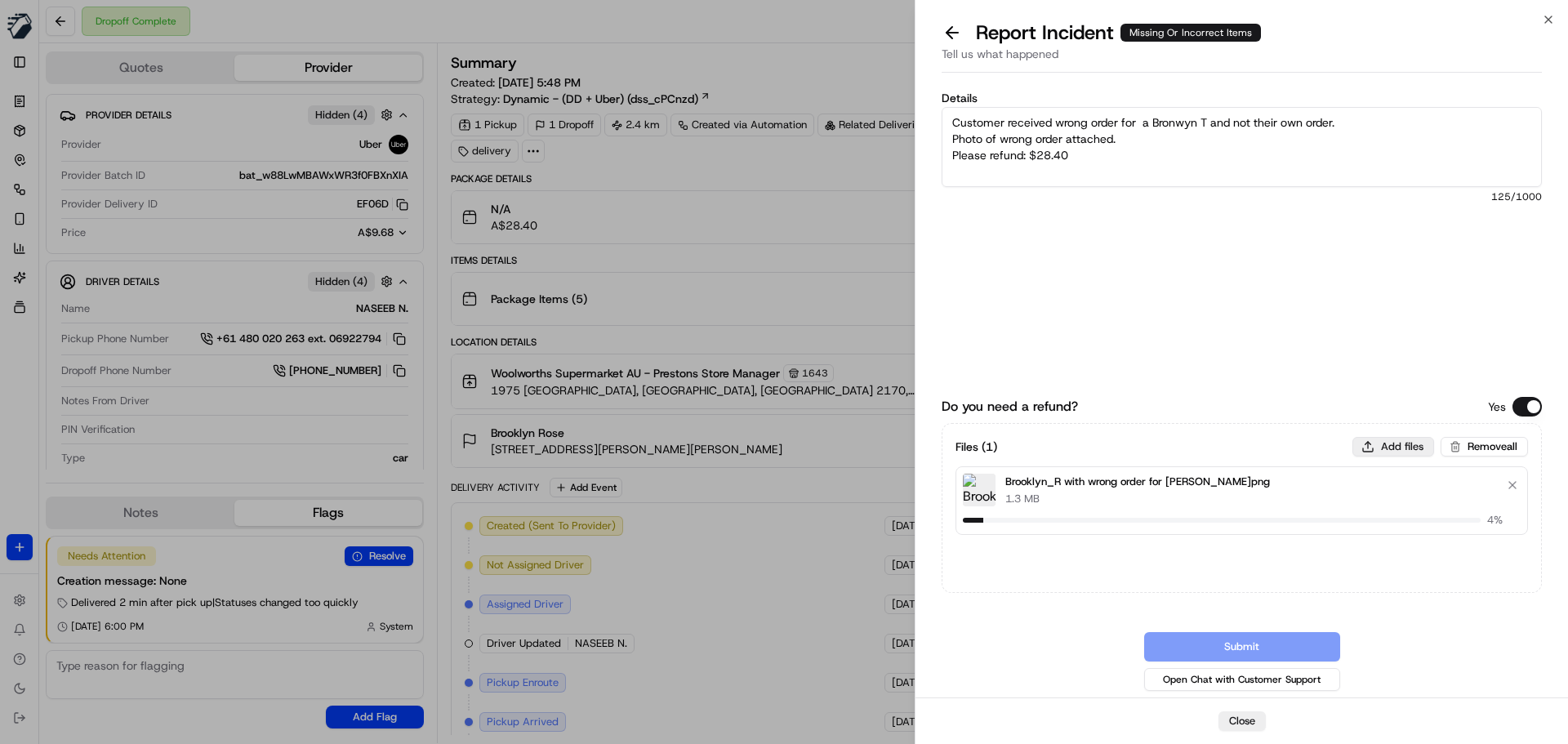
click at [1399, 442] on button "Add files" at bounding box center [1392, 446] width 82 height 20
type input "C:\fakepath\Brooklyn R invoice.png"
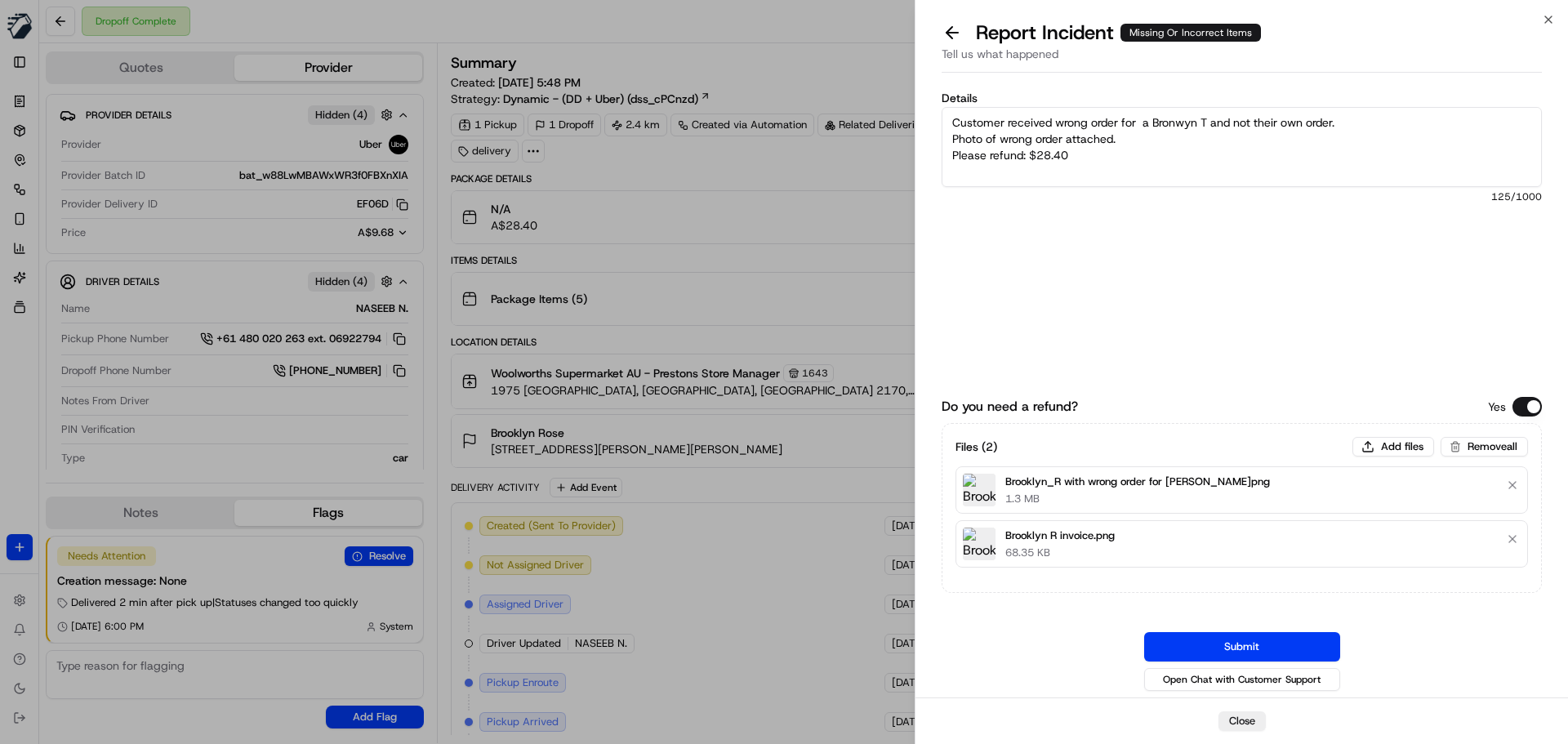
drag, startPoint x: 1246, startPoint y: 640, endPoint x: 830, endPoint y: 214, distance: 595.4
click at [1245, 640] on button "Submit" at bounding box center [1242, 646] width 196 height 29
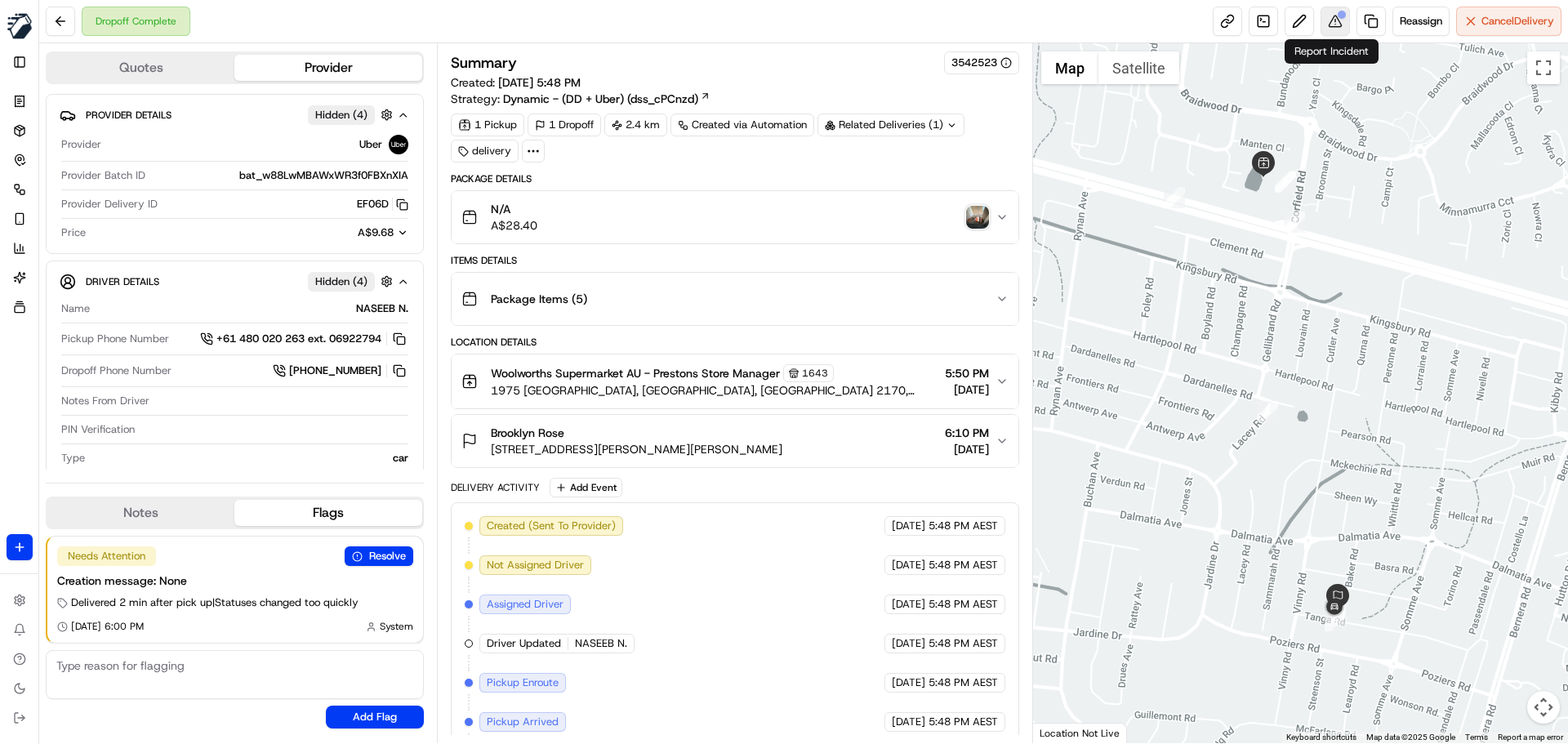
click at [1339, 17] on div at bounding box center [1342, 14] width 8 height 8
drag, startPoint x: 526, startPoint y: 222, endPoint x: 534, endPoint y: 220, distance: 8.2
click at [526, 221] on span "A$28.40" at bounding box center [515, 225] width 47 height 16
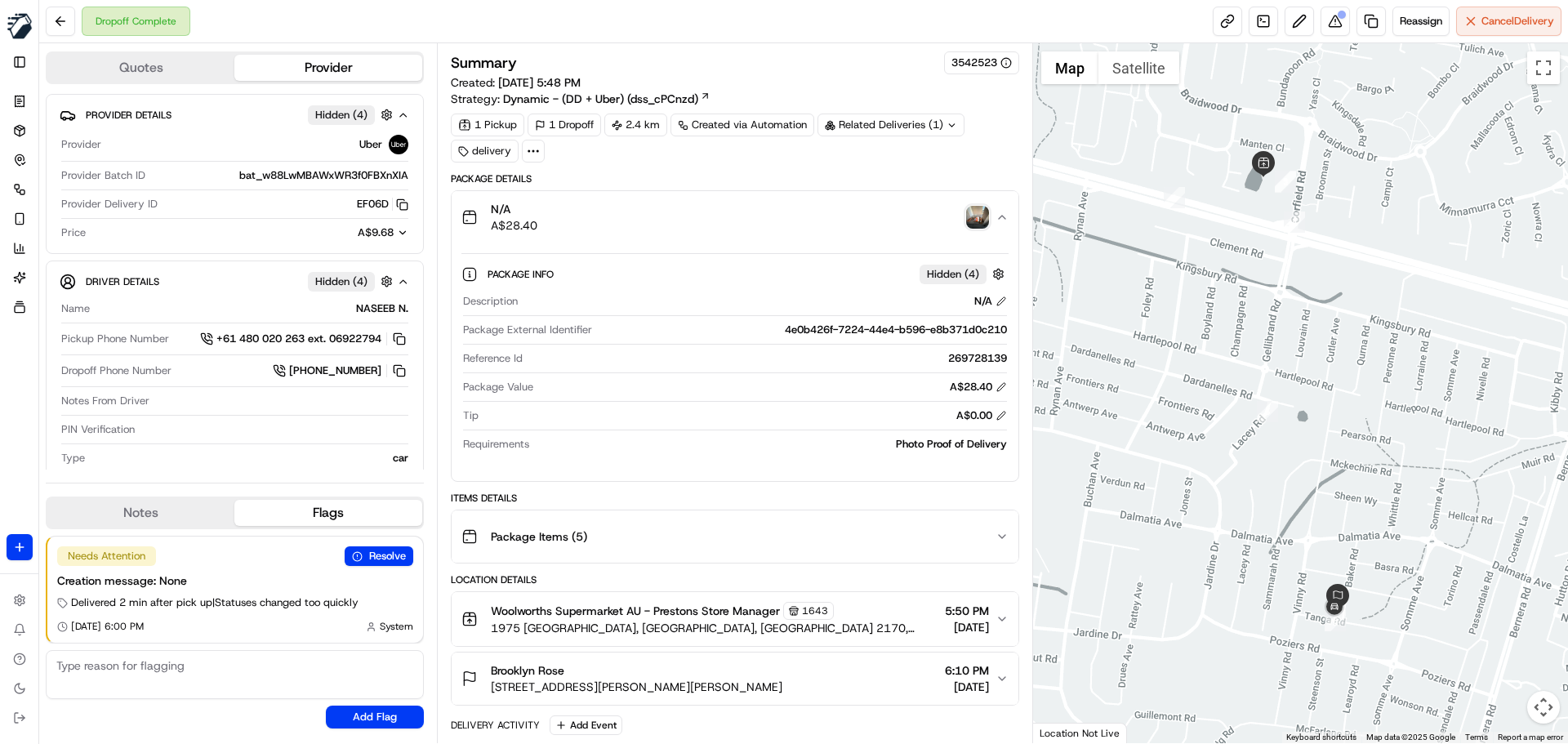
click at [554, 127] on div "1 Dropoff" at bounding box center [564, 125] width 73 height 23
click at [570, 94] on span "Dynamic - (DD + Uber) (dss_cPCnzd)" at bounding box center [601, 99] width 195 height 16
click at [565, 92] on span "Dynamic - (DD + Uber) (dss_cPCnzd)" at bounding box center [601, 99] width 195 height 16
click at [561, 124] on div "1 Dropoff" at bounding box center [564, 125] width 73 height 23
click at [499, 123] on div "1 Pickup" at bounding box center [487, 125] width 73 height 23
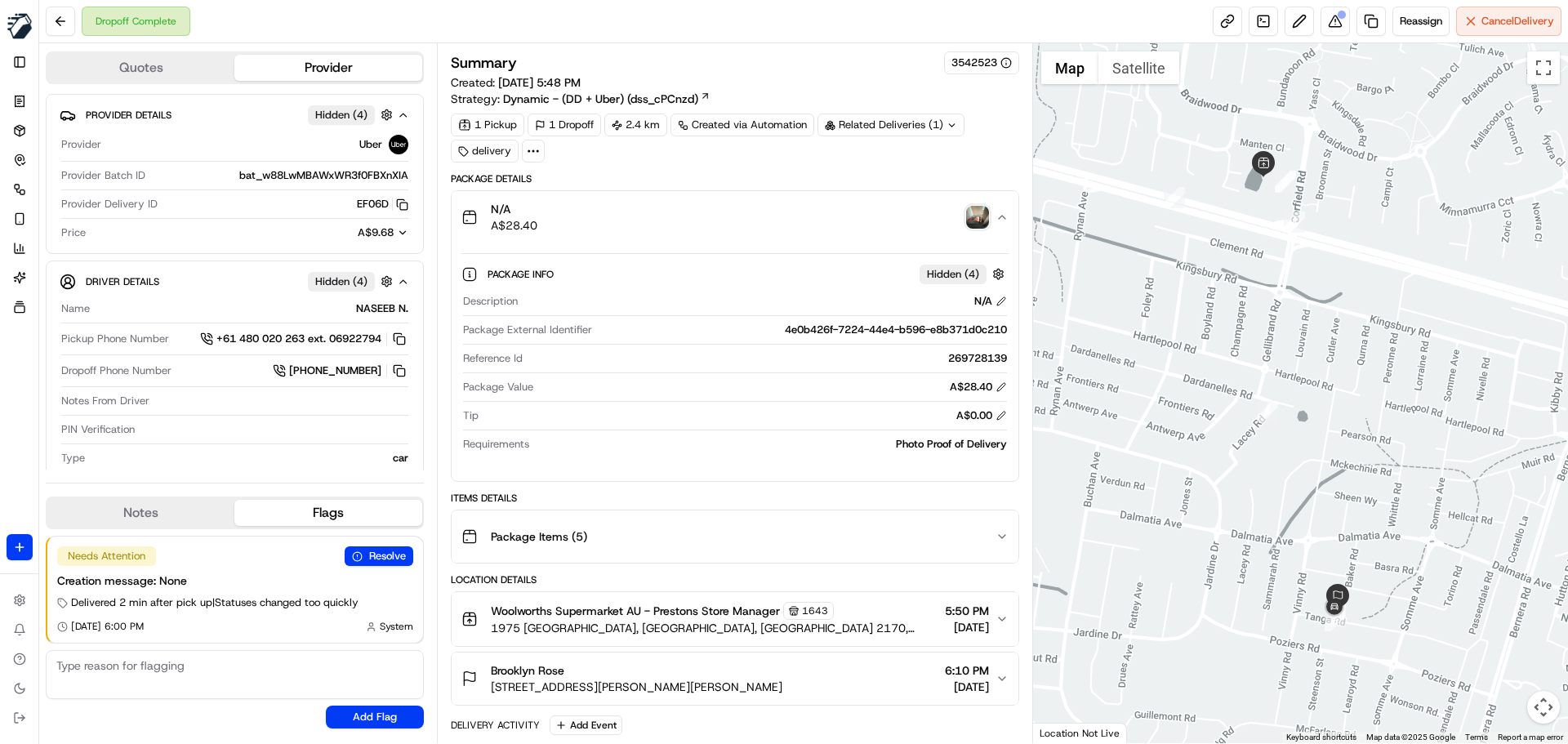
drag, startPoint x: 613, startPoint y: 131, endPoint x: 624, endPoint y: 122, distance: 14.2
click at [615, 130] on div "2.4 km" at bounding box center [636, 125] width 63 height 23
click at [650, 120] on div "2.4 km" at bounding box center [636, 125] width 63 height 23
click at [643, 126] on div "2.4 km" at bounding box center [636, 125] width 63 height 23
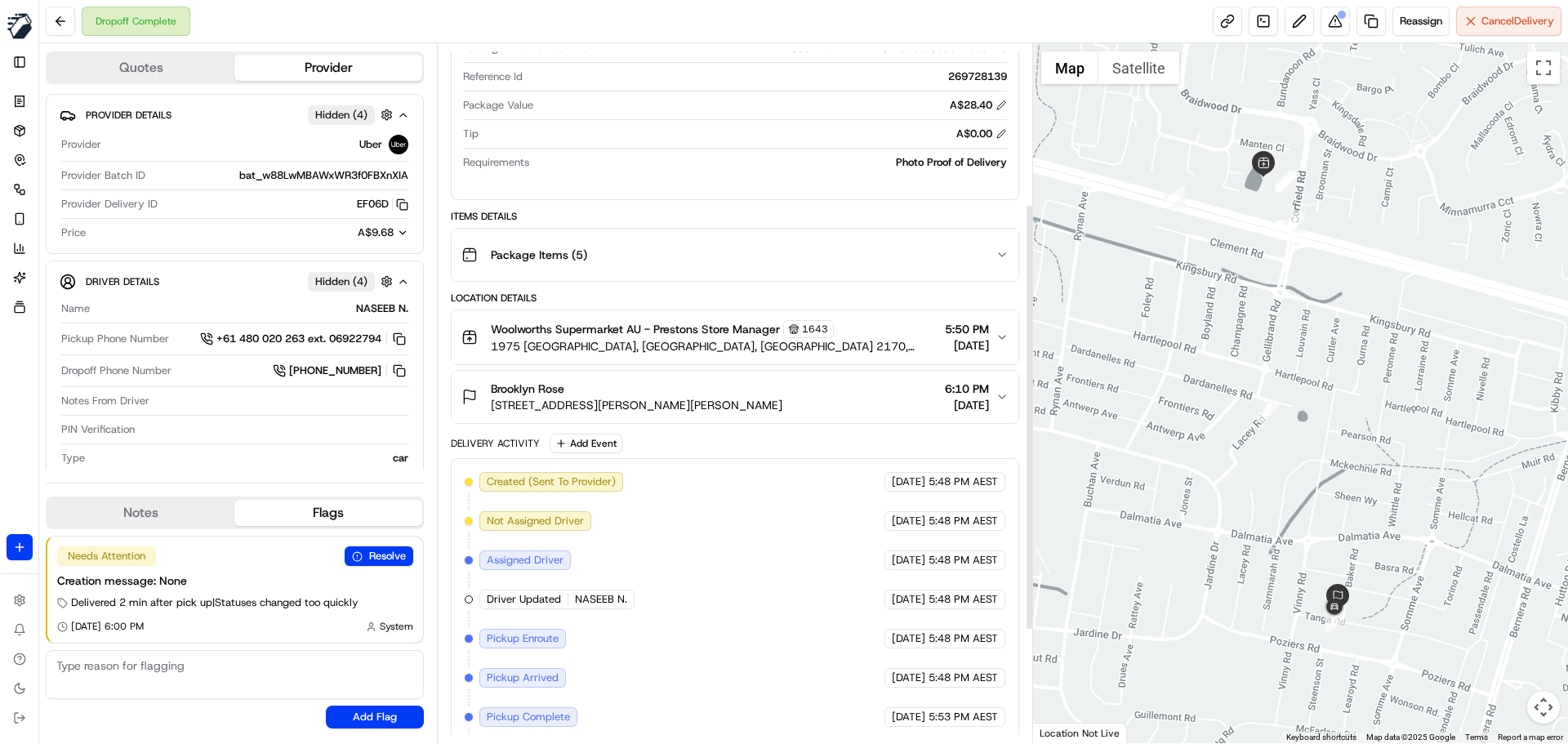
scroll to position [409, 0]
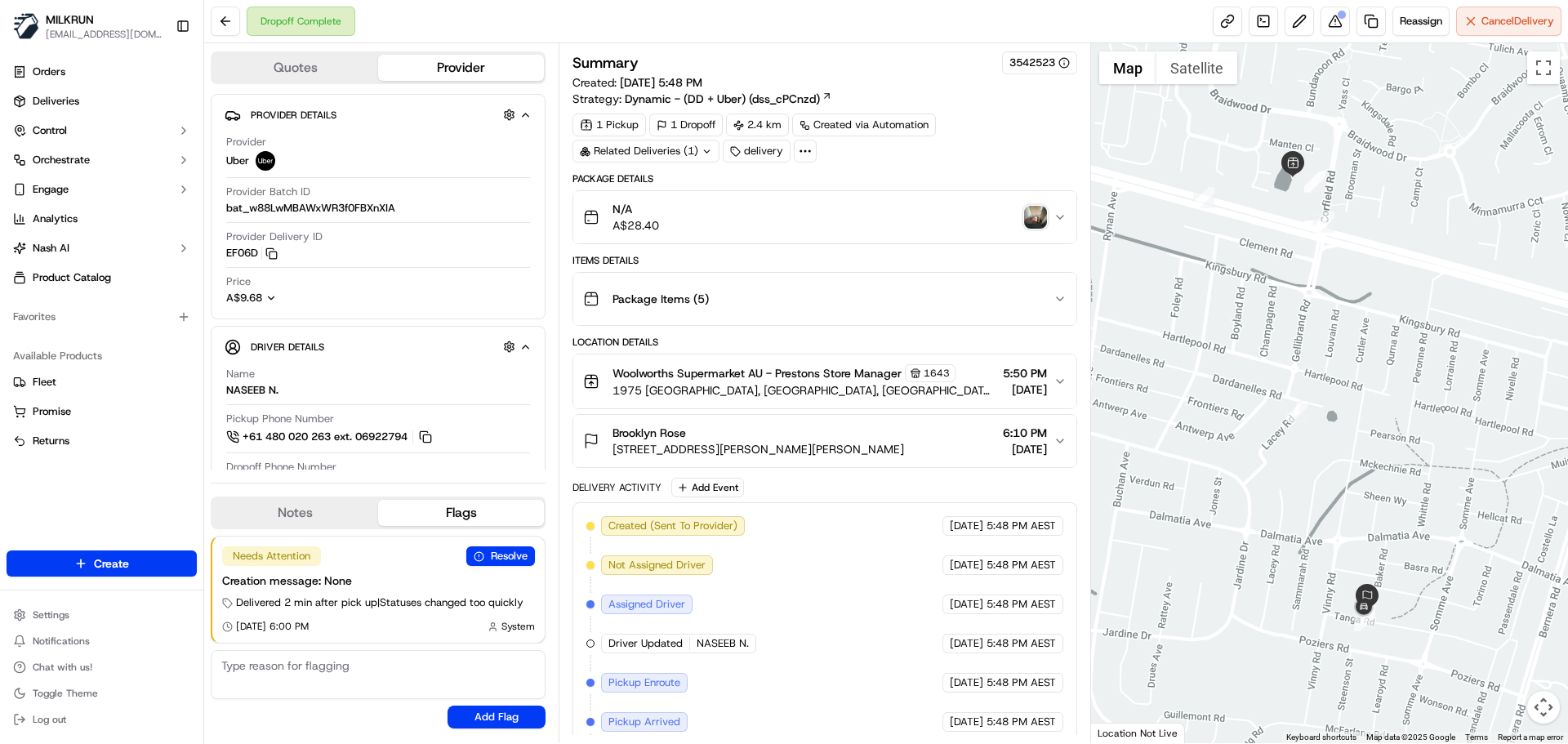
click at [674, 149] on div "Related Deliveries (1)" at bounding box center [646, 151] width 147 height 23
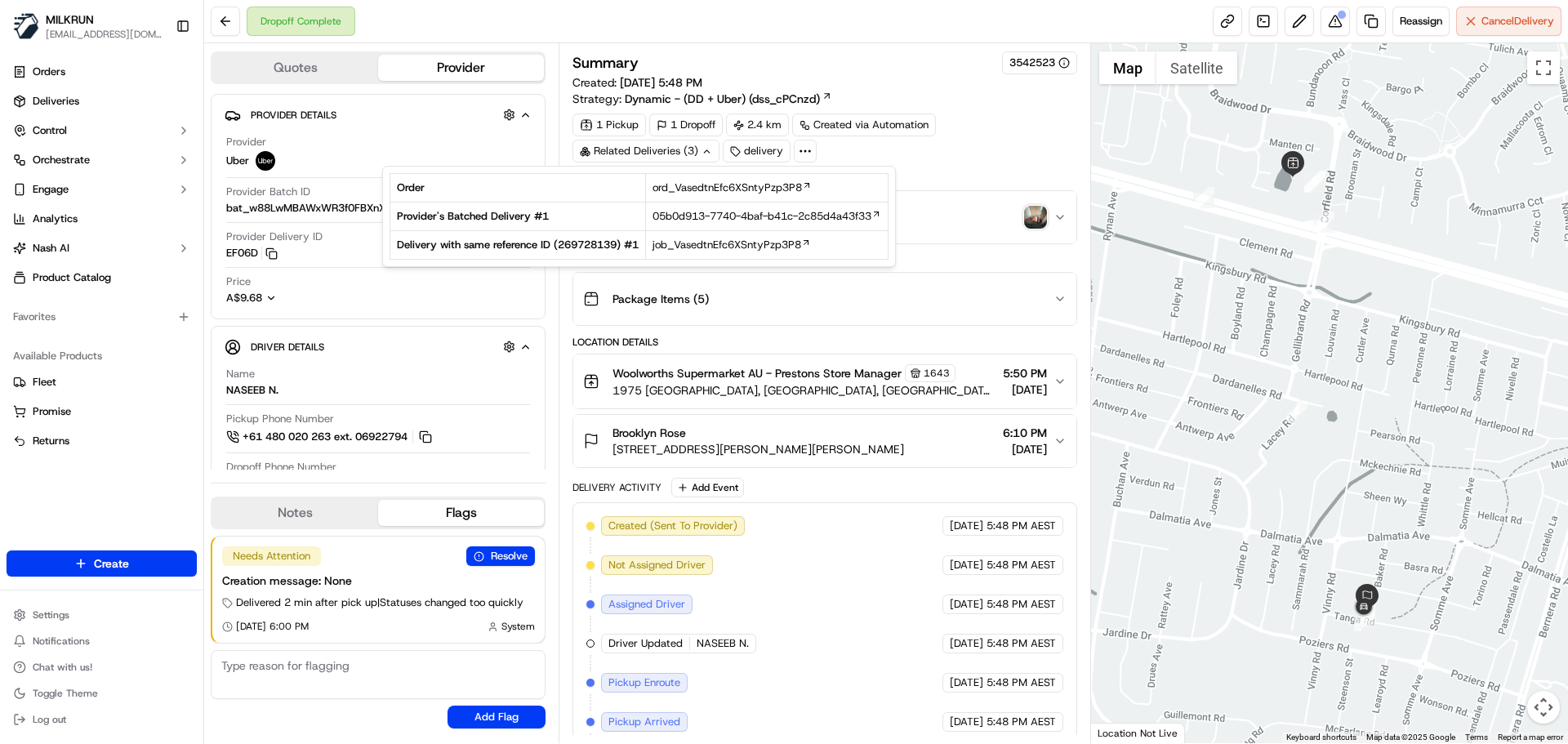
click at [713, 209] on td "05b0d913-7740-4baf-b41c-2c85d4a43f33" at bounding box center [767, 217] width 242 height 28
click at [706, 217] on span "05b0d913-7740-4baf-b41c-2c85d4a43f33" at bounding box center [761, 217] width 219 height 15
click at [720, 214] on span "05b0d913-7740-4baf-b41c-2c85d4a43f33" at bounding box center [761, 217] width 219 height 15
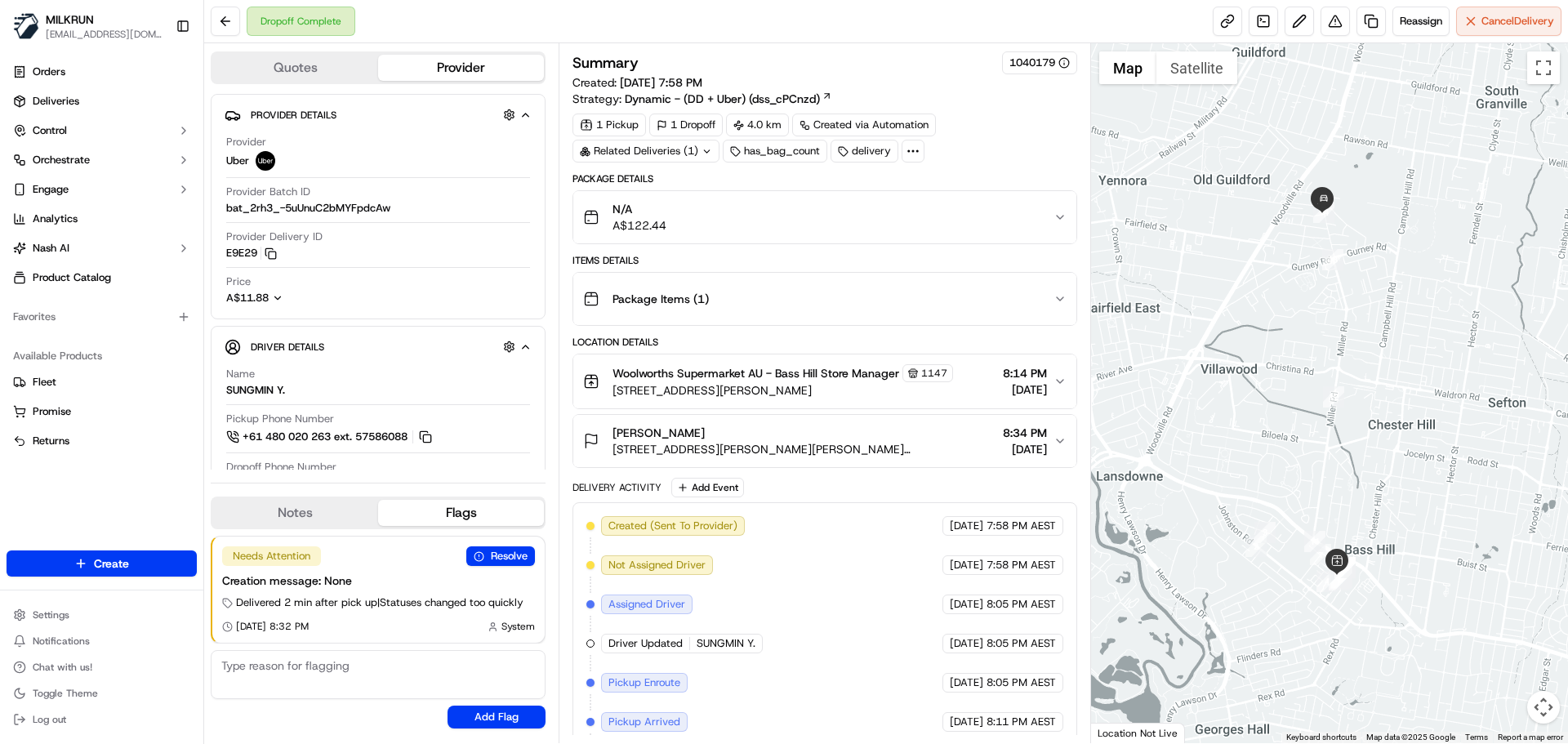
click at [669, 149] on div "Related Deliveries (1)" at bounding box center [646, 151] width 147 height 23
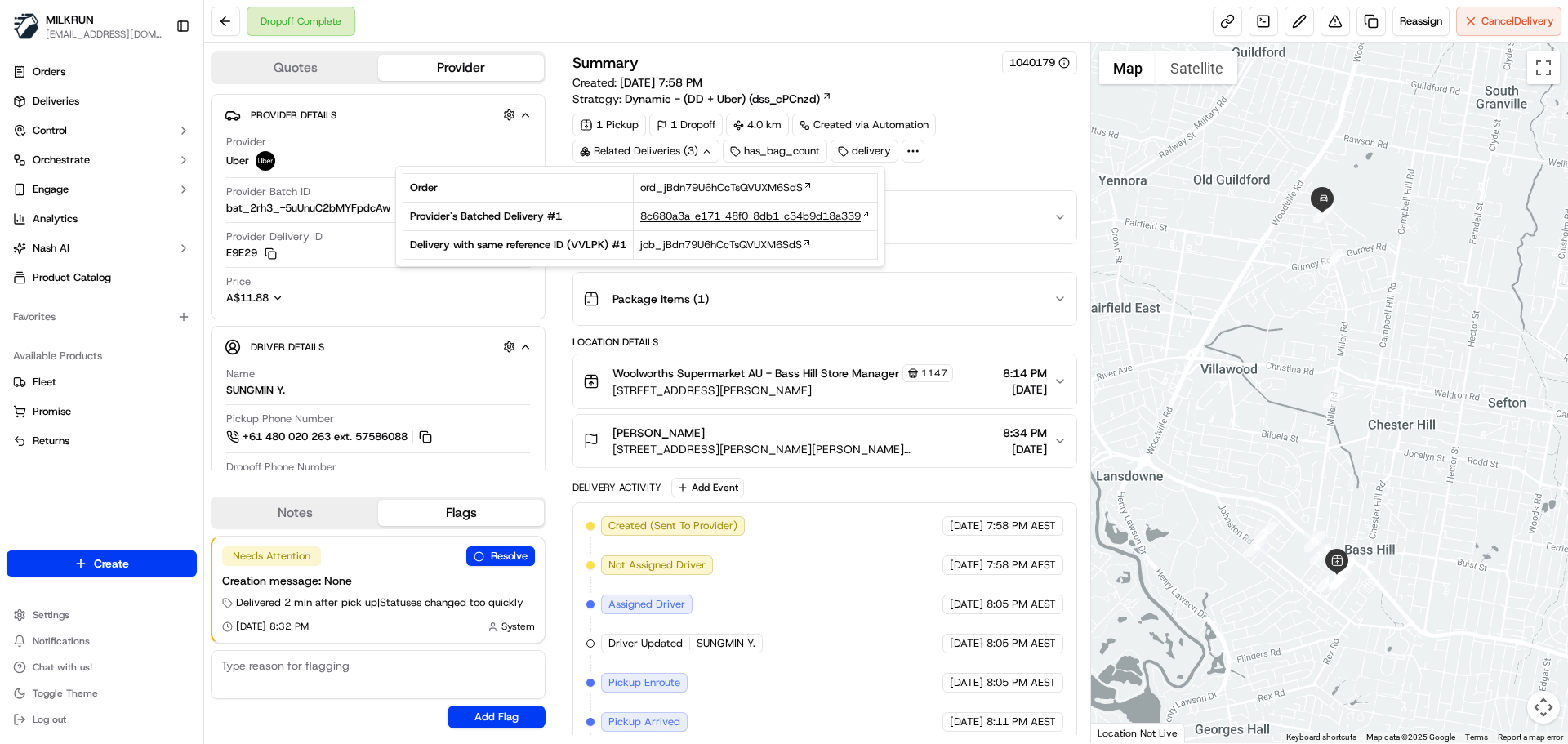
click at [690, 209] on span "8c680a3a-e171-48f0-8db1-c34b9d18a339" at bounding box center [750, 217] width 221 height 15
click at [1332, 16] on button at bounding box center [1335, 21] width 29 height 29
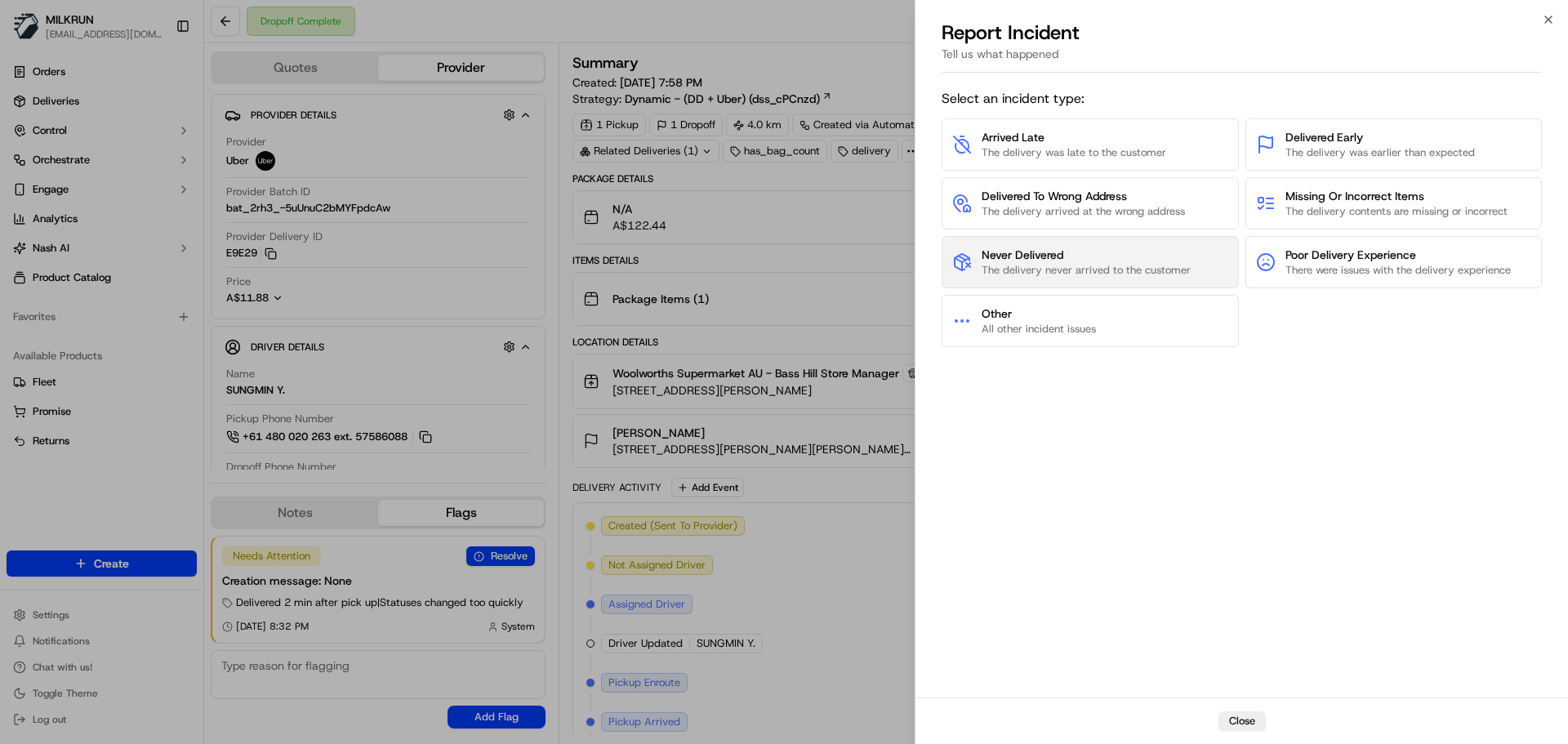
click at [1049, 257] on span "Never Delivered" at bounding box center [1086, 255] width 209 height 16
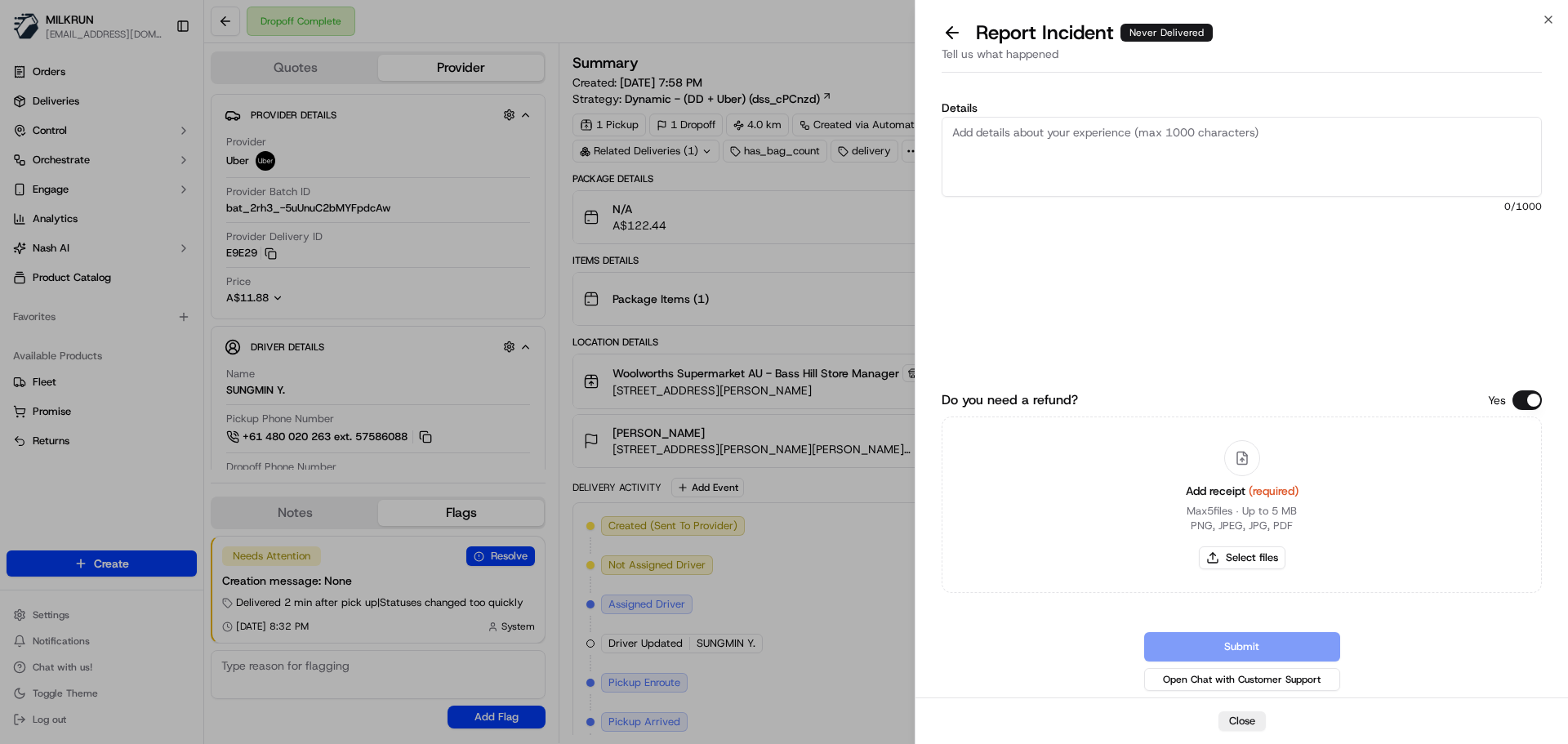
click at [1044, 156] on textarea "Details" at bounding box center [1241, 156] width 600 height 80
type textarea "c"
click at [1026, 147] on textarea "Customer received wrong order and not their own order. There was no name on the…" at bounding box center [1241, 156] width 600 height 80
click at [1132, 152] on textarea "Customer received wrong order and not their own order. There was no actual name…" at bounding box center [1241, 156] width 600 height 80
type textarea "Customer received wrong order and not their own order. There was no actual name…"
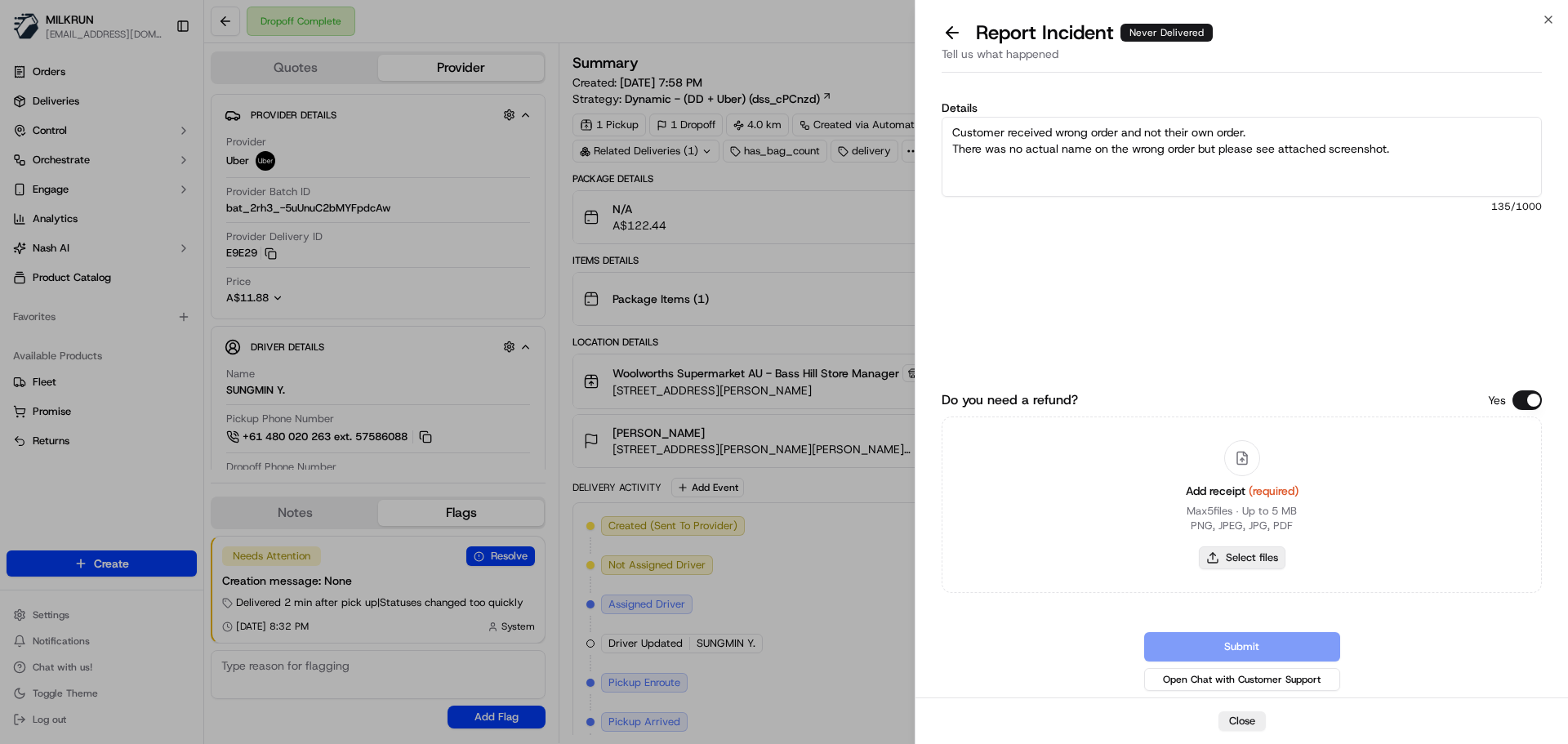
click at [1245, 559] on button "Select files" at bounding box center [1242, 558] width 86 height 23
type input "C:\fakepath\Amani N with wrong order.png"
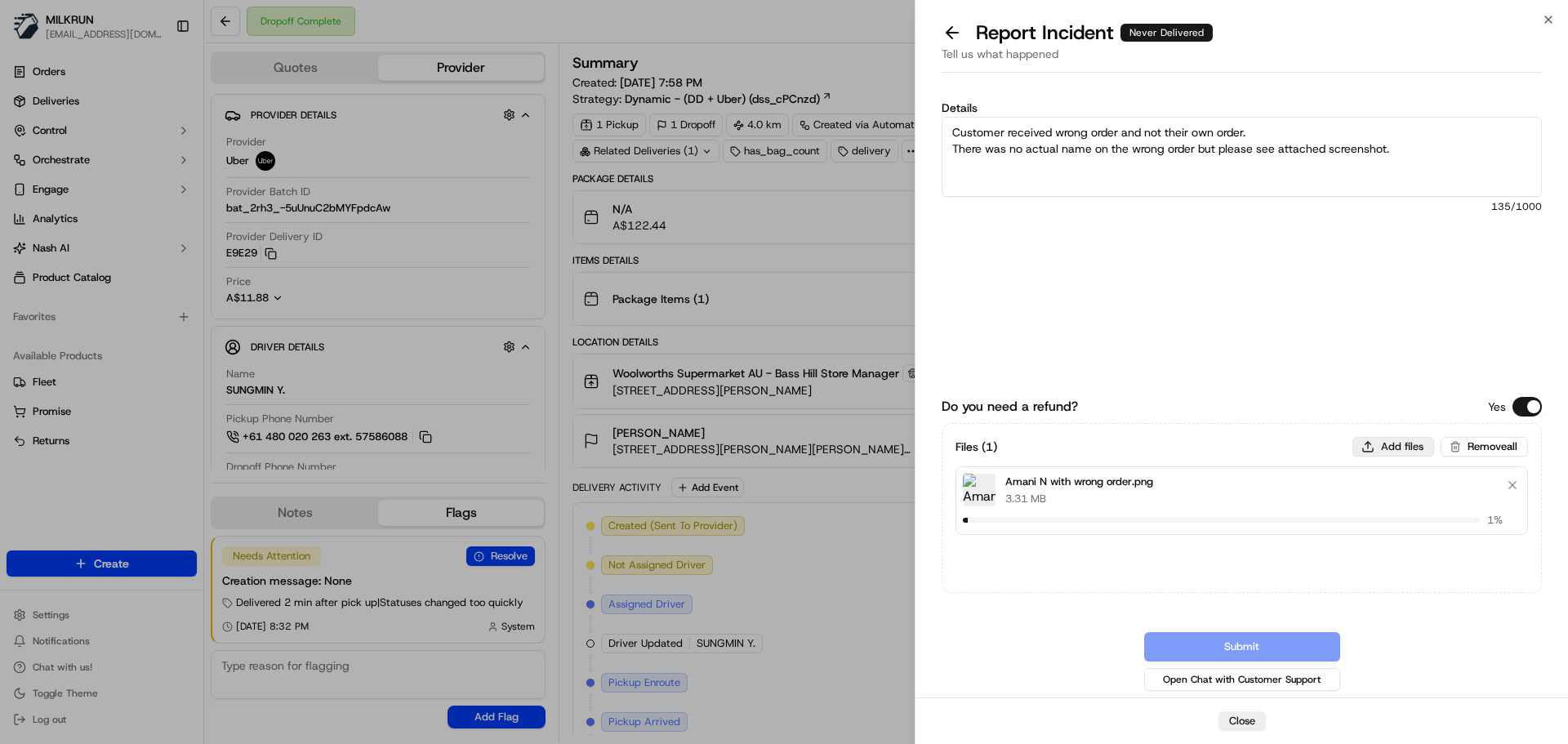
click at [1396, 447] on button "Add files" at bounding box center [1392, 446] width 82 height 20
type input "C:\fakepath\Amani N invoice page 1.png"
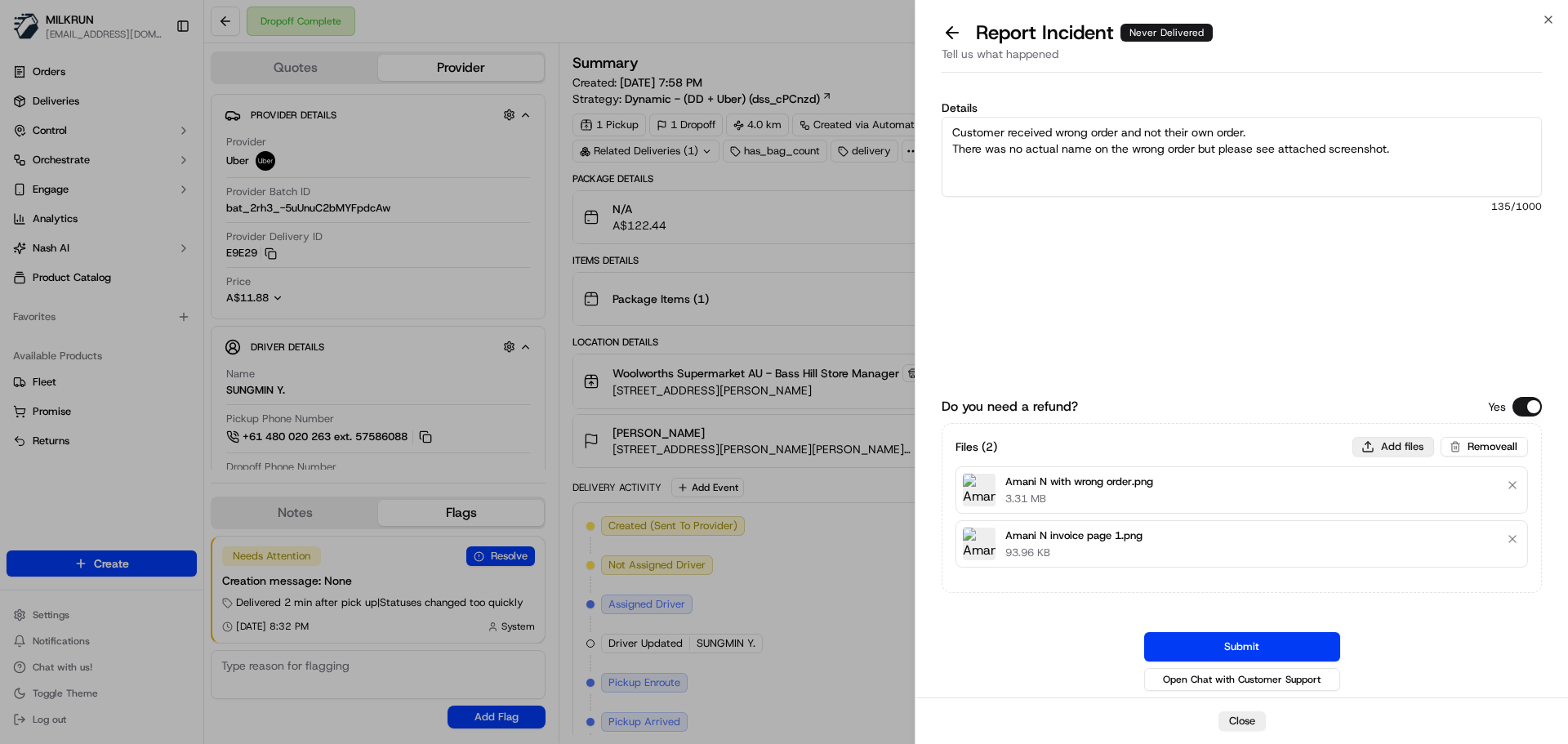
click at [1376, 445] on button "Add files" at bounding box center [1392, 446] width 82 height 20
type input "C:\fakepath\Amani N invoice page 2.png"
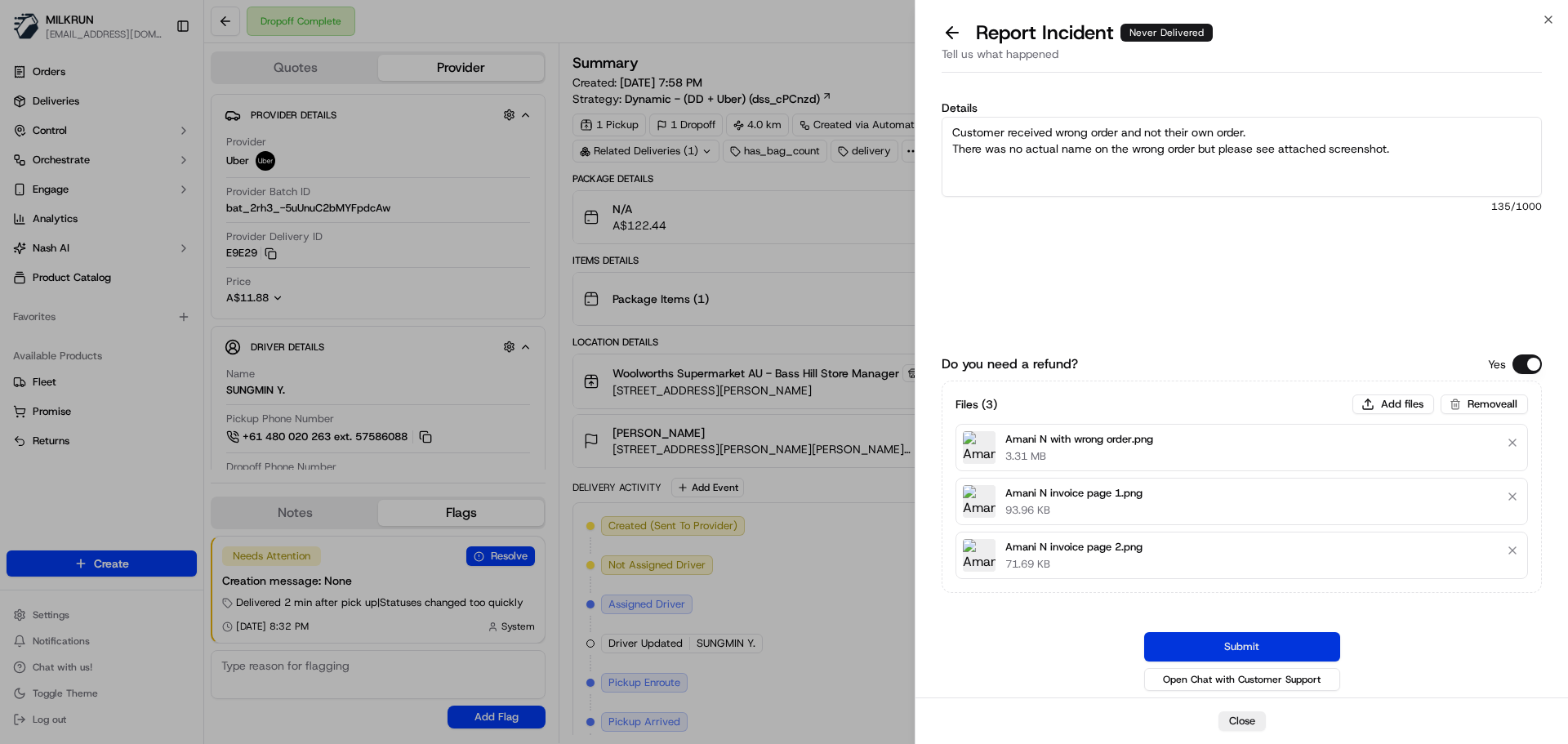
click at [1279, 644] on button "Submit" at bounding box center [1242, 646] width 196 height 29
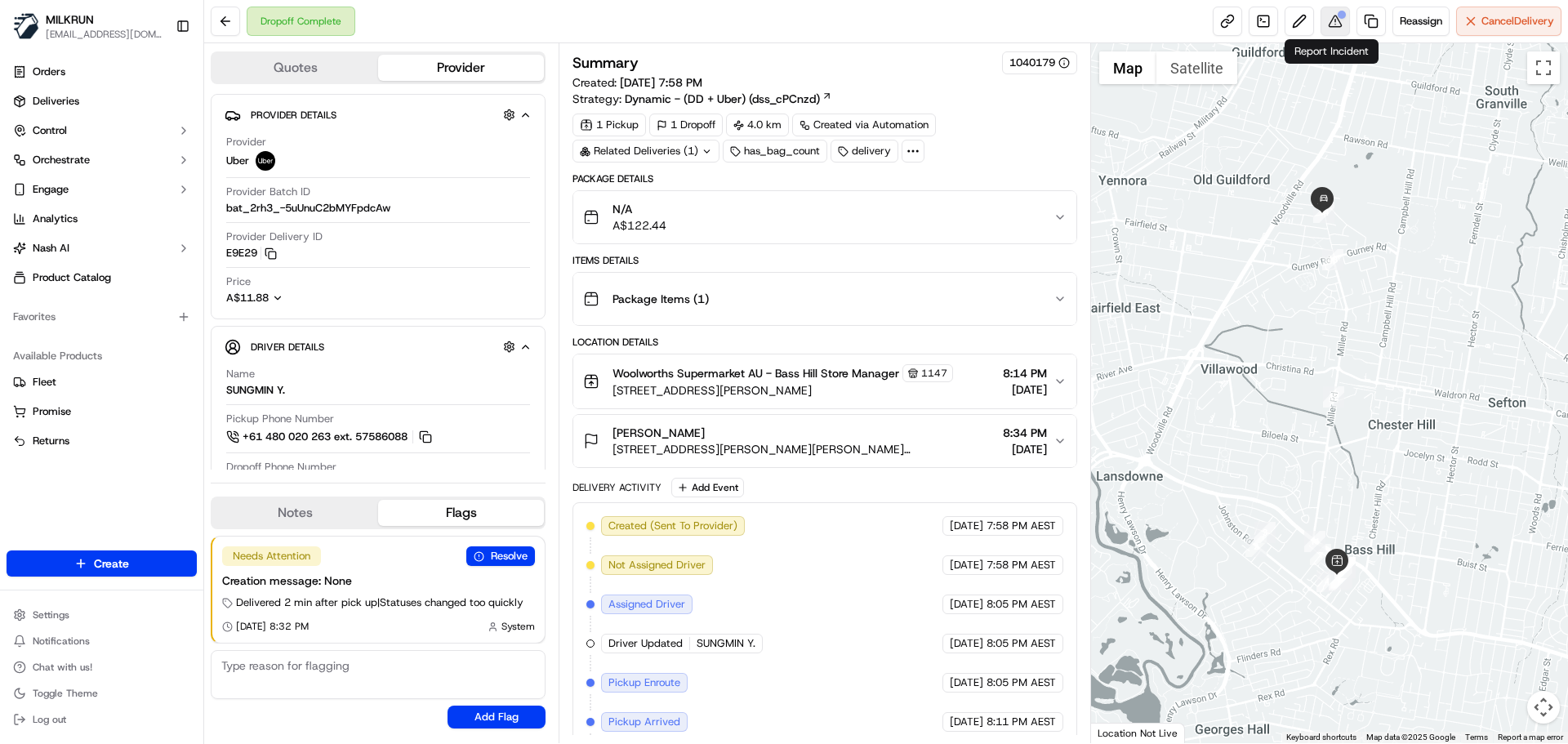
click at [1329, 23] on button at bounding box center [1335, 21] width 29 height 29
click at [223, 17] on button at bounding box center [224, 21] width 29 height 29
click at [671, 148] on div "Related Deliveries (1)" at bounding box center [646, 151] width 147 height 23
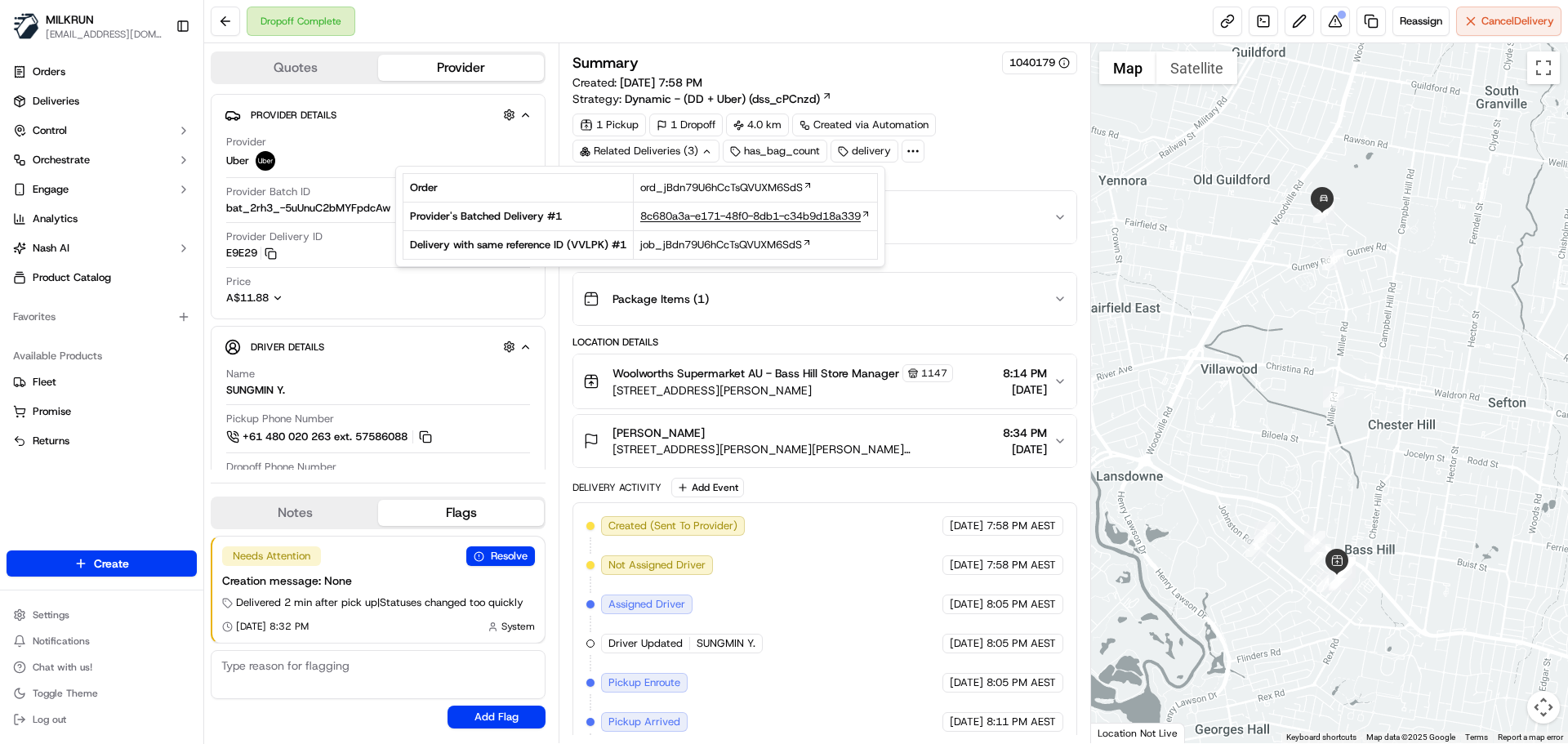
click at [699, 212] on span "8c680a3a-e171-48f0-8db1-c34b9d18a339" at bounding box center [750, 217] width 221 height 15
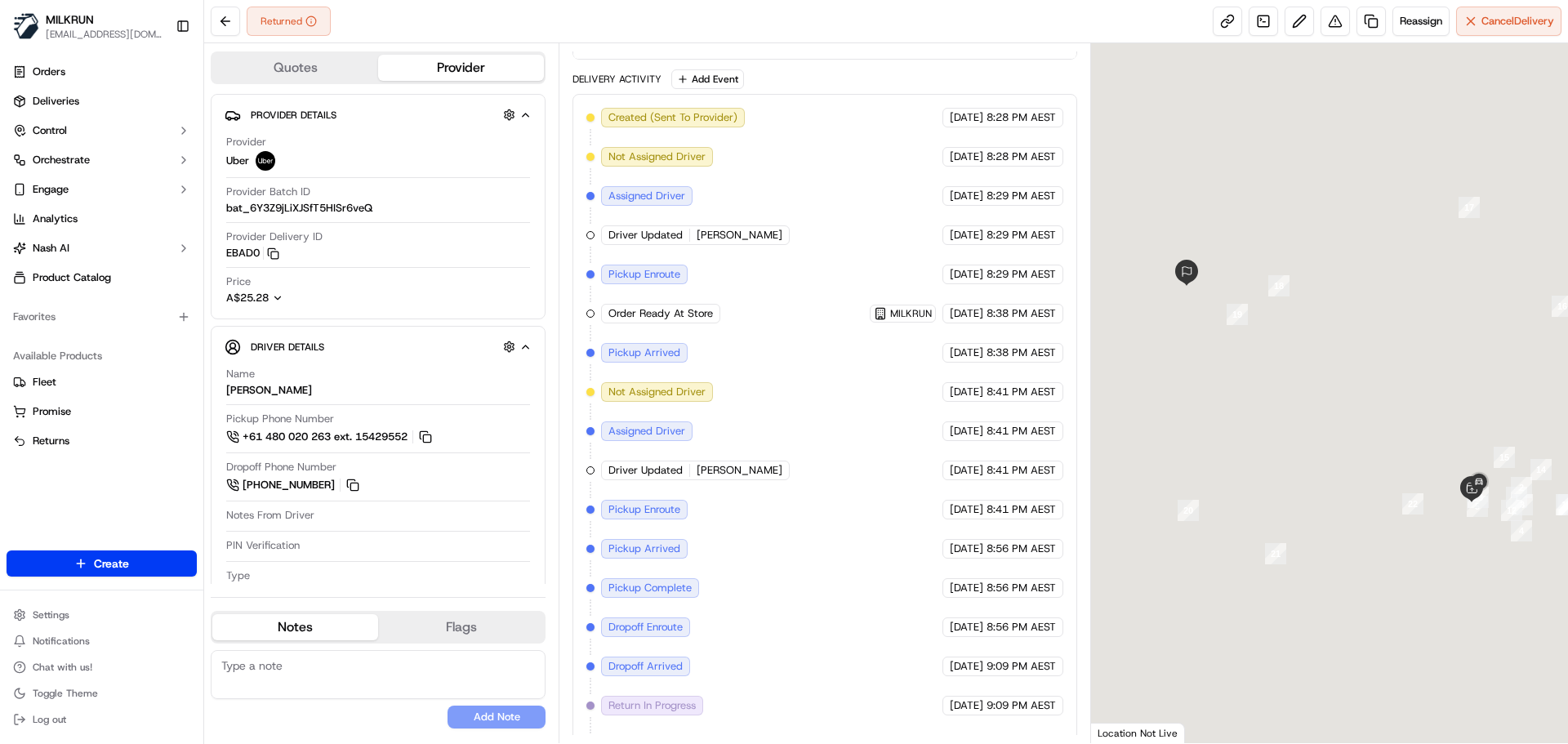
scroll to position [442, 0]
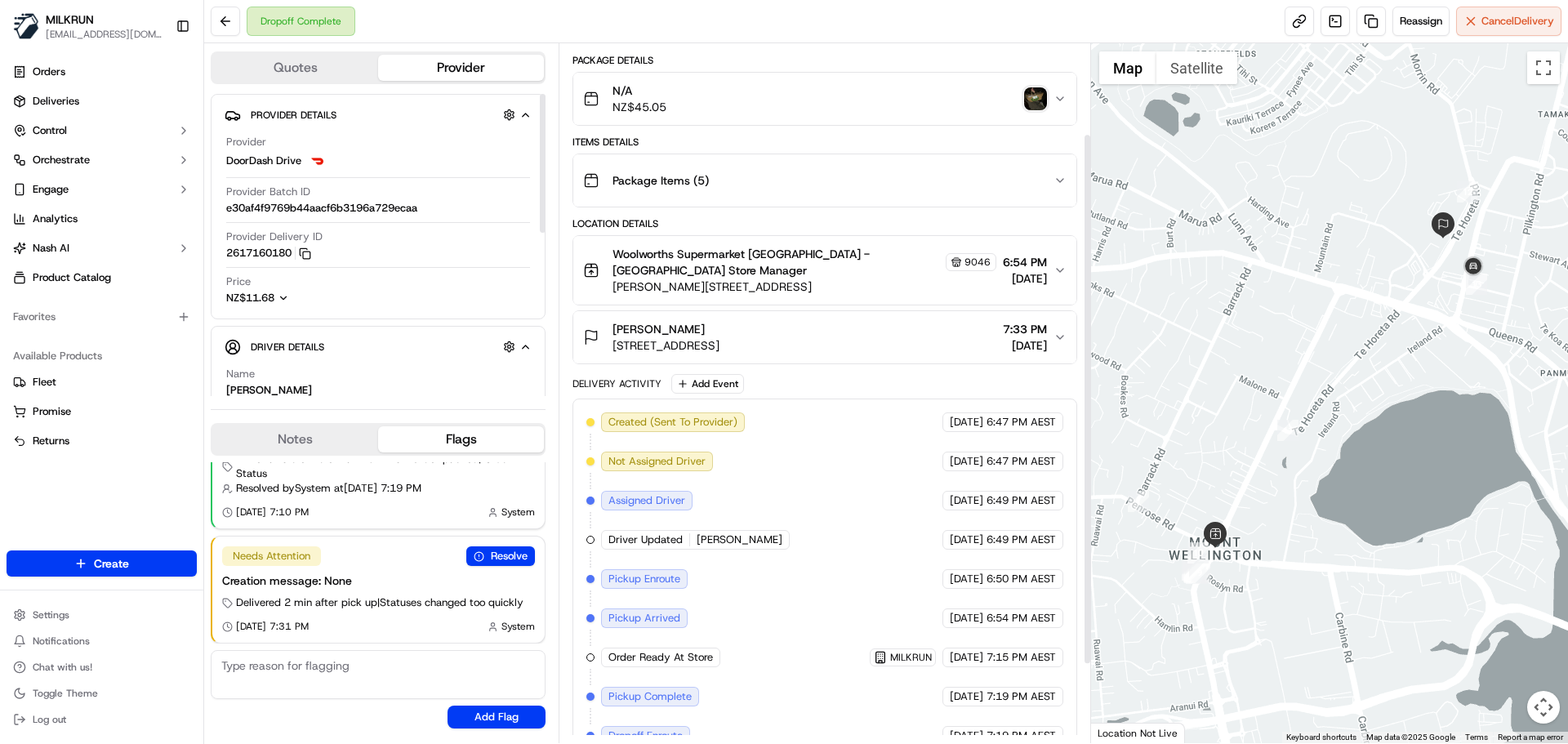
scroll to position [222, 0]
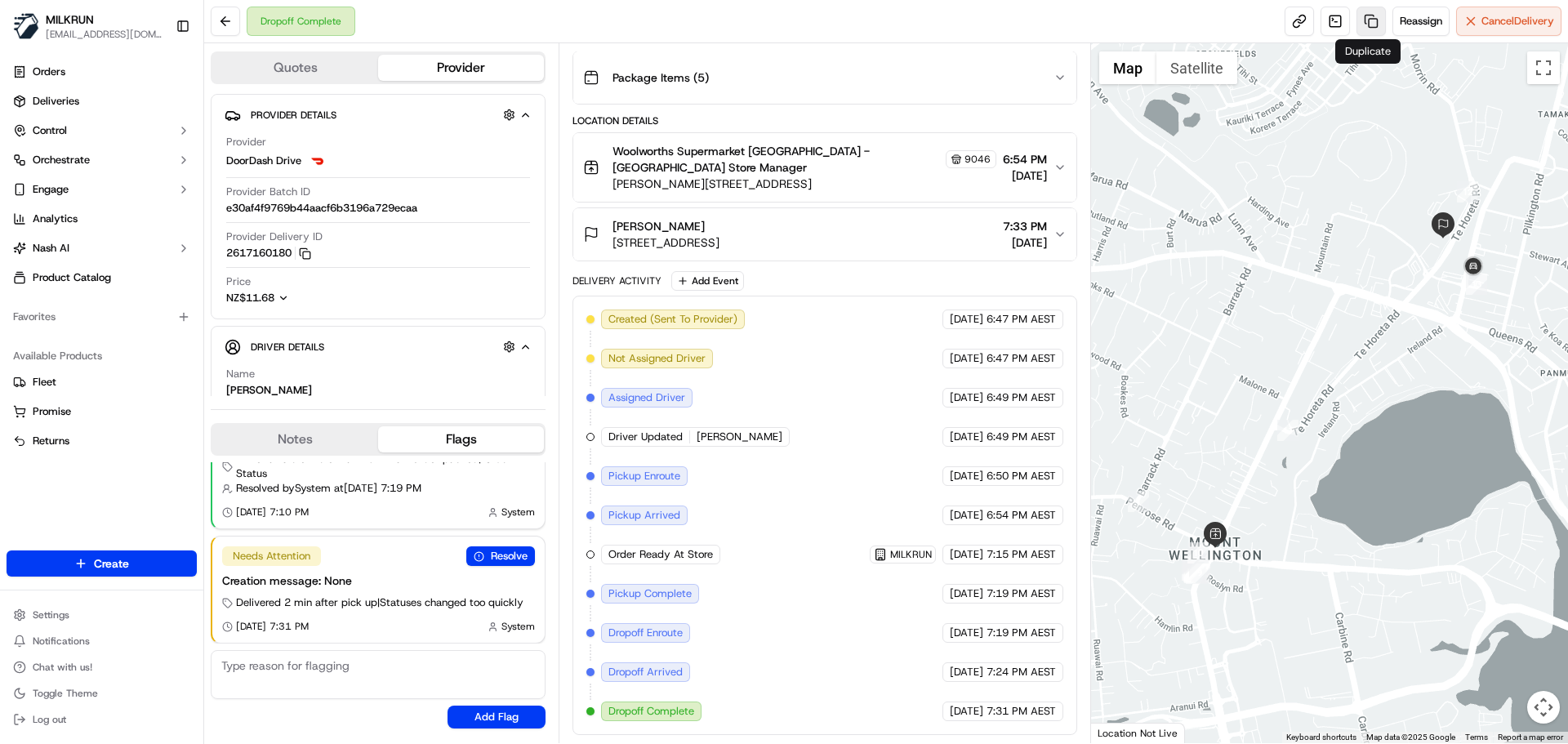
click at [1364, 16] on link at bounding box center [1371, 21] width 29 height 29
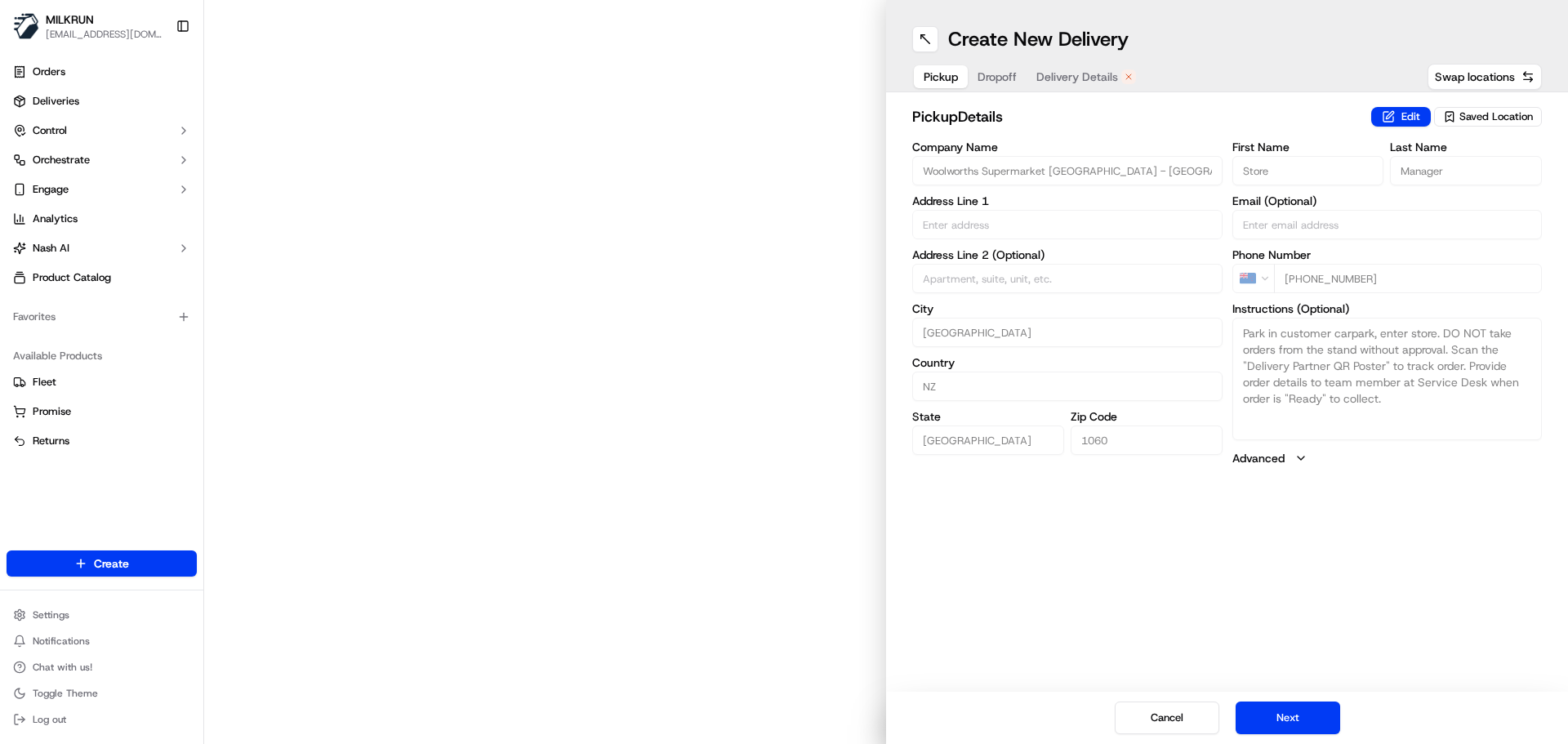
type input "[PERSON_NAME] & [GEOGRAPHIC_DATA]"
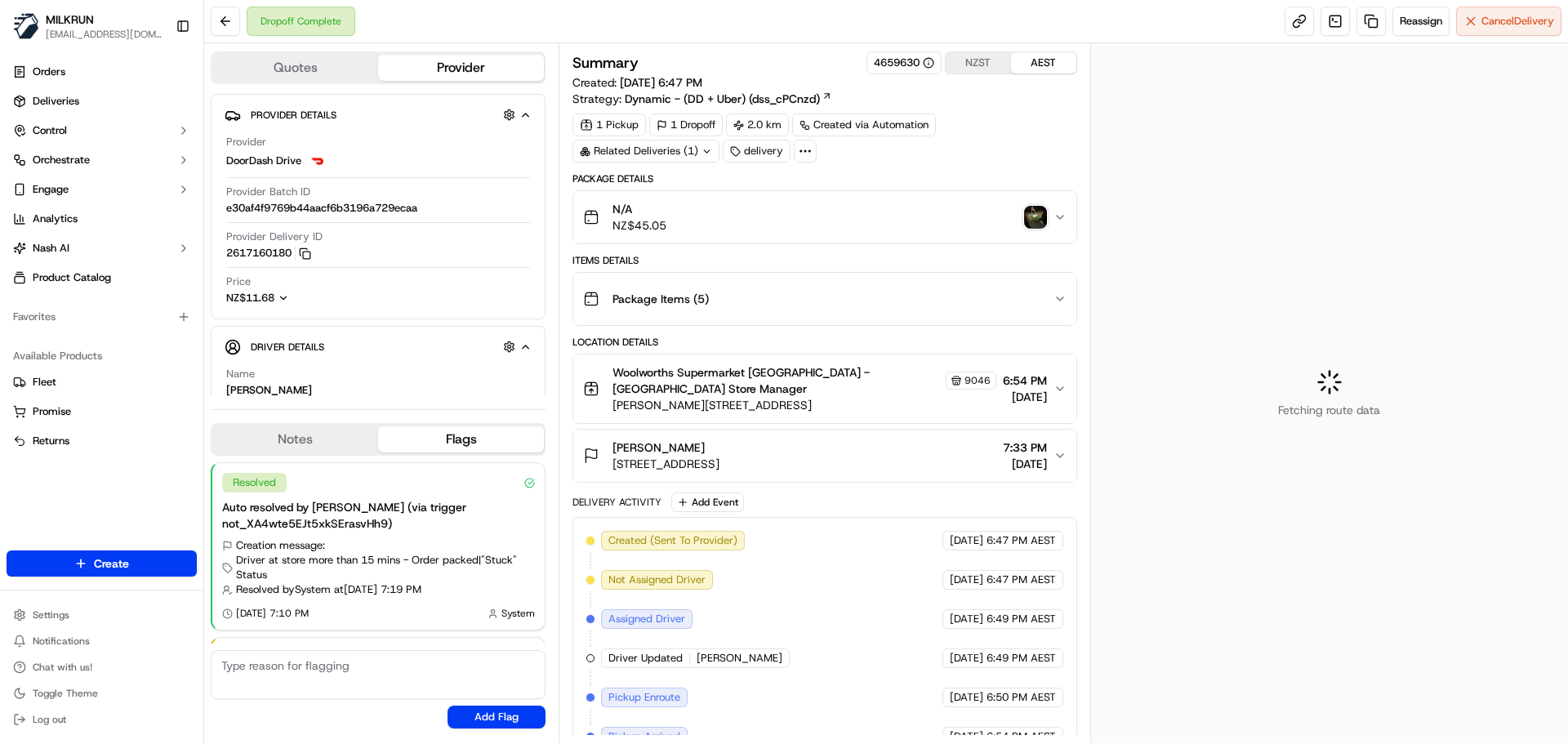
scroll to position [101, 0]
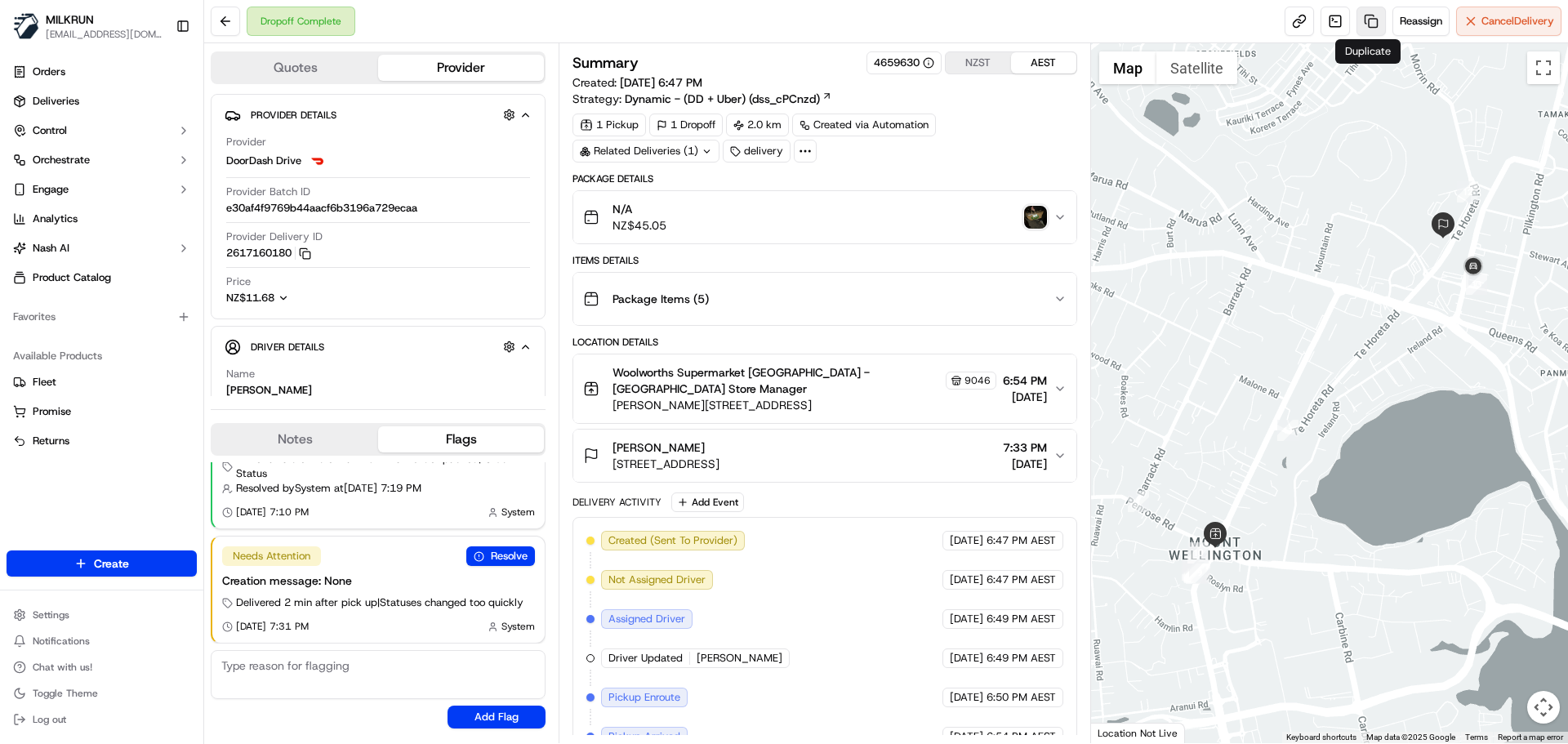
click at [1360, 19] on link at bounding box center [1371, 21] width 29 height 29
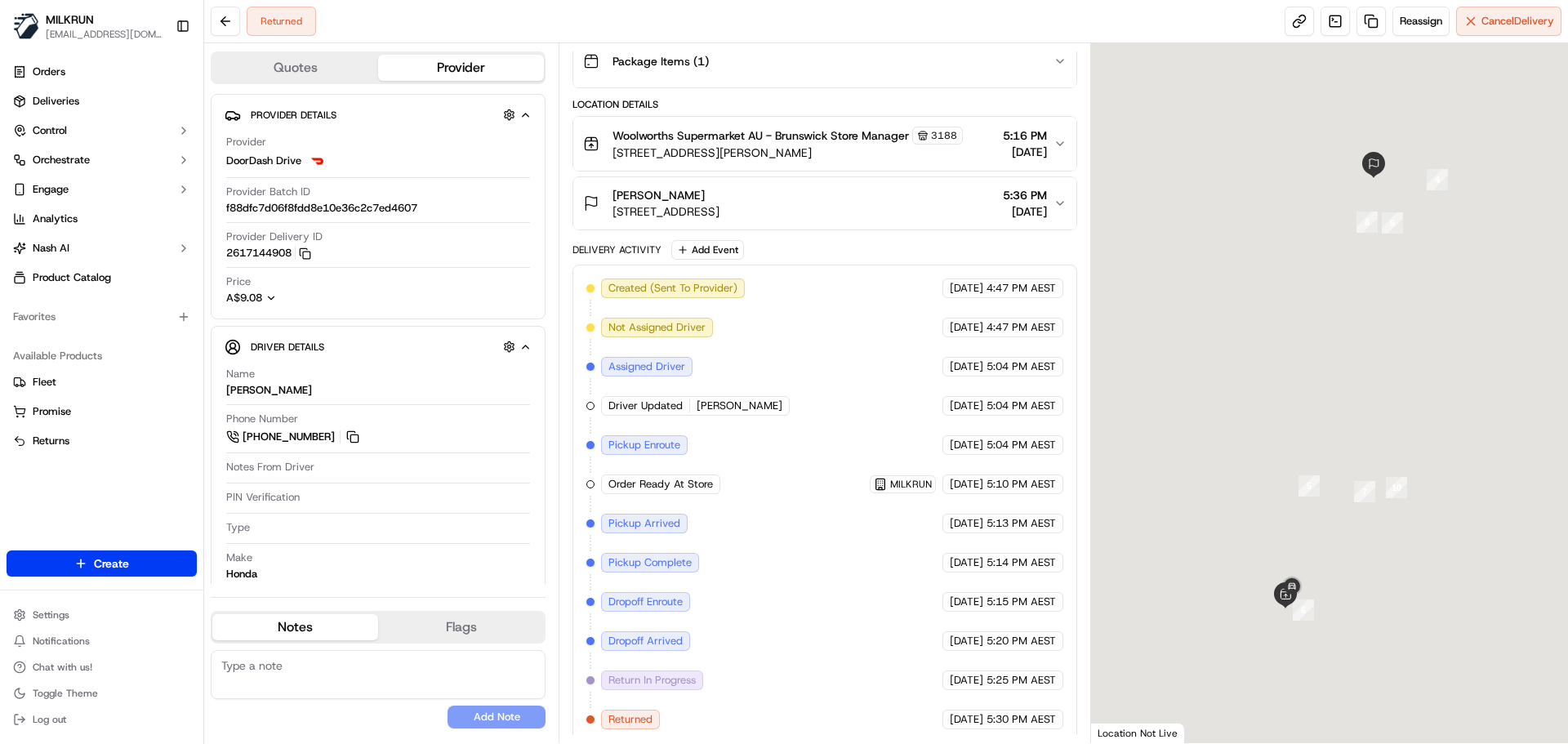
scroll to position [246, 0]
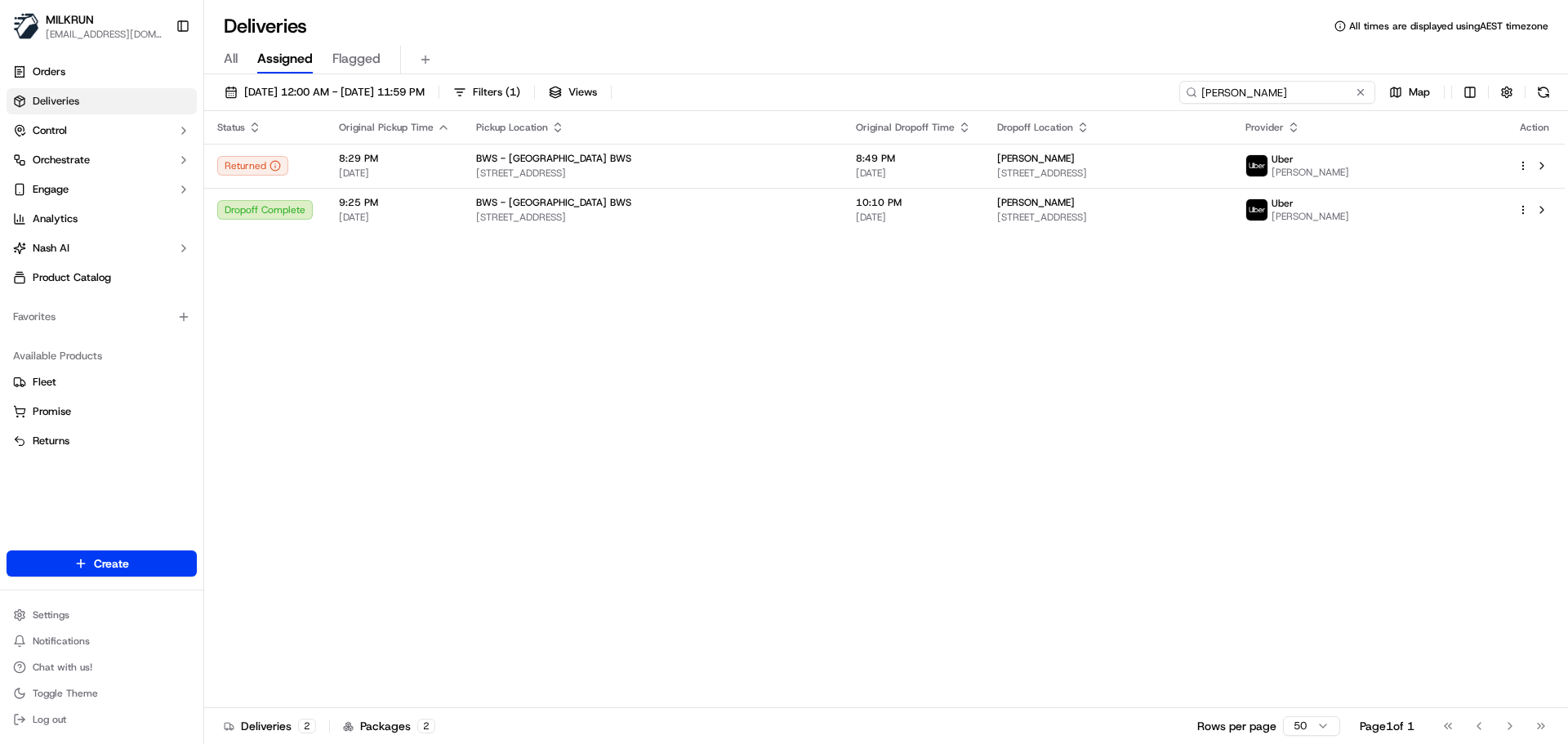
drag, startPoint x: 1191, startPoint y: 106, endPoint x: 1071, endPoint y: 94, distance: 120.6
click at [1133, 102] on div "16/09/2025 12:00 AM - 16/09/2025 11:59 PM Filters ( 1 ) Views Simone Wates Map" at bounding box center [885, 96] width 1364 height 30
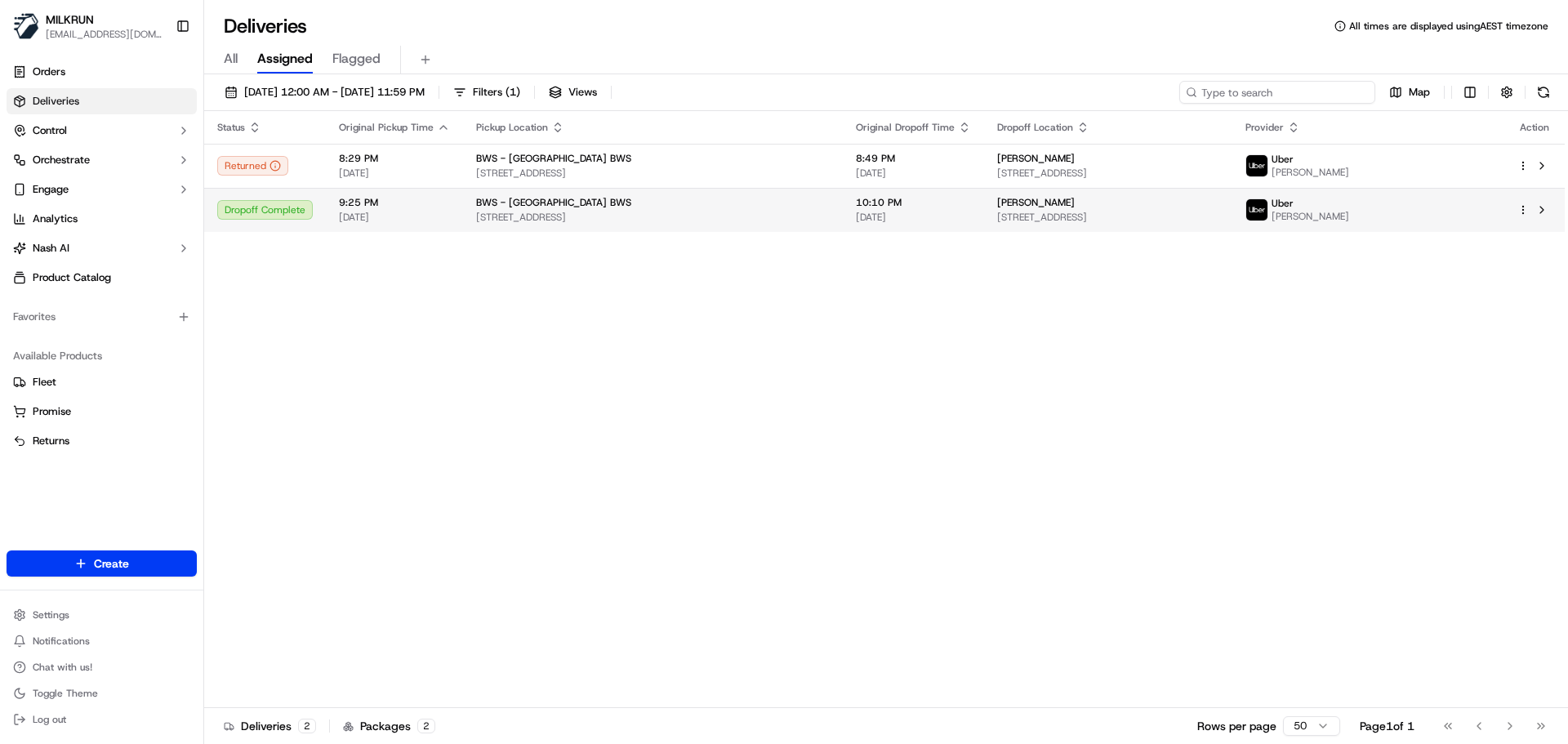
paste input "Des [PERSON_NAME]"
type input "Des [PERSON_NAME]"
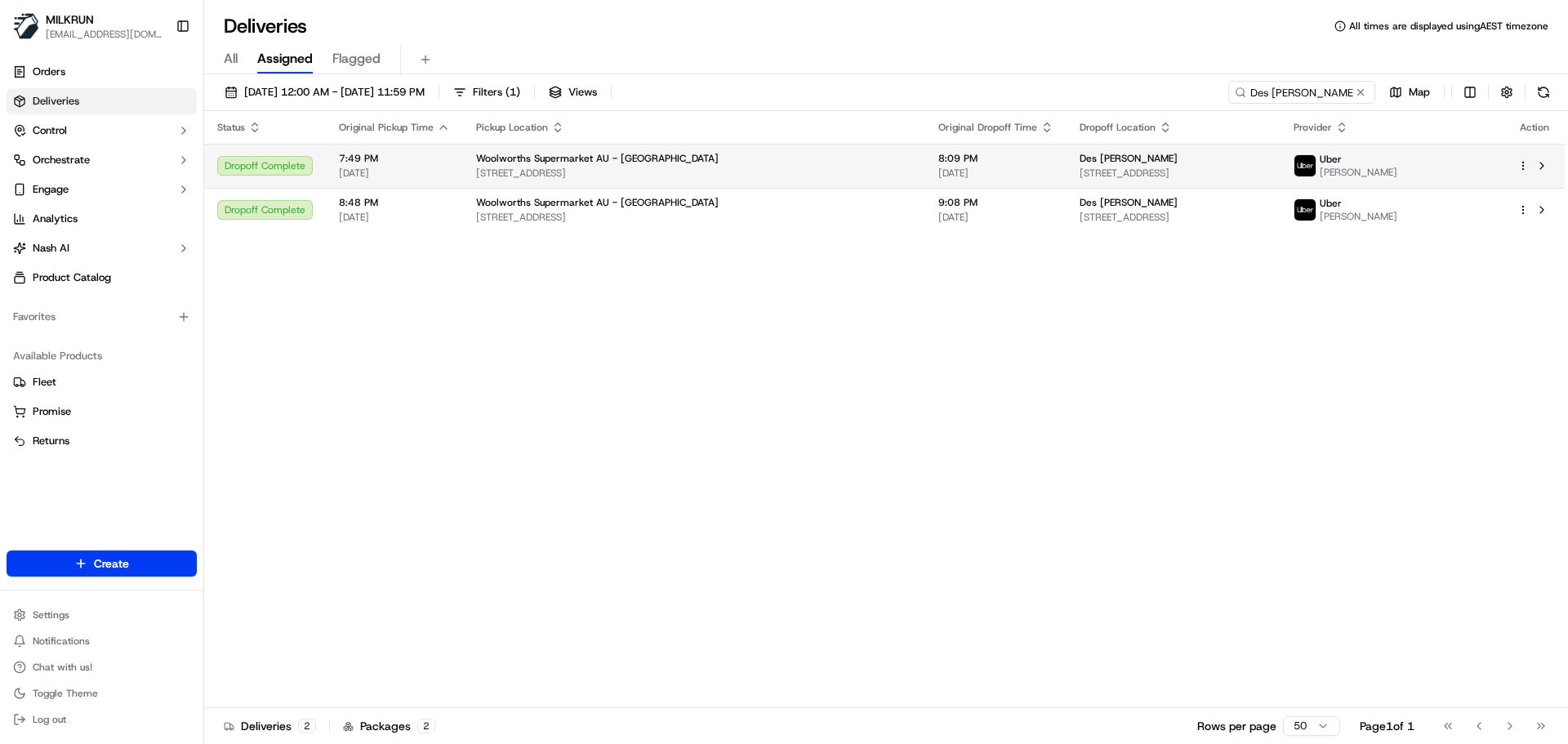
click at [609, 168] on span "211-215 Chapel Rd, Keysborough, VIC 3173, AU" at bounding box center [694, 173] width 436 height 13
click at [659, 164] on span "Woolworths Supermarket AU - Keysborough South" at bounding box center [597, 159] width 242 height 13
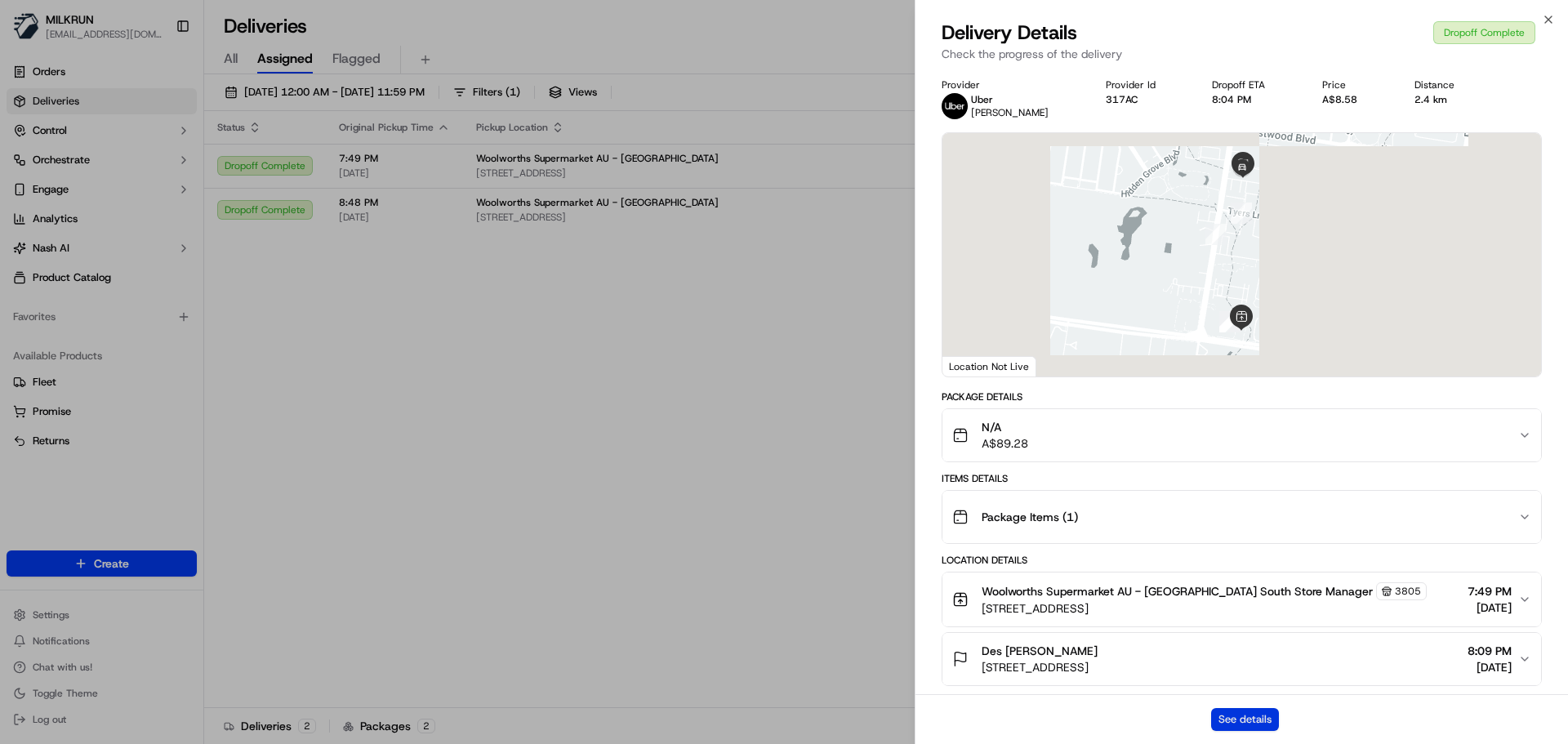
click at [1246, 718] on button "See details" at bounding box center [1245, 720] width 68 height 23
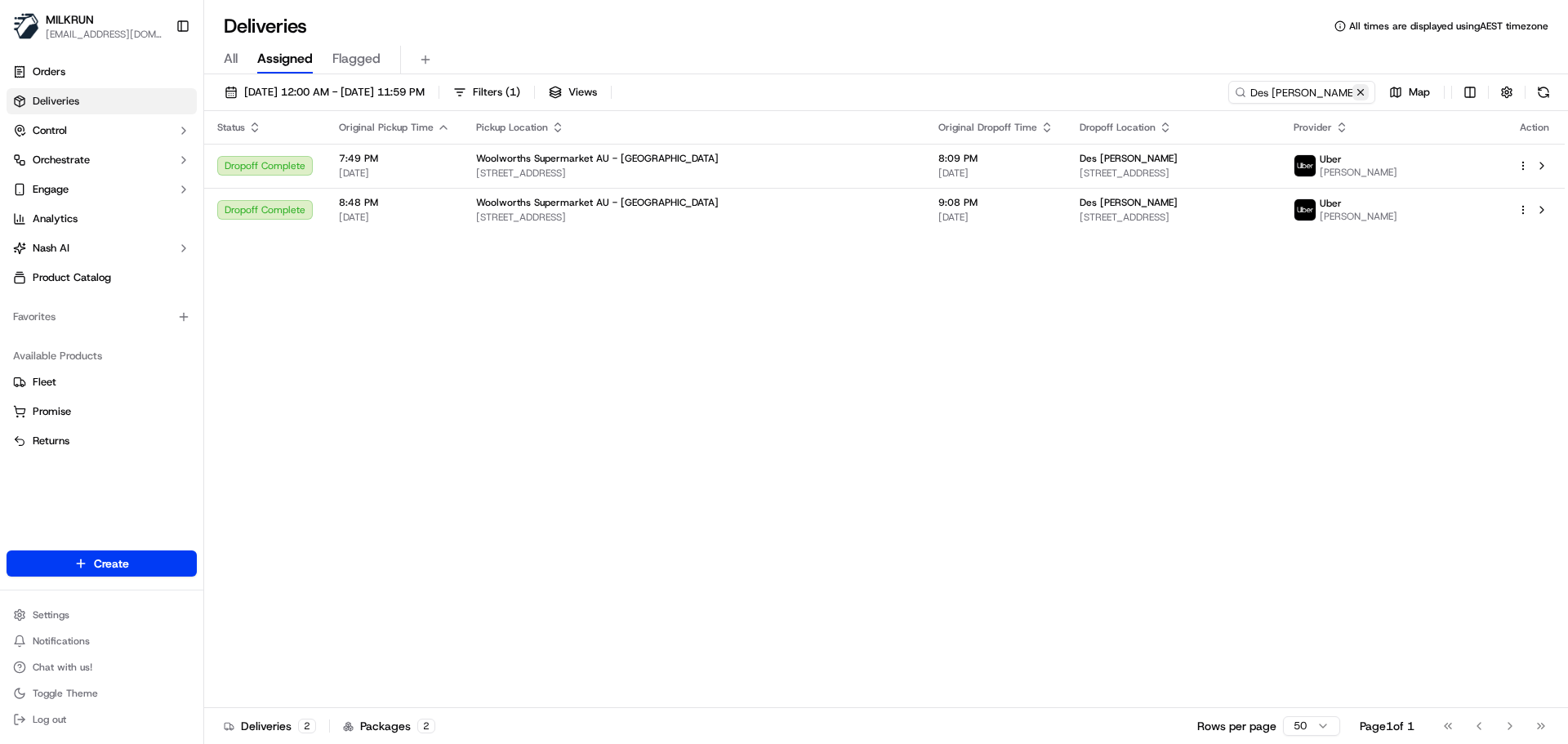
click at [1363, 88] on button at bounding box center [1360, 92] width 16 height 16
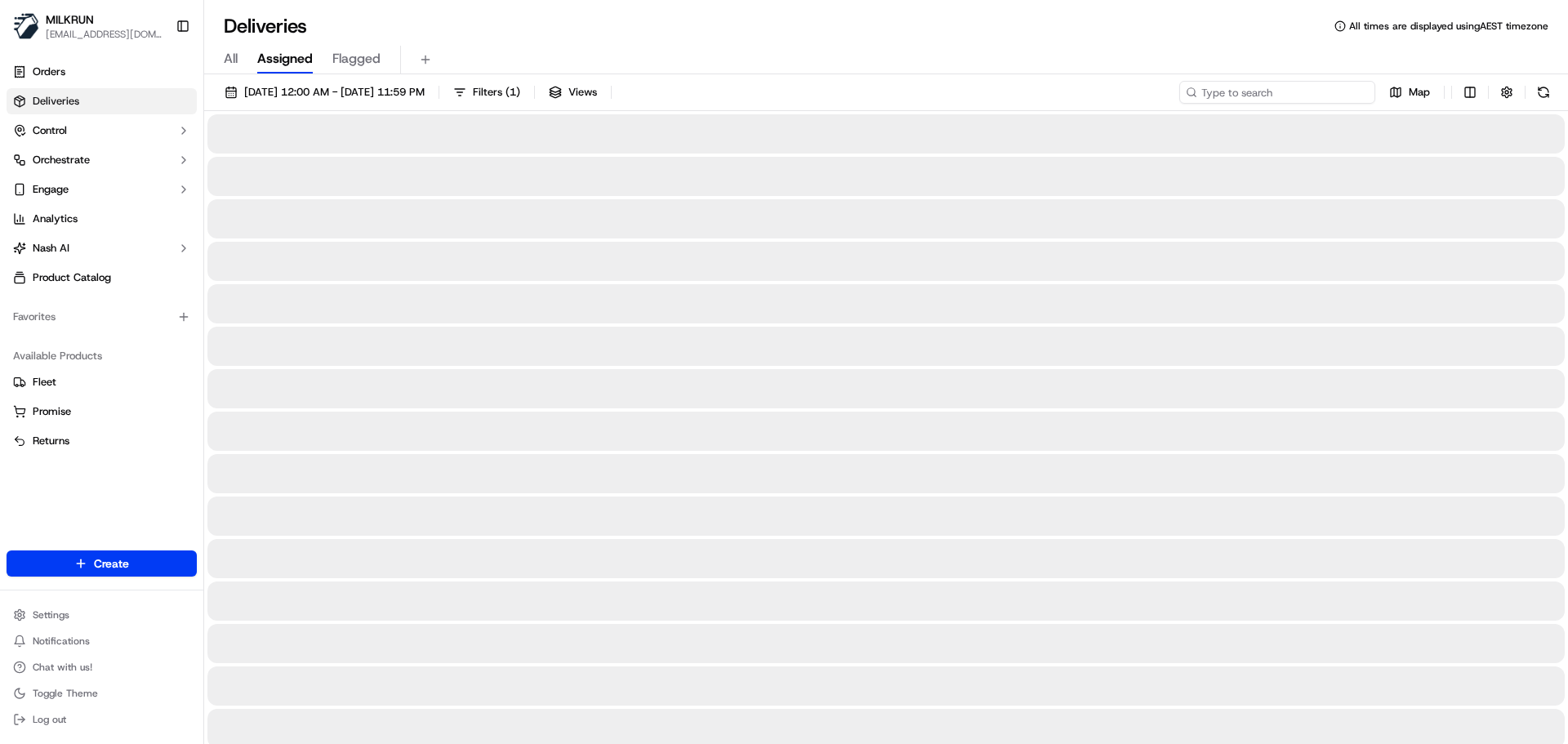
click at [1253, 91] on input at bounding box center [1277, 92] width 196 height 23
paste input "Justice L"
click at [1202, 90] on input "Justice L" at bounding box center [1277, 92] width 196 height 23
click at [1206, 88] on input "Justice L" at bounding box center [1277, 92] width 196 height 23
type input "Justice L"
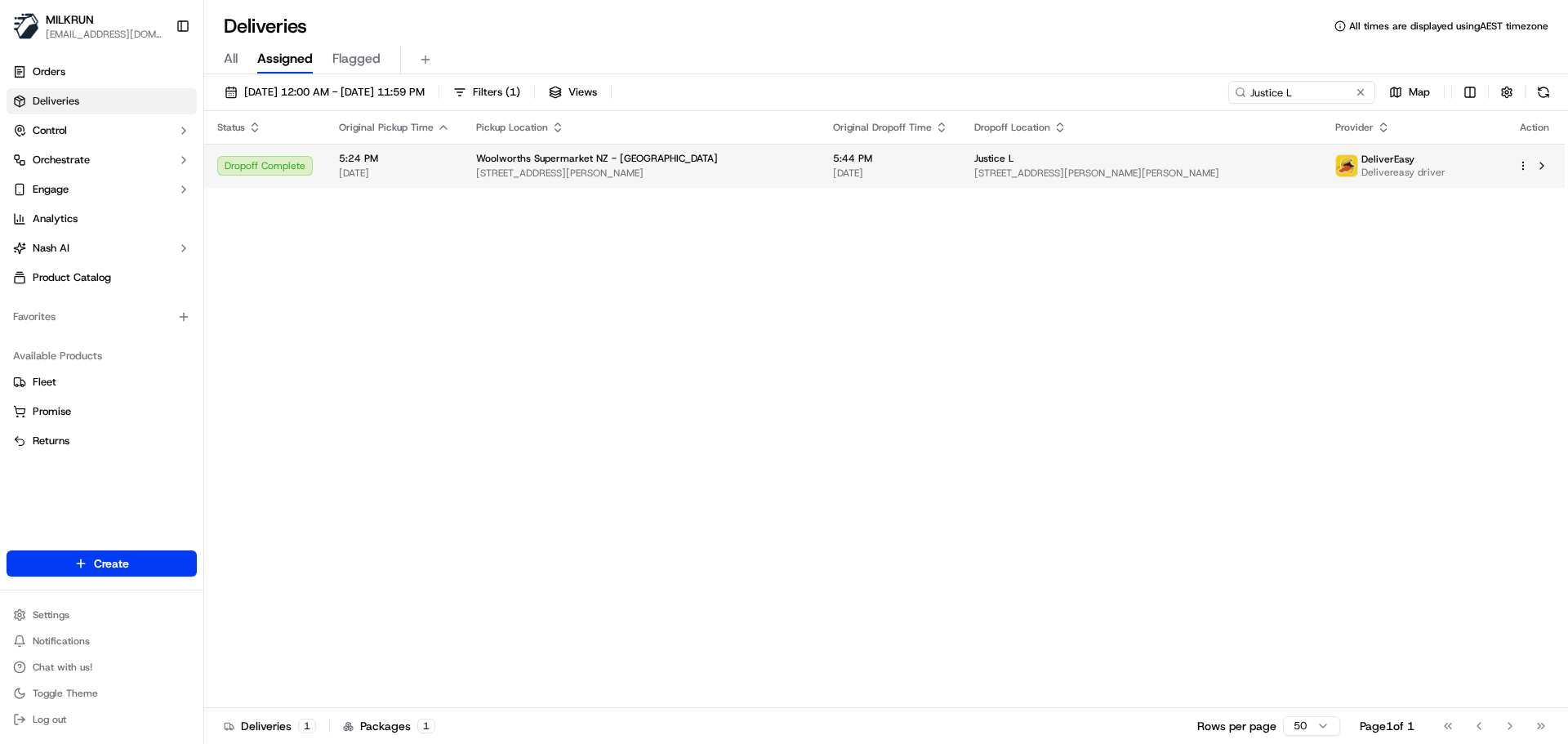
click at [489, 171] on span "61 Anglesea St, Hamilton, Waikato 3204, NZ" at bounding box center [641, 173] width 331 height 13
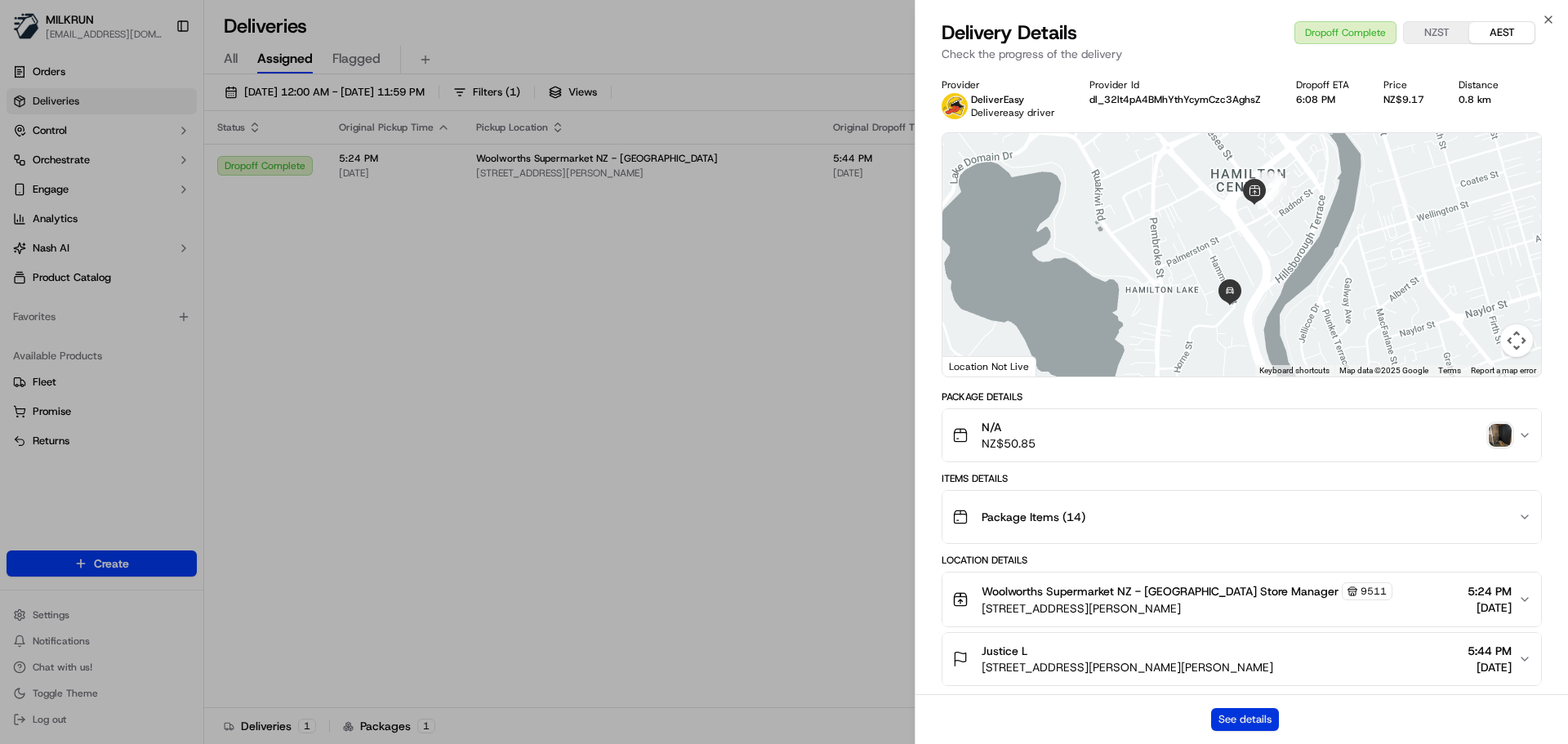
click at [1254, 721] on button "See details" at bounding box center [1245, 720] width 68 height 23
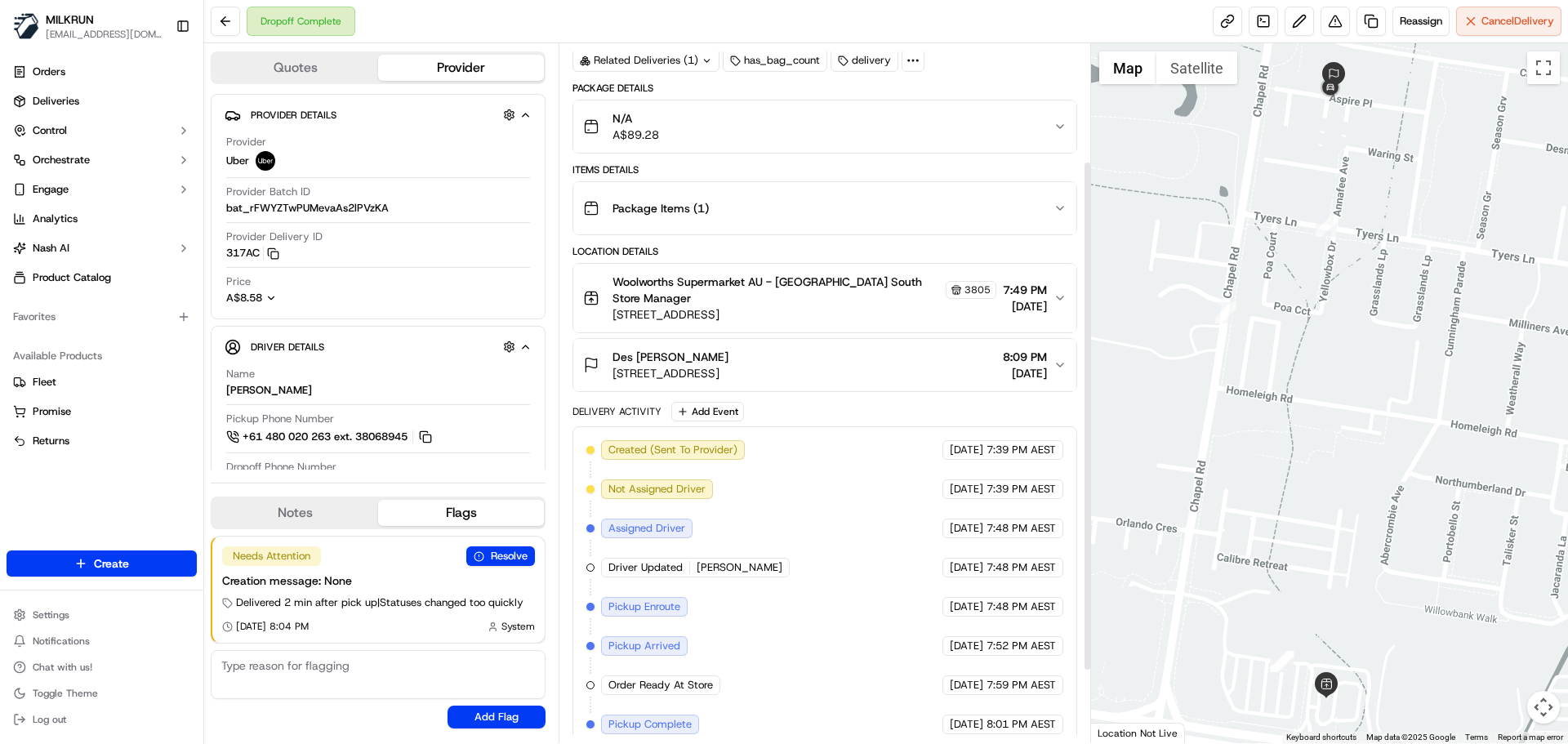
scroll to position [260, 0]
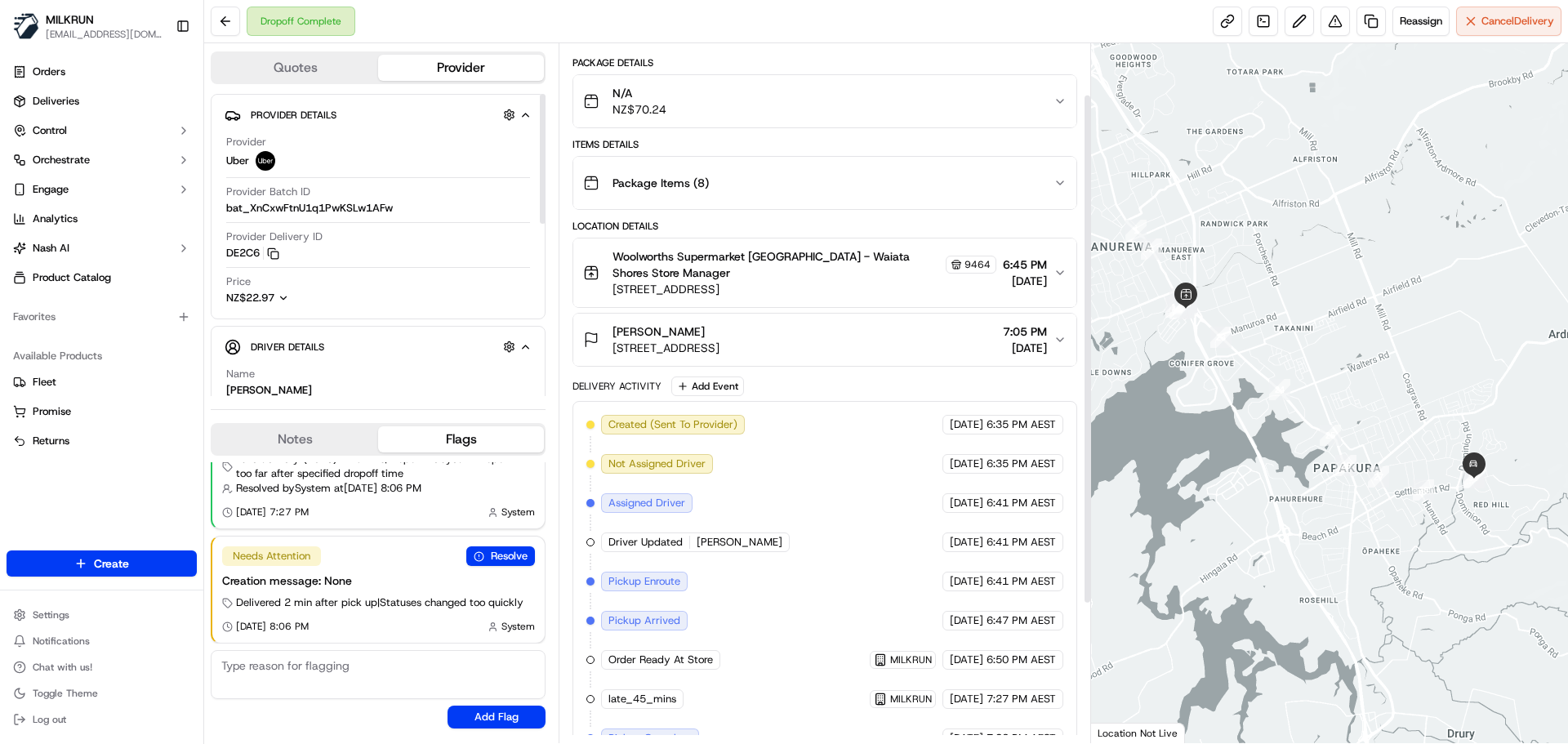
scroll to position [260, 0]
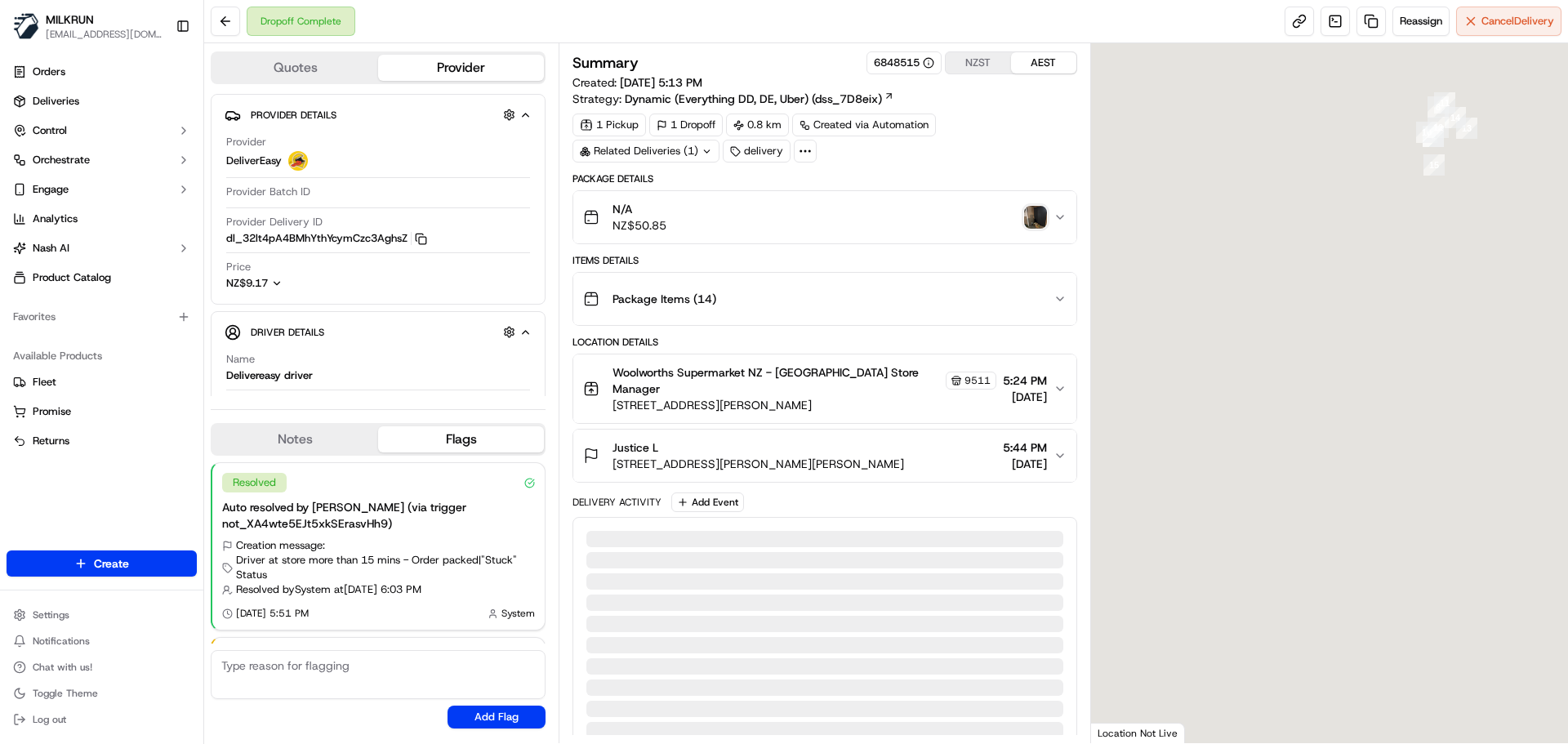
scroll to position [101, 0]
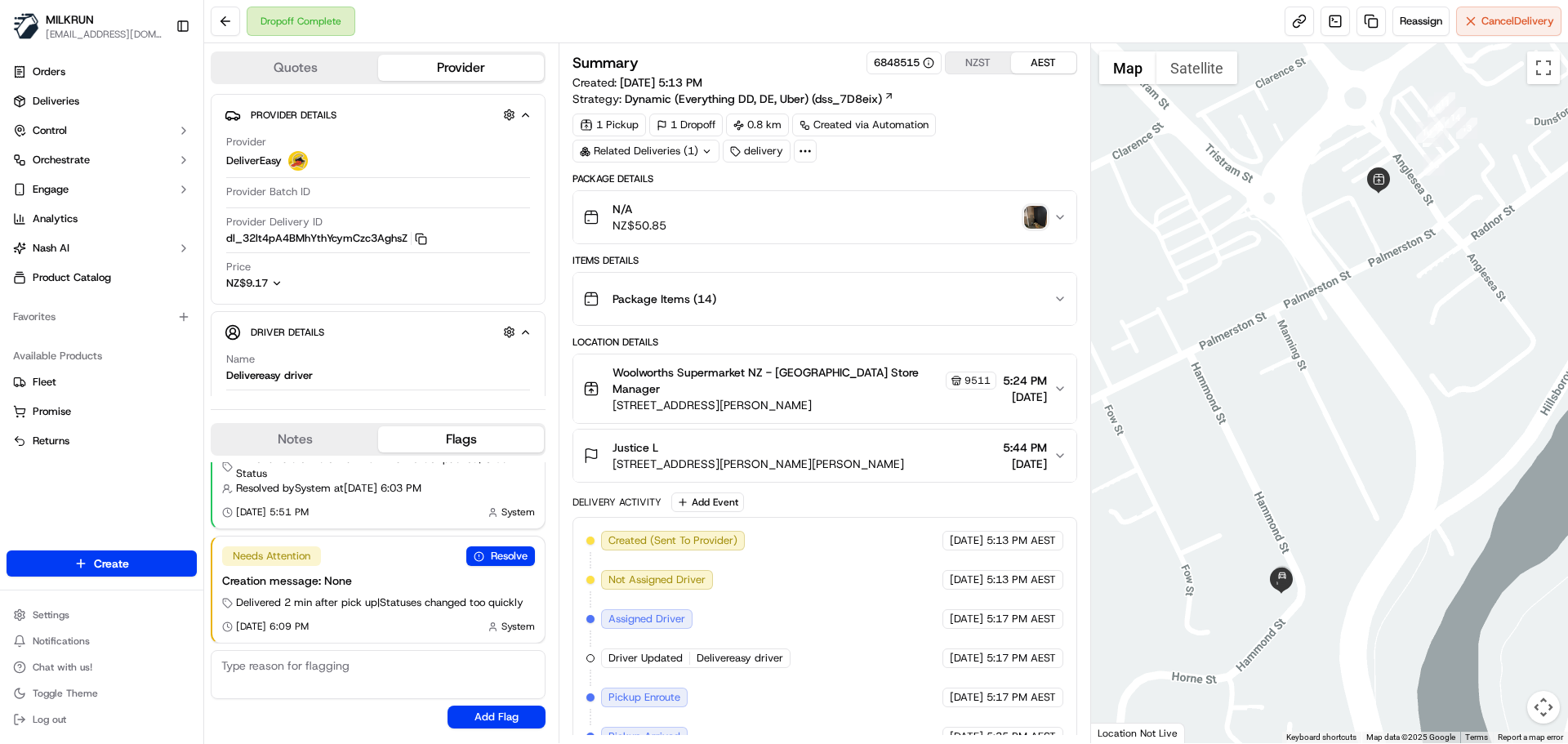
click at [684, 147] on div "Related Deliveries (1)" at bounding box center [646, 151] width 147 height 23
